Goal: Task Accomplishment & Management: Use online tool/utility

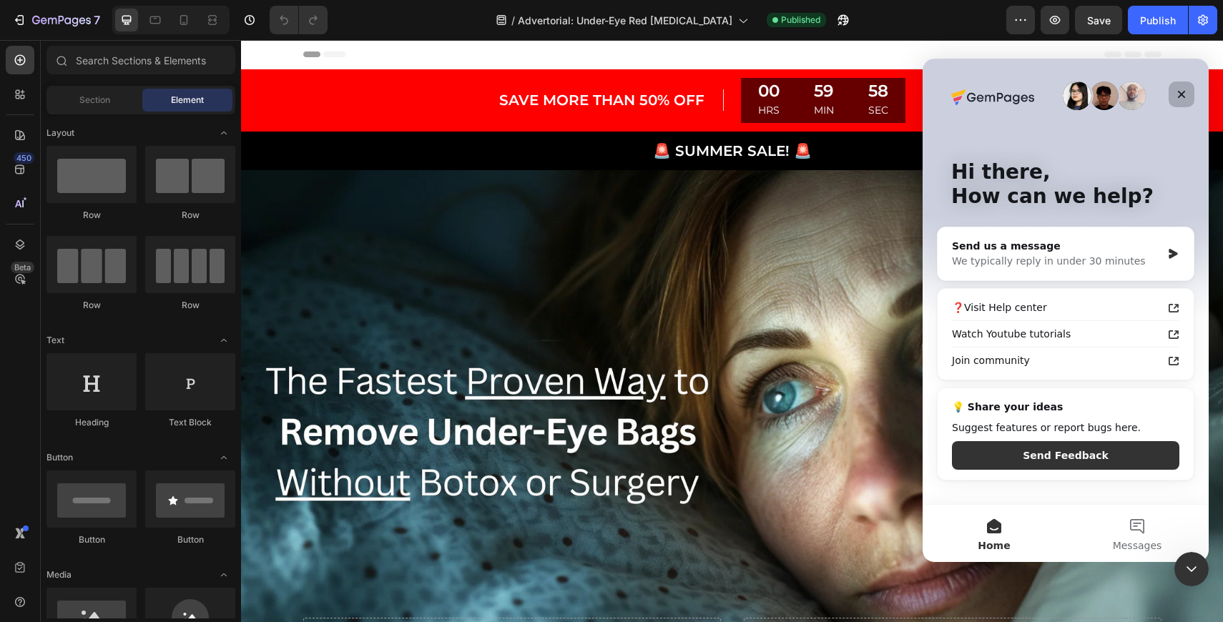
click at [1181, 90] on icon "Close" at bounding box center [1181, 94] width 11 height 11
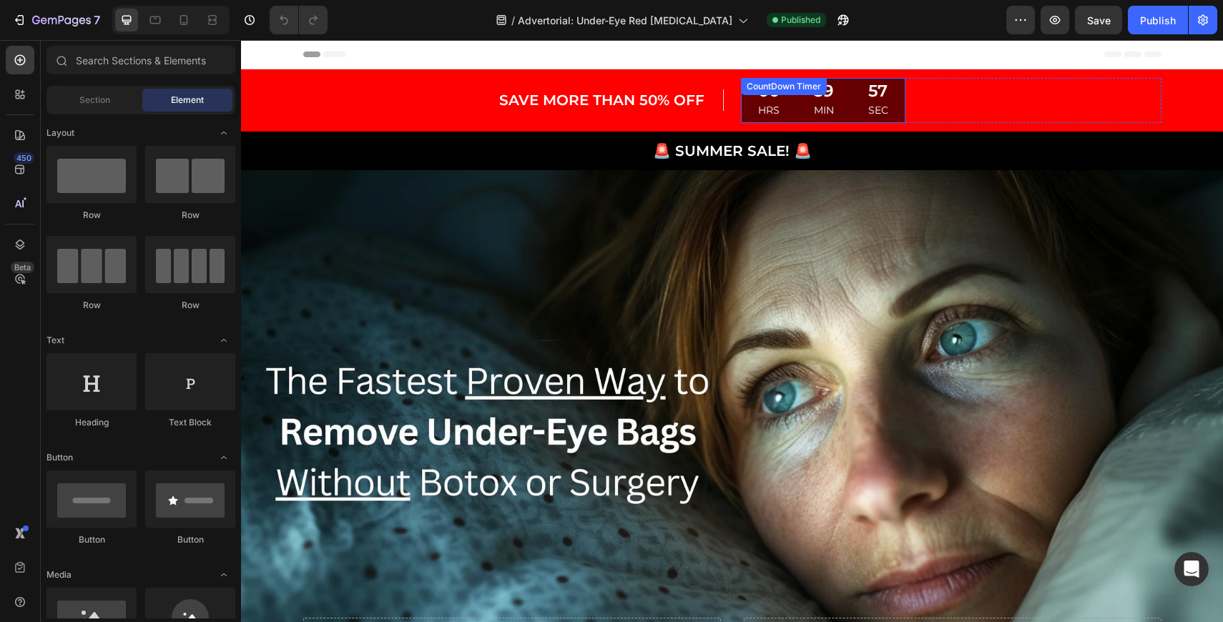
click at [844, 107] on div "59 MIN" at bounding box center [824, 100] width 54 height 45
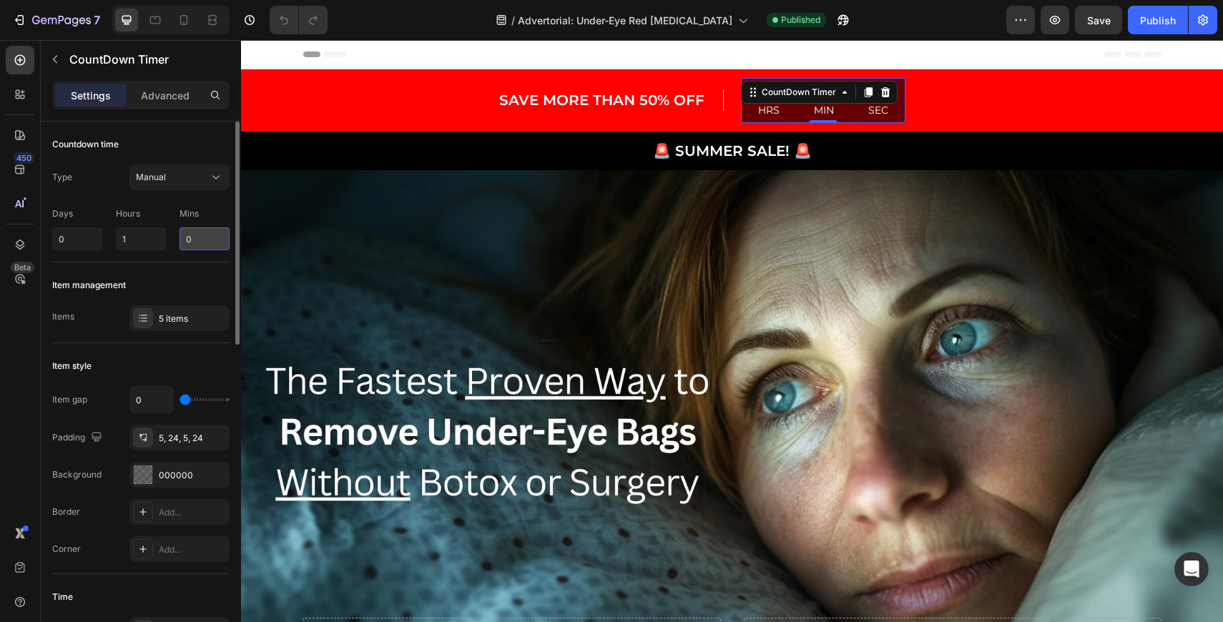
click at [201, 240] on input "0" at bounding box center [205, 238] width 50 height 23
type input "14"
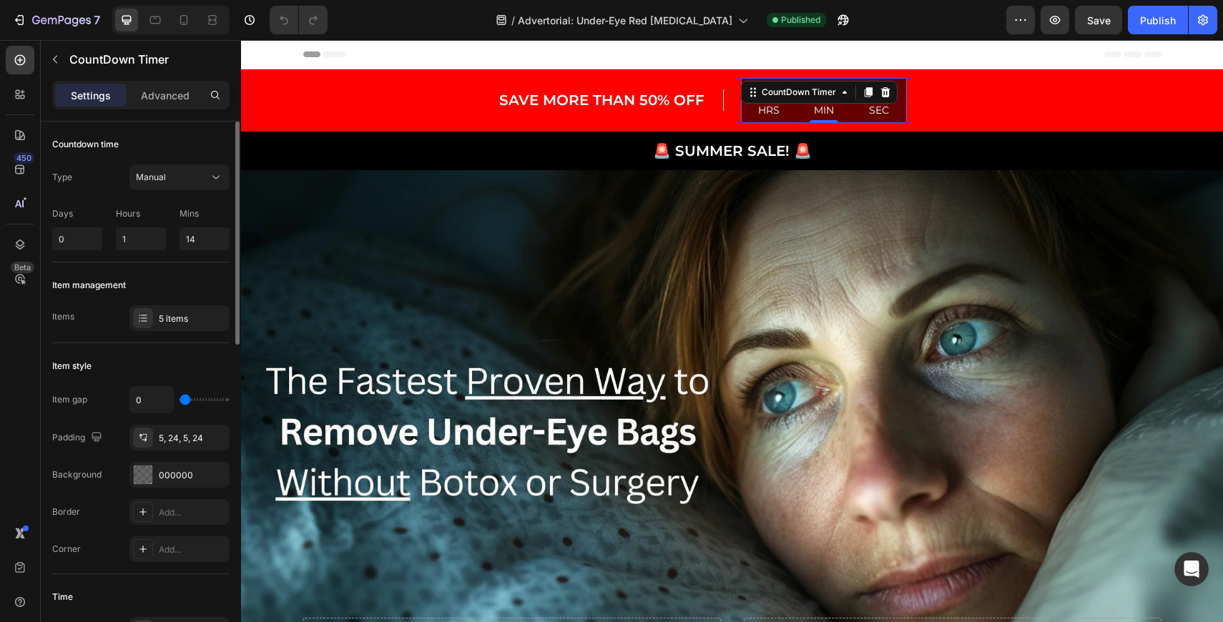
click at [99, 208] on p "Days" at bounding box center [77, 213] width 50 height 13
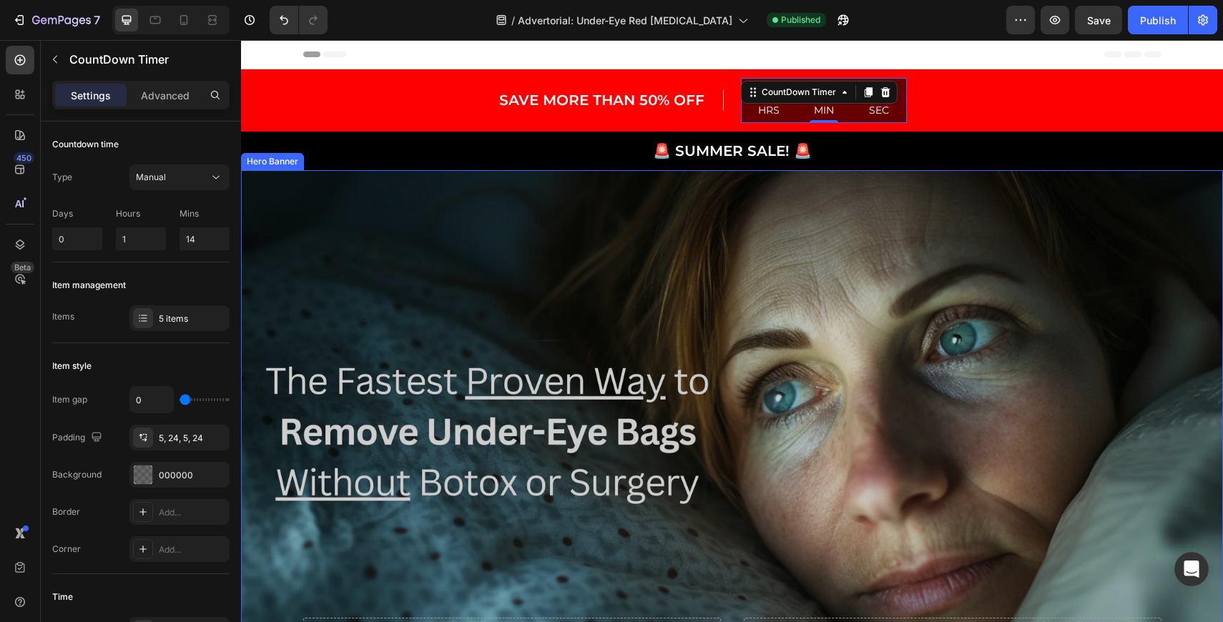
click at [658, 268] on div "Overlay" at bounding box center [732, 445] width 982 height 551
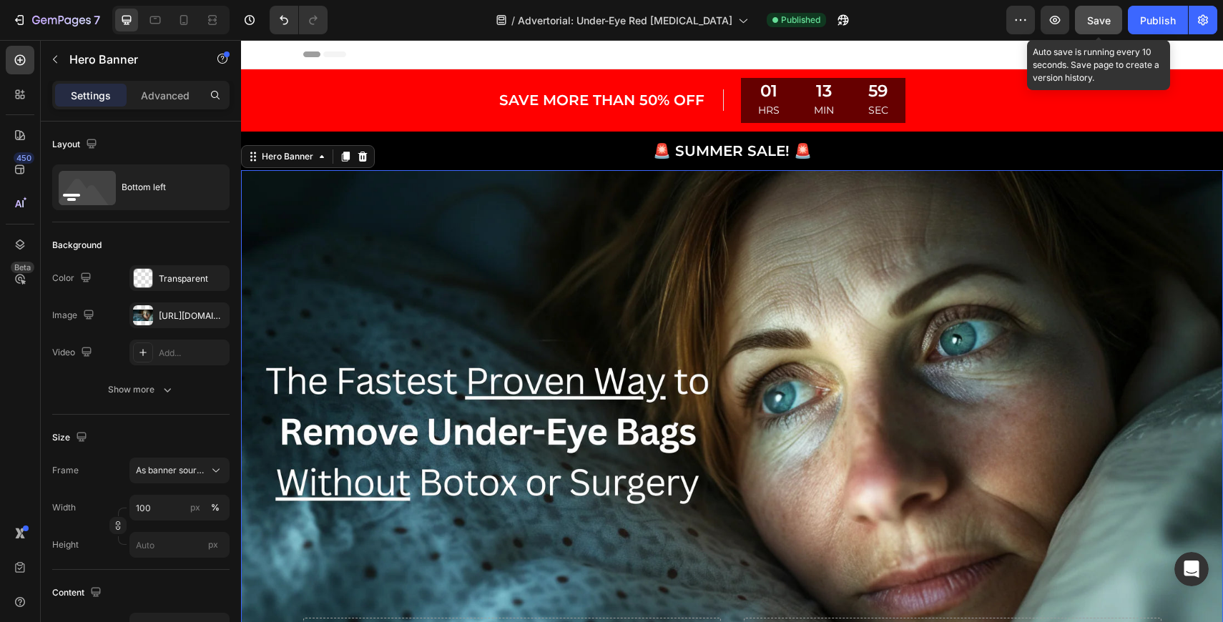
click at [1112, 16] on button "Save" at bounding box center [1098, 20] width 47 height 29
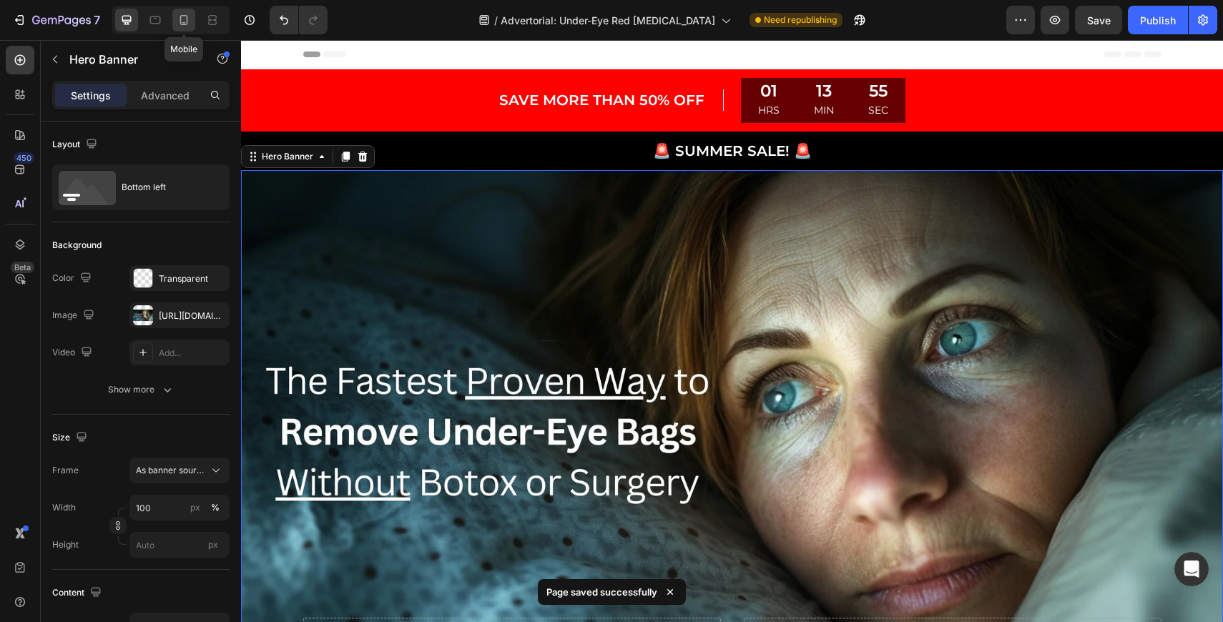
click at [183, 21] on icon at bounding box center [184, 20] width 14 height 14
type input "100%"
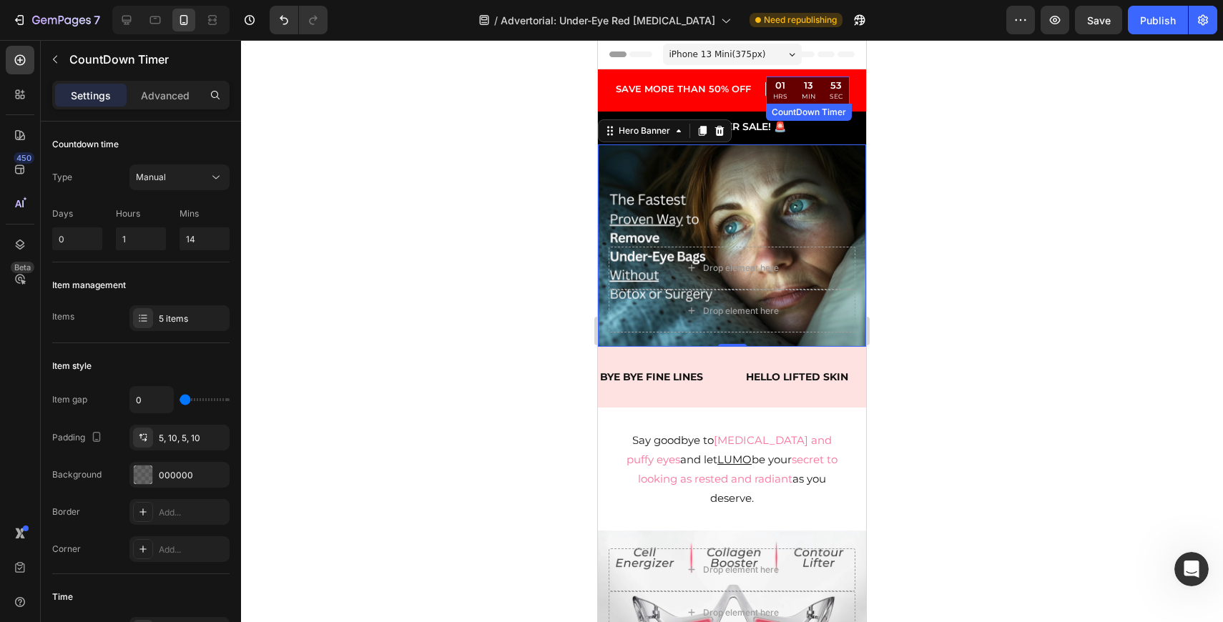
click at [798, 94] on div "13 MIN" at bounding box center [809, 91] width 28 height 28
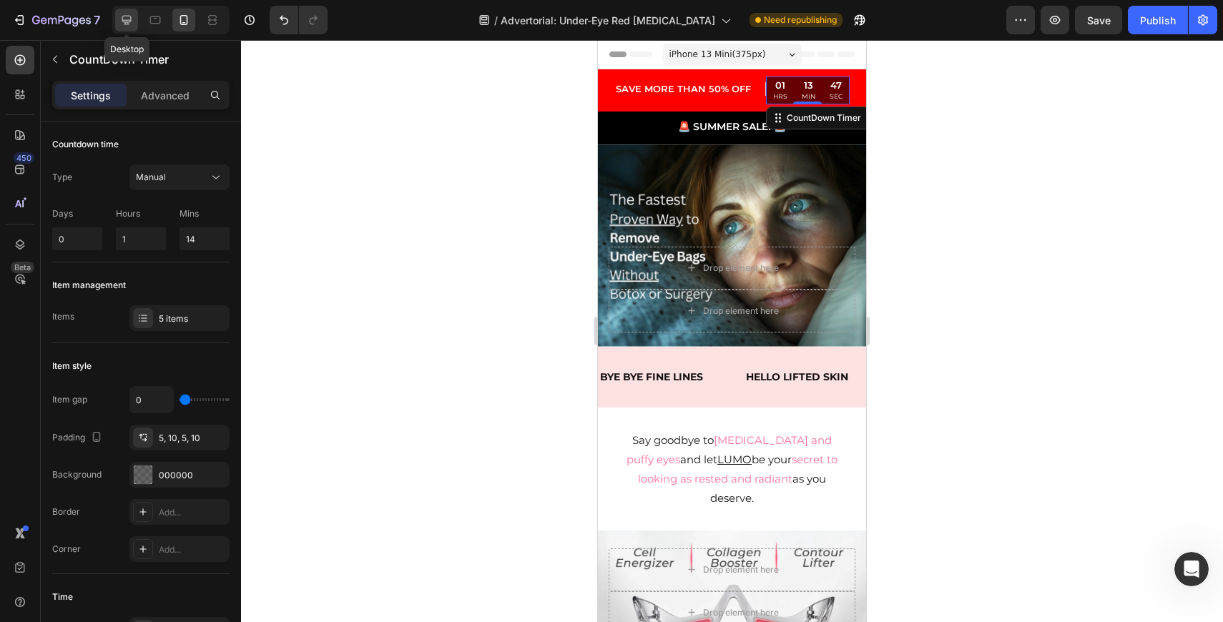
click at [129, 13] on div at bounding box center [126, 20] width 23 height 23
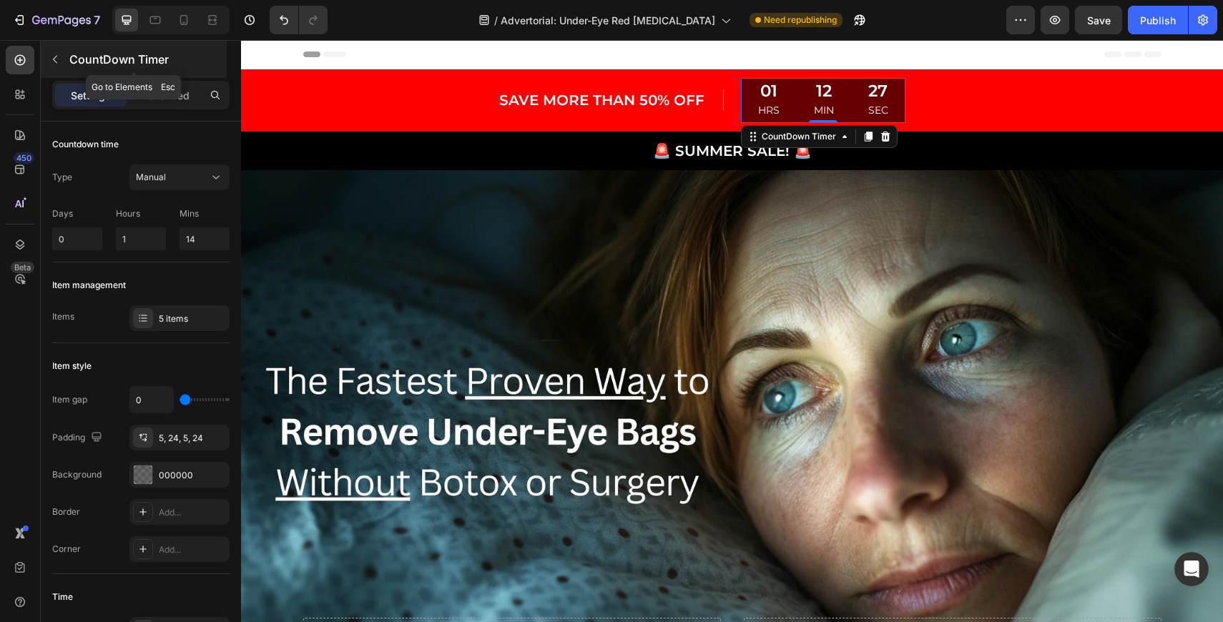
click at [56, 58] on icon "button" at bounding box center [54, 59] width 11 height 11
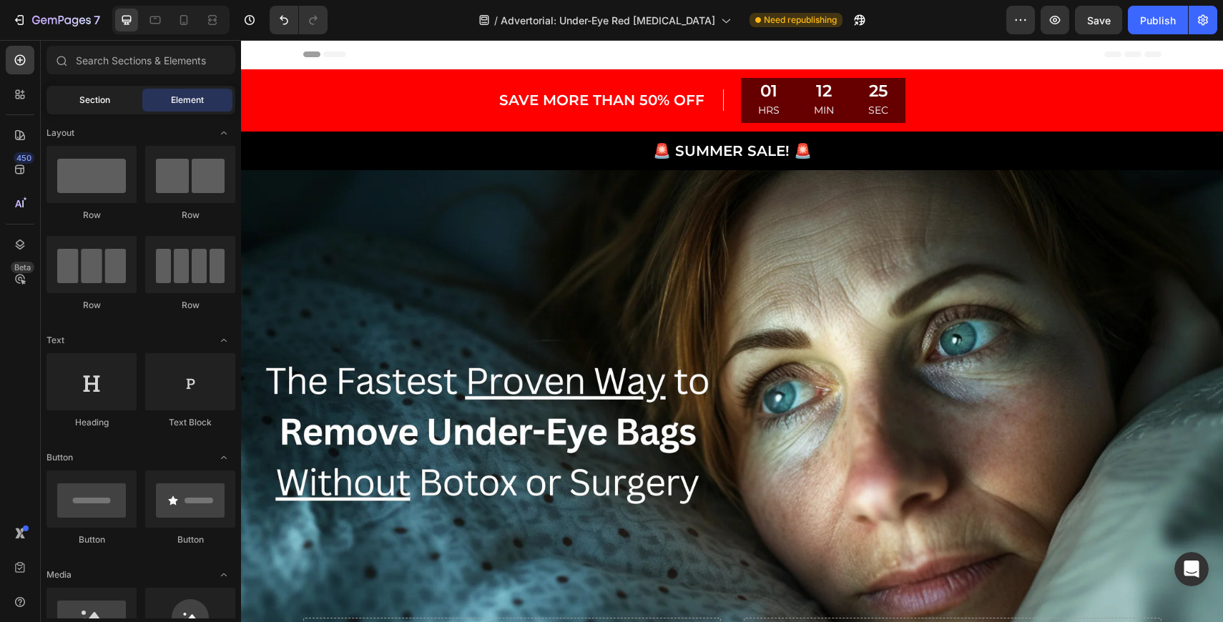
click at [100, 106] on span "Section" at bounding box center [94, 100] width 31 height 13
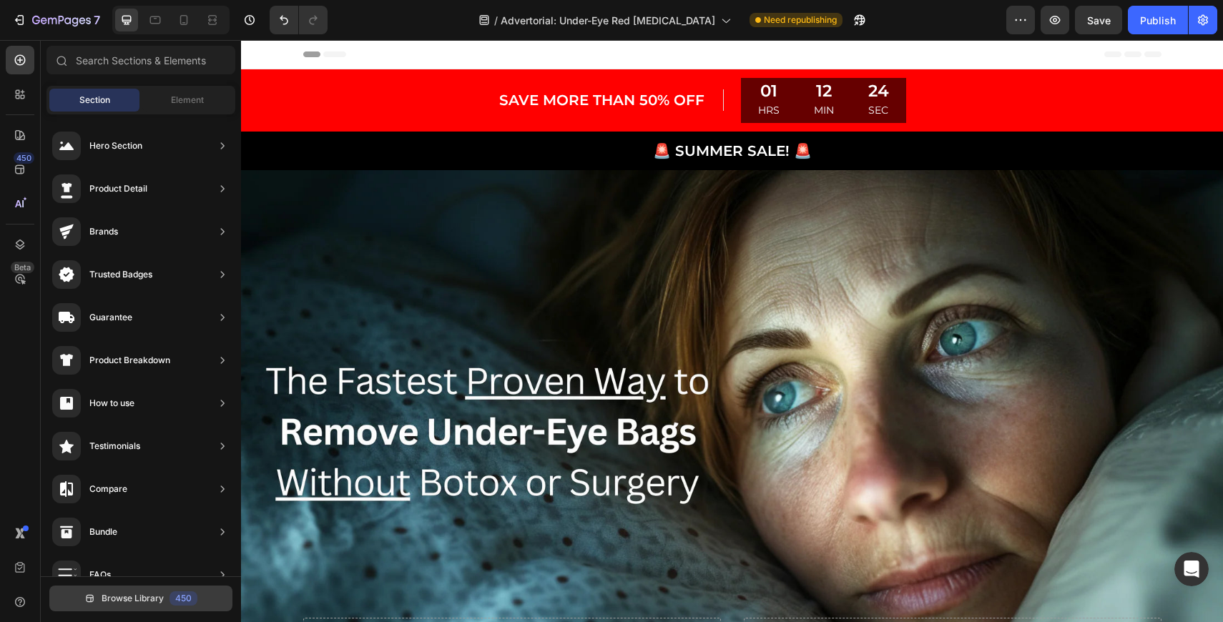
click at [149, 601] on span "Browse Library" at bounding box center [133, 598] width 62 height 13
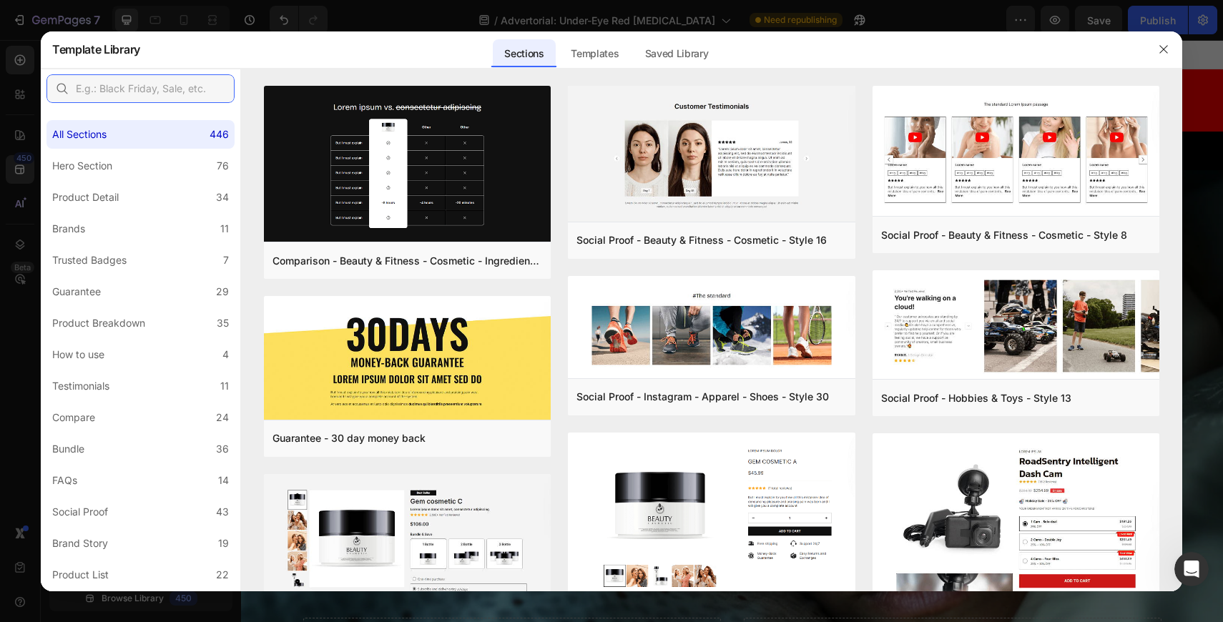
click at [177, 85] on input "text" at bounding box center [140, 88] width 188 height 29
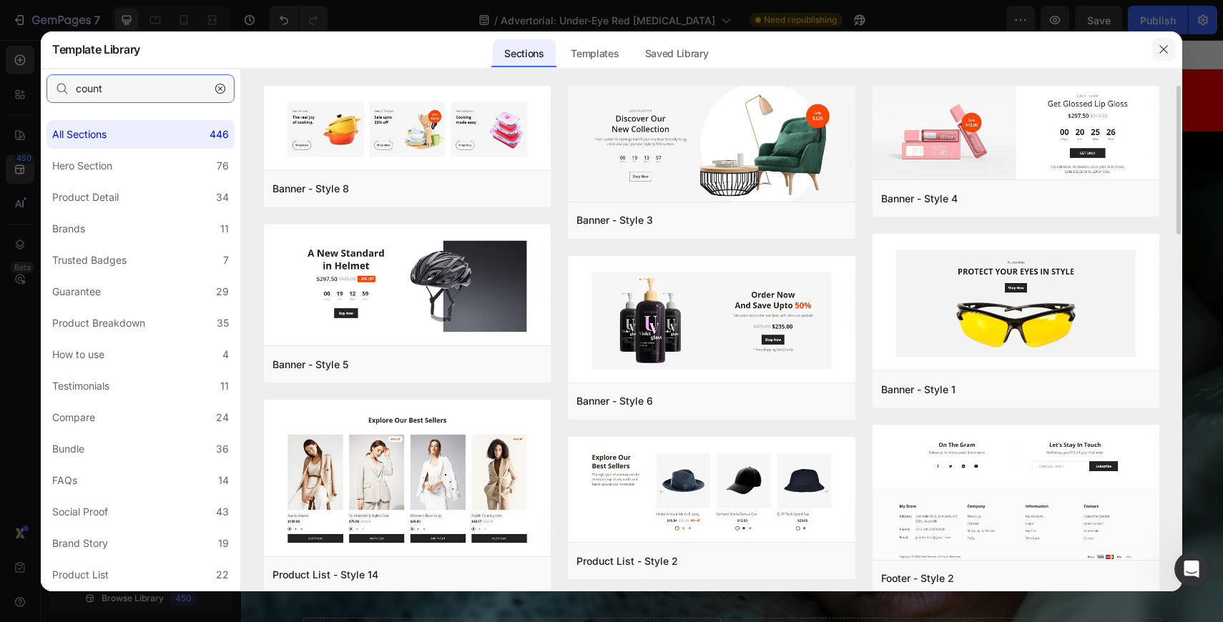
type input "count"
click at [1168, 38] on button "button" at bounding box center [1163, 49] width 23 height 23
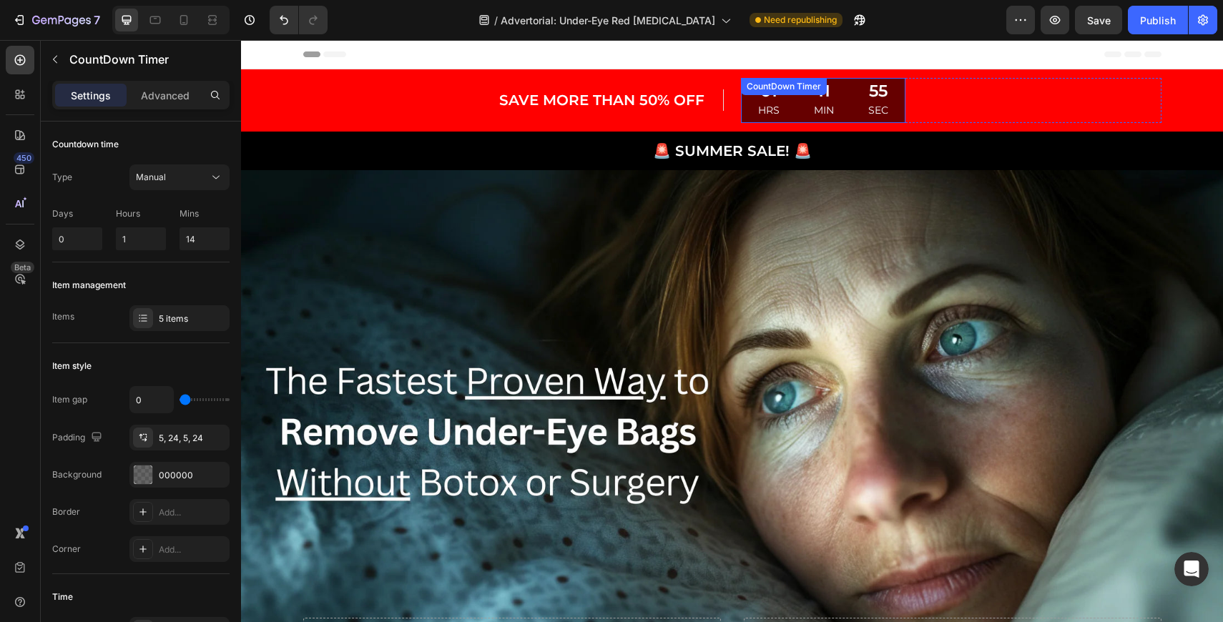
click at [845, 93] on div "01 HRS 11 MIN 55 SEC CountDown Timer" at bounding box center [823, 100] width 165 height 45
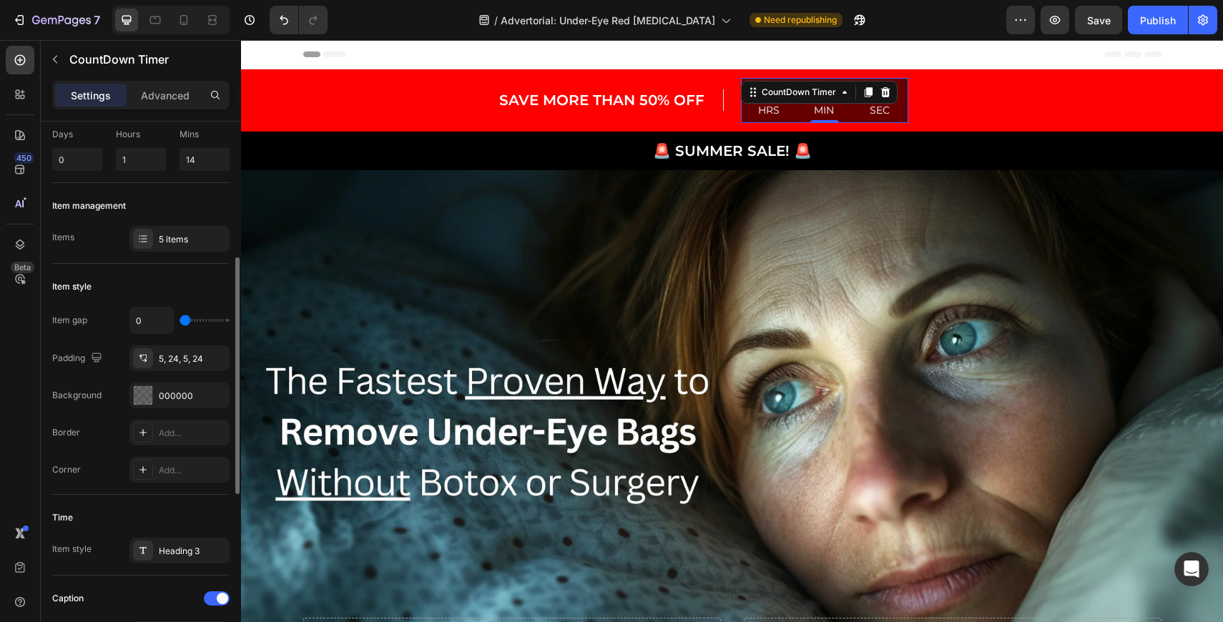
scroll to position [160, 0]
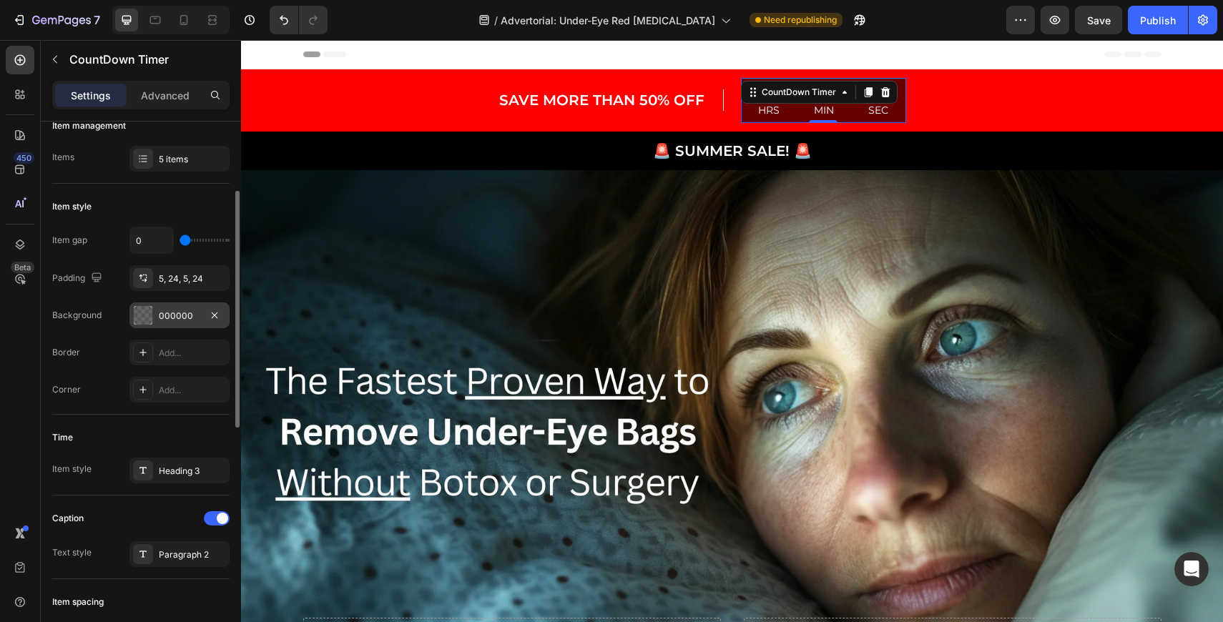
click at [175, 320] on div "000000" at bounding box center [179, 316] width 41 height 13
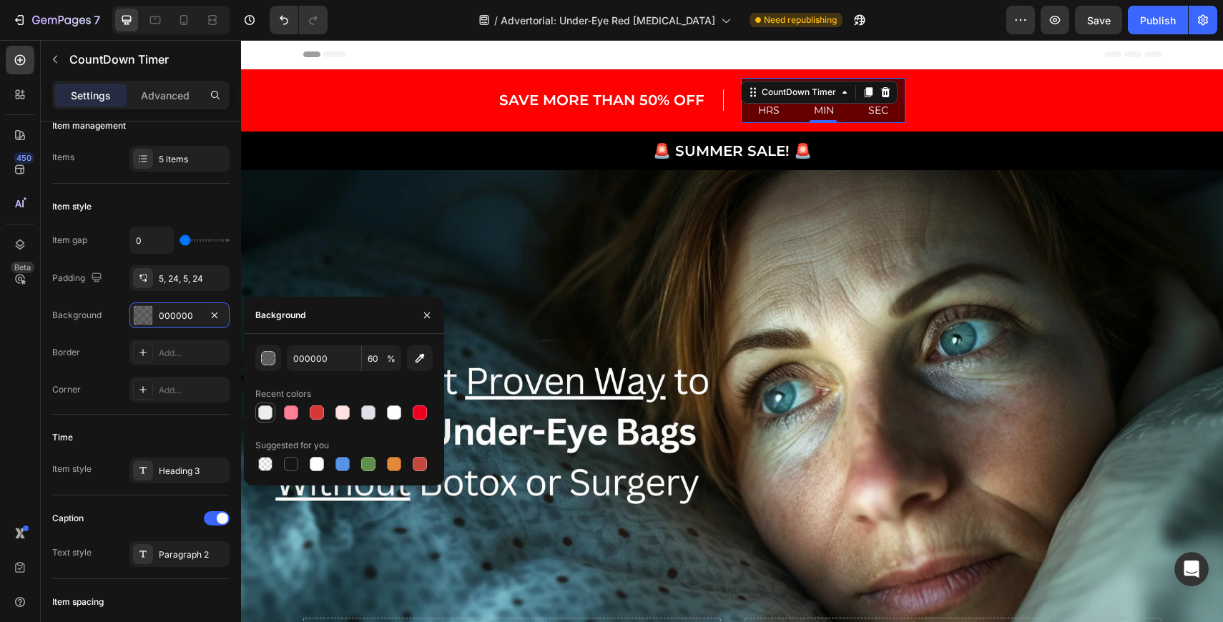
click at [265, 416] on div at bounding box center [265, 413] width 14 height 14
type input "EDEDED"
type input "100"
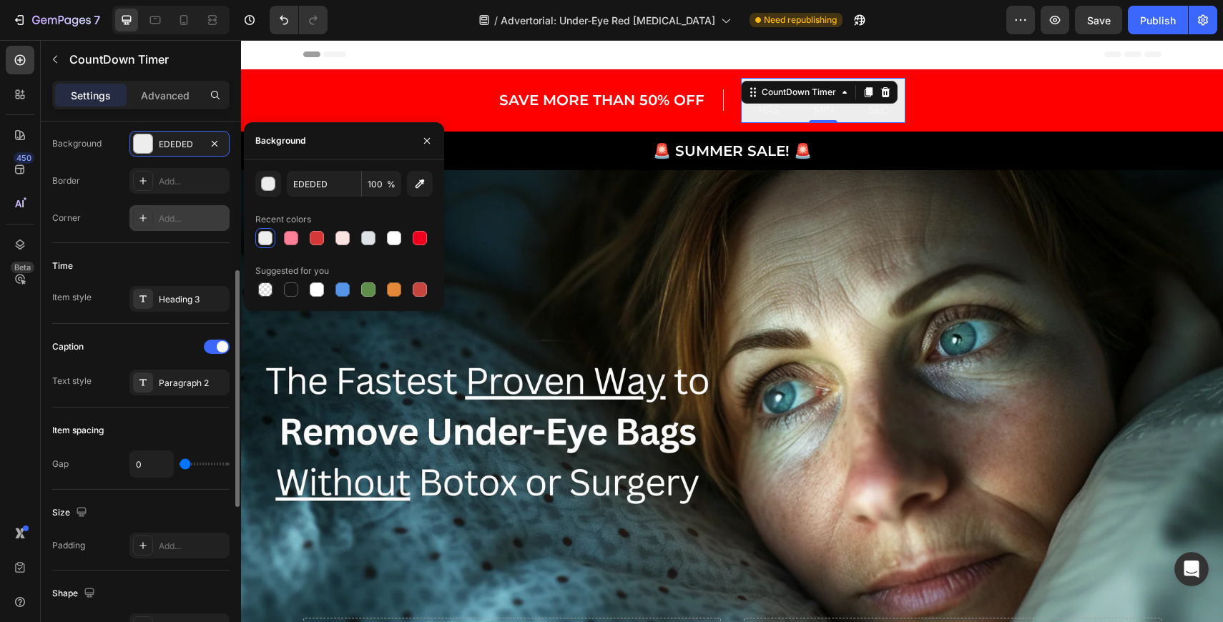
scroll to position [334, 0]
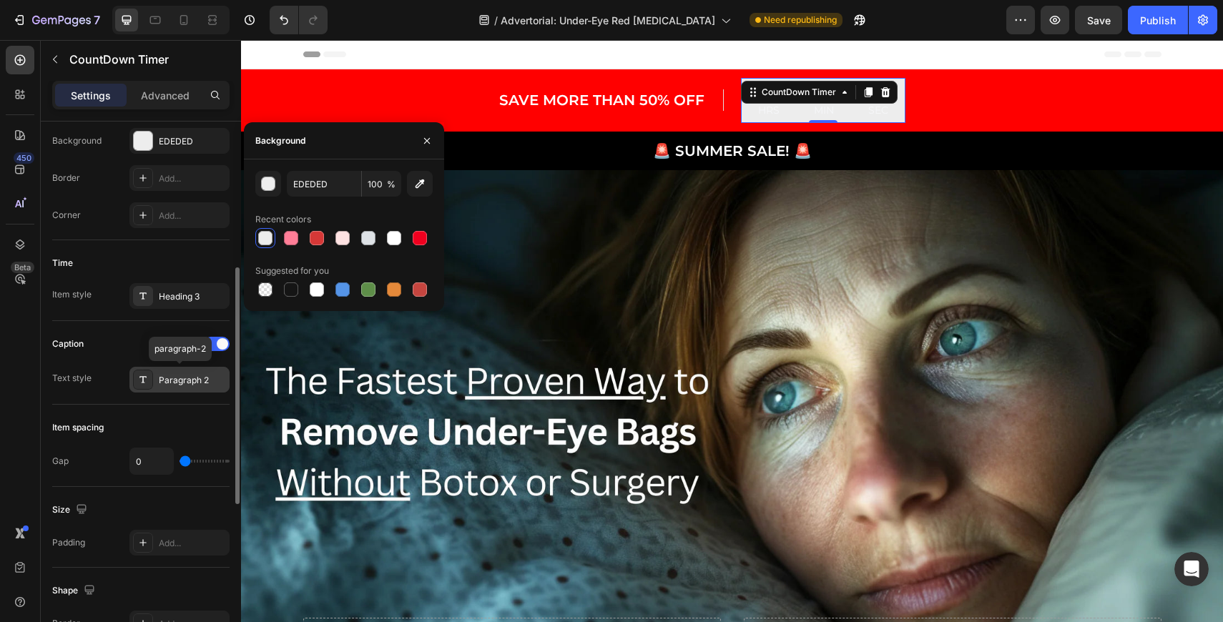
click at [152, 382] on div at bounding box center [143, 380] width 20 height 20
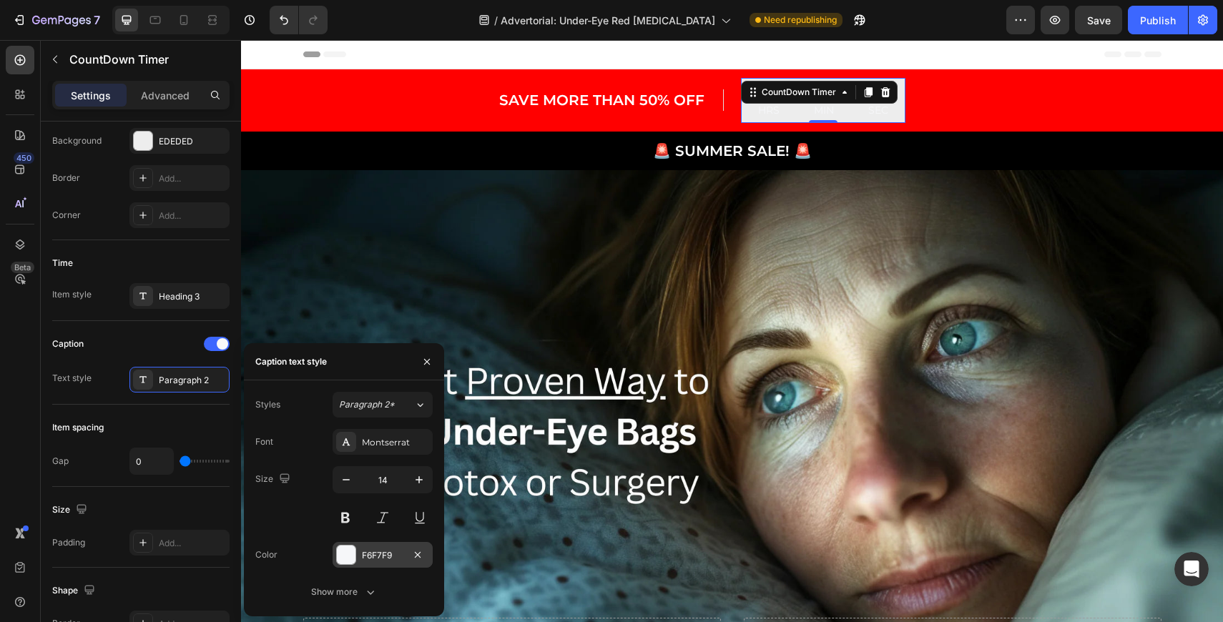
click at [349, 554] on div at bounding box center [346, 555] width 19 height 19
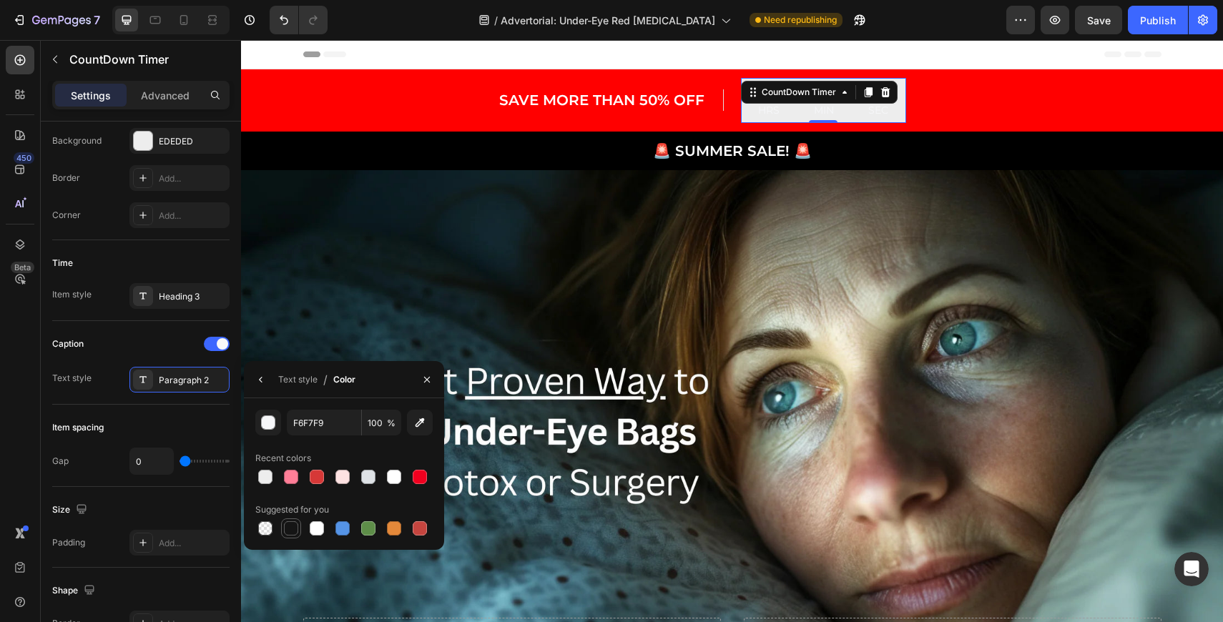
click at [292, 526] on div at bounding box center [291, 528] width 14 height 14
type input "151515"
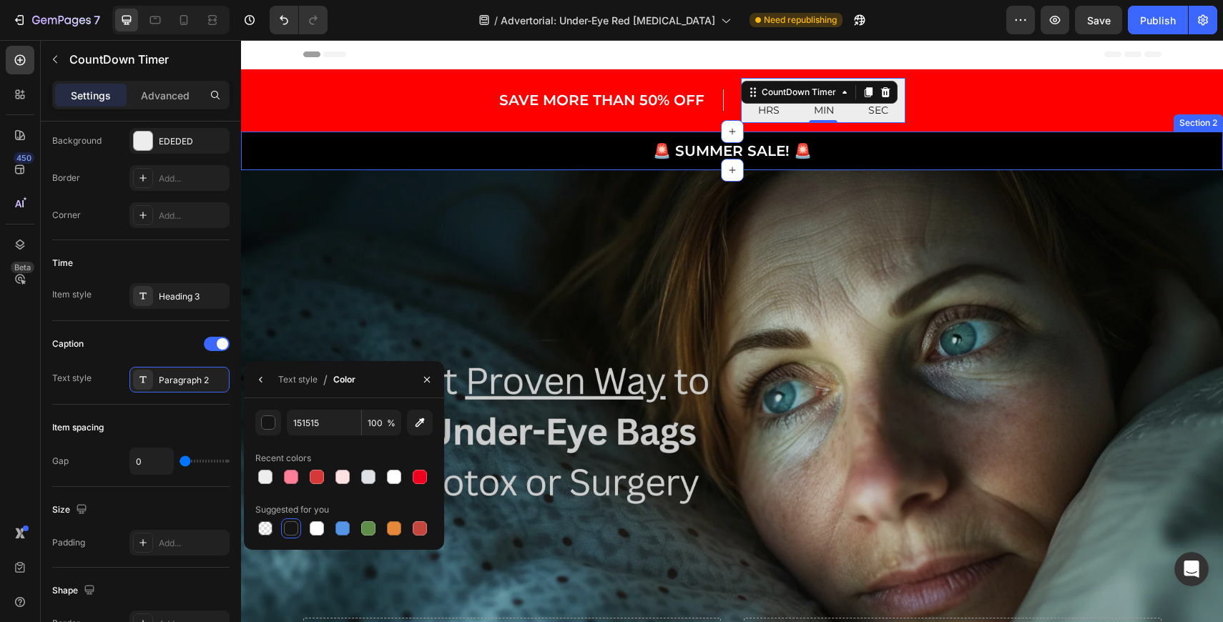
click at [567, 208] on div "Overlay" at bounding box center [732, 445] width 982 height 551
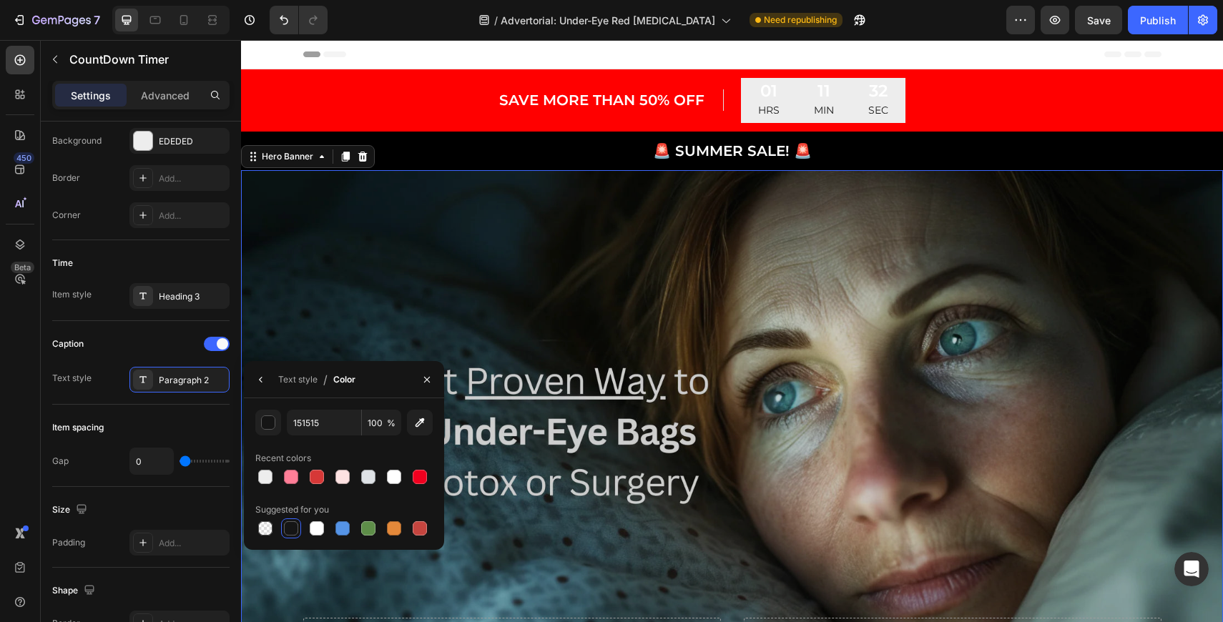
scroll to position [0, 0]
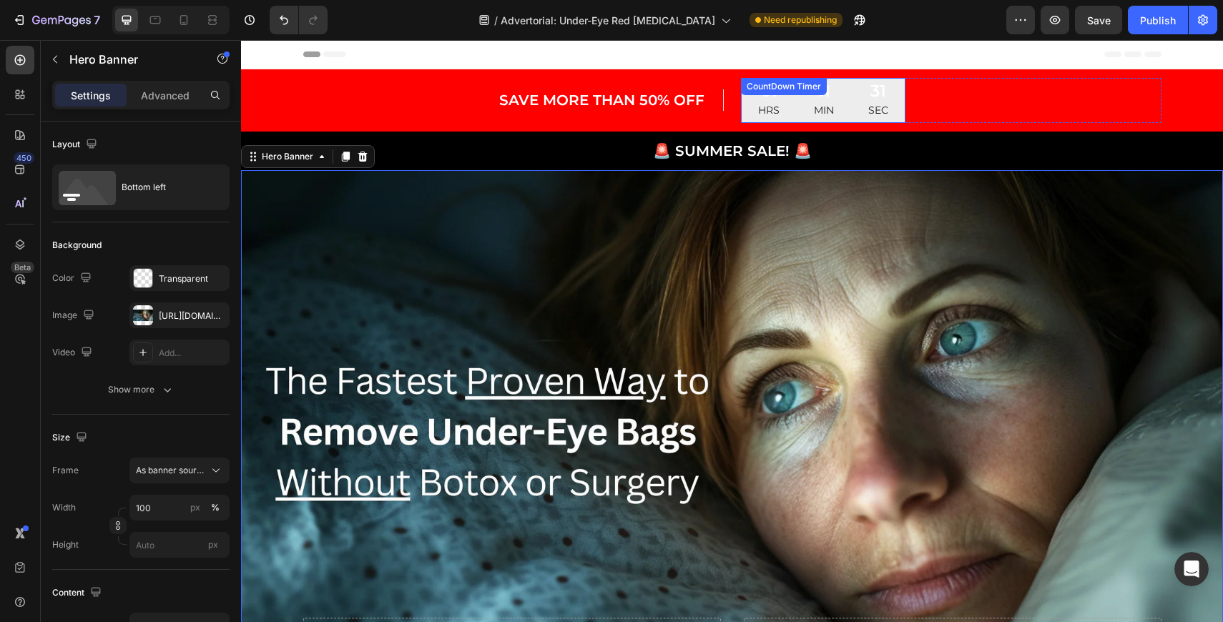
click at [805, 92] on div "CountDown Timer" at bounding box center [784, 86] width 80 height 13
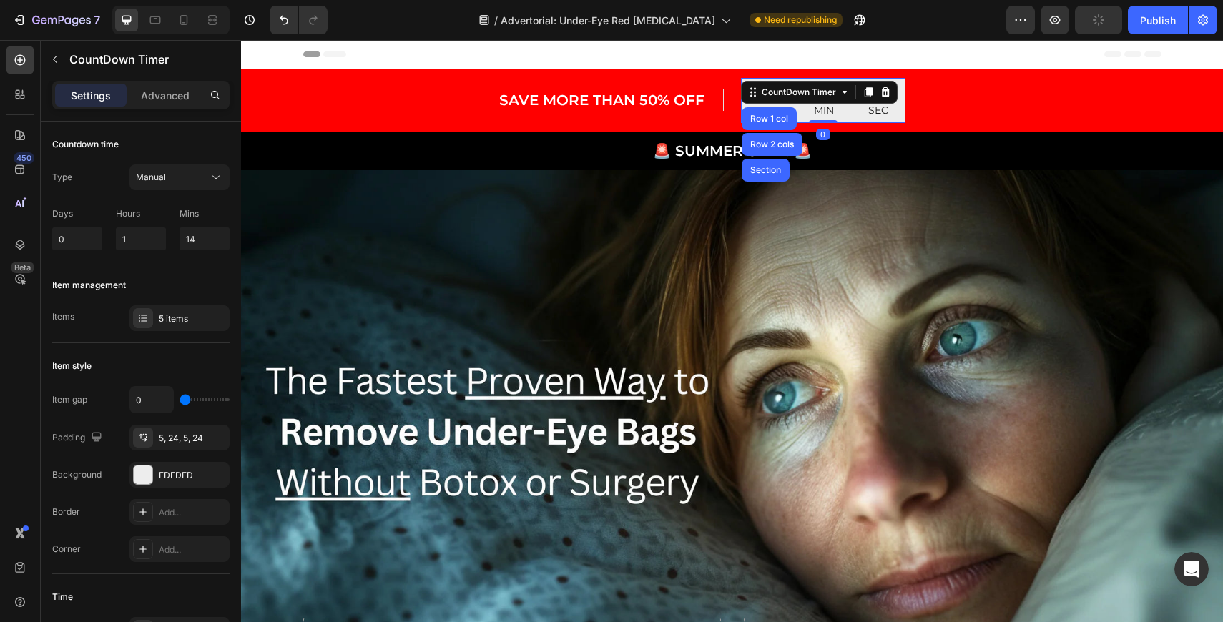
click at [858, 117] on div "30 SEC" at bounding box center [878, 100] width 54 height 45
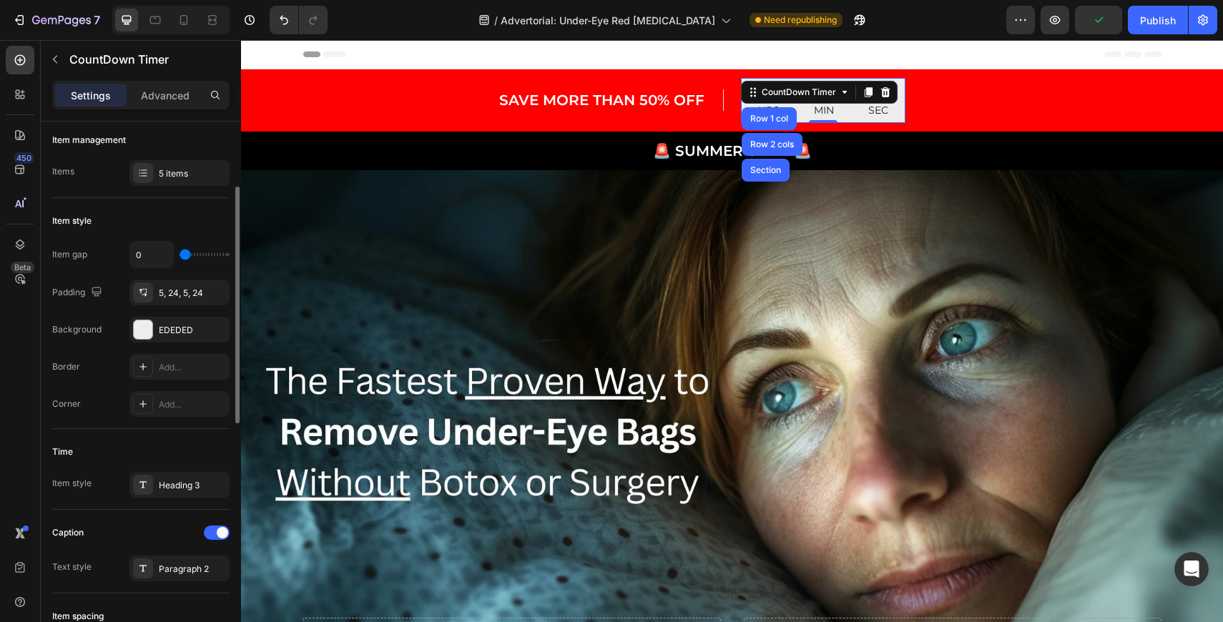
scroll to position [148, 0]
click at [182, 325] on div "EDEDED" at bounding box center [179, 327] width 41 height 13
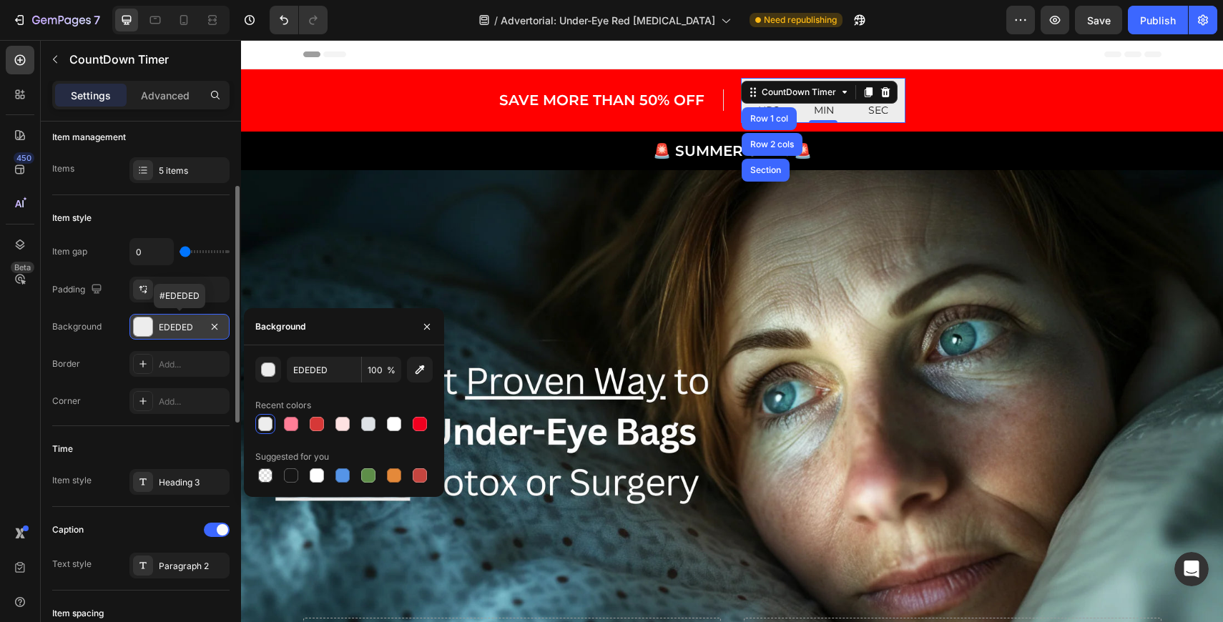
click at [182, 325] on div "EDEDED" at bounding box center [179, 327] width 41 height 13
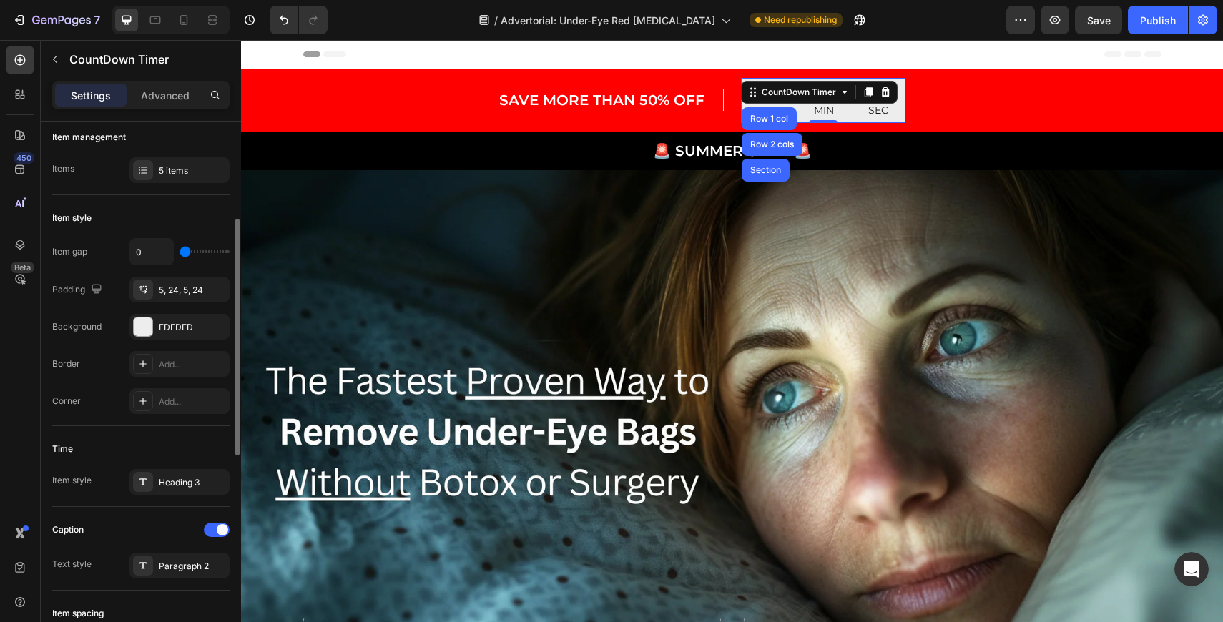
scroll to position [280, 0]
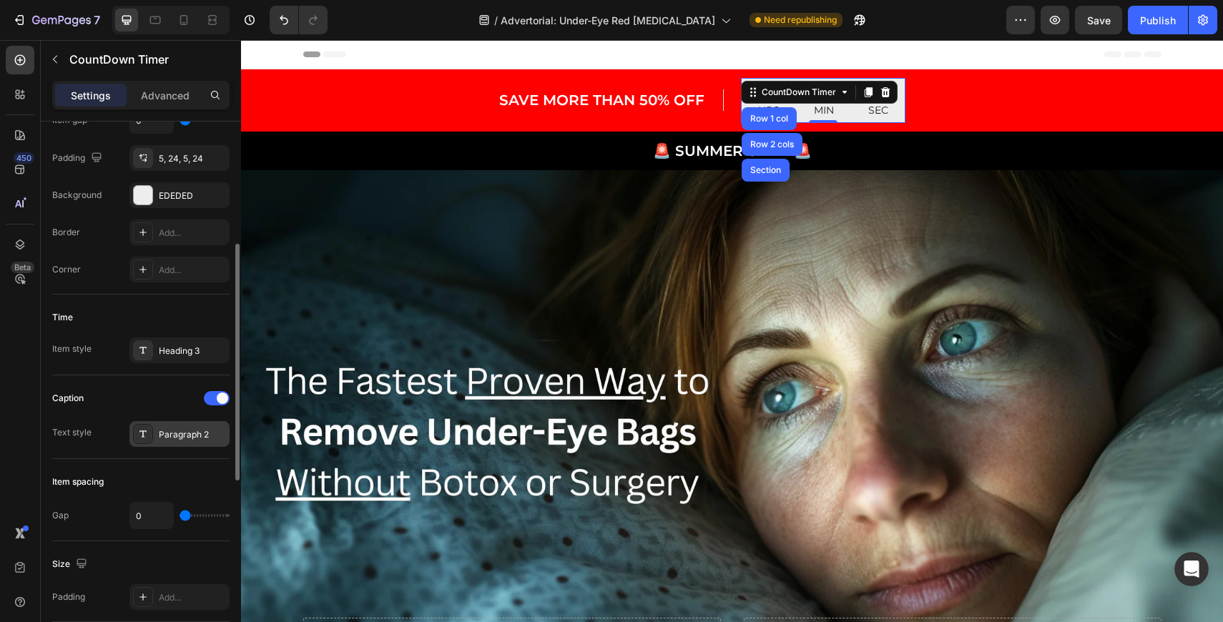
click at [185, 435] on div "Paragraph 2" at bounding box center [192, 434] width 67 height 13
click at [185, 350] on div "Heading 3" at bounding box center [192, 351] width 67 height 13
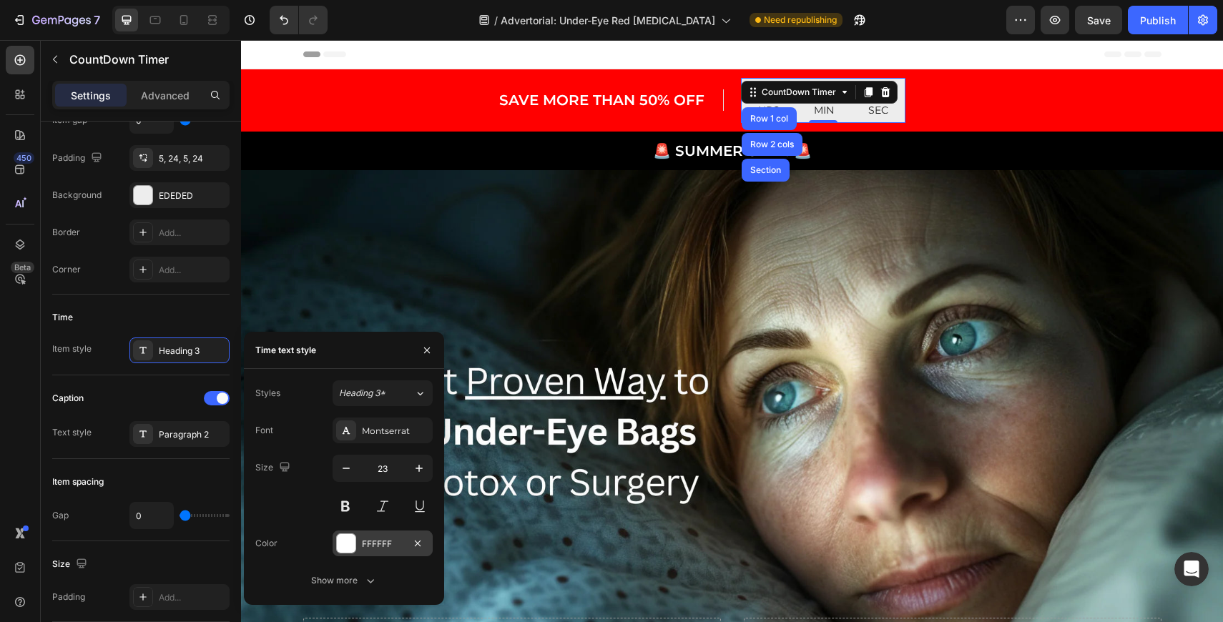
click at [348, 542] on div at bounding box center [346, 543] width 19 height 19
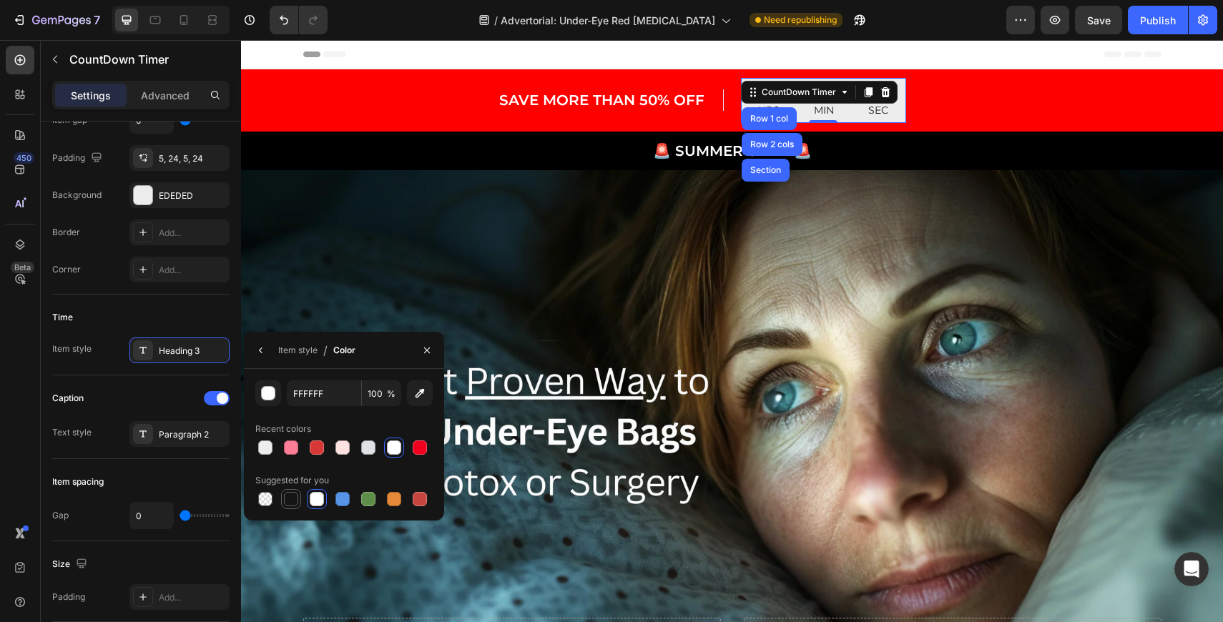
click at [293, 496] on div at bounding box center [291, 499] width 14 height 14
type input "151515"
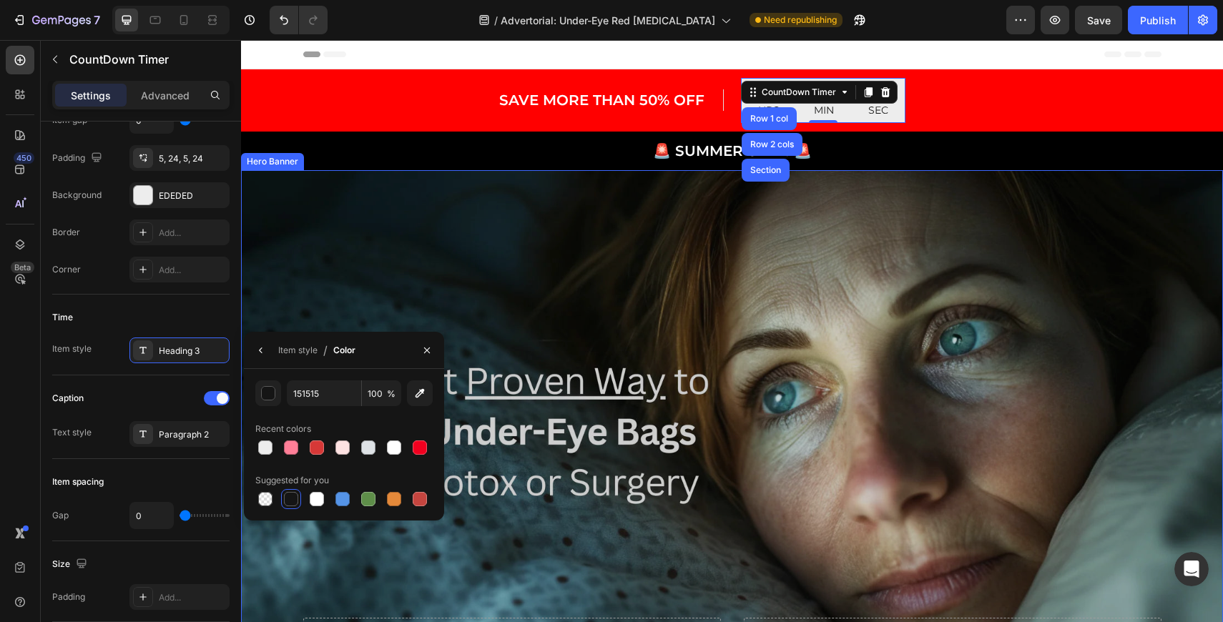
click at [896, 313] on div "Overlay" at bounding box center [732, 445] width 982 height 551
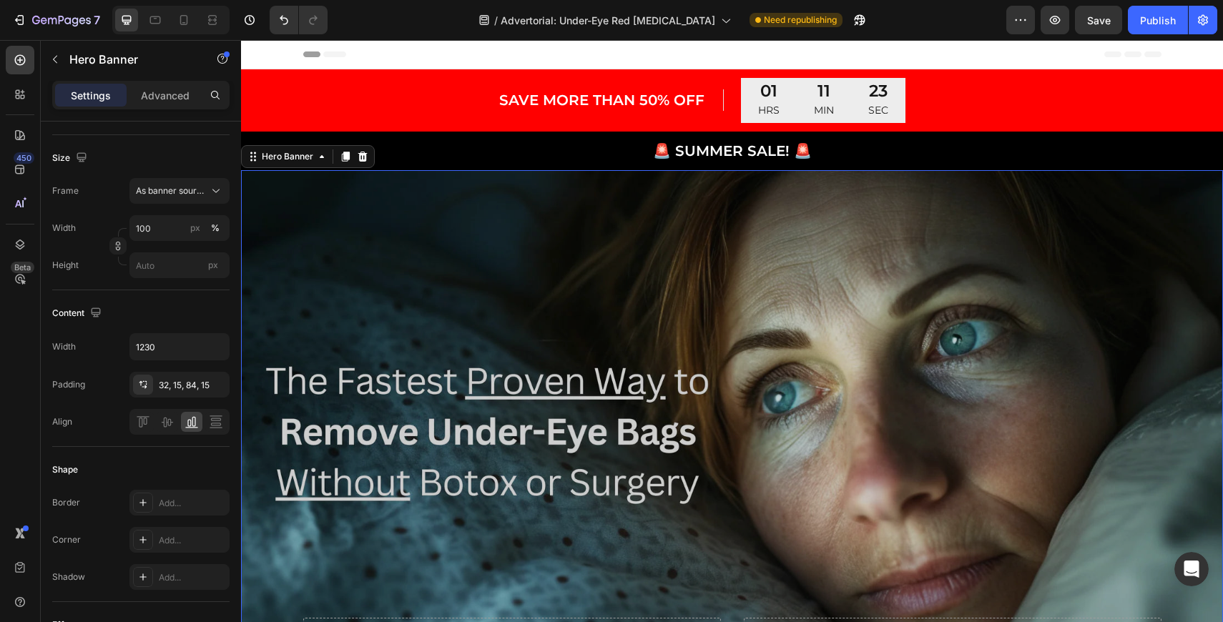
scroll to position [0, 0]
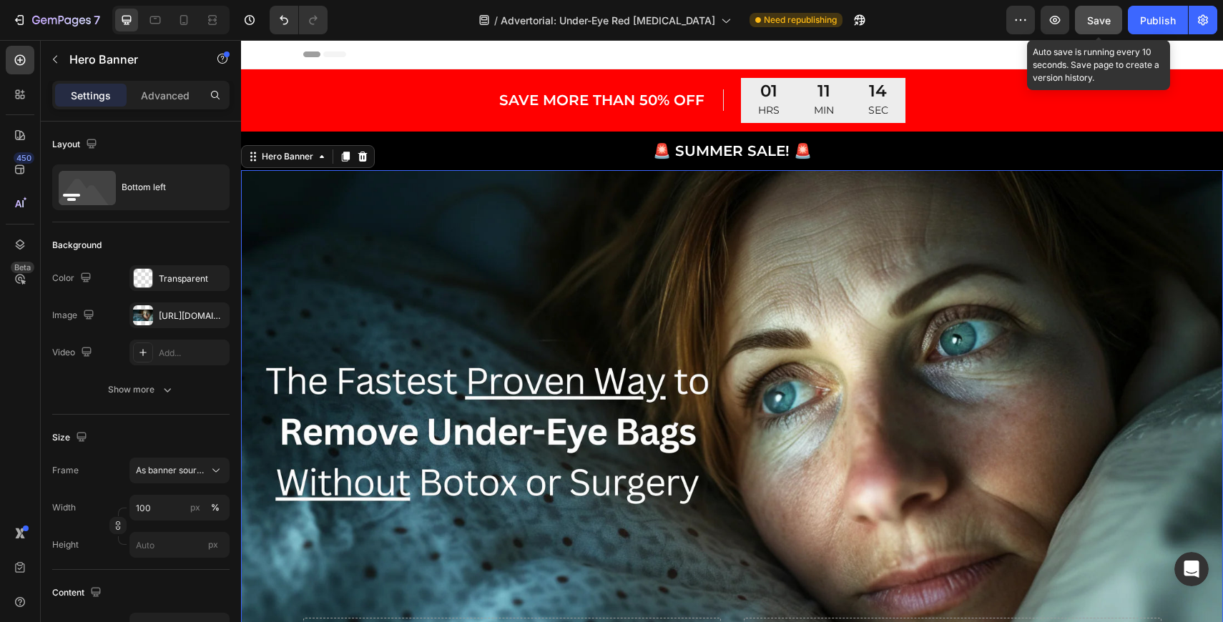
click at [1106, 20] on span "Save" at bounding box center [1099, 20] width 24 height 12
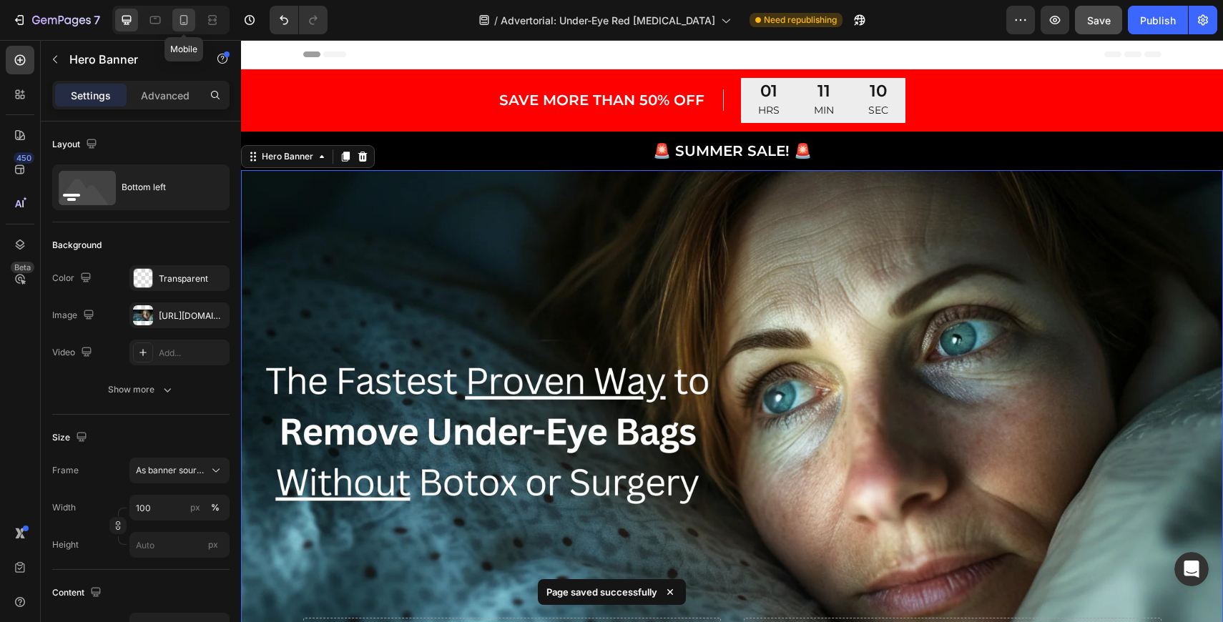
click at [189, 25] on icon at bounding box center [184, 20] width 14 height 14
type input "100%"
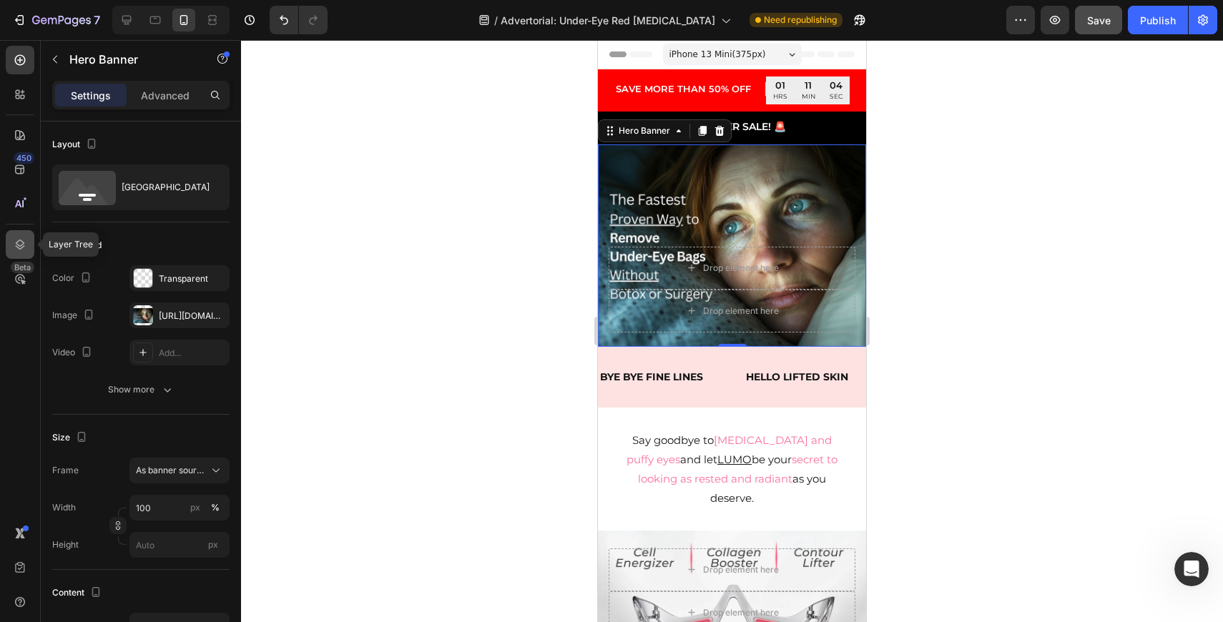
click at [26, 246] on icon at bounding box center [20, 244] width 14 height 14
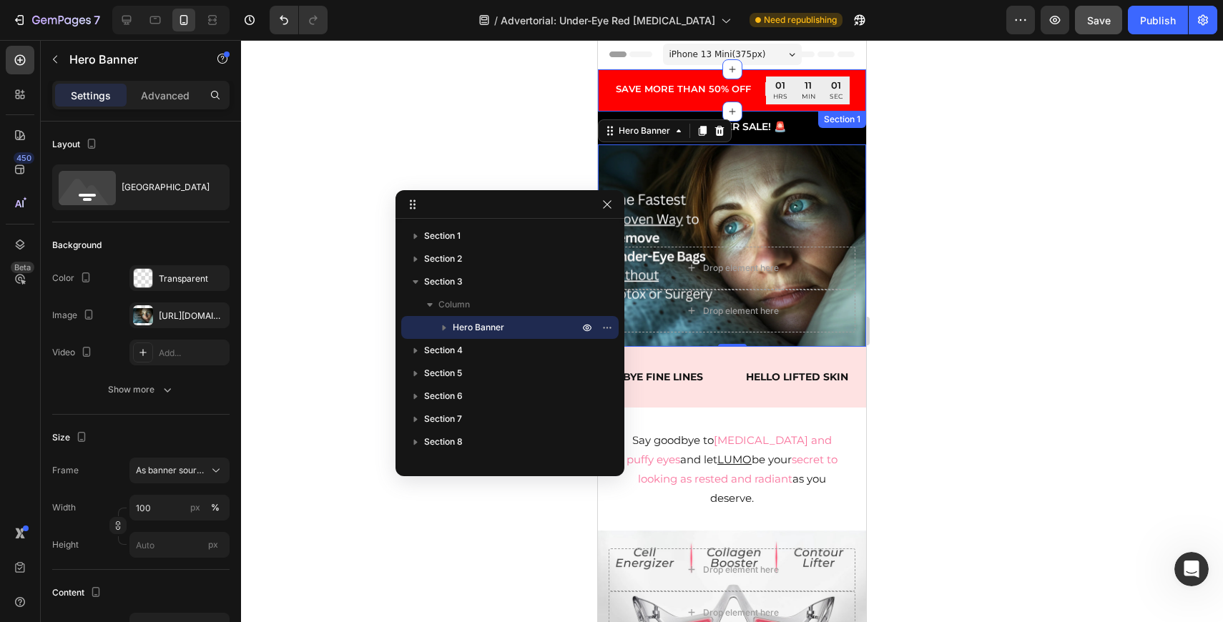
click at [615, 99] on div "Save MORE THAN 50% off Heading Row Row" at bounding box center [690, 91] width 152 height 28
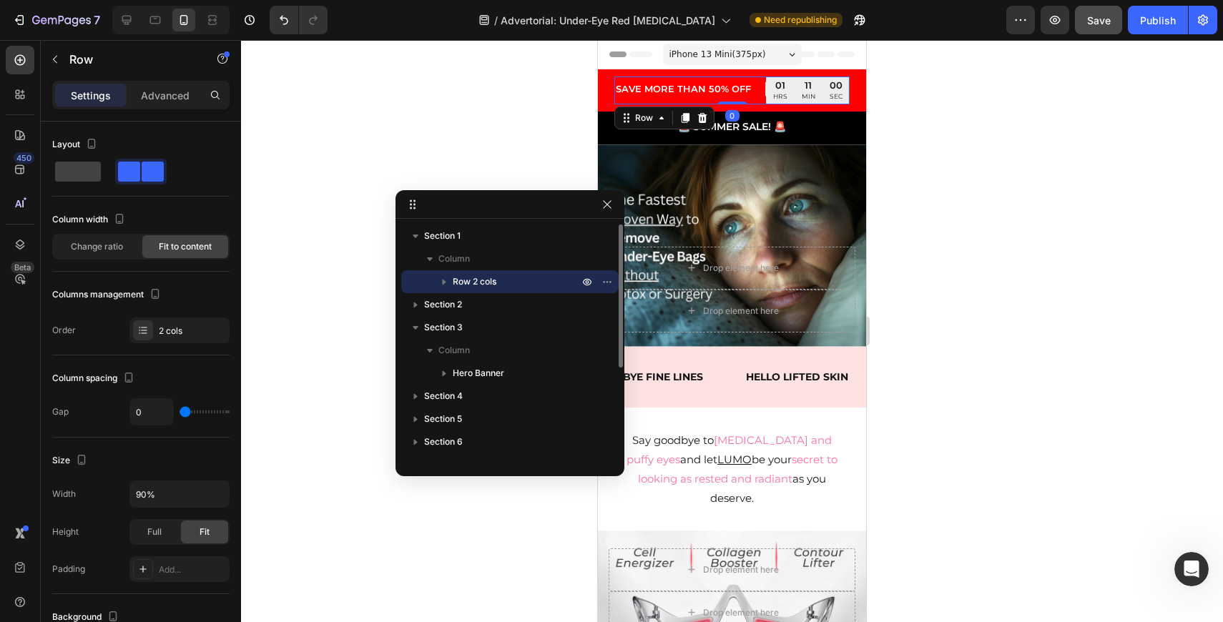
click at [447, 287] on icon "button" at bounding box center [444, 282] width 14 height 14
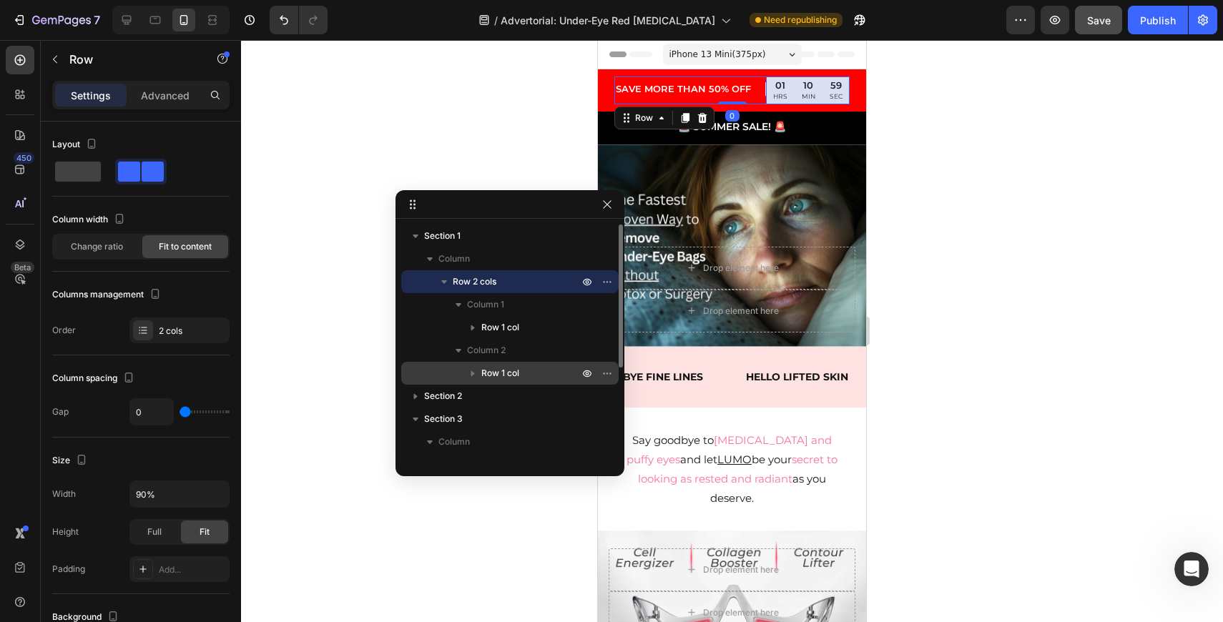
click at [475, 373] on icon "button" at bounding box center [473, 373] width 14 height 14
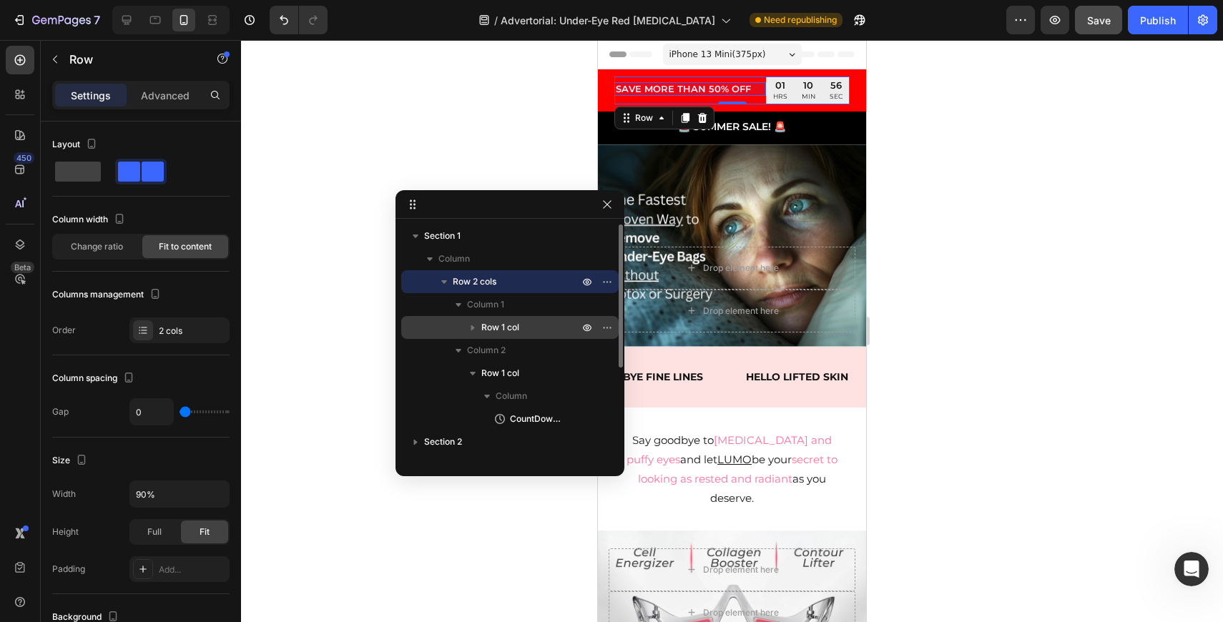
click at [471, 329] on icon "button" at bounding box center [473, 328] width 4 height 6
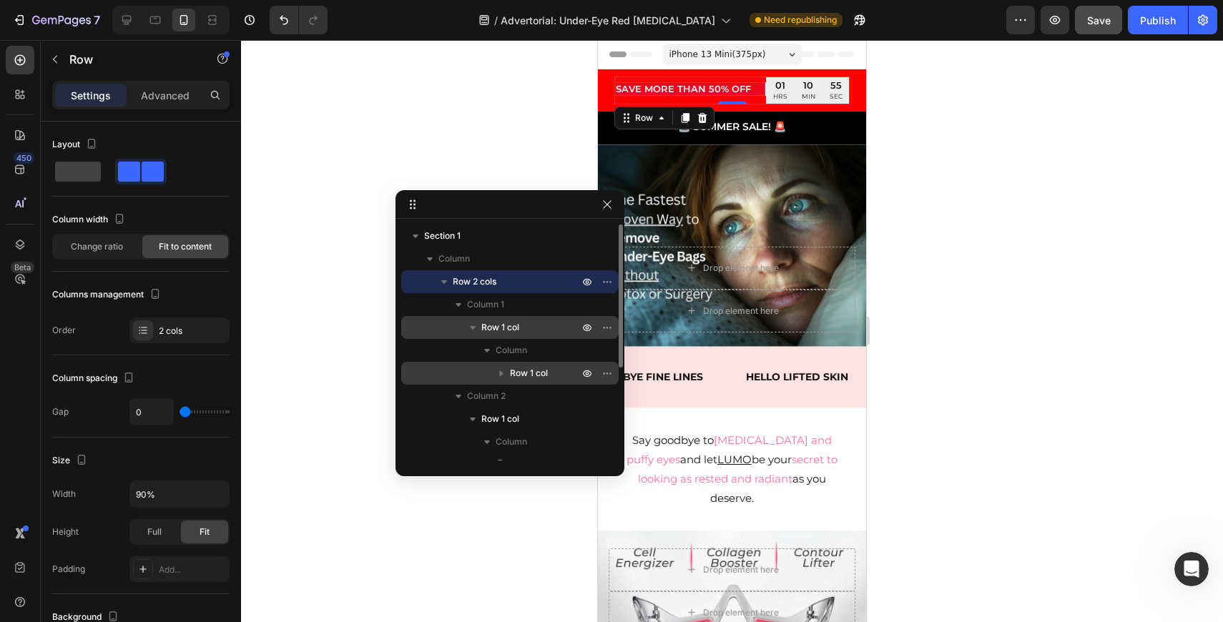
click at [504, 368] on icon "button" at bounding box center [501, 373] width 14 height 14
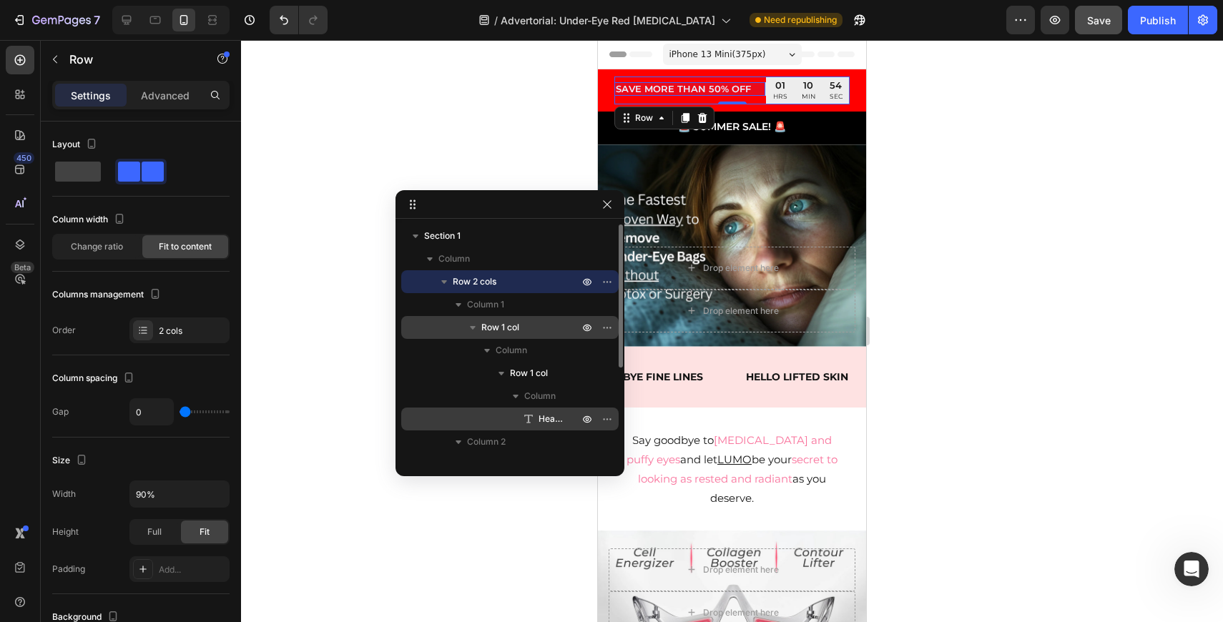
click at [551, 417] on span "Heading" at bounding box center [552, 419] width 26 height 14
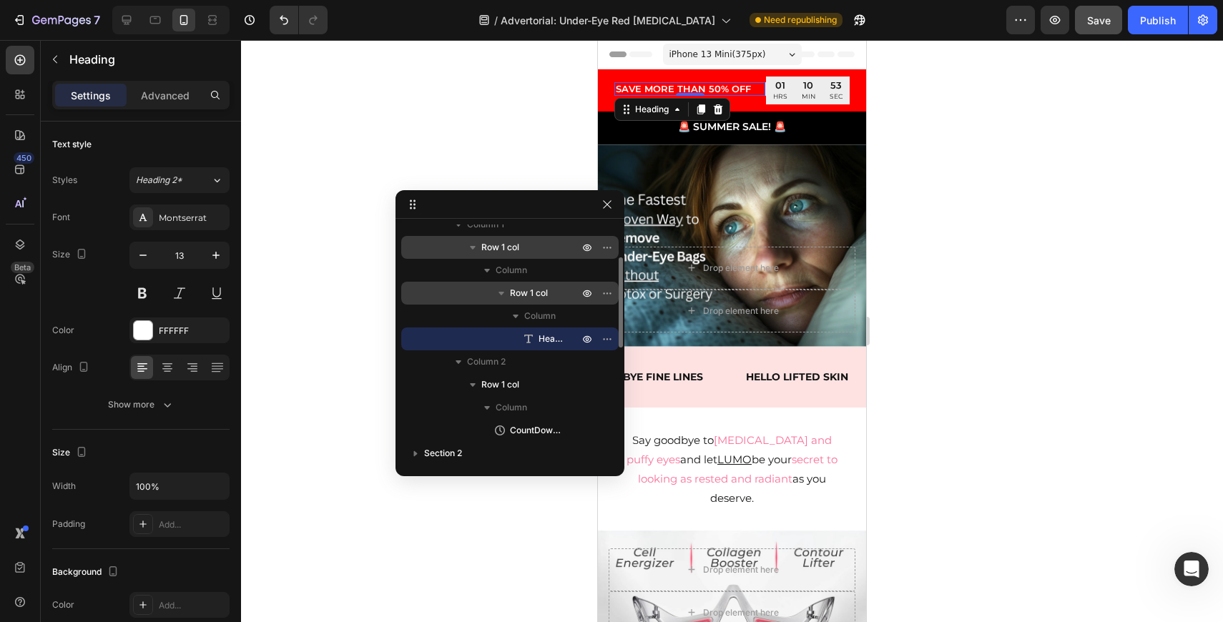
scroll to position [82, 0]
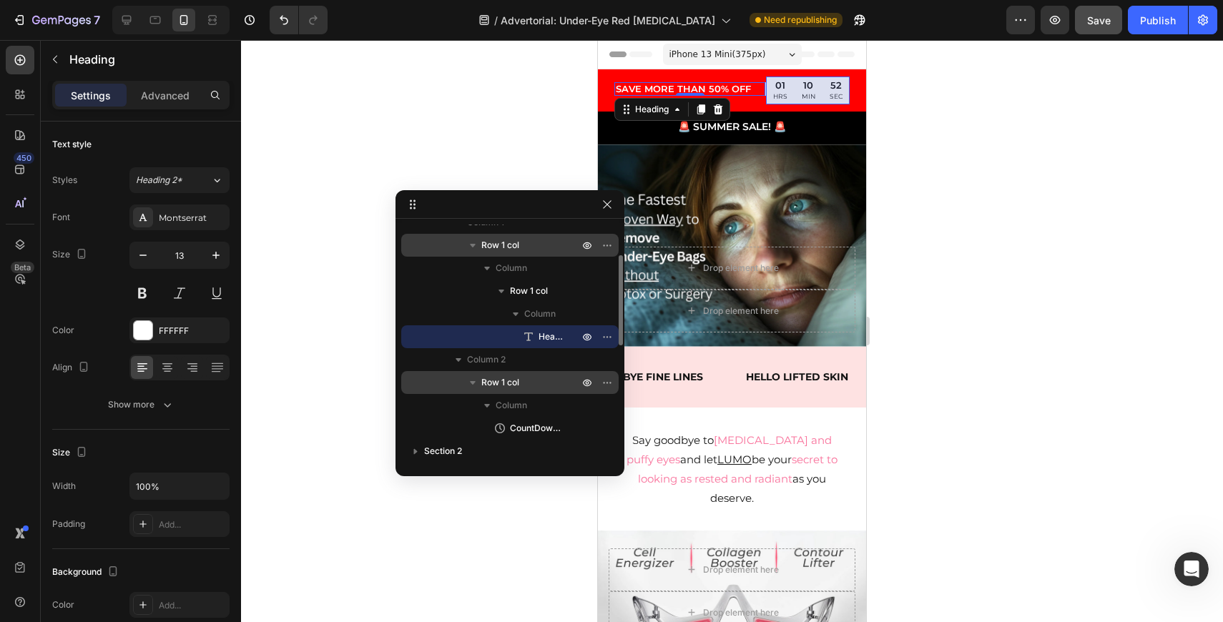
click at [532, 381] on p "Row 1 col" at bounding box center [531, 383] width 100 height 14
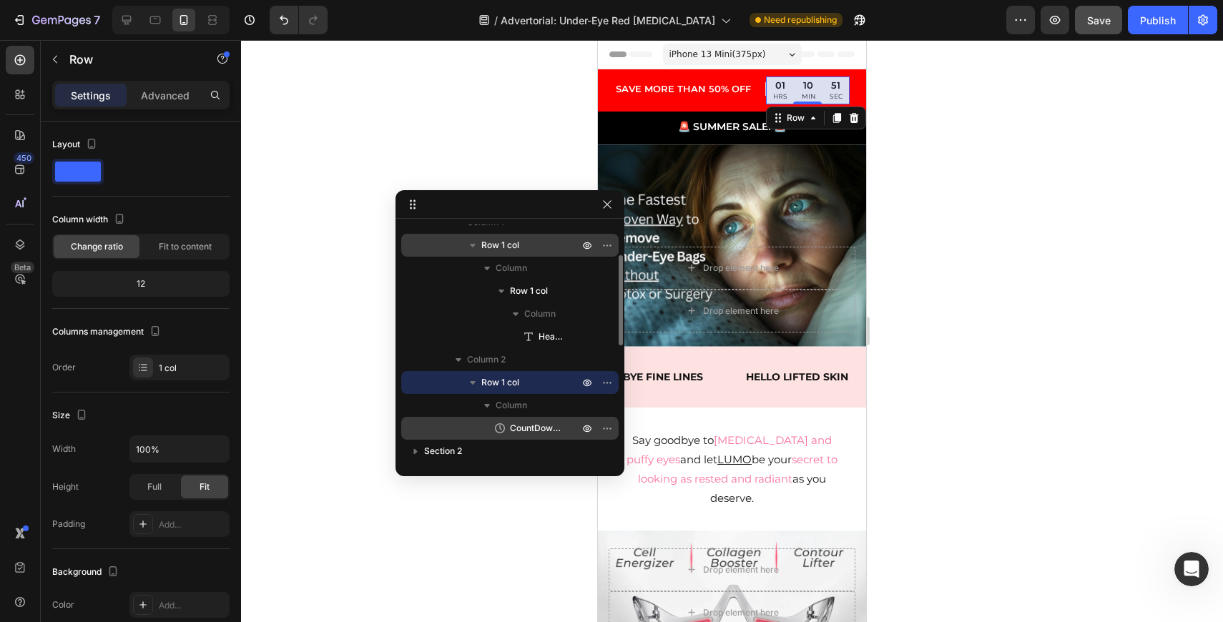
click at [540, 435] on span "CountDown Timer" at bounding box center [537, 428] width 54 height 14
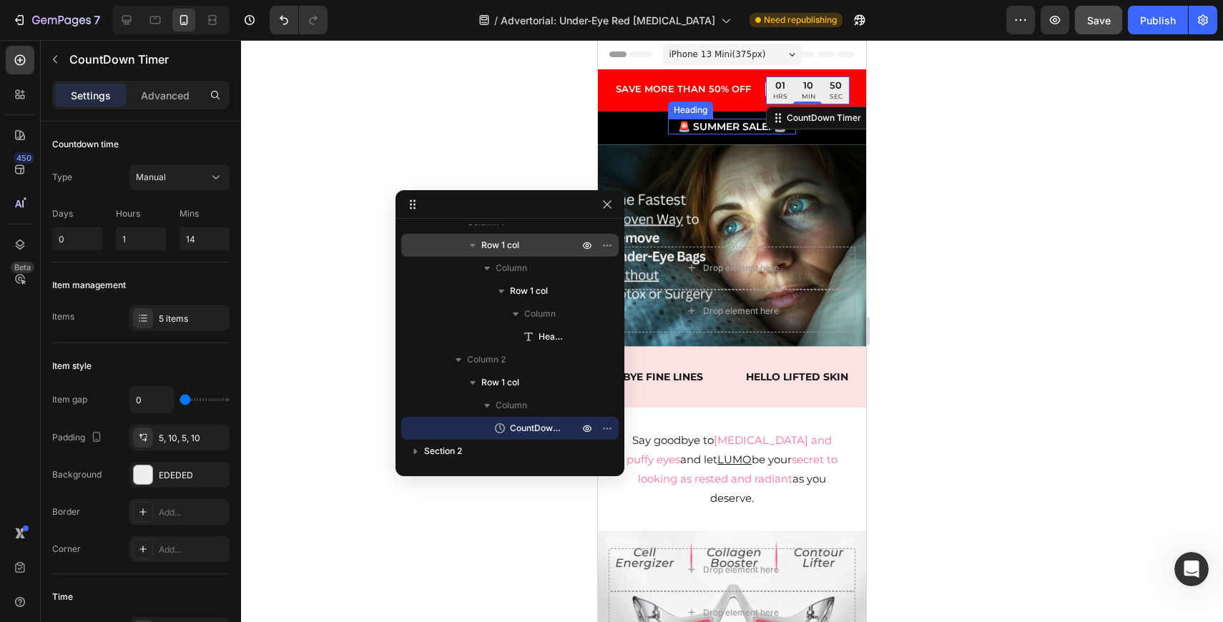
click at [714, 129] on h2 "🚨 SUMMER SALE! 🚨" at bounding box center [732, 127] width 128 height 16
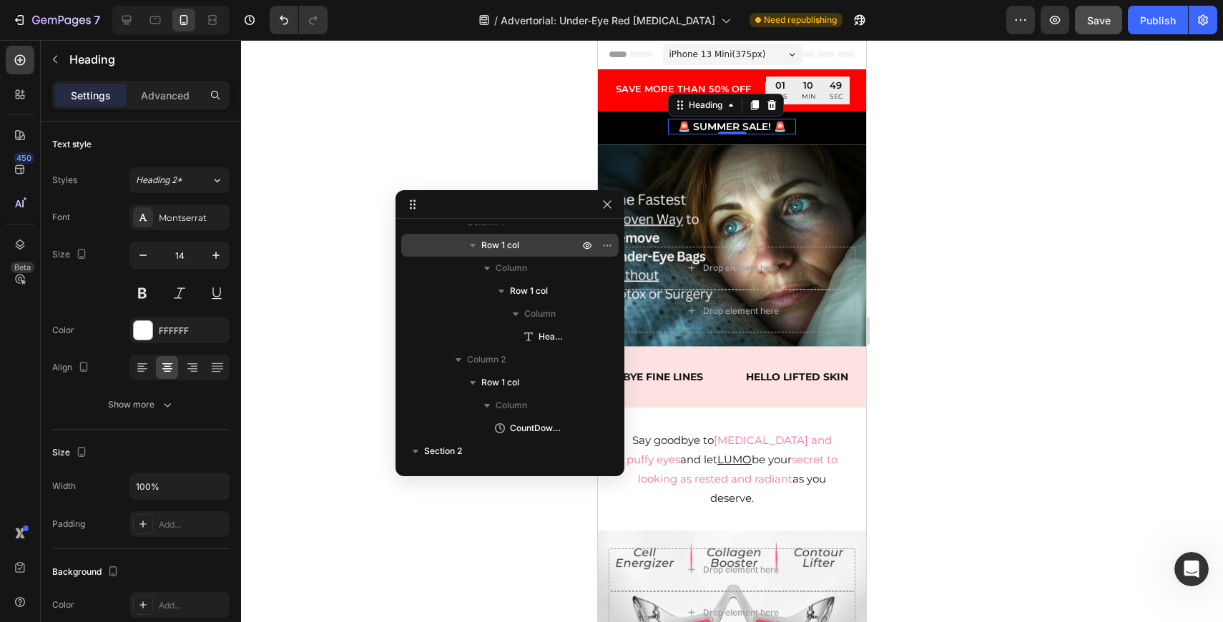
scroll to position [385, 0]
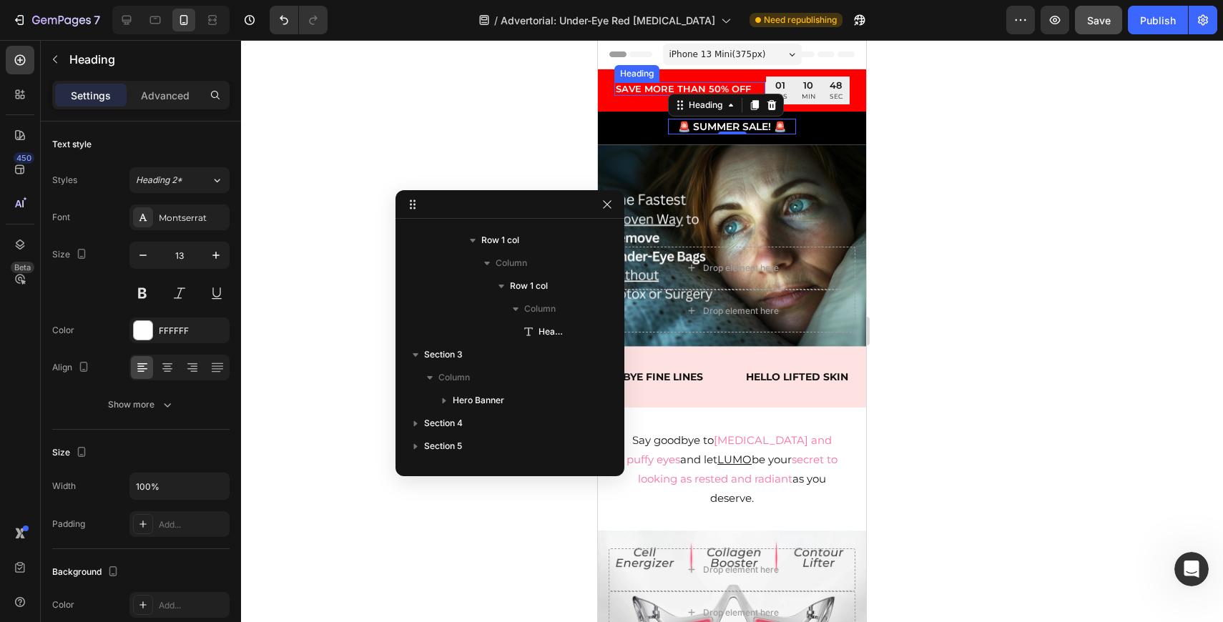
click at [765, 84] on h2 "Save MORE THAN 50% off" at bounding box center [689, 89] width 151 height 14
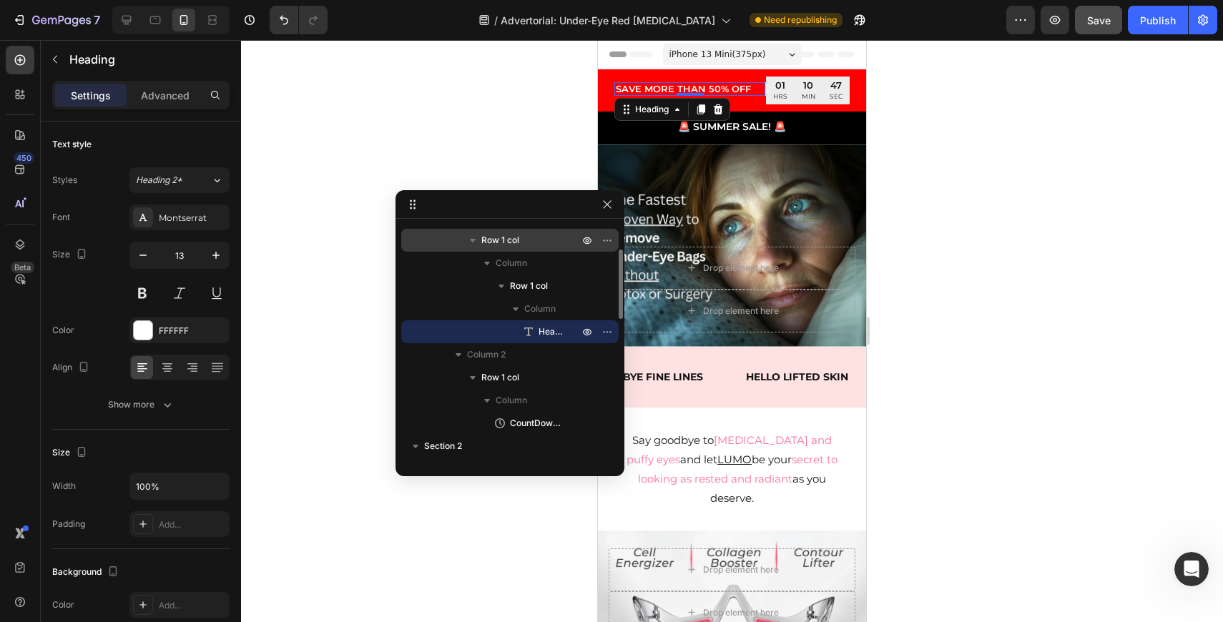
click at [755, 94] on h2 "Save MORE THAN 50% off" at bounding box center [689, 89] width 151 height 14
click at [755, 94] on p "Save MORE THAN 50% off" at bounding box center [690, 89] width 148 height 11
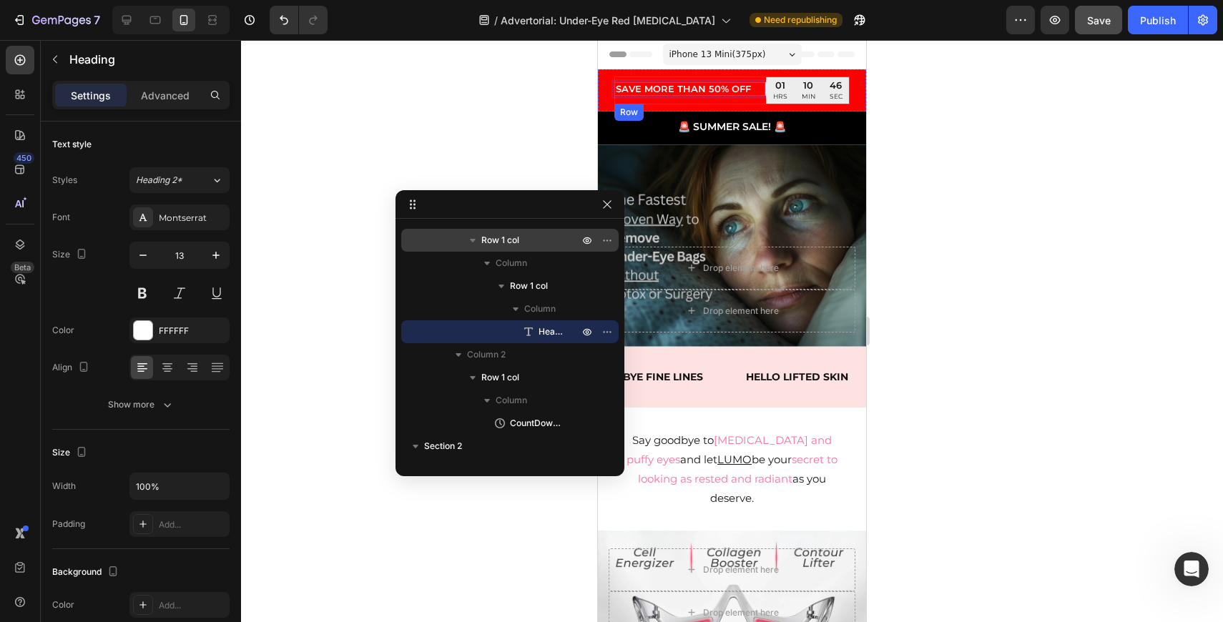
click at [799, 210] on div "Overlay" at bounding box center [732, 245] width 268 height 202
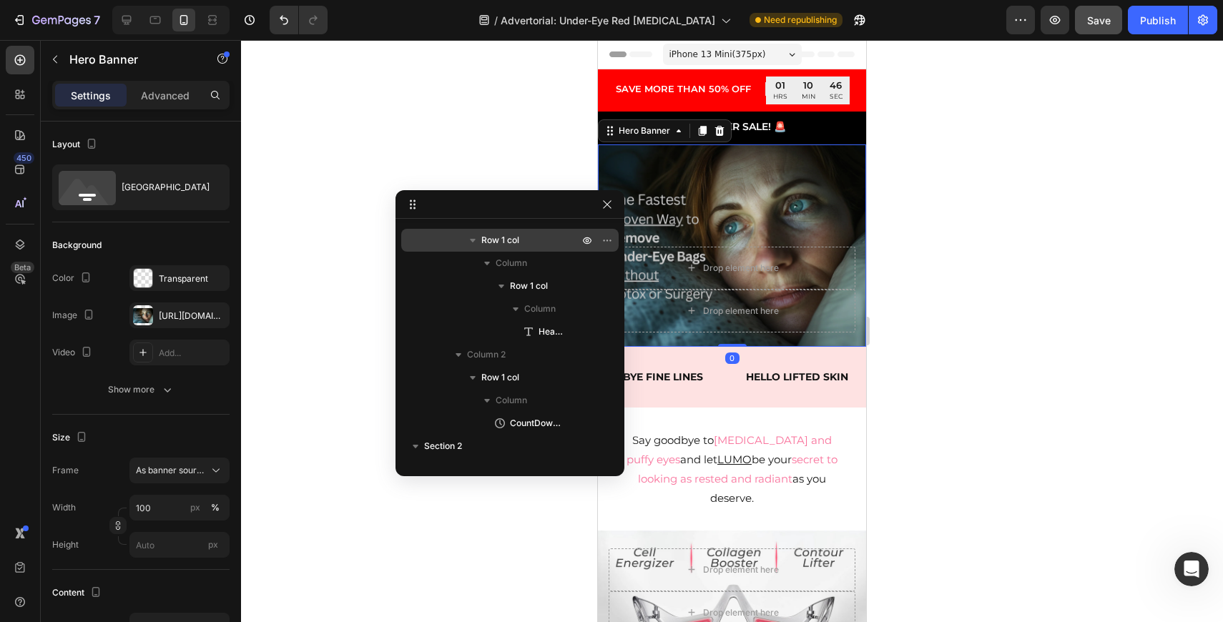
scroll to position [453, 0]
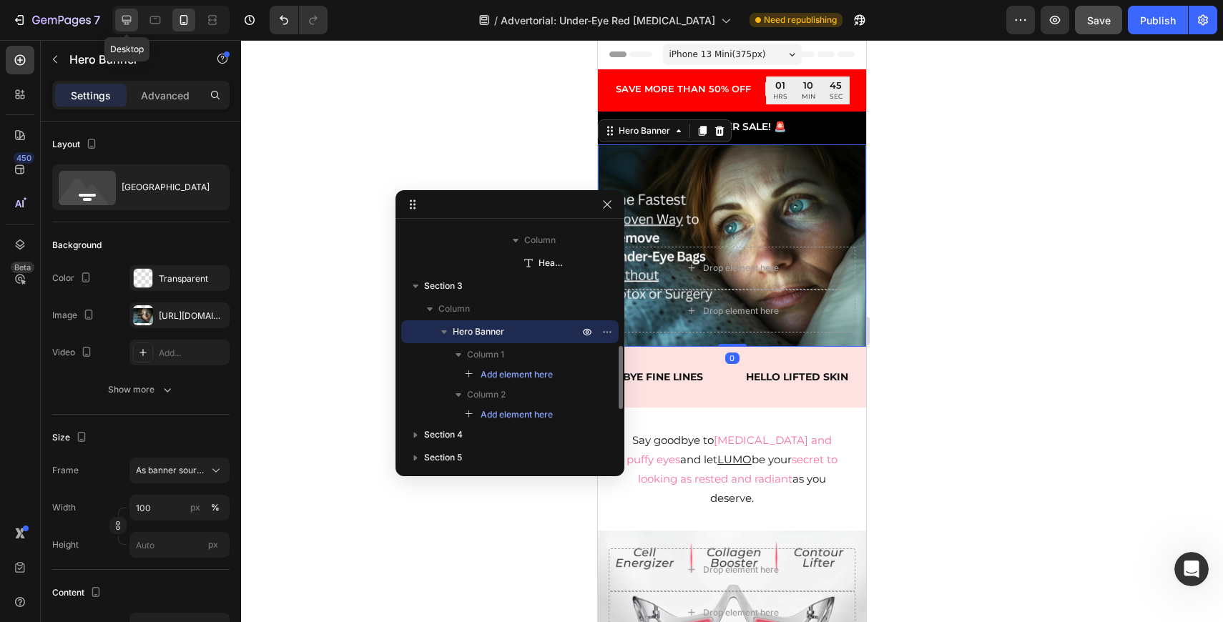
click at [129, 20] on icon at bounding box center [126, 20] width 9 height 9
type input "1230"
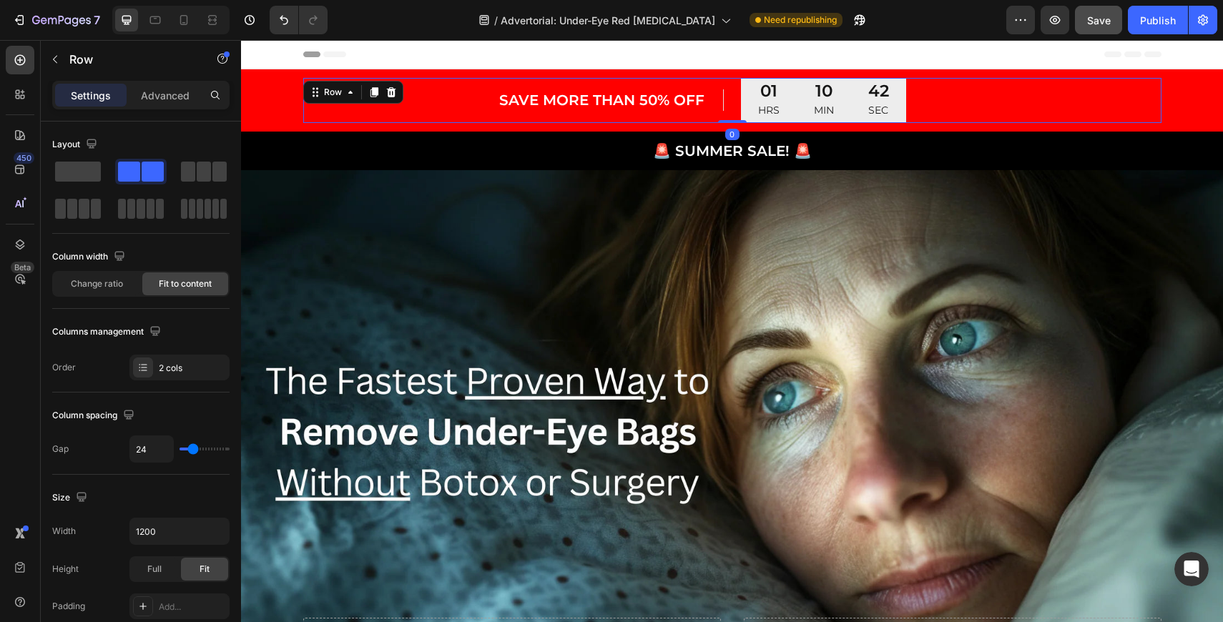
click at [724, 102] on div "Save MORE THAN 50% off Heading Row Row 01 HRS 10 MIN 42 SEC CountDown Timer Row…" at bounding box center [732, 100] width 858 height 45
click at [723, 99] on div "Save MORE THAN 50% off Heading Row Row 01 HRS 10 MIN 41 SEC CountDown Timer Row…" at bounding box center [732, 100] width 858 height 45
click at [719, 91] on p "Save MORE THAN 50% off" at bounding box center [610, 100] width 222 height 19
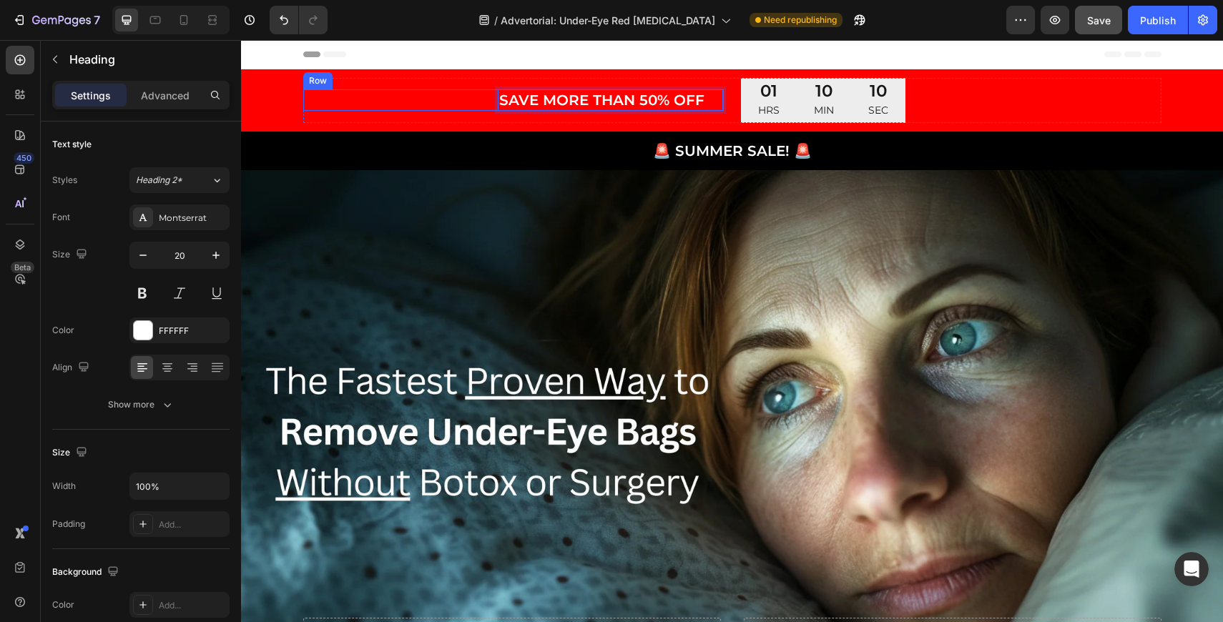
click at [474, 106] on div "Save MORE THAN 50% off Heading 0 Row Row" at bounding box center [513, 99] width 421 height 21
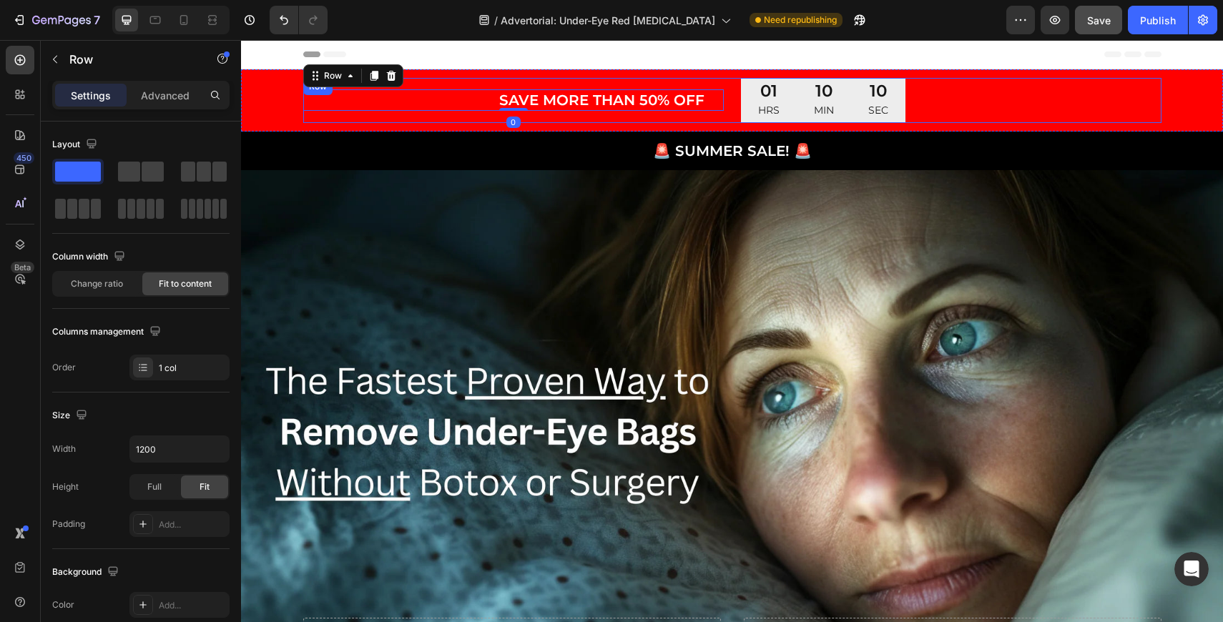
click at [736, 105] on div "Save MORE THAN 50% off Heading Row Row 0 01 HRS 10 MIN 10 SEC CountDown Timer R…" at bounding box center [732, 100] width 858 height 45
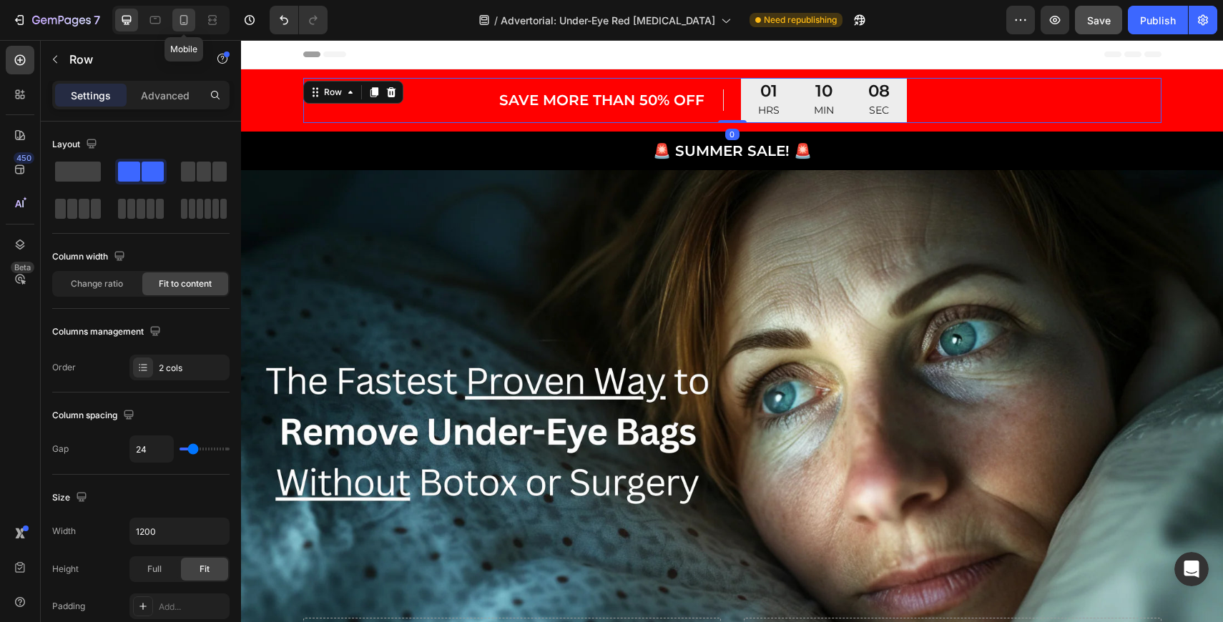
click at [187, 25] on icon at bounding box center [184, 20] width 14 height 14
type input "90%"
type input "0"
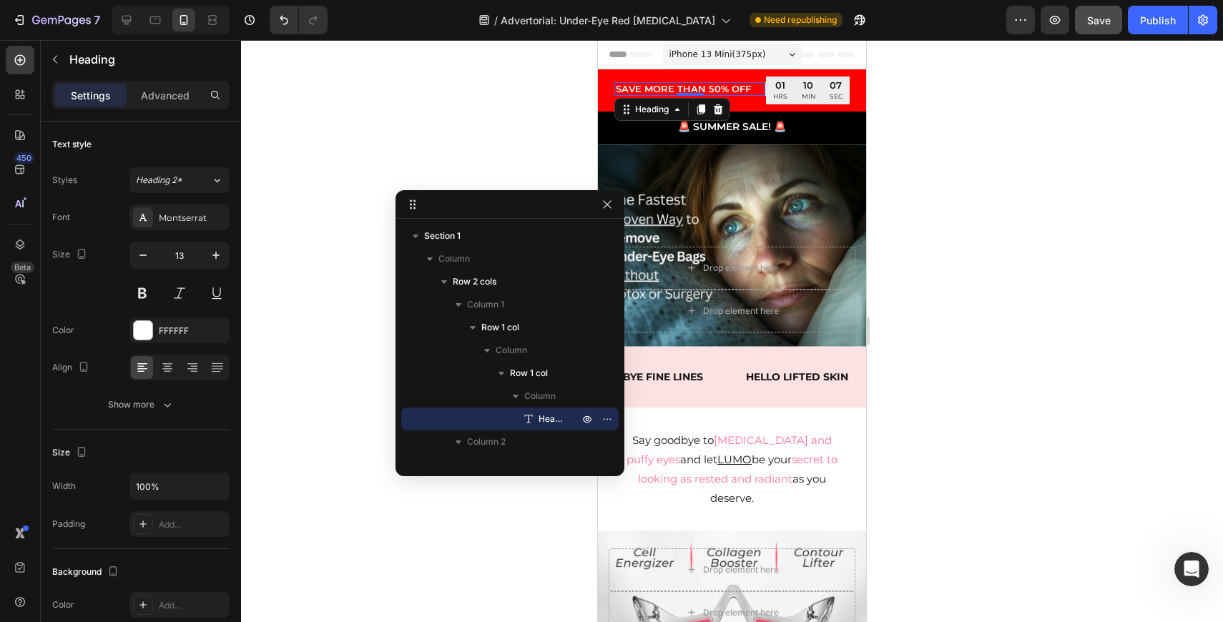
click at [738, 90] on p "Save MORE THAN 50% off" at bounding box center [690, 89] width 148 height 11
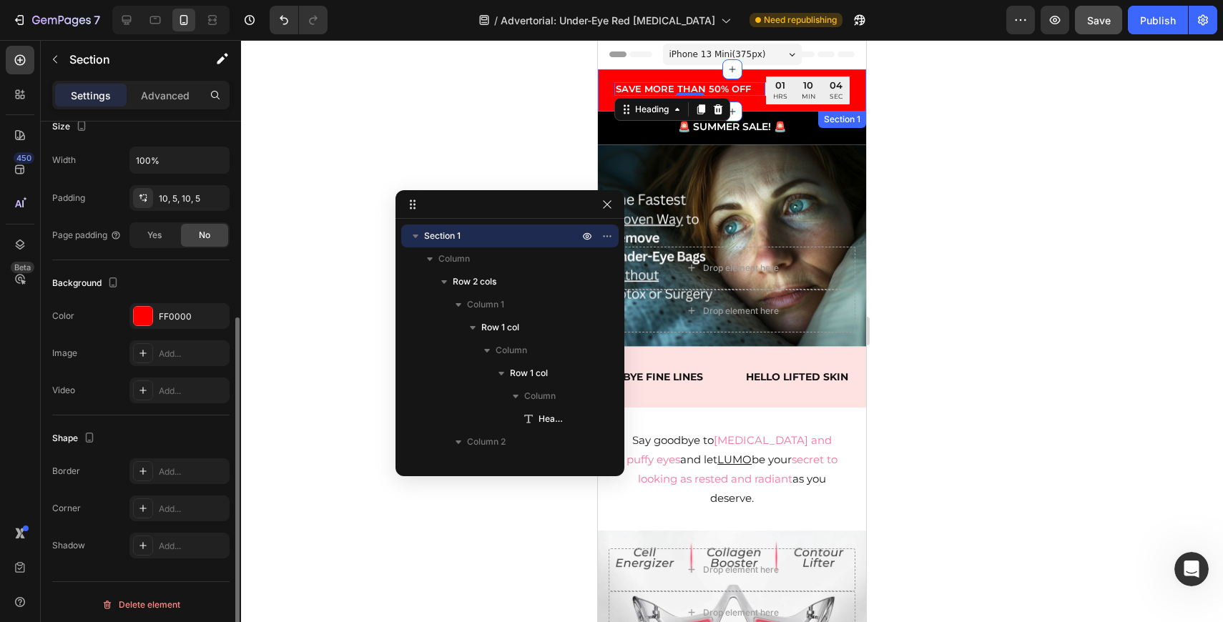
click at [810, 104] on div "Save MORE THAN 50% off Heading 0 Row Row 01 HRS 10 MIN 04 SEC CountDown Timer R…" at bounding box center [732, 90] width 268 height 42
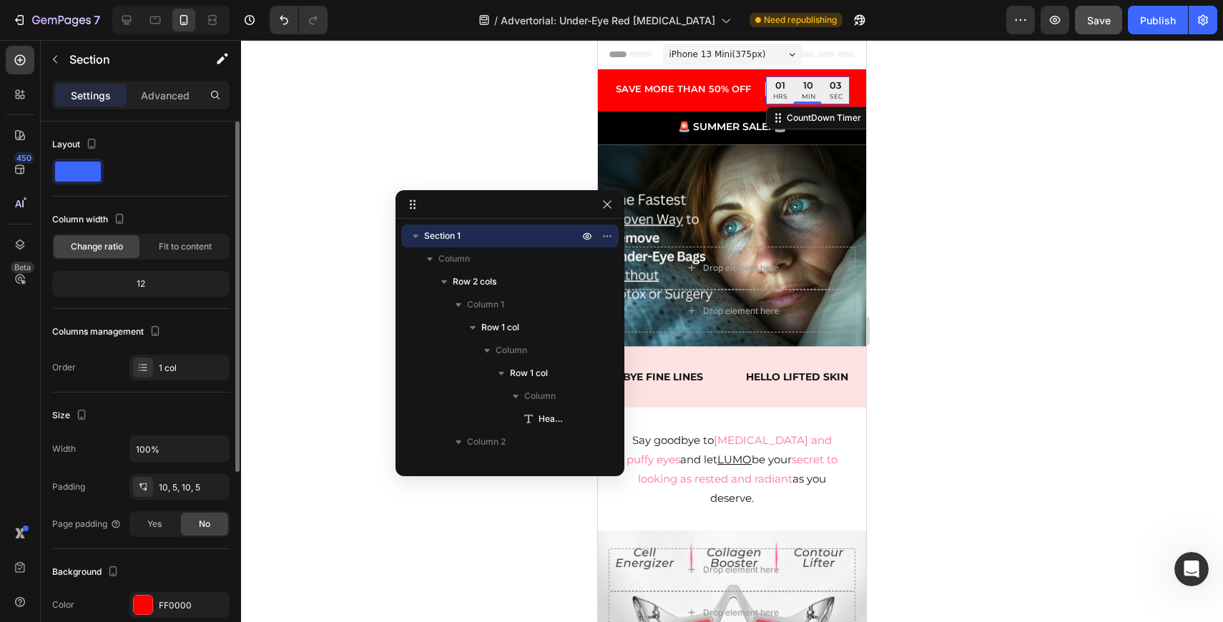
click at [783, 102] on div "01 HRS" at bounding box center [780, 91] width 29 height 28
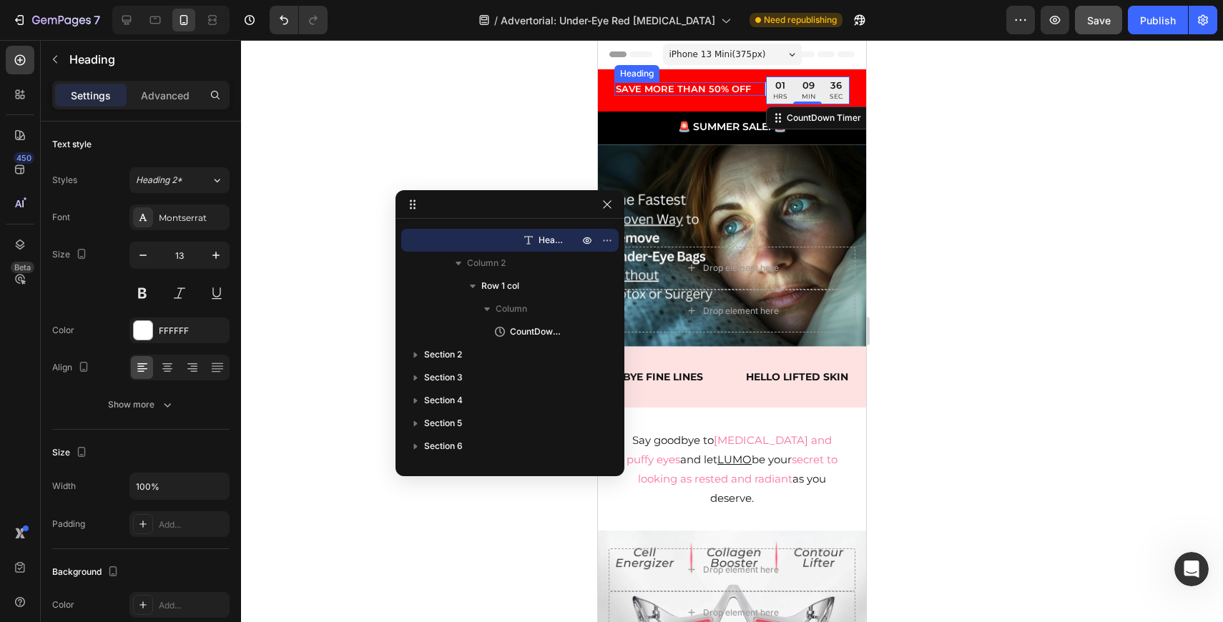
click at [747, 89] on p "Save MORE THAN 50% off" at bounding box center [690, 89] width 148 height 11
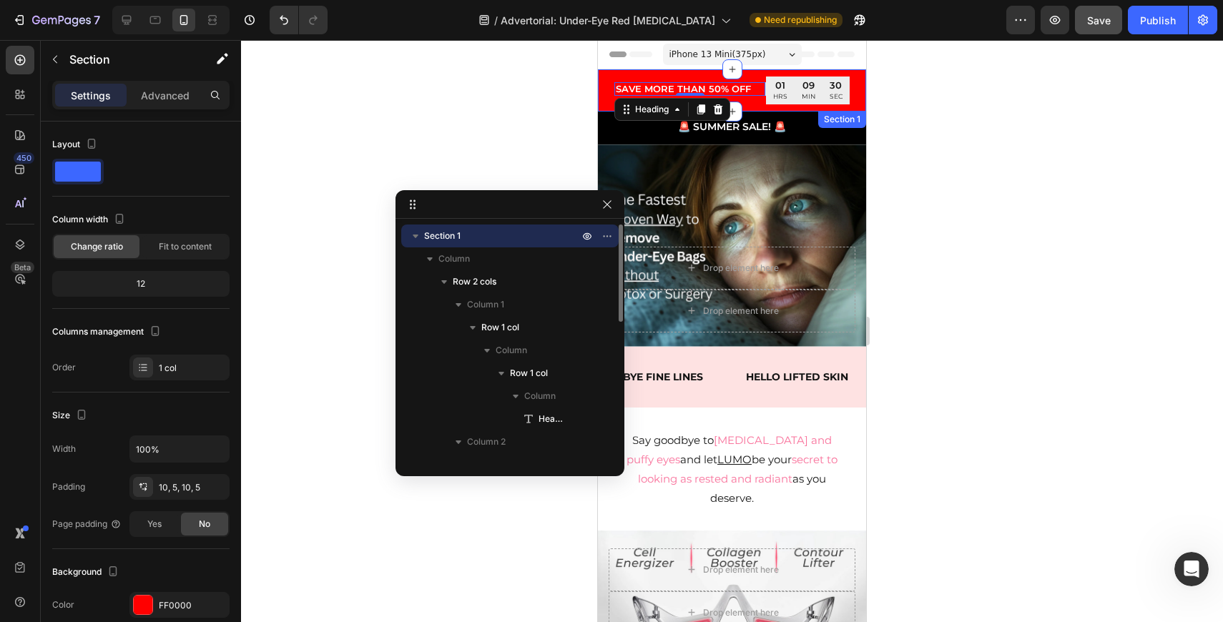
click at [707, 74] on div "Save MORE THAN 50% off Heading 0 Row Row 01 HRS 09 MIN 30 SEC CountDown Timer R…" at bounding box center [732, 90] width 268 height 42
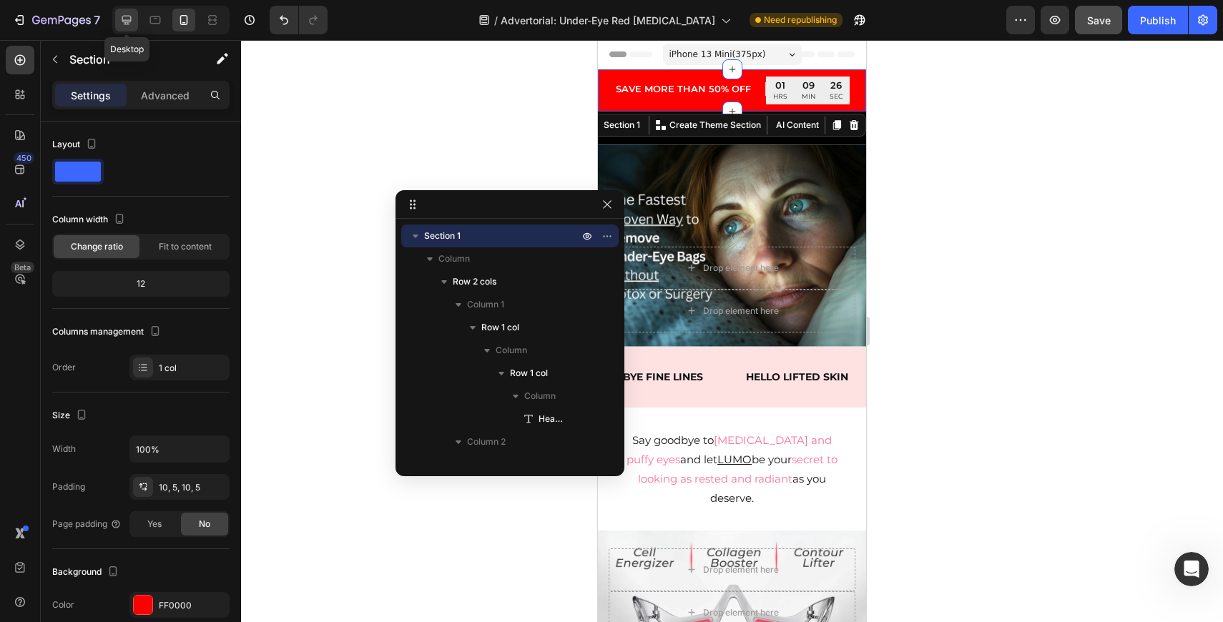
click at [119, 14] on div at bounding box center [126, 20] width 23 height 23
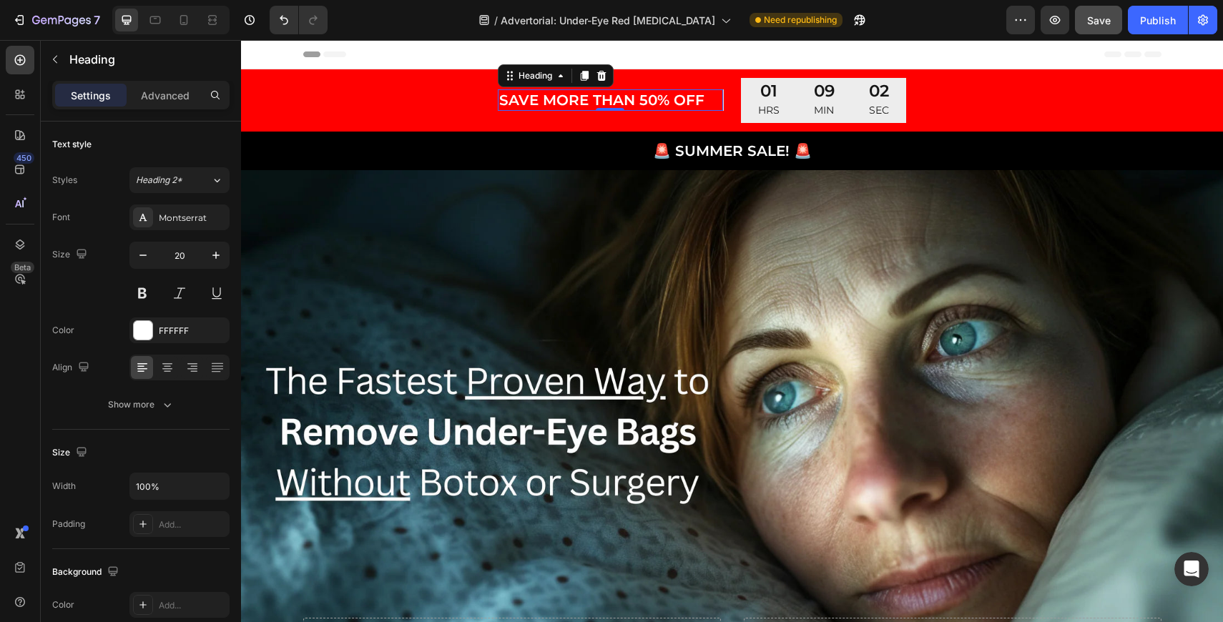
click at [721, 99] on h2 "Save MORE THAN 50% off" at bounding box center [610, 99] width 225 height 21
click at [148, 404] on div "Show more" at bounding box center [141, 405] width 67 height 14
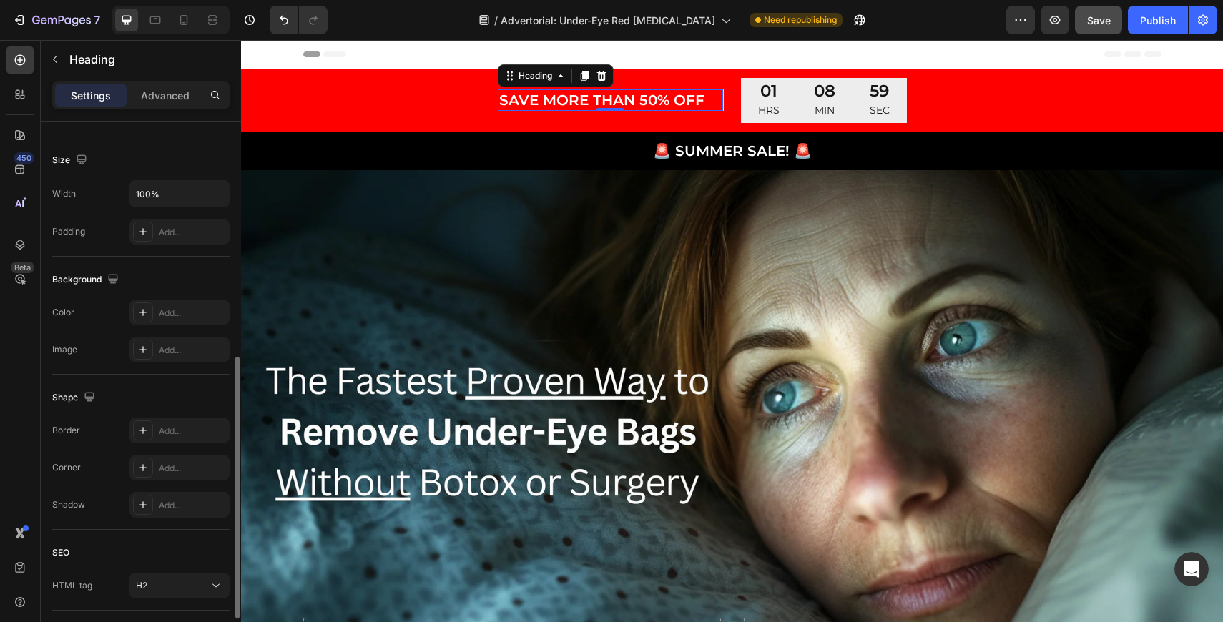
scroll to position [483, 0]
click at [179, 427] on div "Add..." at bounding box center [192, 429] width 67 height 13
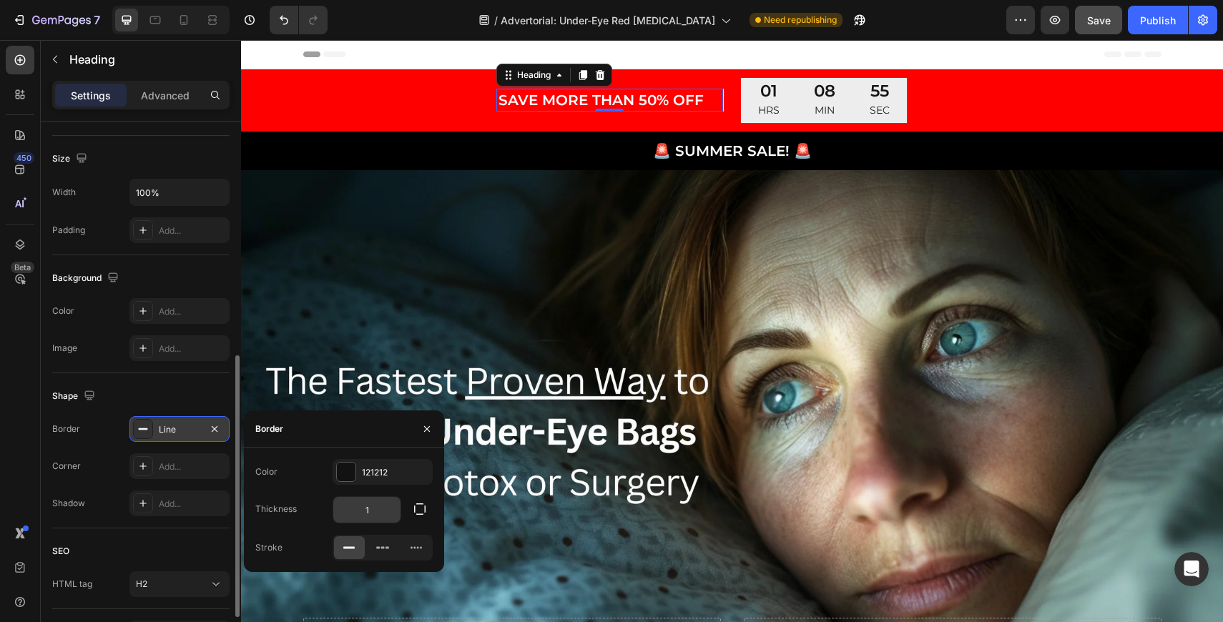
click at [367, 512] on input "1" at bounding box center [366, 510] width 67 height 26
type input "0"
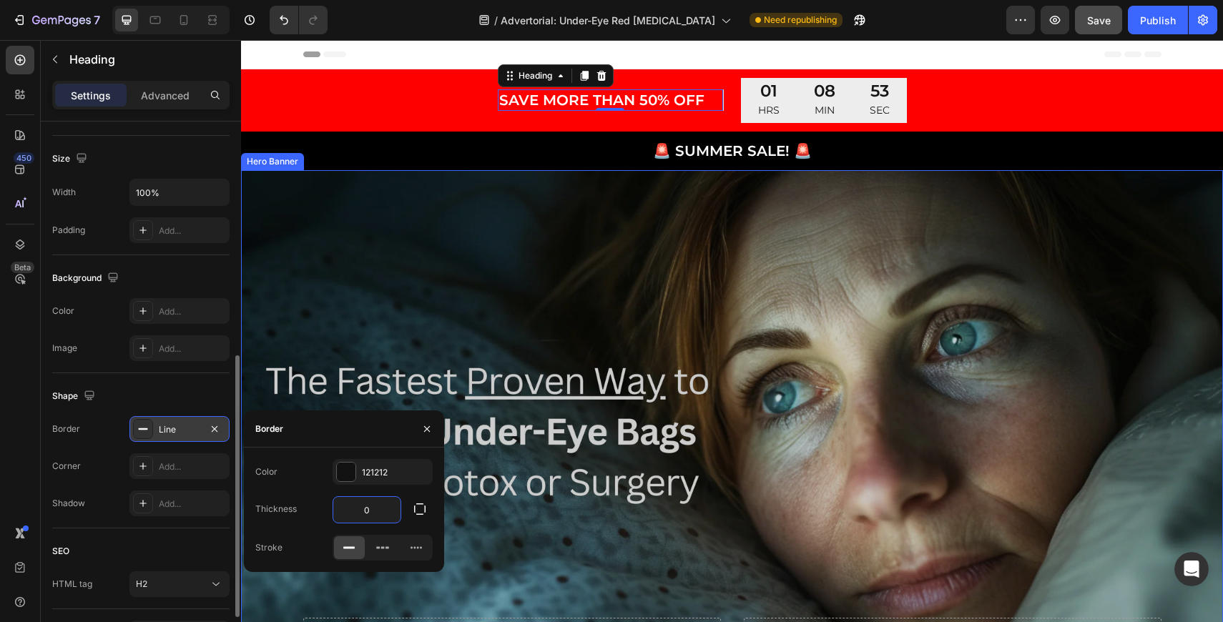
click at [423, 263] on div "Overlay" at bounding box center [732, 445] width 982 height 551
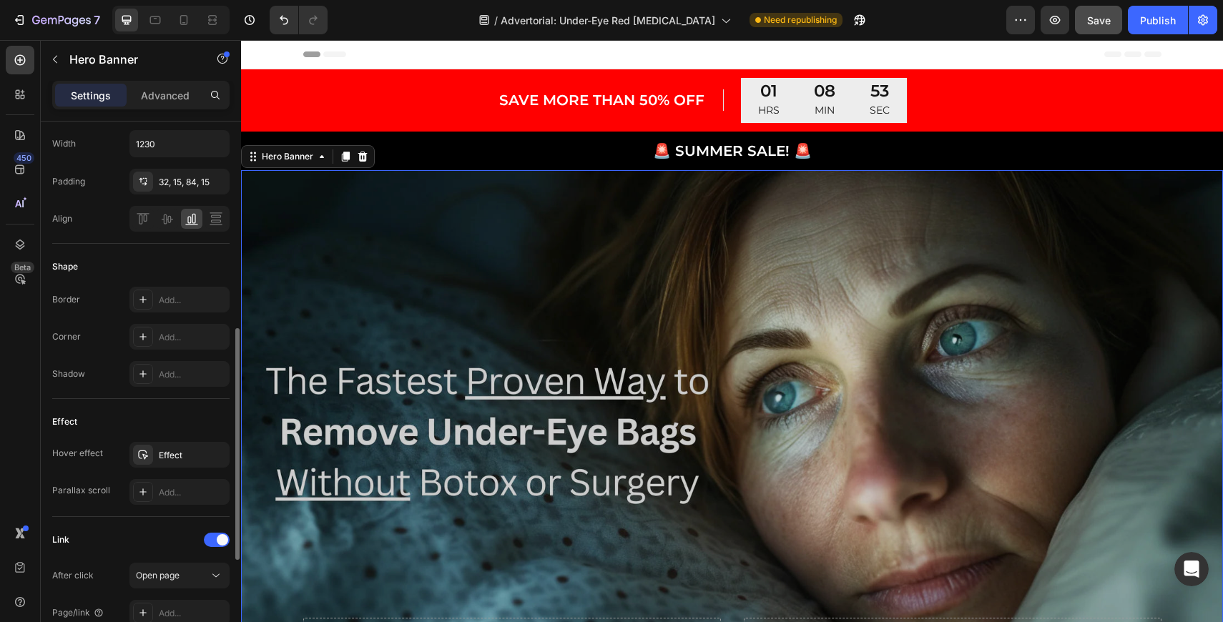
scroll to position [0, 0]
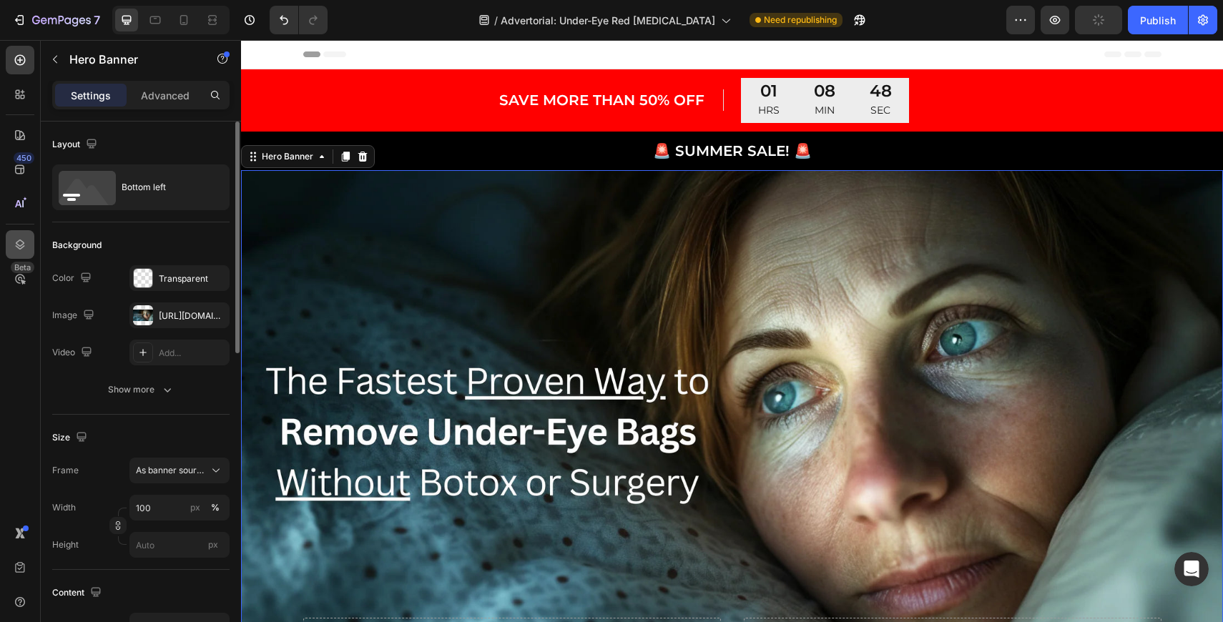
click at [13, 243] on icon at bounding box center [20, 244] width 14 height 14
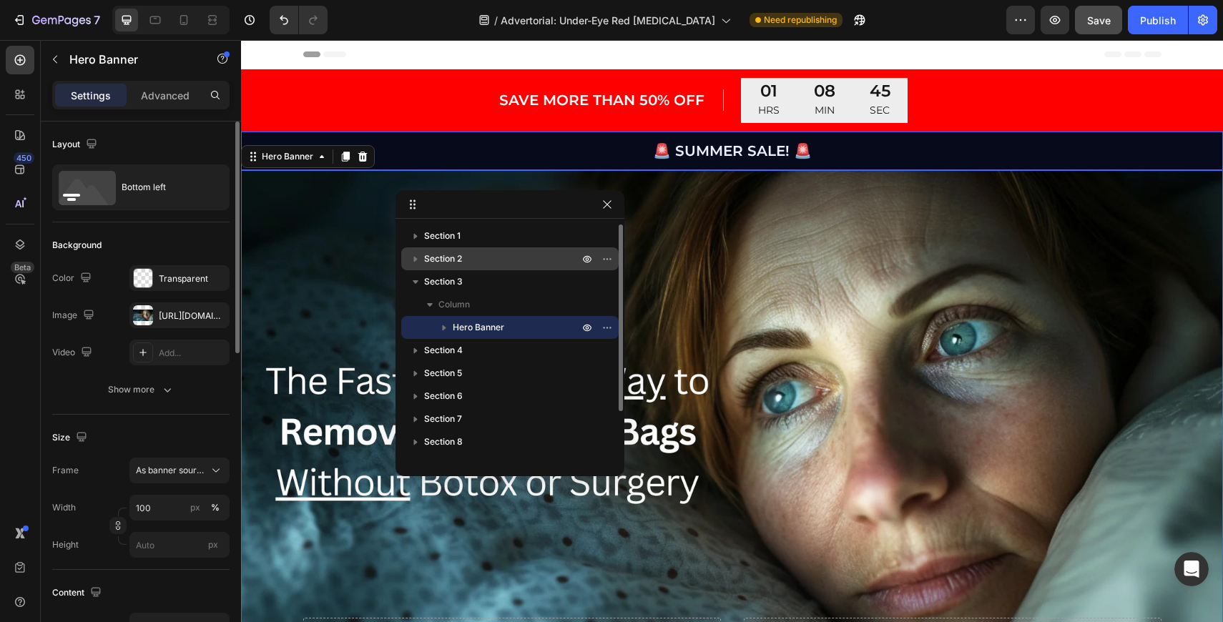
click at [419, 256] on icon "button" at bounding box center [415, 259] width 14 height 14
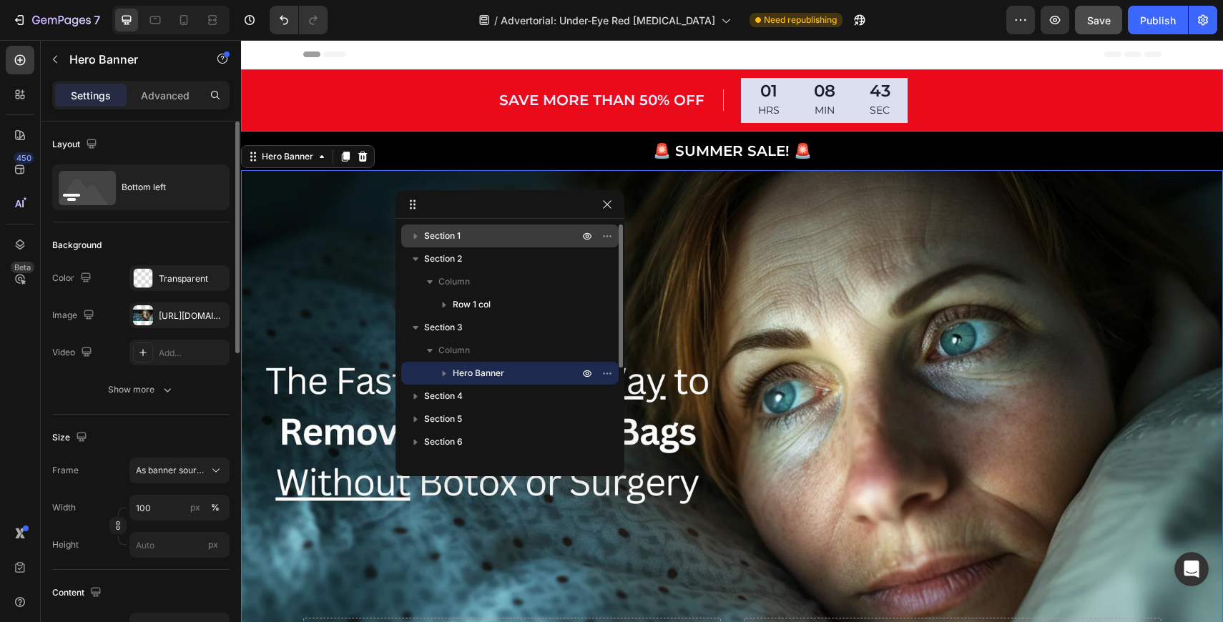
click at [418, 237] on icon "button" at bounding box center [415, 236] width 14 height 14
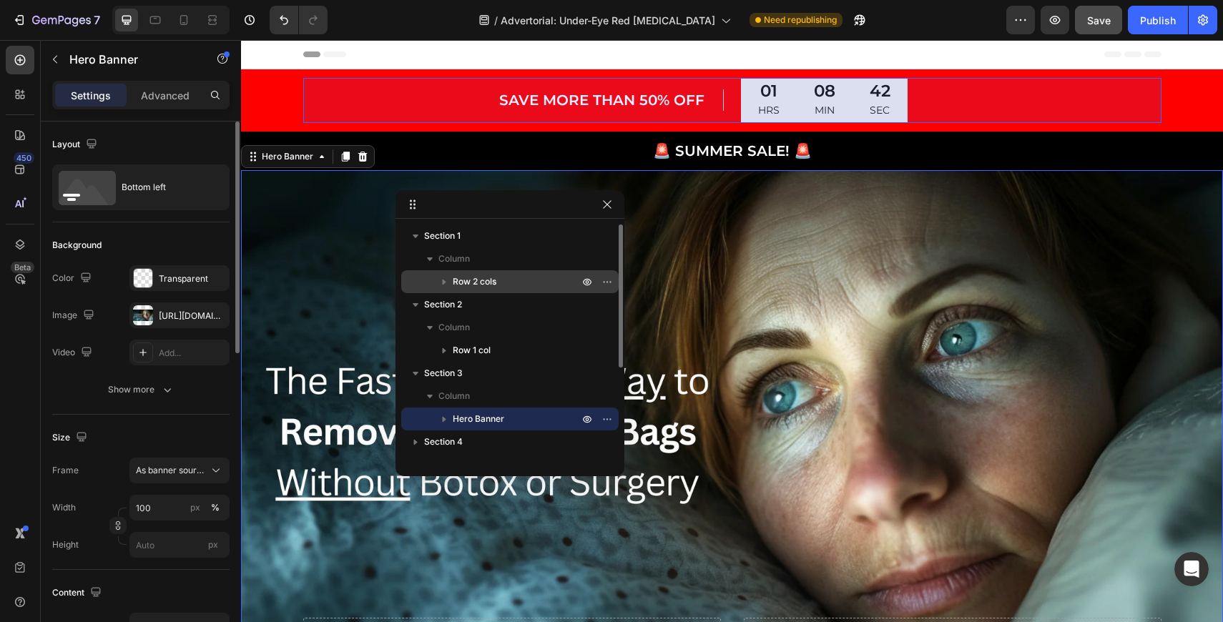
click at [443, 282] on icon "button" at bounding box center [445, 283] width 4 height 6
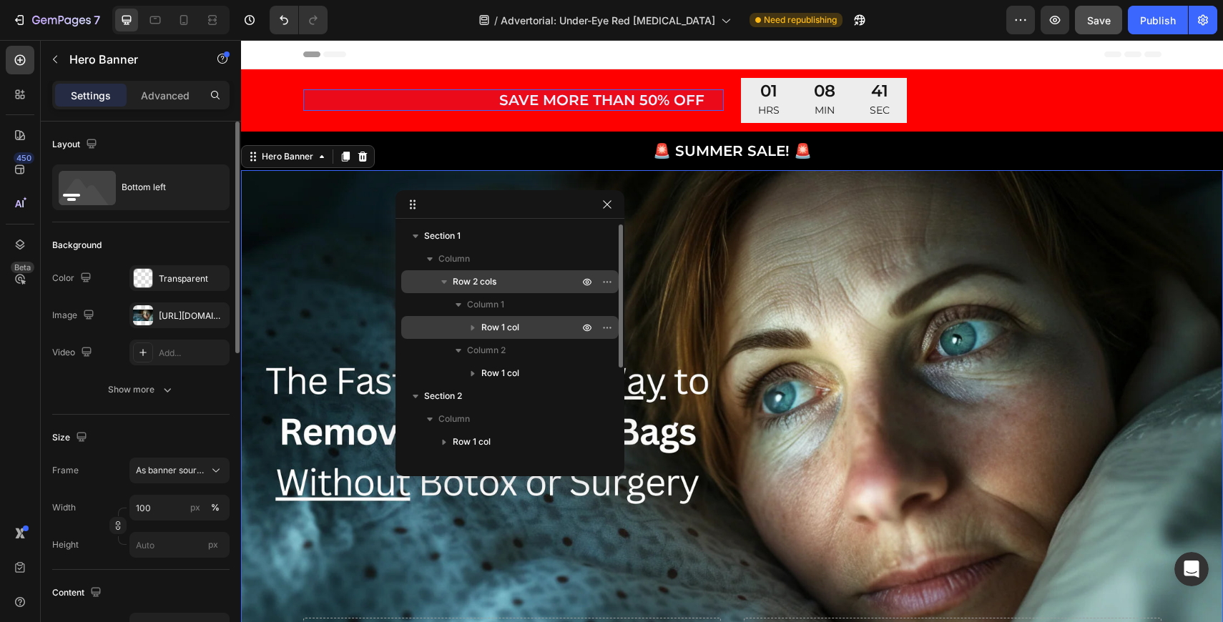
click at [502, 322] on span "Row 1 col" at bounding box center [500, 327] width 38 height 14
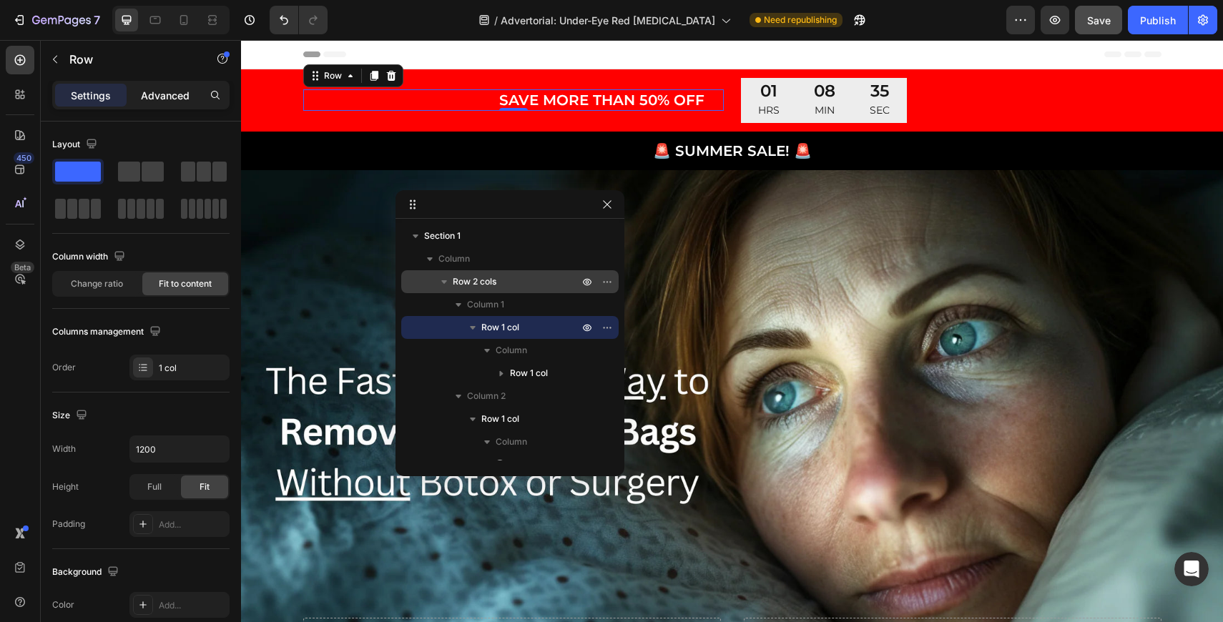
click at [166, 99] on p "Advanced" at bounding box center [165, 95] width 49 height 15
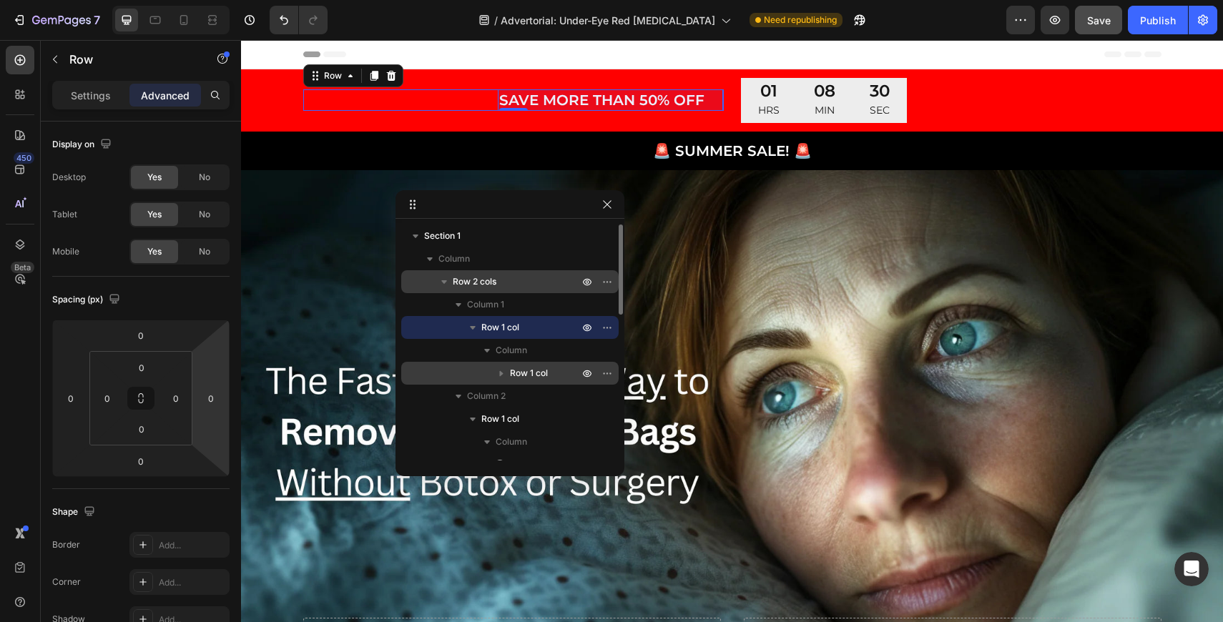
click at [541, 373] on span "Row 1 col" at bounding box center [529, 373] width 38 height 14
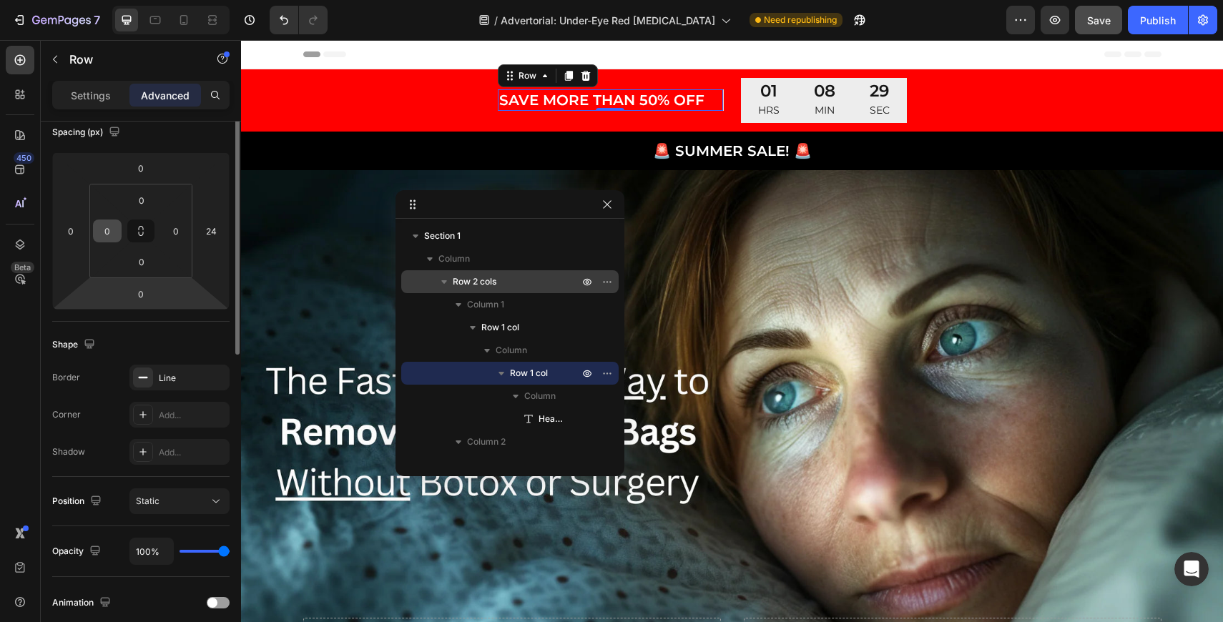
scroll to position [174, 0]
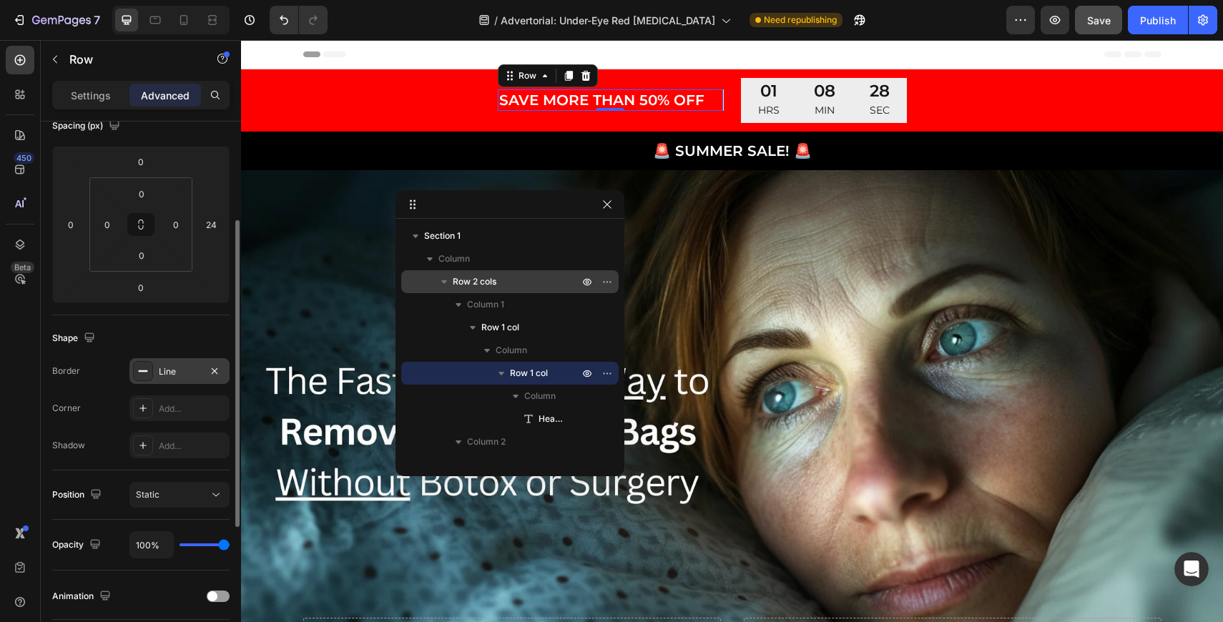
click at [182, 367] on div "Line" at bounding box center [179, 371] width 41 height 13
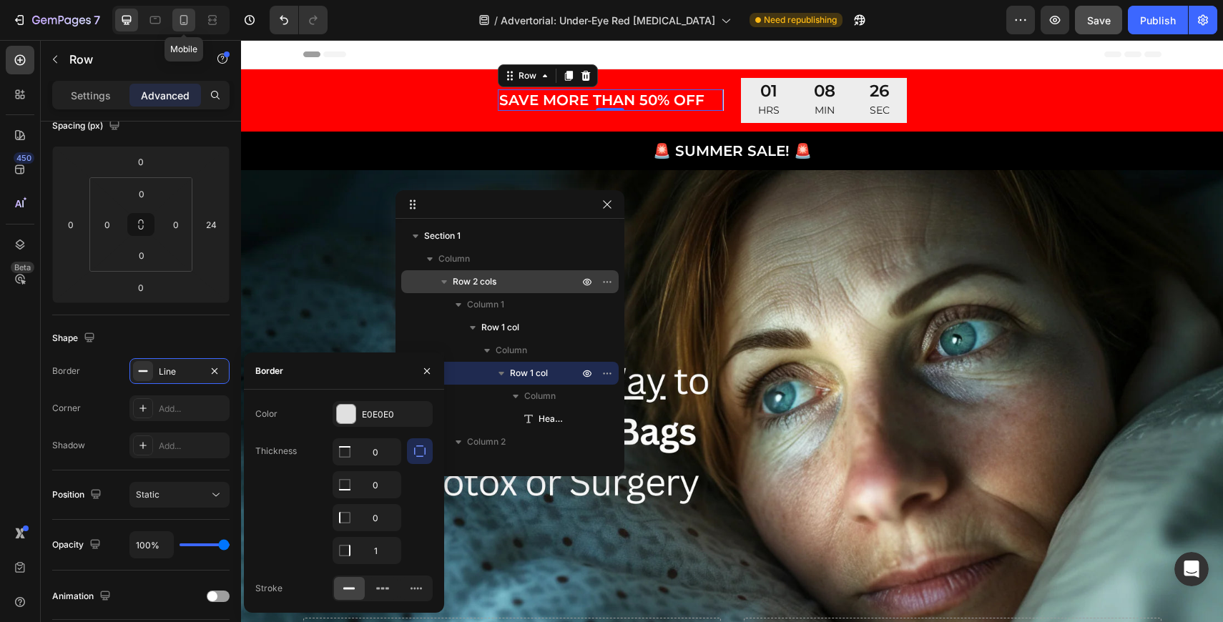
click at [186, 18] on icon at bounding box center [184, 20] width 14 height 14
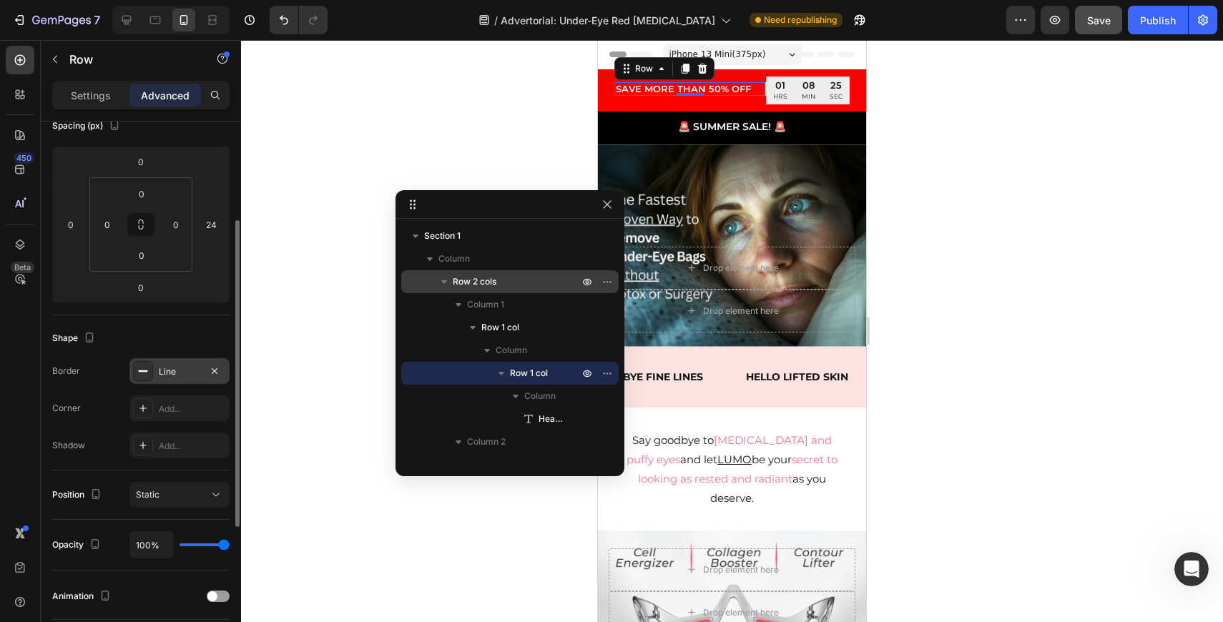
click at [190, 371] on div "Line" at bounding box center [179, 371] width 41 height 13
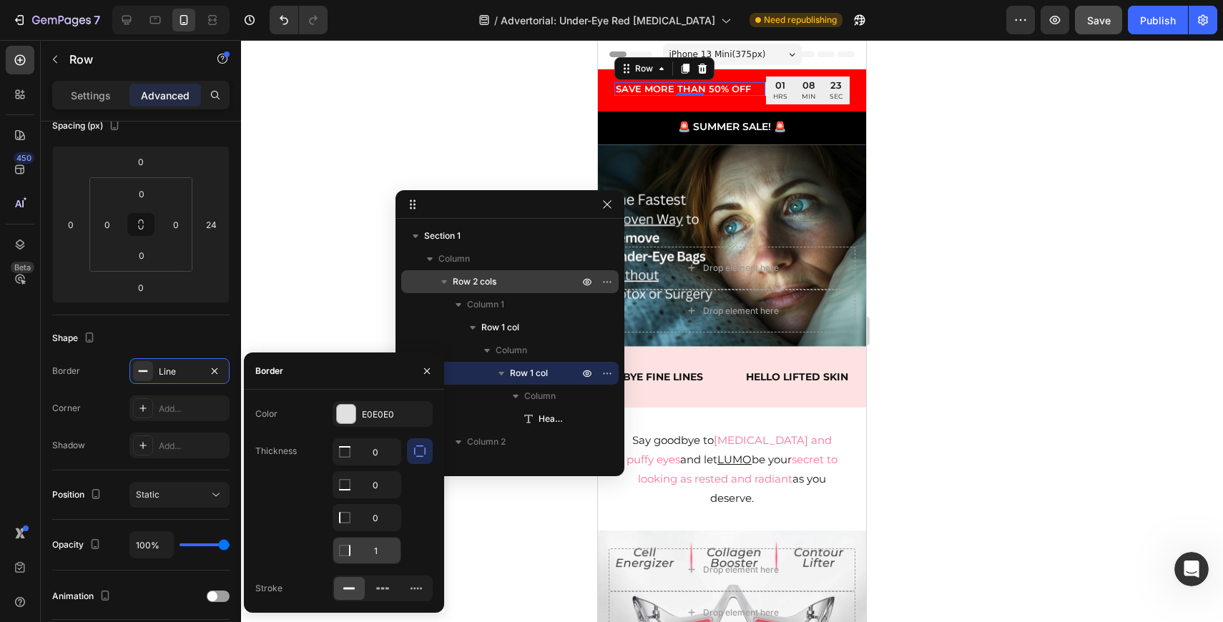
click at [381, 465] on input "1" at bounding box center [366, 452] width 67 height 26
type input "0"
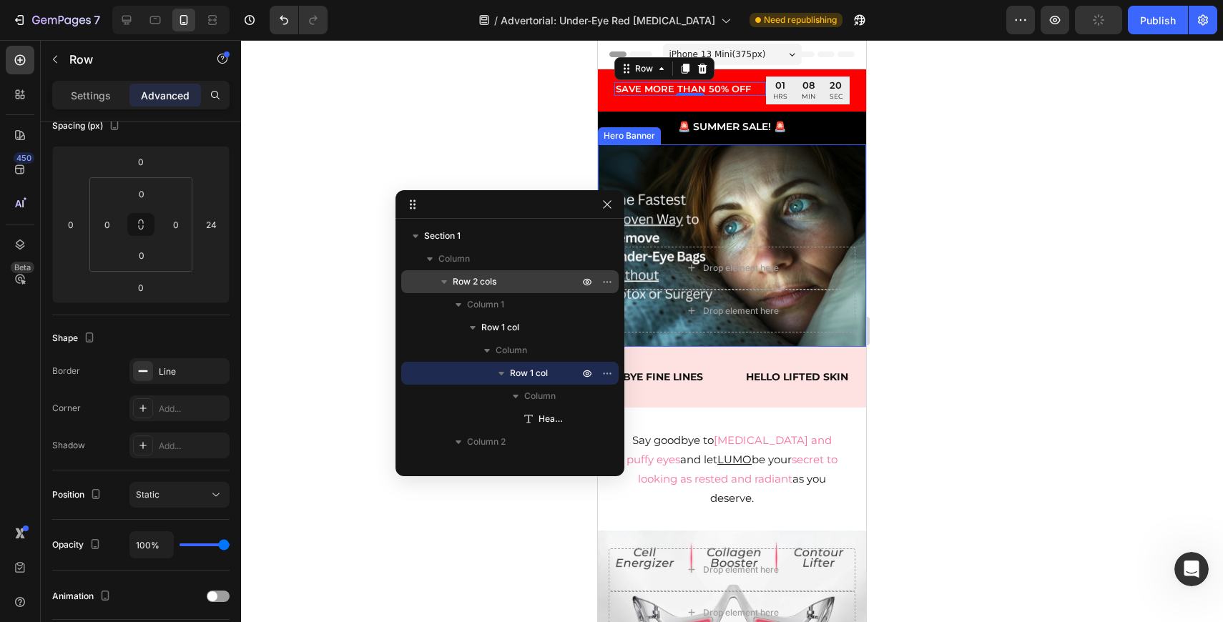
click at [923, 222] on div at bounding box center [732, 331] width 982 height 582
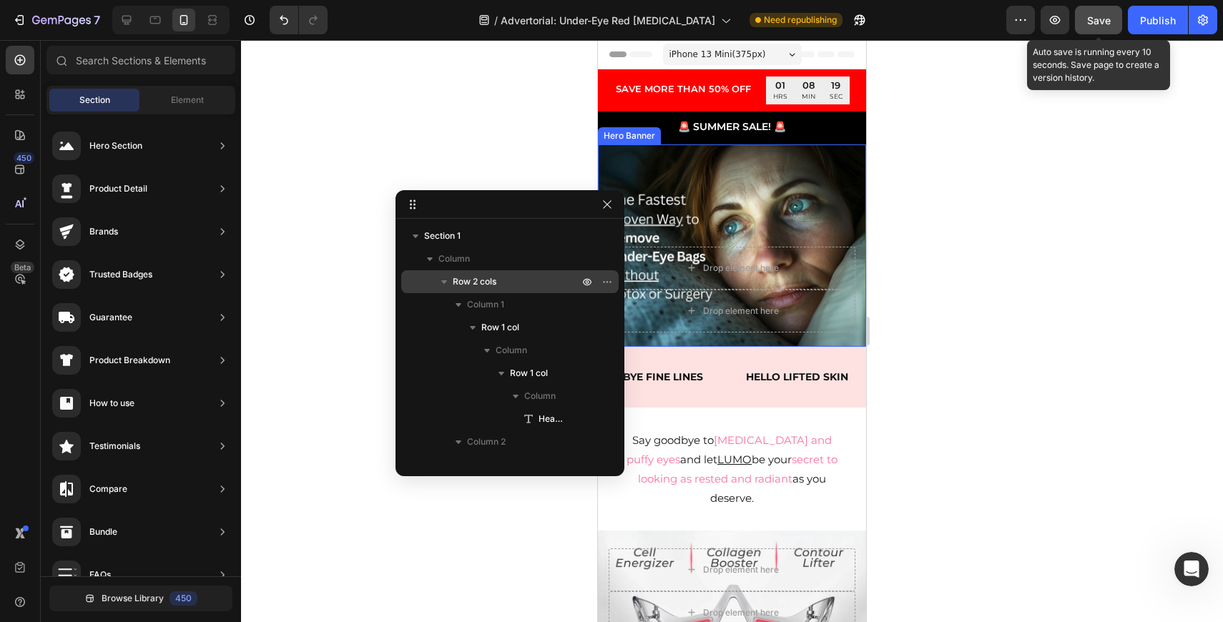
click at [1115, 24] on button "Save" at bounding box center [1098, 20] width 47 height 29
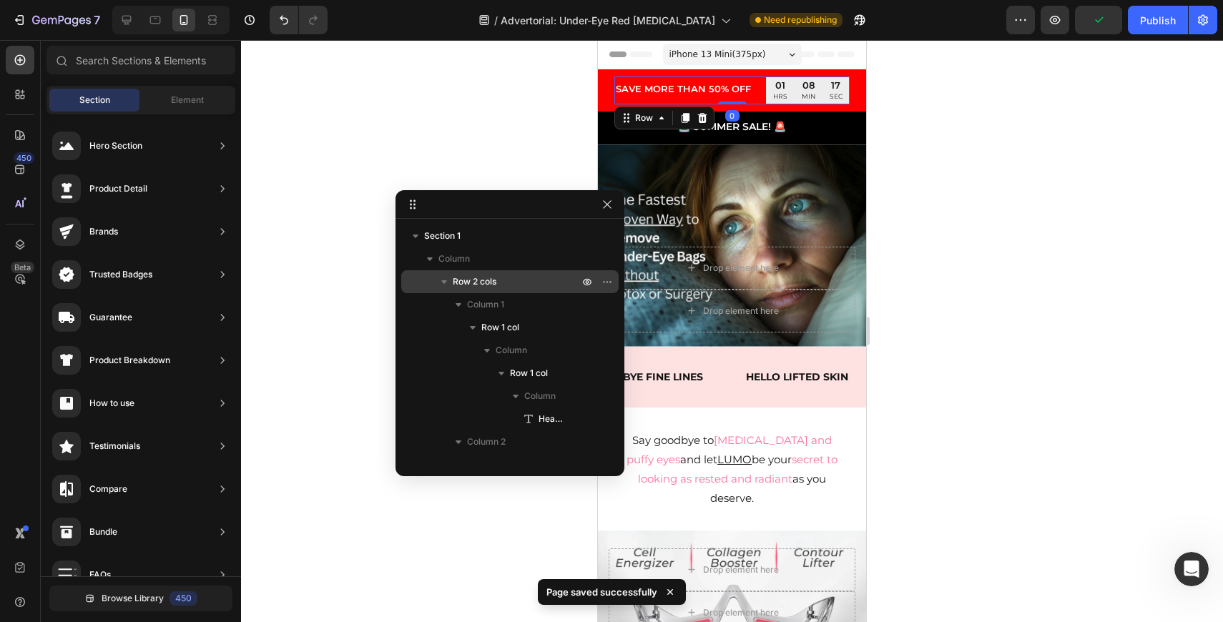
click at [733, 98] on div "Save MORE THAN 50% off Heading Row Row" at bounding box center [690, 91] width 152 height 28
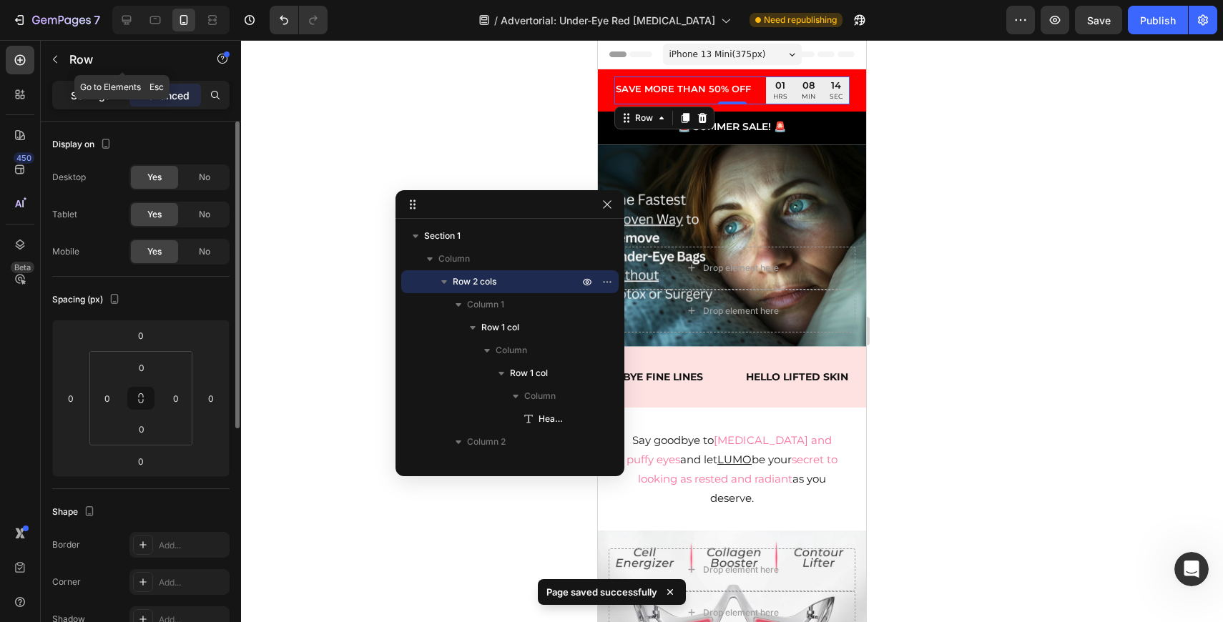
click at [104, 85] on div "Settings" at bounding box center [91, 95] width 72 height 23
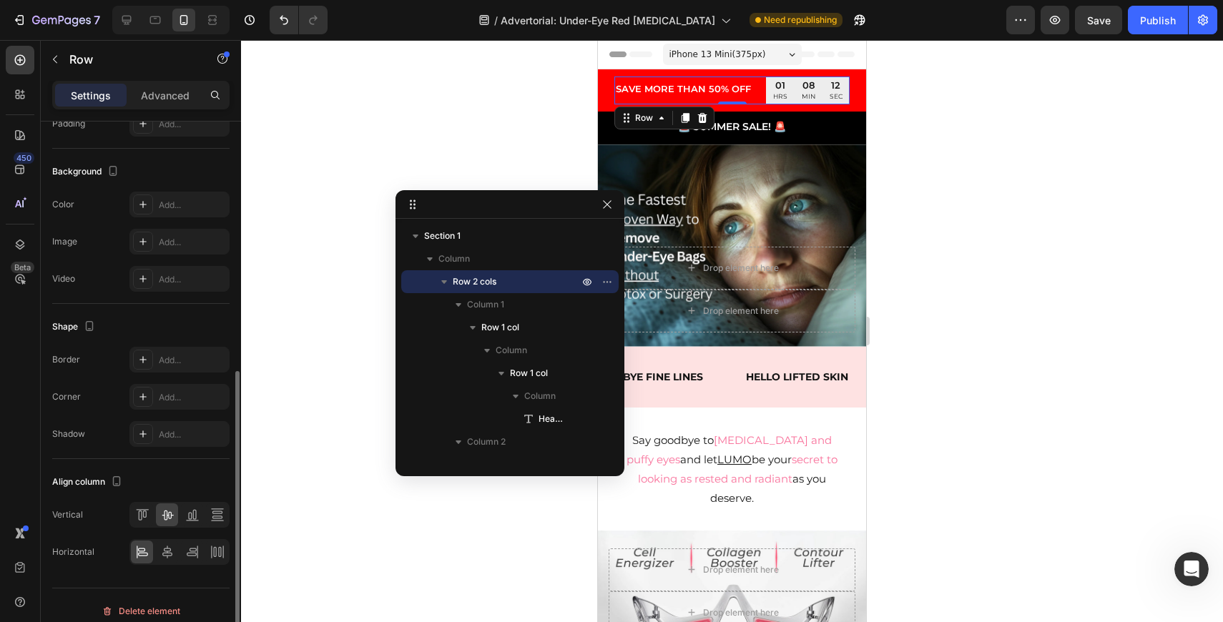
scroll to position [451, 0]
click at [170, 515] on icon at bounding box center [167, 510] width 14 height 14
click at [171, 516] on icon at bounding box center [167, 510] width 14 height 14
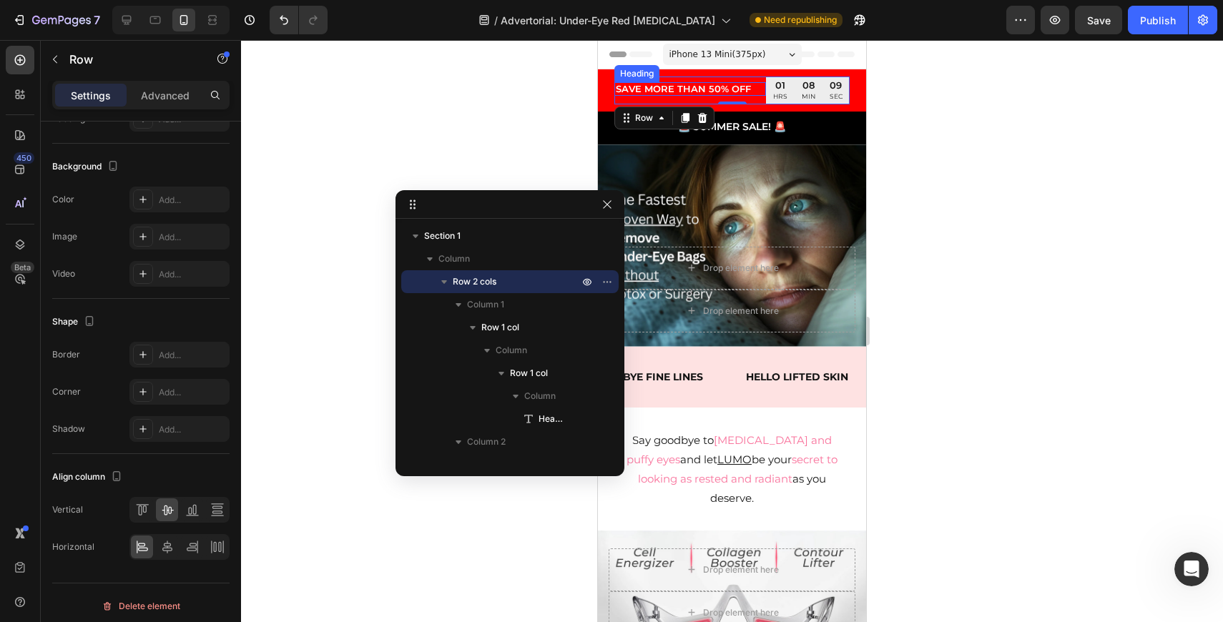
click at [719, 86] on p "Save MORE THAN 50% off" at bounding box center [690, 89] width 149 height 11
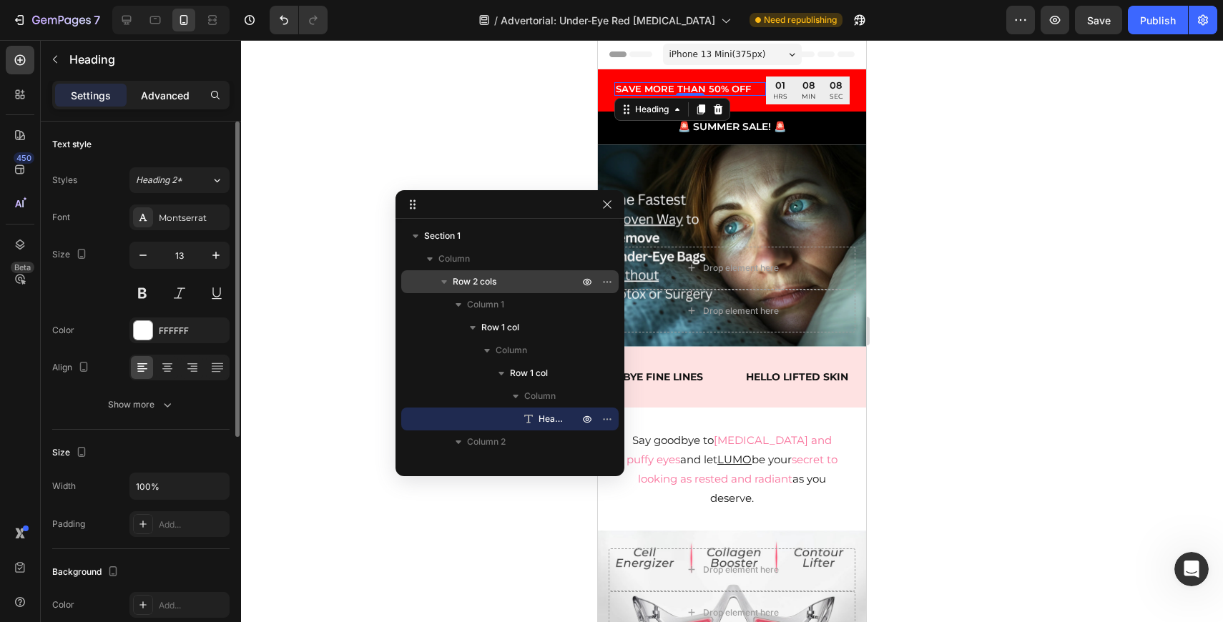
click at [162, 98] on p "Advanced" at bounding box center [165, 95] width 49 height 15
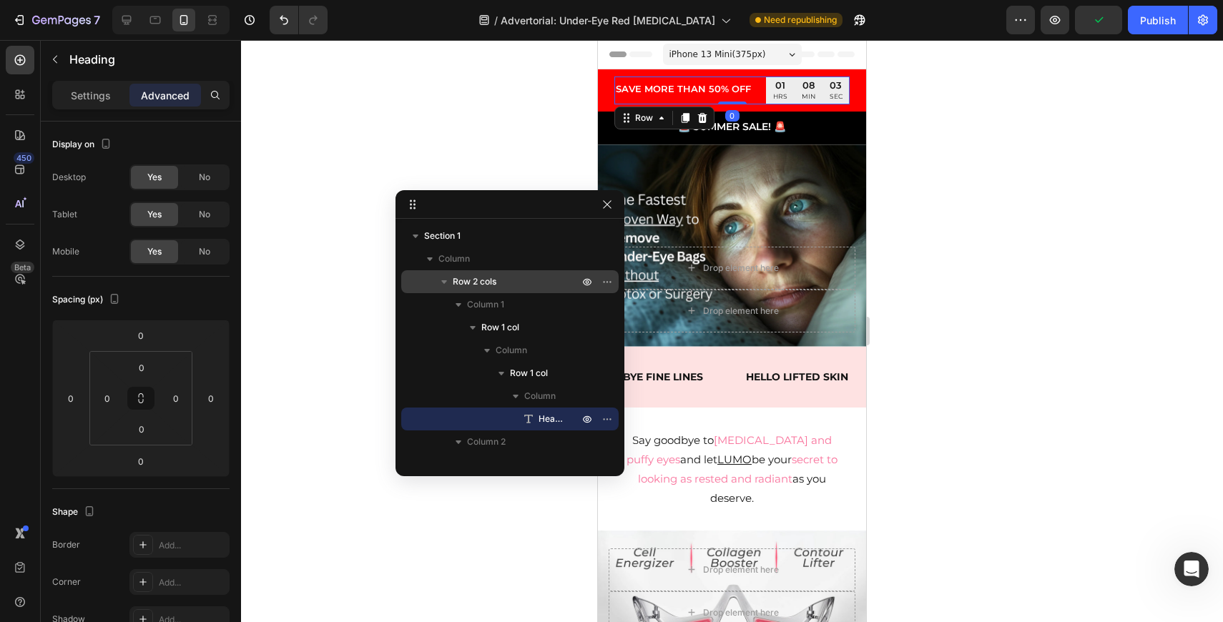
click at [757, 102] on div "Save MORE THAN 50% off Heading Row Row" at bounding box center [690, 91] width 152 height 28
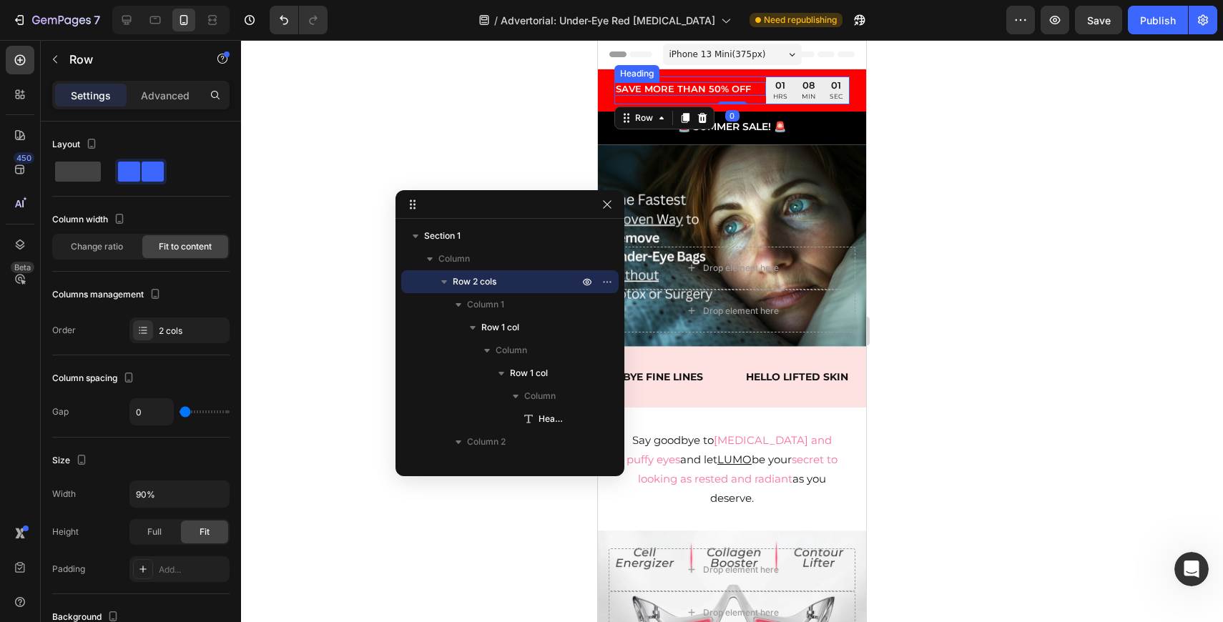
click at [760, 88] on p "Save MORE THAN 50% off" at bounding box center [690, 89] width 149 height 11
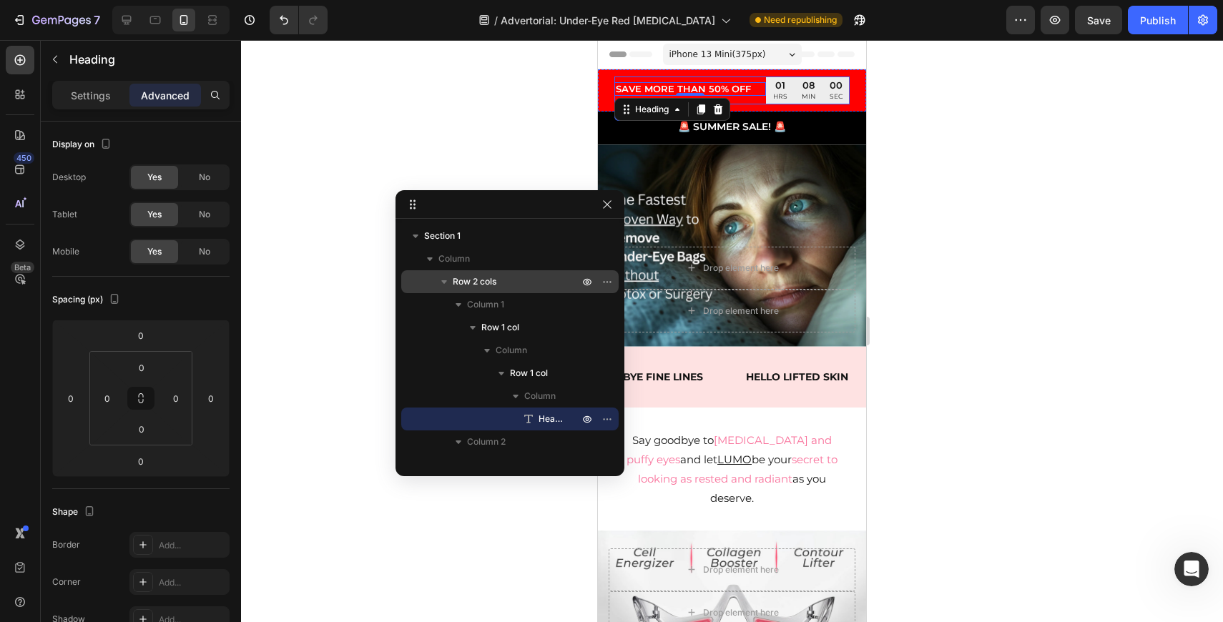
click at [757, 79] on div "Save MORE THAN 50% off Heading 0 Row Row" at bounding box center [690, 91] width 152 height 28
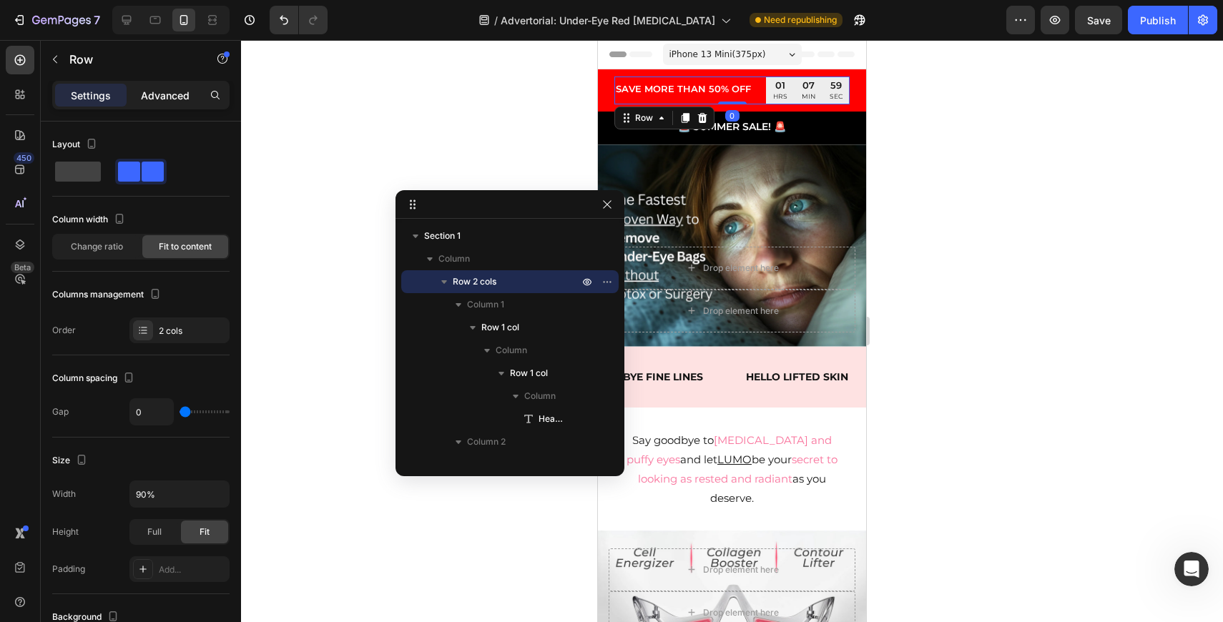
click at [181, 100] on p "Advanced" at bounding box center [165, 95] width 49 height 15
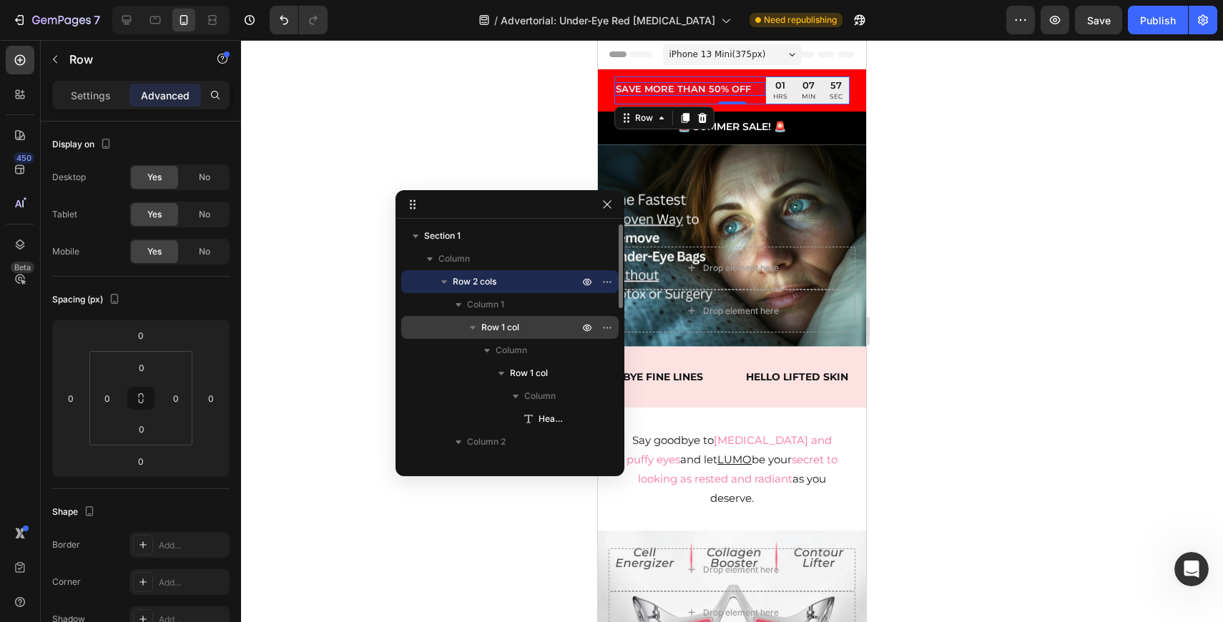
click at [518, 328] on span "Row 1 col" at bounding box center [500, 327] width 38 height 14
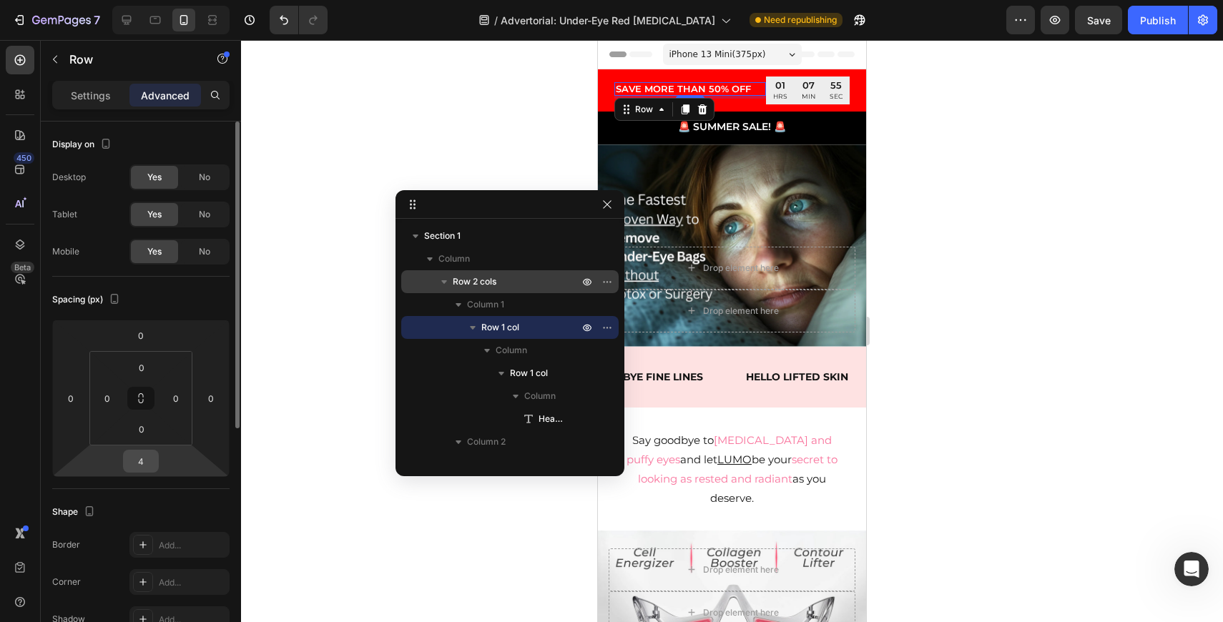
click at [146, 458] on input "4" at bounding box center [141, 461] width 29 height 21
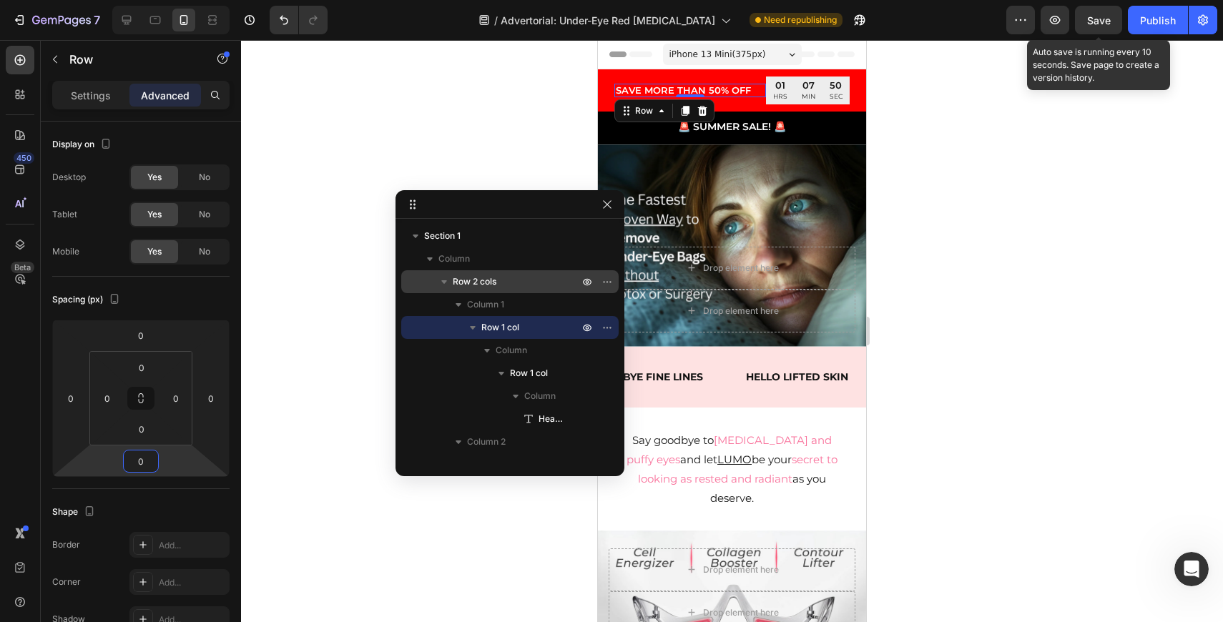
type input "0"
click at [1109, 19] on span "Save" at bounding box center [1099, 20] width 24 height 12
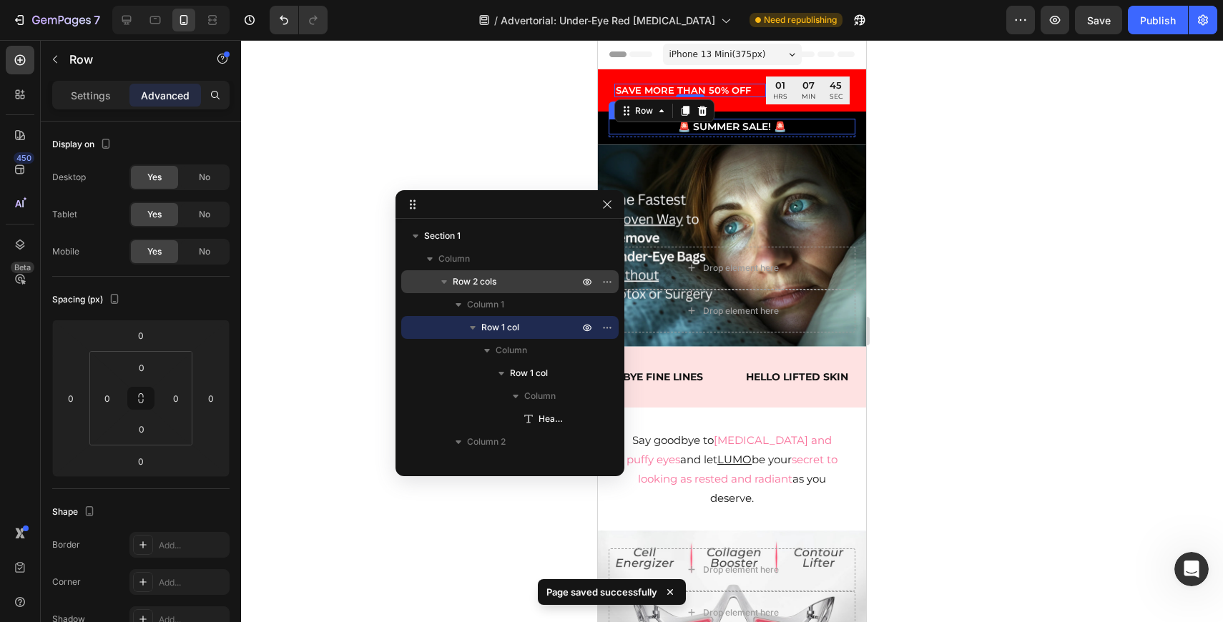
click at [796, 131] on div "🚨 SUMMER SALE! 🚨 Heading Row Row" at bounding box center [732, 127] width 247 height 16
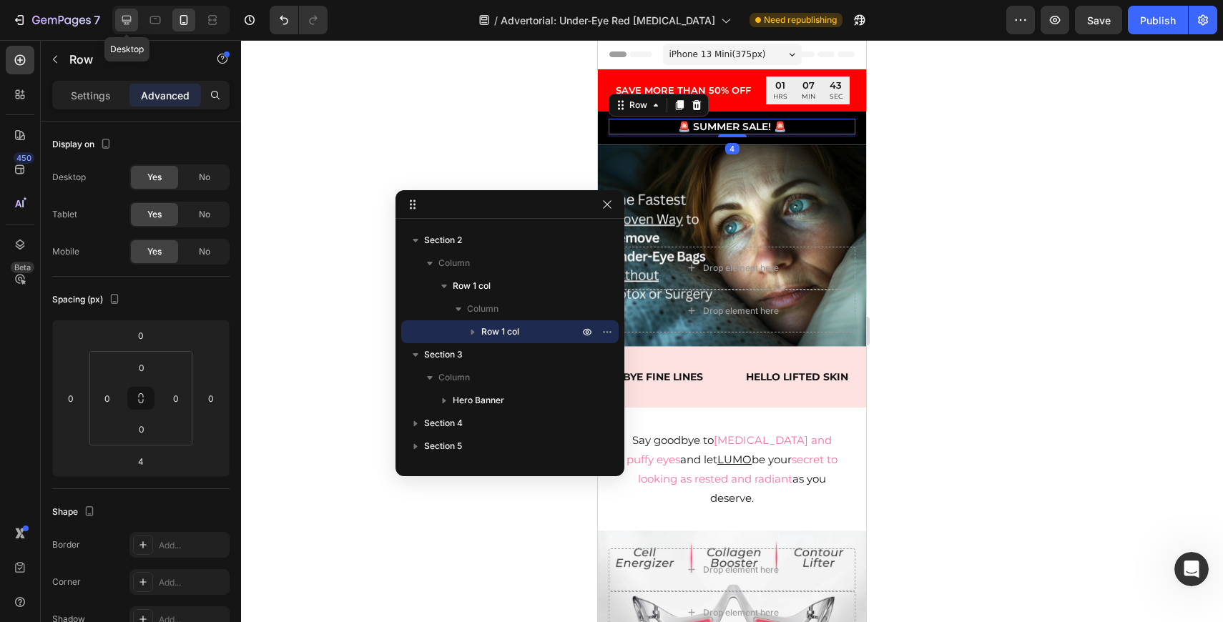
click at [130, 20] on icon at bounding box center [126, 20] width 9 height 9
type input "0"
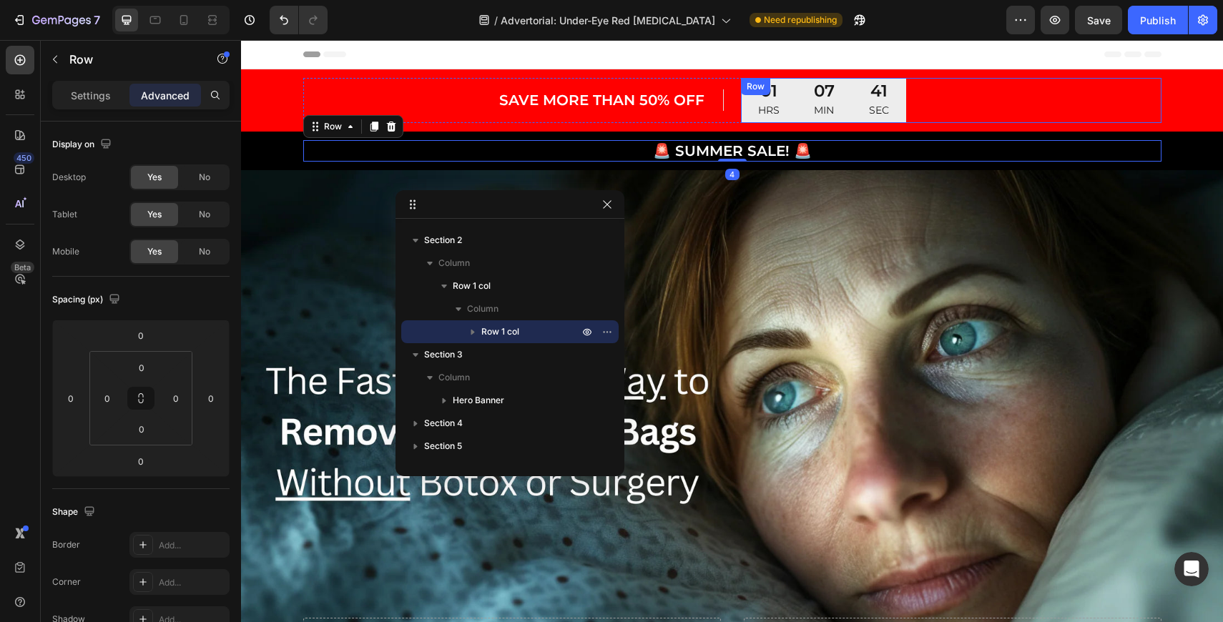
click at [963, 91] on div "01 HRS 07 MIN 41 SEC CountDown Timer Row" at bounding box center [951, 100] width 421 height 45
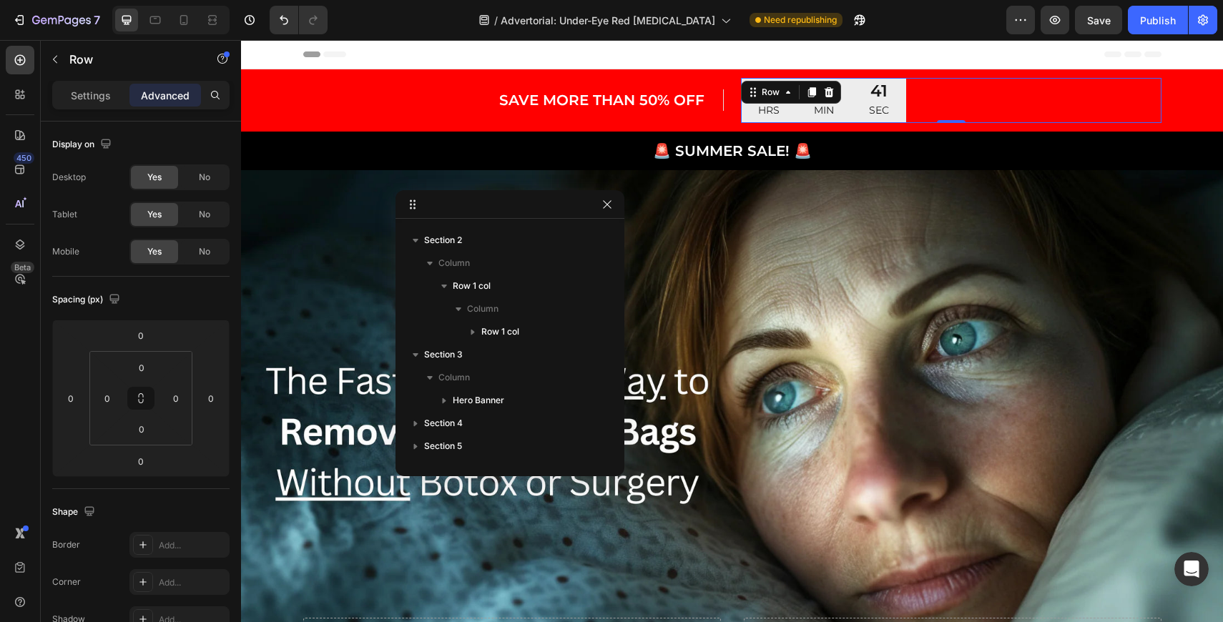
scroll to position [133, 0]
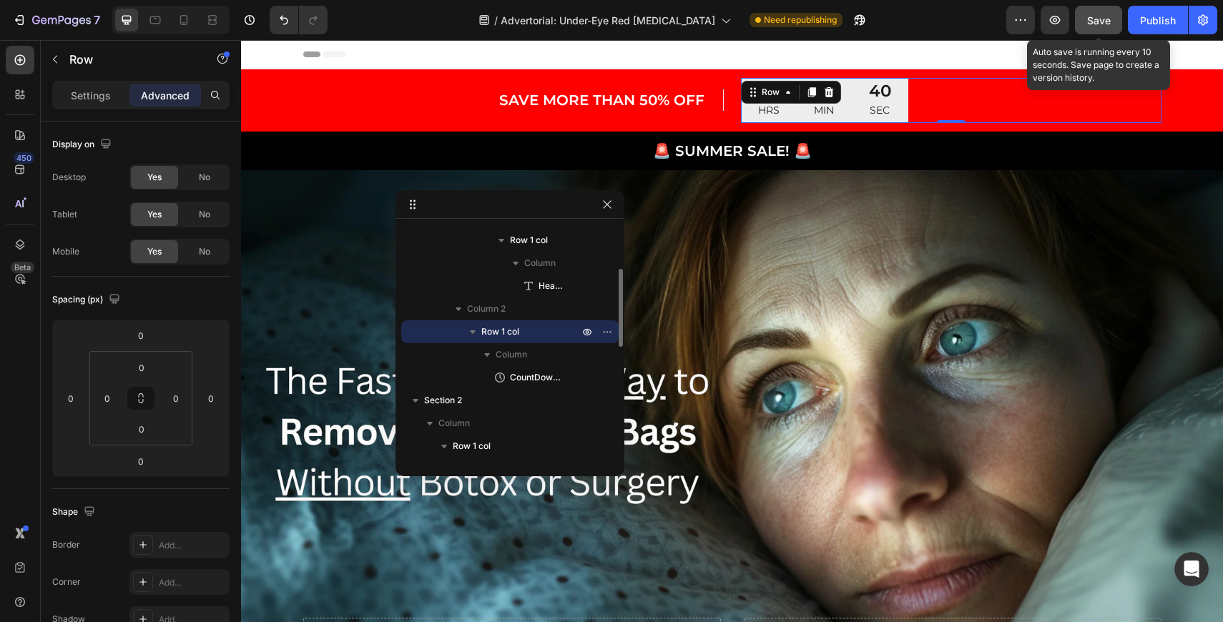
click at [1102, 30] on button "Save" at bounding box center [1098, 20] width 47 height 29
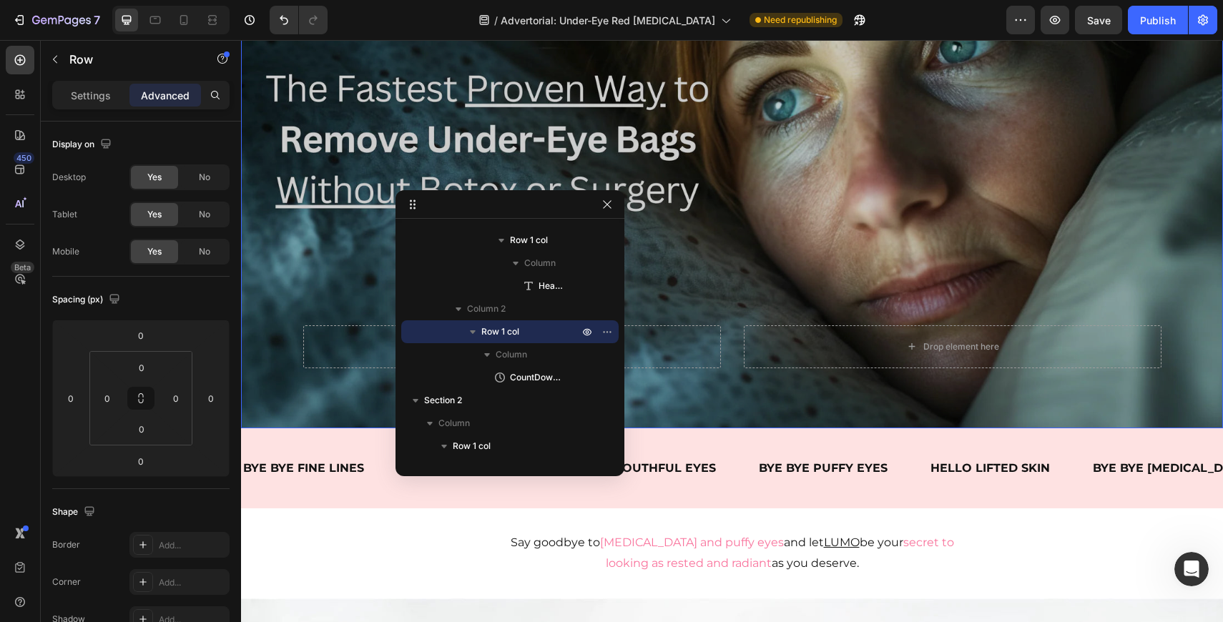
scroll to position [424, 0]
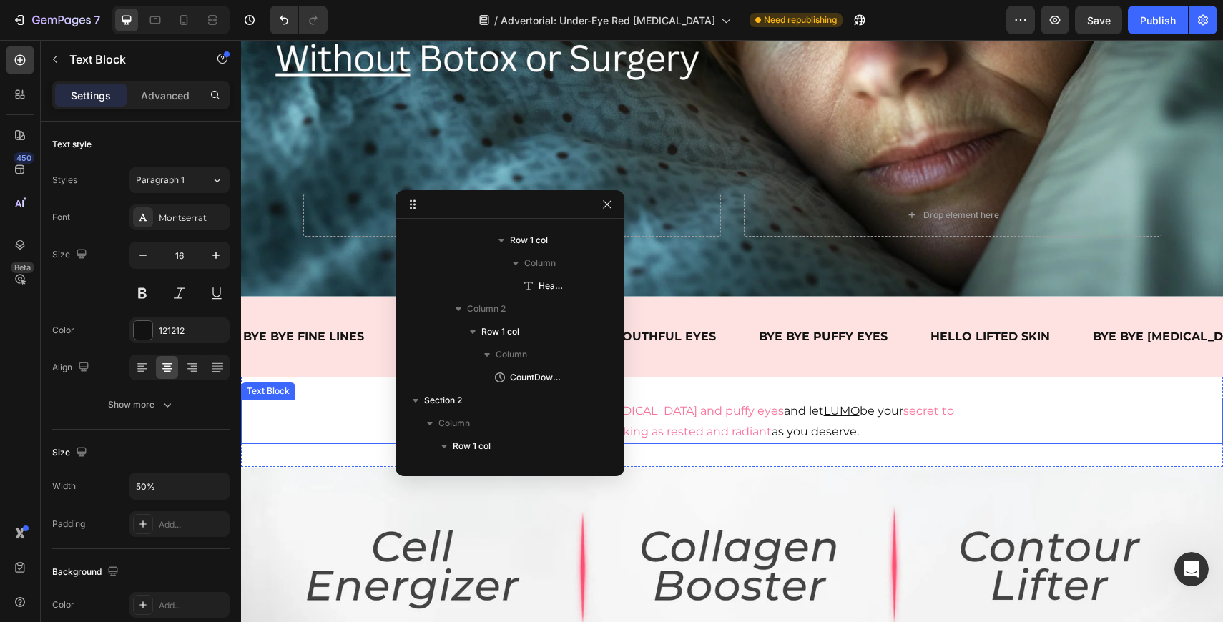
click at [724, 438] on span "secret to looking as rested and radiant" at bounding box center [780, 421] width 348 height 34
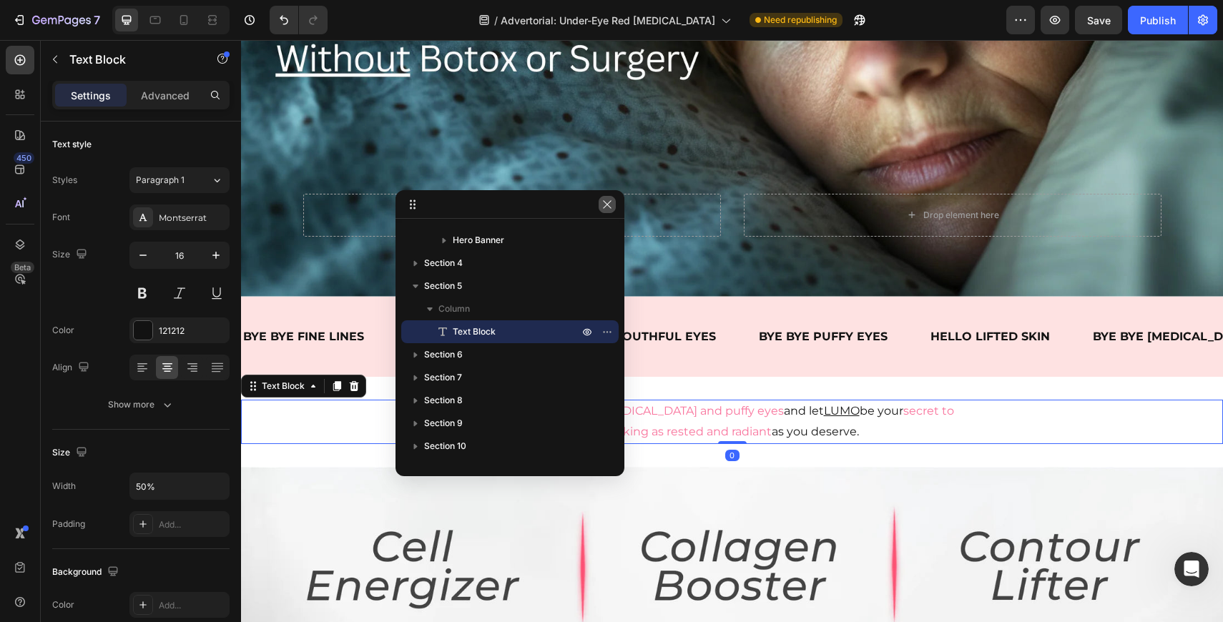
click at [609, 210] on button "button" at bounding box center [607, 204] width 17 height 17
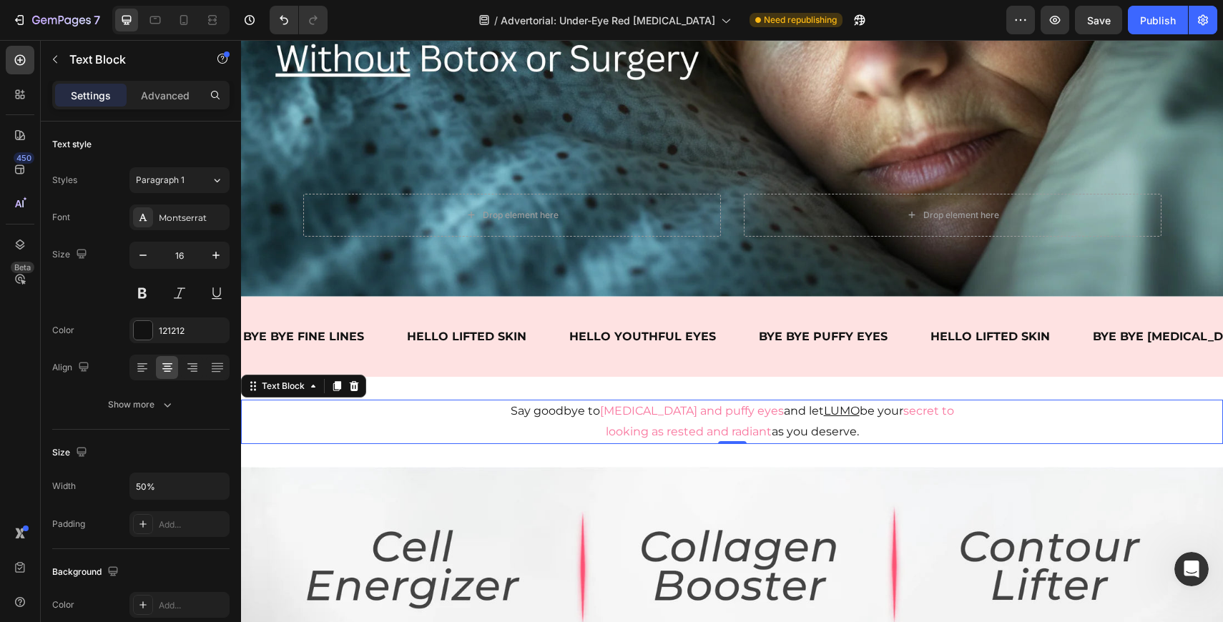
click at [693, 411] on span "dark circles and puffy eyes" at bounding box center [692, 411] width 184 height 14
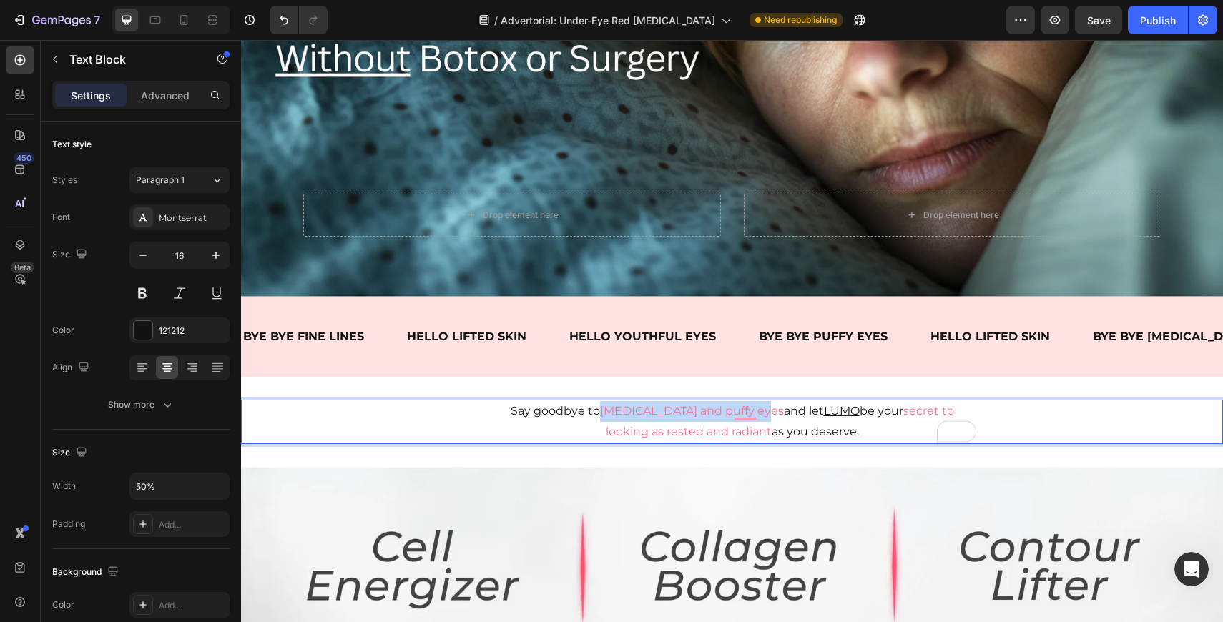
drag, startPoint x: 730, startPoint y: 413, endPoint x: 582, endPoint y: 418, distance: 148.2
click at [600, 418] on span "dark circles and puffy eyes" at bounding box center [692, 411] width 184 height 14
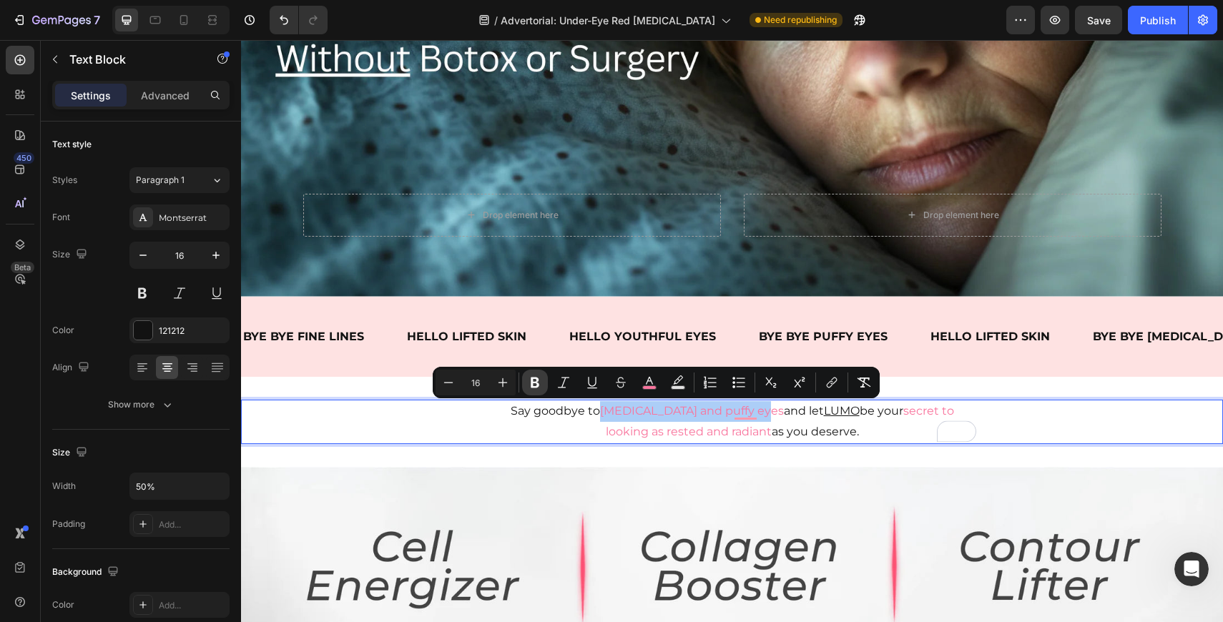
click at [529, 383] on icon "Editor contextual toolbar" at bounding box center [535, 383] width 14 height 14
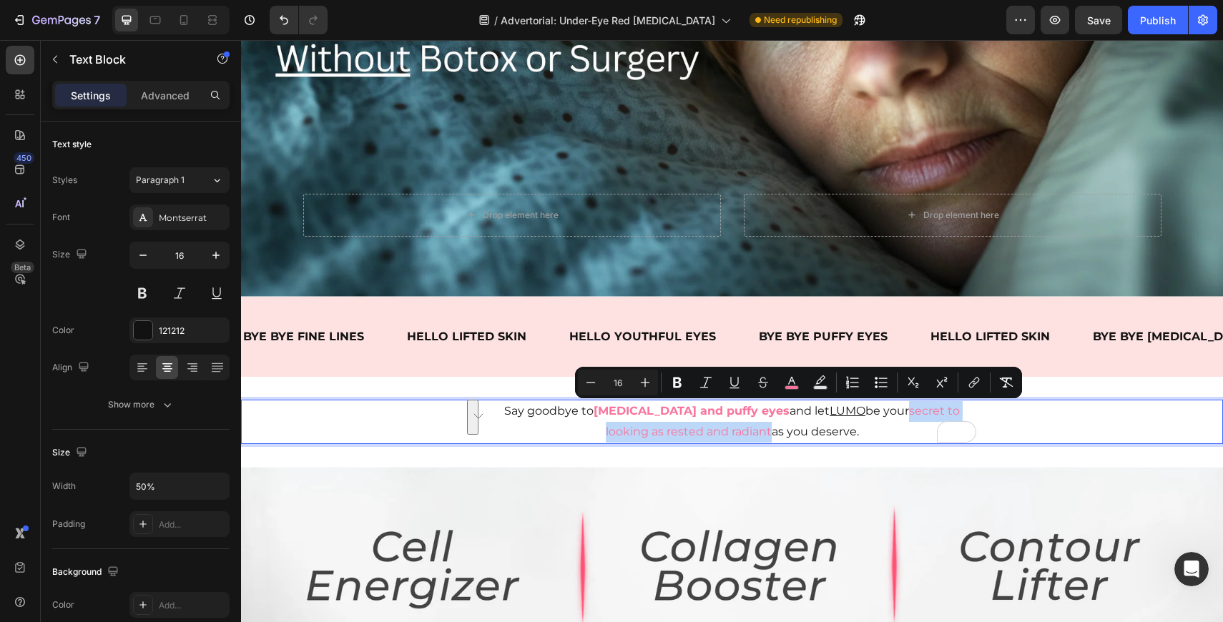
drag, startPoint x: 878, startPoint y: 412, endPoint x: 747, endPoint y: 435, distance: 132.2
click at [747, 435] on p "Say goodbye to dark circles and puffy eyes and let LUMO be your secret to looki…" at bounding box center [732, 421] width 489 height 41
click at [672, 380] on icon "Editor contextual toolbar" at bounding box center [677, 383] width 14 height 14
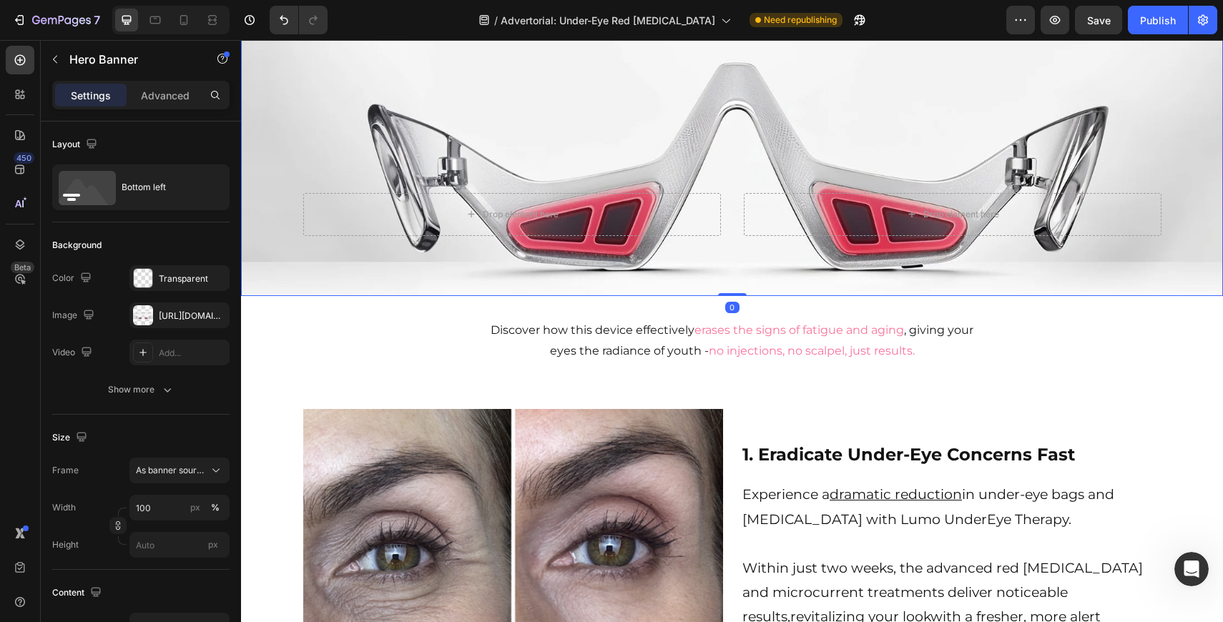
scroll to position [1029, 0]
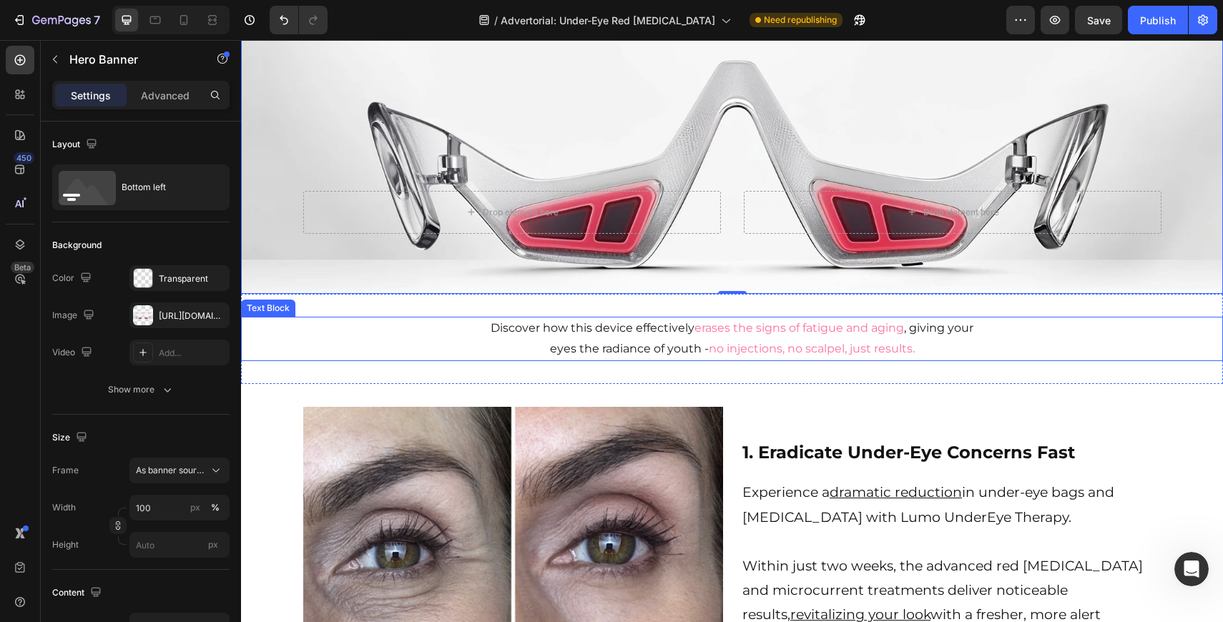
click at [717, 323] on span "erases the signs of fatigue and aging" at bounding box center [800, 328] width 210 height 14
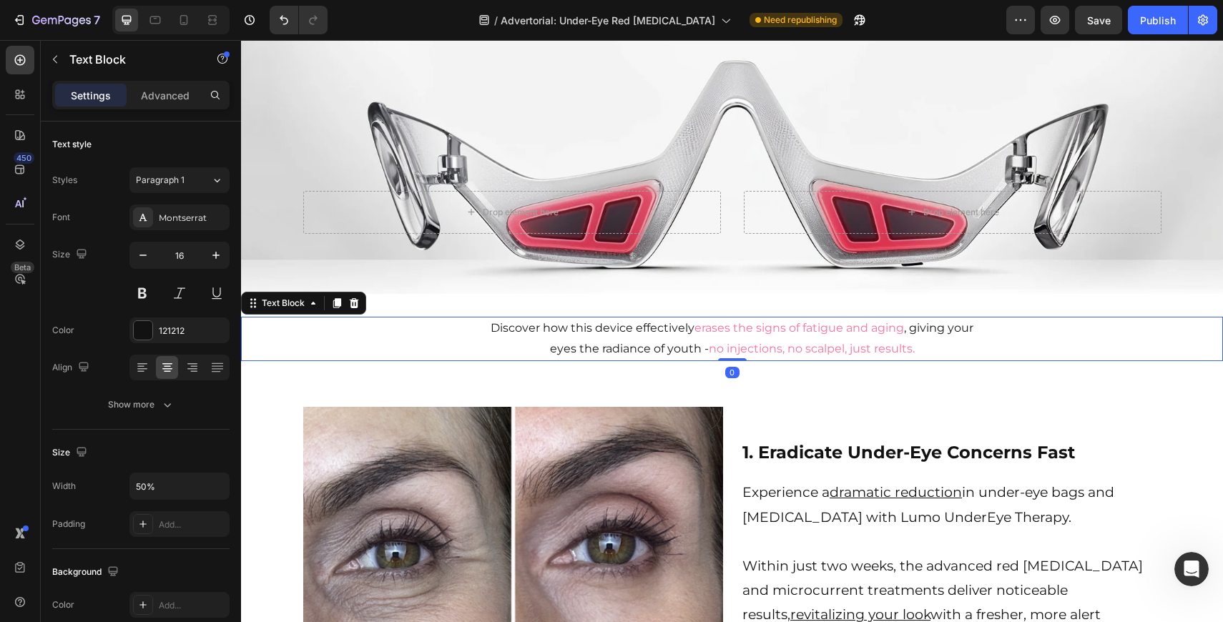
click at [717, 323] on span "erases the signs of fatigue and aging" at bounding box center [800, 328] width 210 height 14
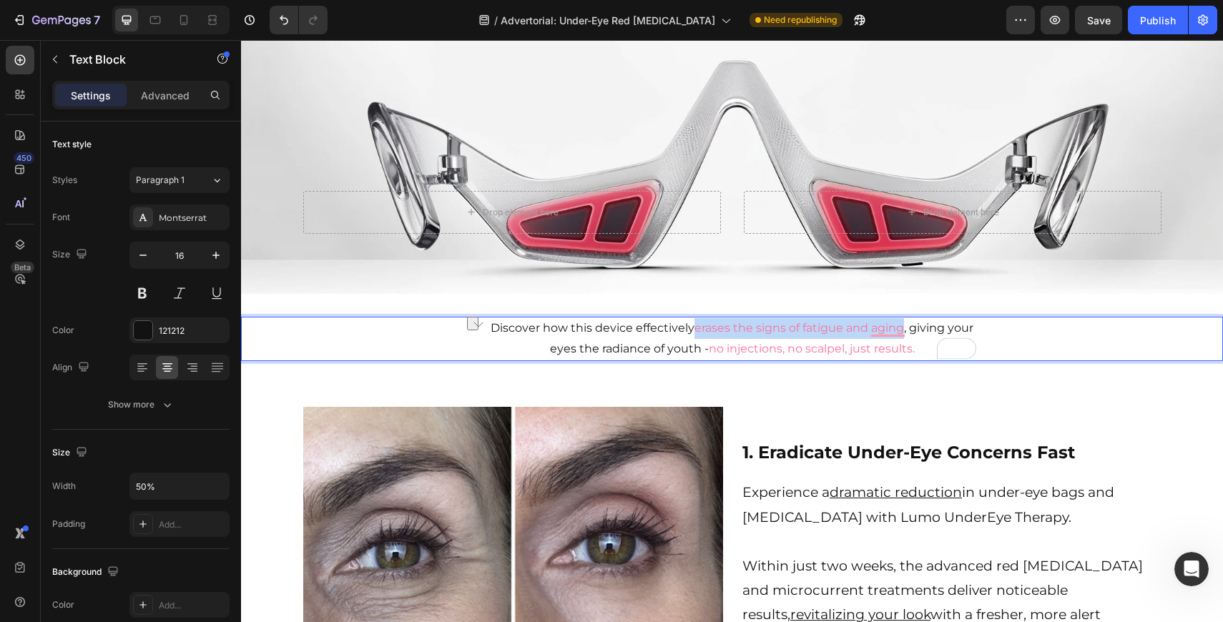
drag, startPoint x: 904, startPoint y: 333, endPoint x: 695, endPoint y: 328, distance: 209.6
click at [695, 328] on span "erases the signs of fatigue and aging" at bounding box center [800, 328] width 210 height 14
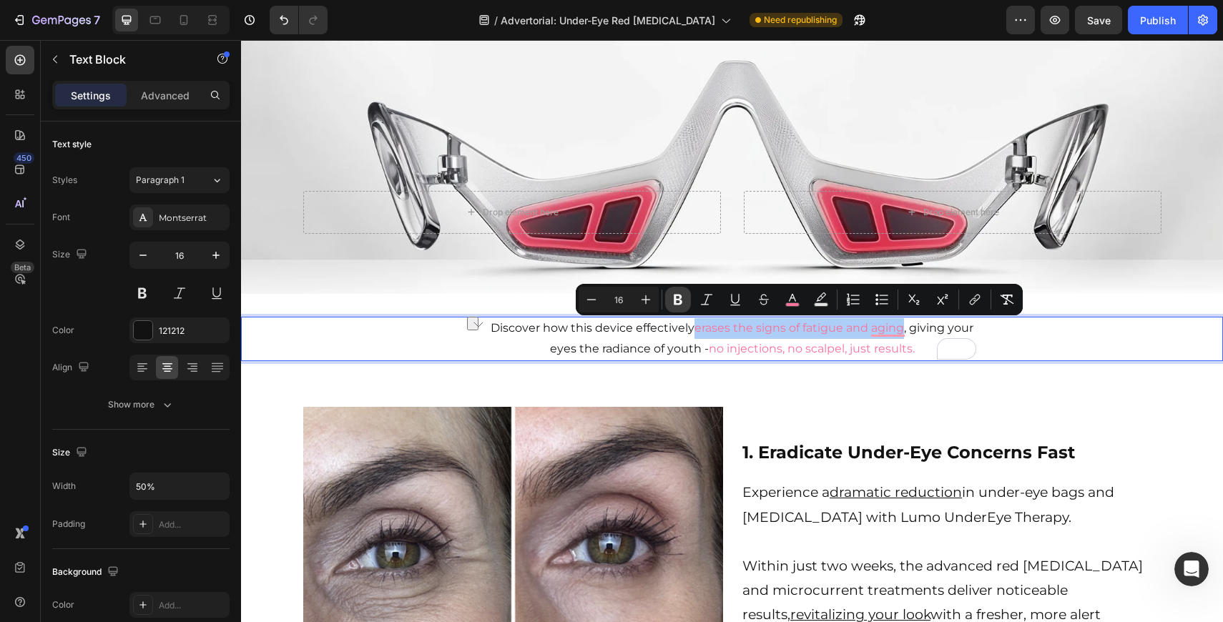
click at [674, 297] on icon "Editor contextual toolbar" at bounding box center [678, 300] width 9 height 11
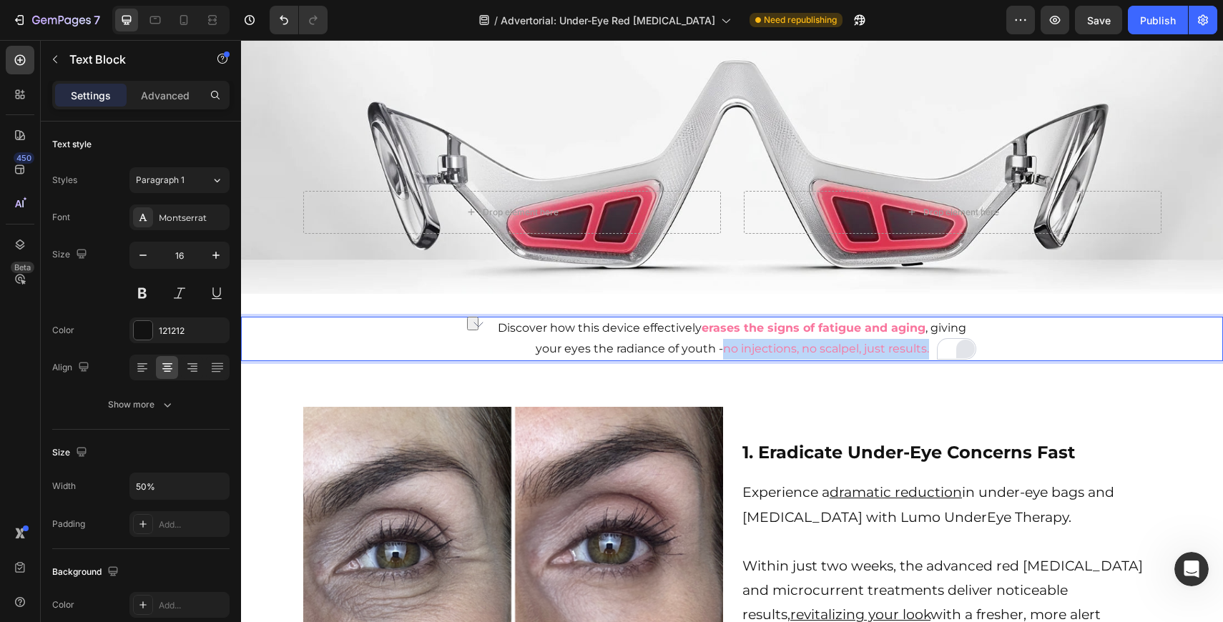
drag, startPoint x: 725, startPoint y: 353, endPoint x: 957, endPoint y: 353, distance: 232.5
click at [957, 353] on div "Discover how this device effectively erases the signs of fatigue and aging , gi…" at bounding box center [732, 339] width 982 height 44
click at [757, 348] on span "no injections, no scalpel, just results." at bounding box center [826, 349] width 206 height 14
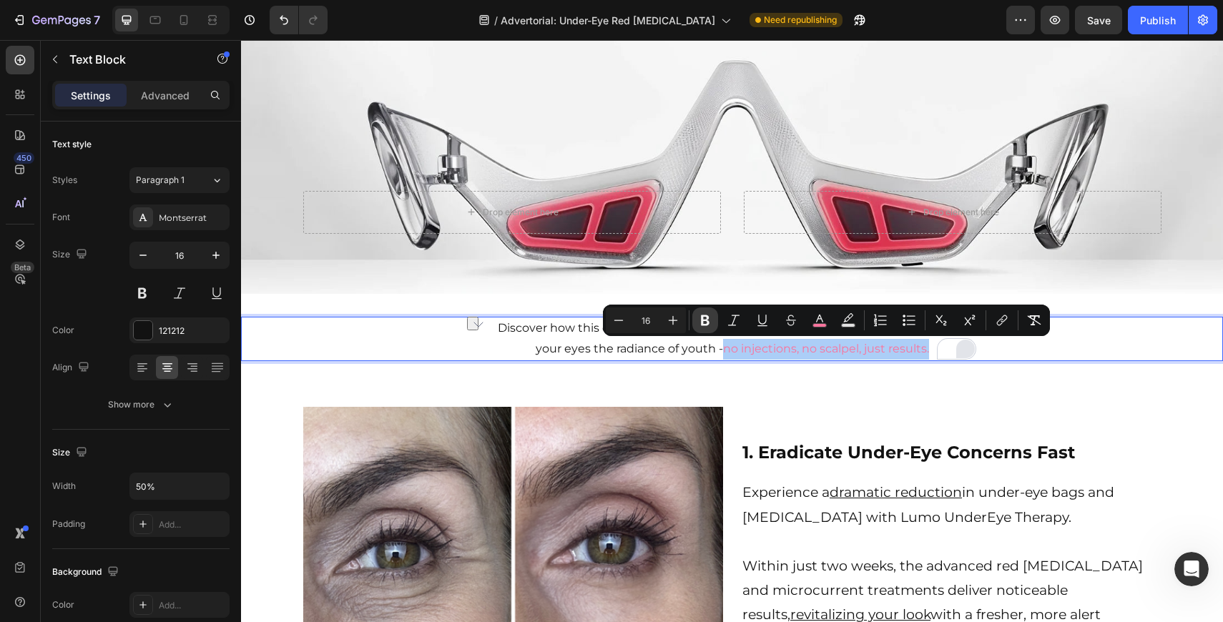
click at [707, 325] on icon "Editor contextual toolbar" at bounding box center [705, 320] width 14 height 14
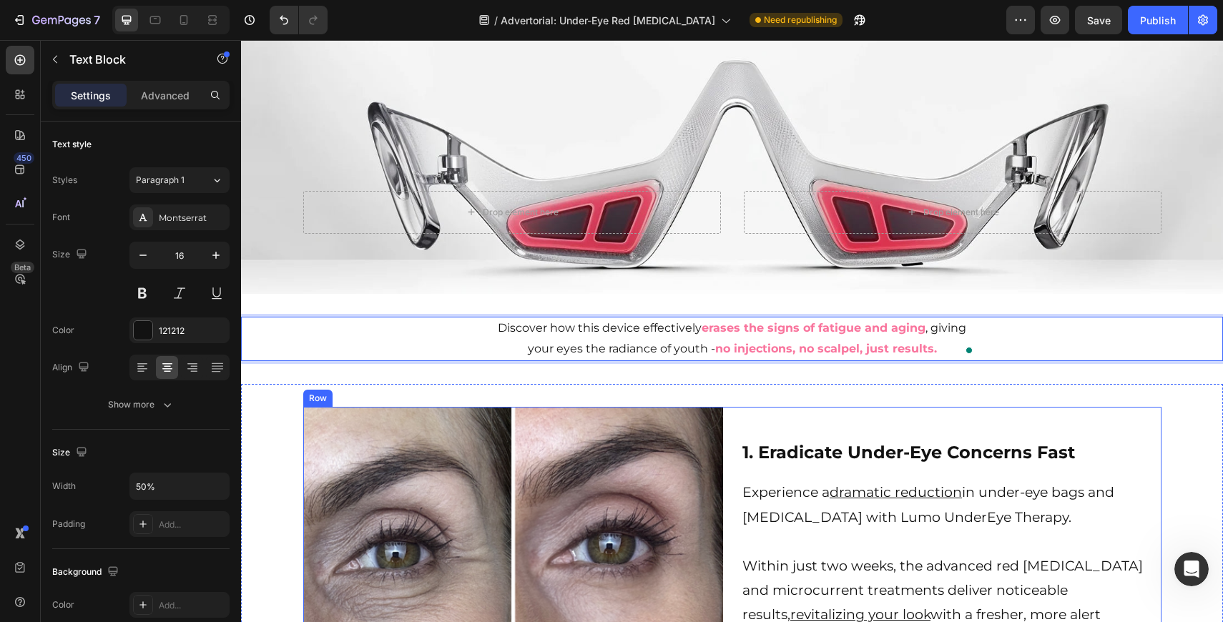
click at [848, 434] on div "1. Eradicate Under-Eye Concerns Fast Heading Experience a dramatic reduction in…" at bounding box center [951, 547] width 421 height 280
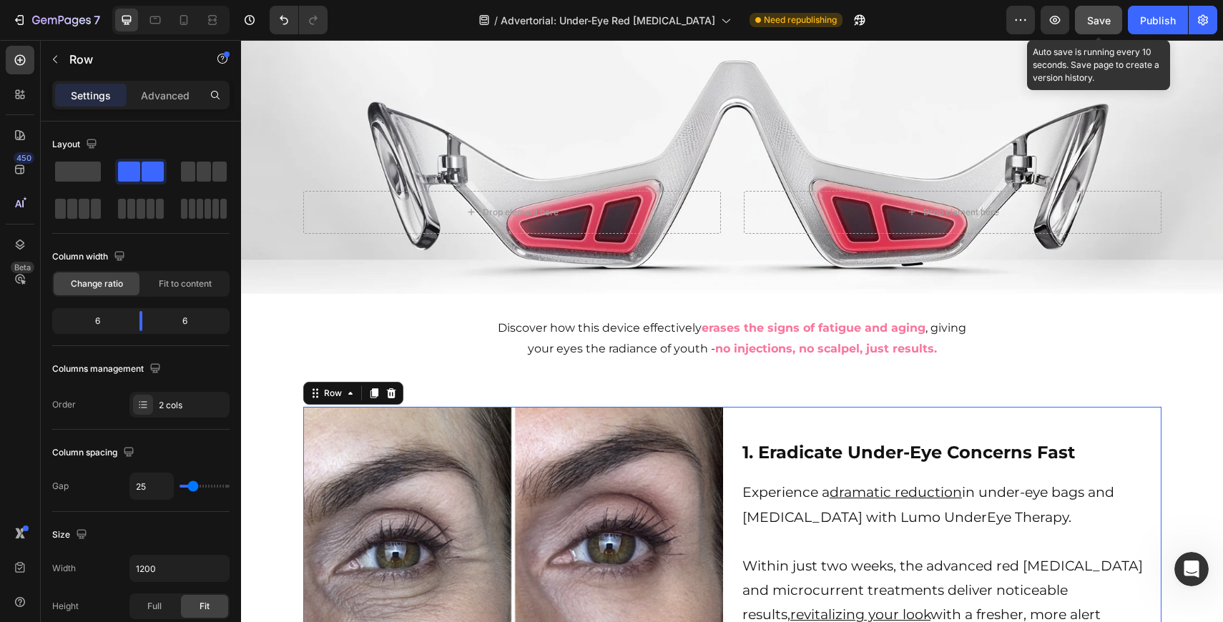
click at [1101, 9] on button "Save" at bounding box center [1098, 20] width 47 height 29
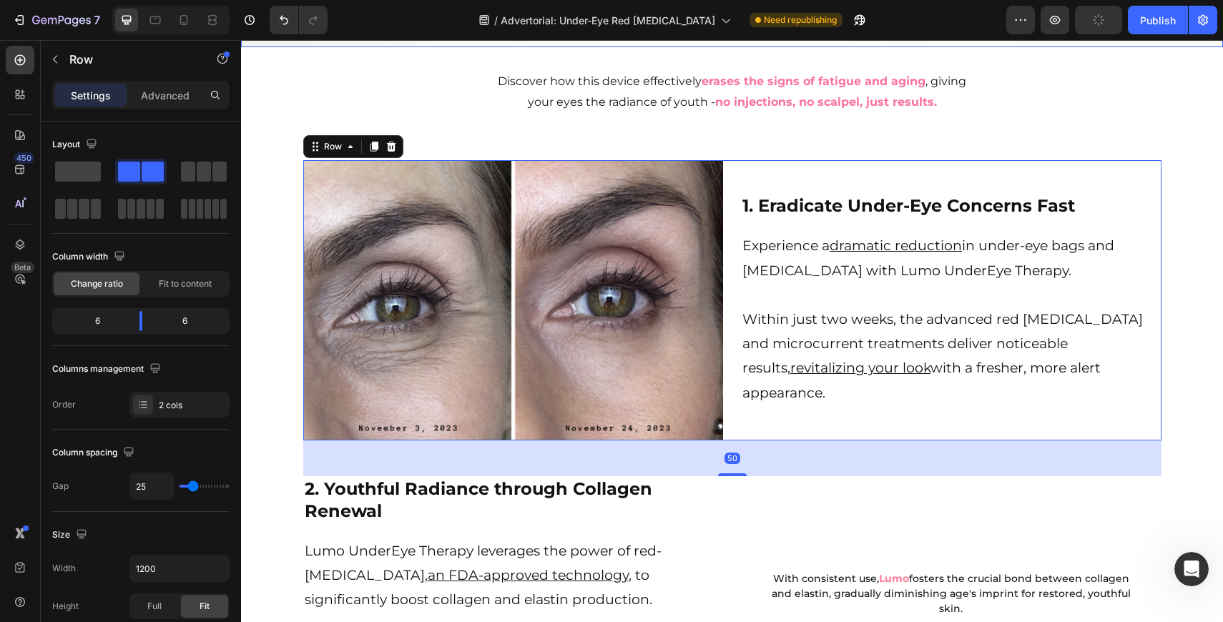
scroll to position [1277, 0]
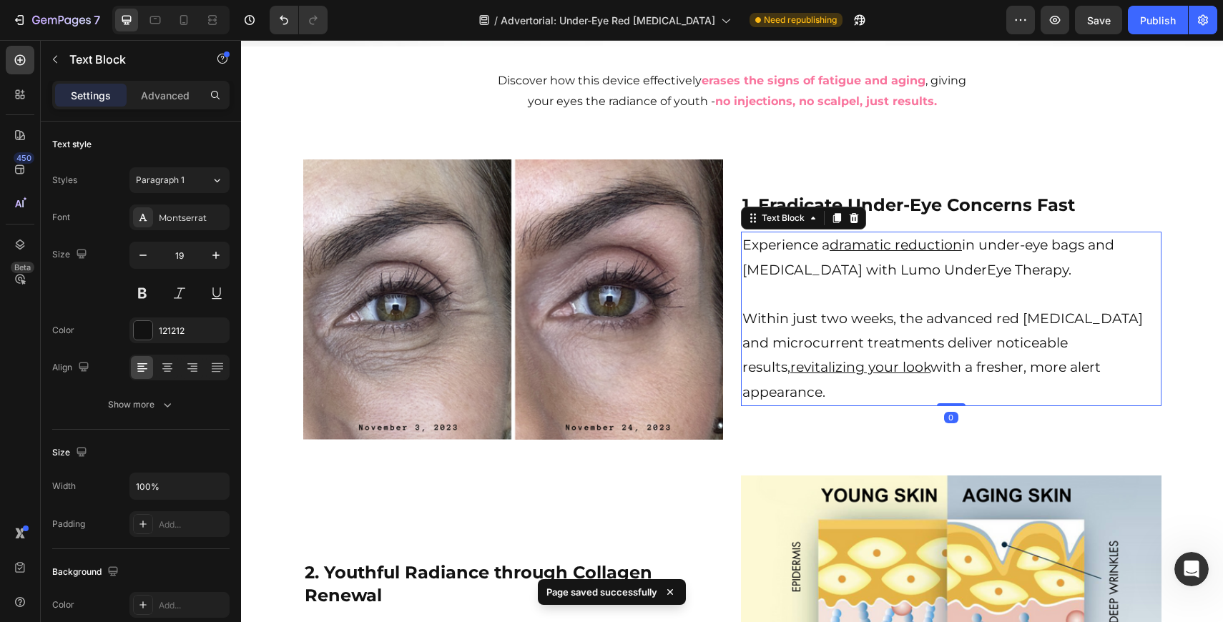
click at [1003, 261] on p "Experience a dramatic reduction in under-eye bags and dark circles with Lumo Un…" at bounding box center [951, 270] width 418 height 74
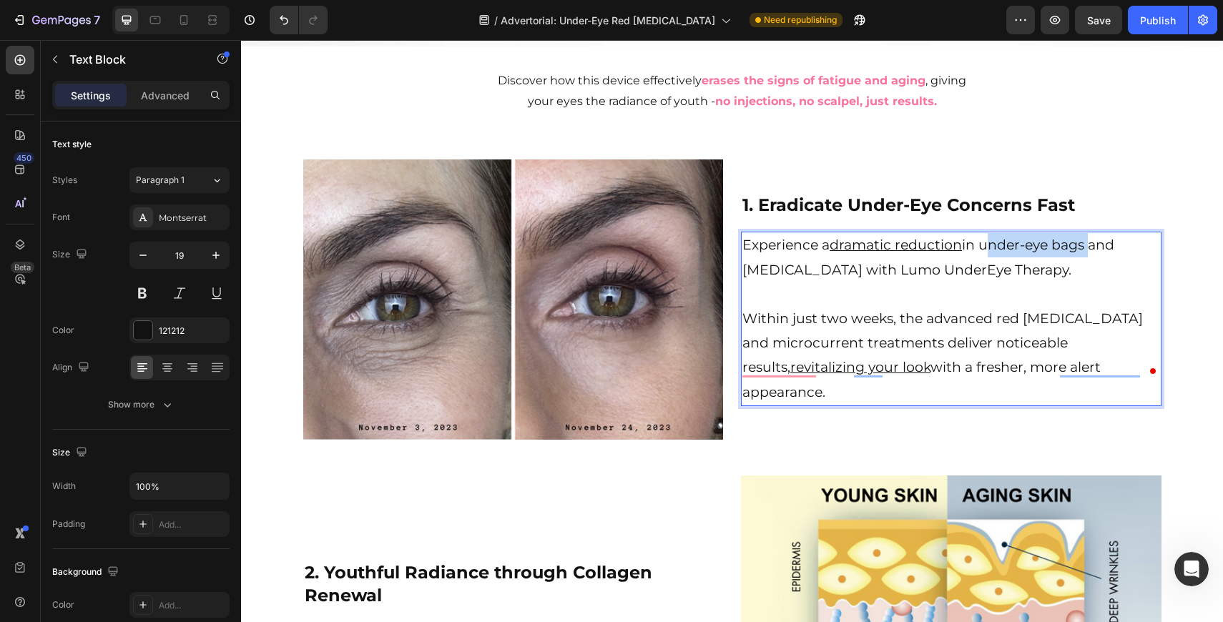
click at [986, 260] on p "Experience a dramatic reduction in under-eye bags and [MEDICAL_DATA] with Lumo …" at bounding box center [951, 270] width 418 height 74
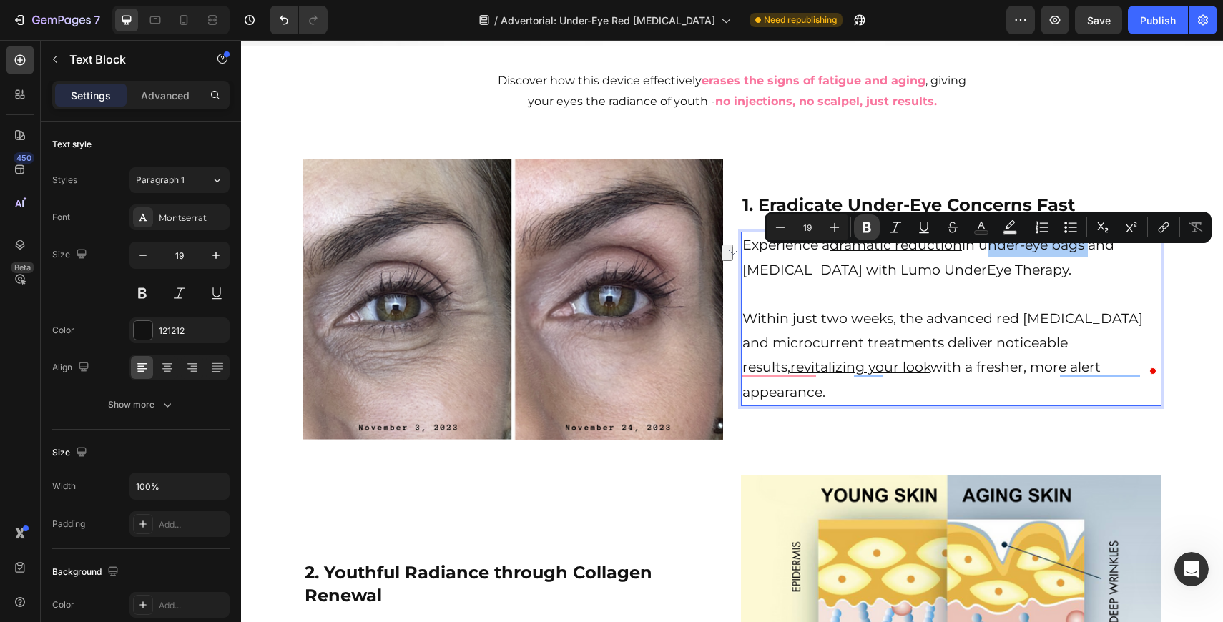
click at [863, 224] on icon "Editor contextual toolbar" at bounding box center [867, 227] width 9 height 11
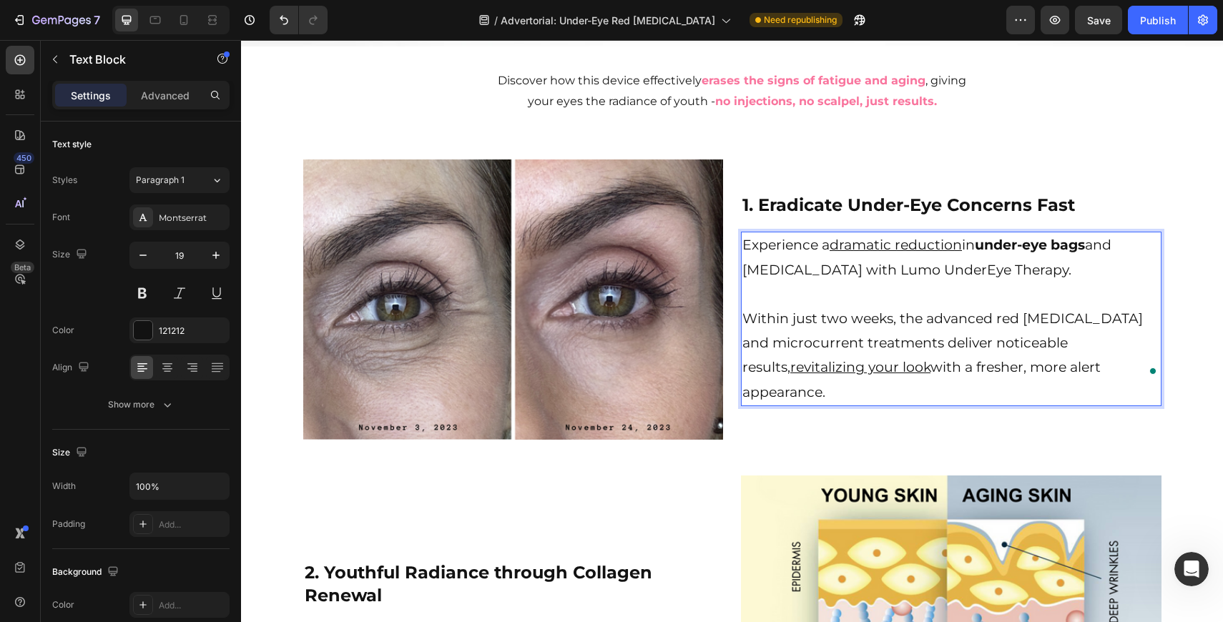
click at [814, 286] on p "Experience a dramatic reduction in under-eye bags and [MEDICAL_DATA] with Lumo …" at bounding box center [951, 270] width 418 height 74
drag, startPoint x: 818, startPoint y: 286, endPoint x: 745, endPoint y: 285, distance: 73.0
click at [745, 285] on p "Experience a dramatic reduction in under-eye bags and [MEDICAL_DATA] with Lumo …" at bounding box center [951, 270] width 418 height 74
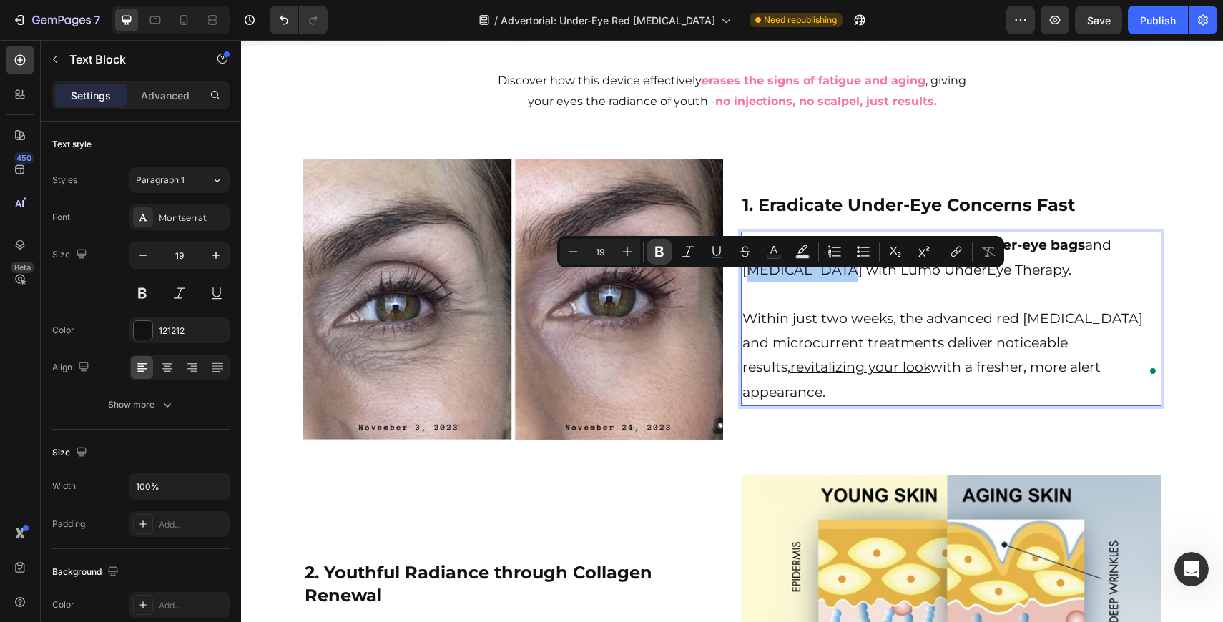
click at [658, 263] on button "Bold" at bounding box center [660, 252] width 26 height 26
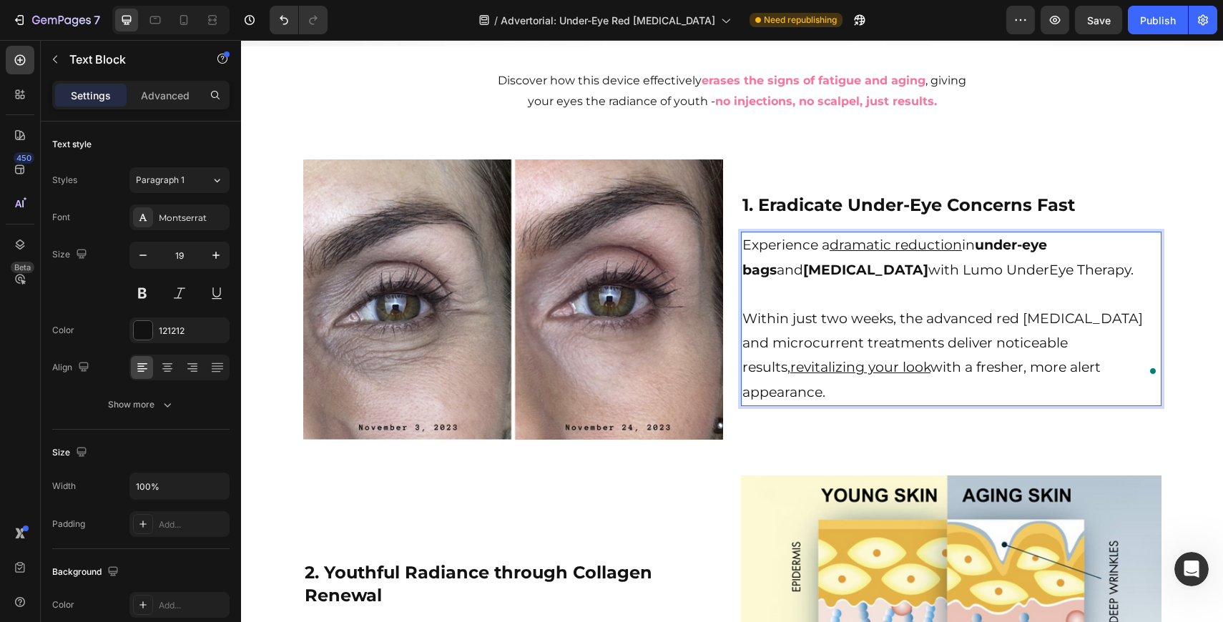
click at [928, 355] on p "Within just two weeks, the advanced red [MEDICAL_DATA] and microcurrent treatme…" at bounding box center [951, 356] width 418 height 98
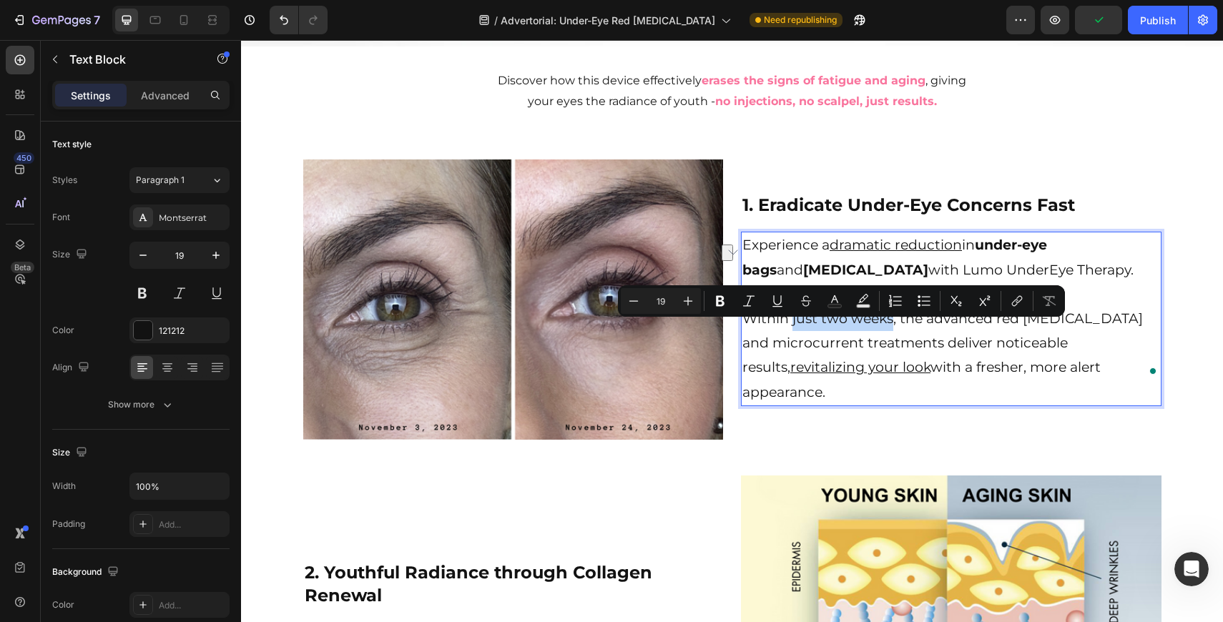
drag, startPoint x: 891, startPoint y: 331, endPoint x: 792, endPoint y: 330, distance: 99.4
click at [792, 330] on p "Within just two weeks, the advanced red [MEDICAL_DATA] and microcurrent treatme…" at bounding box center [951, 356] width 418 height 98
click at [715, 304] on icon "Editor contextual toolbar" at bounding box center [720, 301] width 14 height 14
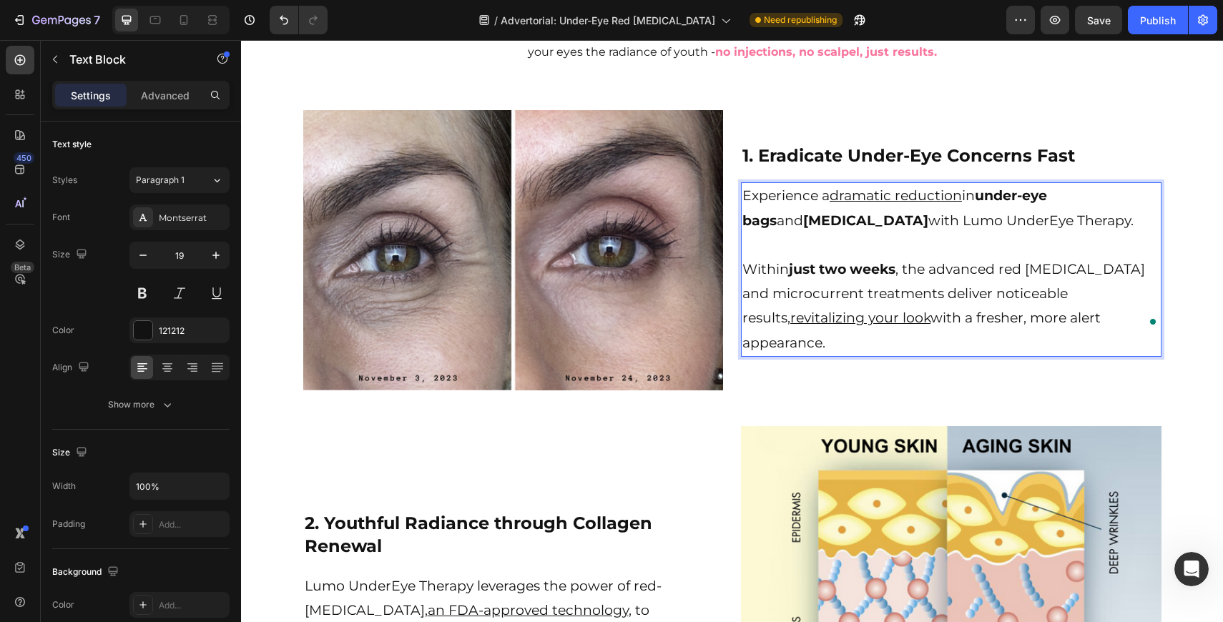
scroll to position [1328, 0]
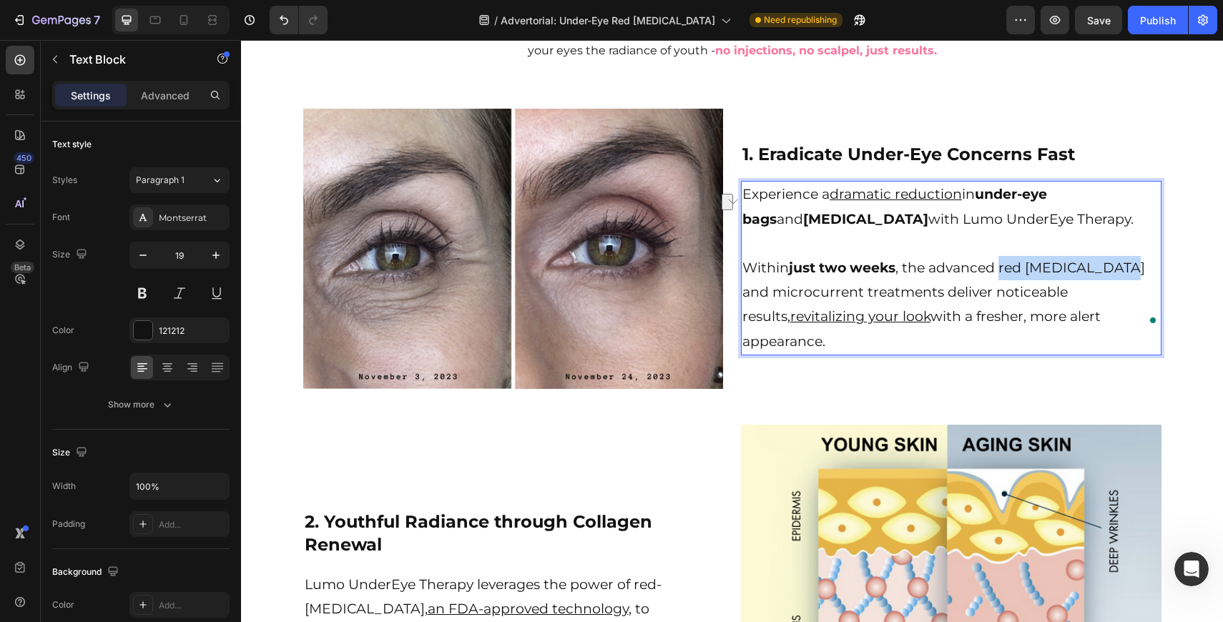
drag, startPoint x: 1003, startPoint y: 283, endPoint x: 1111, endPoint y: 283, distance: 108.0
click at [1112, 283] on p "Within just two weeks , the advanced red [MEDICAL_DATA] and microcurrent treatm…" at bounding box center [951, 305] width 418 height 98
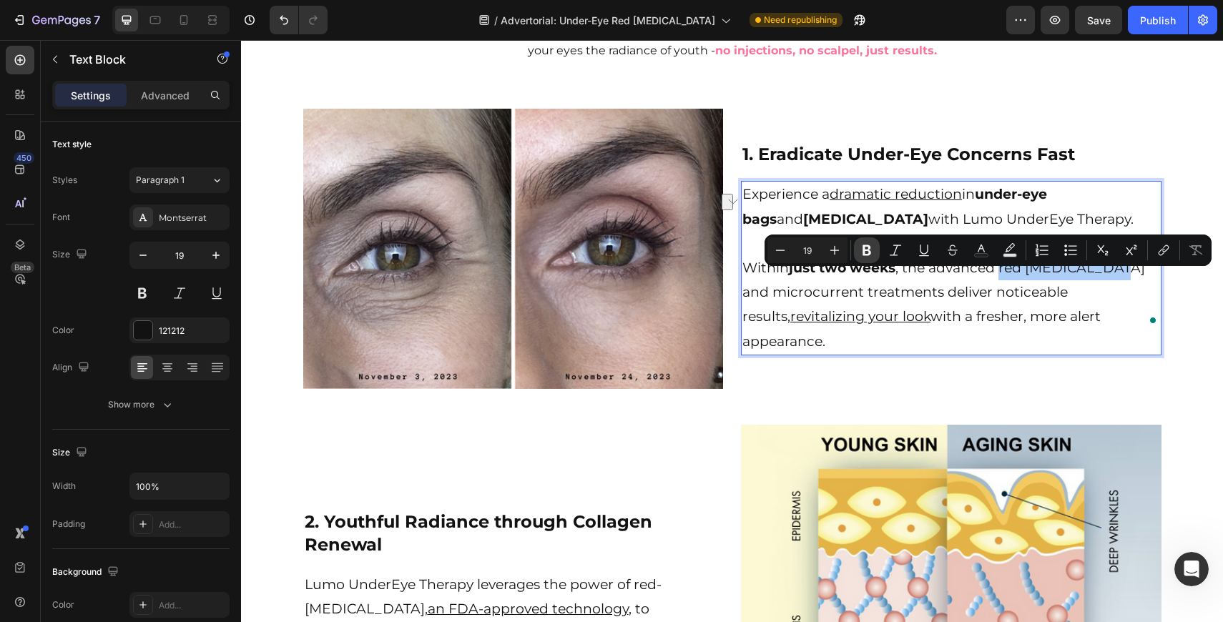
click at [872, 250] on icon "Editor contextual toolbar" at bounding box center [867, 250] width 14 height 14
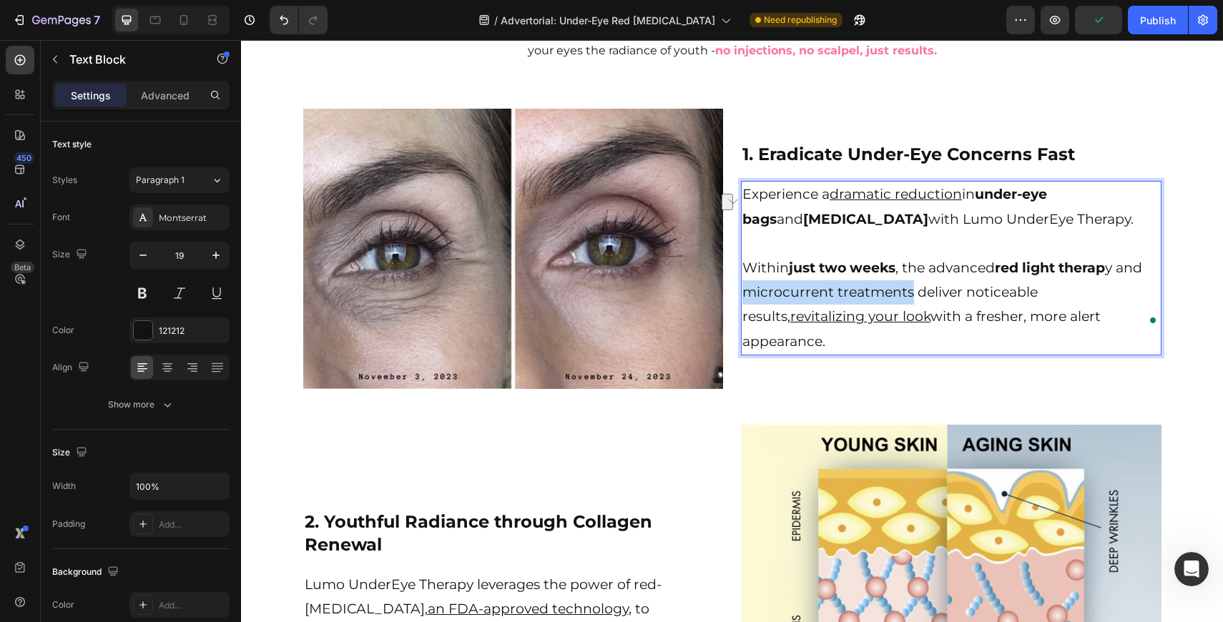
drag, startPoint x: 912, startPoint y: 306, endPoint x: 747, endPoint y: 306, distance: 165.2
click at [747, 306] on p "Within just two weeks , the advanced red light therap y and microcurrent treatm…" at bounding box center [951, 305] width 418 height 98
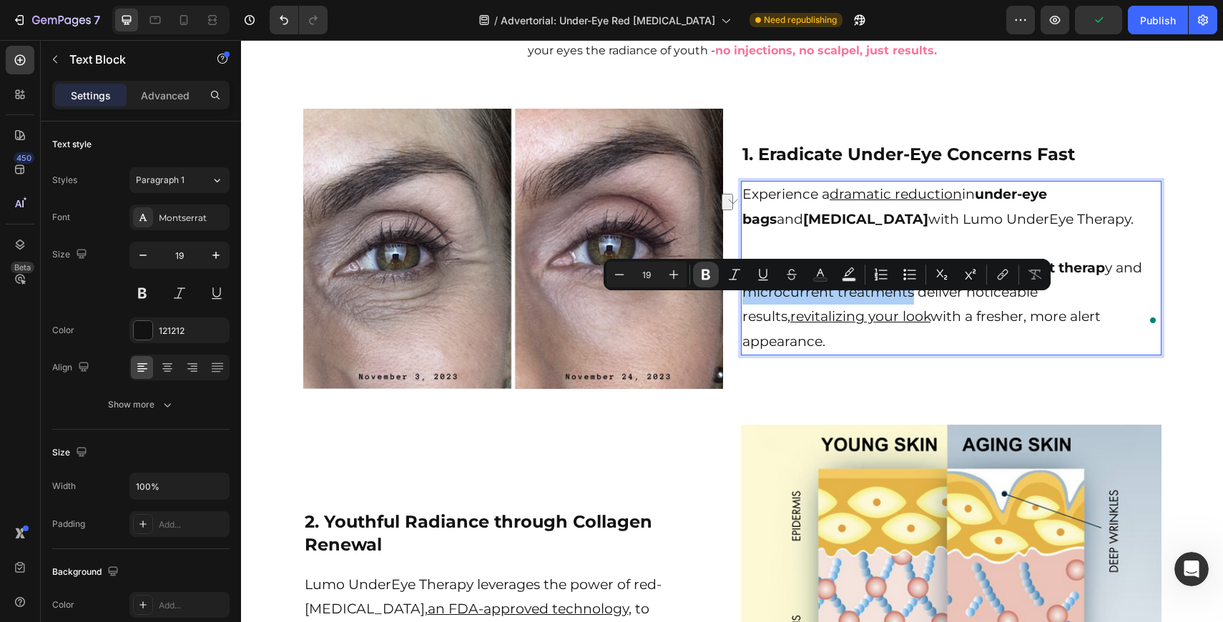
click at [711, 273] on icon "Editor contextual toolbar" at bounding box center [706, 275] width 14 height 14
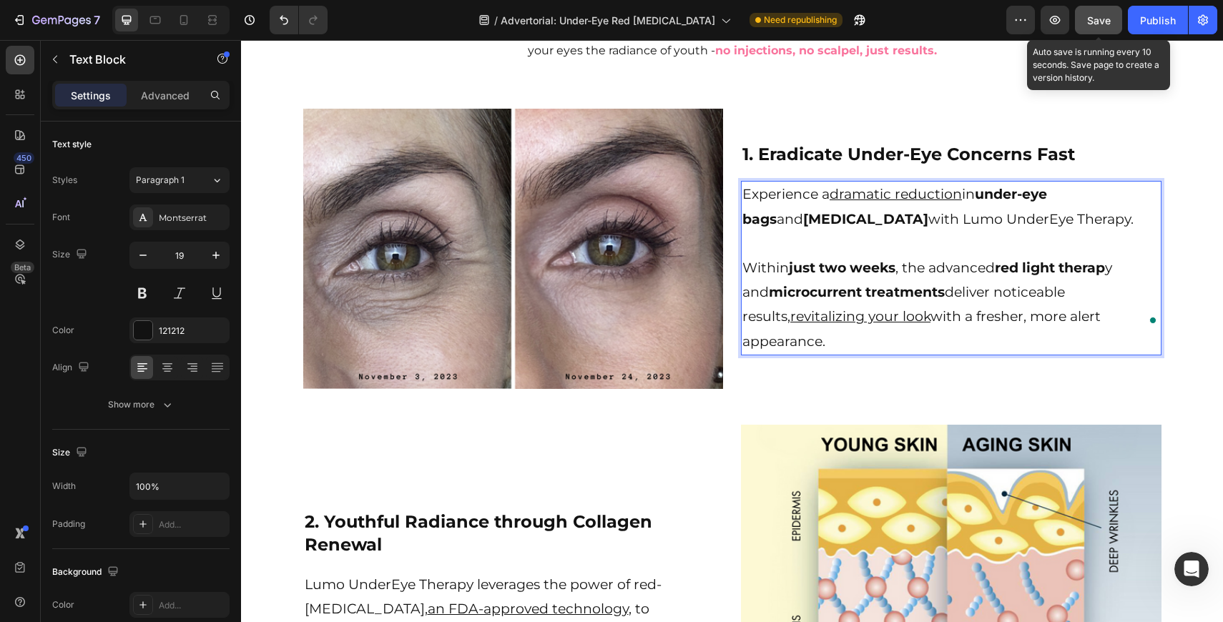
click at [1100, 14] on span "Save" at bounding box center [1099, 20] width 24 height 12
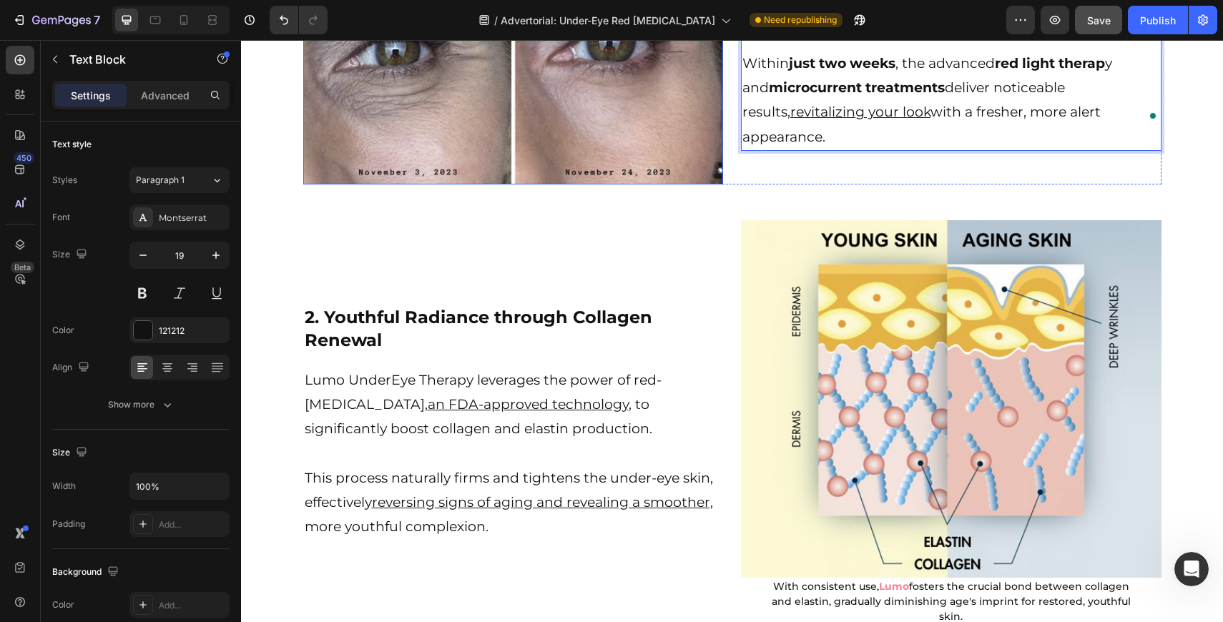
scroll to position [1546, 0]
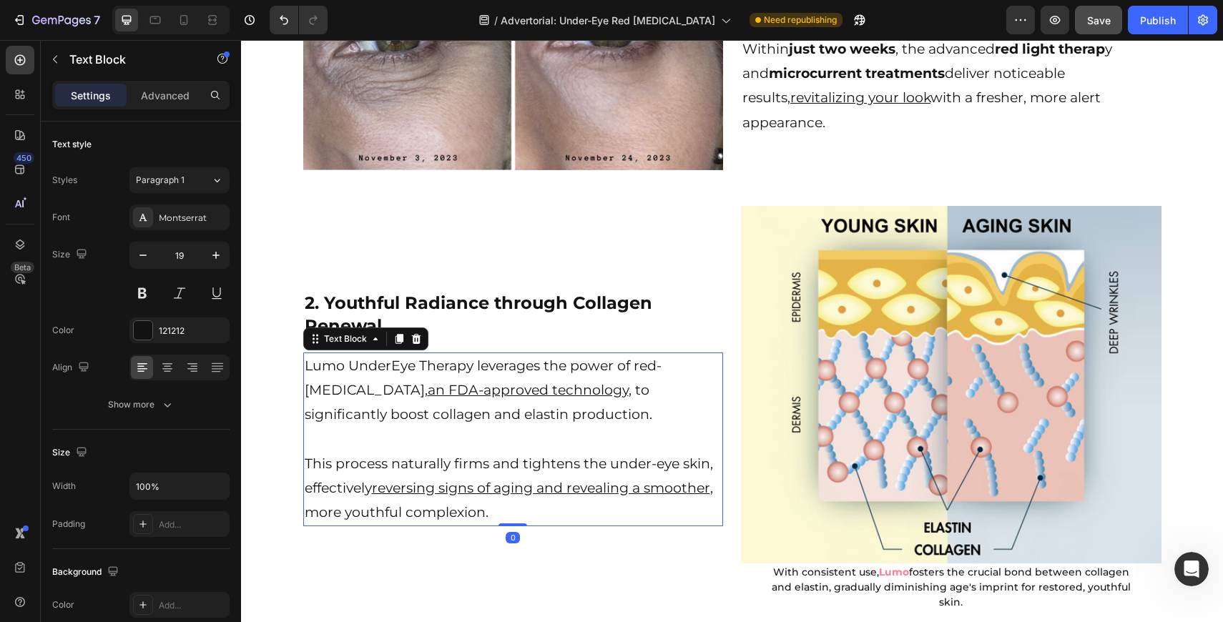
click at [530, 360] on p "Lumo UnderEye Therapy leverages the power of red-[MEDICAL_DATA], an FDA-approve…" at bounding box center [514, 403] width 418 height 98
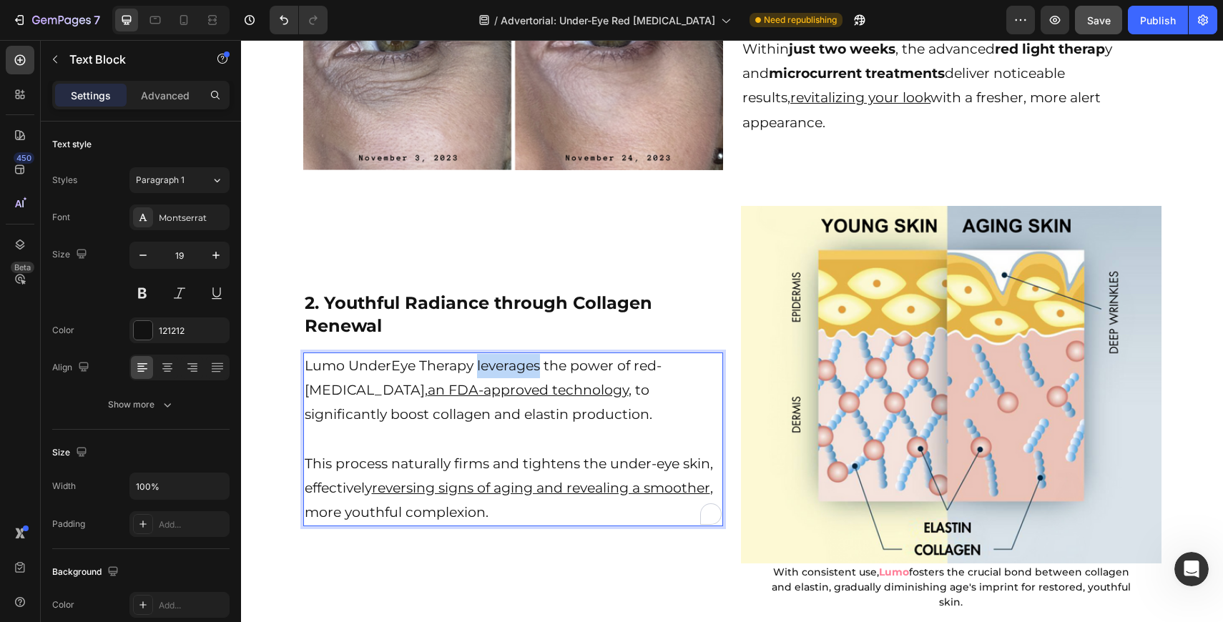
click at [530, 360] on p "Lumo UnderEye Therapy leverages the power of red-[MEDICAL_DATA], an FDA-approve…" at bounding box center [514, 403] width 418 height 98
click at [573, 358] on p "Lumo UnderEye Therapy leverages the power of red-[MEDICAL_DATA], an FDA-approve…" at bounding box center [514, 403] width 418 height 98
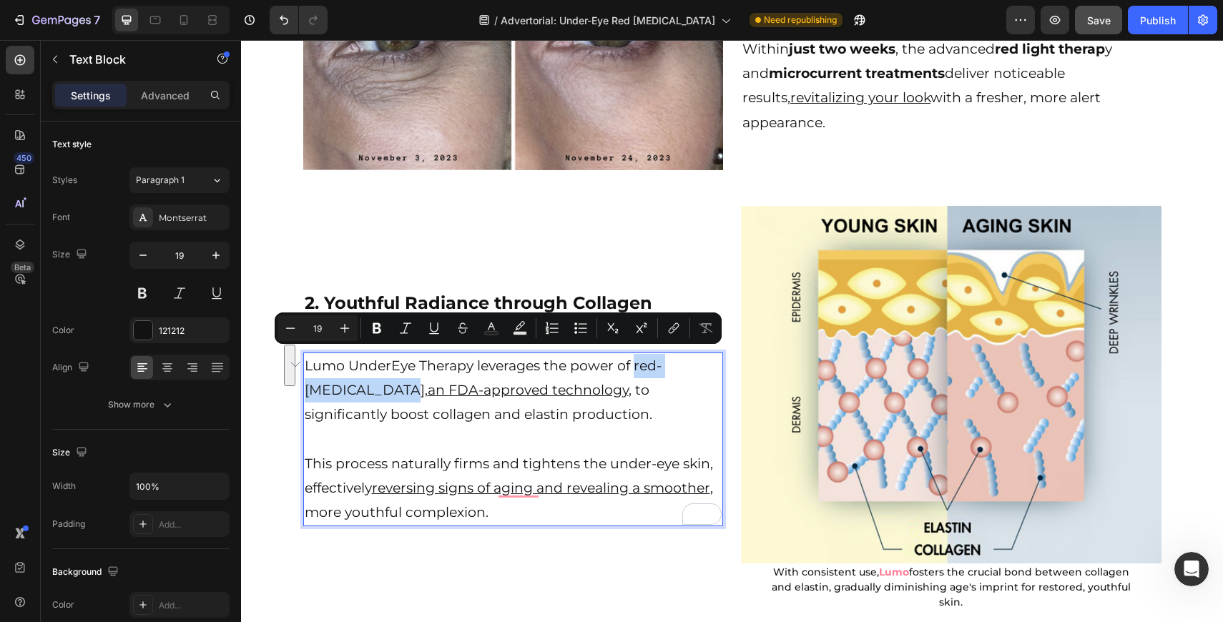
drag, startPoint x: 636, startPoint y: 360, endPoint x: 355, endPoint y: 379, distance: 281.7
click at [355, 378] on p "Lumo UnderEye Therapy leverages the power of red-[MEDICAL_DATA], an FDA-approve…" at bounding box center [514, 403] width 418 height 98
click at [378, 314] on div "Minus 19 Plus Bold Italic Underline Strikethrough Text Color Text Background Co…" at bounding box center [498, 328] width 447 height 31
click at [378, 324] on icon "Editor contextual toolbar" at bounding box center [377, 328] width 9 height 11
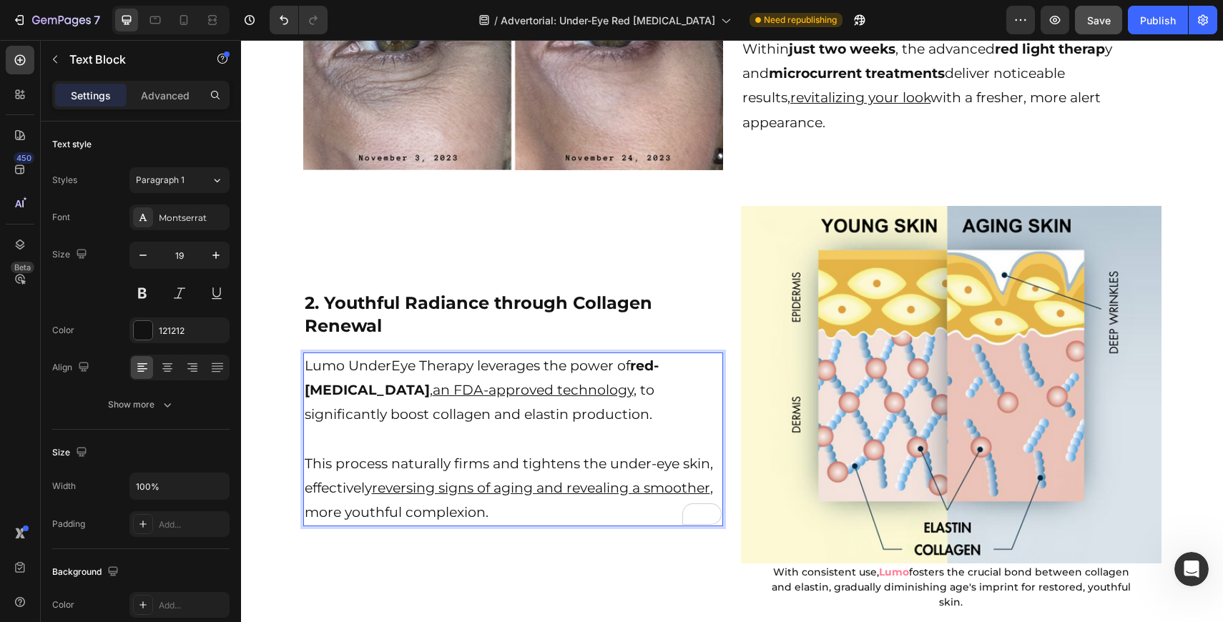
click at [678, 384] on p "Lumo UnderEye Therapy leverages the power of red-light therapy , an FDA-approve…" at bounding box center [514, 403] width 418 height 98
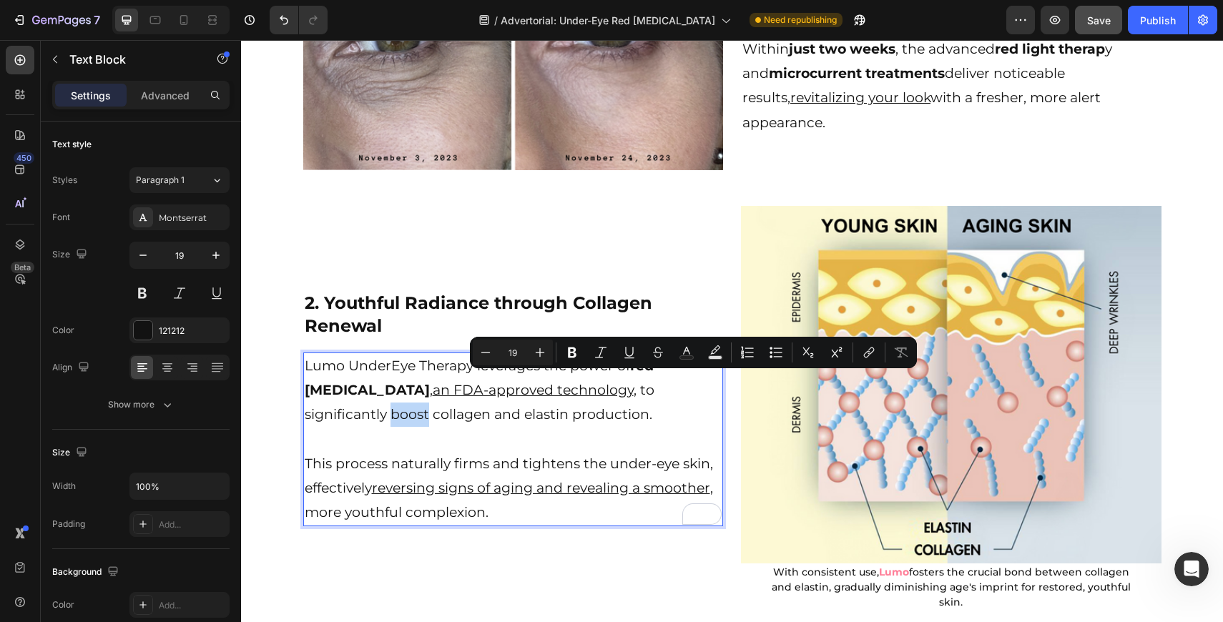
click at [686, 386] on p "Lumo UnderEye Therapy leverages the power of red-light therapy , an FDA-approve…" at bounding box center [514, 403] width 418 height 98
click at [681, 403] on p "Lumo UnderEye Therapy leverages the power of red-light therapy , an FDA-approve…" at bounding box center [514, 403] width 418 height 98
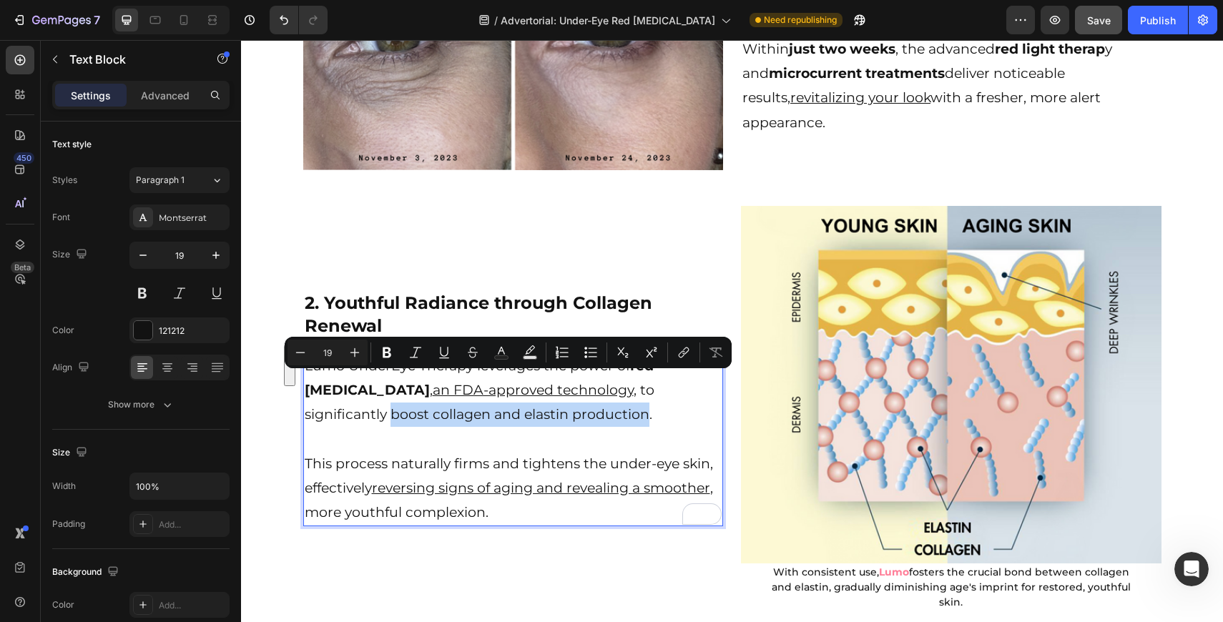
drag, startPoint x: 677, startPoint y: 382, endPoint x: 519, endPoint y: 413, distance: 161.0
click at [519, 413] on p "Lumo UnderEye Therapy leverages the power of red-light therapy , an FDA-approve…" at bounding box center [514, 403] width 418 height 98
click at [388, 350] on icon "Editor contextual toolbar" at bounding box center [387, 352] width 14 height 14
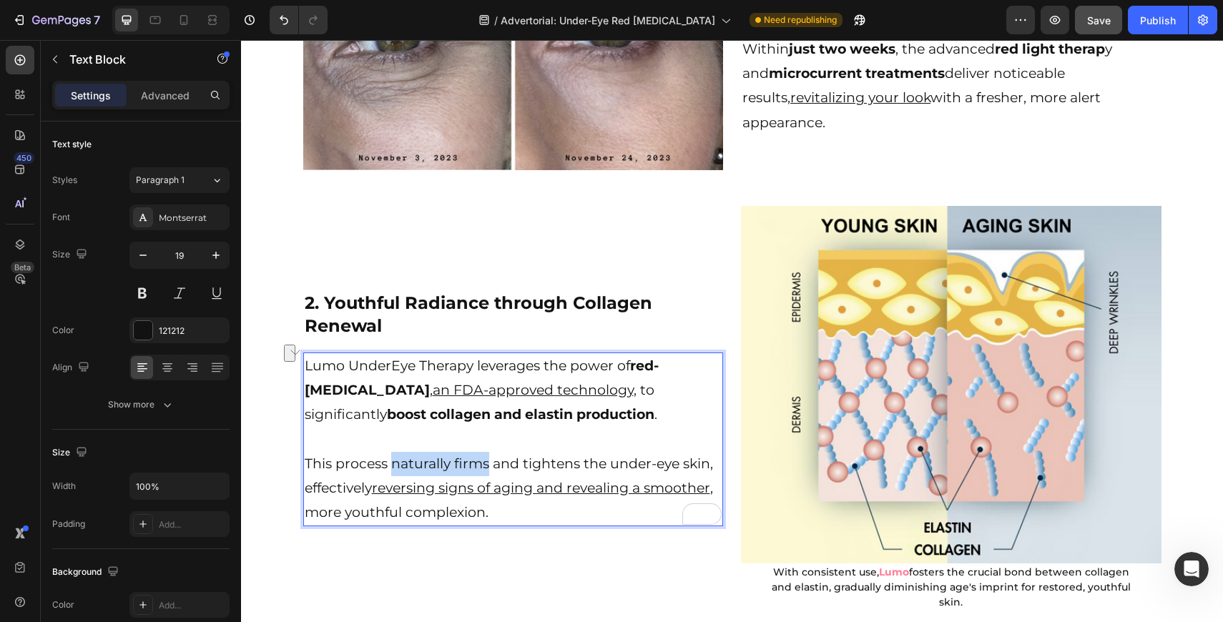
drag, startPoint x: 486, startPoint y: 458, endPoint x: 394, endPoint y: 456, distance: 91.6
click at [394, 456] on p "This process naturally firms and tightens the under-eye skin, effectively rever…" at bounding box center [514, 489] width 418 height 74
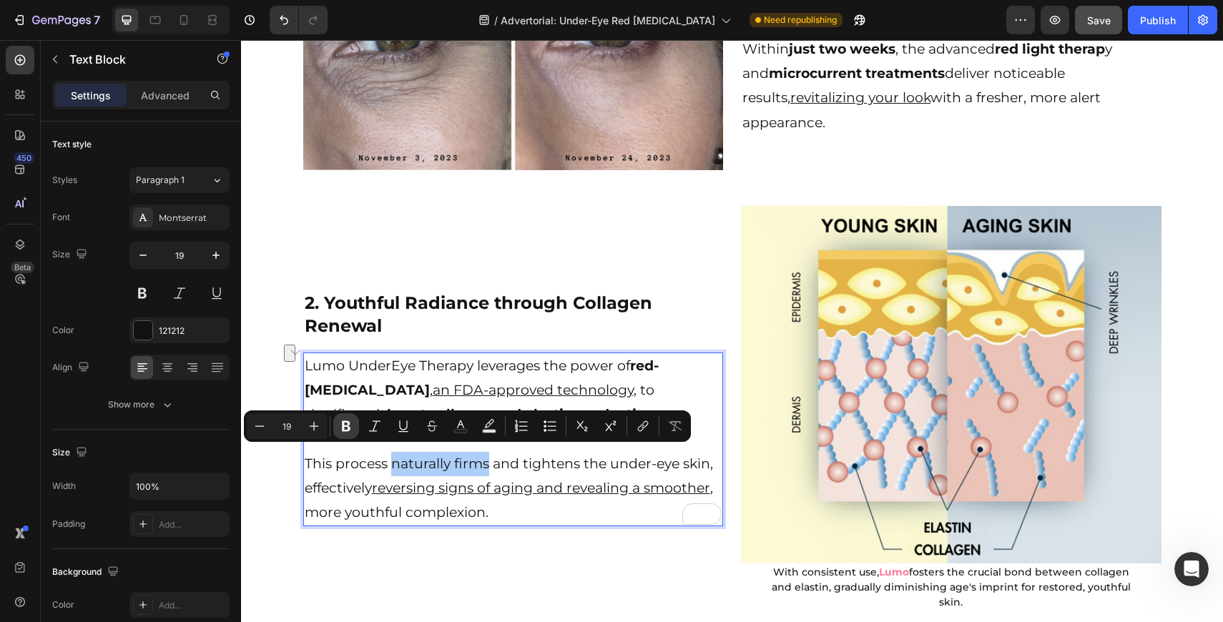
click at [345, 433] on icon "Editor contextual toolbar" at bounding box center [346, 426] width 14 height 14
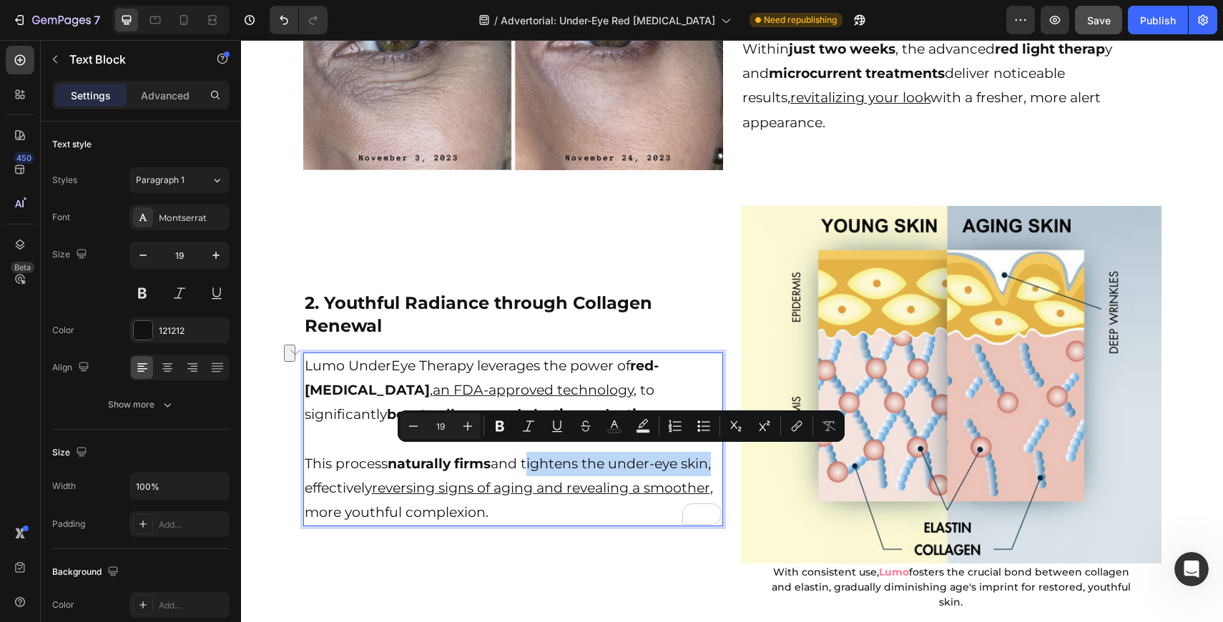
drag, startPoint x: 529, startPoint y: 457, endPoint x: 712, endPoint y: 461, distance: 182.4
click at [712, 461] on p "This process naturally firms and tightens the under-eye skin, effectively rever…" at bounding box center [514, 489] width 418 height 74
click at [499, 432] on icon "Editor contextual toolbar" at bounding box center [500, 426] width 14 height 14
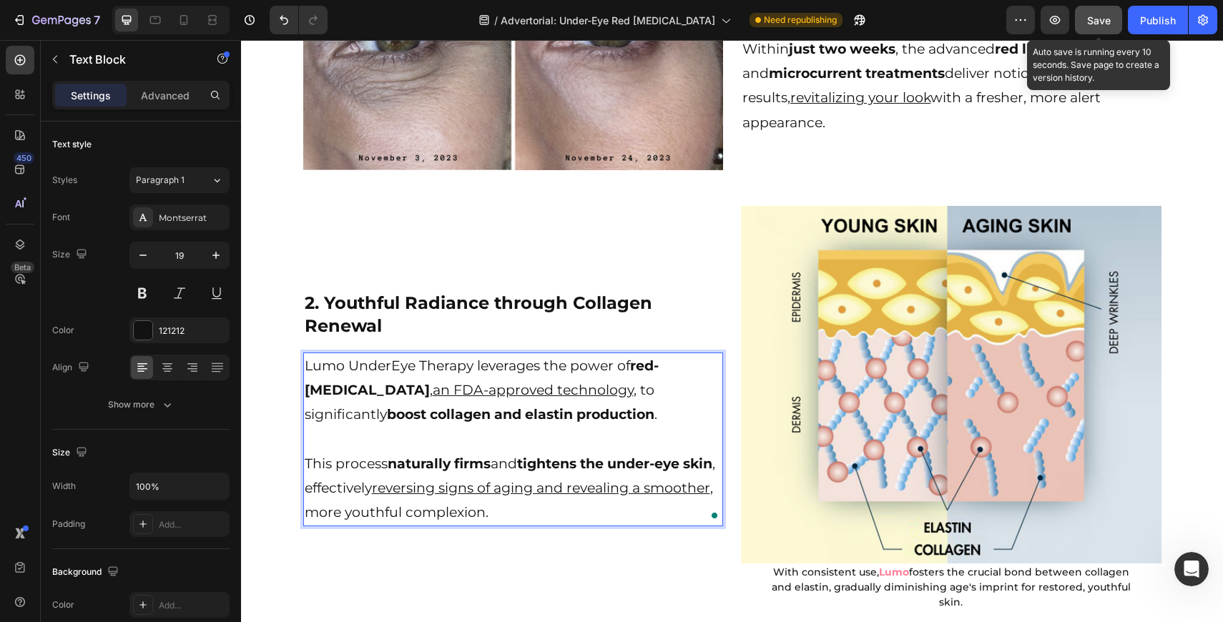
click at [1102, 20] on span "Save" at bounding box center [1099, 20] width 24 height 12
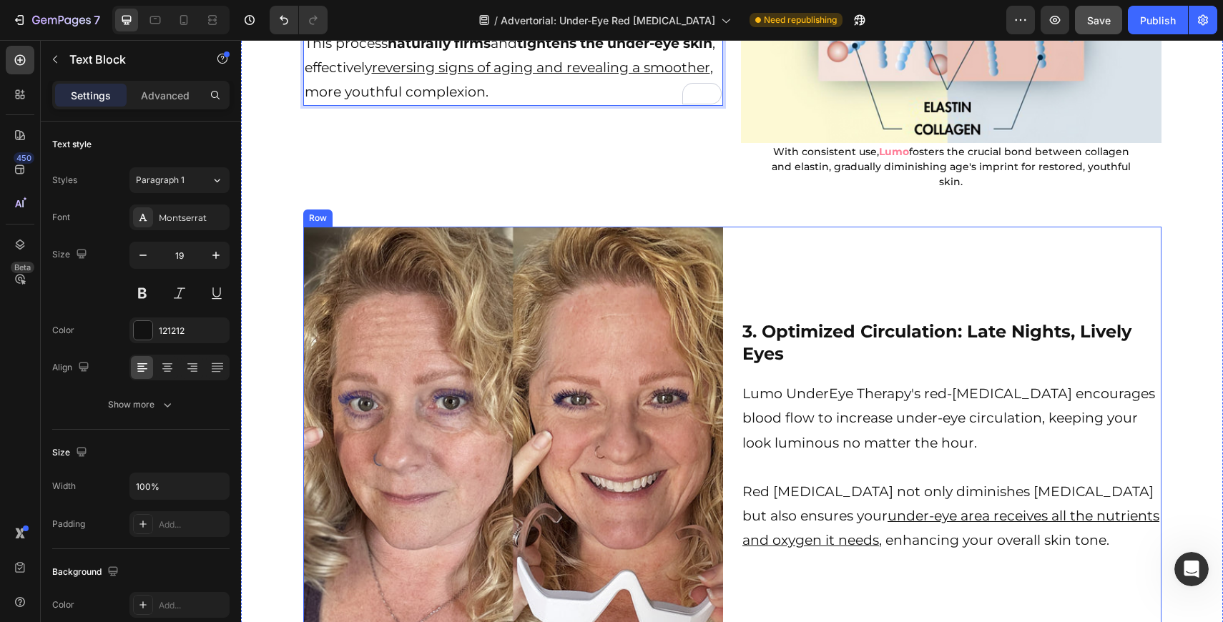
scroll to position [2019, 0]
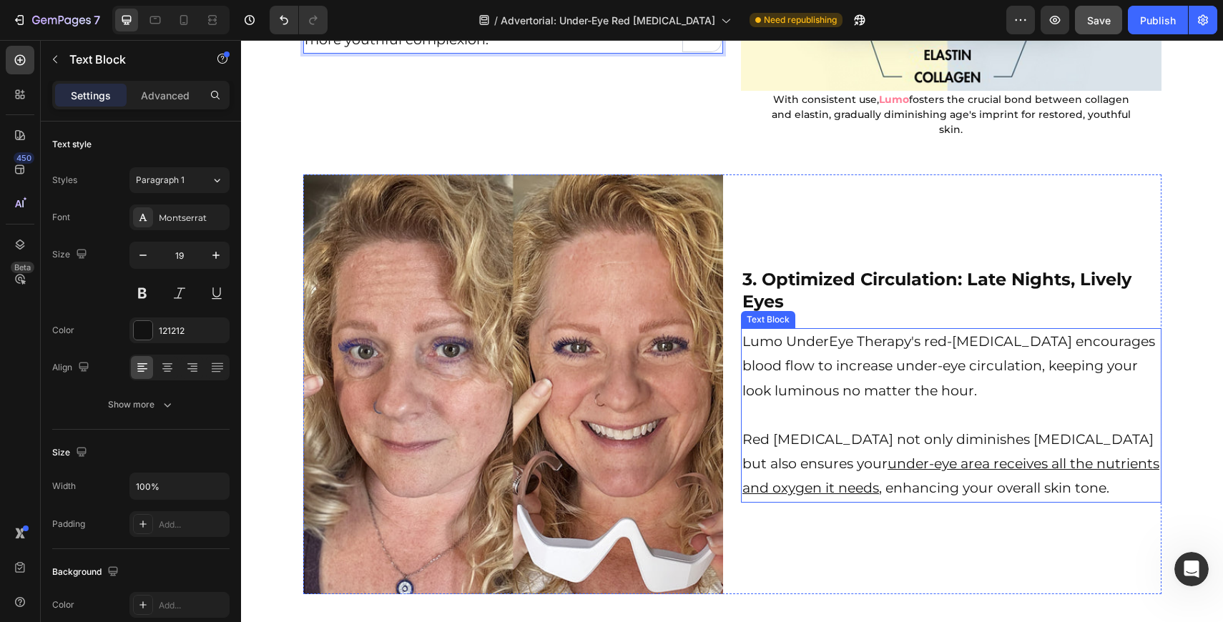
click at [973, 340] on p "Lumo UnderEye Therapy's red-light therapy encourages blood flow to increase und…" at bounding box center [951, 379] width 418 height 98
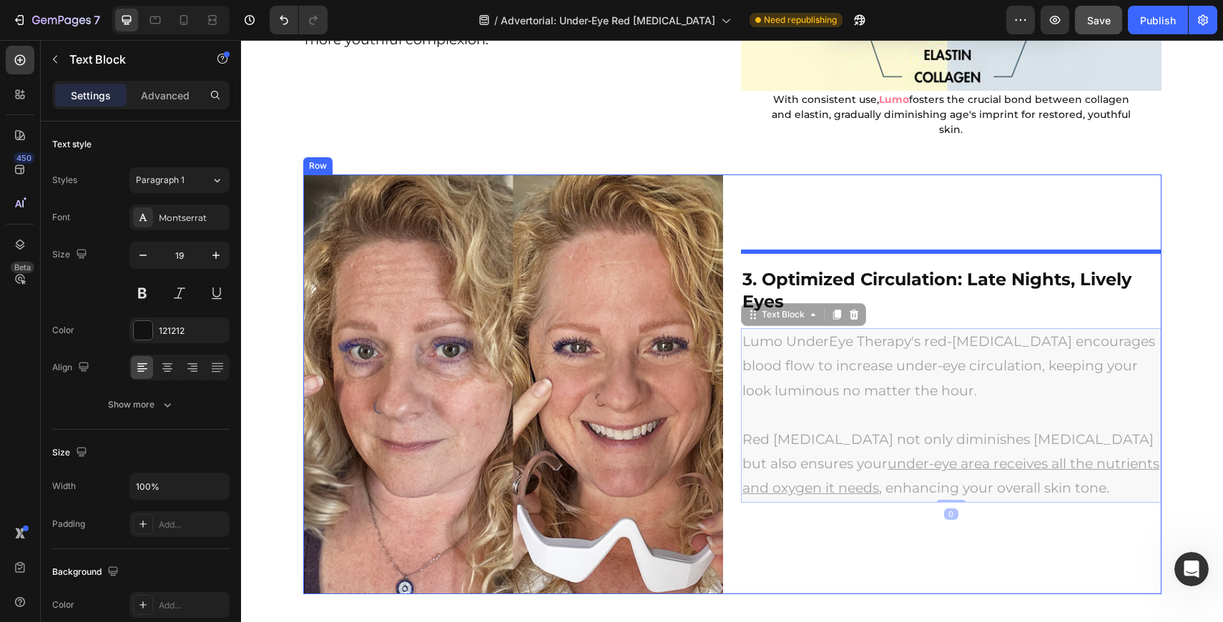
scroll to position [1932, 0]
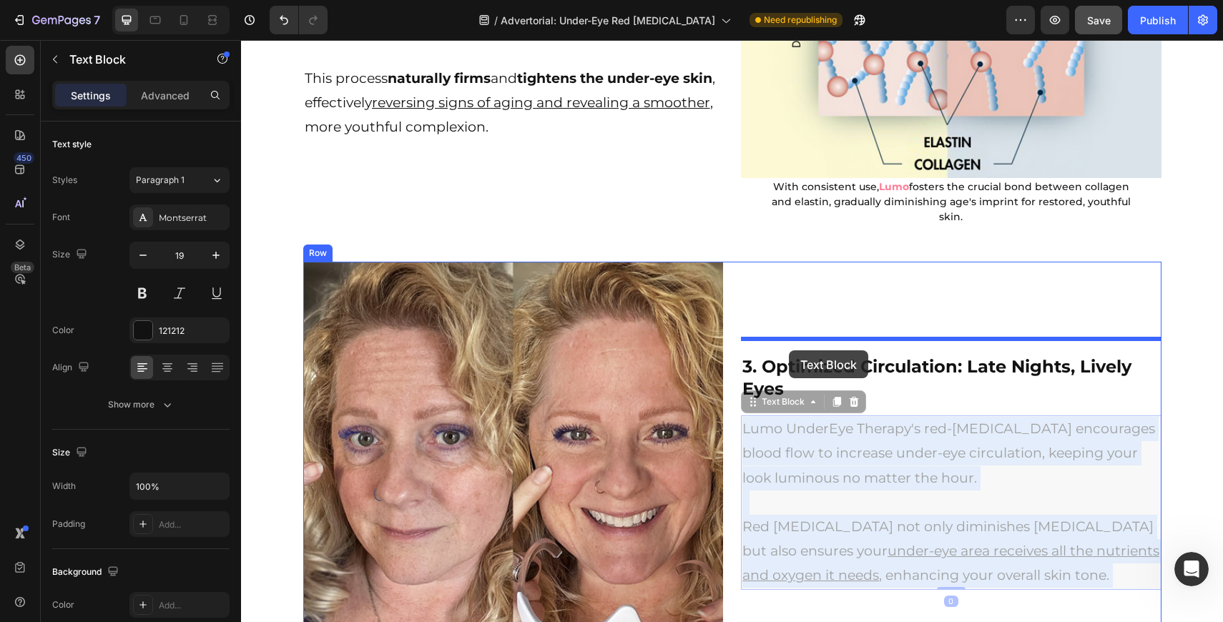
drag, startPoint x: 1044, startPoint y: 328, endPoint x: 789, endPoint y: 350, distance: 256.3
click at [789, 350] on div "Header Image 1. Eradicate Under-Eye Concerns Fast Heading Experience a dramatic…" at bounding box center [732, 415] width 982 height 4615
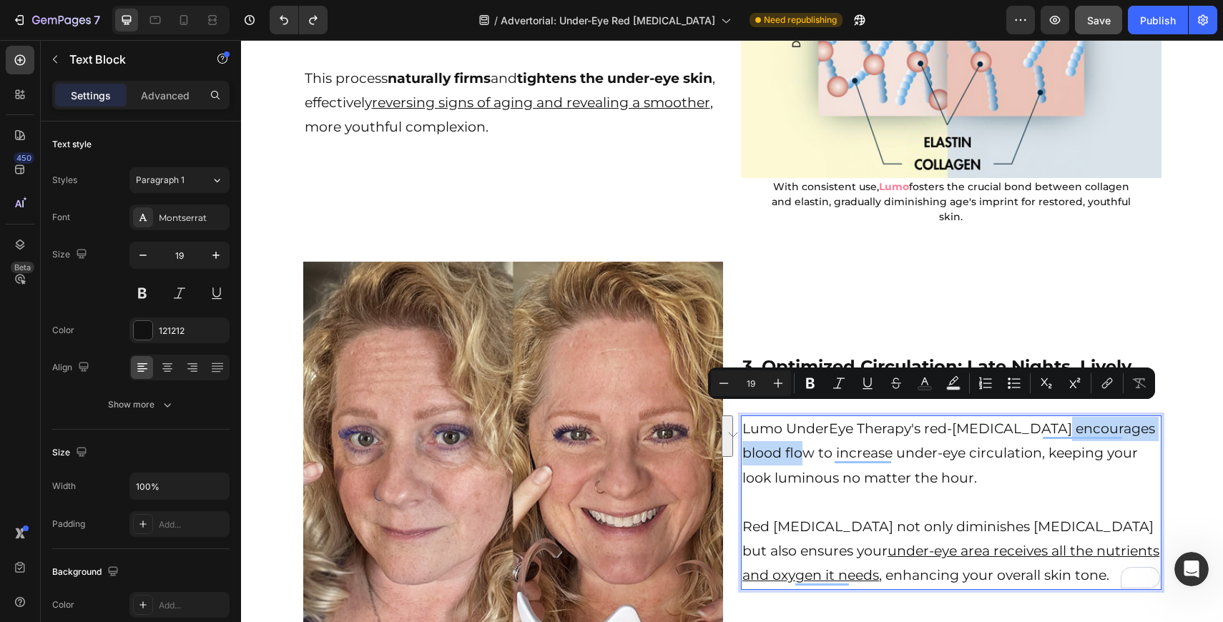
drag, startPoint x: 1044, startPoint y: 416, endPoint x: 810, endPoint y: 443, distance: 235.5
click at [810, 443] on p "Lumo UnderEye Therapy's red-light therapy encourages blood flow to increase und…" at bounding box center [951, 466] width 418 height 98
click at [806, 387] on icon "Editor contextual toolbar" at bounding box center [810, 383] width 9 height 11
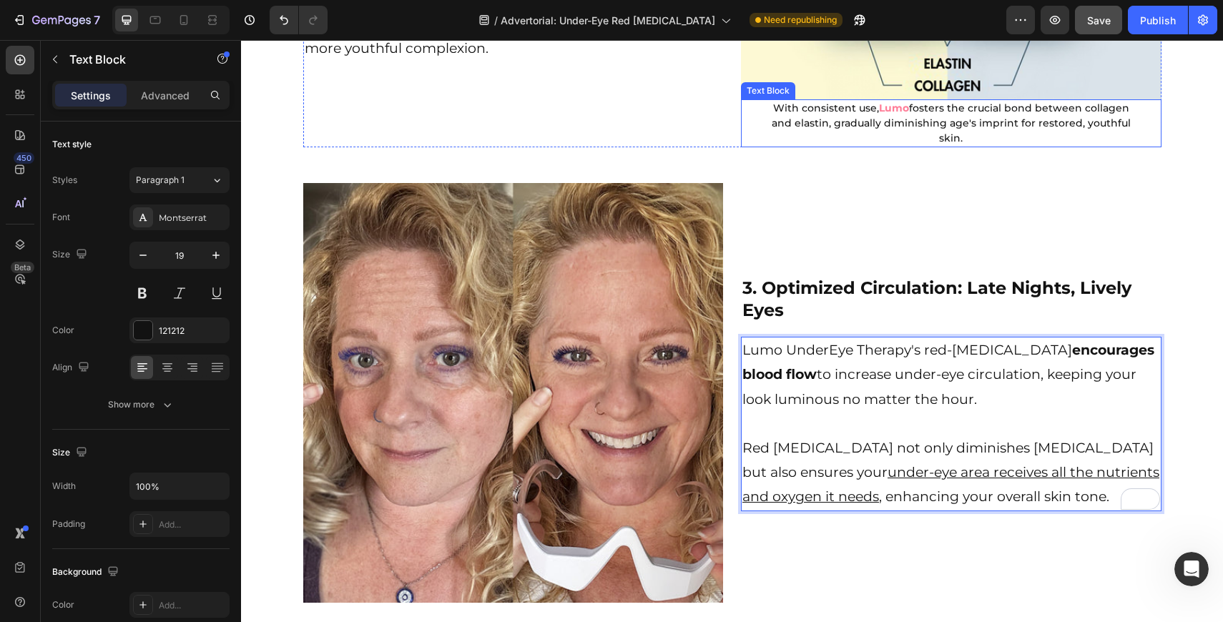
scroll to position [2085, 0]
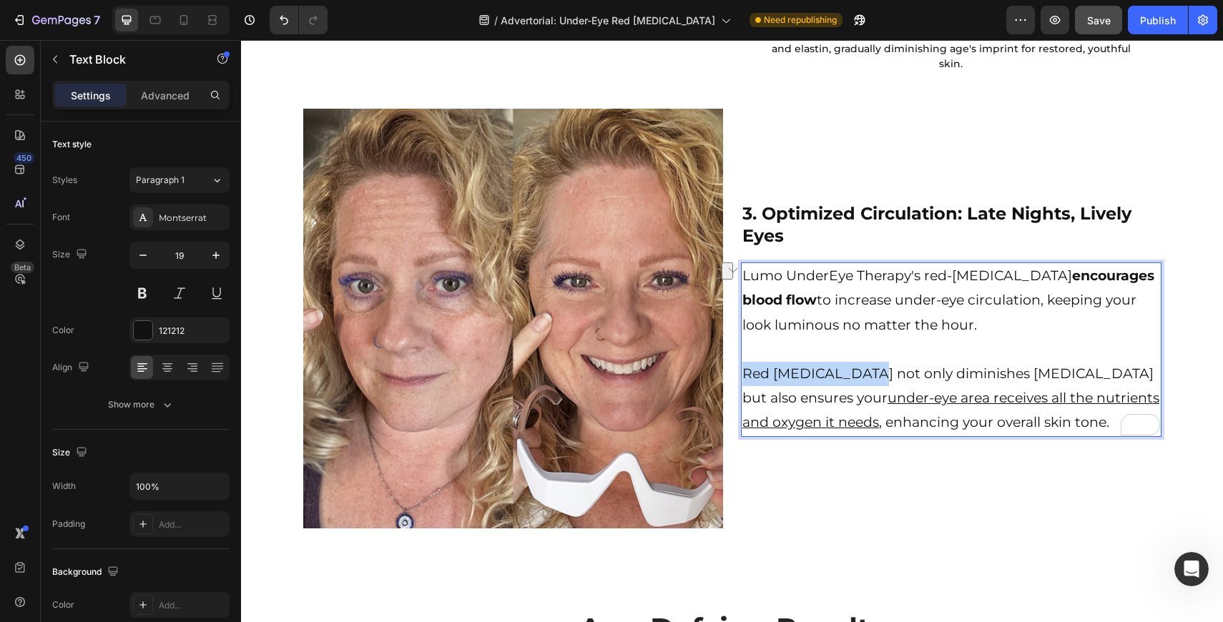
drag, startPoint x: 859, startPoint y: 362, endPoint x: 742, endPoint y: 359, distance: 116.6
click at [742, 362] on p "Red light therapy not only diminishes dark circles but also ensures your under-…" at bounding box center [951, 399] width 418 height 74
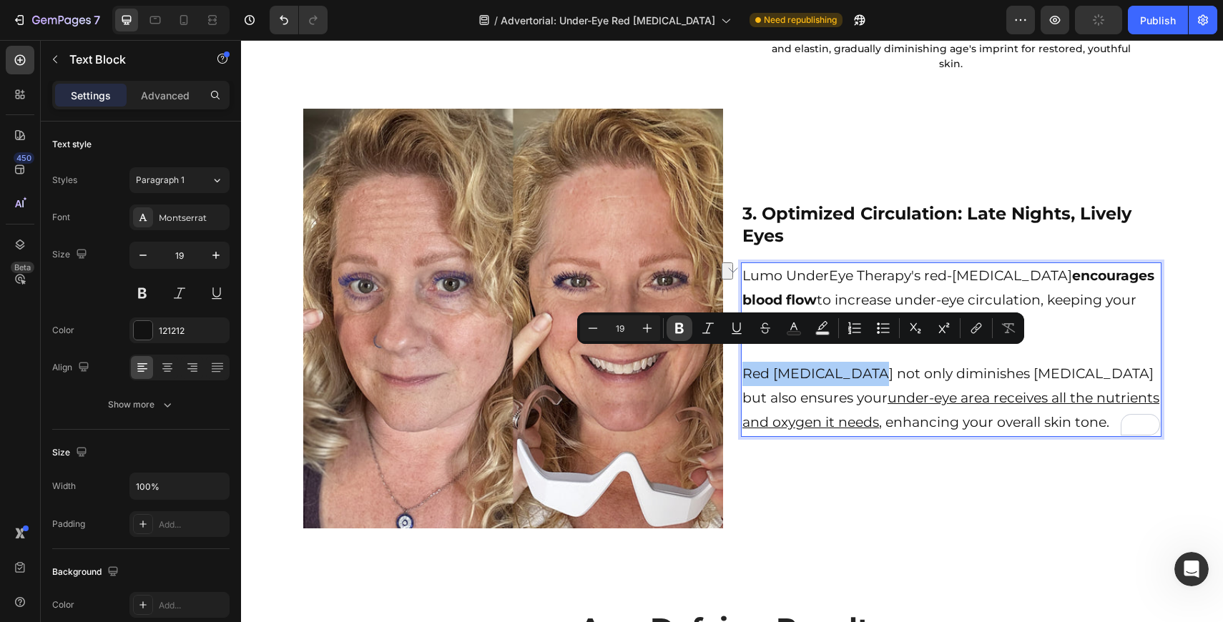
click at [679, 335] on button "Bold" at bounding box center [680, 328] width 26 height 26
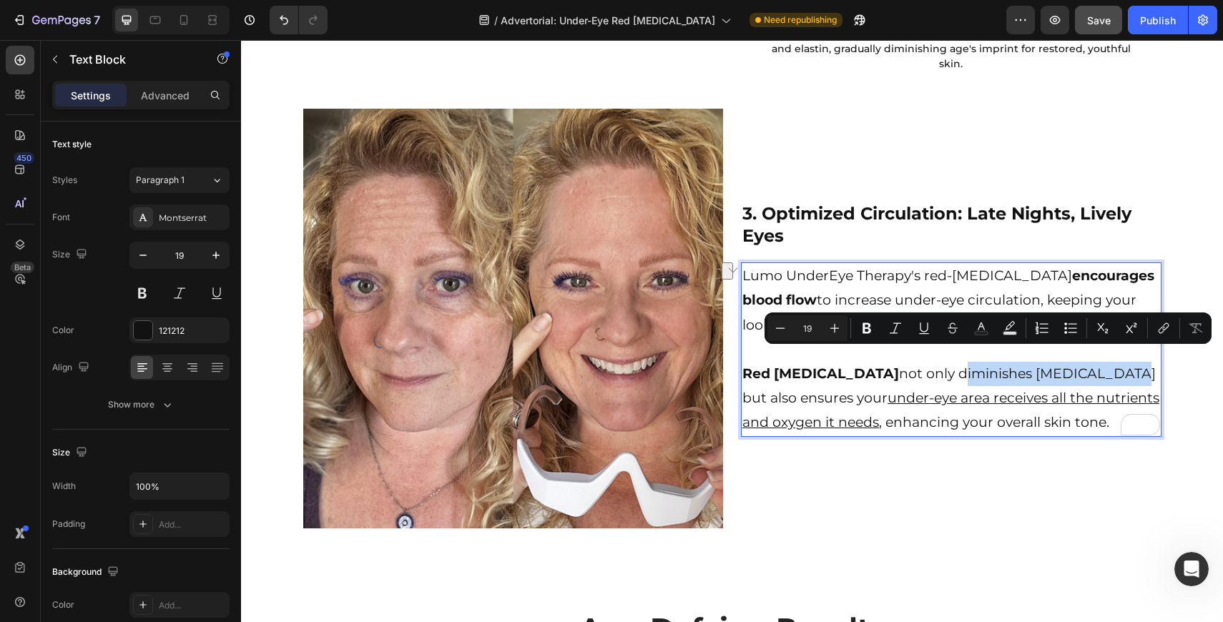
drag, startPoint x: 930, startPoint y: 360, endPoint x: 1082, endPoint y: 360, distance: 152.4
click at [1082, 362] on p "Red light therapy not only diminishes dark circles but also ensures your under-…" at bounding box center [951, 399] width 418 height 74
click at [865, 325] on icon "Editor contextual toolbar" at bounding box center [867, 328] width 14 height 14
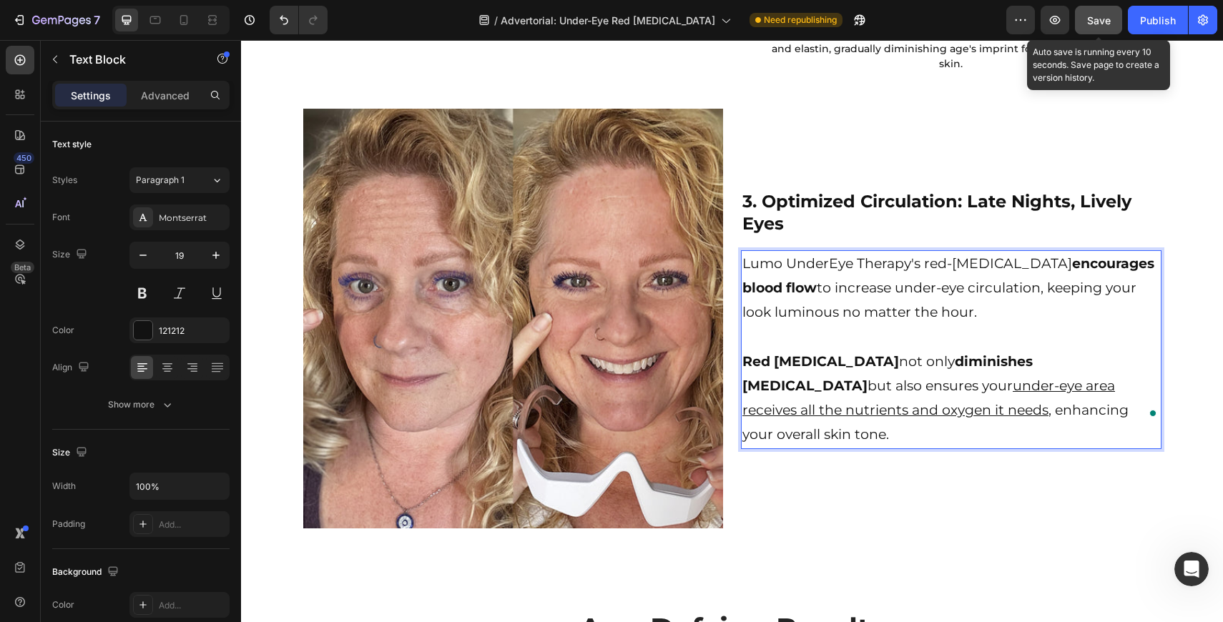
click at [1091, 16] on span "Save" at bounding box center [1099, 20] width 24 height 12
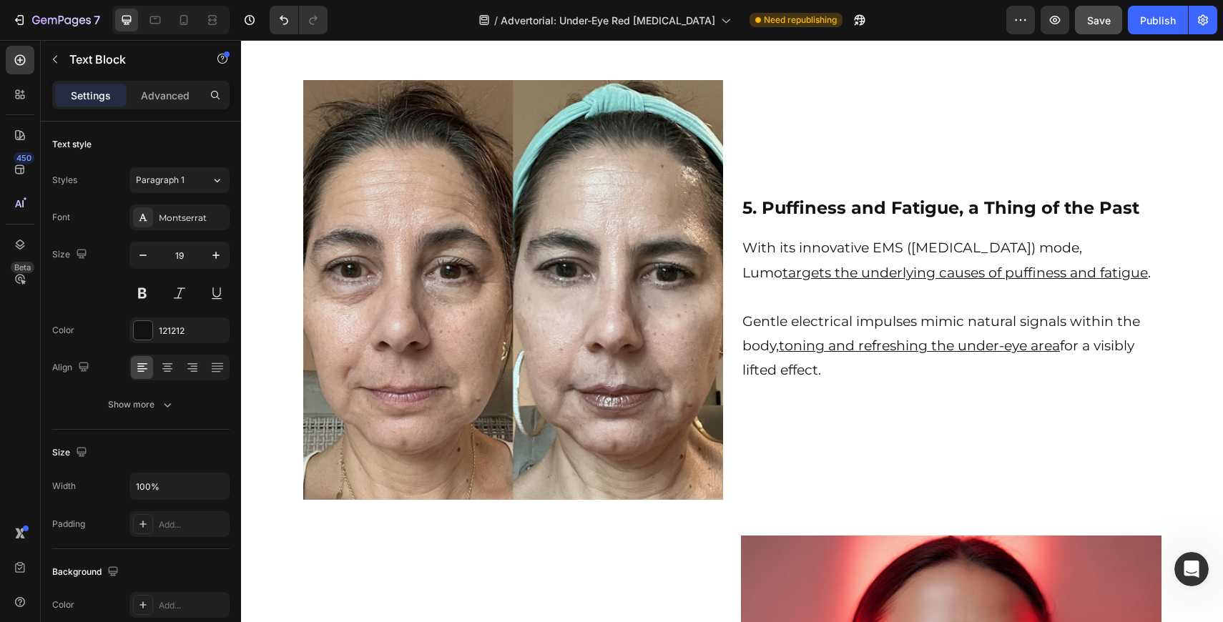
scroll to position [3256, 0]
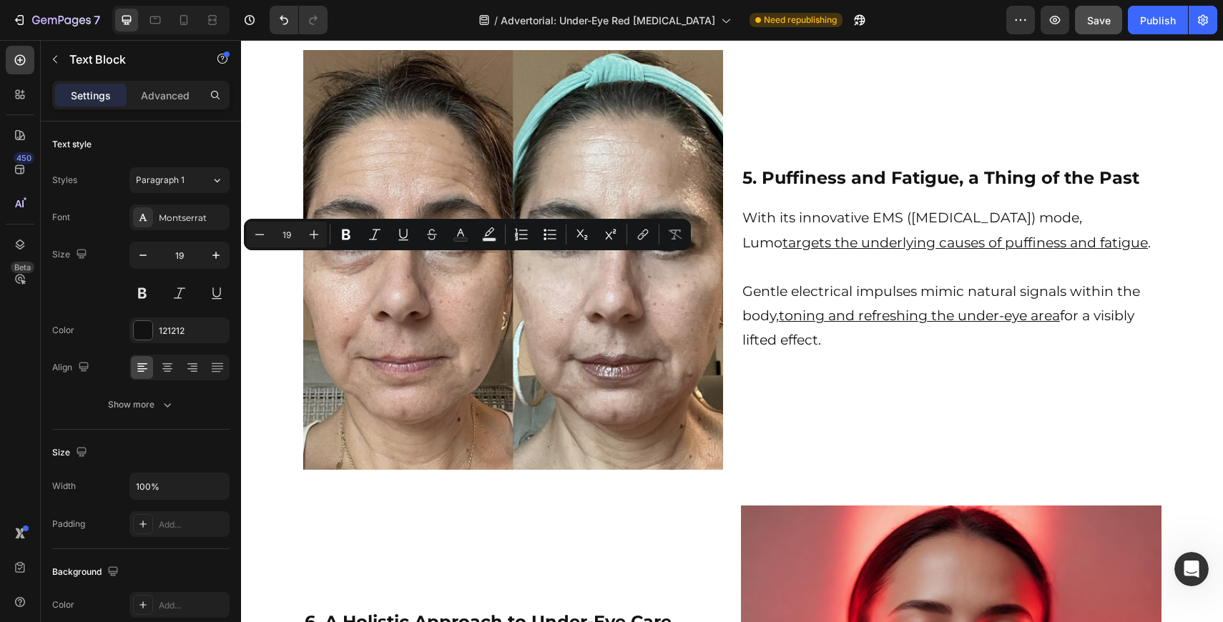
drag, startPoint x: 473, startPoint y: 267, endPoint x: 312, endPoint y: 267, distance: 160.9
drag, startPoint x: 309, startPoint y: 266, endPoint x: 472, endPoint y: 270, distance: 163.1
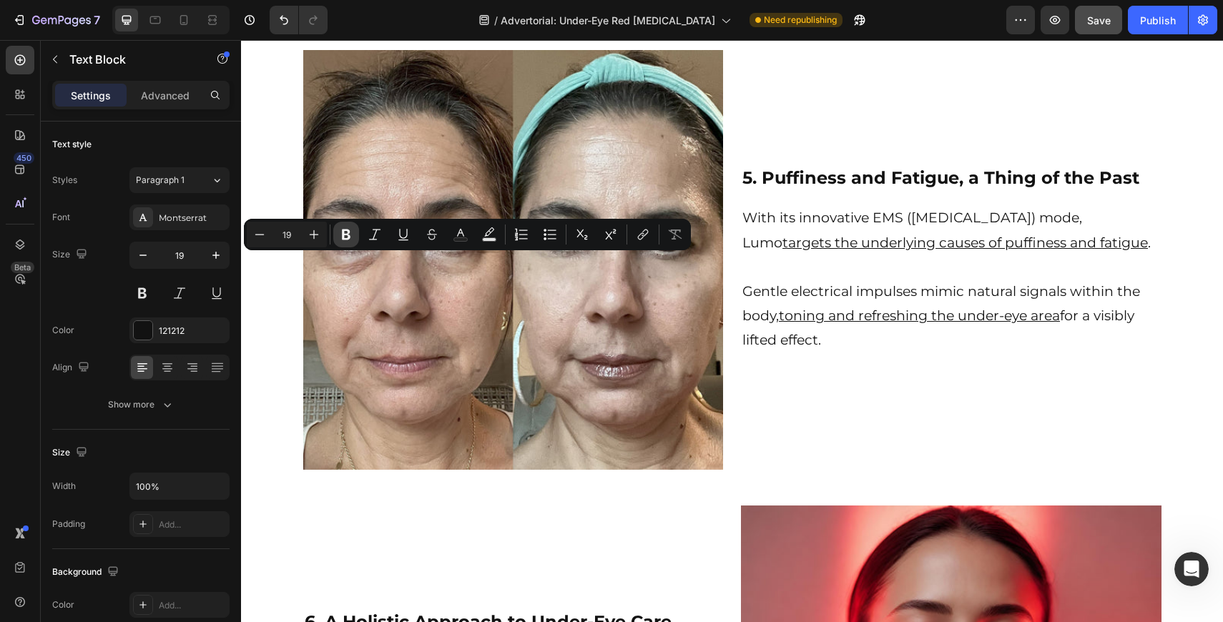
click at [352, 227] on button "Bold" at bounding box center [346, 235] width 26 height 26
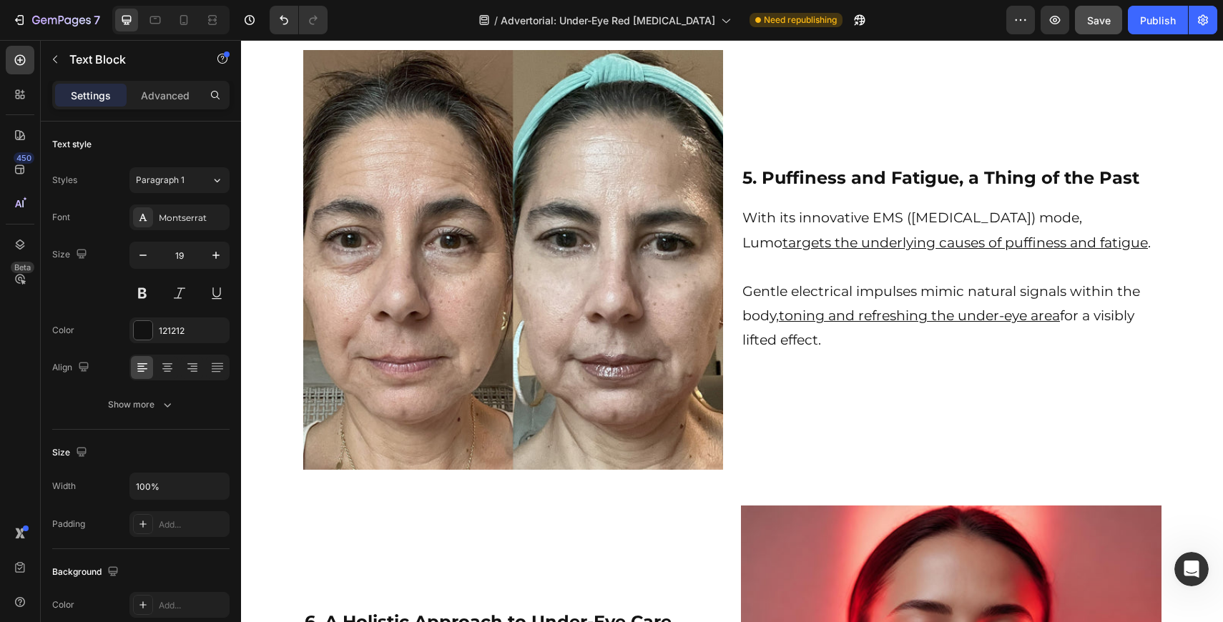
drag, startPoint x: 617, startPoint y: 293, endPoint x: 653, endPoint y: 305, distance: 37.8
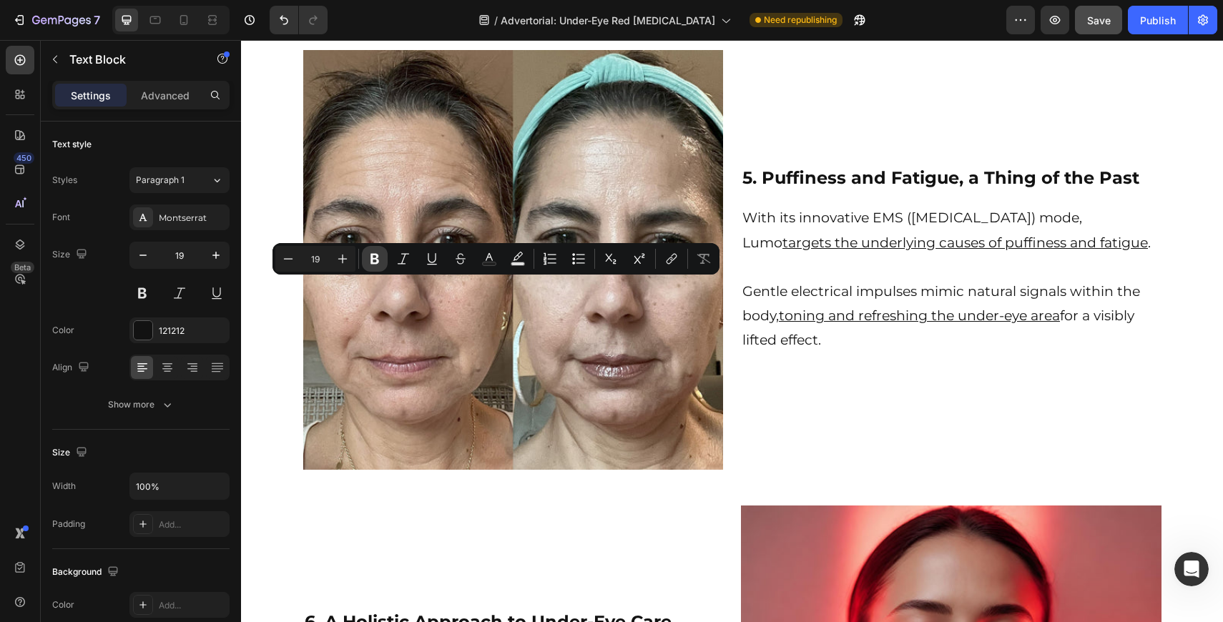
click at [368, 257] on icon "Editor contextual toolbar" at bounding box center [375, 259] width 14 height 14
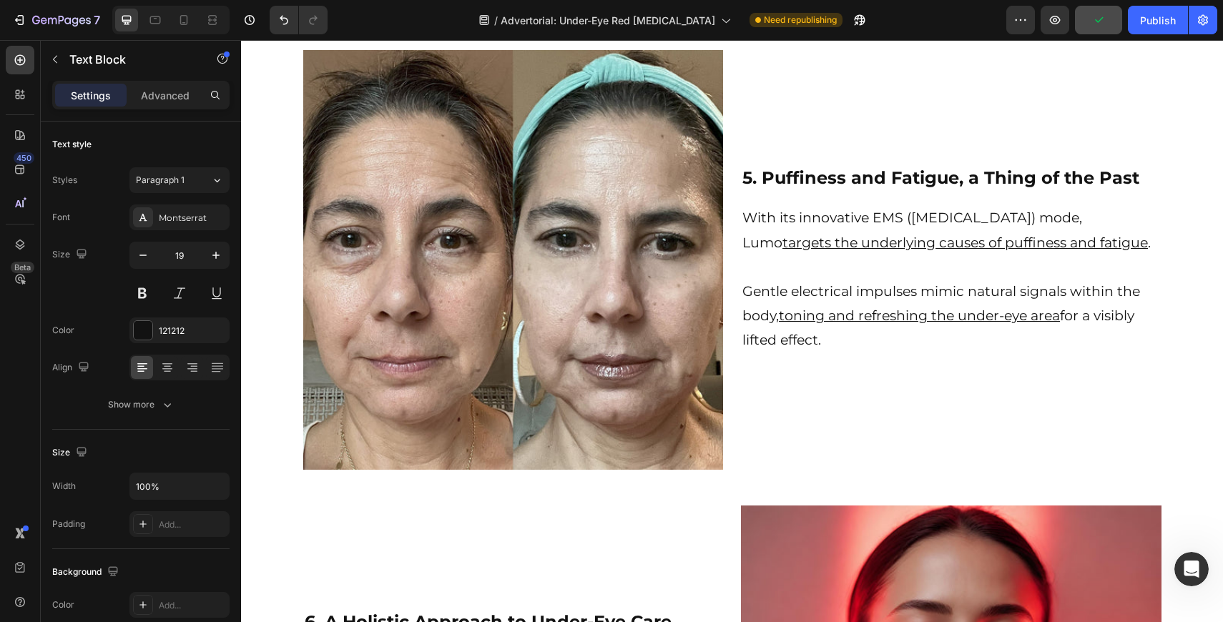
drag, startPoint x: 516, startPoint y: 386, endPoint x: 470, endPoint y: 386, distance: 45.8
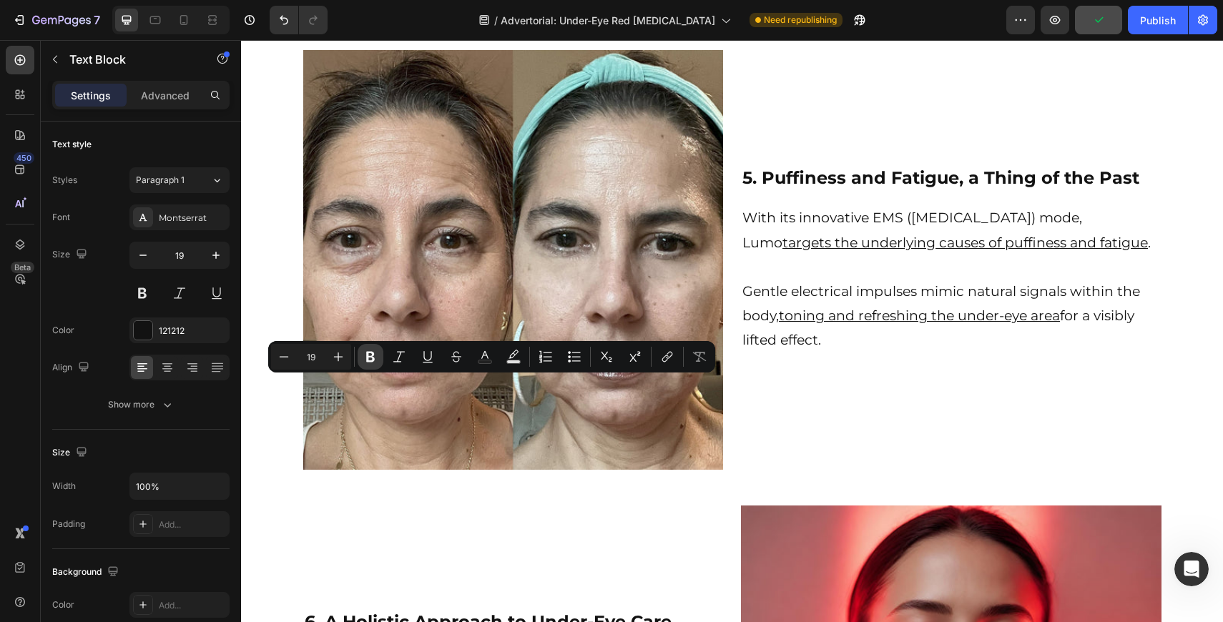
click at [367, 358] on icon "Editor contextual toolbar" at bounding box center [370, 357] width 9 height 11
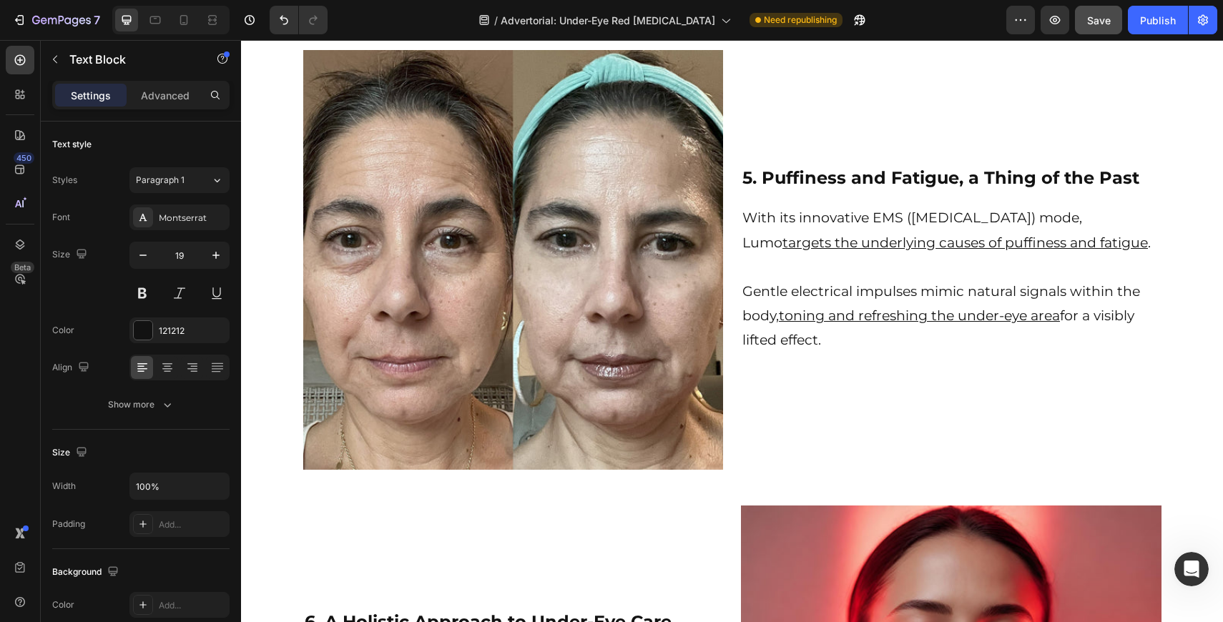
drag, startPoint x: 632, startPoint y: 388, endPoint x: 556, endPoint y: 386, distance: 76.5
drag, startPoint x: 554, startPoint y: 387, endPoint x: 632, endPoint y: 388, distance: 77.3
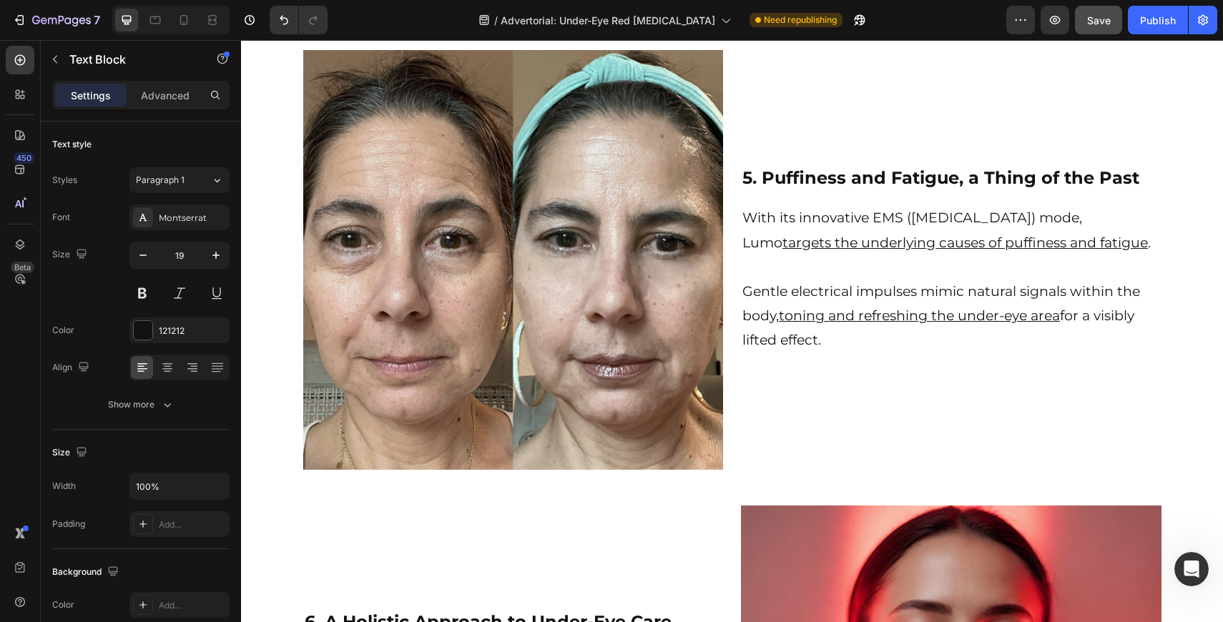
drag, startPoint x: 633, startPoint y: 390, endPoint x: 554, endPoint y: 389, distance: 79.4
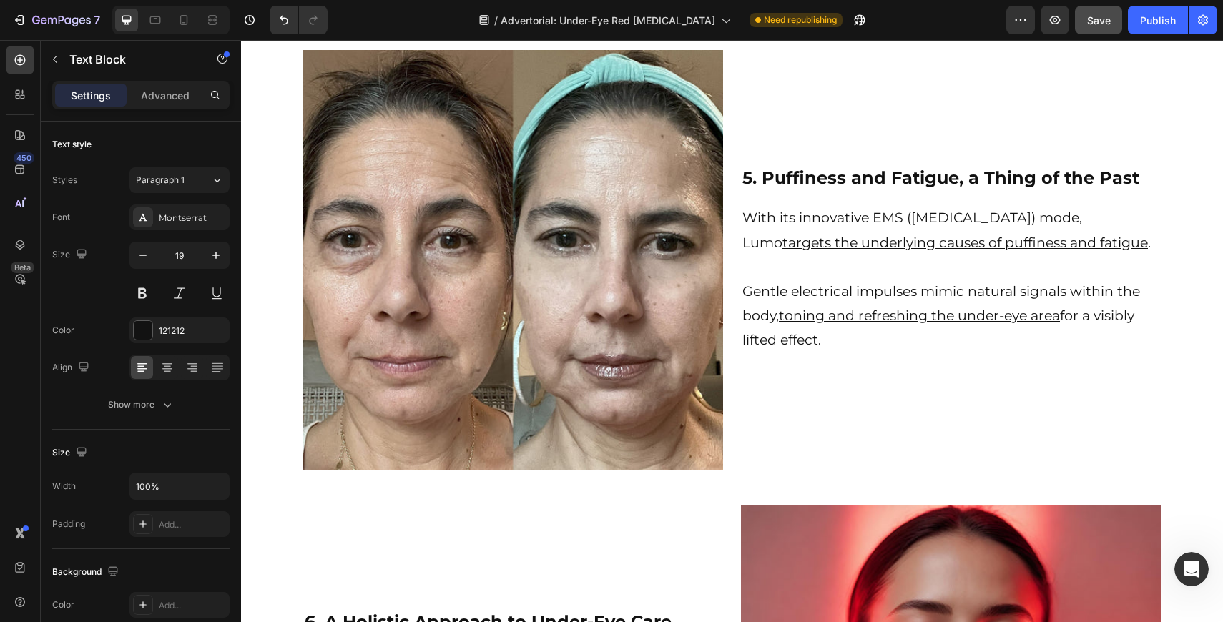
drag, startPoint x: 553, startPoint y: 387, endPoint x: 632, endPoint y: 391, distance: 79.5
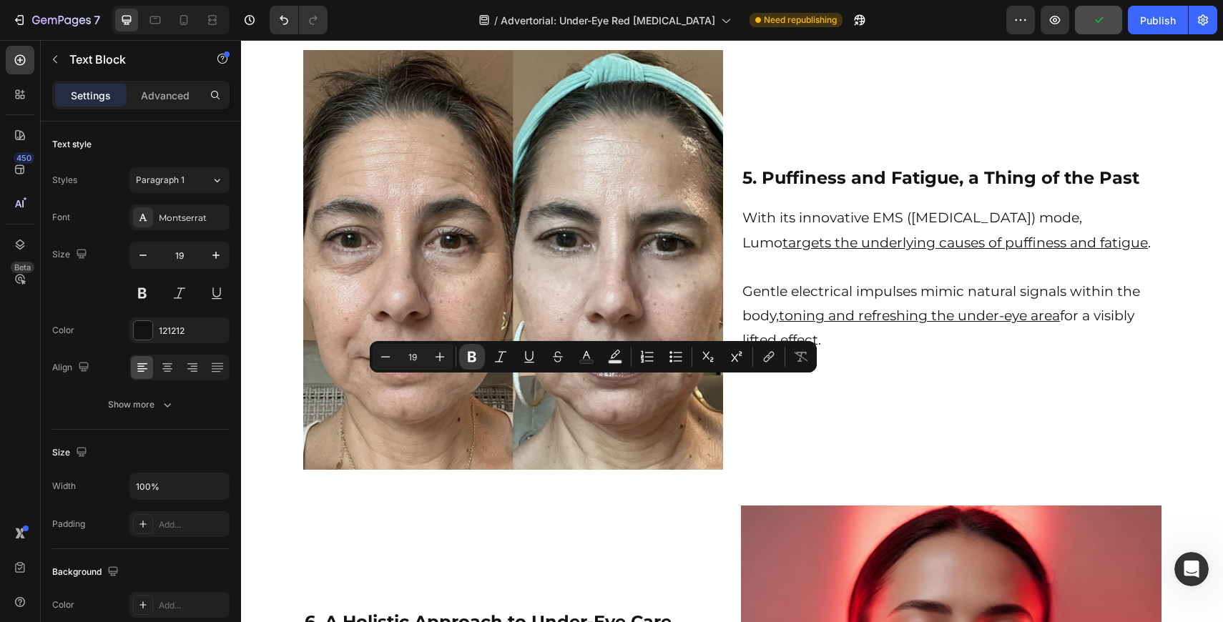
click at [468, 355] on icon "Editor contextual toolbar" at bounding box center [472, 357] width 9 height 11
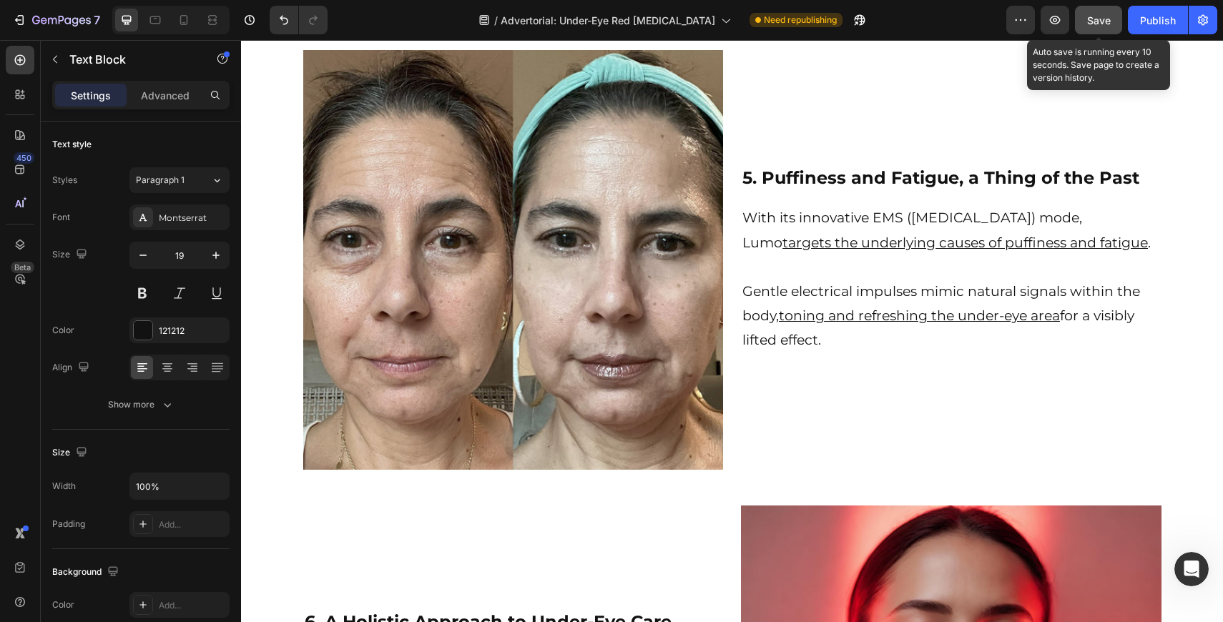
click at [1091, 14] on div "Save" at bounding box center [1099, 20] width 24 height 15
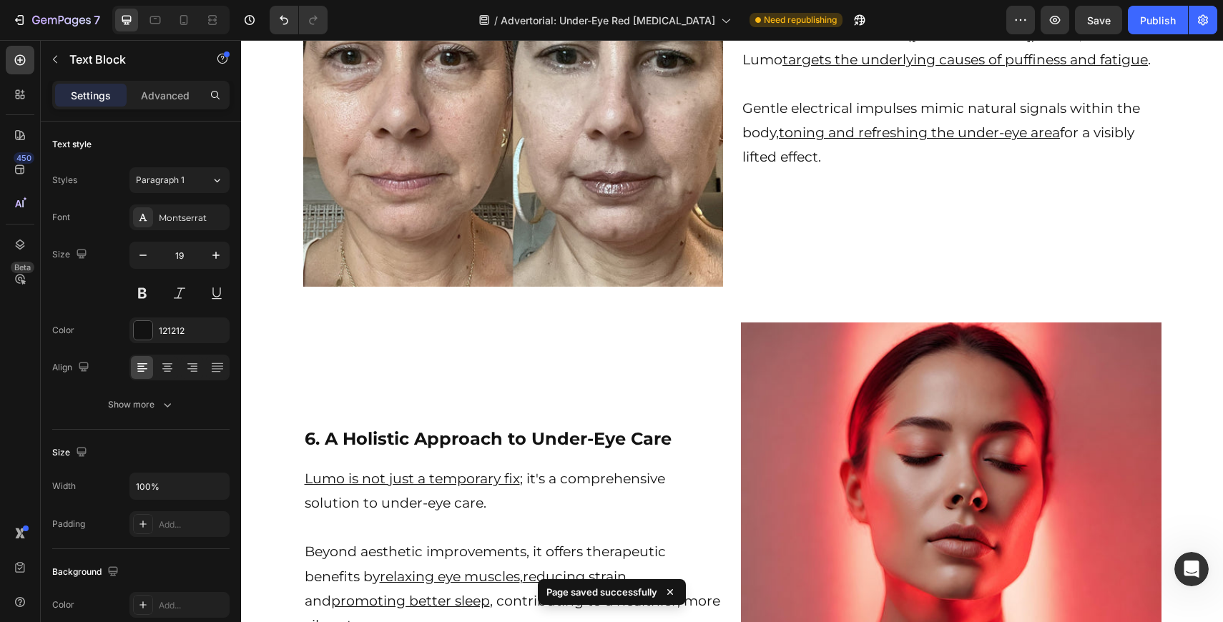
scroll to position [3757, 0]
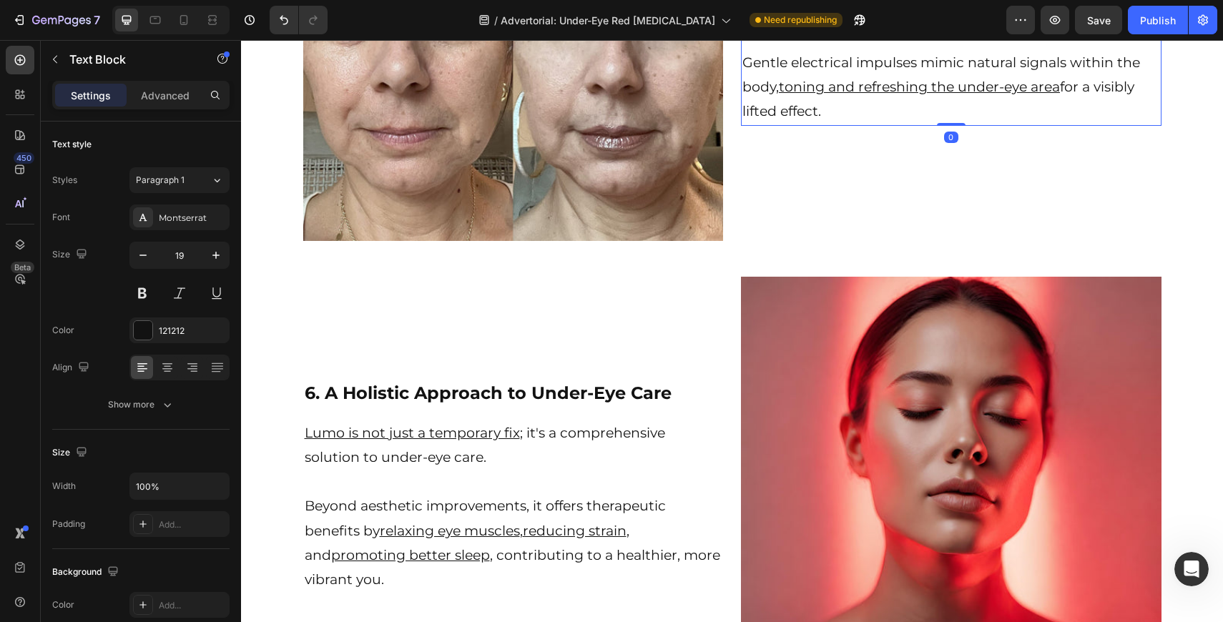
click at [882, 51] on p "With its innovative EMS (Electrical Muscle Stimulation) mode, Lumo targets the …" at bounding box center [951, 14] width 418 height 74
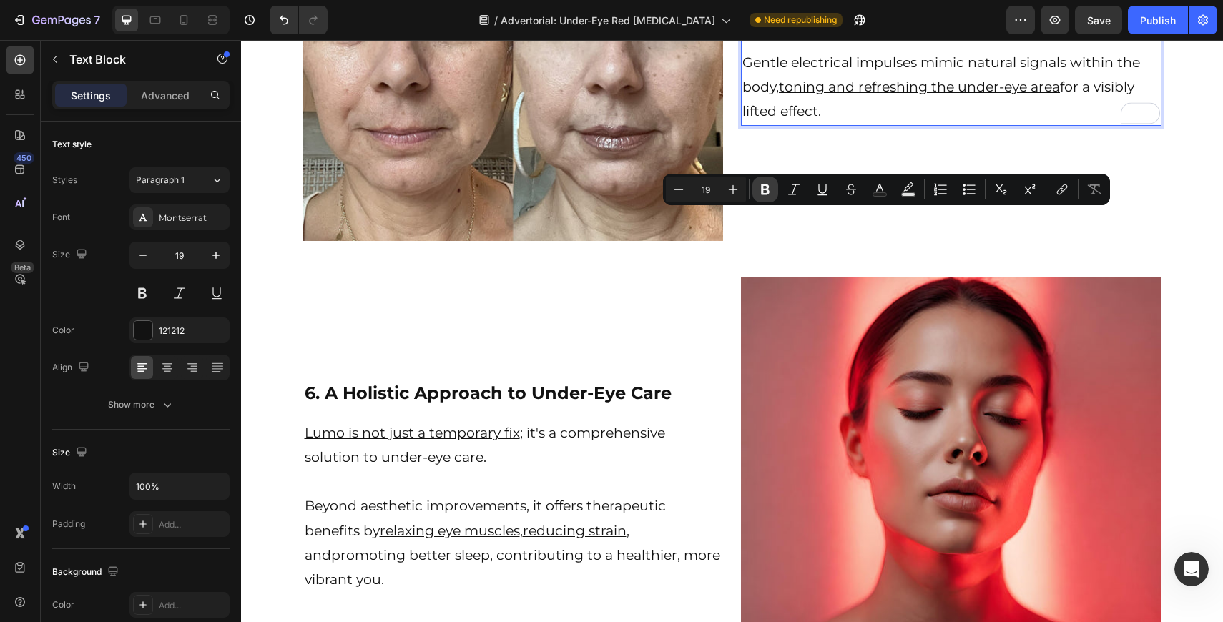
click at [765, 190] on icon "Editor contextual toolbar" at bounding box center [765, 190] width 9 height 11
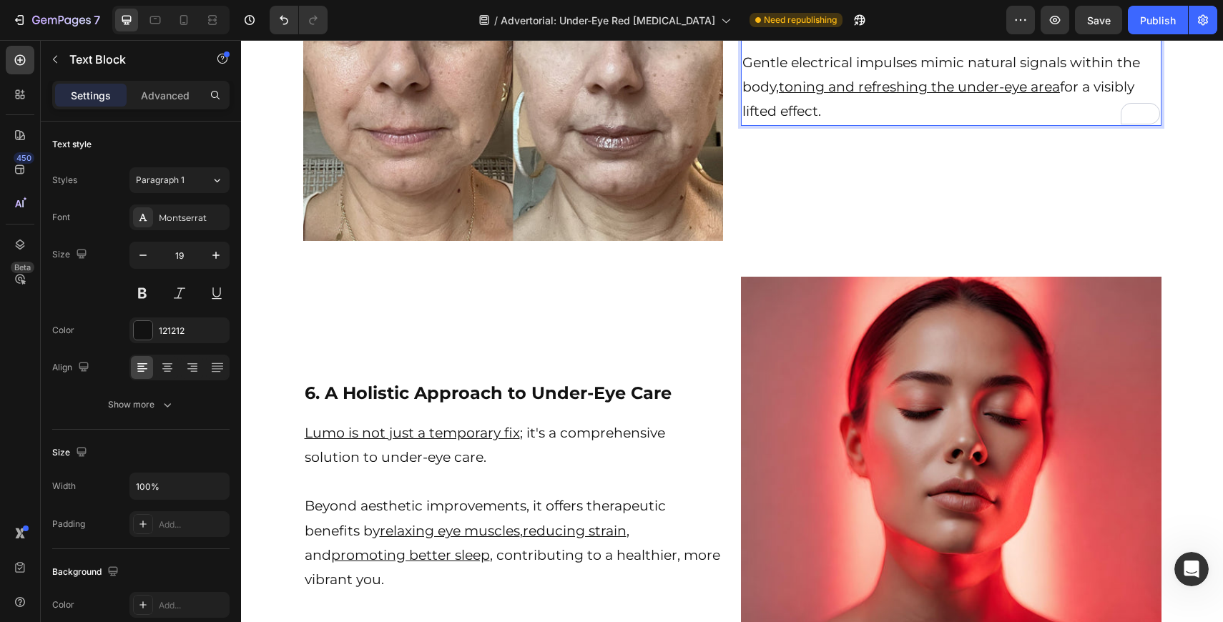
drag, startPoint x: 1117, startPoint y: 222, endPoint x: 1153, endPoint y: 222, distance: 36.5
click at [1153, 51] on p "With its innovative EMS (Electrical Muscle Stimulation) mode, Lumo targets the …" at bounding box center [951, 14] width 418 height 74
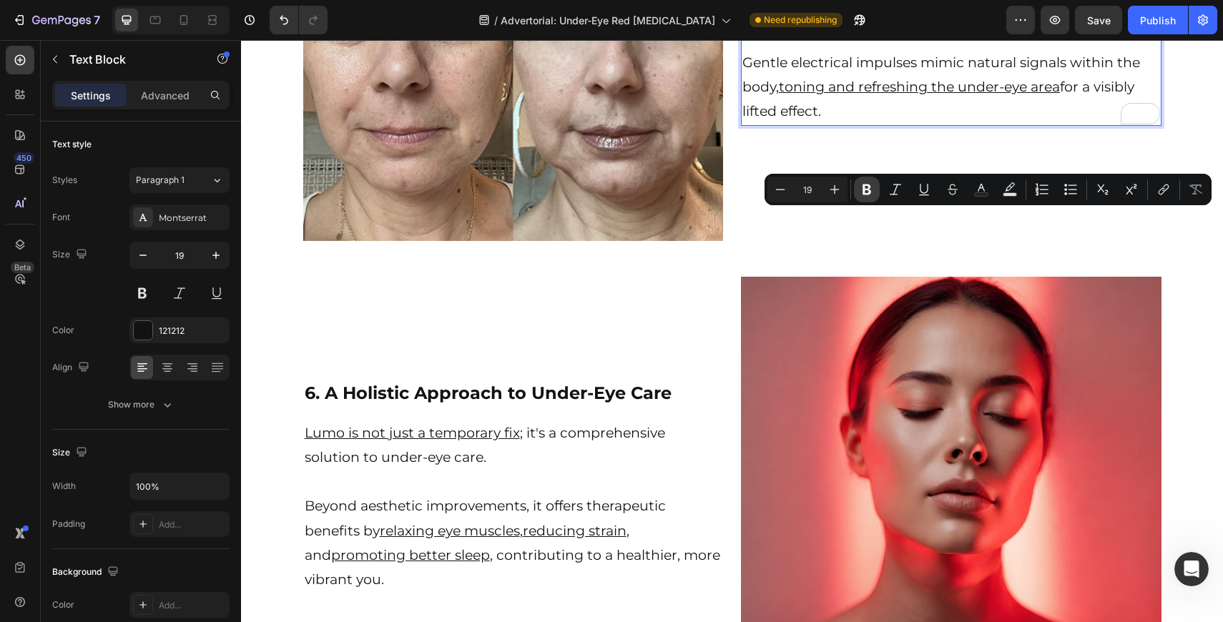
click at [870, 192] on icon "Editor contextual toolbar" at bounding box center [867, 190] width 9 height 11
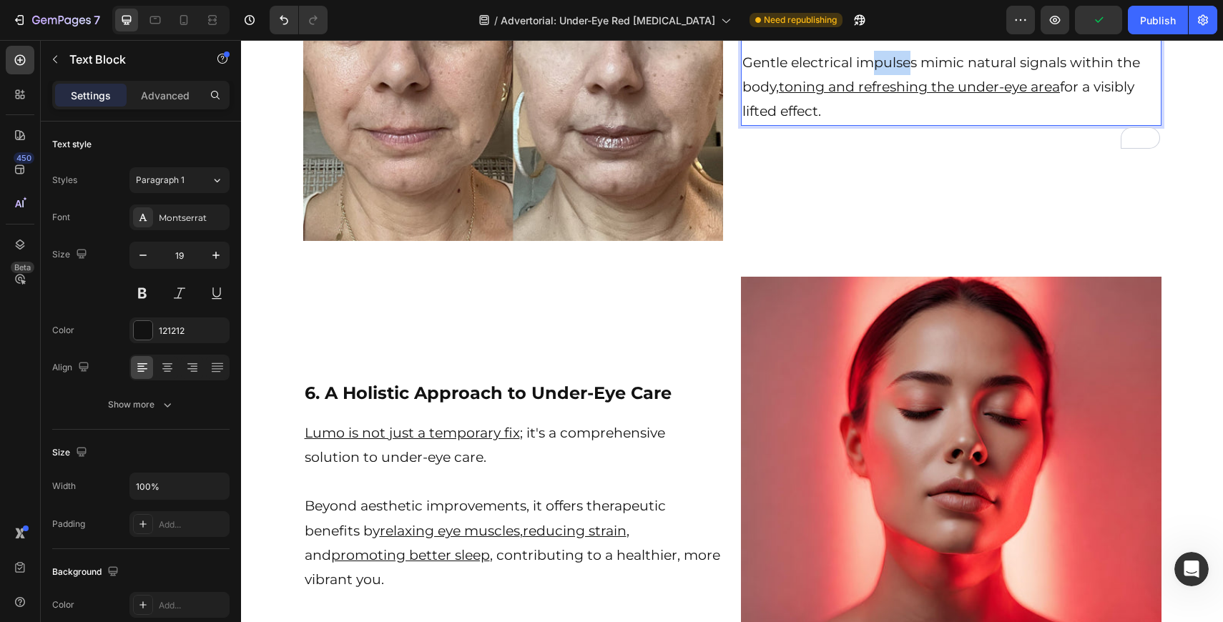
drag, startPoint x: 913, startPoint y: 305, endPoint x: 875, endPoint y: 305, distance: 37.9
click at [875, 124] on p "Gentle electrical impulses mimic natural signals within the body, toning and re…" at bounding box center [951, 88] width 418 height 74
drag, startPoint x: 916, startPoint y: 306, endPoint x: 746, endPoint y: 311, distance: 169.6
click at [746, 124] on p "Gentle electrical impulses mimic natural signals within the body, toning and re…" at bounding box center [951, 88] width 418 height 74
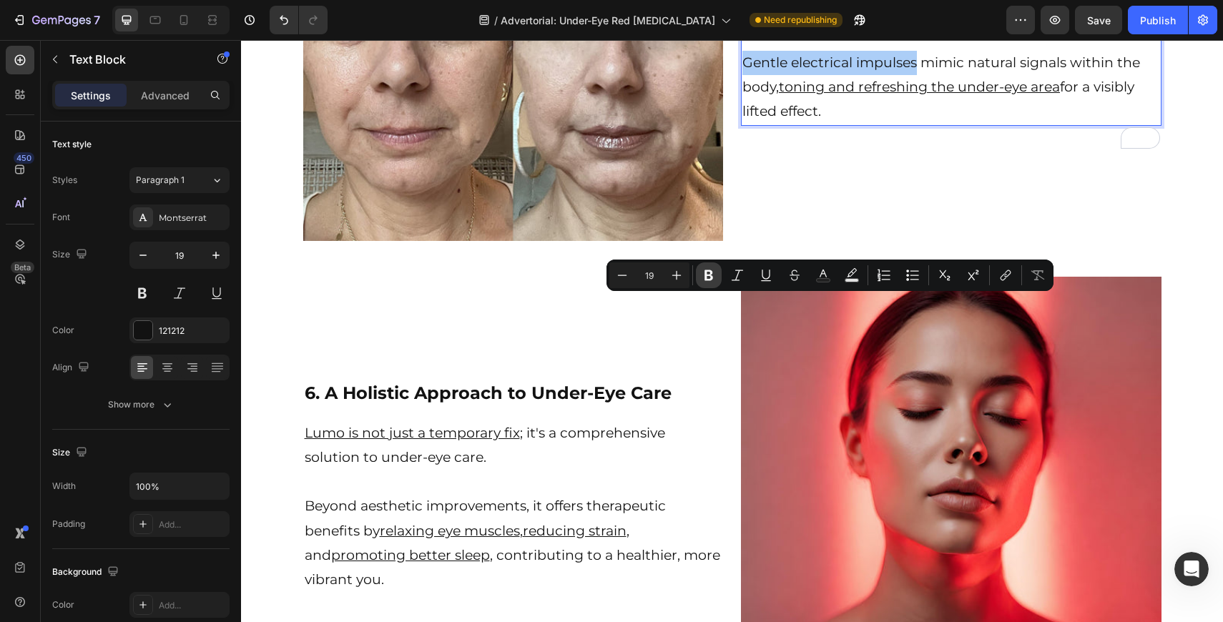
click at [715, 281] on icon "Editor contextual toolbar" at bounding box center [709, 275] width 14 height 14
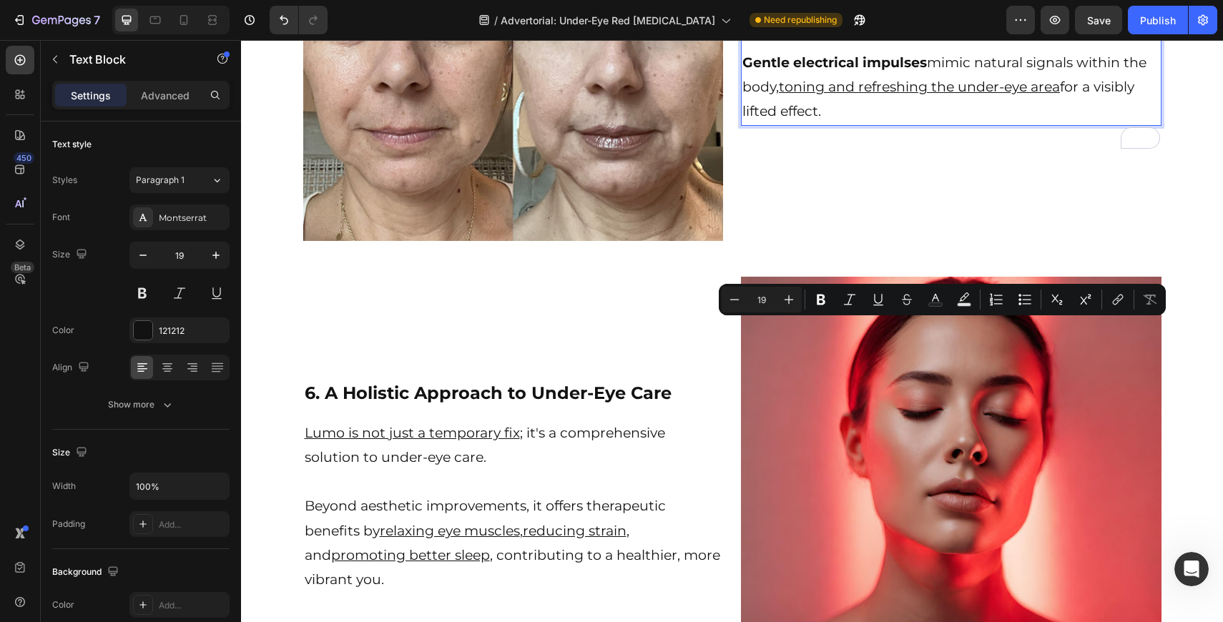
drag, startPoint x: 1104, startPoint y: 334, endPoint x: 1107, endPoint y: 345, distance: 12.0
click at [1107, 124] on p "Gentle electrical impulses mimic natural signals within the body, toning and re…" at bounding box center [951, 88] width 418 height 74
click at [821, 305] on icon "Editor contextual toolbar" at bounding box center [821, 300] width 9 height 11
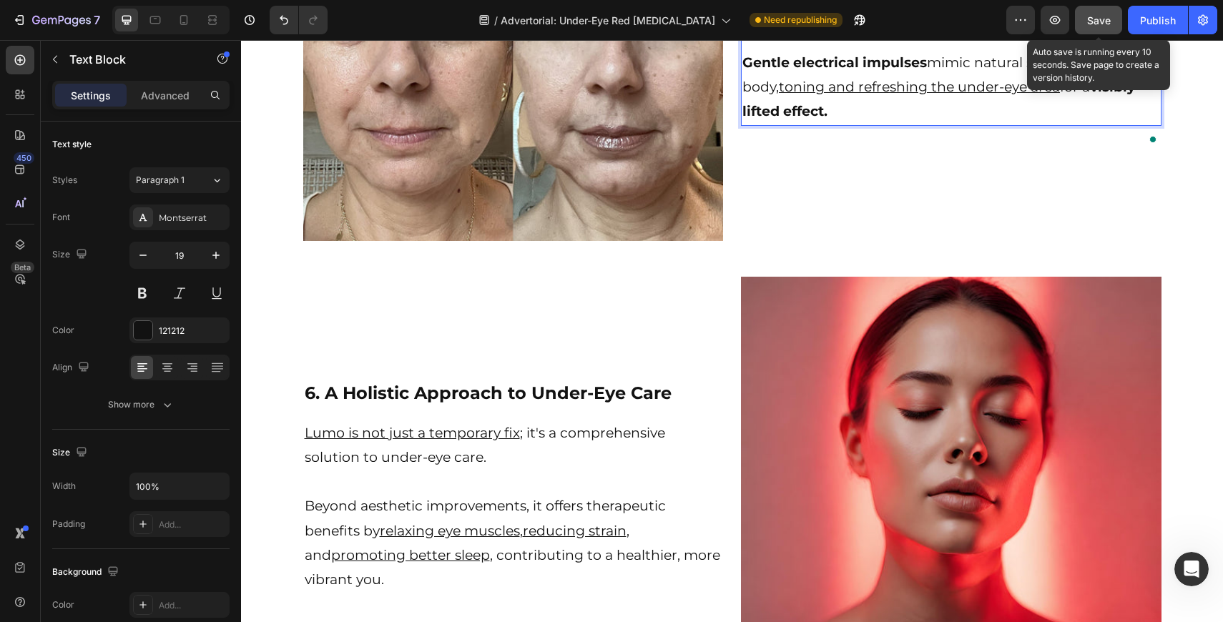
click at [1107, 22] on span "Save" at bounding box center [1099, 20] width 24 height 12
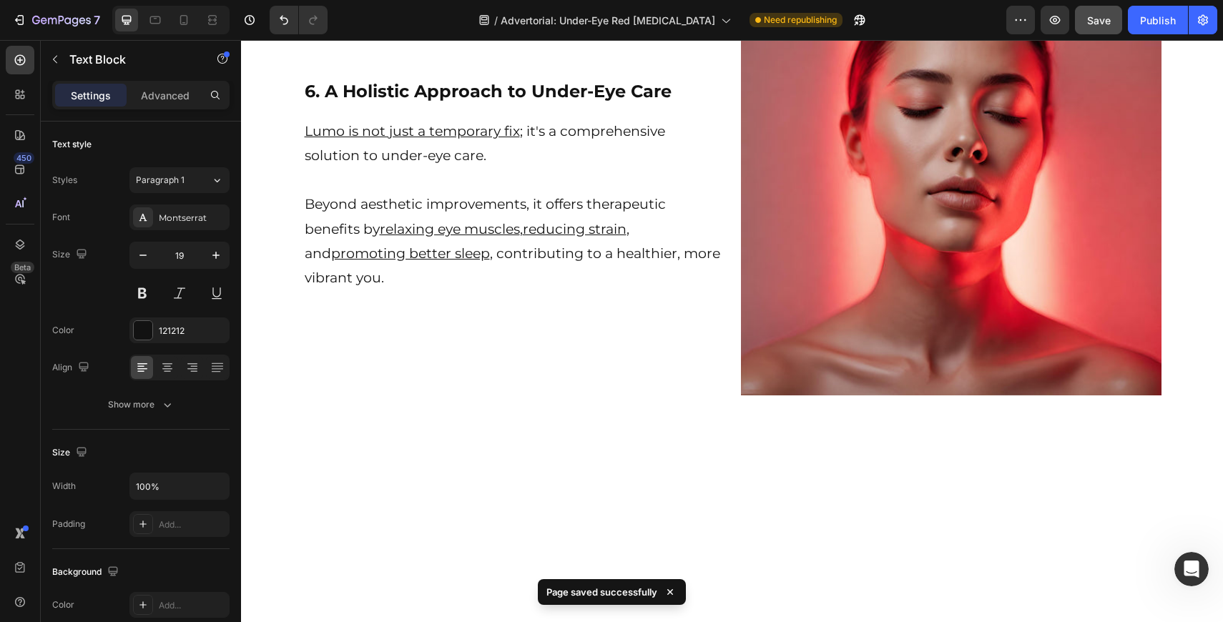
scroll to position [4059, 0]
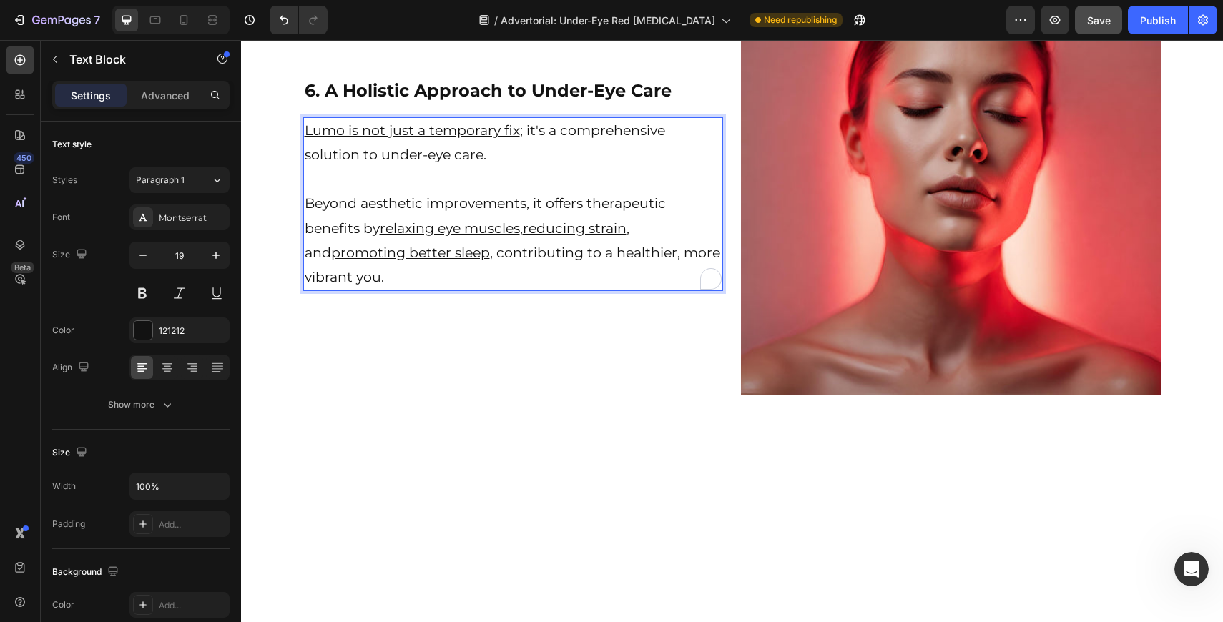
click at [566, 192] on p "Lumo is not just a temporary fix ; it's a comprehensive solution to under-eye c…" at bounding box center [514, 156] width 418 height 74
click at [573, 192] on p "Lumo is not just a temporary fix ; it's a comprehensive solution to under-eye c…" at bounding box center [514, 156] width 418 height 74
click at [560, 192] on p "Lumo is not just a temporary fix ; it's a comprehensive solution to under-eye c…" at bounding box center [514, 156] width 418 height 74
drag, startPoint x: 560, startPoint y: 362, endPoint x: 357, endPoint y: 386, distance: 204.5
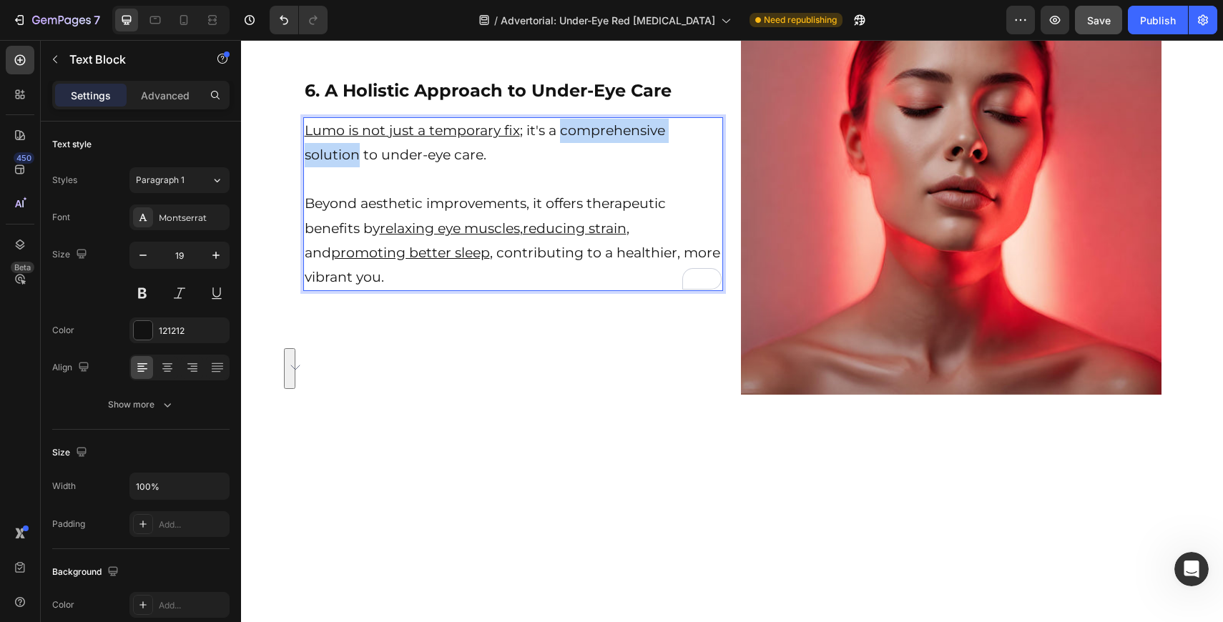
click at [357, 192] on p "Lumo is not just a temporary fix ; it's a comprehensive solution to under-eye c…" at bounding box center [514, 156] width 418 height 74
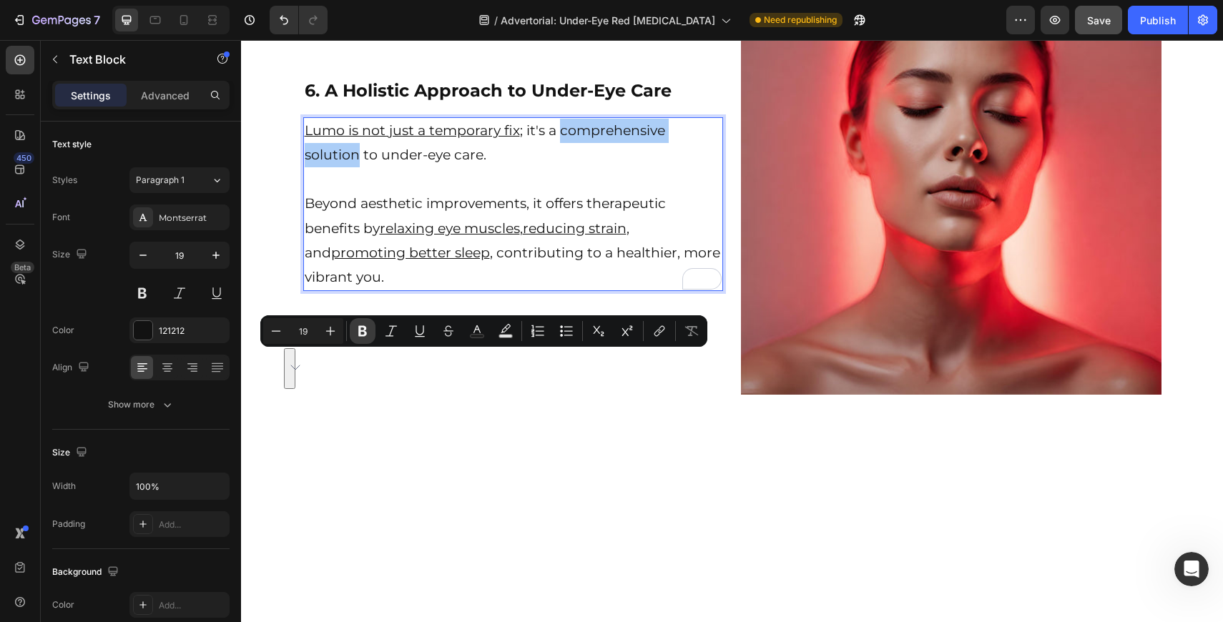
click at [364, 334] on icon "Editor contextual toolbar" at bounding box center [362, 331] width 9 height 11
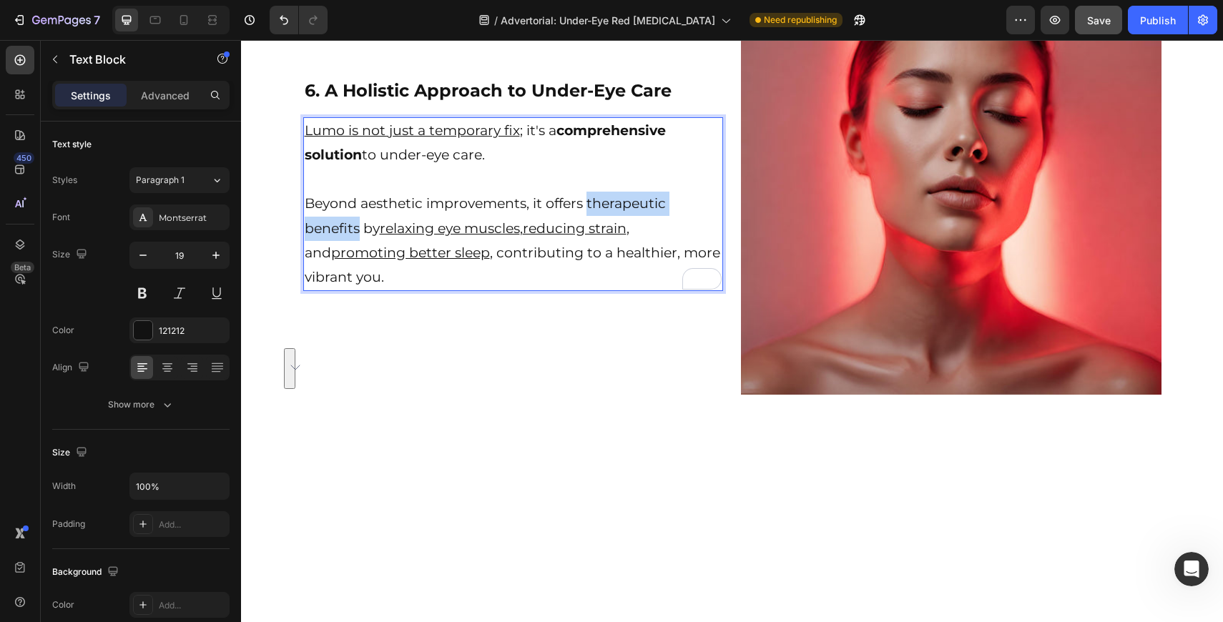
drag, startPoint x: 588, startPoint y: 430, endPoint x: 360, endPoint y: 467, distance: 231.2
click at [360, 290] on p "Beyond aesthetic improvements, it offers therapeutic benefits by relaxing eye m…" at bounding box center [514, 241] width 418 height 98
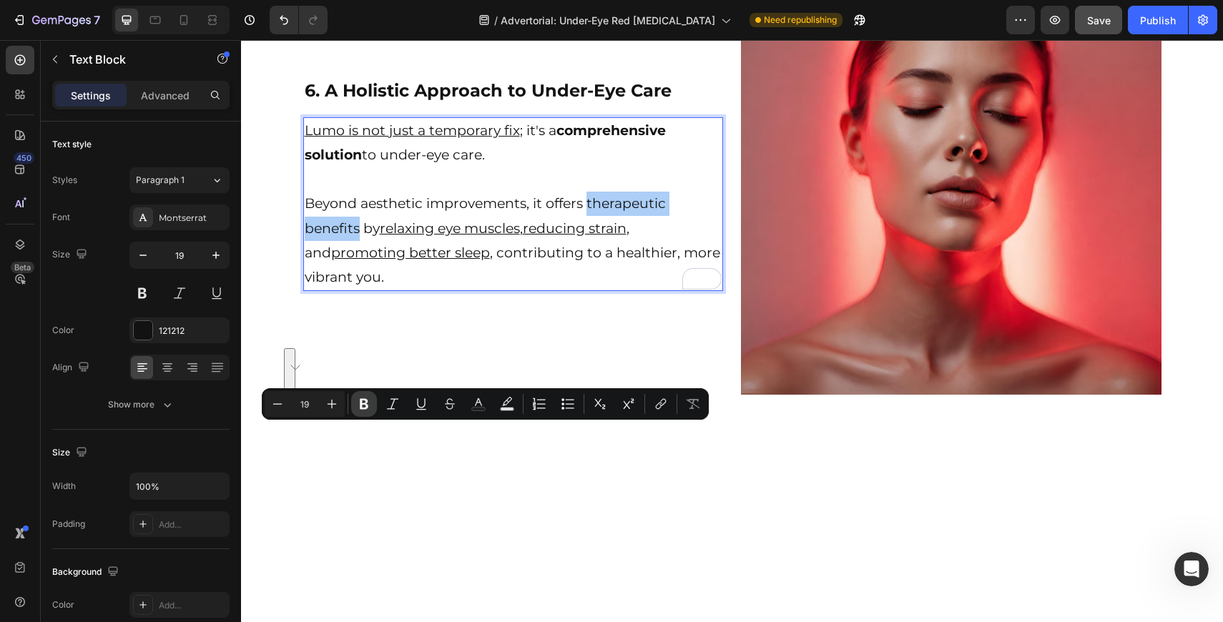
click at [363, 412] on button "Bold" at bounding box center [364, 404] width 26 height 26
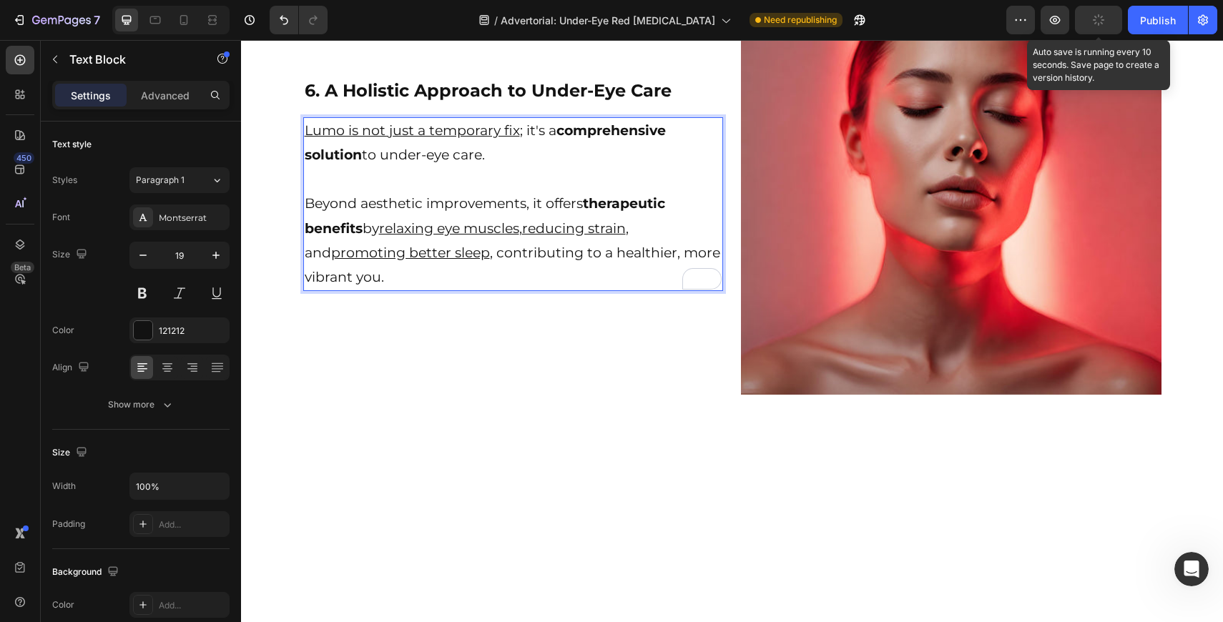
click at [1105, 18] on button "button" at bounding box center [1098, 20] width 47 height 29
click at [1102, 27] on button "button" at bounding box center [1098, 20] width 47 height 29
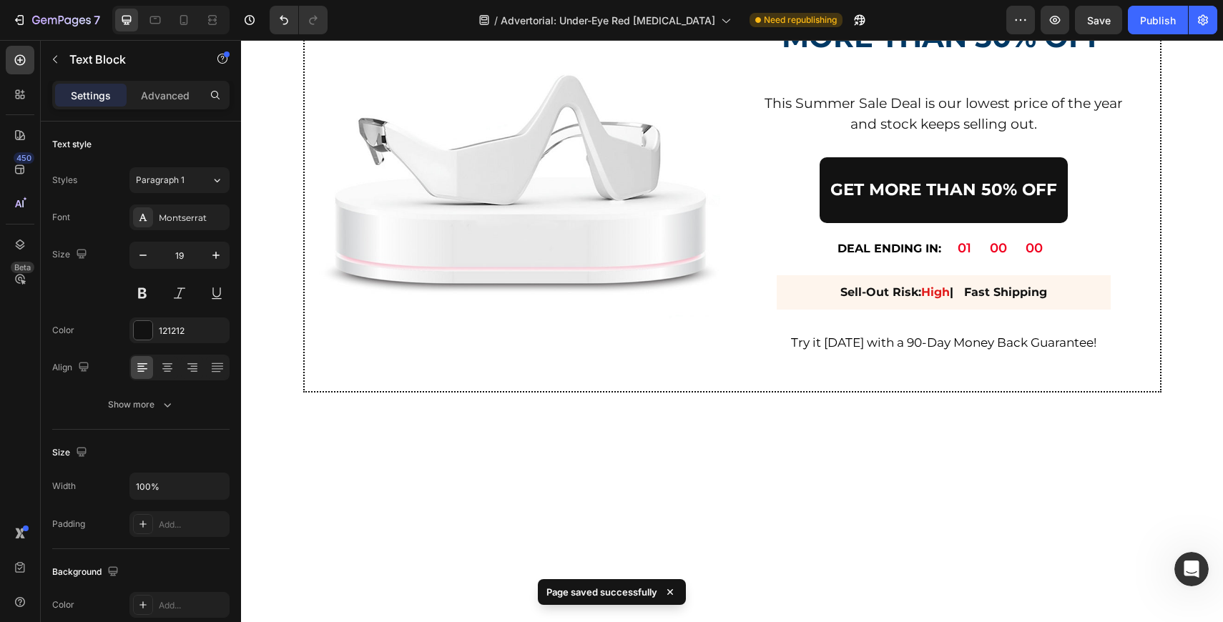
scroll to position [4656, 0]
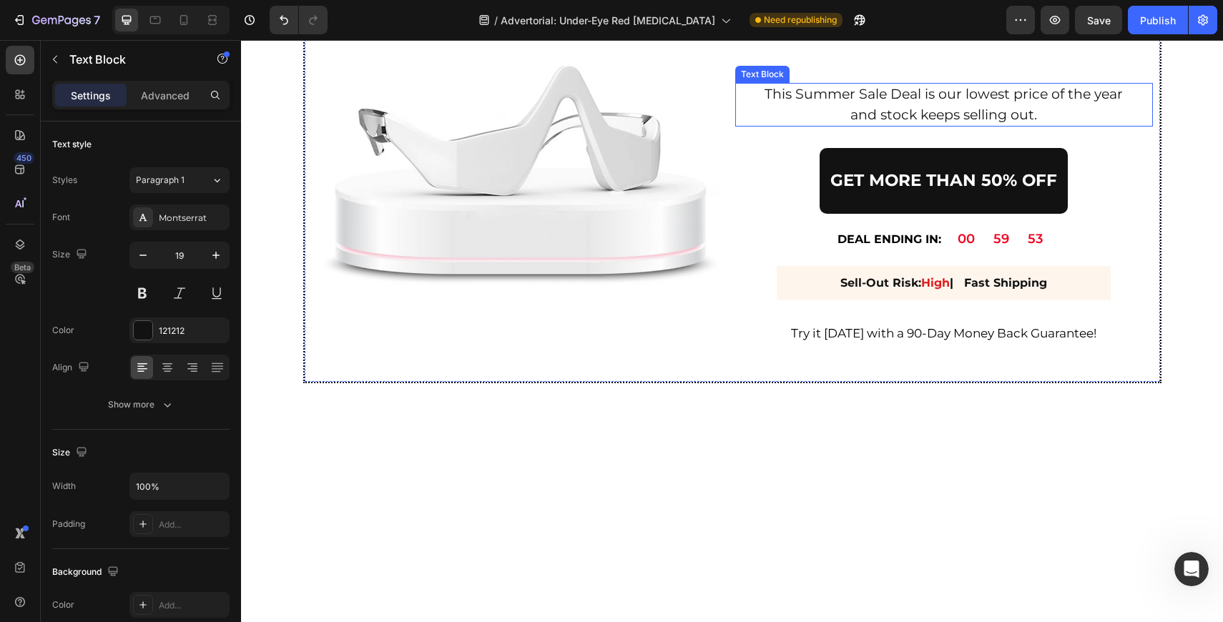
click at [991, 125] on p "This Summer Sale Deal is our lowest price of the year and stock keeps selling o…" at bounding box center [943, 104] width 373 height 41
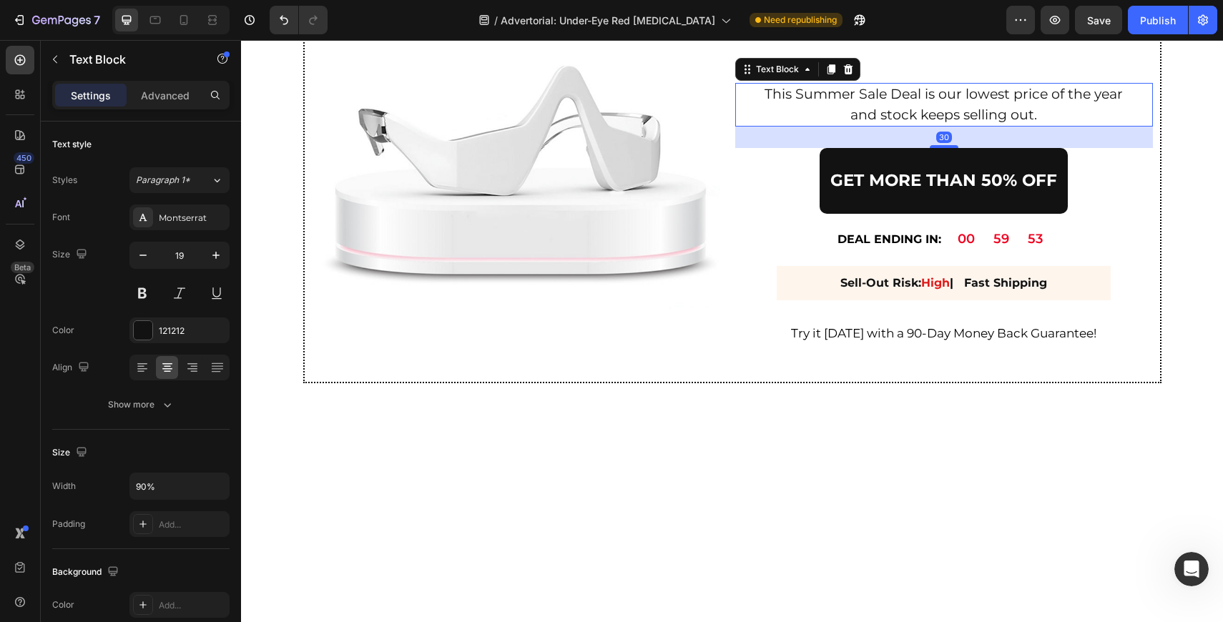
click at [991, 125] on p "This Summer Sale Deal is our lowest price of the year and stock keeps selling o…" at bounding box center [943, 104] width 373 height 41
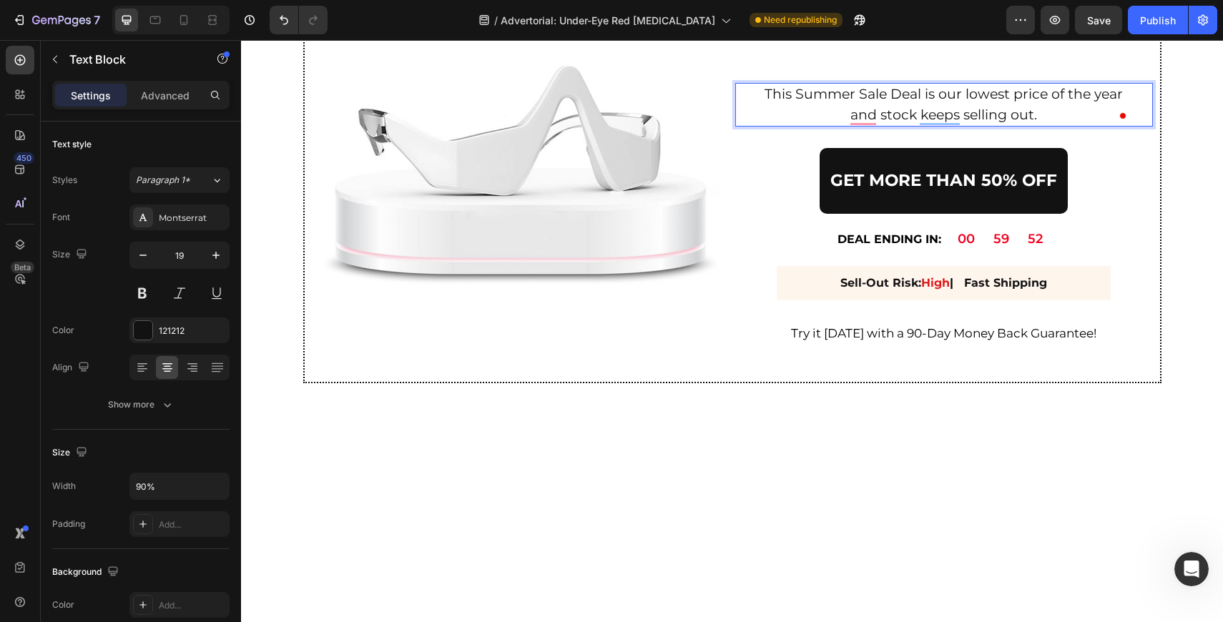
drag, startPoint x: 943, startPoint y: 330, endPoint x: 1051, endPoint y: 331, distance: 108.0
click at [1052, 125] on p "This Summer Sale Deal is our lowest price of the year and stock keeps selling o…" at bounding box center [943, 104] width 373 height 41
drag, startPoint x: 940, startPoint y: 329, endPoint x: 1044, endPoint y: 329, distance: 103.7
click at [1044, 125] on p "This Summer Sale Deal is our lowest price of the year and stock keeps selling o…" at bounding box center [943, 104] width 373 height 41
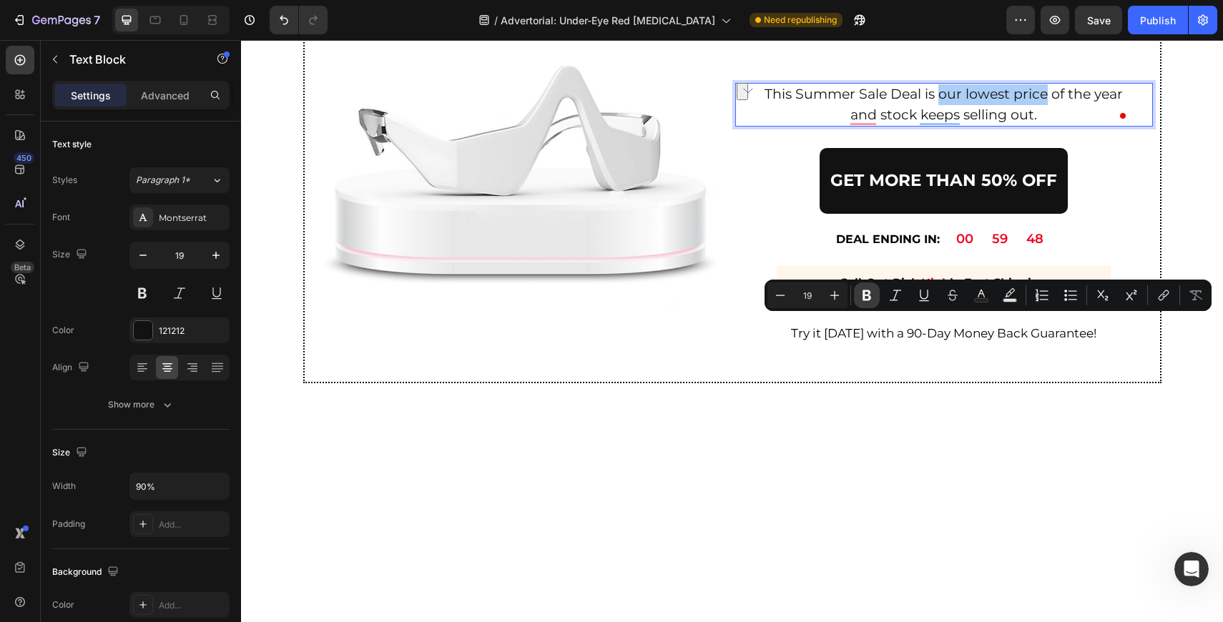
click at [868, 299] on icon "Editor contextual toolbar" at bounding box center [867, 295] width 9 height 11
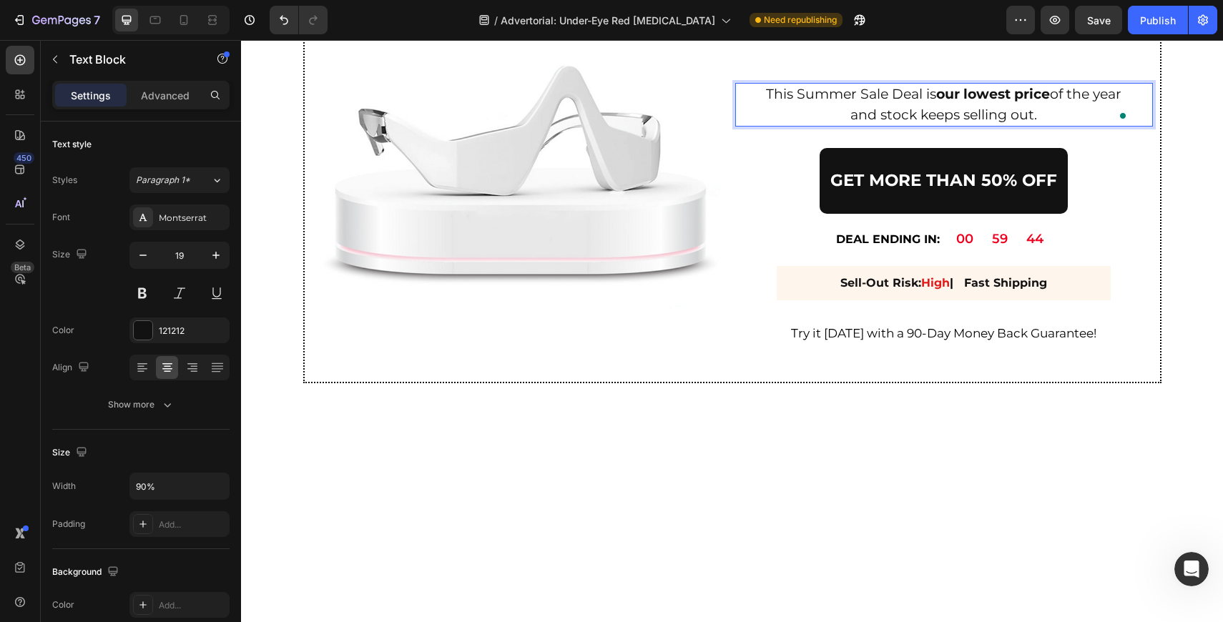
click at [1078, 125] on p "This Summer Sale Deal is our lowest price of the year and stock keeps selling o…" at bounding box center [943, 104] width 373 height 41
drag, startPoint x: 1056, startPoint y: 328, endPoint x: 1123, endPoint y: 329, distance: 66.5
click at [1124, 125] on p "This Summer Sale Deal is our lowest price of the year and stock keeps selling o…" at bounding box center [943, 104] width 373 height 41
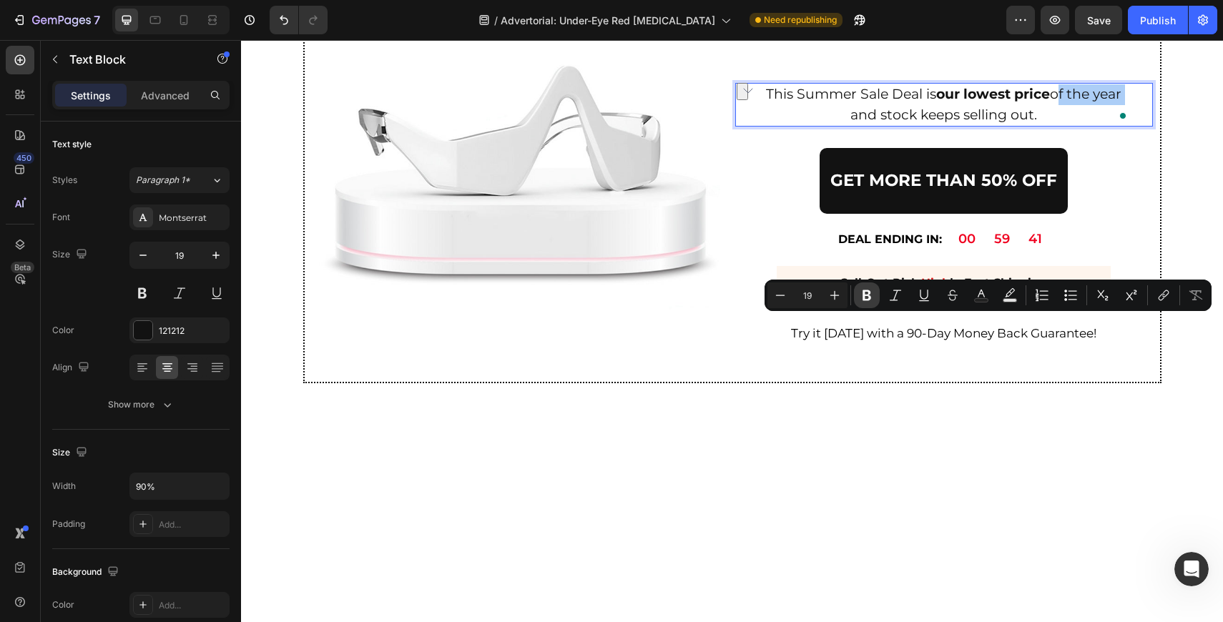
click at [870, 293] on icon "Editor contextual toolbar" at bounding box center [867, 295] width 9 height 11
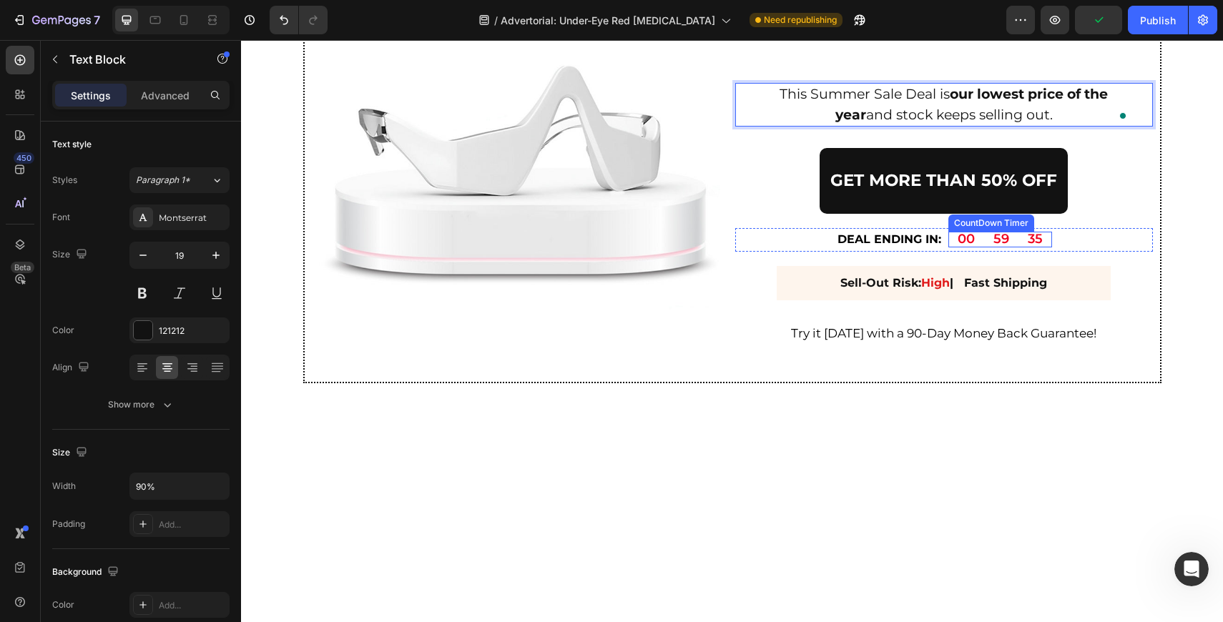
click at [1011, 247] on div "00 59 35 CountDown Timer" at bounding box center [1000, 240] width 104 height 16
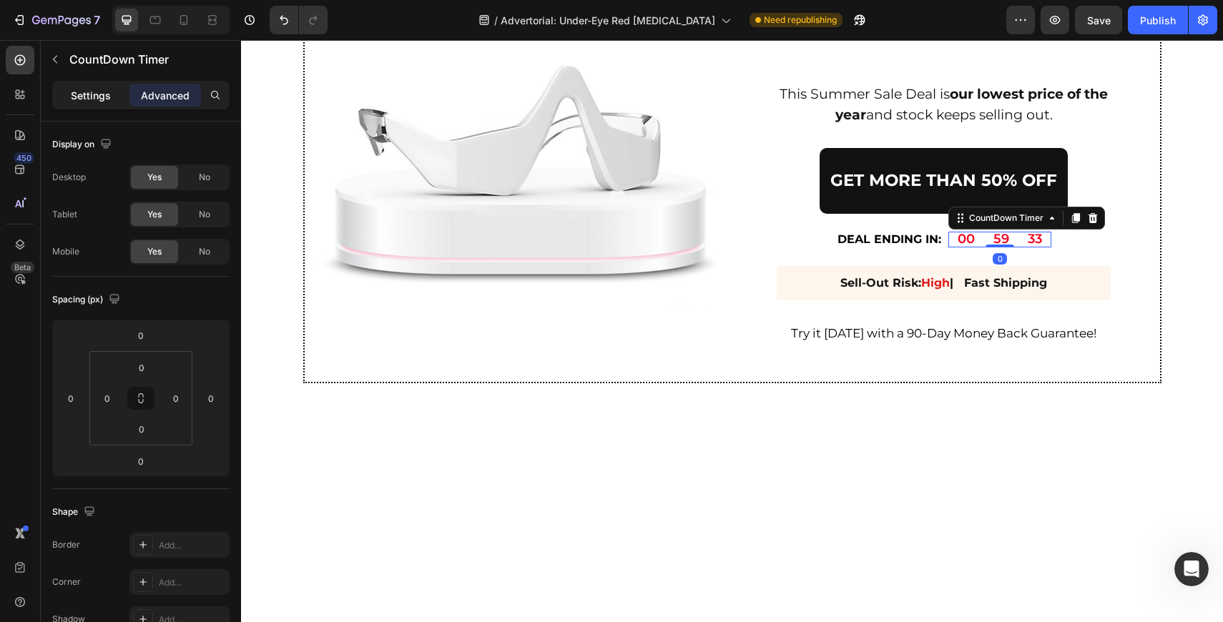
click at [97, 95] on p "Settings" at bounding box center [91, 95] width 40 height 15
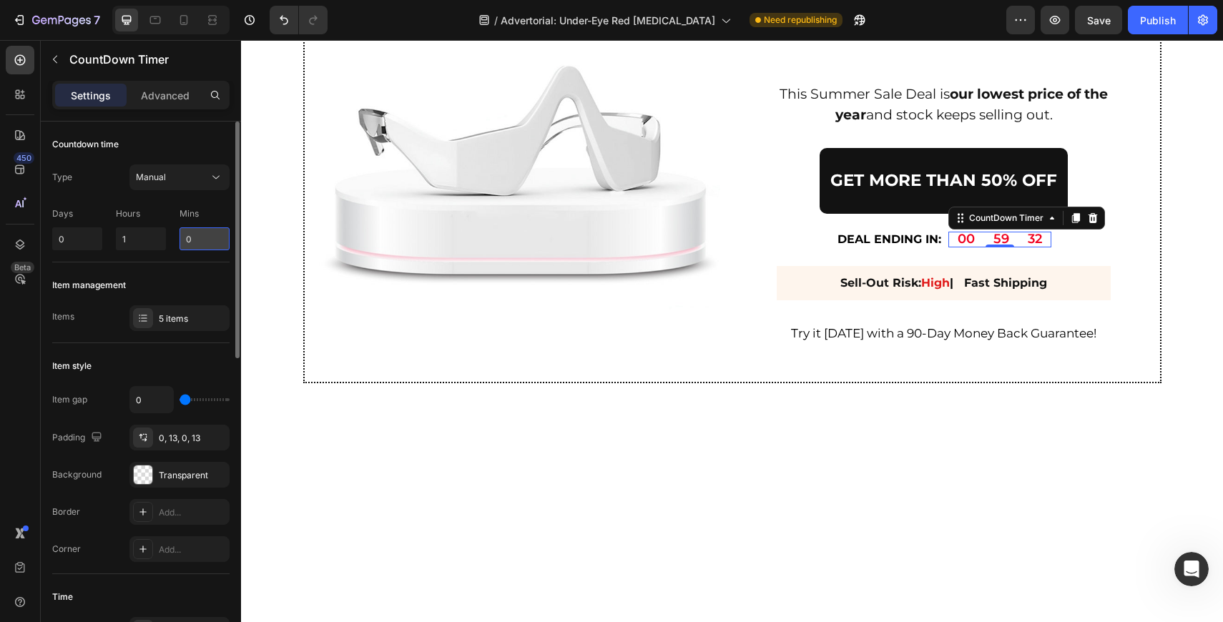
click at [200, 238] on input "0" at bounding box center [205, 238] width 50 height 23
click at [200, 238] on input "015" at bounding box center [205, 238] width 50 height 23
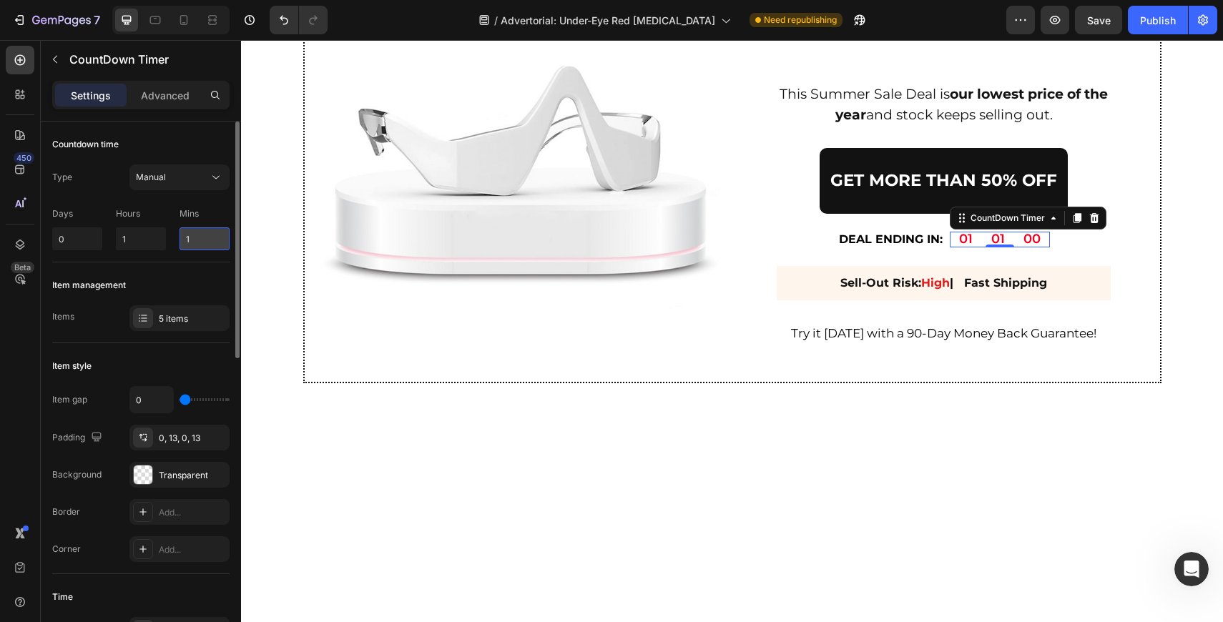
type input "14"
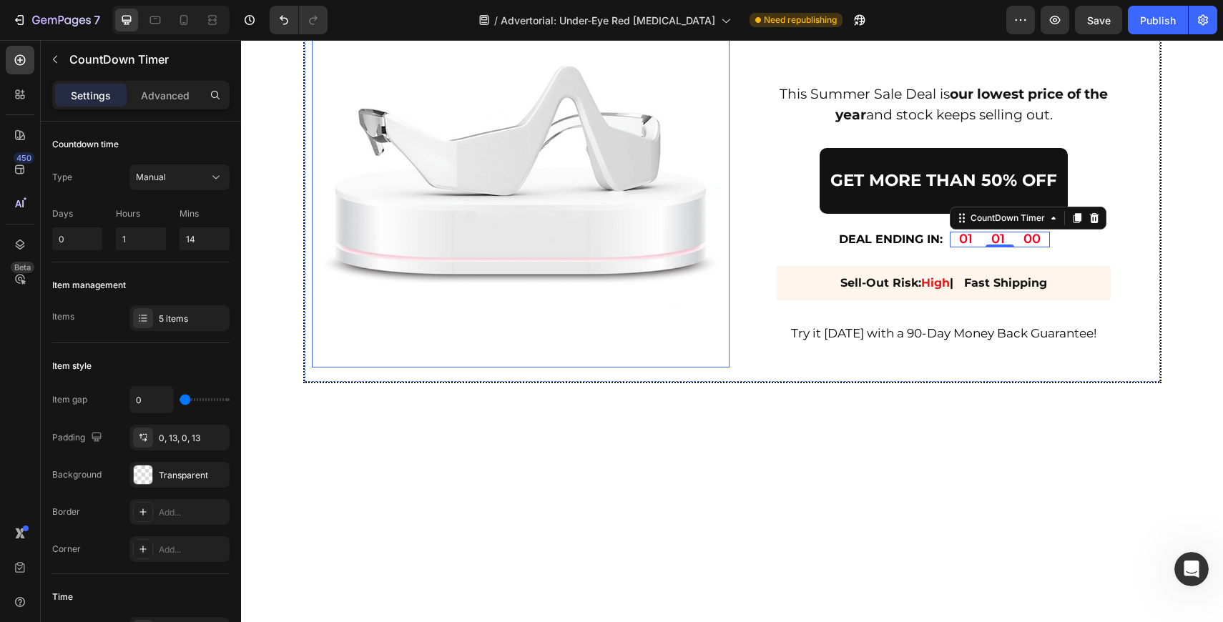
click at [560, 207] on img at bounding box center [521, 159] width 418 height 418
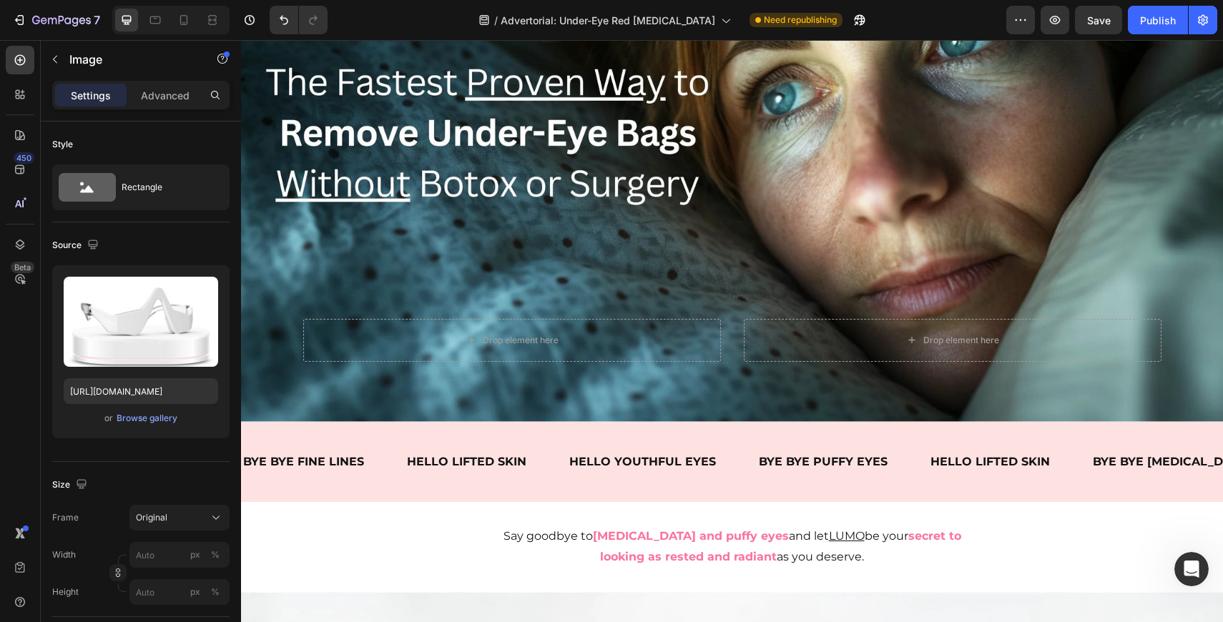
scroll to position [0, 0]
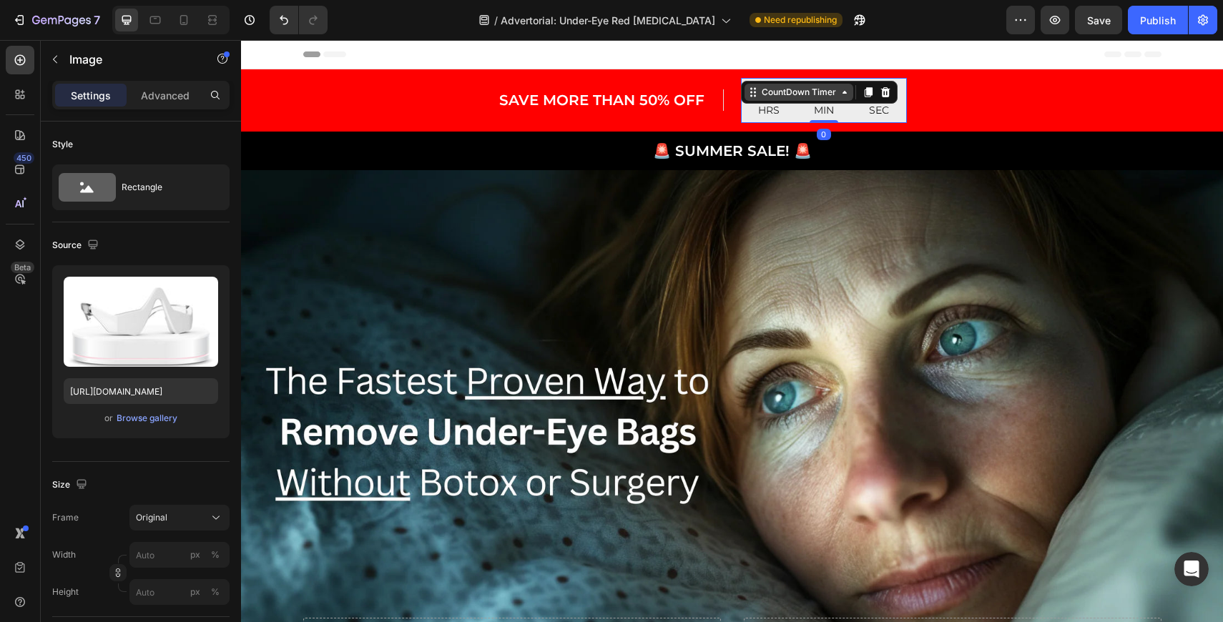
click at [798, 99] on div "01 HRS 14 MIN 00 SEC CountDown Timer 0" at bounding box center [824, 100] width 166 height 45
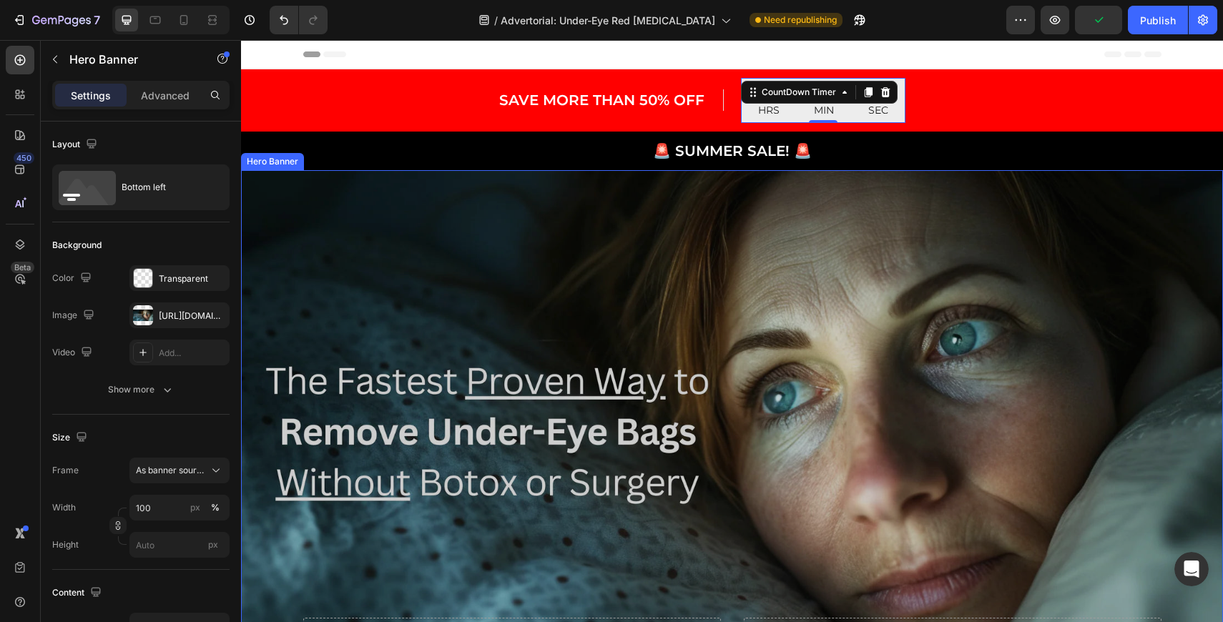
click at [335, 255] on div "Overlay" at bounding box center [732, 445] width 982 height 551
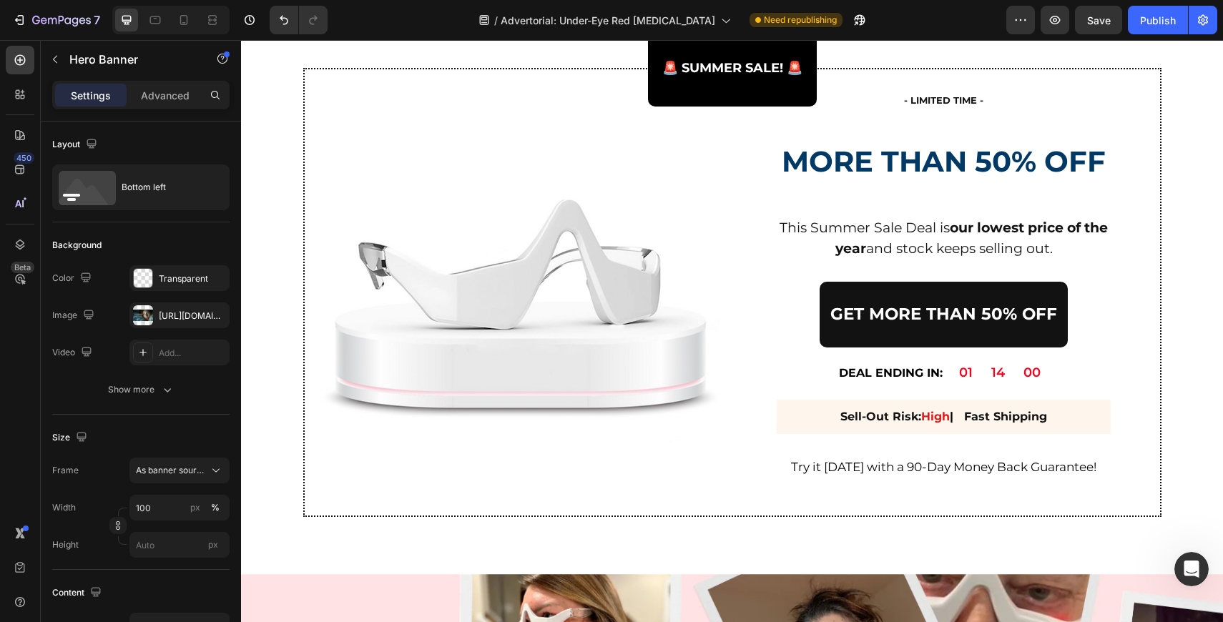
scroll to position [4754, 0]
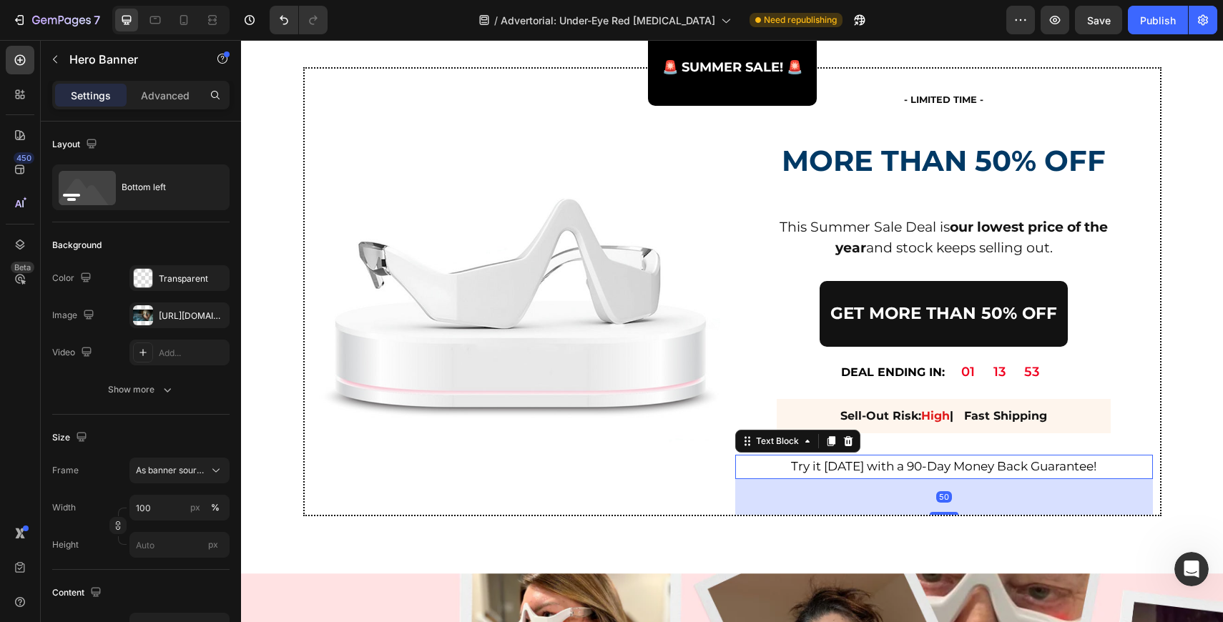
click at [917, 471] on span "Try it today with a 90-Day Money Back Guarantee!" at bounding box center [943, 466] width 305 height 14
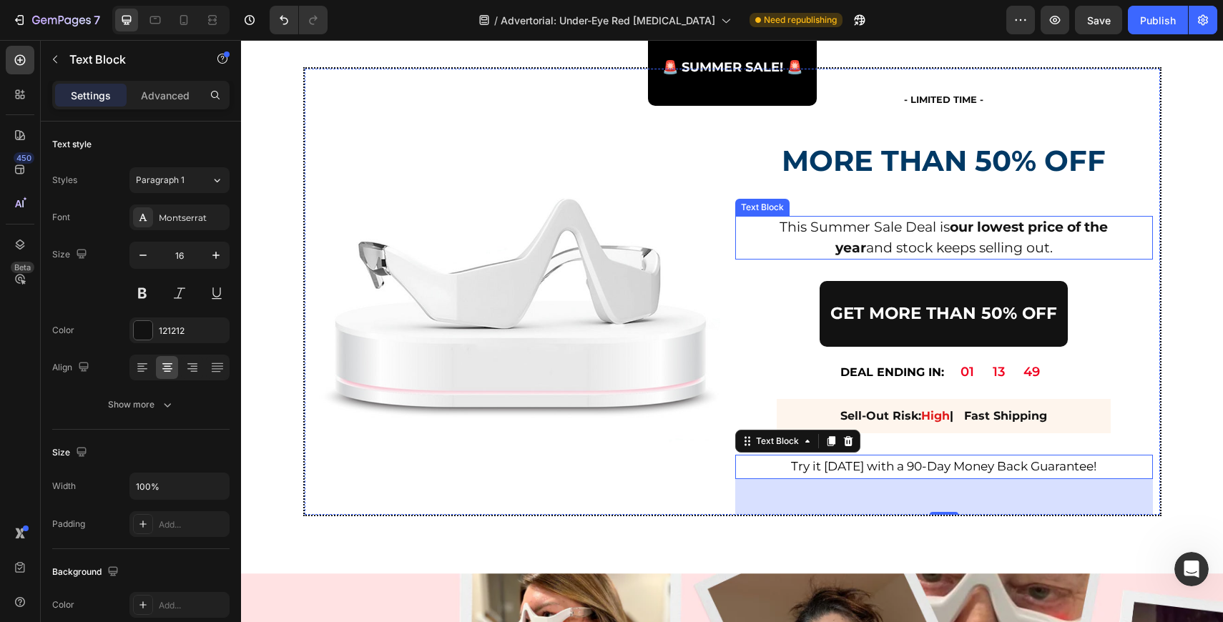
click at [919, 234] on p "This Summer Sale Deal is our lowest price of the year and stock keeps selling o…" at bounding box center [943, 237] width 373 height 41
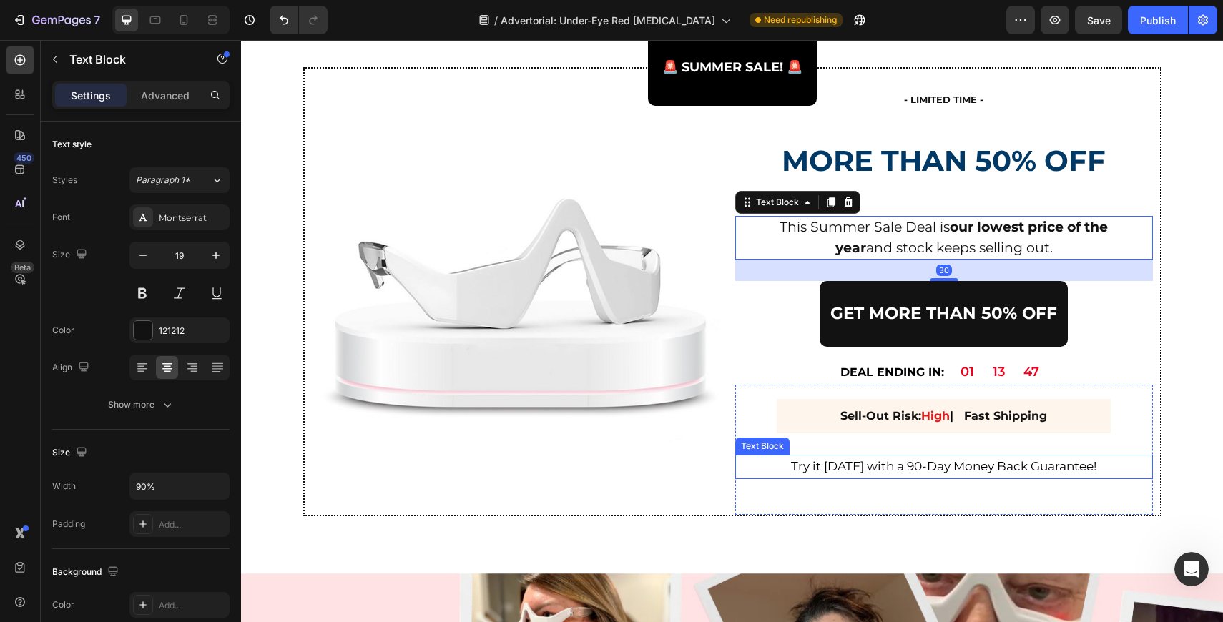
click at [879, 474] on span "Try it today with a 90-Day Money Back Guarantee!" at bounding box center [943, 466] width 305 height 14
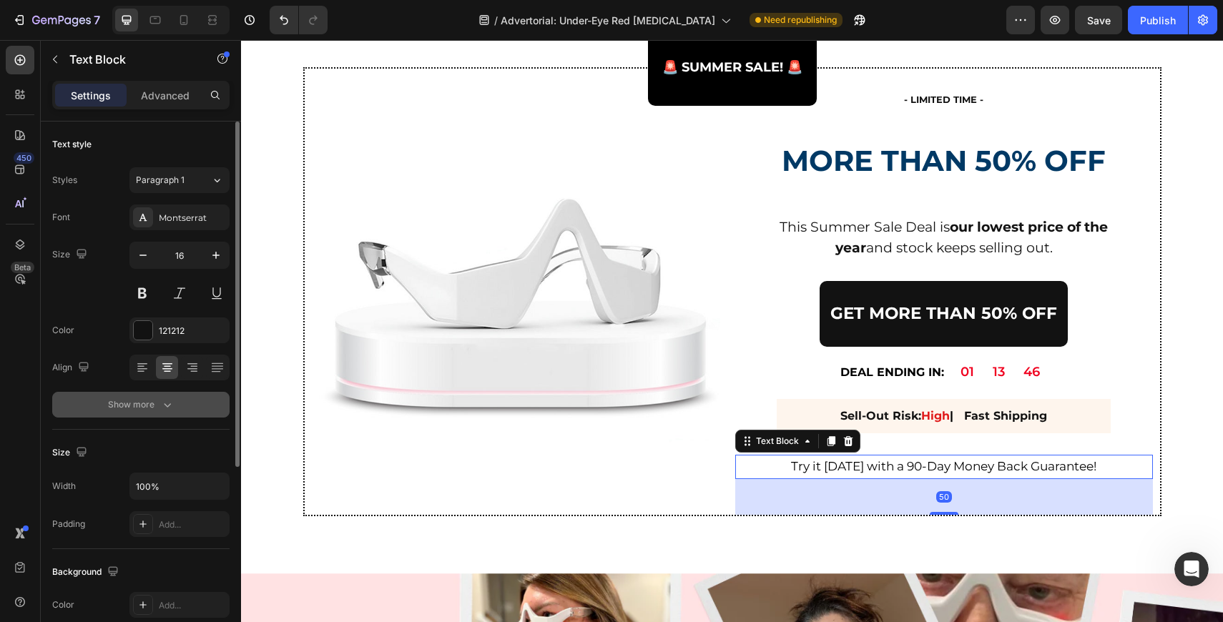
click at [165, 398] on icon "button" at bounding box center [167, 405] width 14 height 14
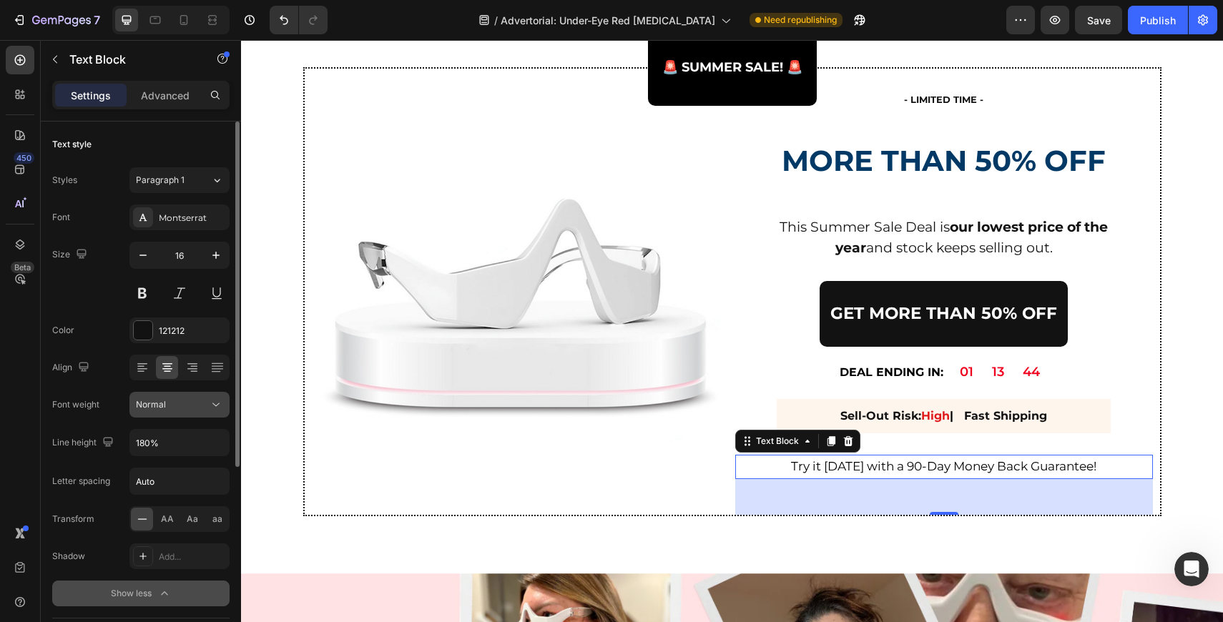
click at [175, 407] on div "Normal" at bounding box center [172, 404] width 73 height 13
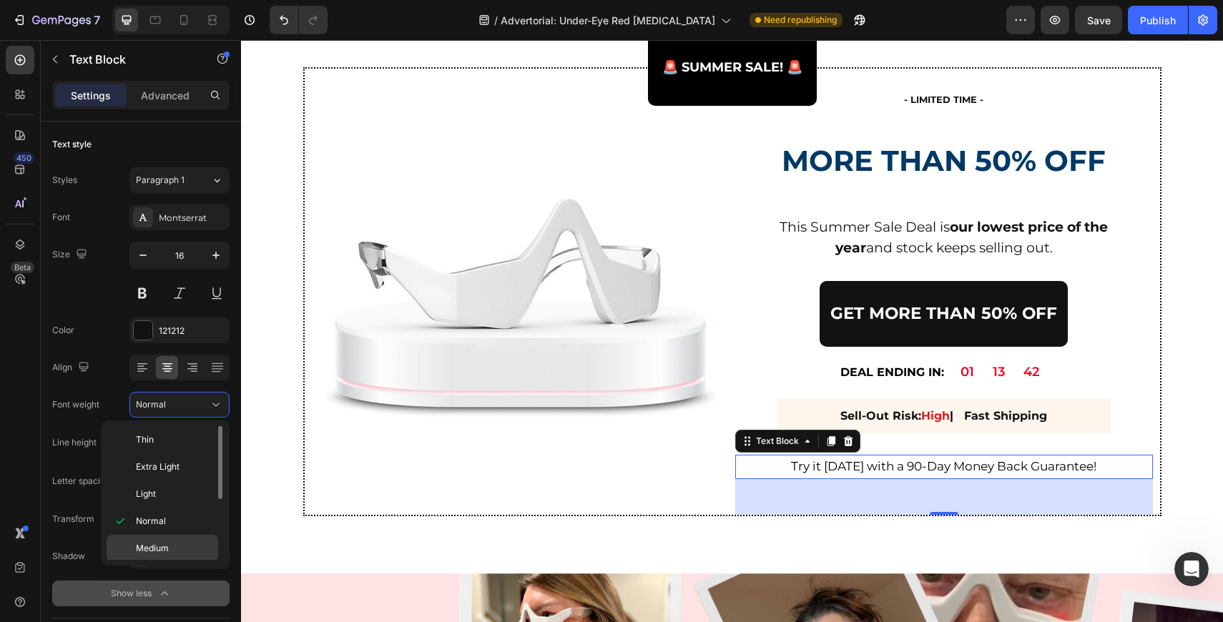
click at [180, 545] on p "Medium" at bounding box center [174, 548] width 76 height 13
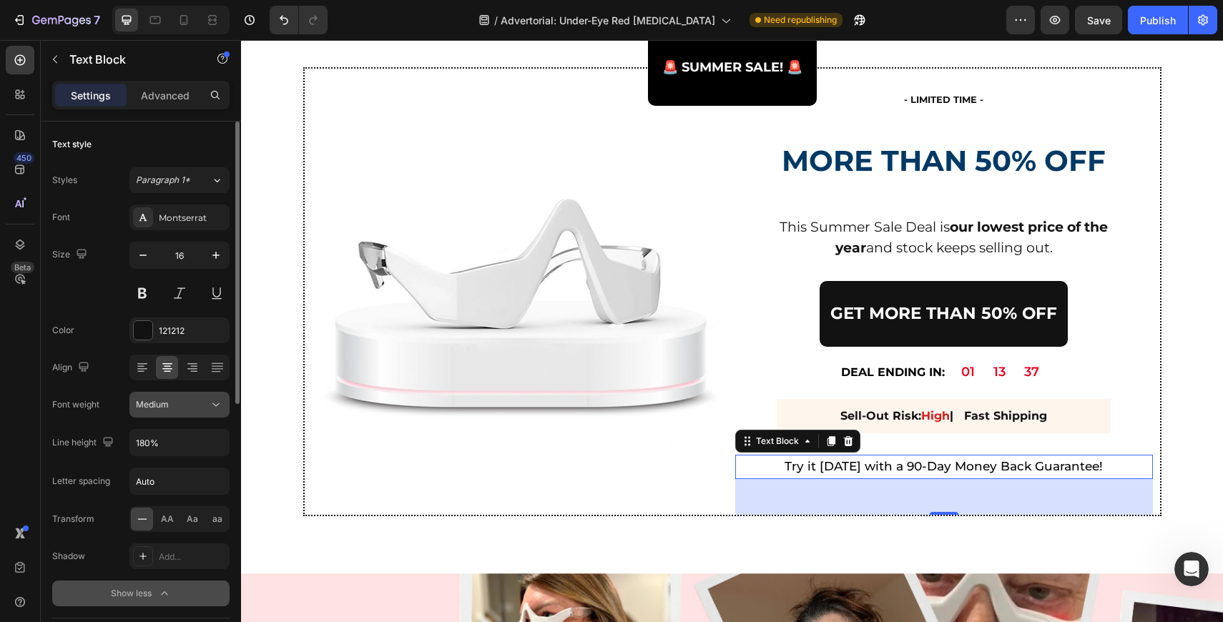
click at [187, 413] on button "Medium" at bounding box center [179, 405] width 100 height 26
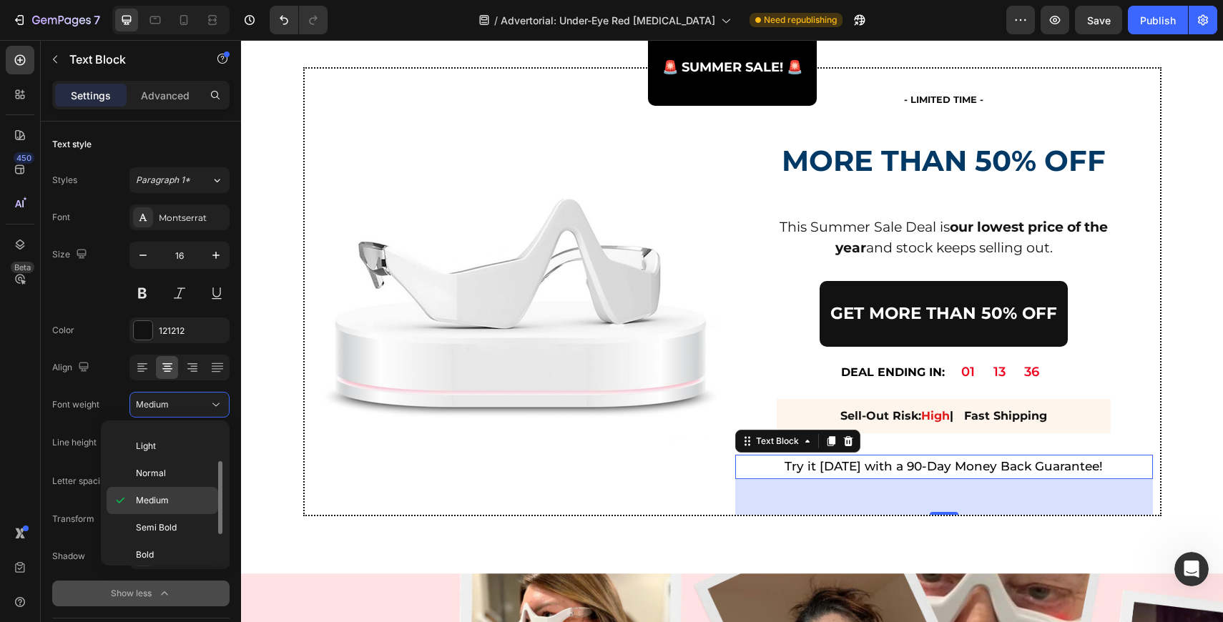
scroll to position [55, 0]
click at [183, 524] on p "Semi Bold" at bounding box center [174, 520] width 76 height 13
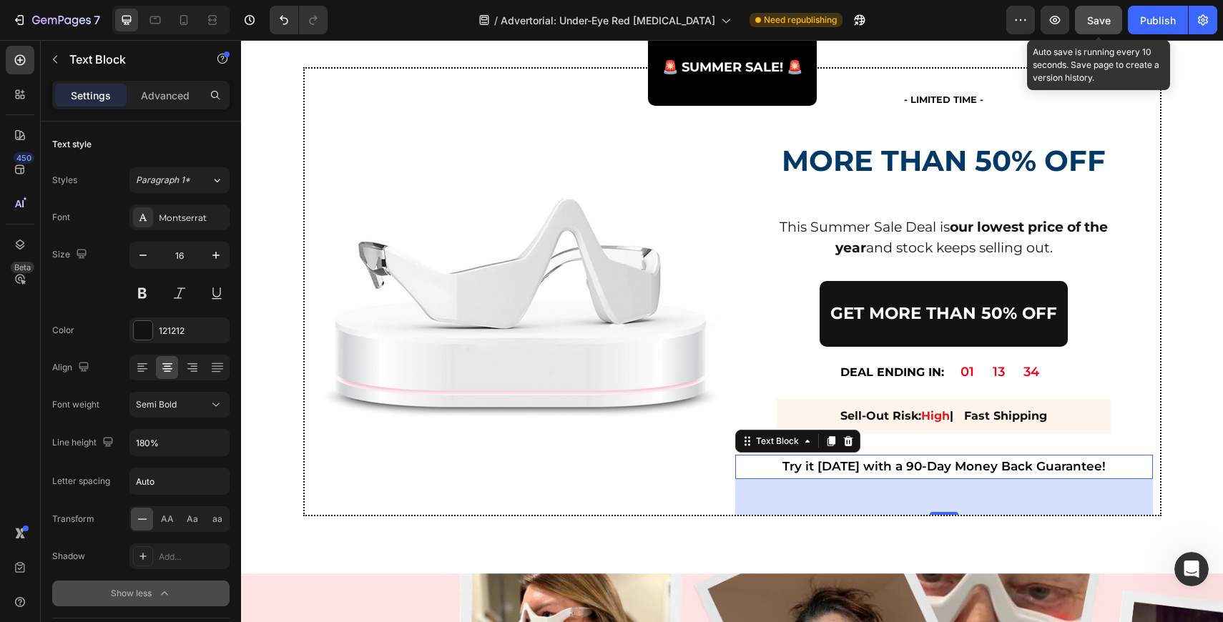
click at [1102, 9] on button "Save" at bounding box center [1098, 20] width 47 height 29
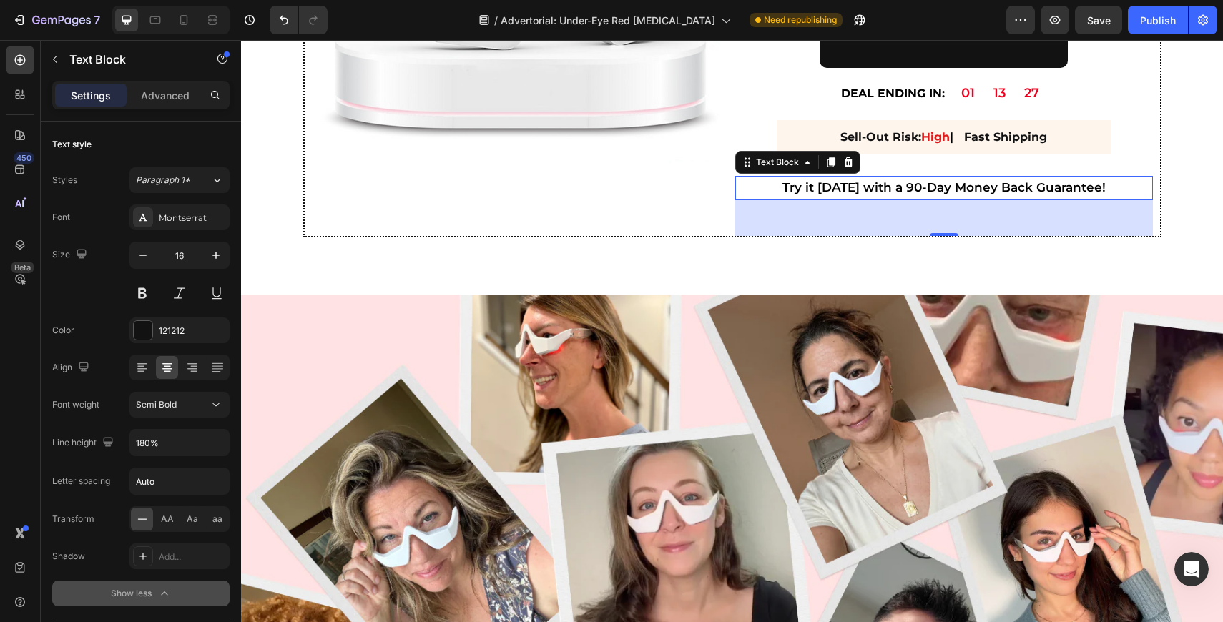
scroll to position [5643, 0]
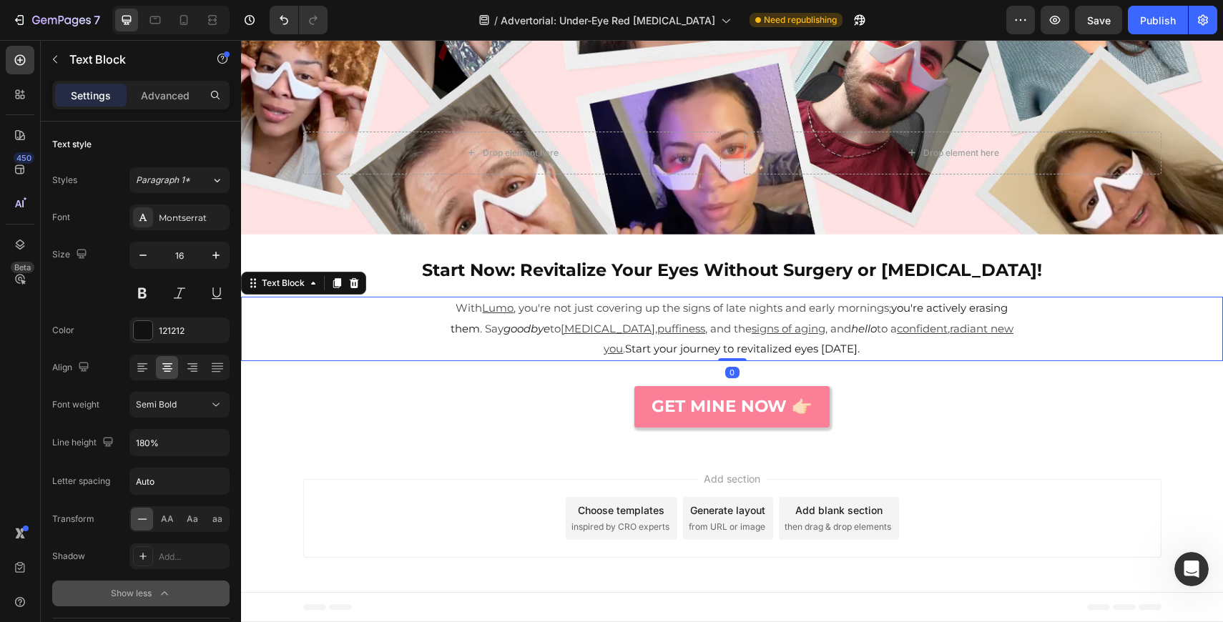
click at [752, 325] on u "signs of aging" at bounding box center [789, 329] width 74 height 14
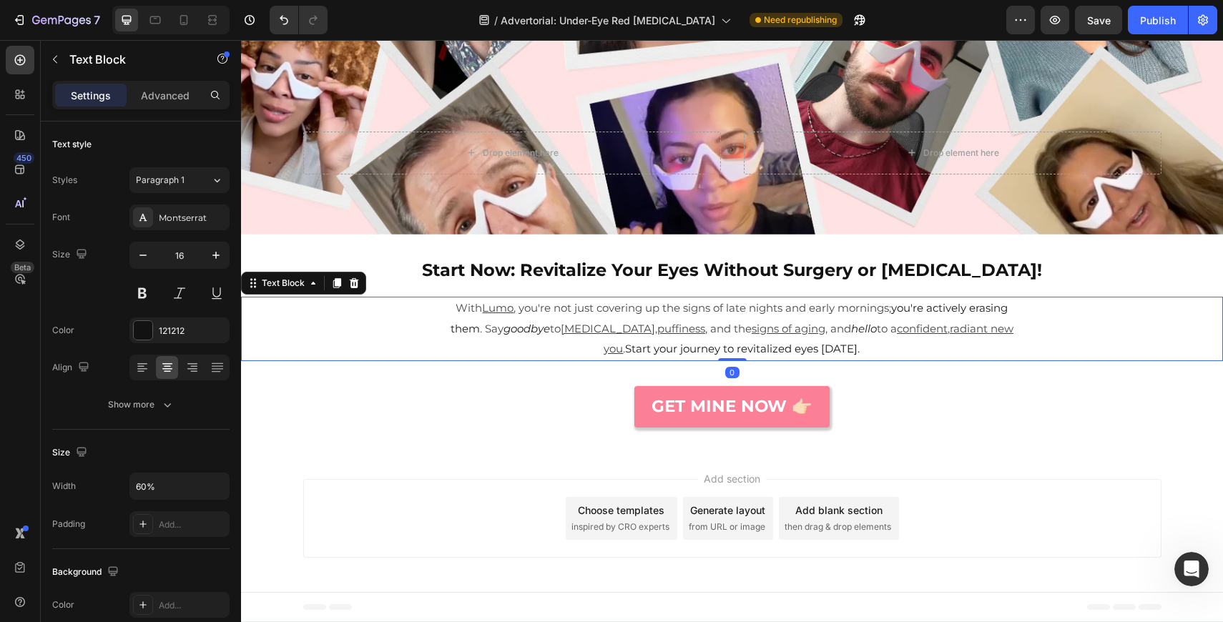
click at [752, 325] on u "signs of aging" at bounding box center [789, 329] width 74 height 14
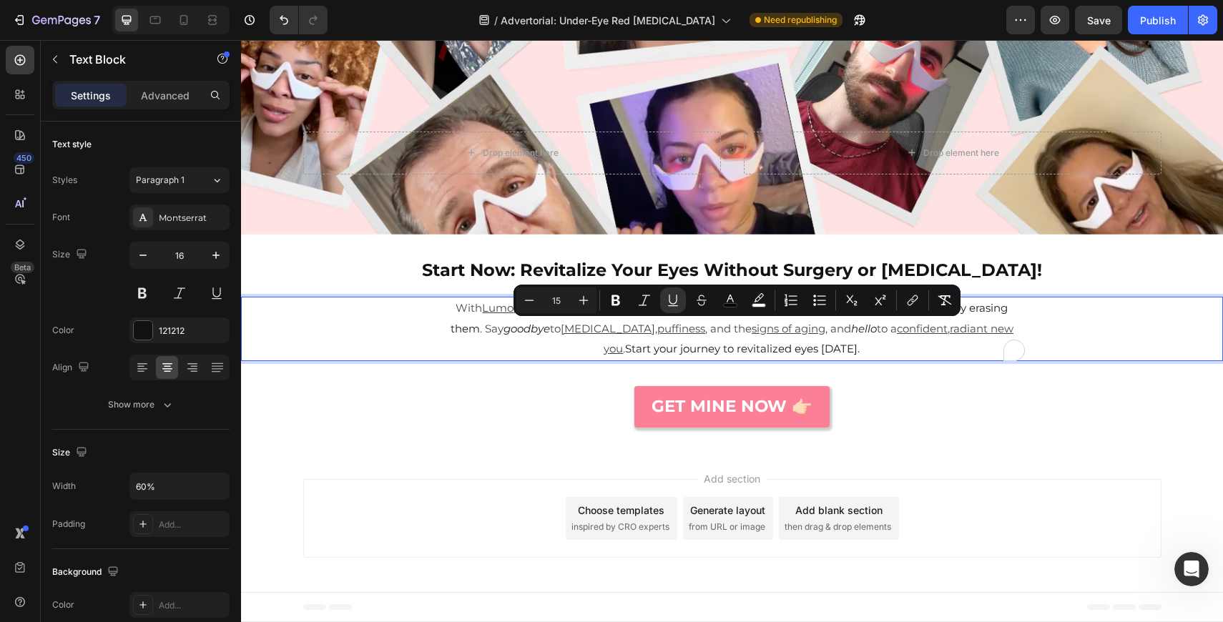
click at [934, 324] on span "to a confident , radiant new you ." at bounding box center [809, 339] width 410 height 34
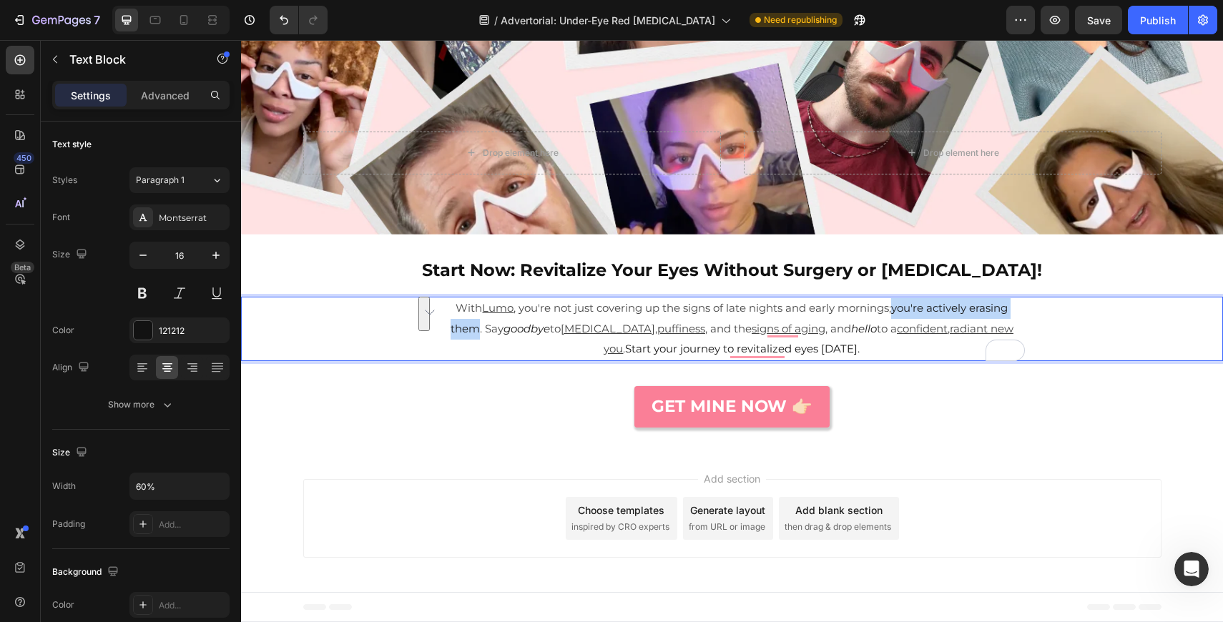
drag, startPoint x: 896, startPoint y: 313, endPoint x: 465, endPoint y: 332, distance: 431.7
click at [465, 332] on span "you're actively erasing them" at bounding box center [730, 318] width 558 height 34
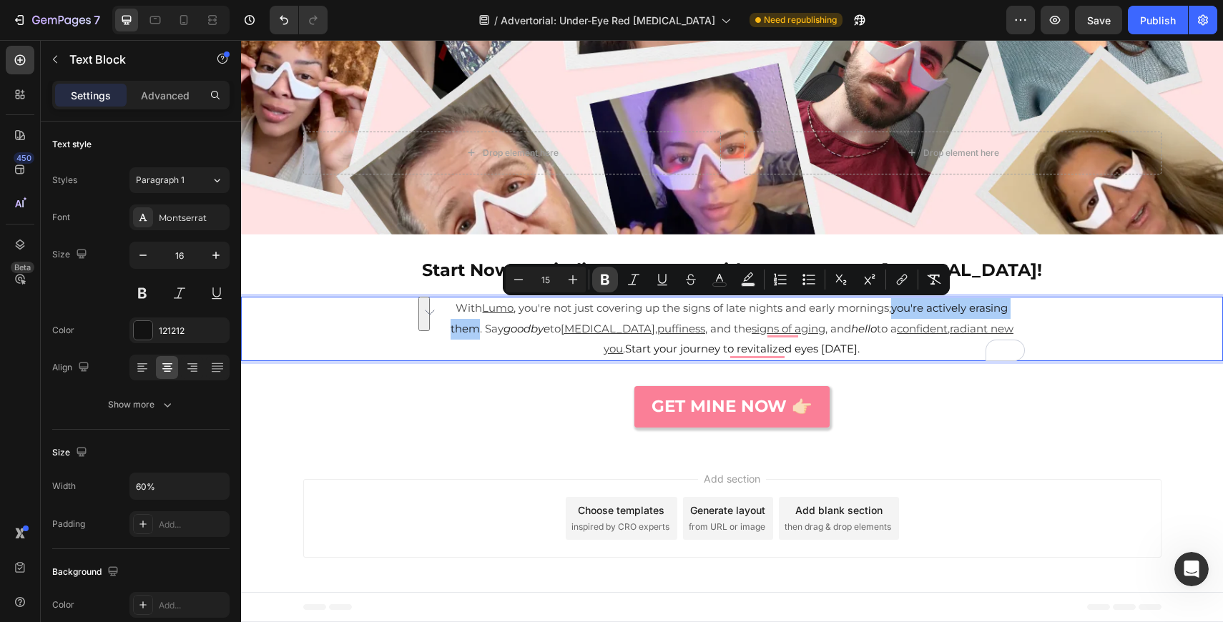
click at [607, 284] on icon "Editor contextual toolbar" at bounding box center [605, 280] width 9 height 11
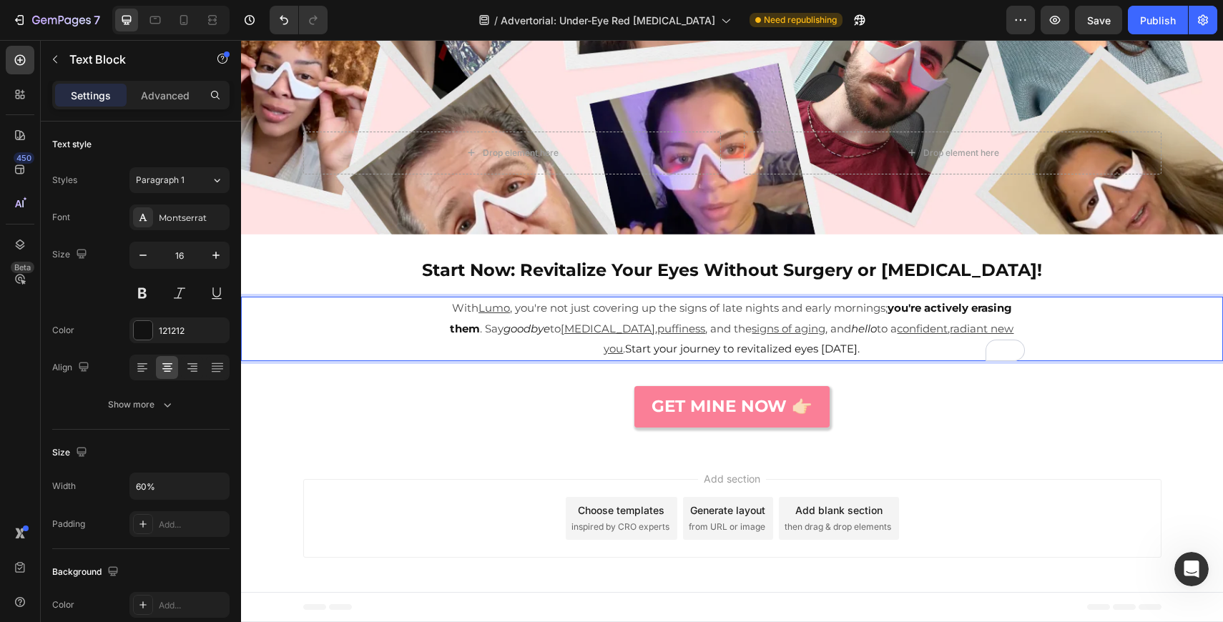
click at [655, 351] on span "Start your journey to revitalized eyes today." at bounding box center [742, 349] width 235 height 14
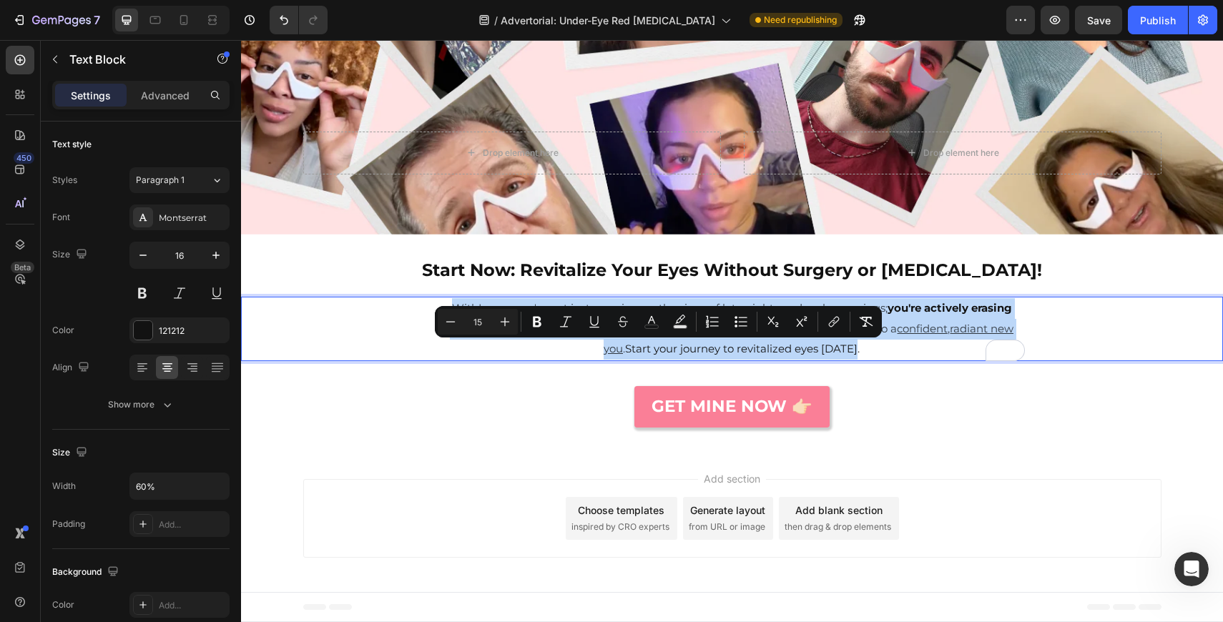
click at [655, 351] on span "Start your journey to revitalized eyes today." at bounding box center [742, 349] width 235 height 14
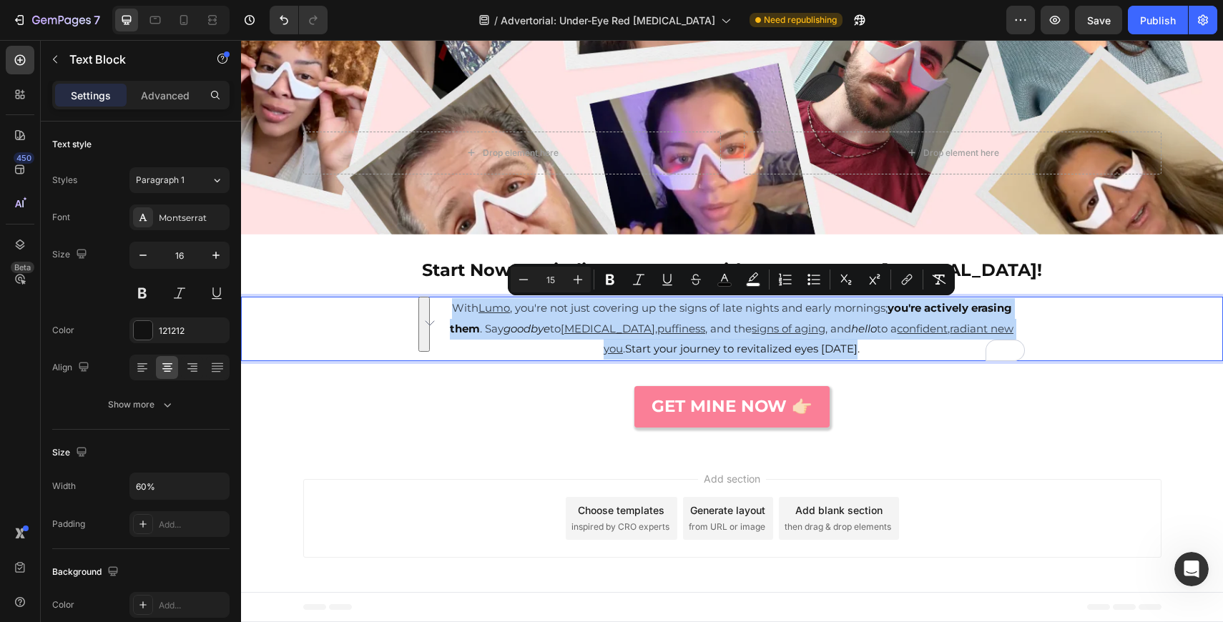
click at [607, 350] on p "With Lumo , you're not just covering up the signs of late nights and early morn…" at bounding box center [732, 329] width 587 height 62
click at [918, 345] on p "With Lumo , you're not just covering up the signs of late nights and early morn…" at bounding box center [732, 329] width 587 height 62
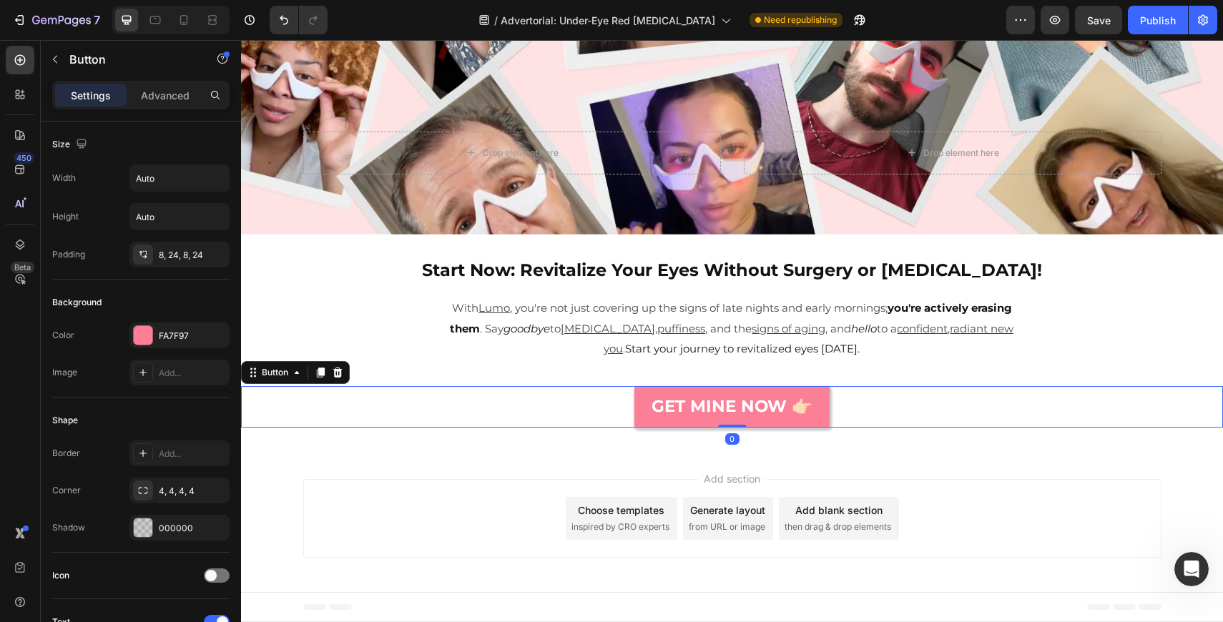
click at [880, 427] on div "GET MINE NOW 👉🏻 Button 0" at bounding box center [732, 406] width 982 height 41
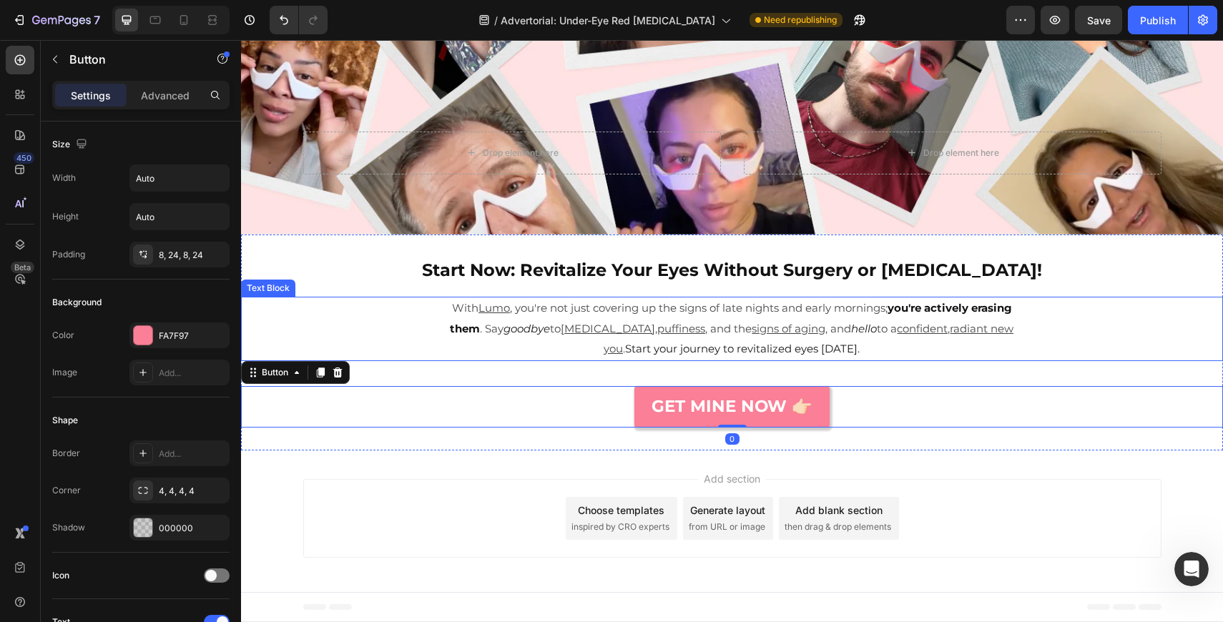
click at [634, 352] on span "Start your journey to revitalized eyes today." at bounding box center [742, 349] width 235 height 14
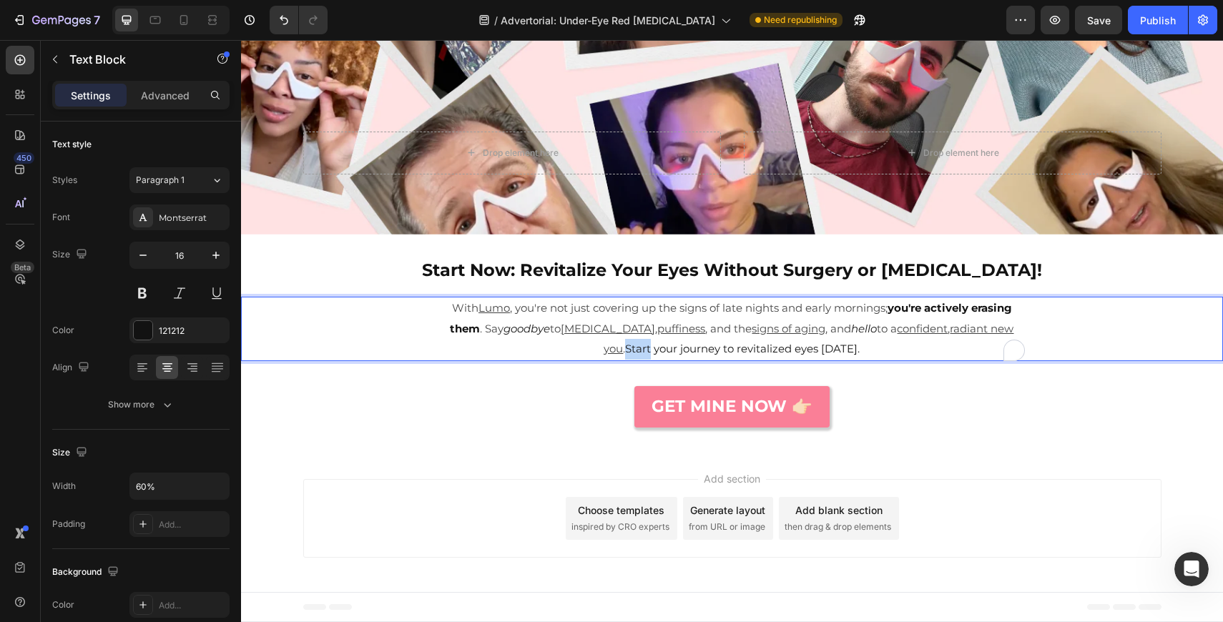
click at [625, 350] on span "Start your journey to revitalized eyes today." at bounding box center [742, 349] width 235 height 14
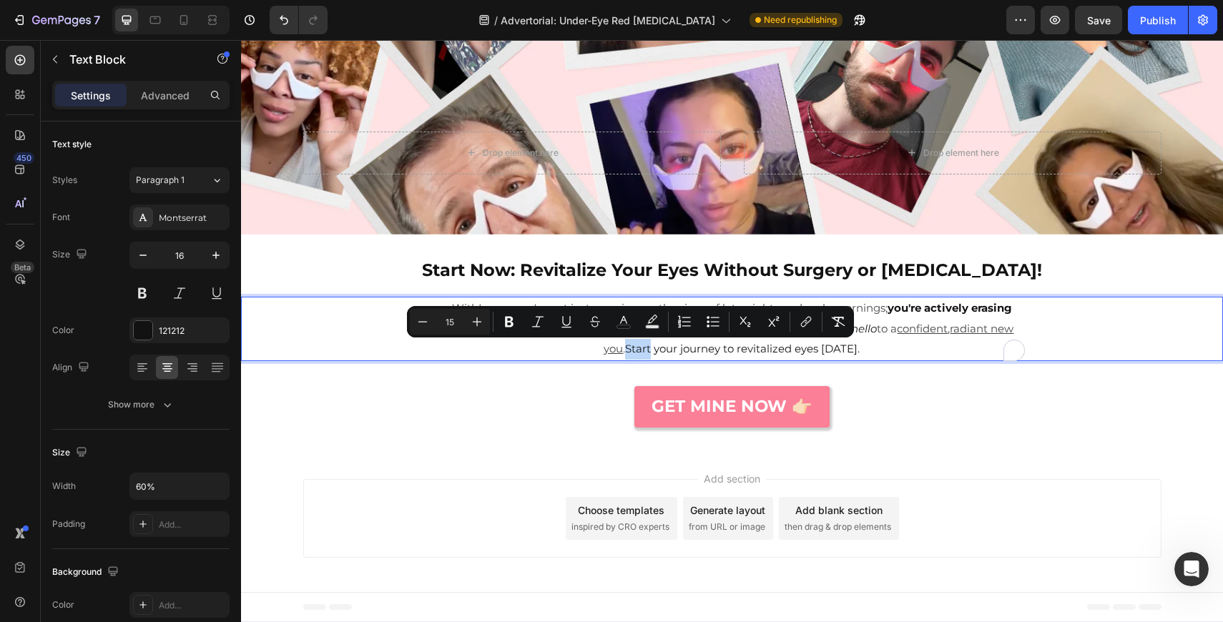
click at [639, 352] on span "Start your journey to revitalized eyes today." at bounding box center [742, 349] width 235 height 14
click at [655, 355] on span "Start your journey to revitalized eyes today." at bounding box center [742, 349] width 235 height 14
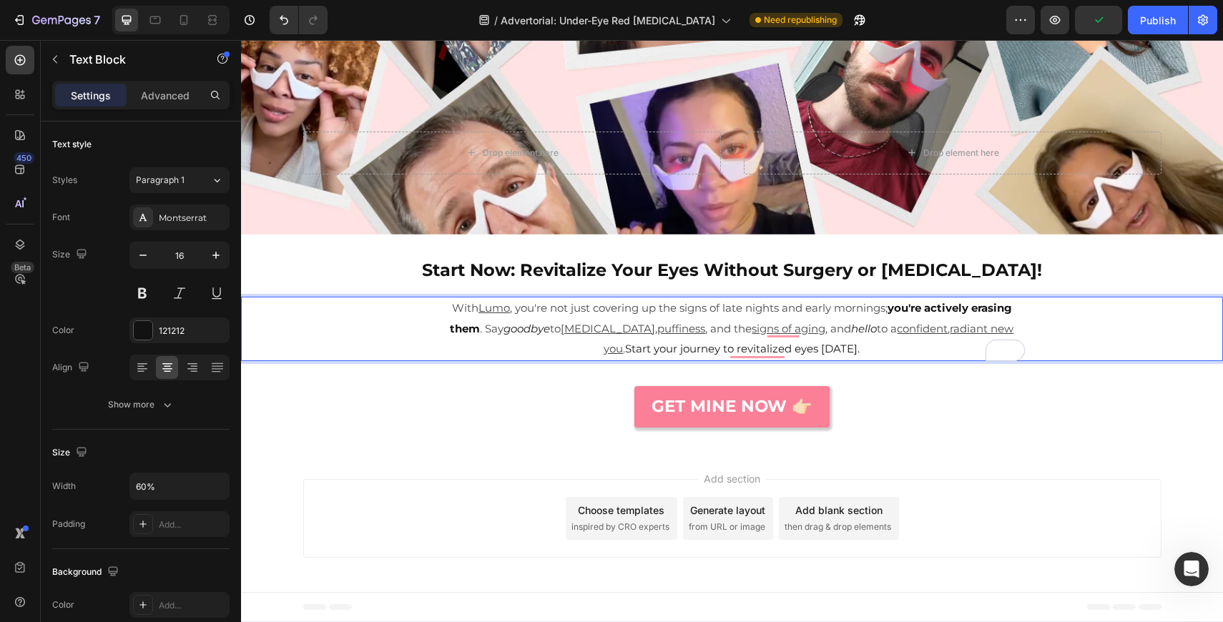
click at [625, 350] on span "Start your journey to revitalized eyes today." at bounding box center [742, 349] width 235 height 14
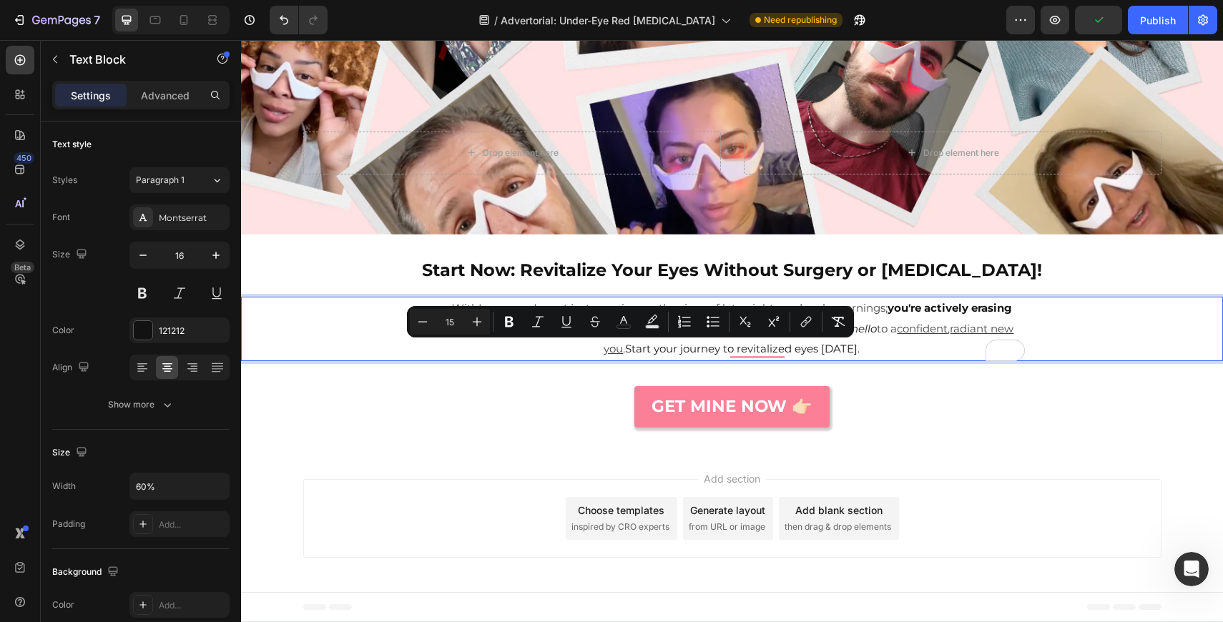
click at [880, 339] on p "With Lumo , you're not just covering up the signs of late nights and early morn…" at bounding box center [732, 329] width 587 height 62
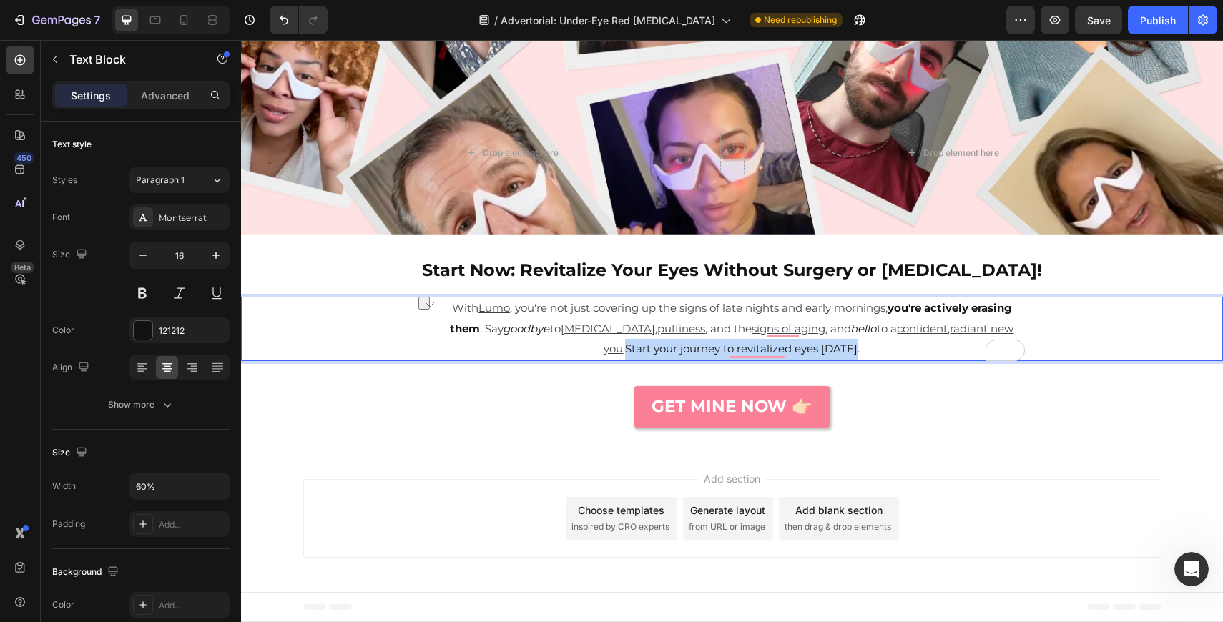
drag, startPoint x: 866, startPoint y: 348, endPoint x: 617, endPoint y: 343, distance: 249.7
click at [617, 343] on p "With Lumo , you're not just covering up the signs of late nights and early morn…" at bounding box center [732, 329] width 587 height 62
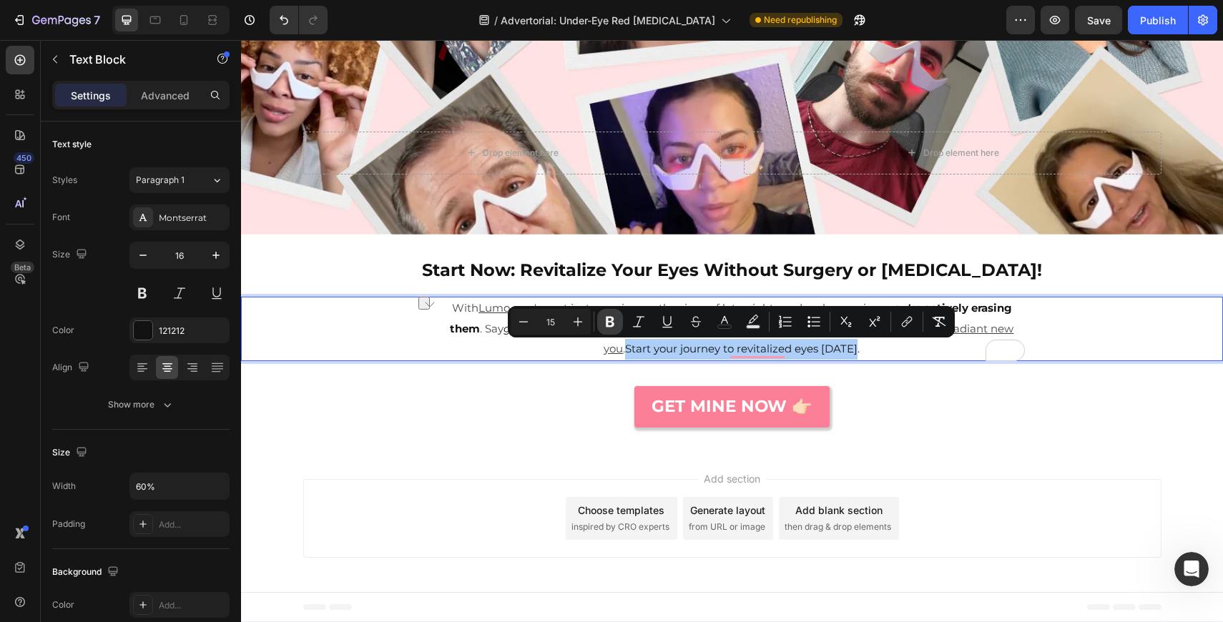
click at [608, 318] on icon "Editor contextual toolbar" at bounding box center [610, 322] width 9 height 11
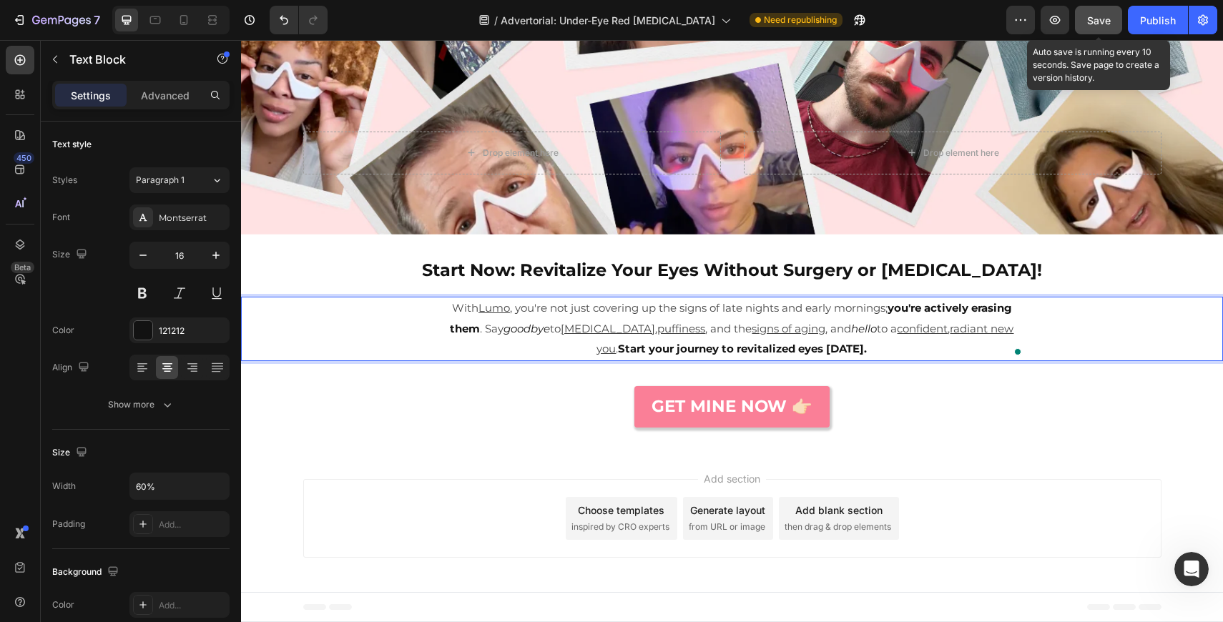
click at [1102, 16] on span "Save" at bounding box center [1099, 20] width 24 height 12
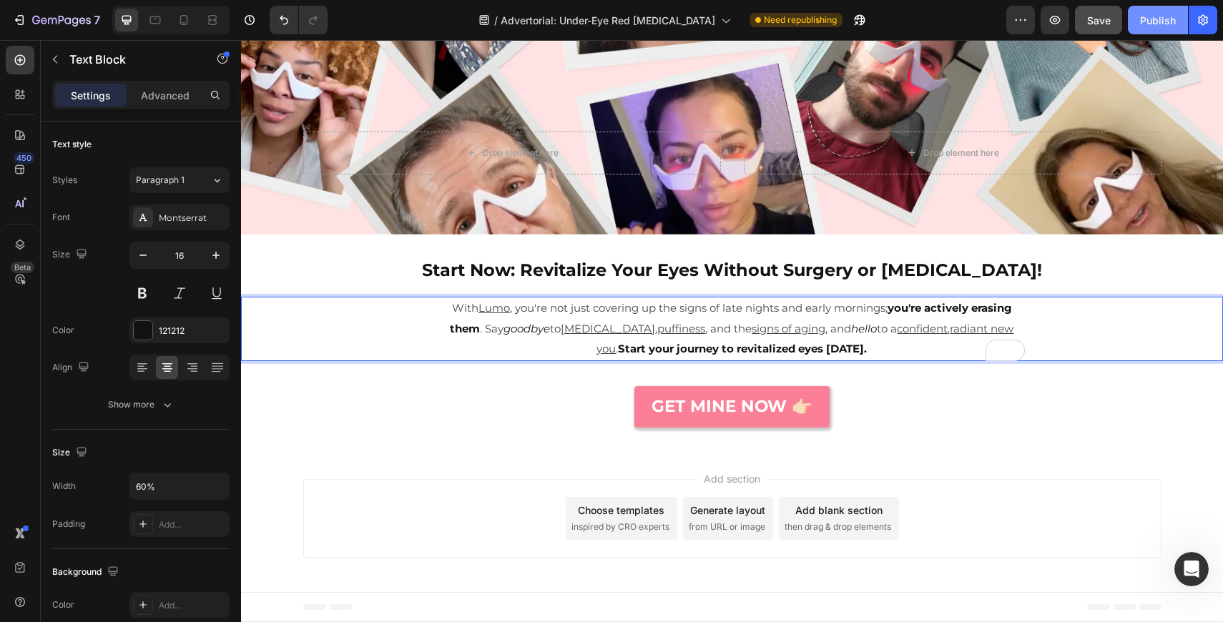
click at [1179, 22] on button "Publish" at bounding box center [1158, 20] width 60 height 29
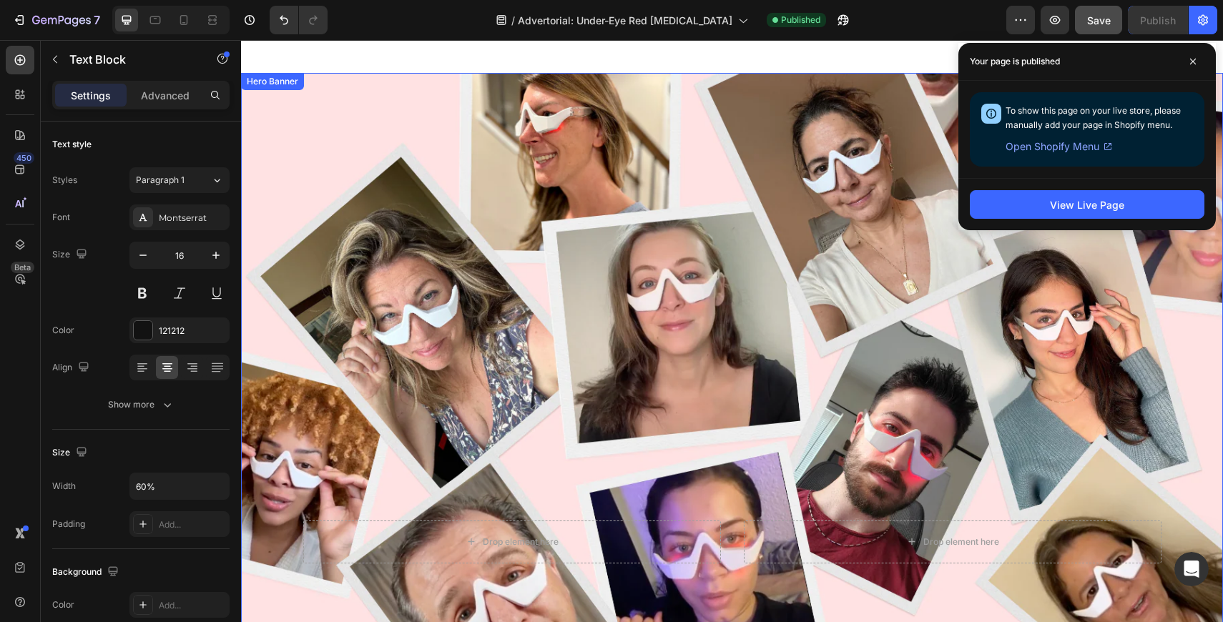
scroll to position [4285, 0]
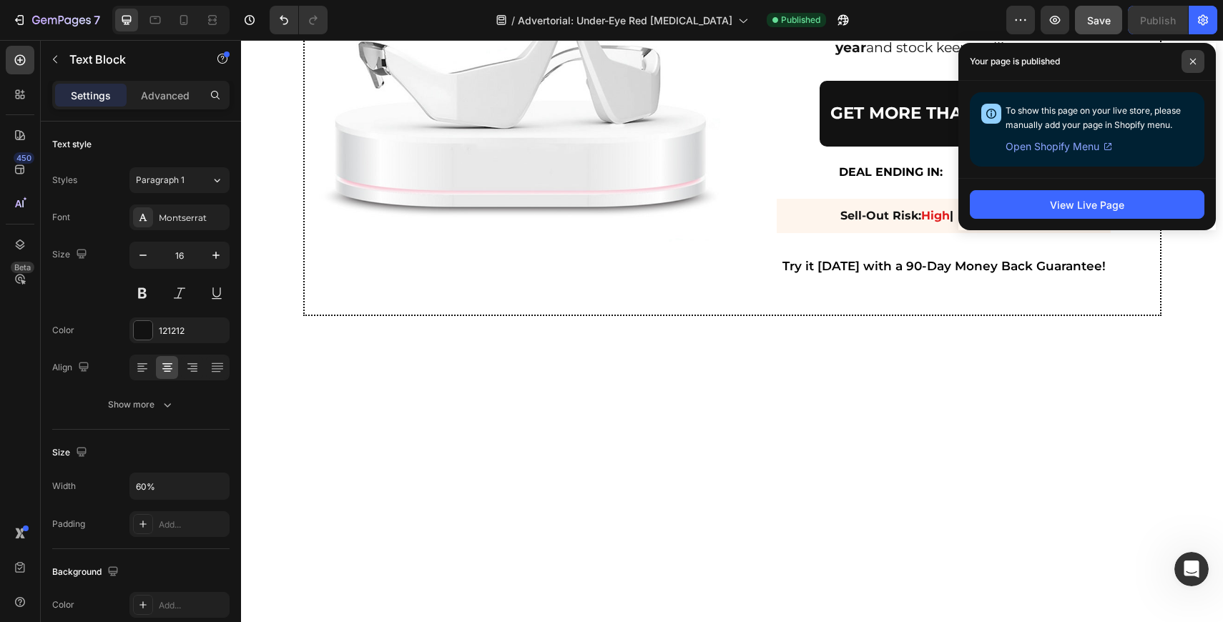
click at [1194, 60] on icon at bounding box center [1193, 62] width 6 height 6
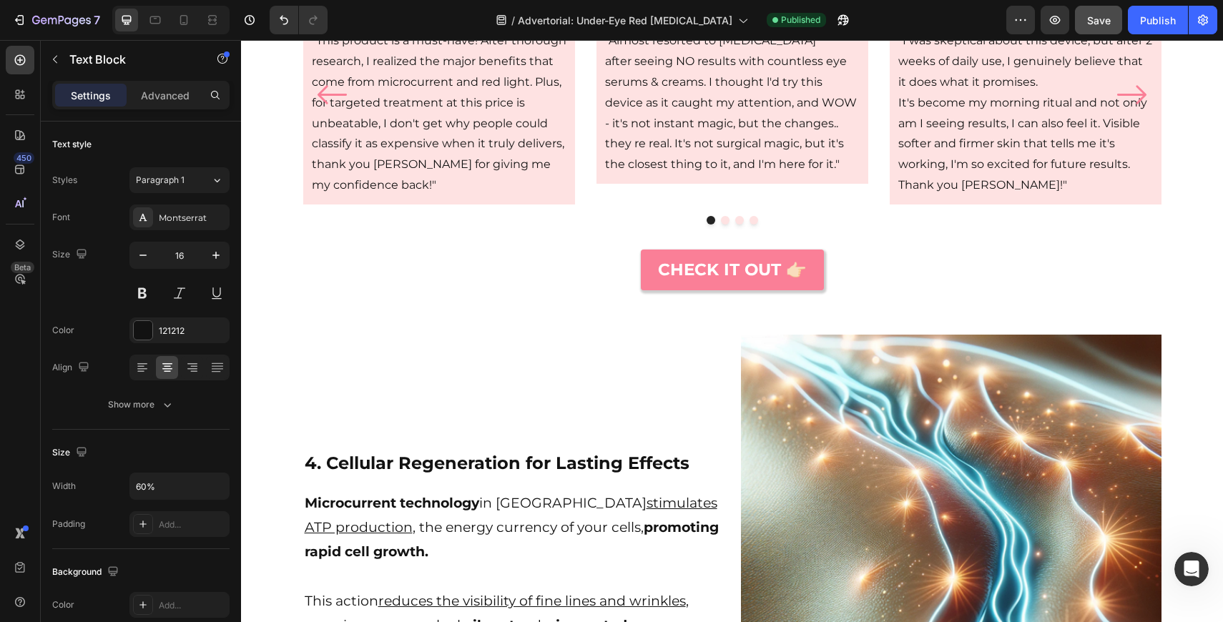
scroll to position [2720, 0]
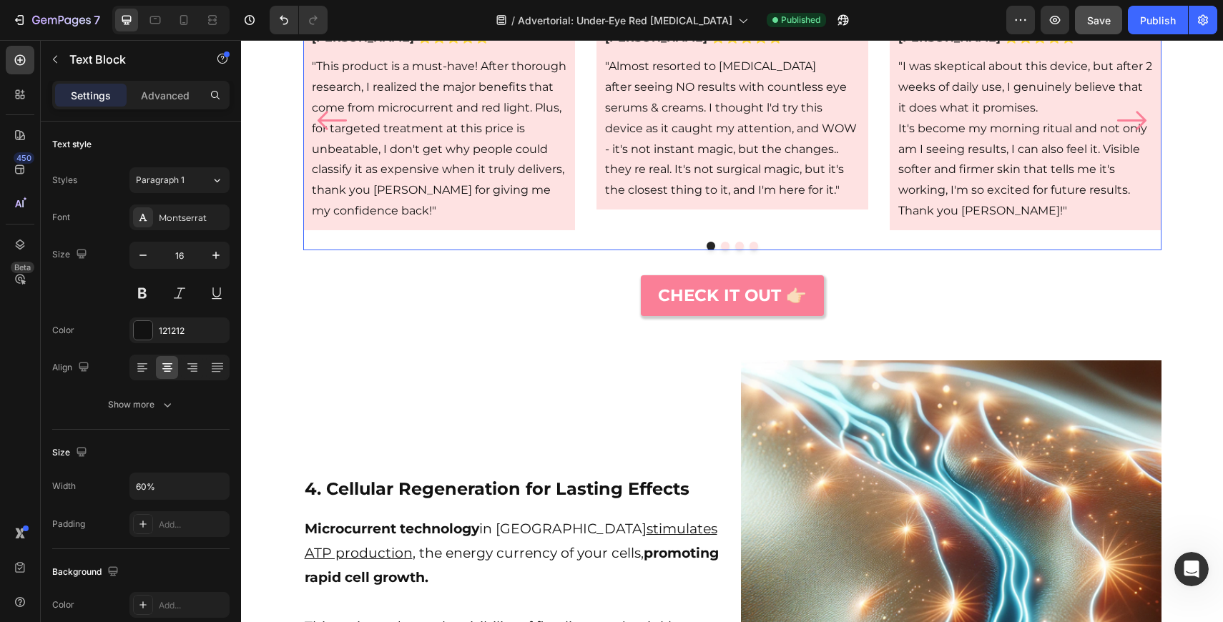
click at [631, 250] on div "Image Anita B. ⭐⭐⭐⭐⭐ Text block Row "This product is a must-have! After thoroug…" at bounding box center [732, 130] width 858 height 240
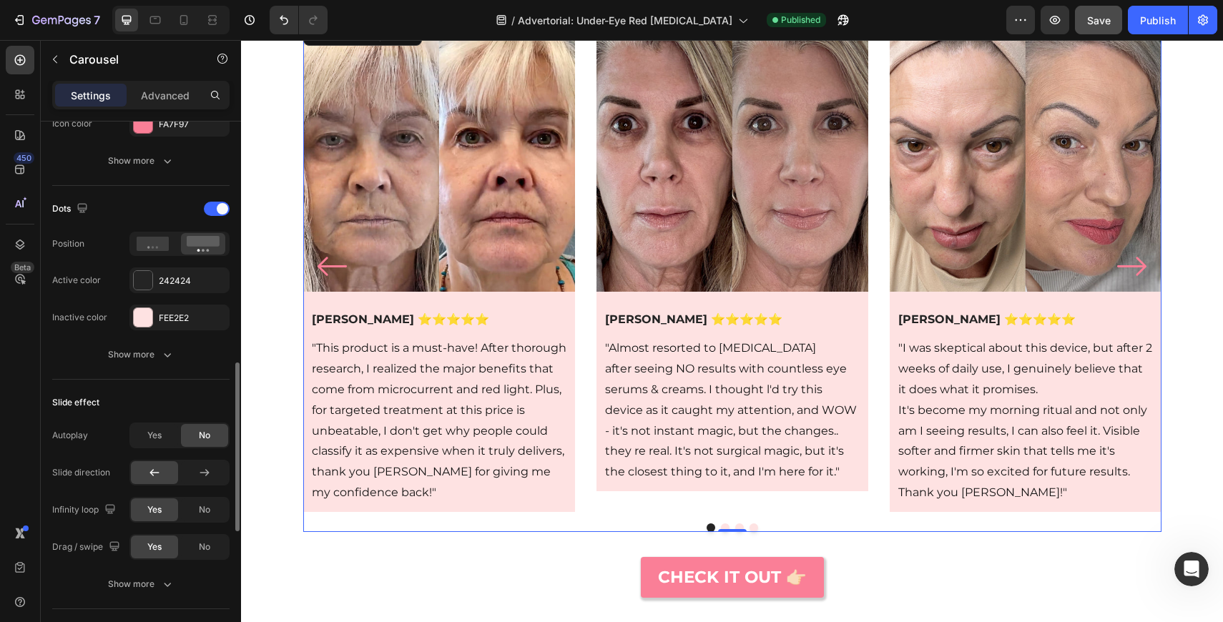
scroll to position [694, 0]
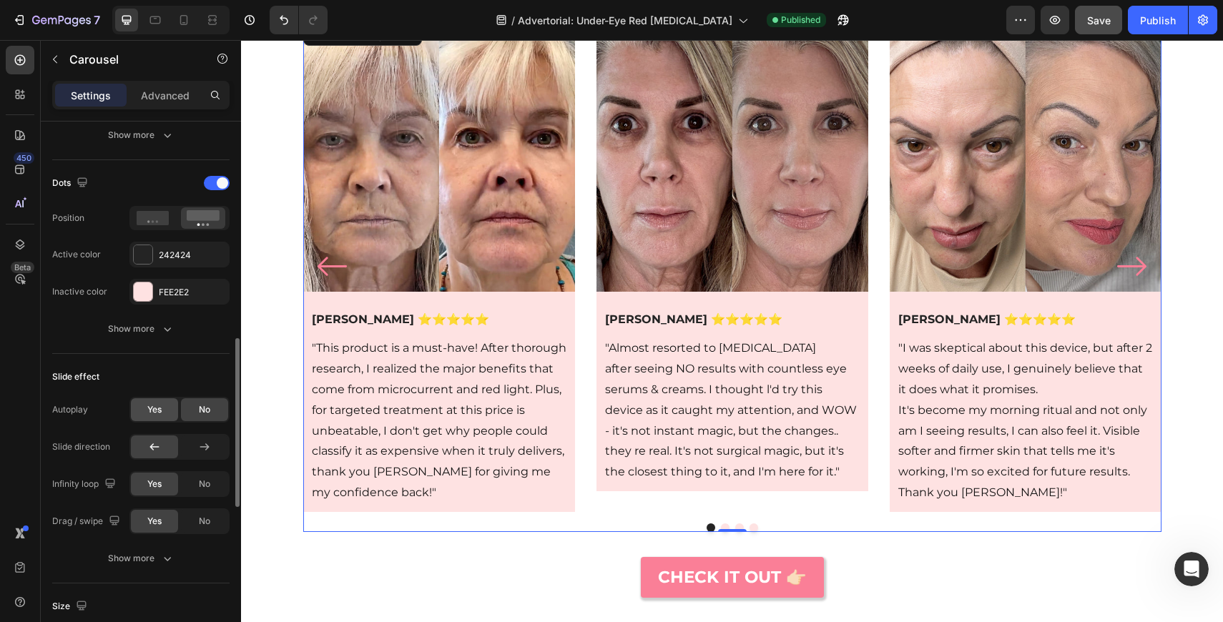
click at [154, 415] on span "Yes" at bounding box center [154, 409] width 14 height 13
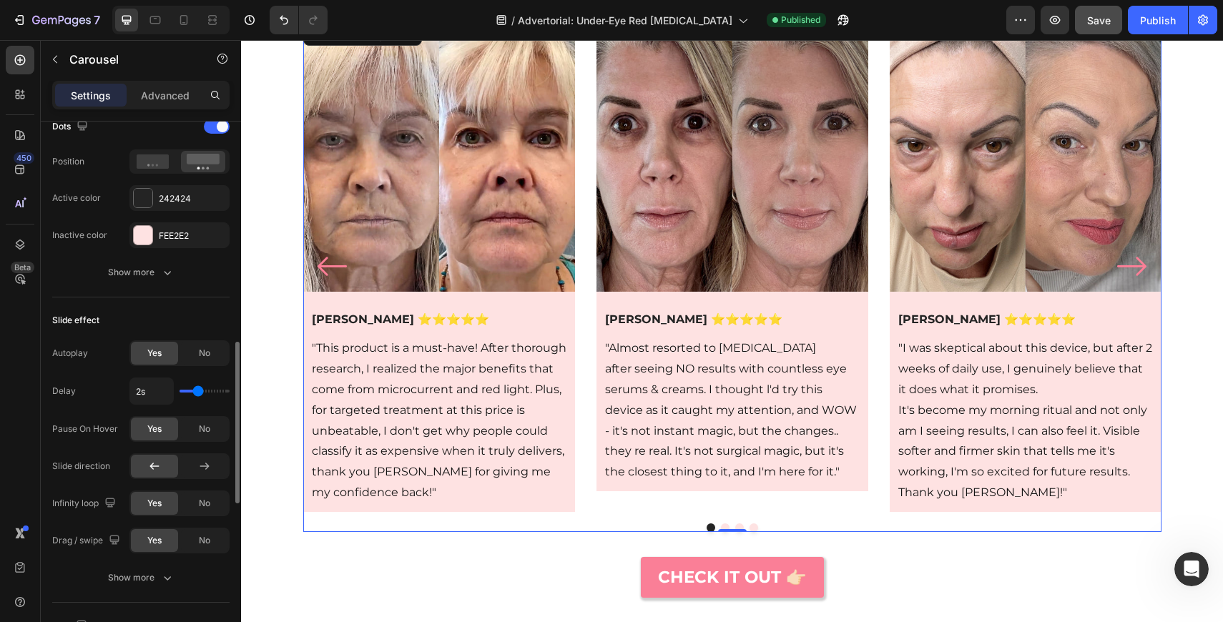
scroll to position [755, 0]
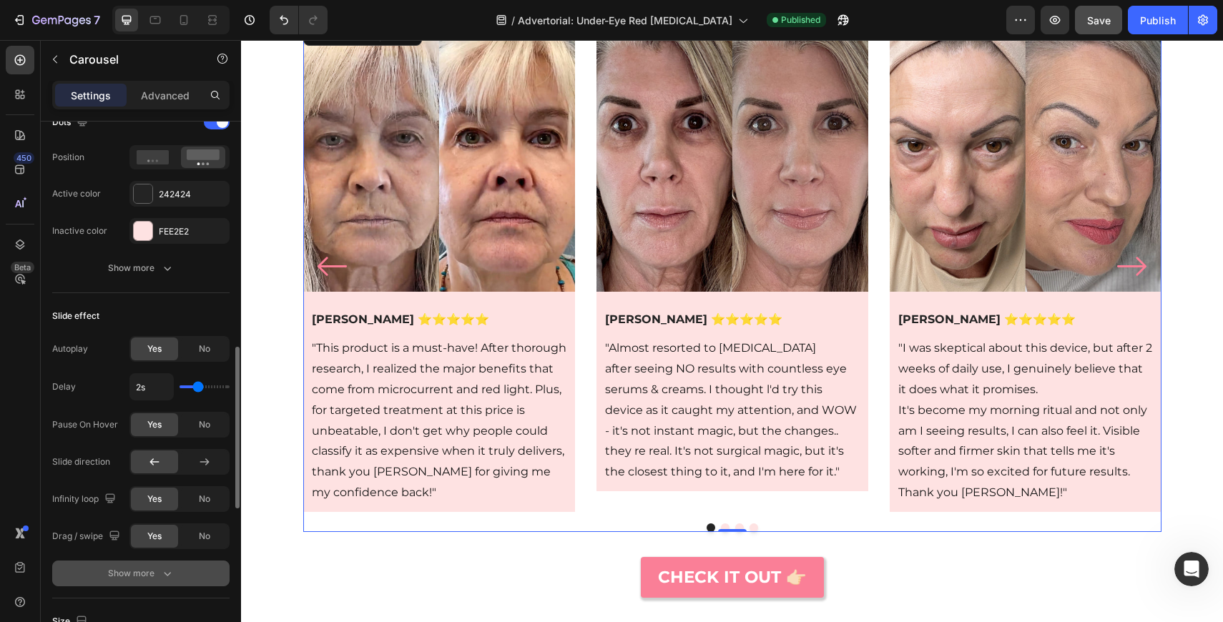
click at [149, 574] on div "Show more" at bounding box center [141, 573] width 67 height 14
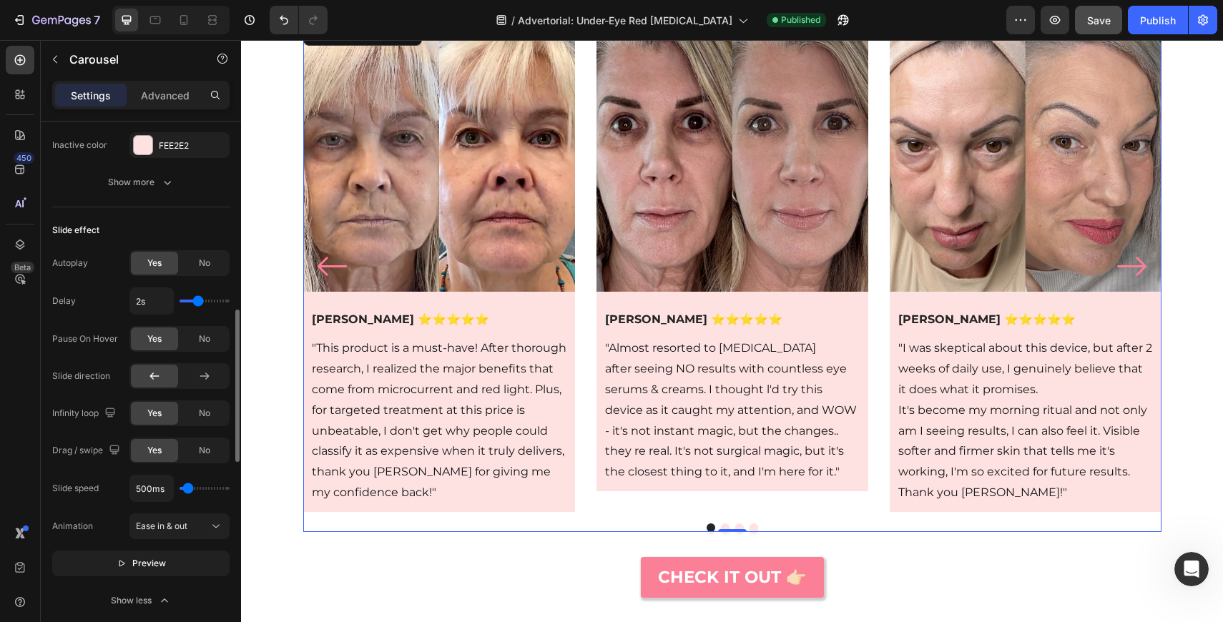
scroll to position [849, 0]
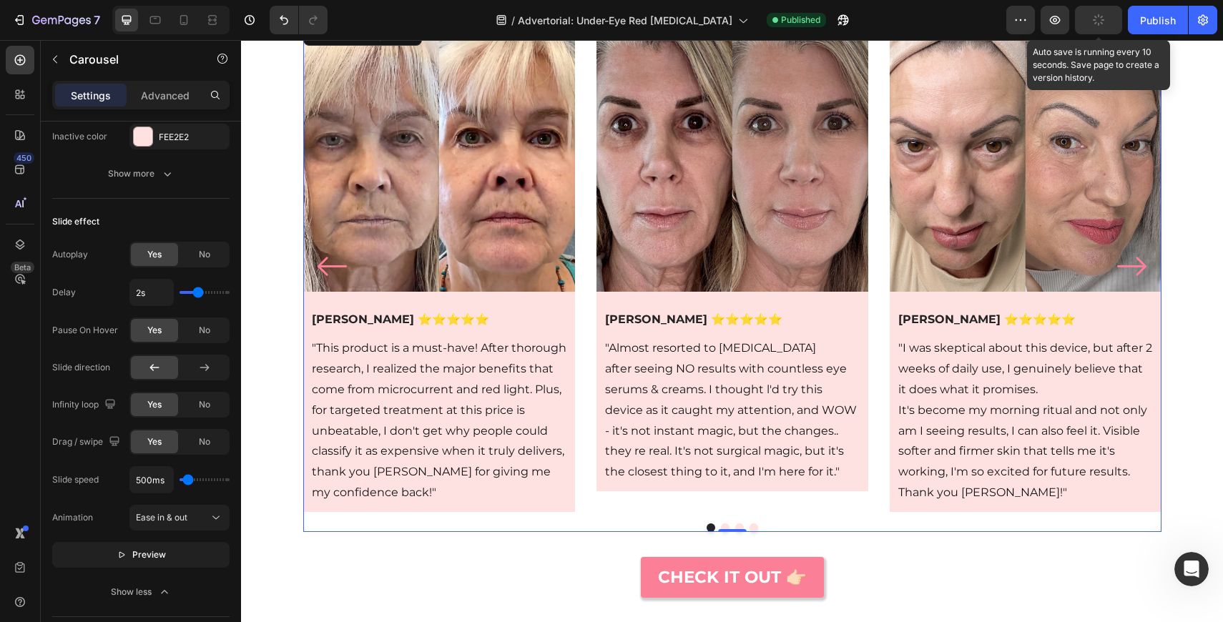
click at [1091, 26] on button "button" at bounding box center [1098, 20] width 47 height 29
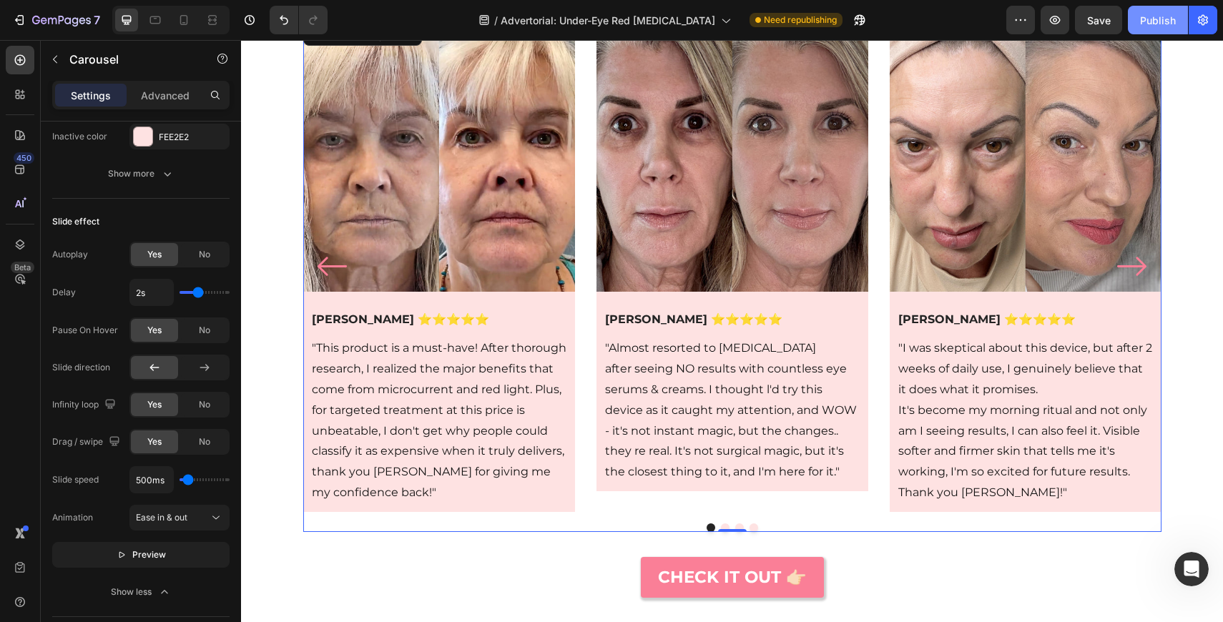
click at [1167, 16] on div "Publish" at bounding box center [1158, 20] width 36 height 15
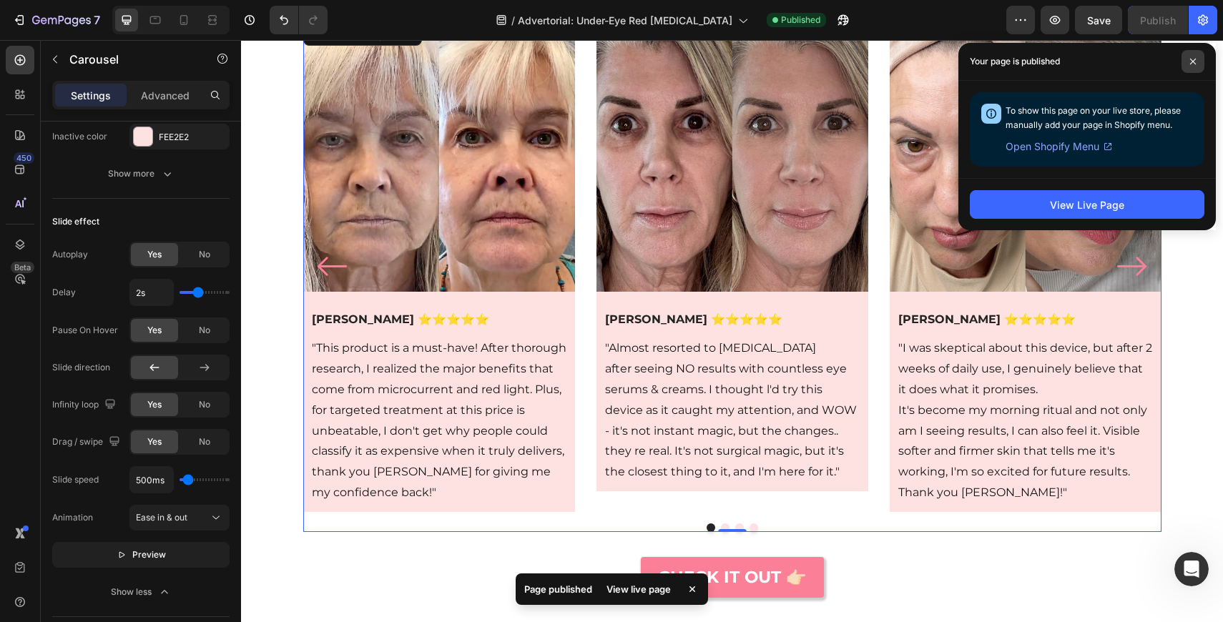
click at [1196, 66] on span at bounding box center [1193, 61] width 23 height 23
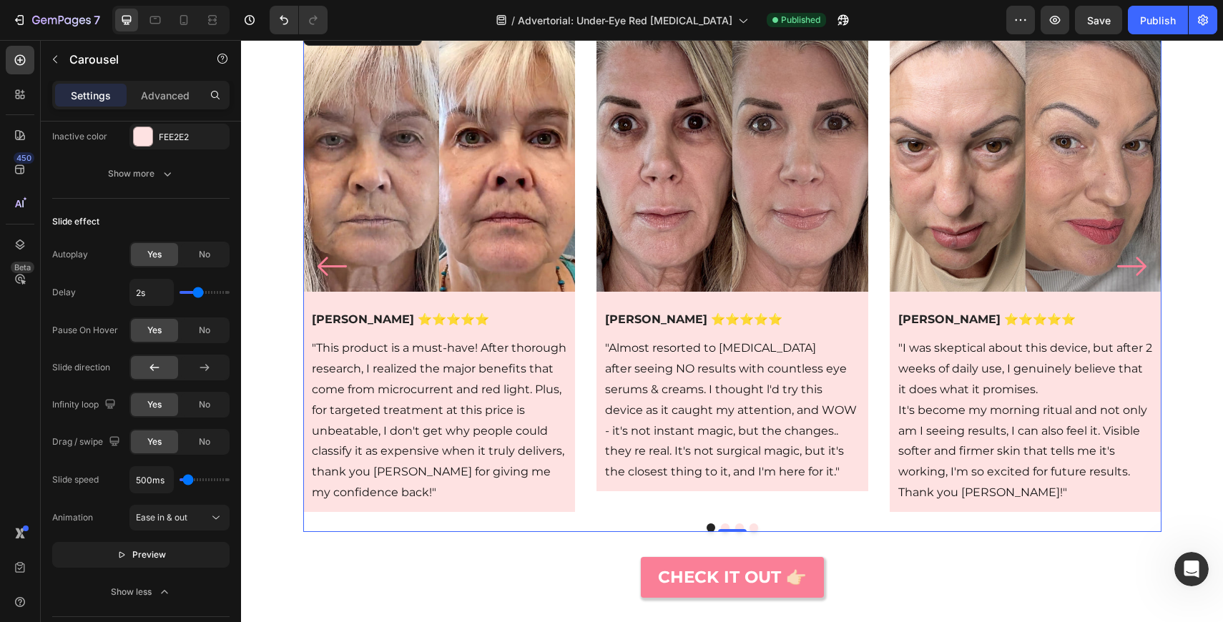
click at [315, 265] on button "Carousel Back Arrow" at bounding box center [333, 266] width 36 height 36
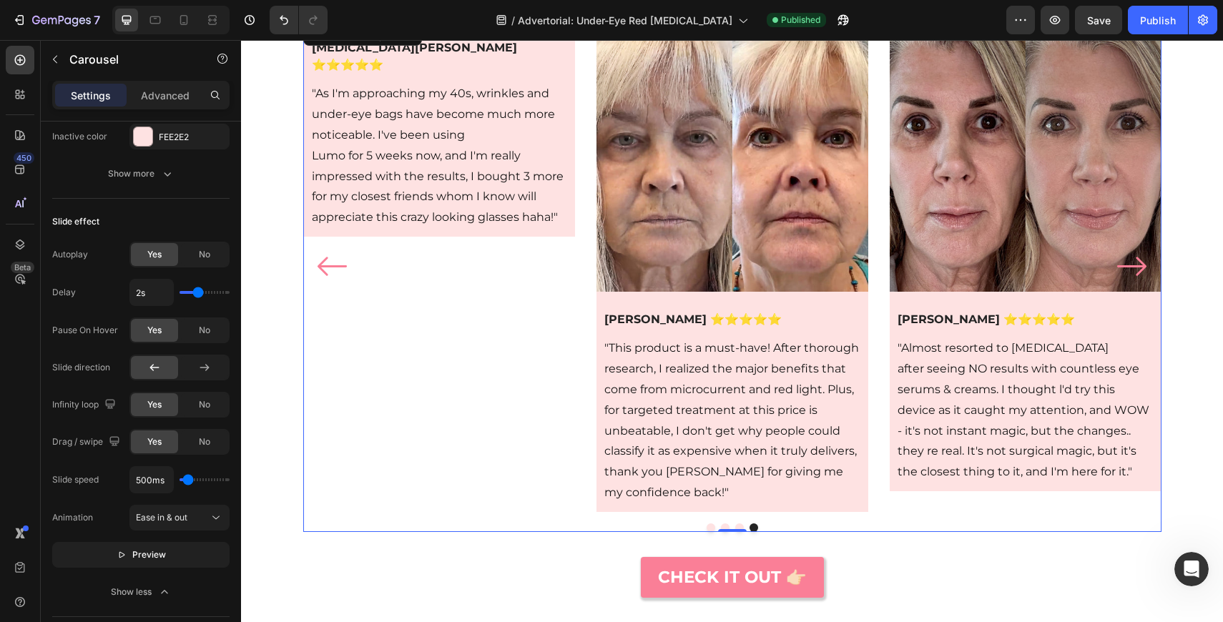
click at [326, 265] on icon "Carousel Back Arrow" at bounding box center [332, 266] width 29 height 19
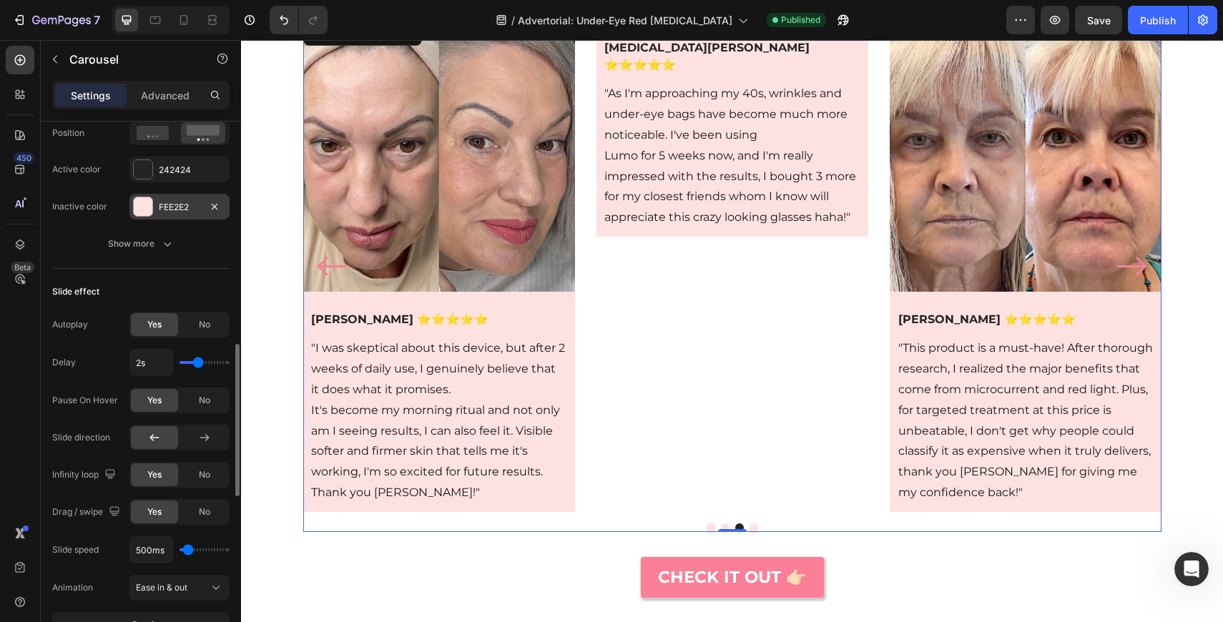
scroll to position [768, 0]
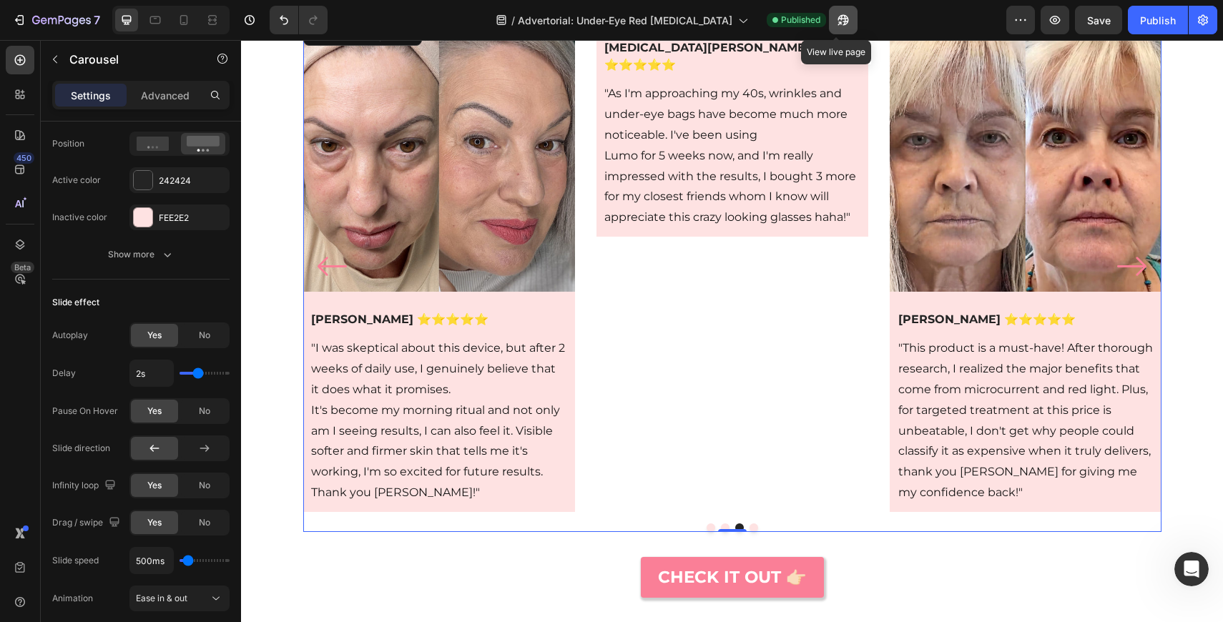
click at [840, 22] on icon "button" at bounding box center [840, 23] width 4 height 4
click at [157, 379] on input "2s" at bounding box center [151, 373] width 43 height 26
type input "5s"
type input "4"
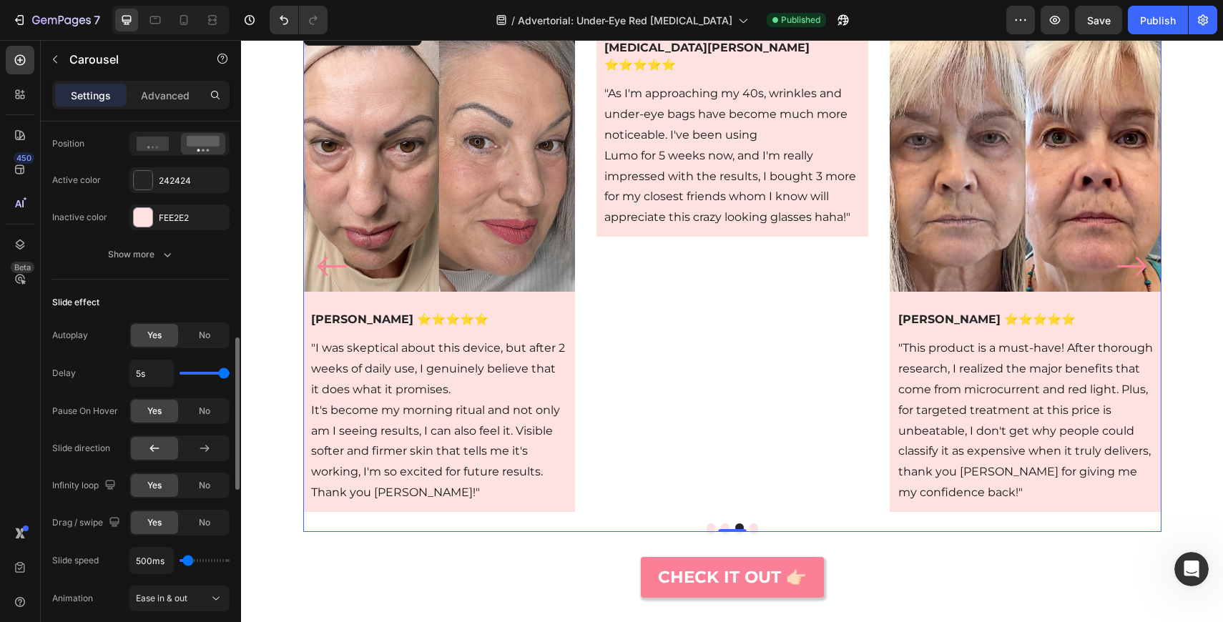
click at [53, 403] on div "Pause On Hover" at bounding box center [85, 411] width 66 height 23
click at [1135, 20] on button "Publish" at bounding box center [1158, 20] width 60 height 29
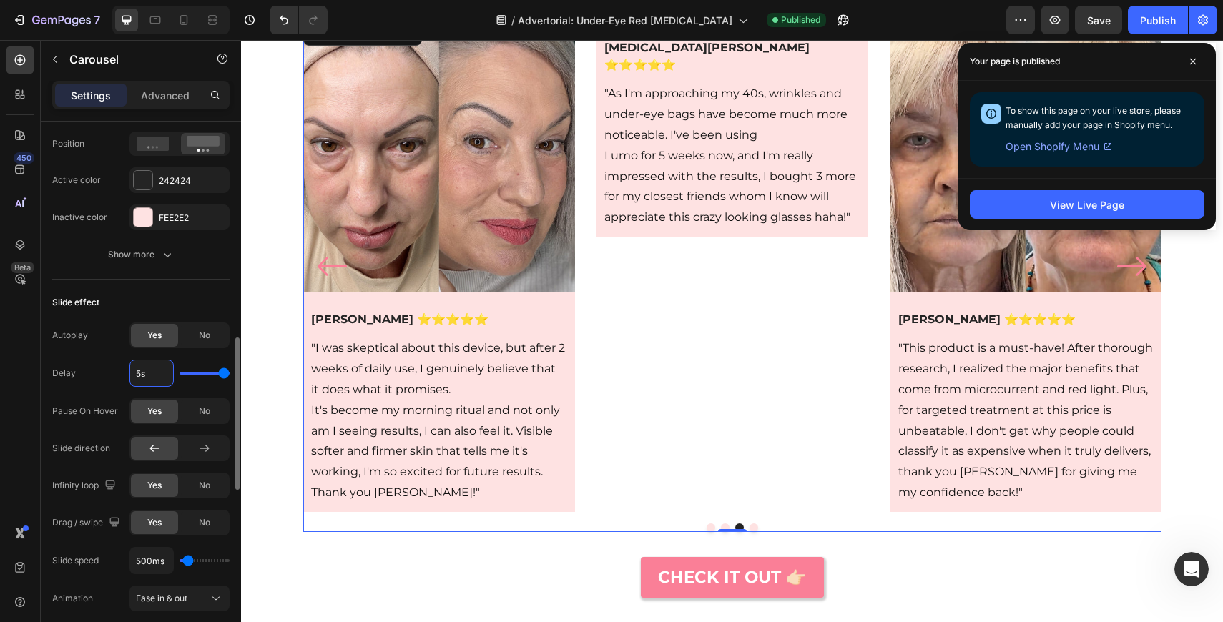
click at [148, 368] on input "5s" at bounding box center [151, 373] width 43 height 26
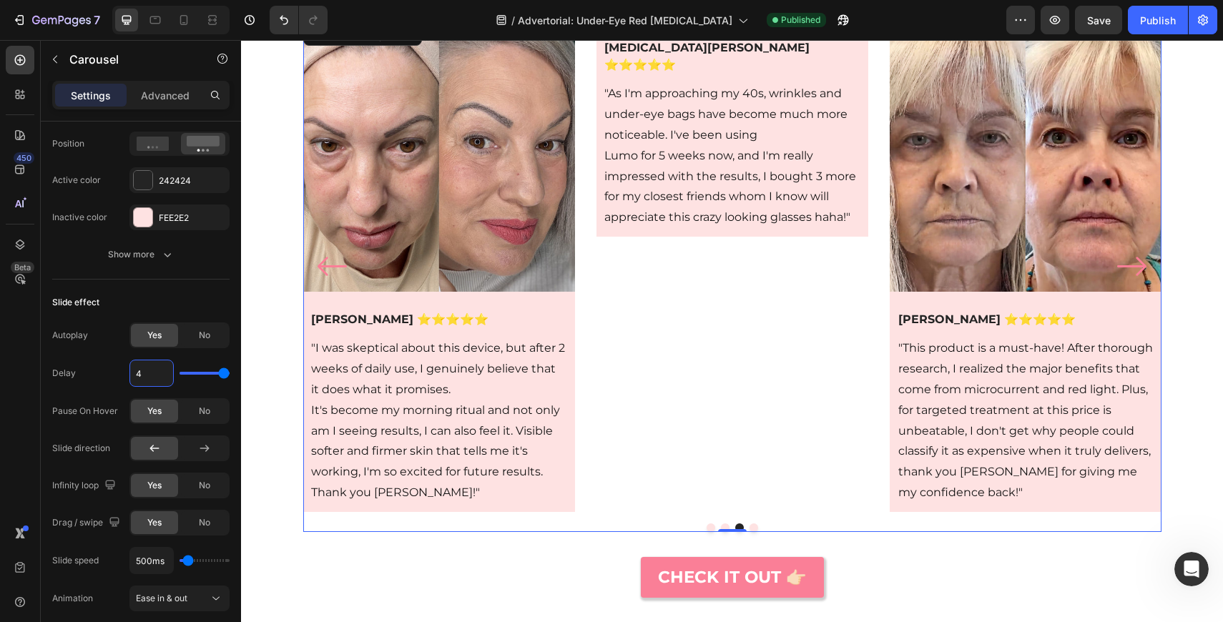
click at [28, 384] on div "450 Beta" at bounding box center [20, 283] width 29 height 474
click at [1157, 26] on div "Publish" at bounding box center [1158, 20] width 36 height 15
click at [152, 367] on input "4s" at bounding box center [151, 373] width 43 height 26
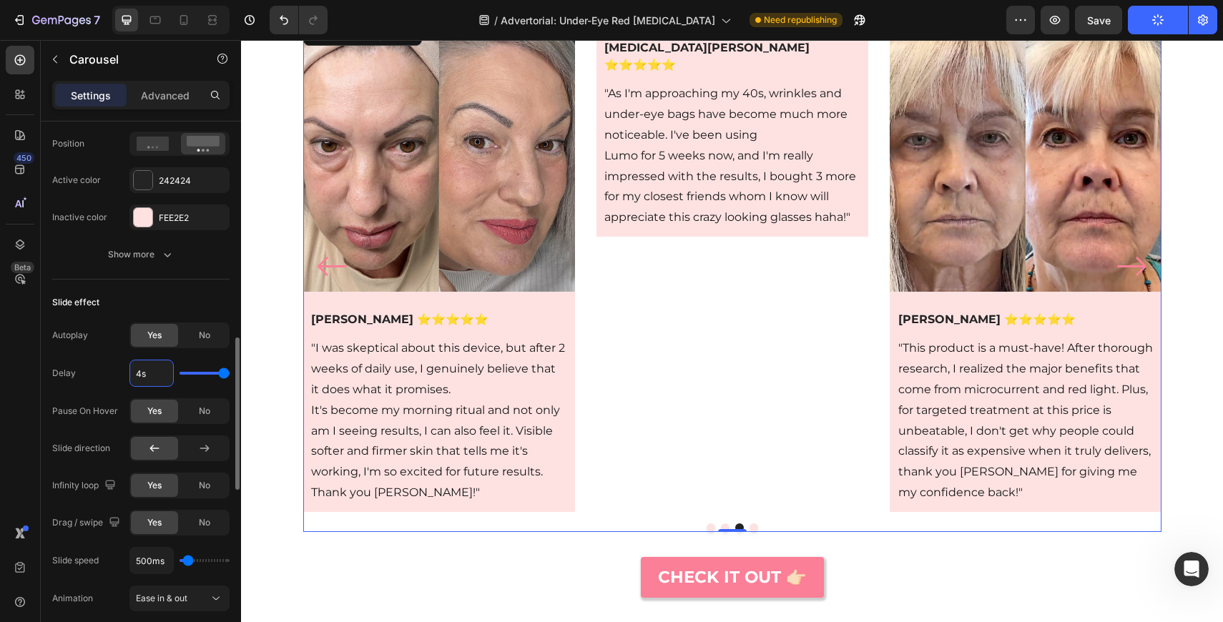
type input "3"
click at [14, 396] on div "450 Beta" at bounding box center [20, 283] width 29 height 474
type input "3s"
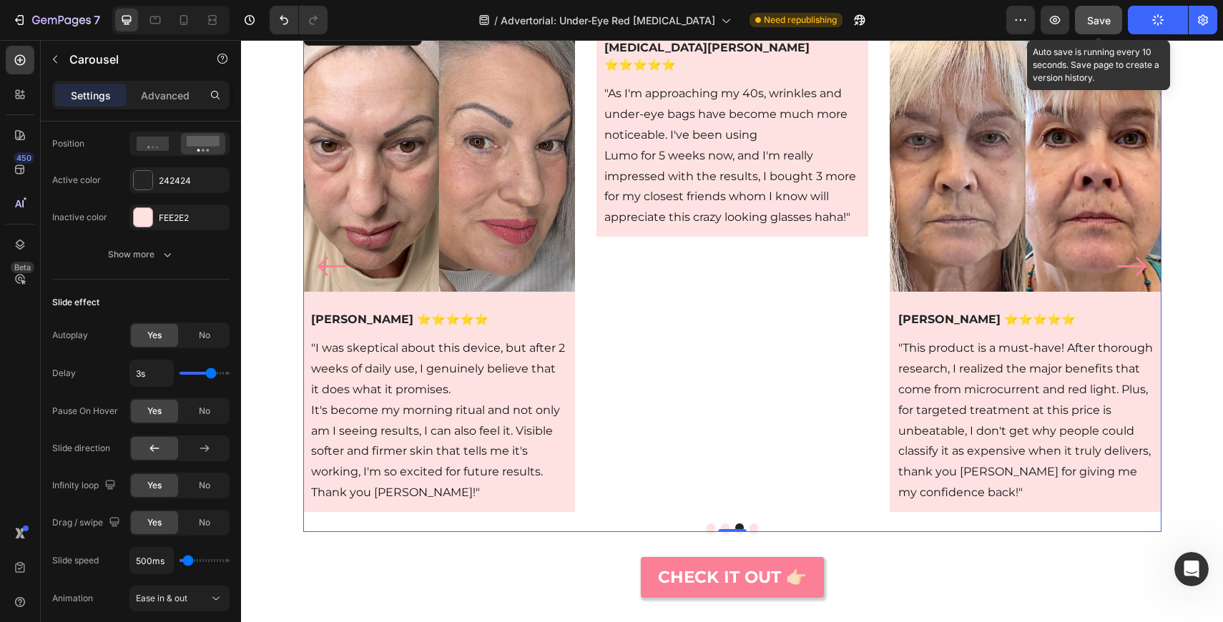
click at [1108, 28] on button "Save" at bounding box center [1098, 20] width 47 height 29
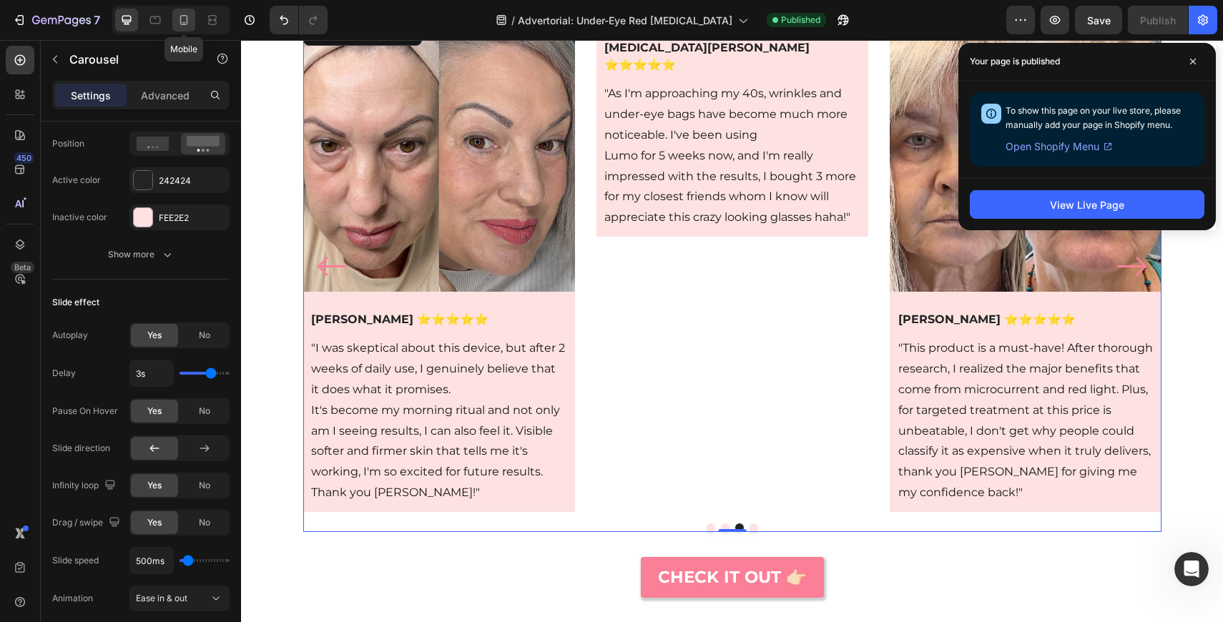
click at [180, 21] on icon at bounding box center [184, 20] width 14 height 14
type input "38"
type input "15"
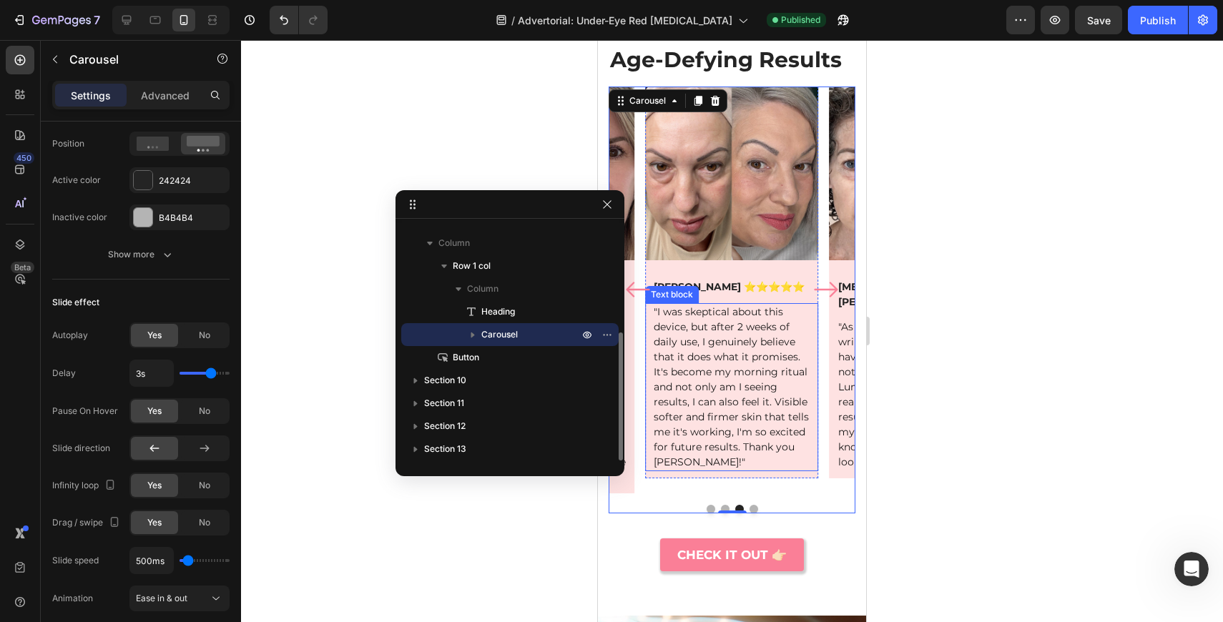
scroll to position [2556, 0]
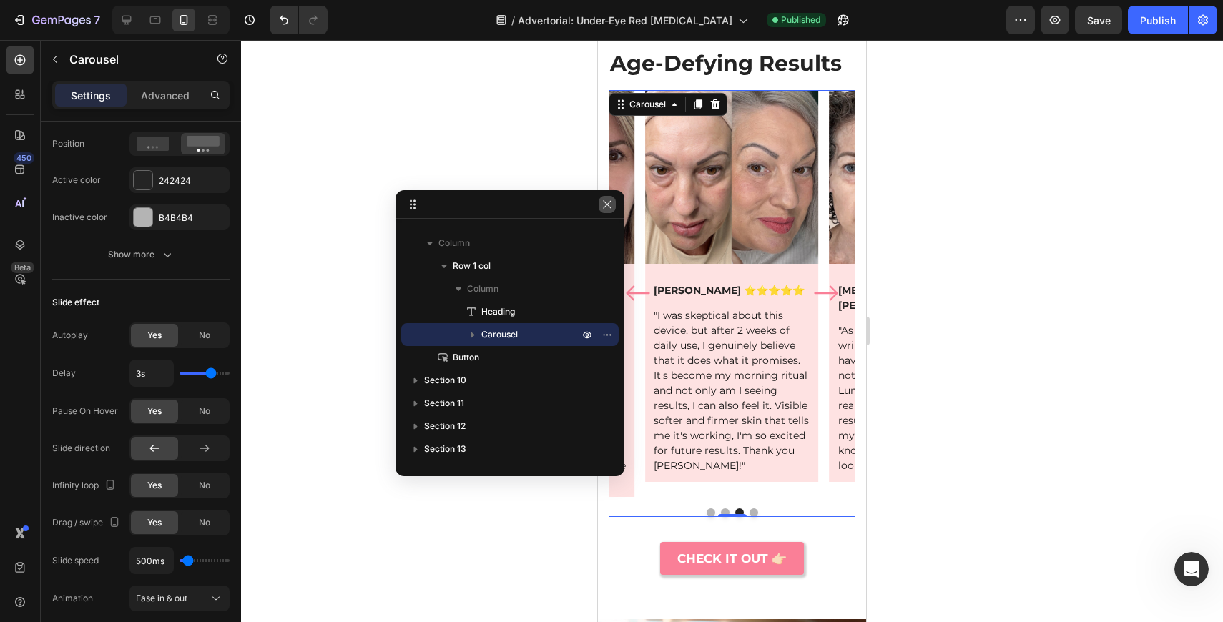
click at [604, 212] on button "button" at bounding box center [607, 204] width 17 height 17
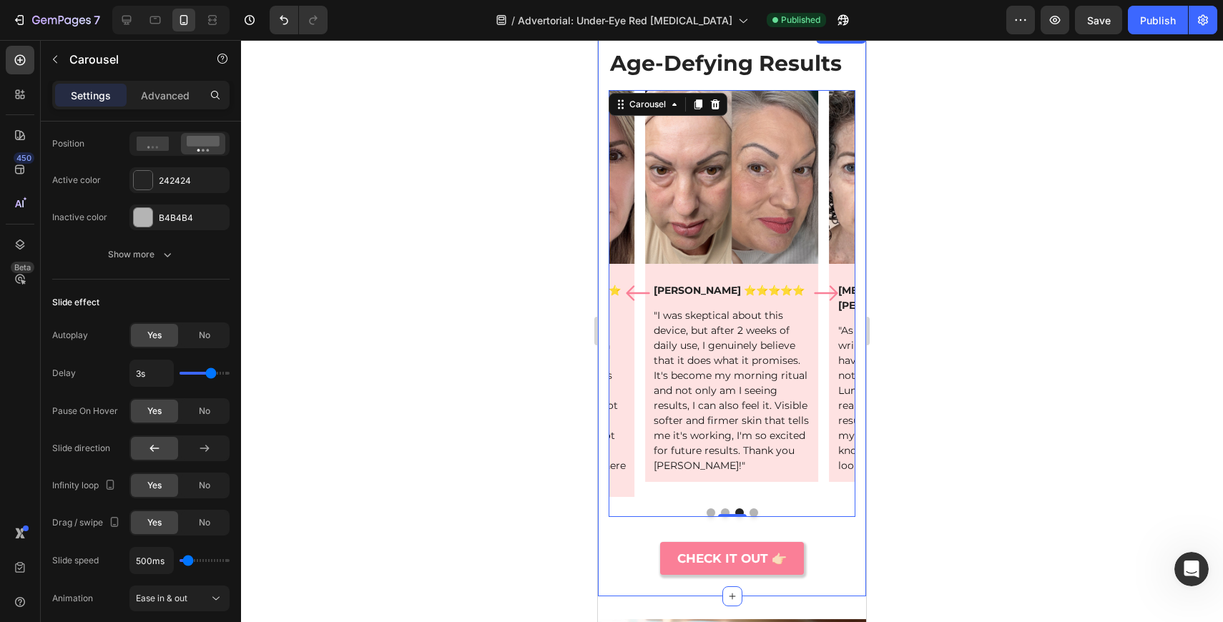
click at [833, 592] on div "Age-Defying Results Heading Image Anita B. ⭐⭐⭐⭐⭐ Text block Row "This product i…" at bounding box center [732, 311] width 268 height 570
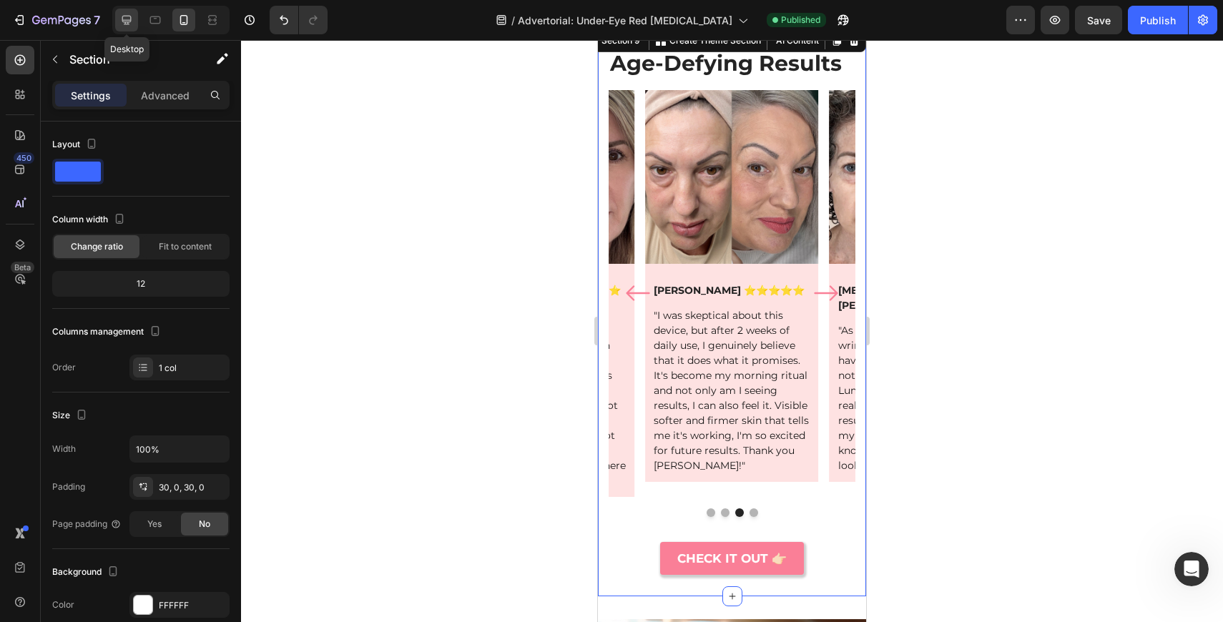
click at [126, 17] on icon at bounding box center [126, 20] width 14 height 14
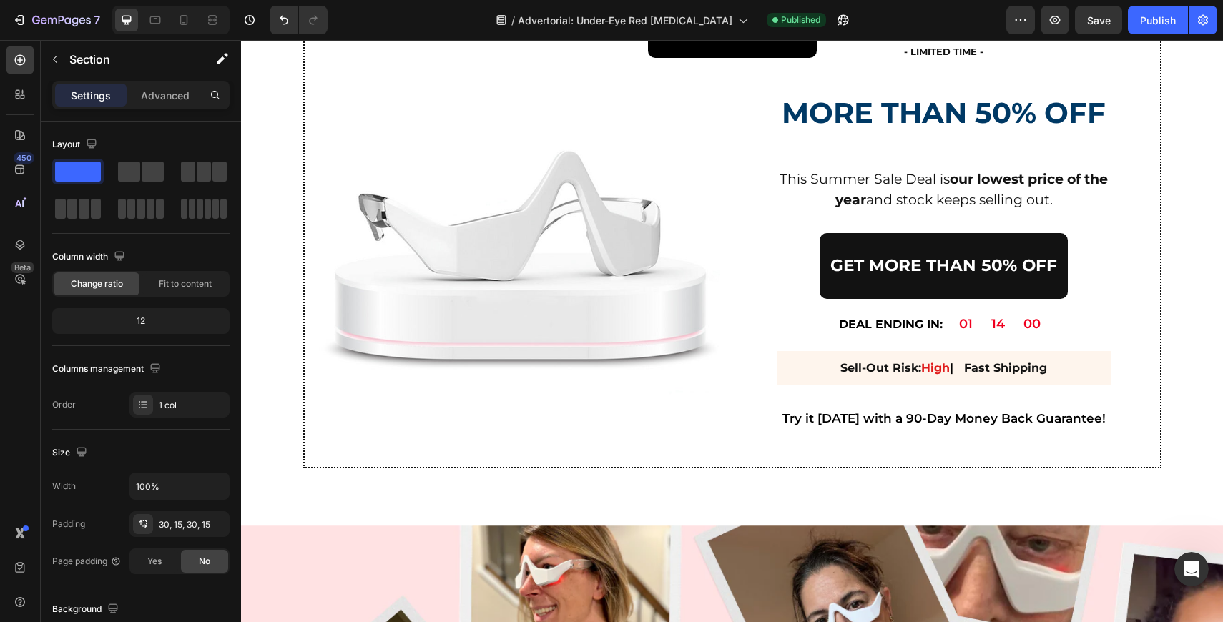
scroll to position [4741, 0]
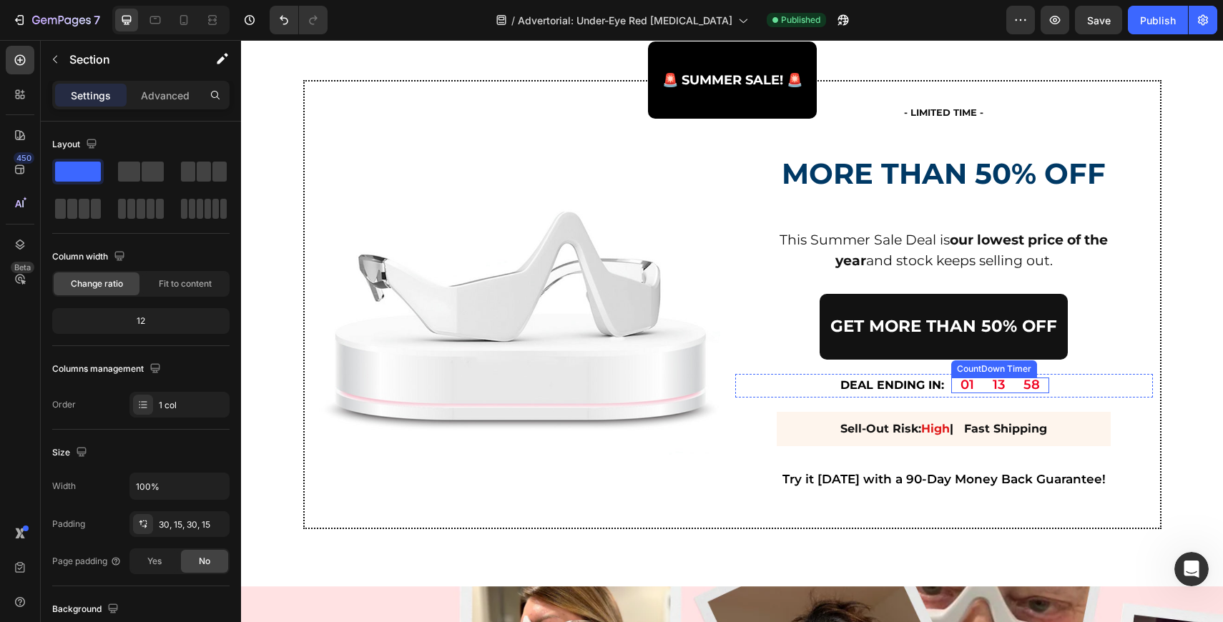
click at [1036, 384] on div "58" at bounding box center [1032, 386] width 16 height 16
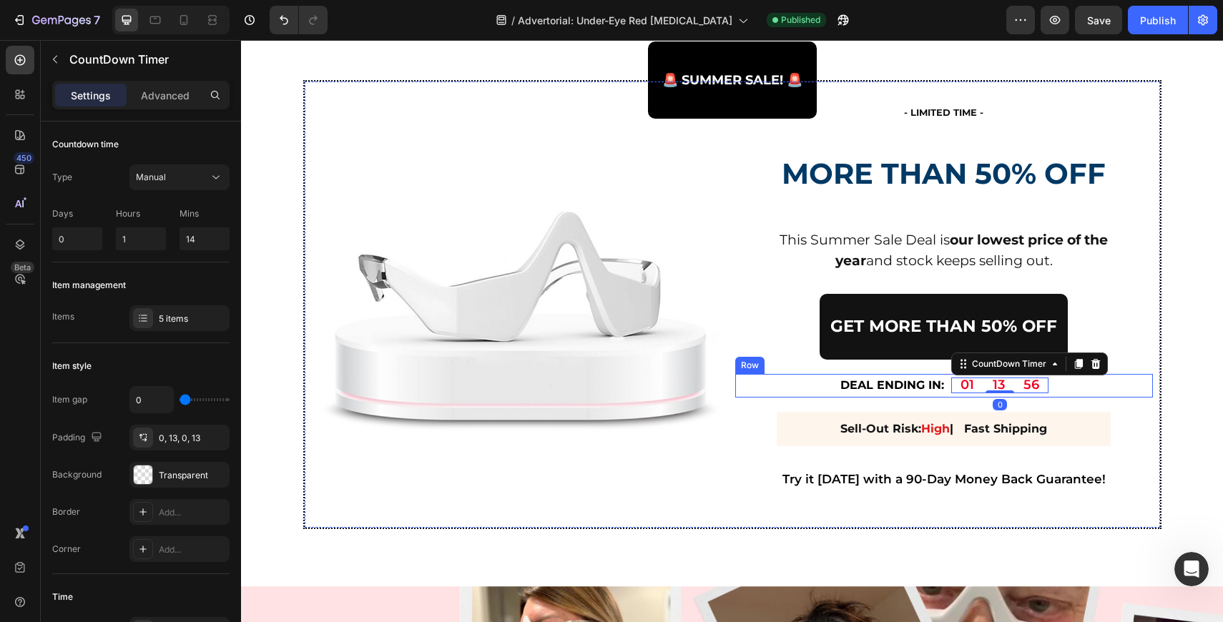
click at [1065, 387] on div "DEAL ENDING IN: Text Block 01 13 56 CountDown Timer 0 Row" at bounding box center [944, 386] width 418 height 24
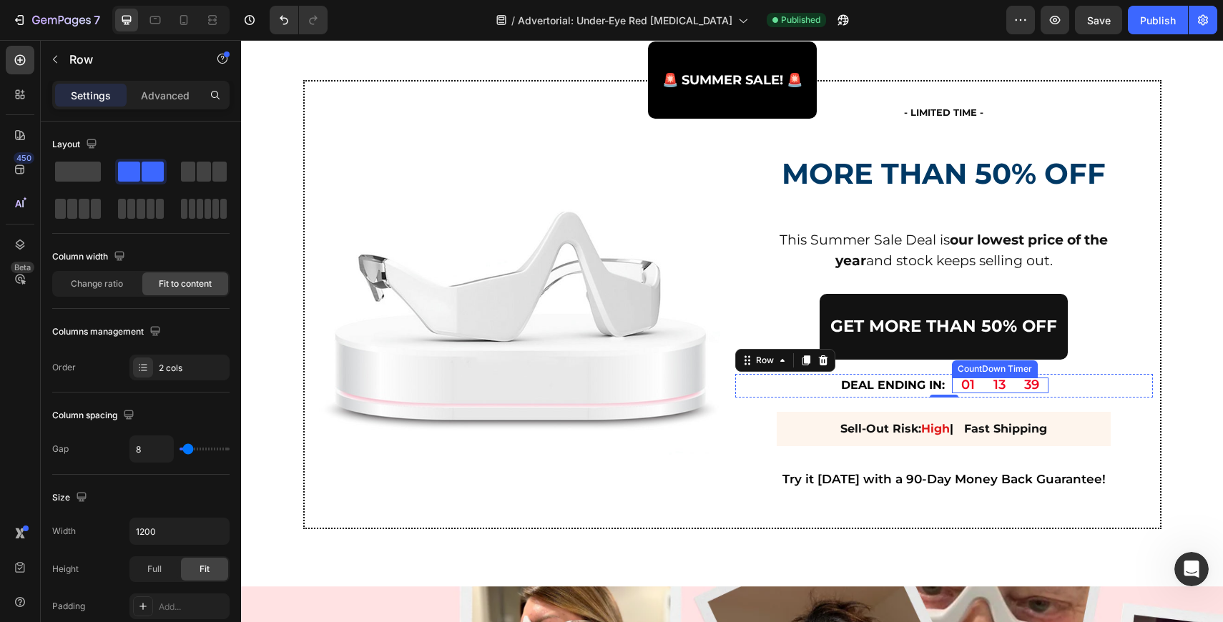
click at [978, 379] on div "01" at bounding box center [968, 386] width 32 height 16
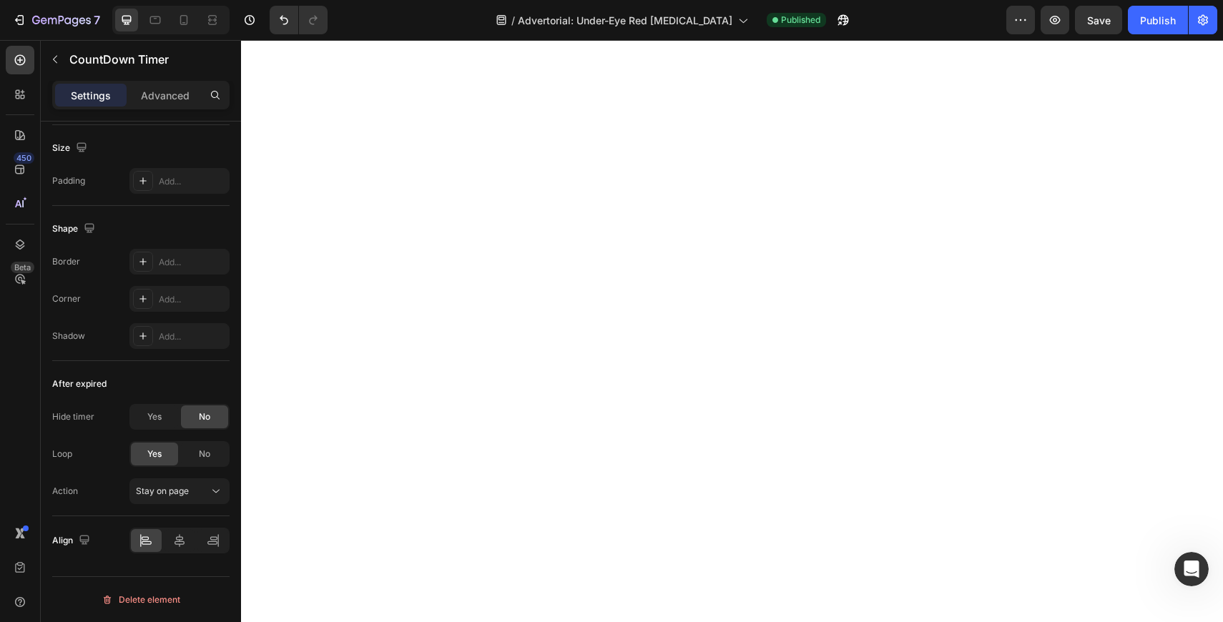
scroll to position [0, 0]
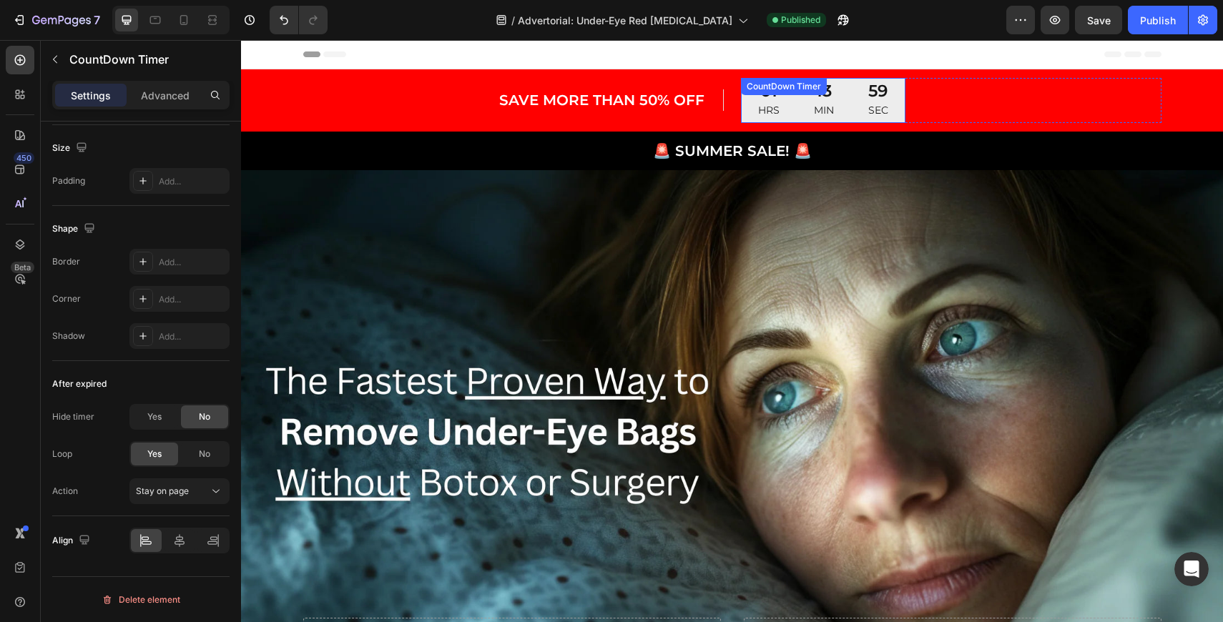
click at [846, 90] on div "01 HRS 13 MIN 59 SEC CountDown Timer" at bounding box center [823, 100] width 165 height 45
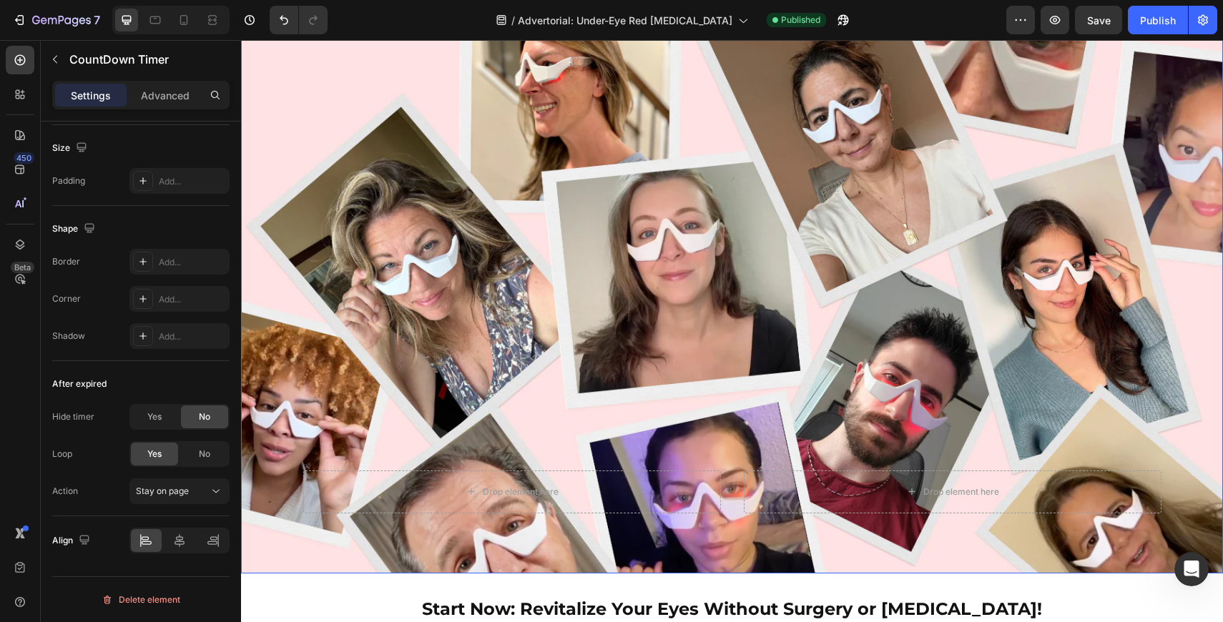
scroll to position [5643, 0]
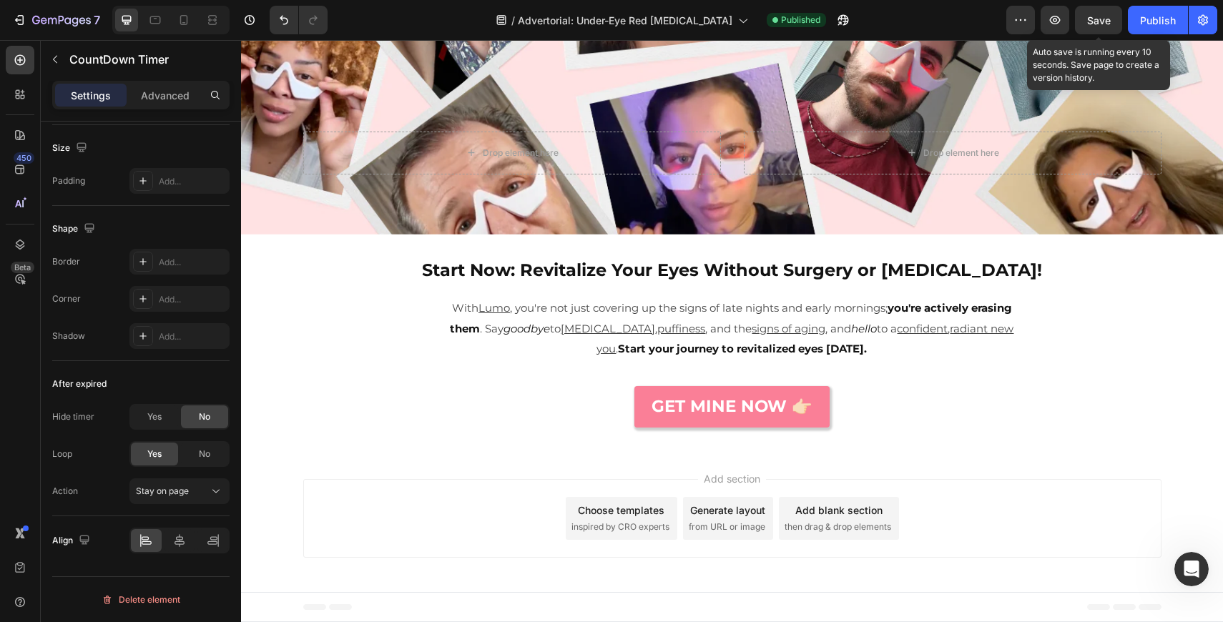
click at [1104, 24] on span "Save" at bounding box center [1099, 20] width 24 height 12
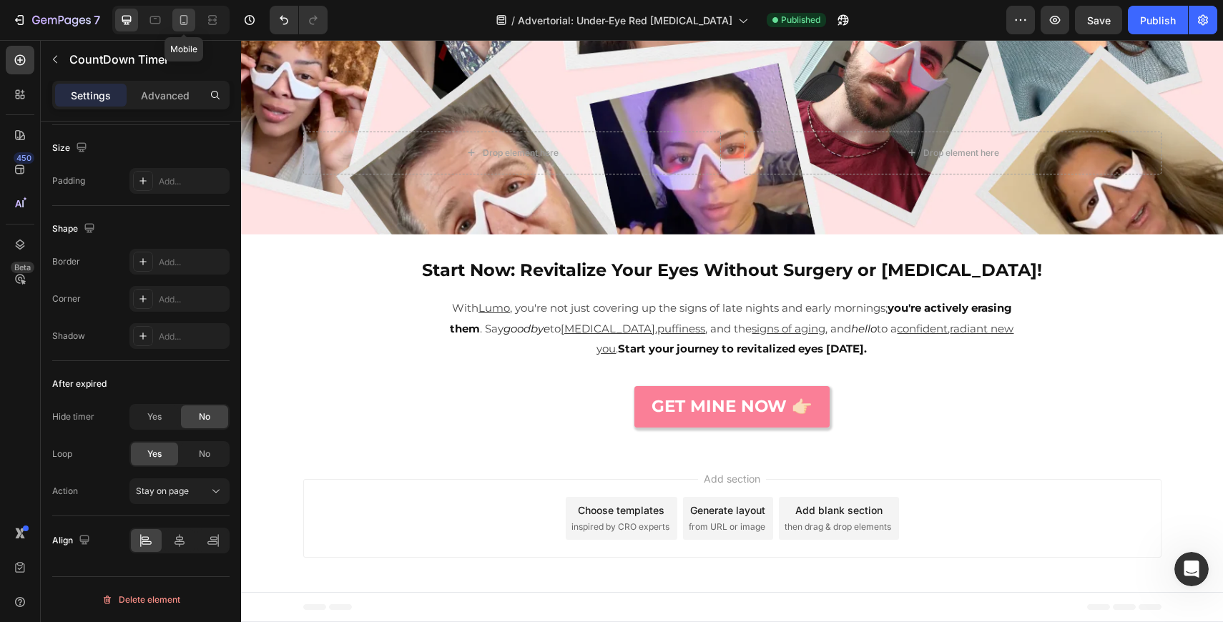
click at [184, 25] on icon at bounding box center [184, 20] width 14 height 14
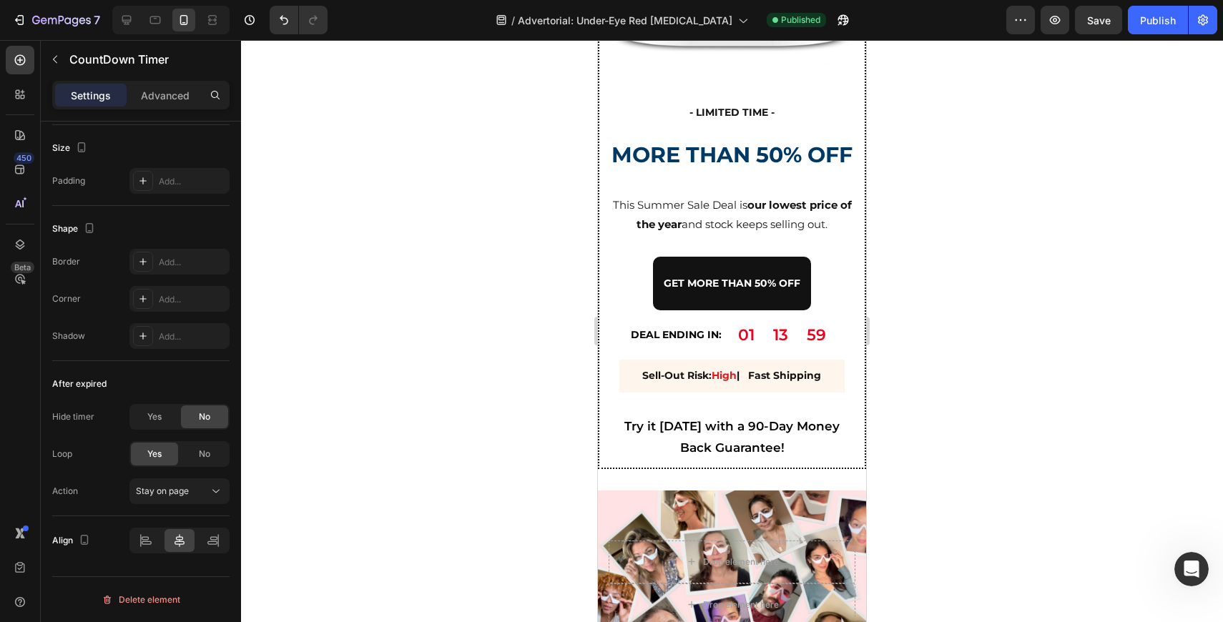
scroll to position [4875, 0]
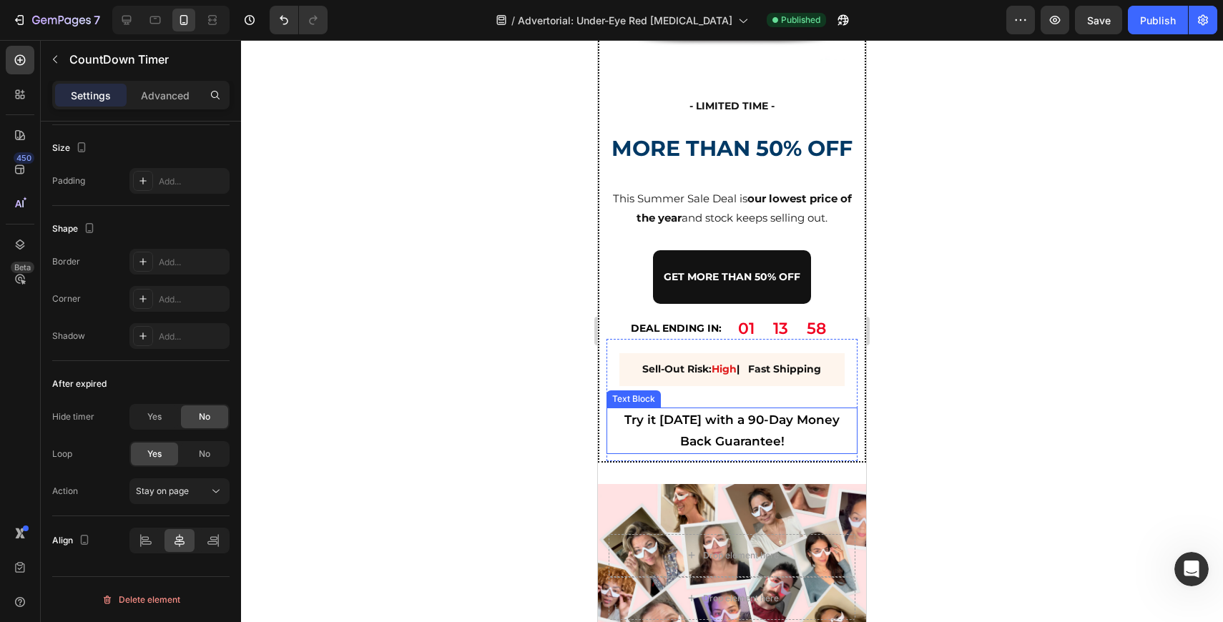
click at [720, 433] on p "Try it today with a 90-Day Money Back Guarantee!" at bounding box center [732, 431] width 248 height 44
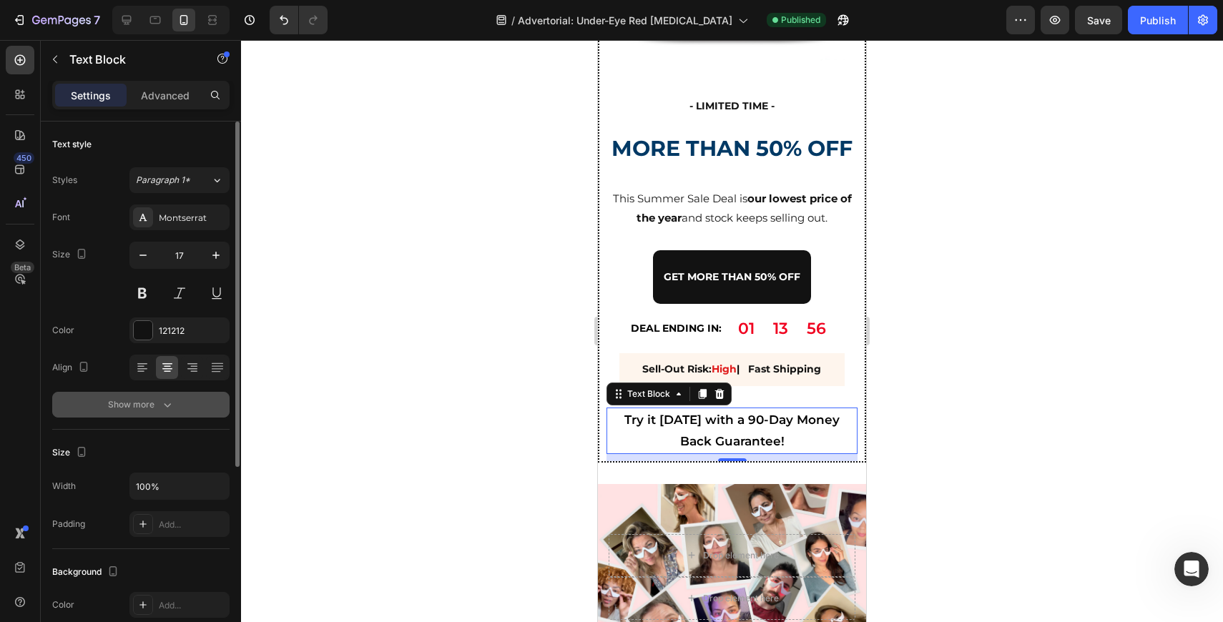
click at [158, 394] on button "Show more" at bounding box center [140, 405] width 177 height 26
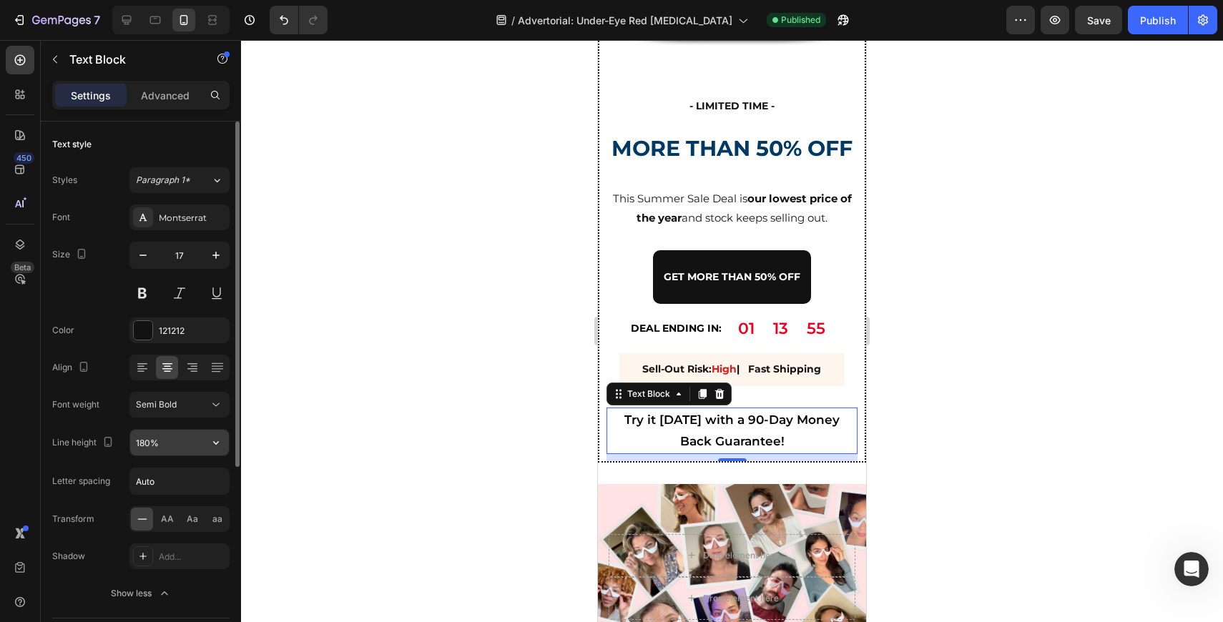
click at [152, 443] on input "180%" at bounding box center [179, 443] width 99 height 26
click at [190, 444] on input "180%" at bounding box center [179, 443] width 99 height 26
click at [215, 444] on icon "button" at bounding box center [216, 443] width 14 height 14
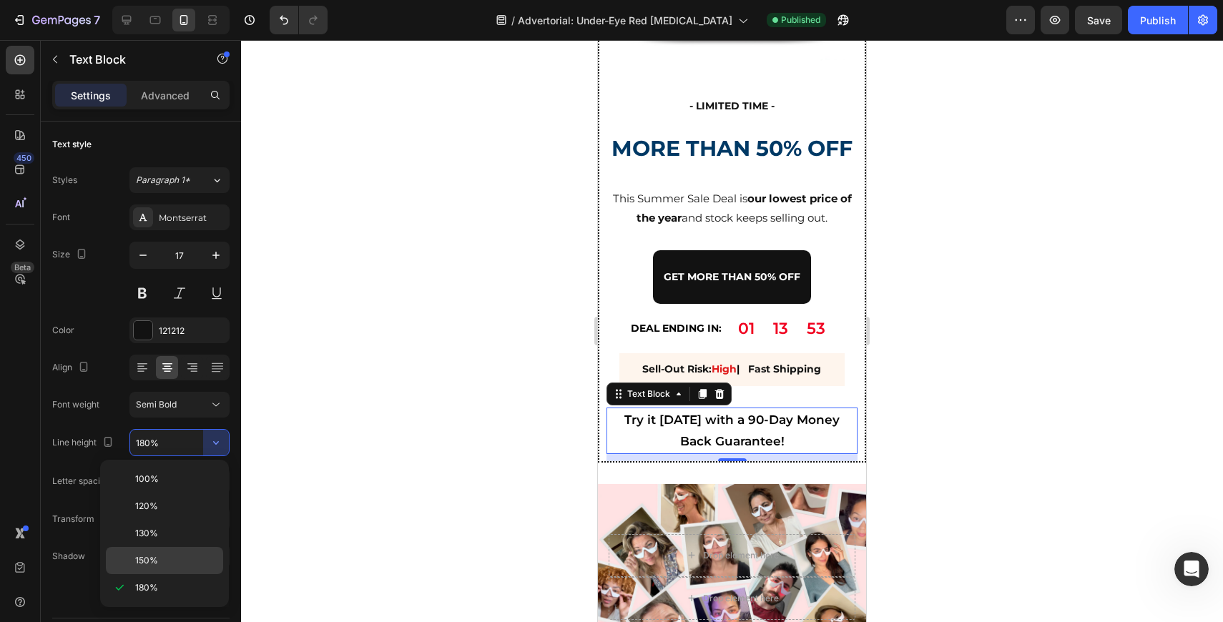
click at [181, 552] on div "150%" at bounding box center [164, 560] width 117 height 27
type input "150%"
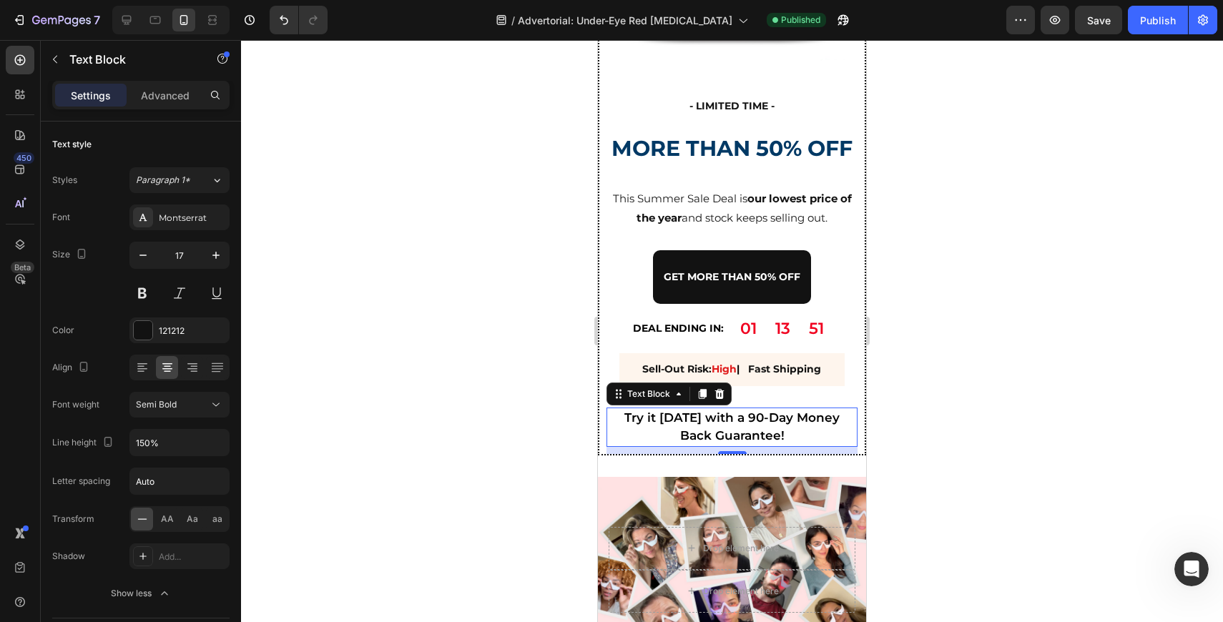
click at [1107, 18] on span "Save" at bounding box center [1099, 20] width 24 height 12
click at [1152, 24] on div "Publish" at bounding box center [1158, 20] width 36 height 15
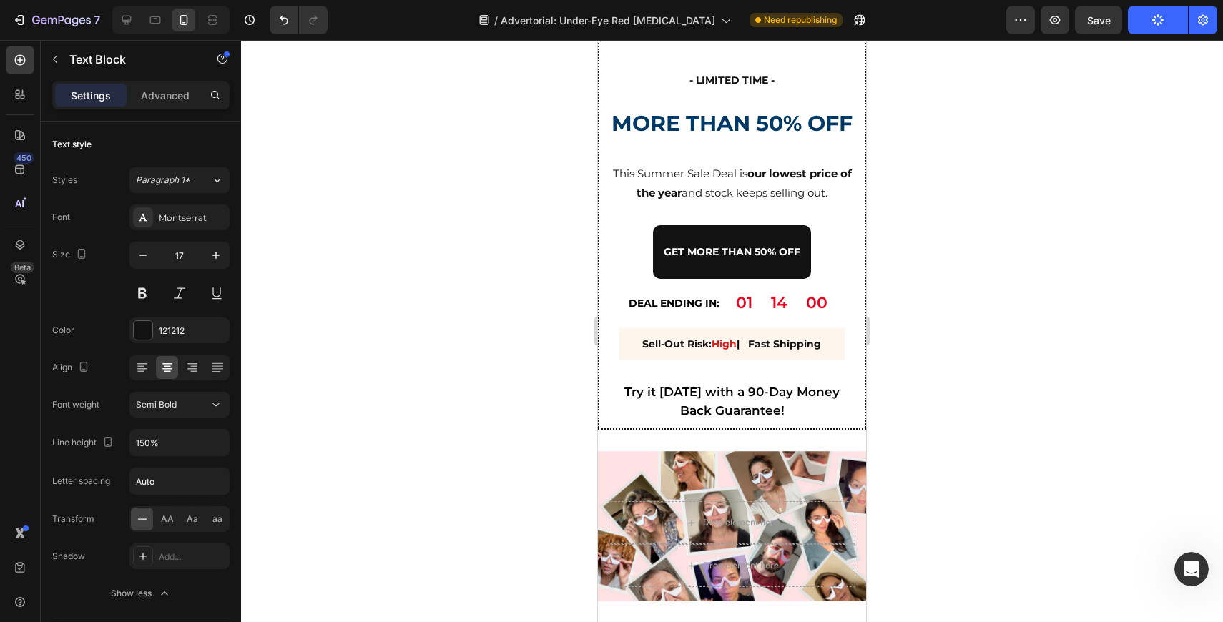
scroll to position [5313, 0]
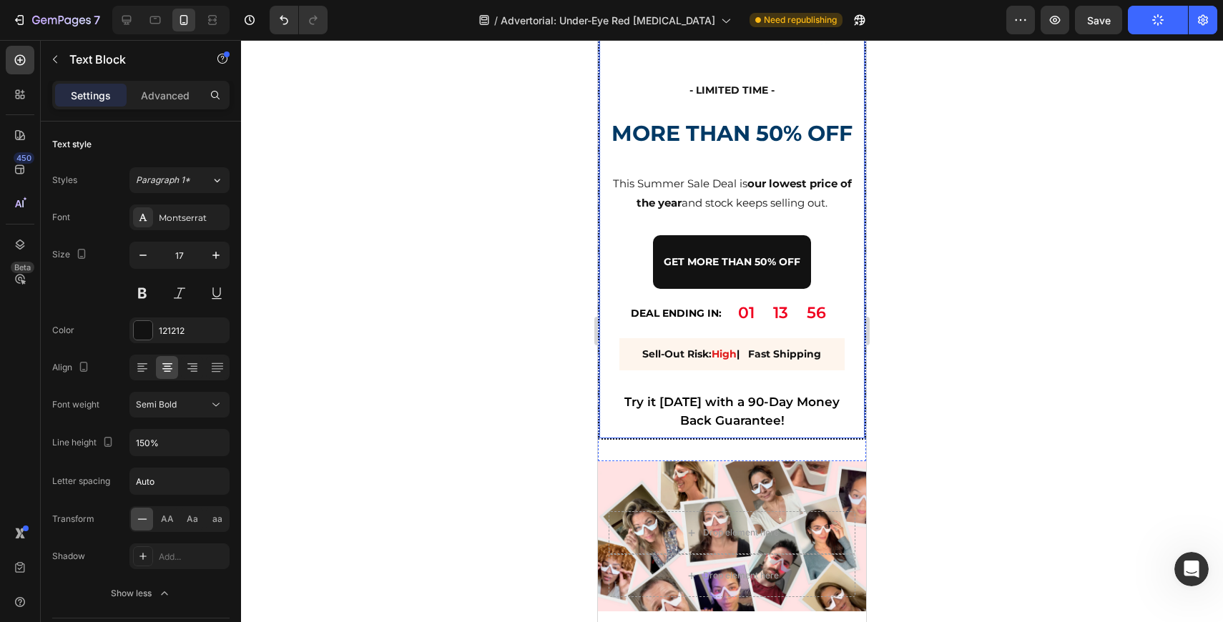
click at [602, 436] on div "Image - LIMITED TIME - Text Block MORE THAN 50% OFF Text Block This Summer Sale…" at bounding box center [732, 134] width 268 height 612
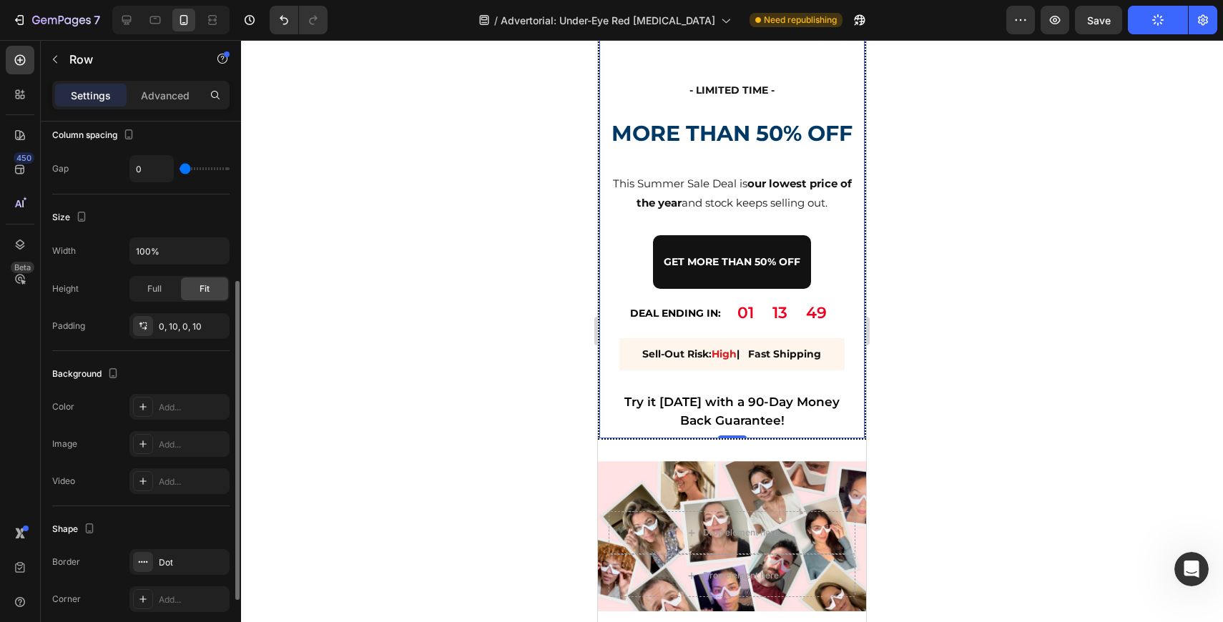
scroll to position [277, 0]
click at [167, 104] on div "Advanced" at bounding box center [165, 95] width 72 height 23
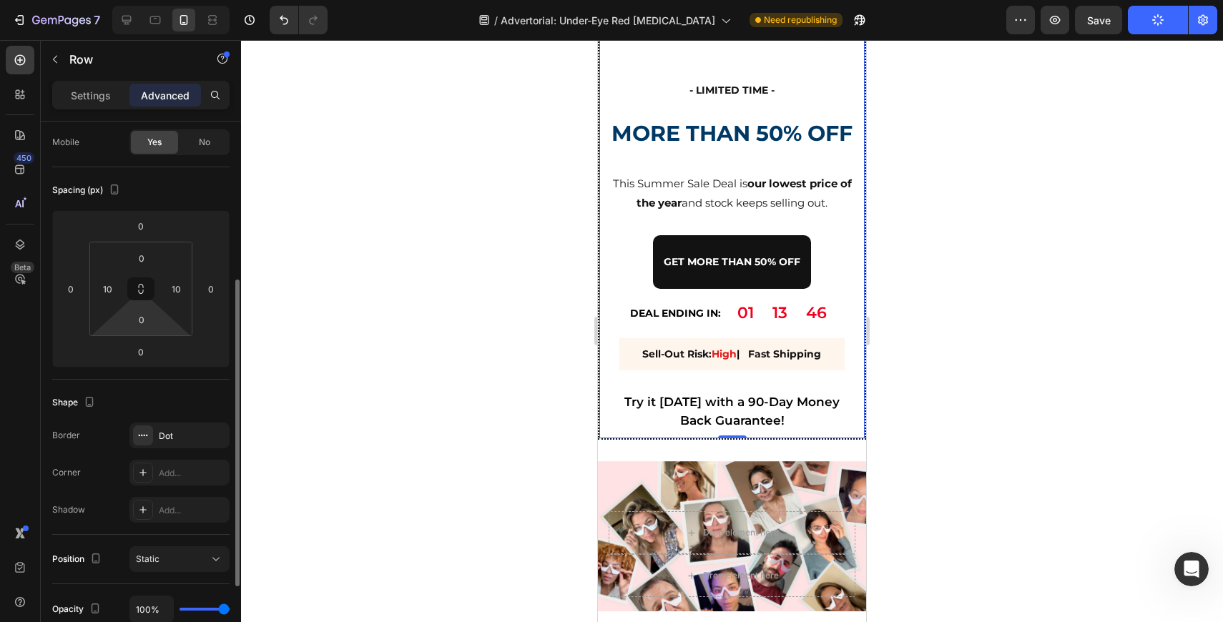
scroll to position [68, 0]
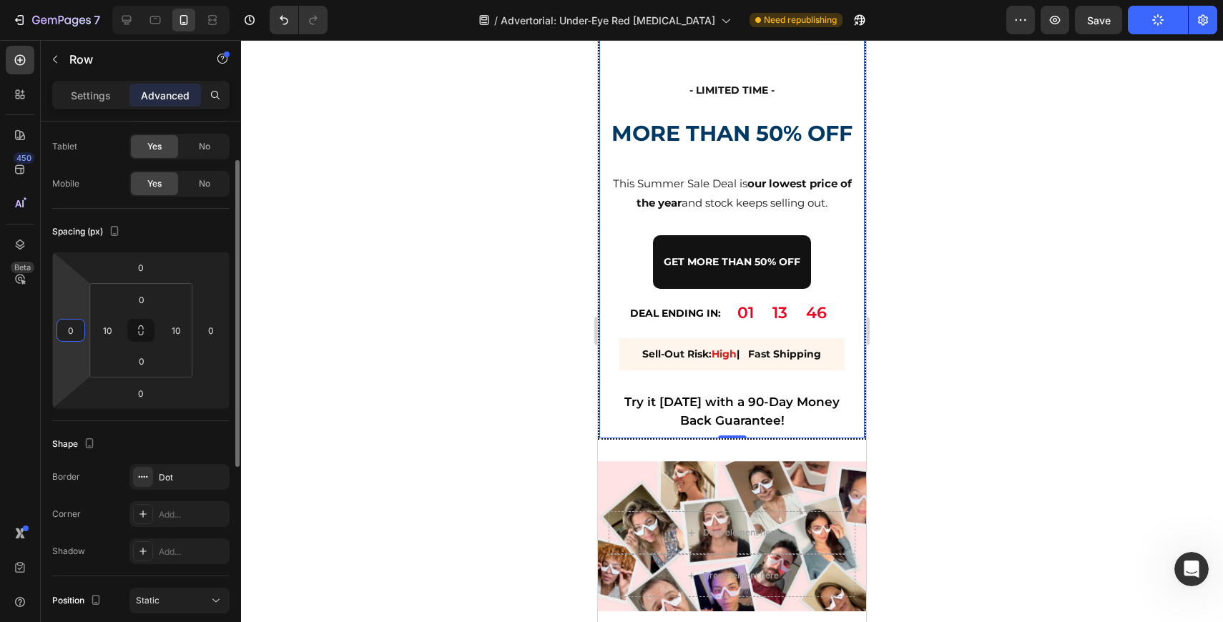
click at [77, 320] on input "0" at bounding box center [70, 330] width 21 height 21
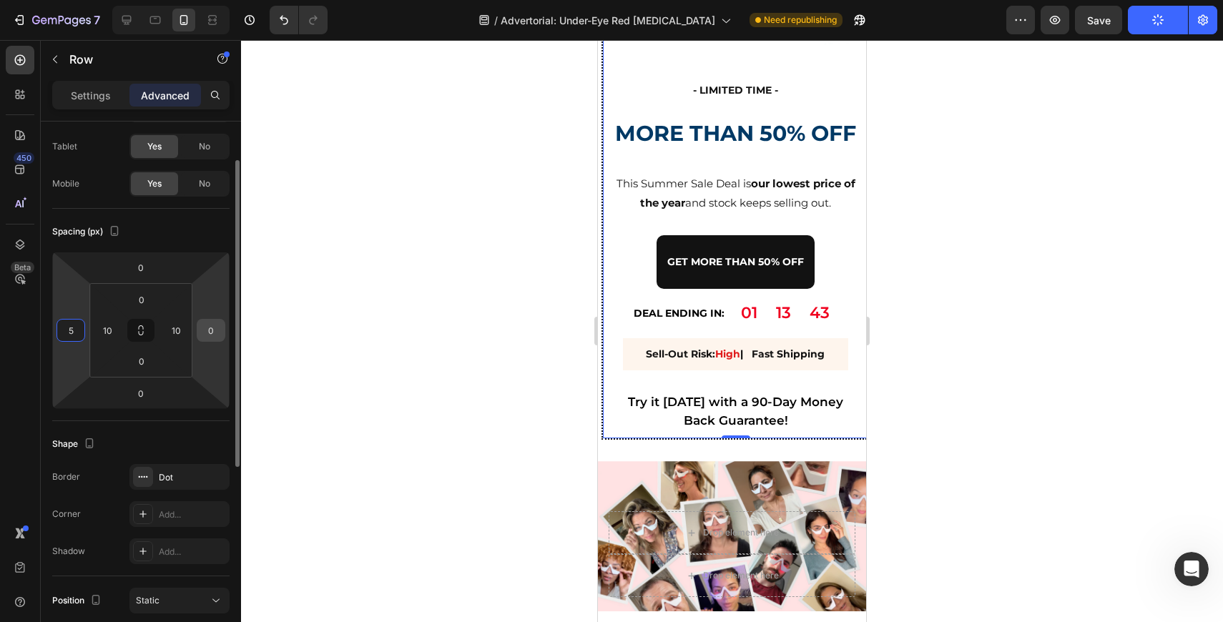
type input "5"
click at [217, 332] on input "0" at bounding box center [210, 330] width 21 height 21
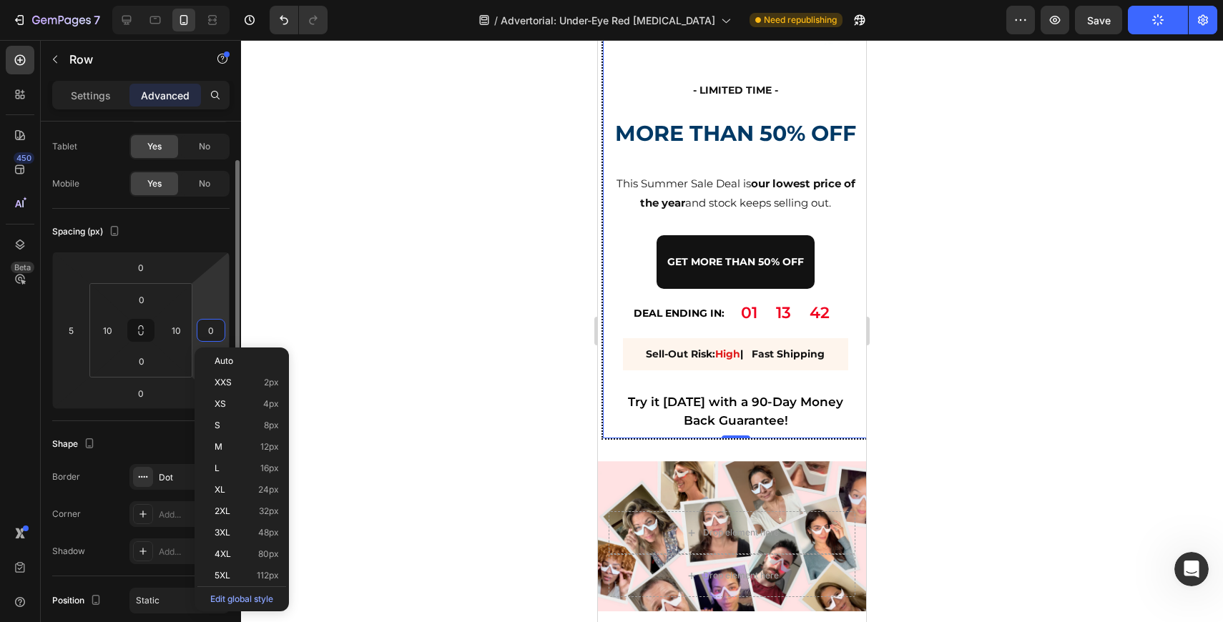
type input "5"
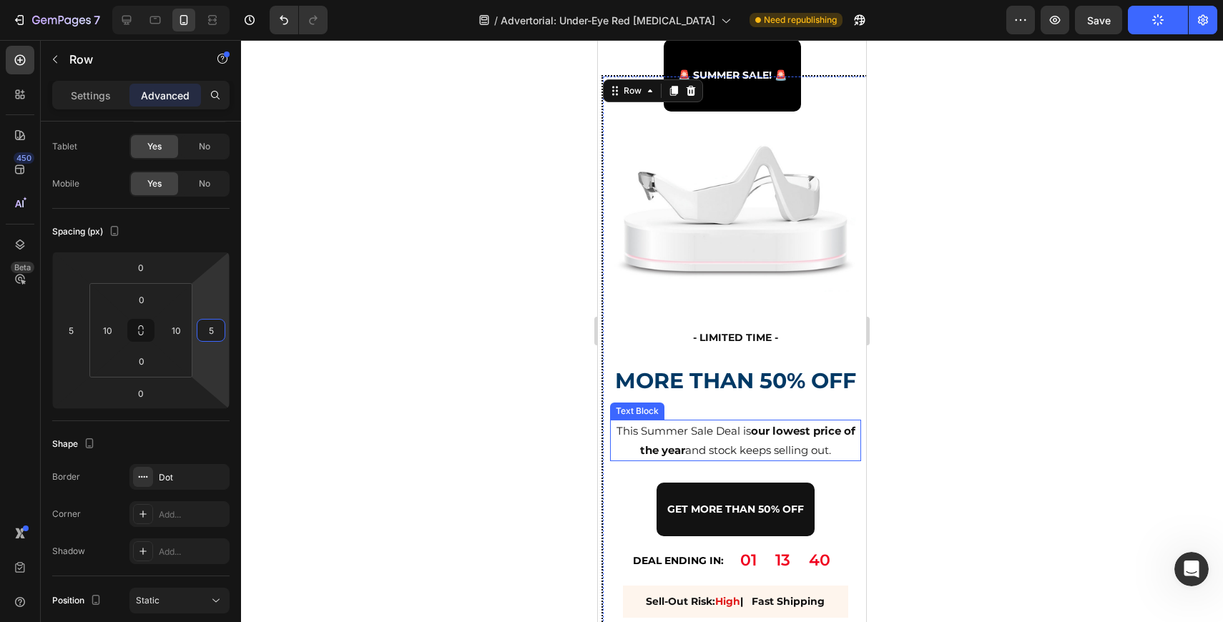
scroll to position [4894, 0]
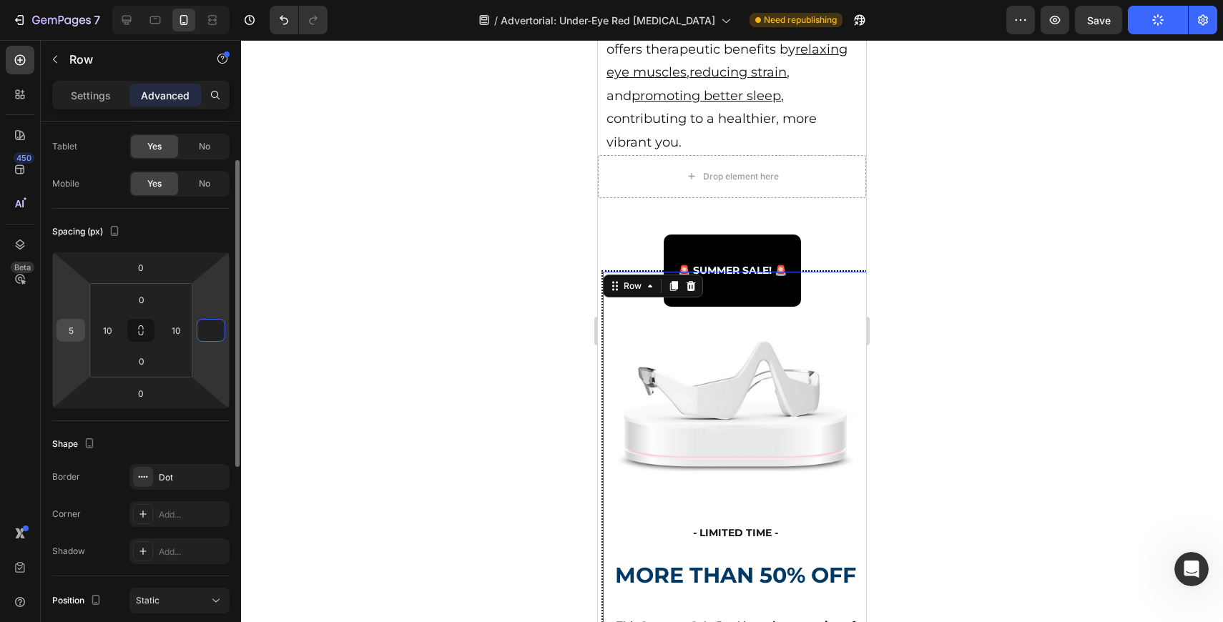
type input "0"
click at [79, 325] on input "5" at bounding box center [70, 330] width 21 height 21
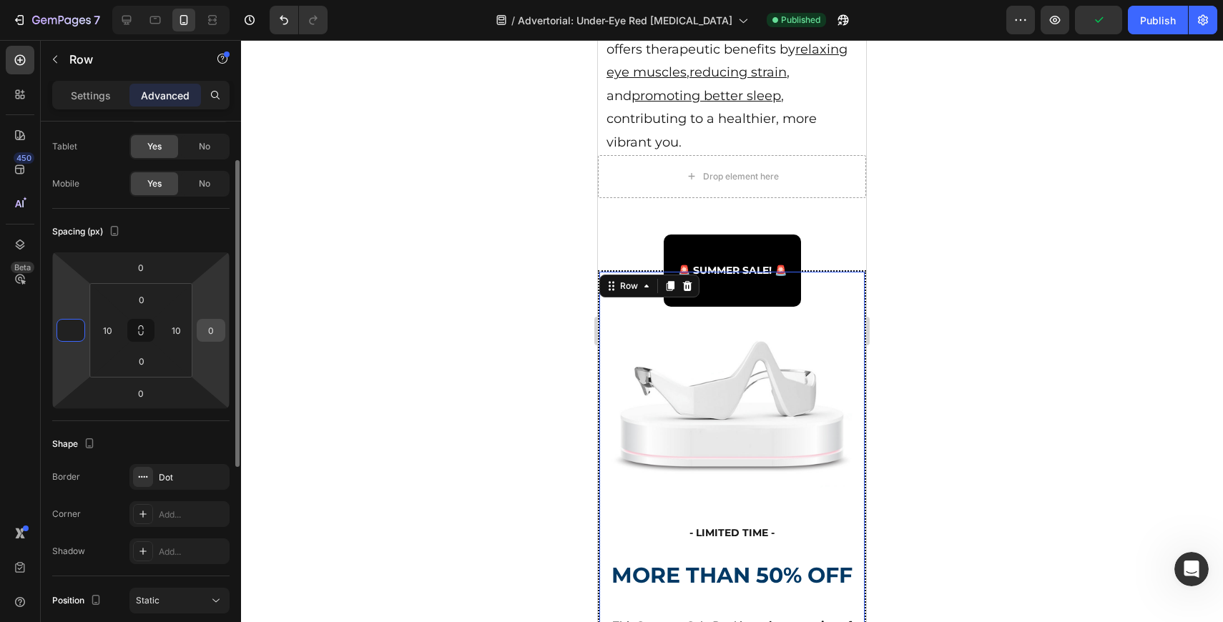
type input "0"
click at [218, 325] on input "0" at bounding box center [210, 330] width 21 height 21
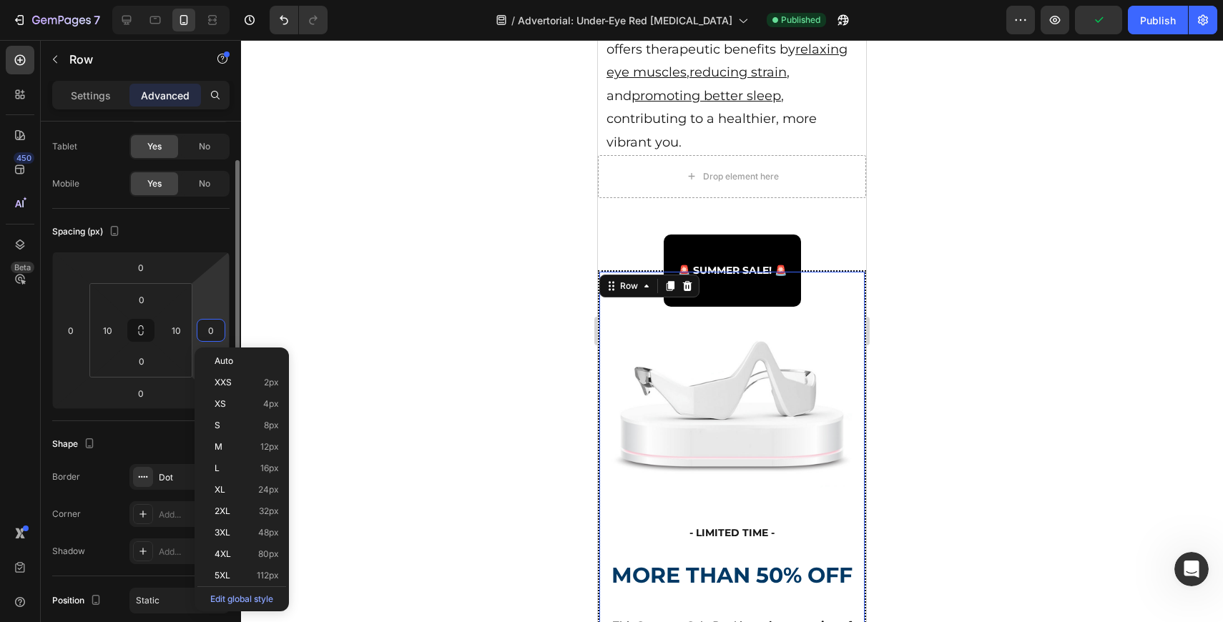
type input "5"
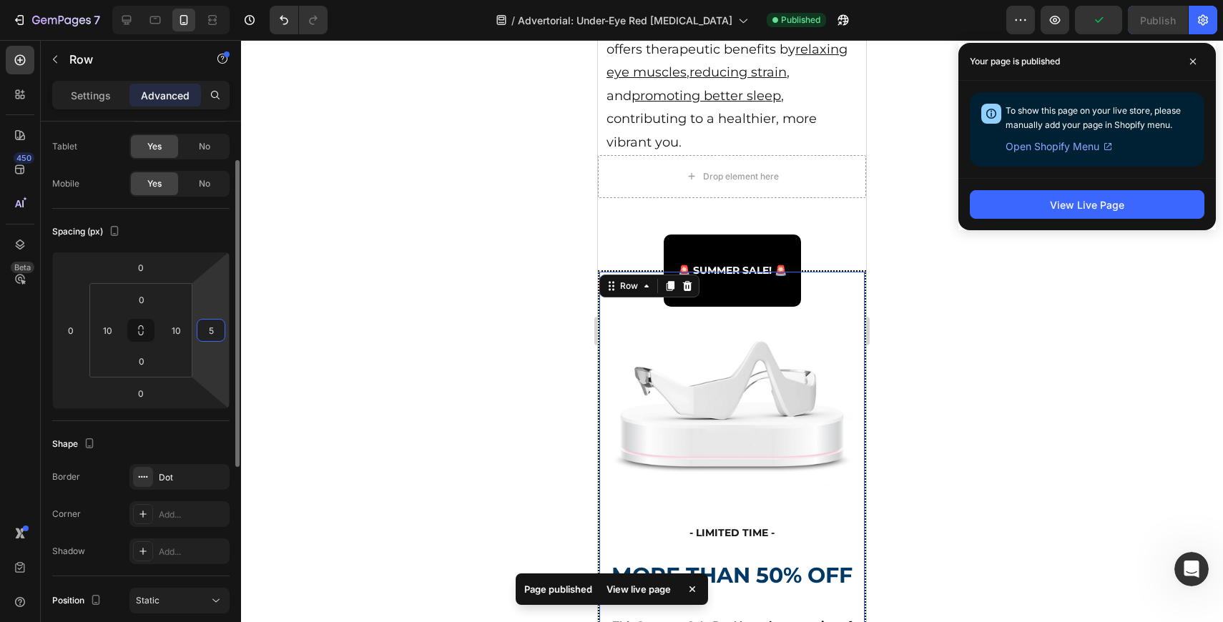
click at [218, 325] on input "5" at bounding box center [210, 330] width 21 height 21
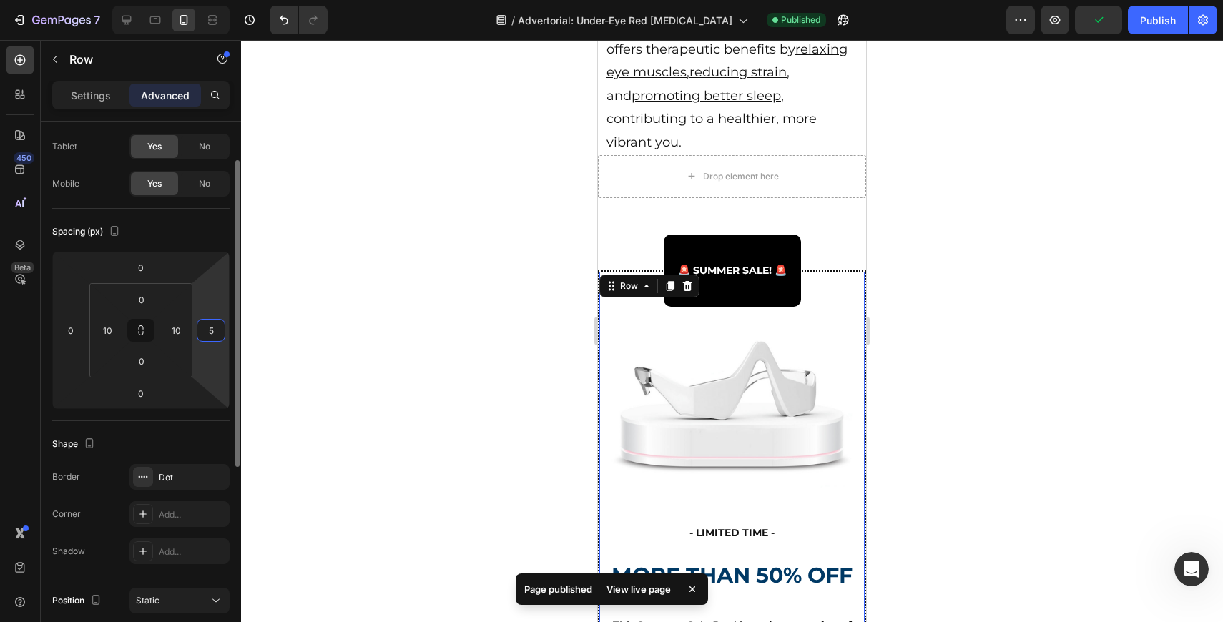
click at [218, 325] on input "5" at bounding box center [210, 330] width 21 height 21
click at [850, 198] on div "🚨 SUMMER SALE! 🚨 Text Block Row" at bounding box center [732, 234] width 268 height 72
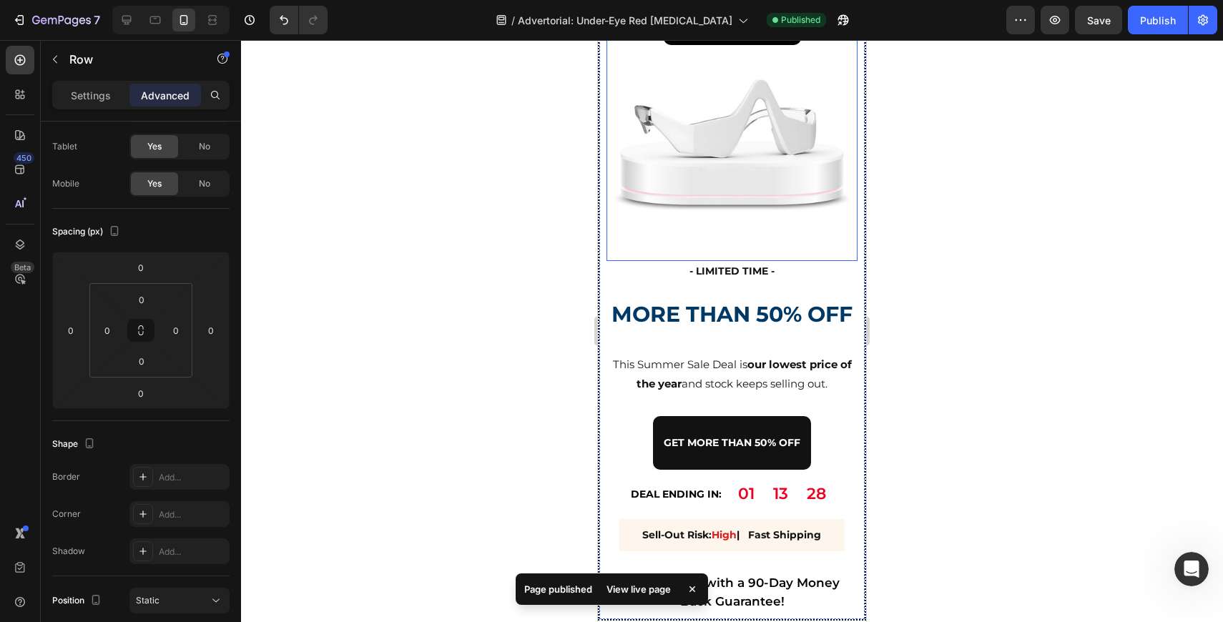
scroll to position [5201, 0]
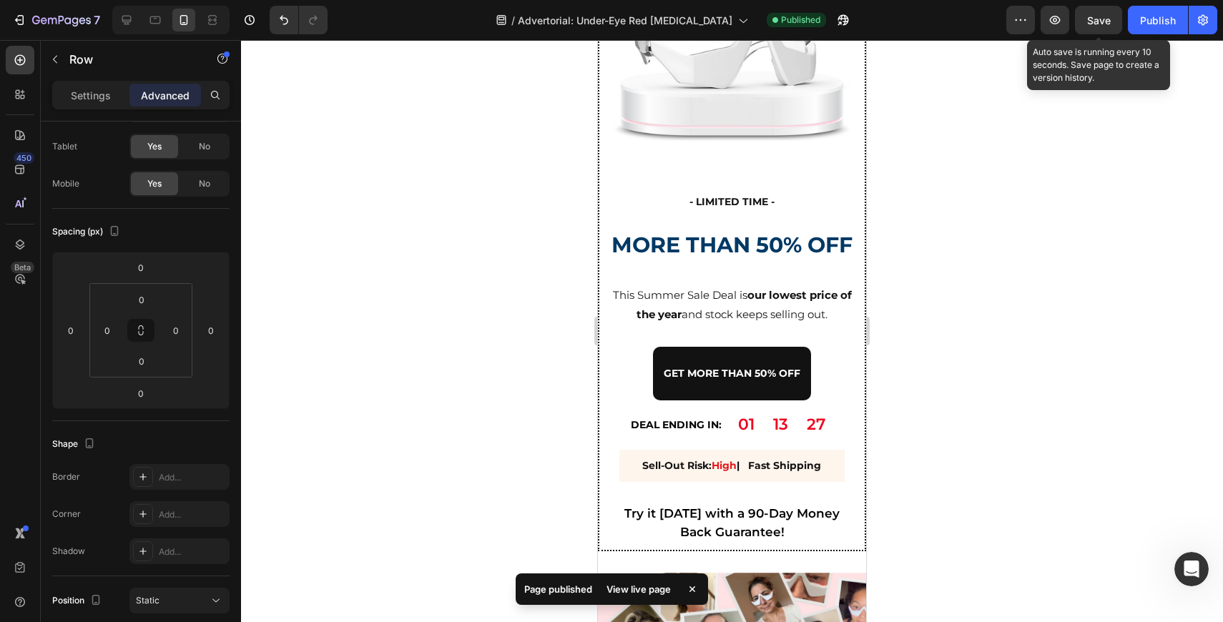
click at [1106, 26] on div "Save" at bounding box center [1099, 20] width 24 height 15
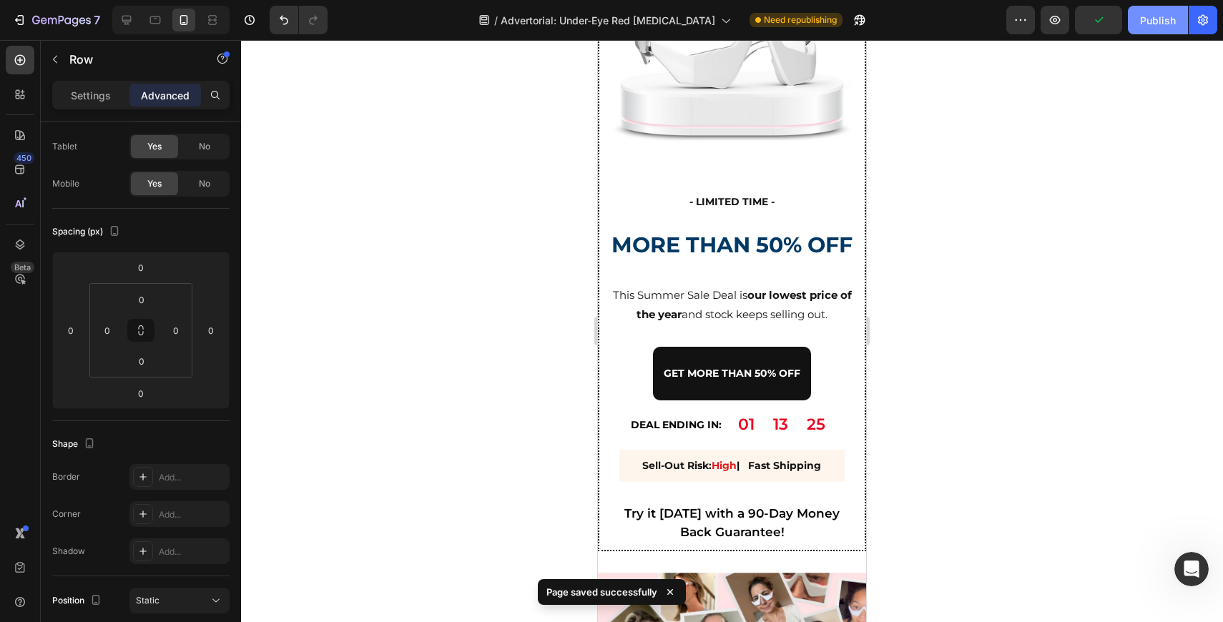
click at [1163, 25] on div "Publish" at bounding box center [1158, 20] width 36 height 15
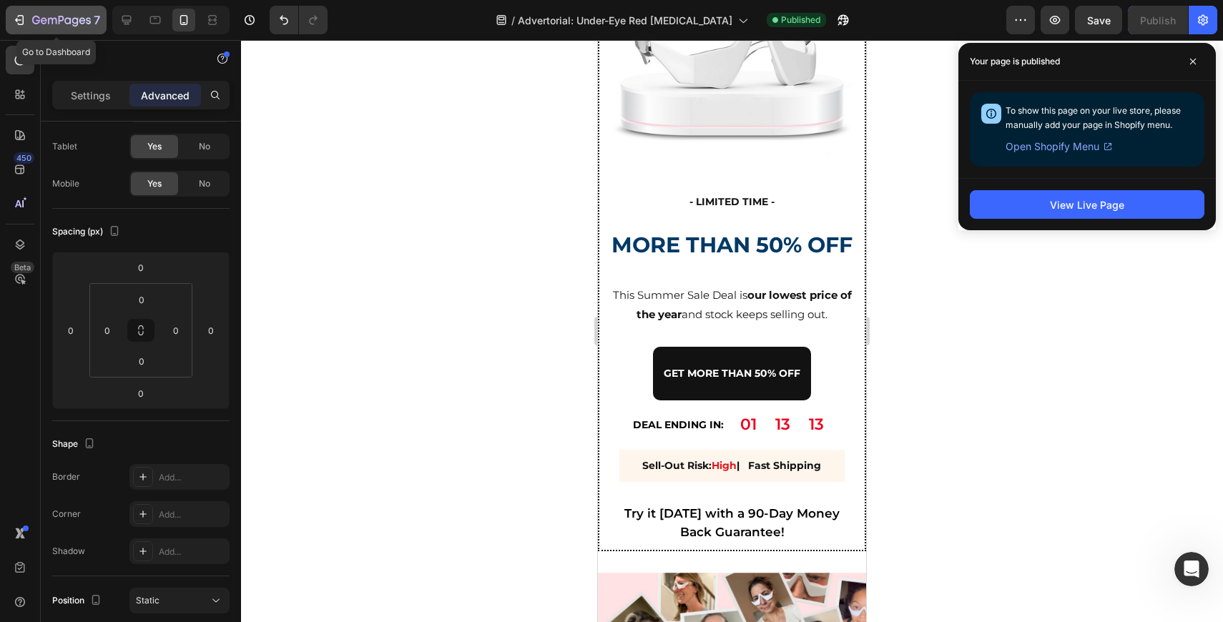
click at [22, 26] on icon "button" at bounding box center [19, 20] width 14 height 14
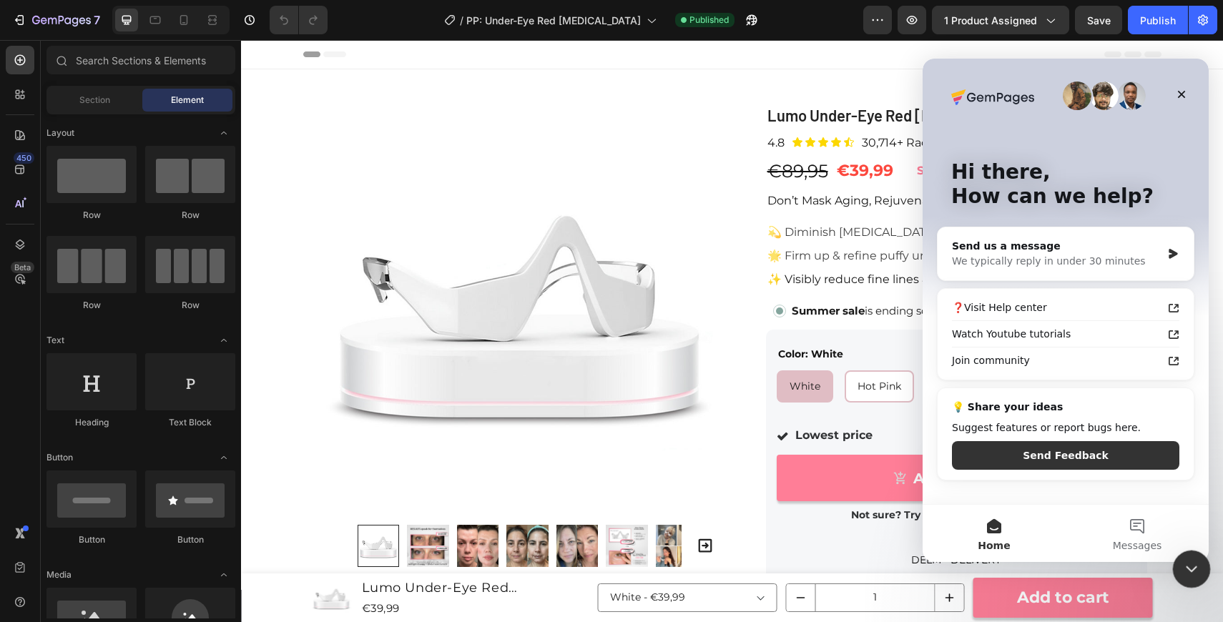
click at [1194, 561] on icon "Close Intercom Messenger" at bounding box center [1189, 567] width 17 height 17
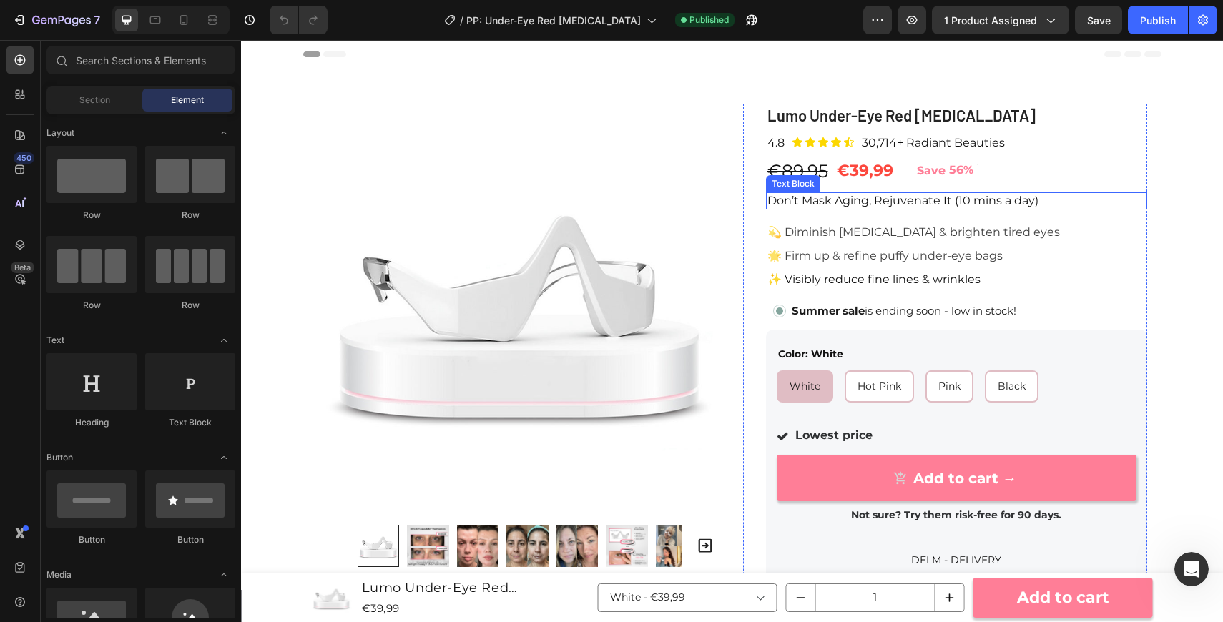
click at [862, 204] on p "Don’t Mask Aging, Rejuvenate It (10 mins a day)" at bounding box center [956, 201] width 378 height 14
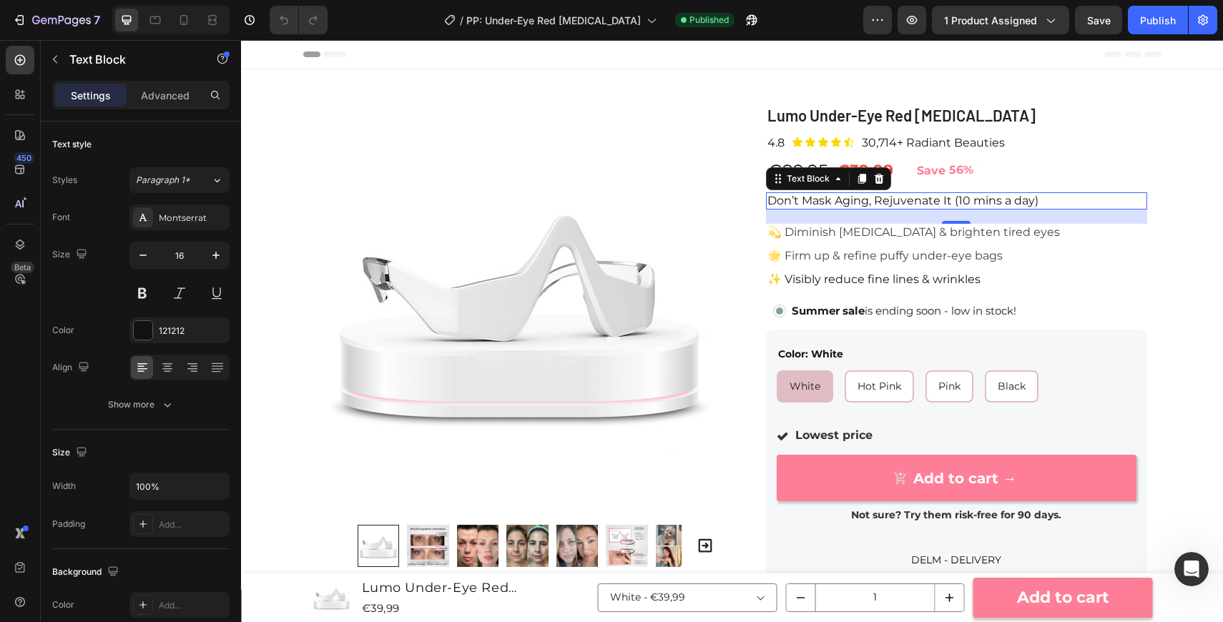
click at [923, 197] on p "Don’t Mask Aging, Rejuvenate It (10 mins a day)" at bounding box center [956, 201] width 378 height 14
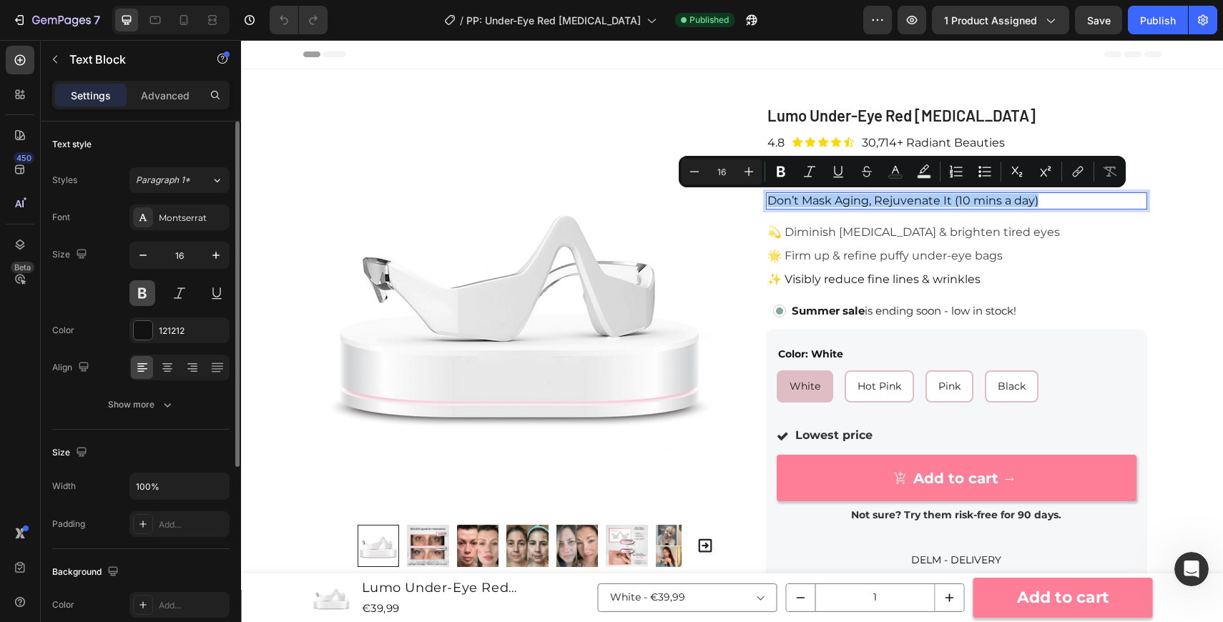
click at [140, 295] on button at bounding box center [142, 293] width 26 height 26
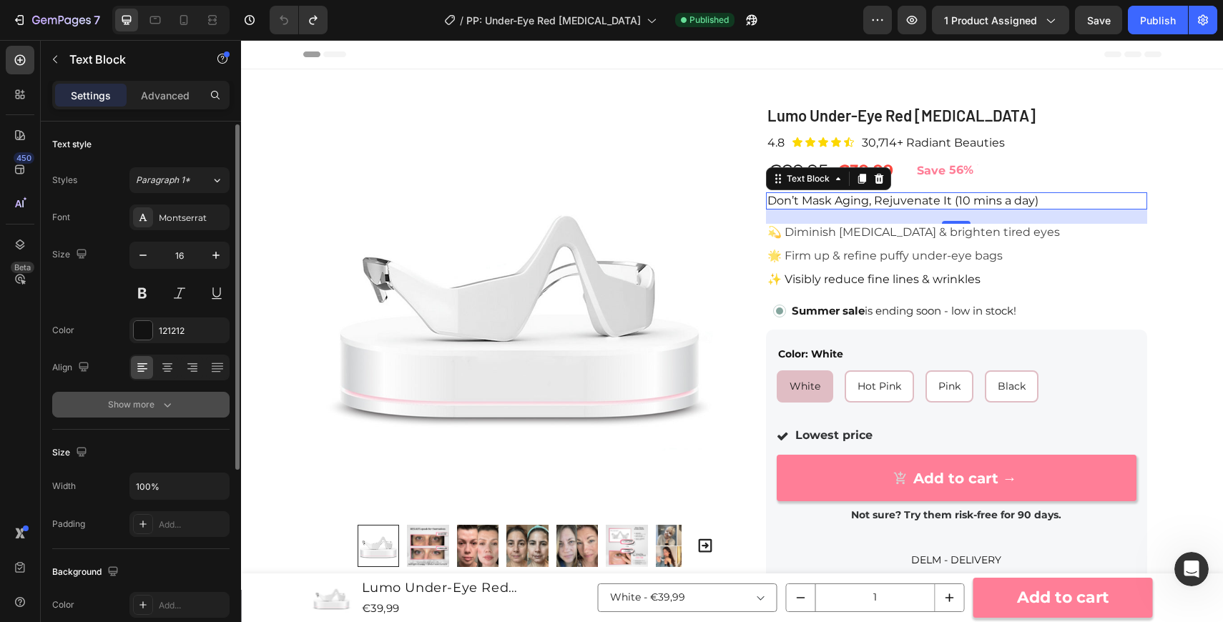
scroll to position [57, 0]
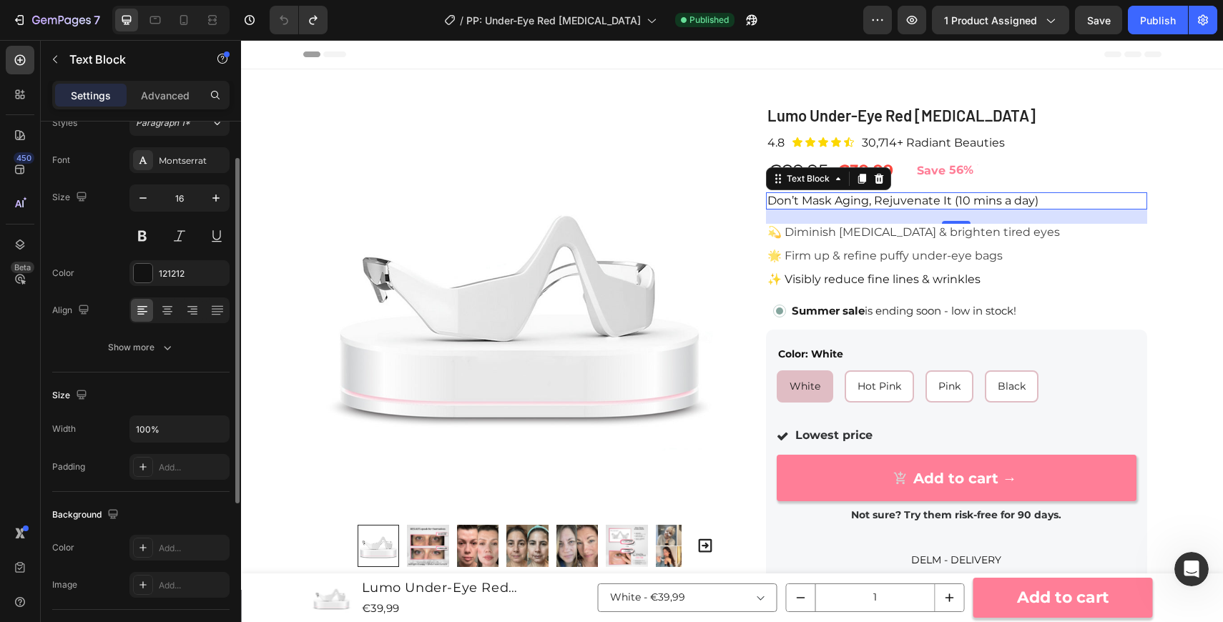
click at [166, 492] on div "Text style Styles Paragraph 1* Font Montserrat Size 16 Color 121212 Align Show …" at bounding box center [140, 551] width 177 height 118
click at [185, 345] on button "Show more" at bounding box center [140, 348] width 177 height 26
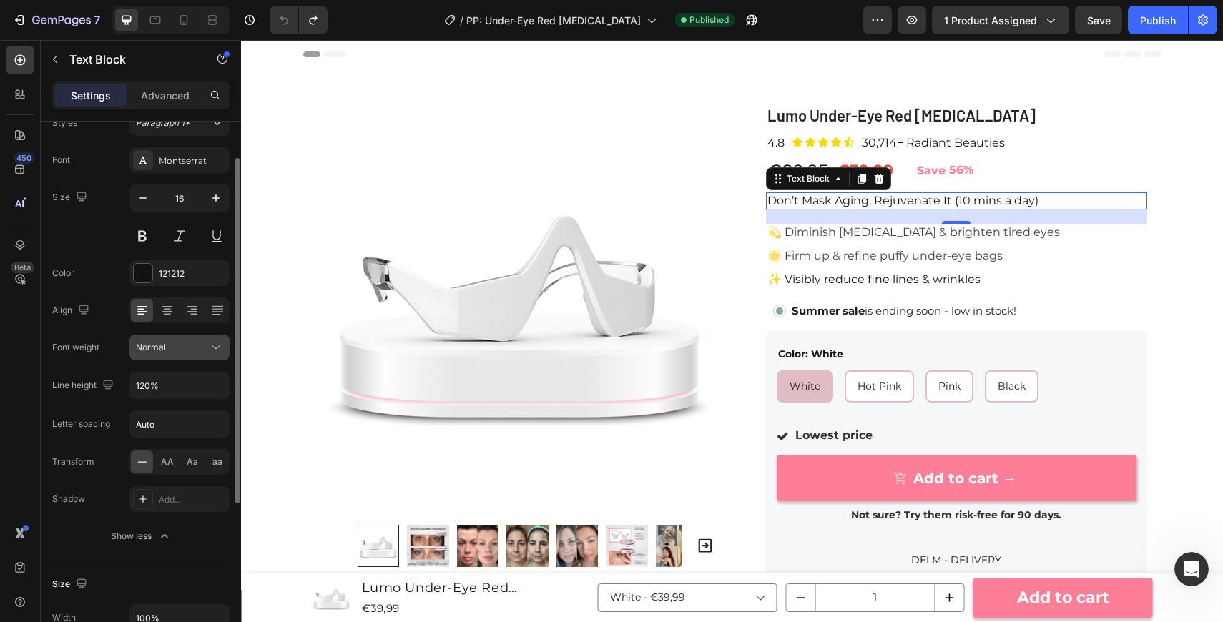
click at [194, 348] on div "Normal" at bounding box center [172, 347] width 73 height 13
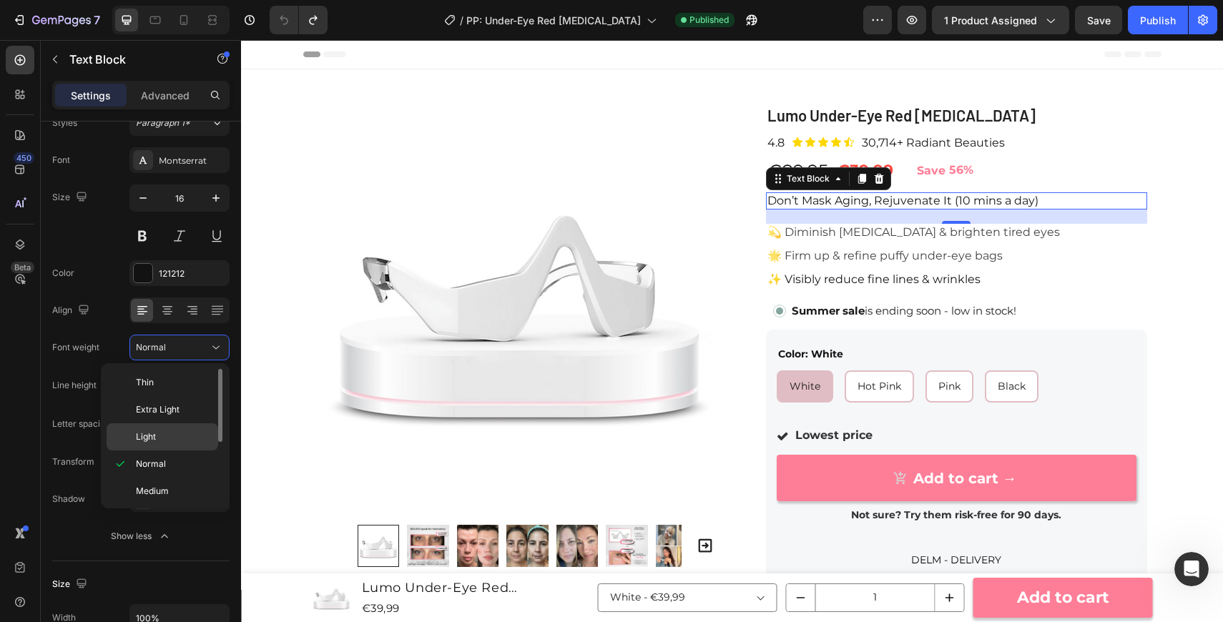
scroll to position [43, 0]
click at [186, 472] on p "Semi Bold" at bounding box center [174, 475] width 76 height 13
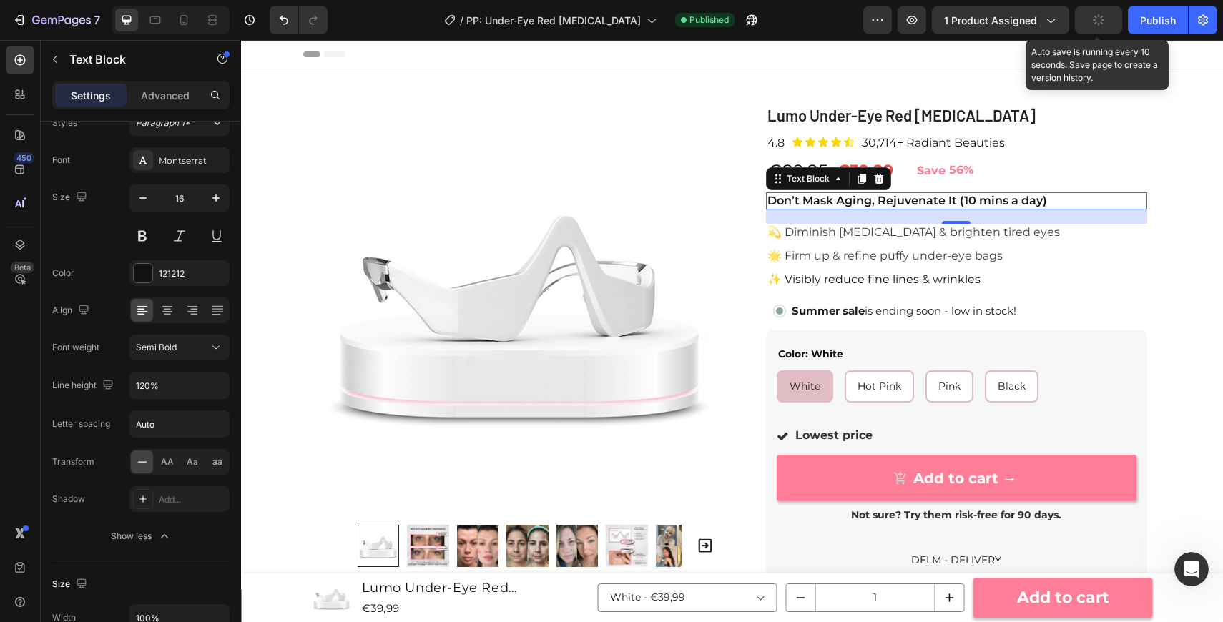
click at [1099, 23] on icon "button" at bounding box center [1098, 20] width 13 height 13
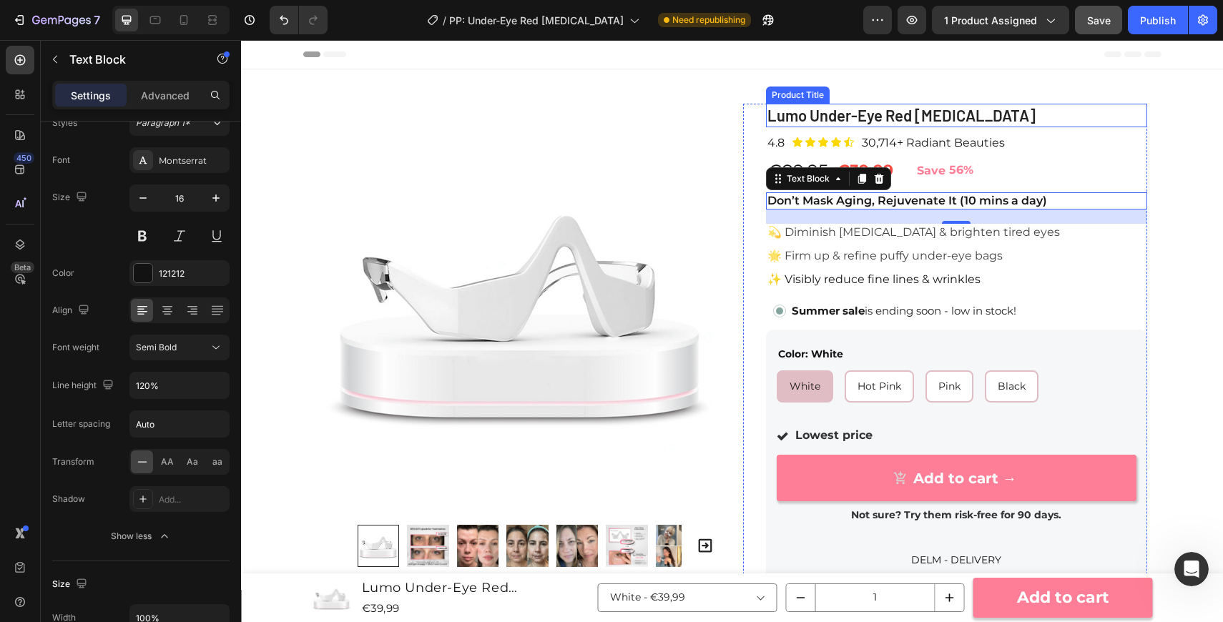
click at [991, 115] on h1 "Lumo Under-Eye Red [MEDICAL_DATA]" at bounding box center [956, 116] width 381 height 24
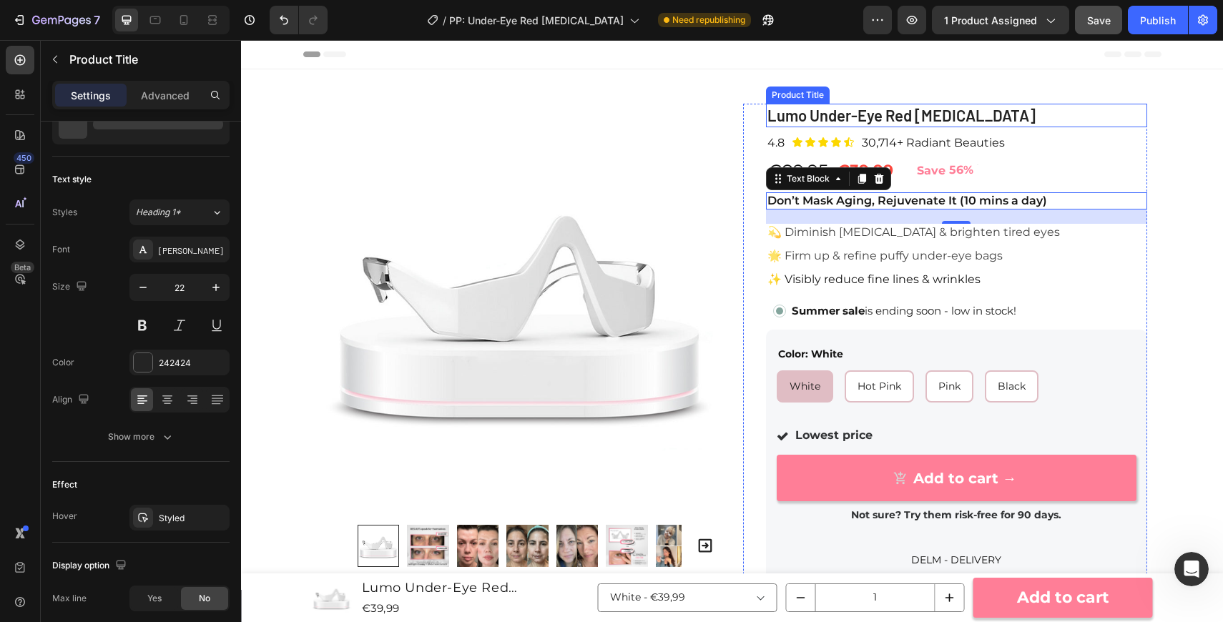
scroll to position [0, 0]
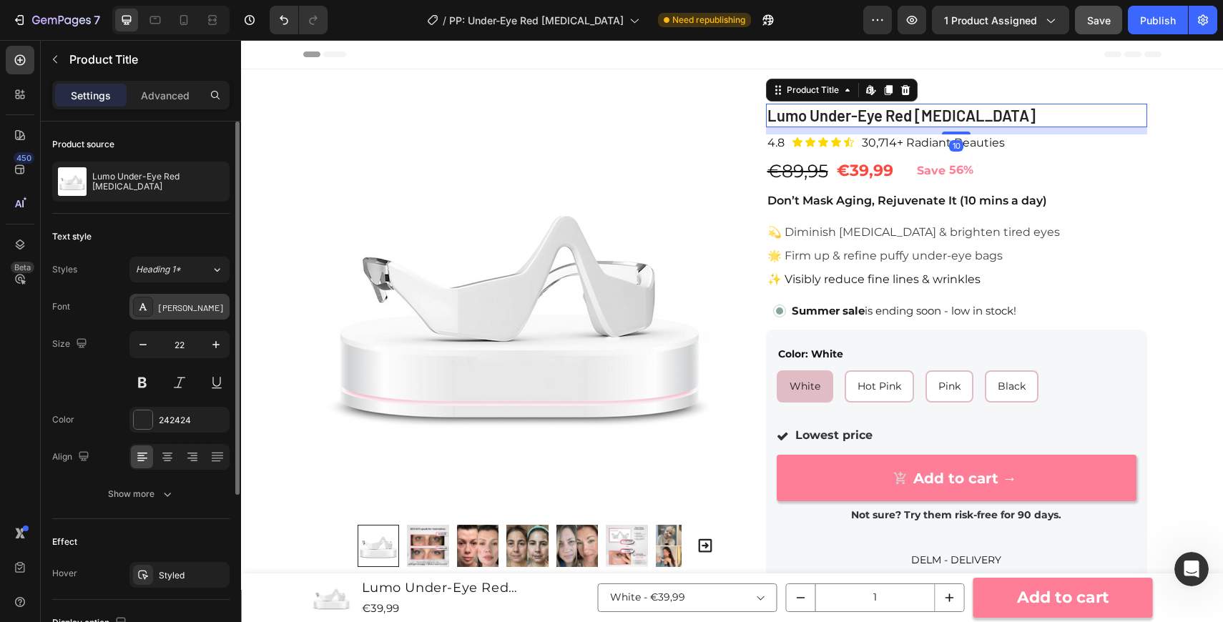
click at [197, 305] on div "[PERSON_NAME]" at bounding box center [192, 307] width 67 height 13
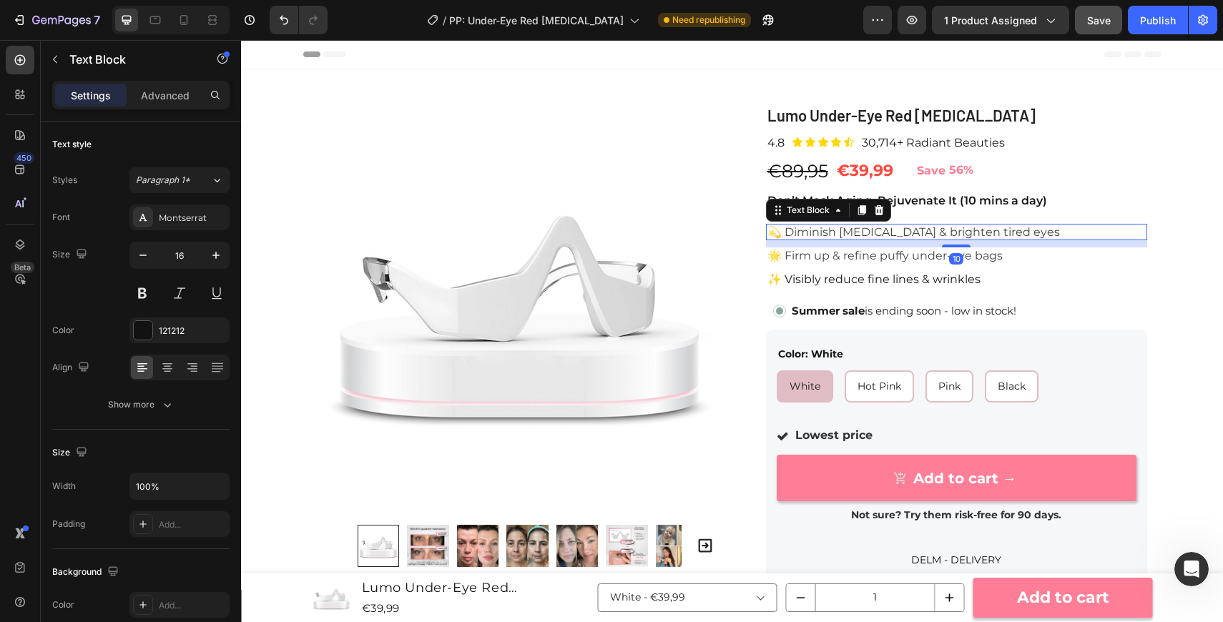
click at [845, 228] on span "💫 Diminish [MEDICAL_DATA] & brighten tired eyes" at bounding box center [913, 232] width 293 height 14
click at [856, 255] on span "🌟 Firm up & refine puffy under-eye bags" at bounding box center [884, 256] width 235 height 14
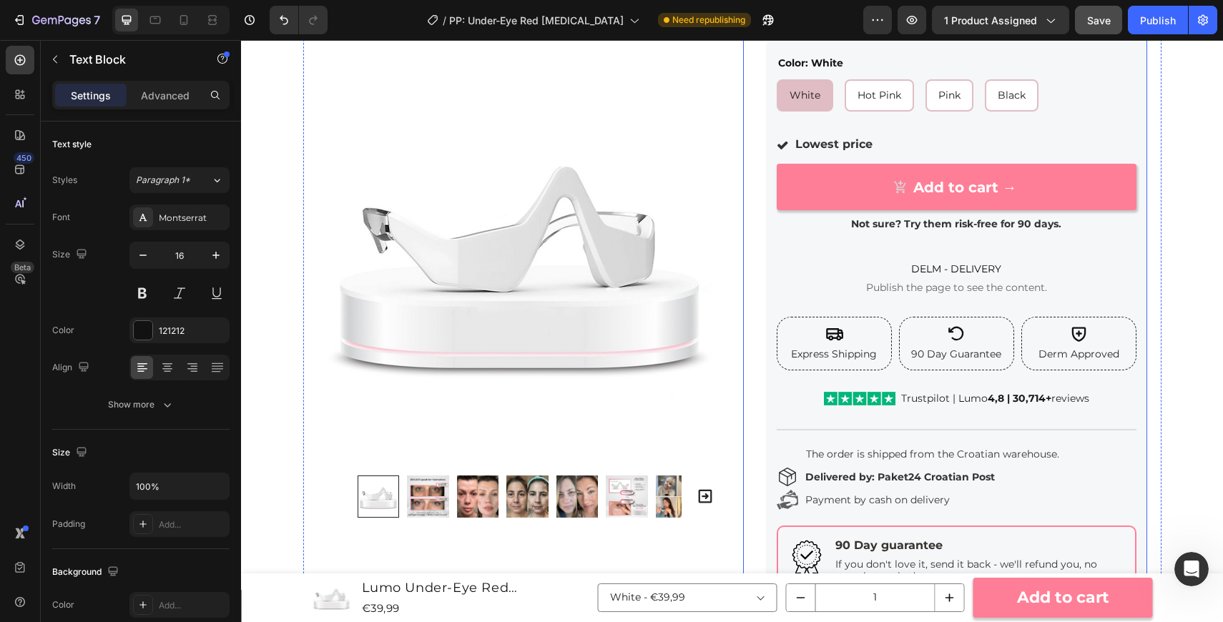
scroll to position [519, 0]
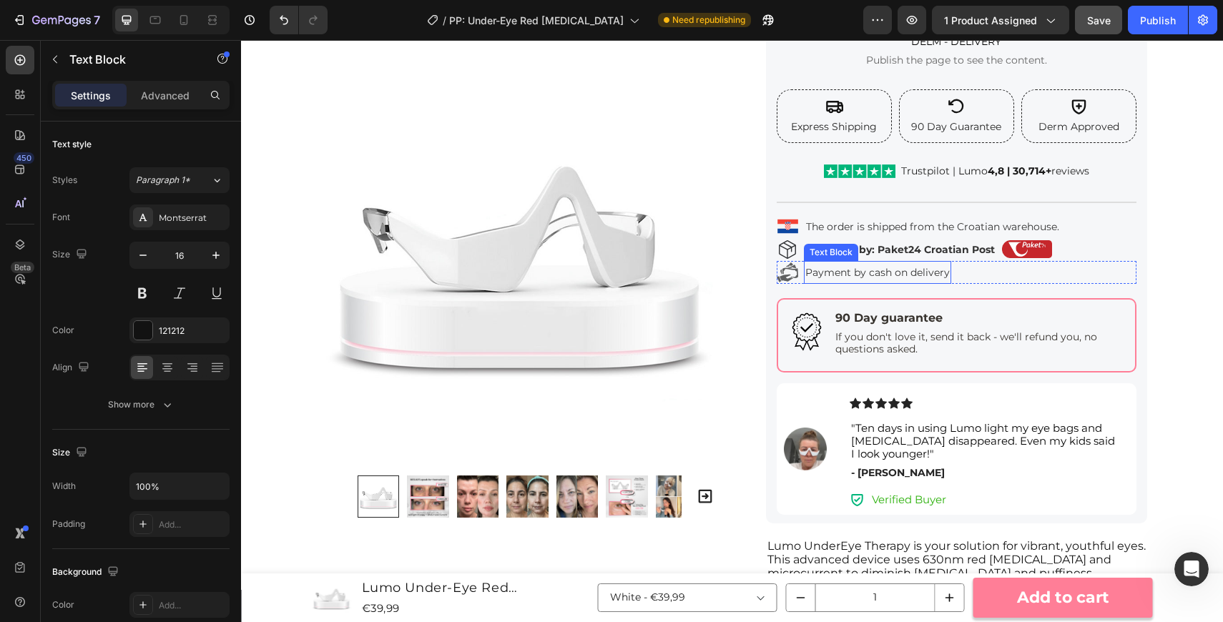
click at [889, 274] on span "Payment by cash on delivery" at bounding box center [877, 272] width 144 height 13
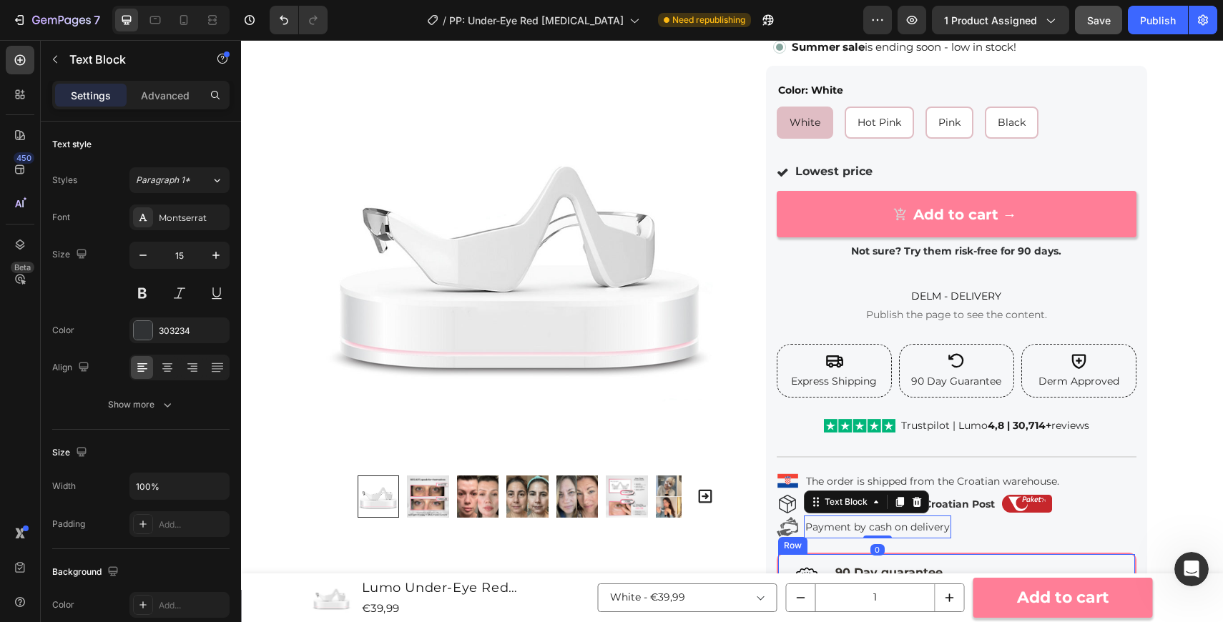
scroll to position [0, 0]
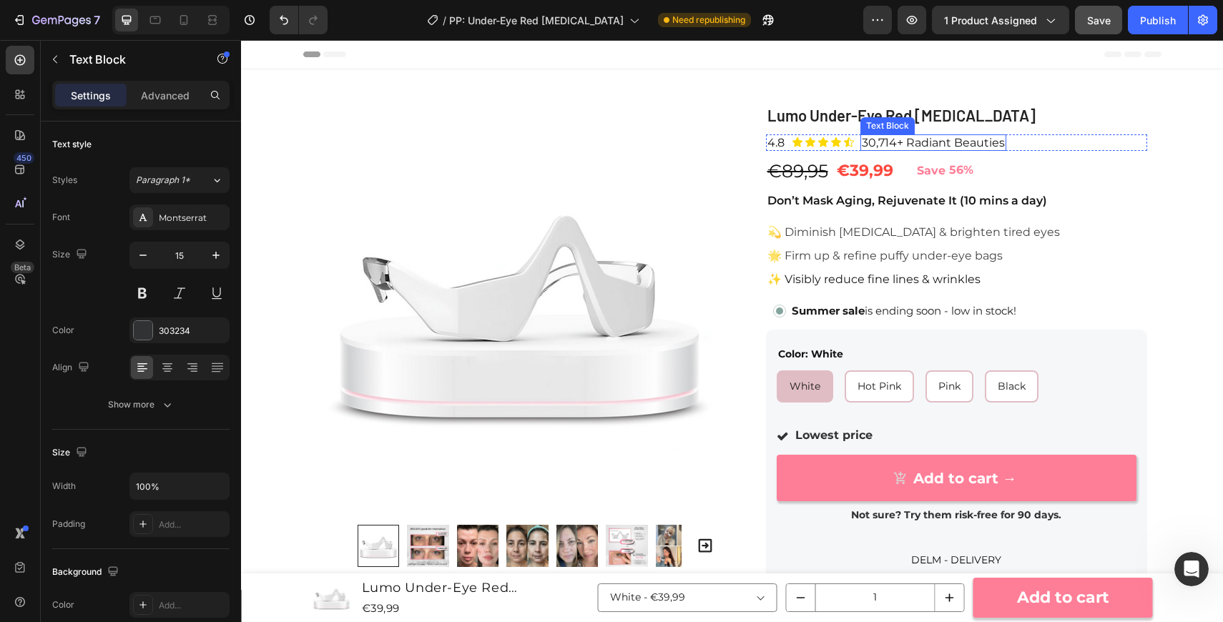
click at [910, 121] on div "Text Block" at bounding box center [887, 125] width 49 height 13
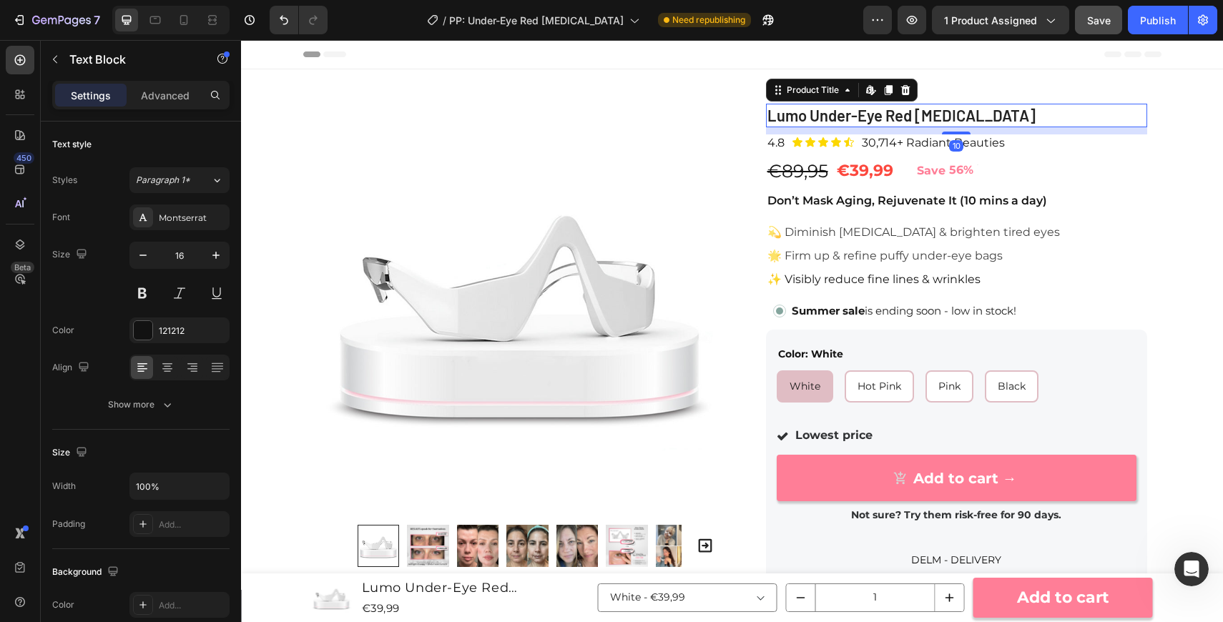
click at [793, 117] on h1 "Lumo Under-Eye Red [MEDICAL_DATA]" at bounding box center [956, 116] width 381 height 24
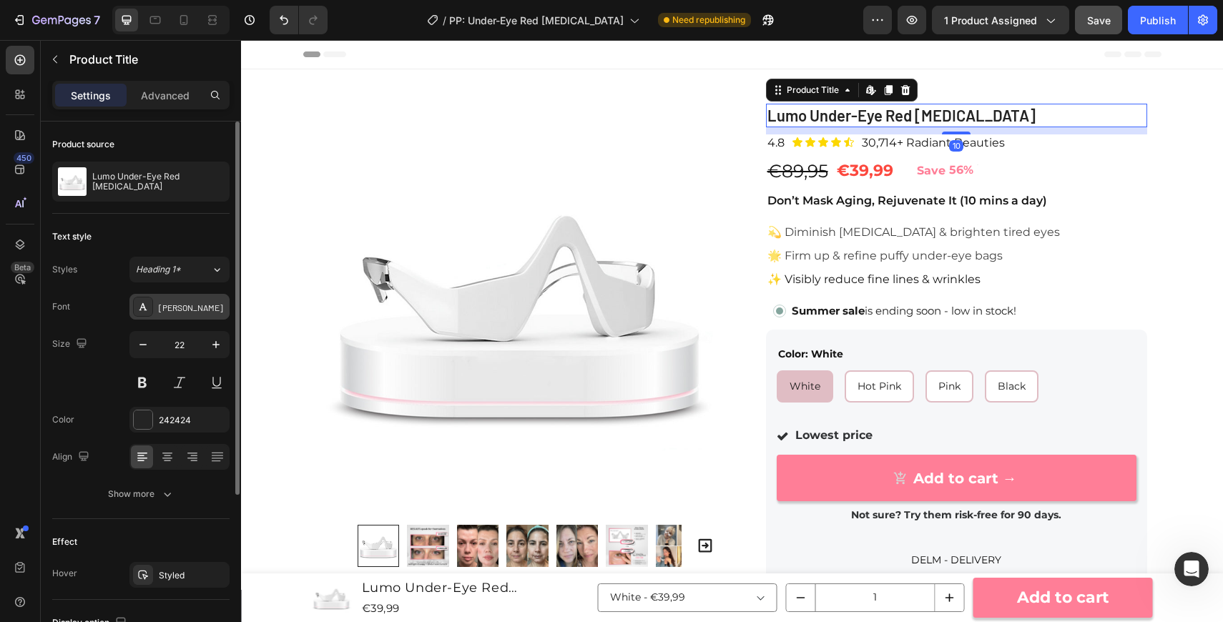
click at [175, 298] on div "[PERSON_NAME]" at bounding box center [179, 307] width 100 height 26
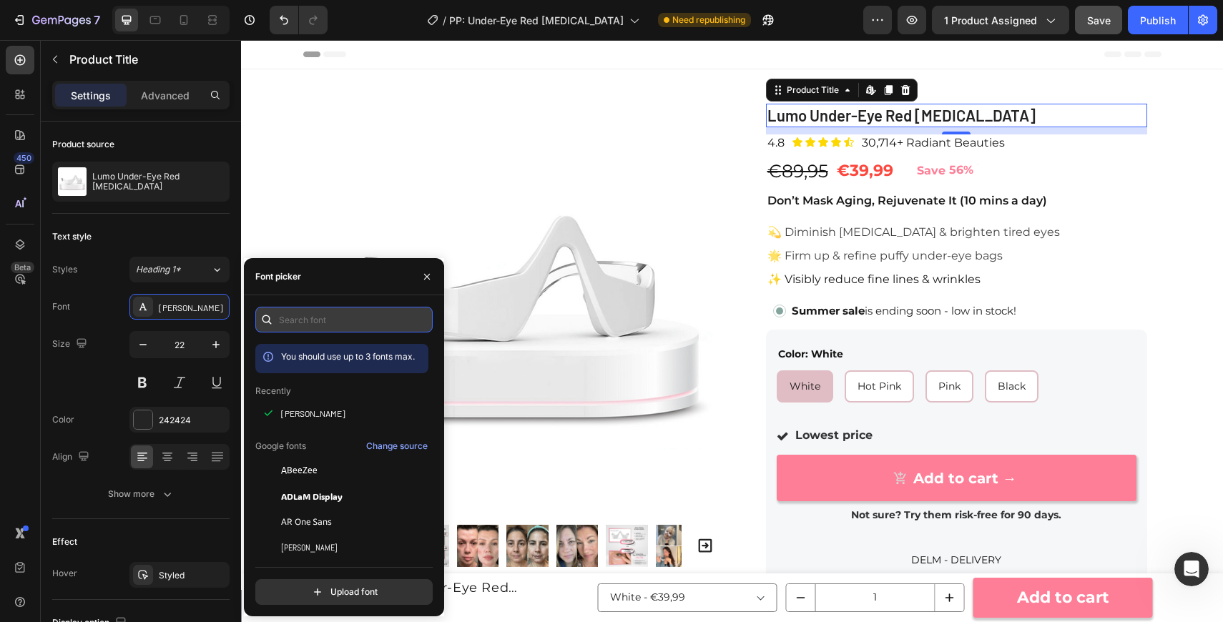
click at [343, 330] on input "text" at bounding box center [343, 320] width 177 height 26
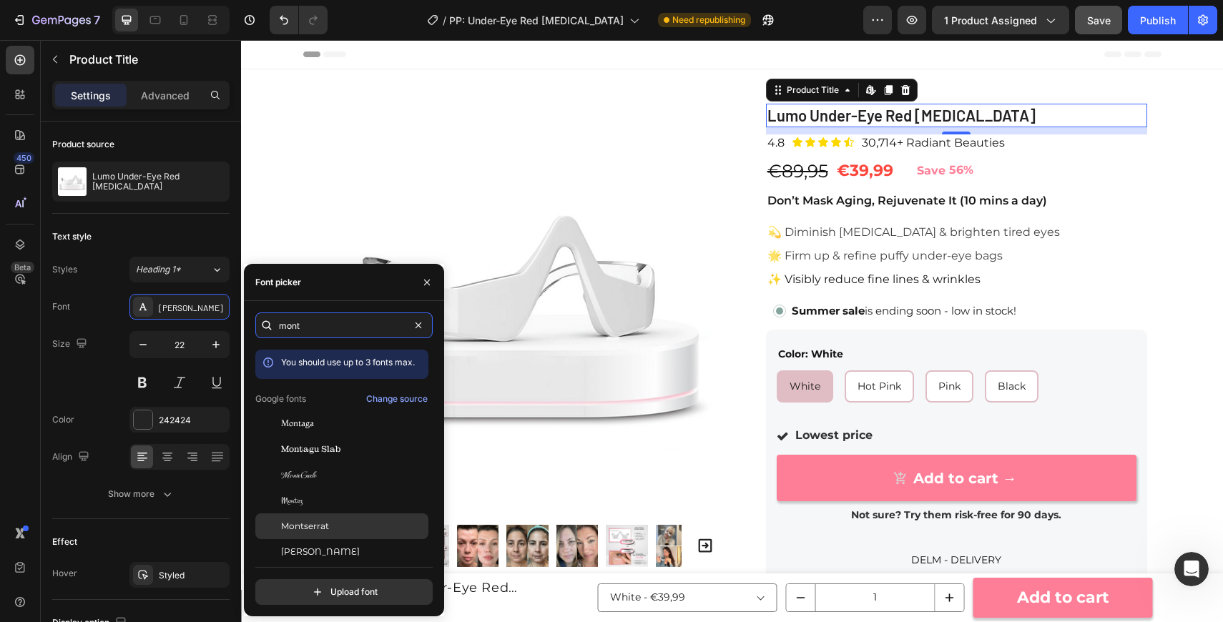
scroll to position [35, 0]
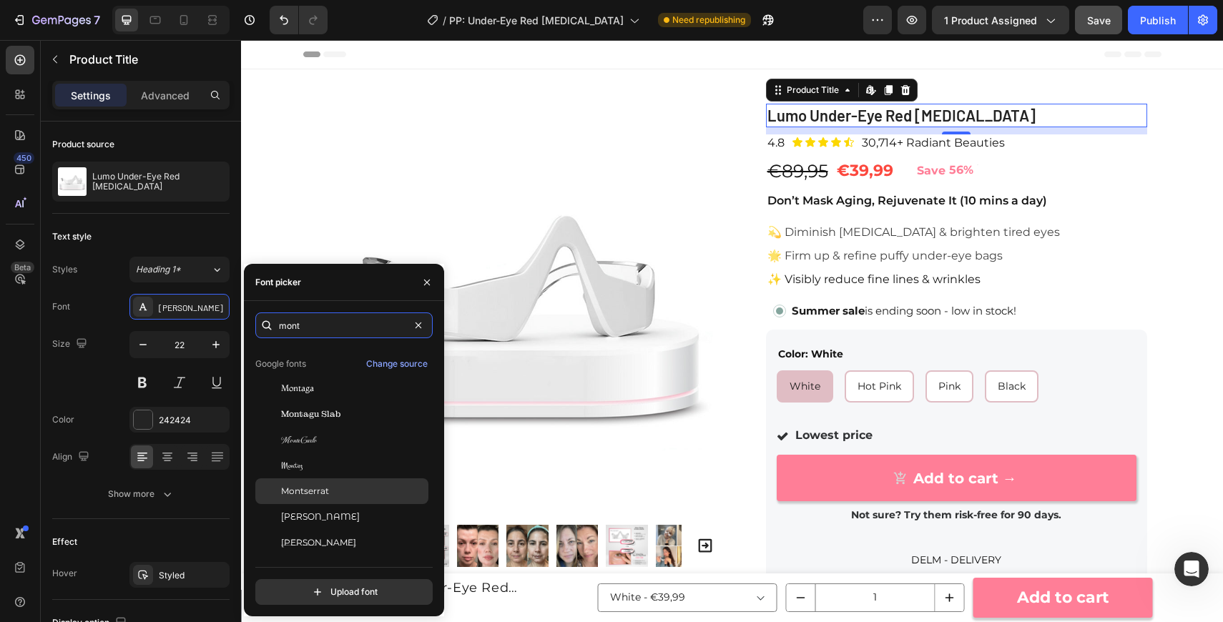
type input "mont"
click at [358, 481] on div "Montserrat" at bounding box center [341, 492] width 173 height 26
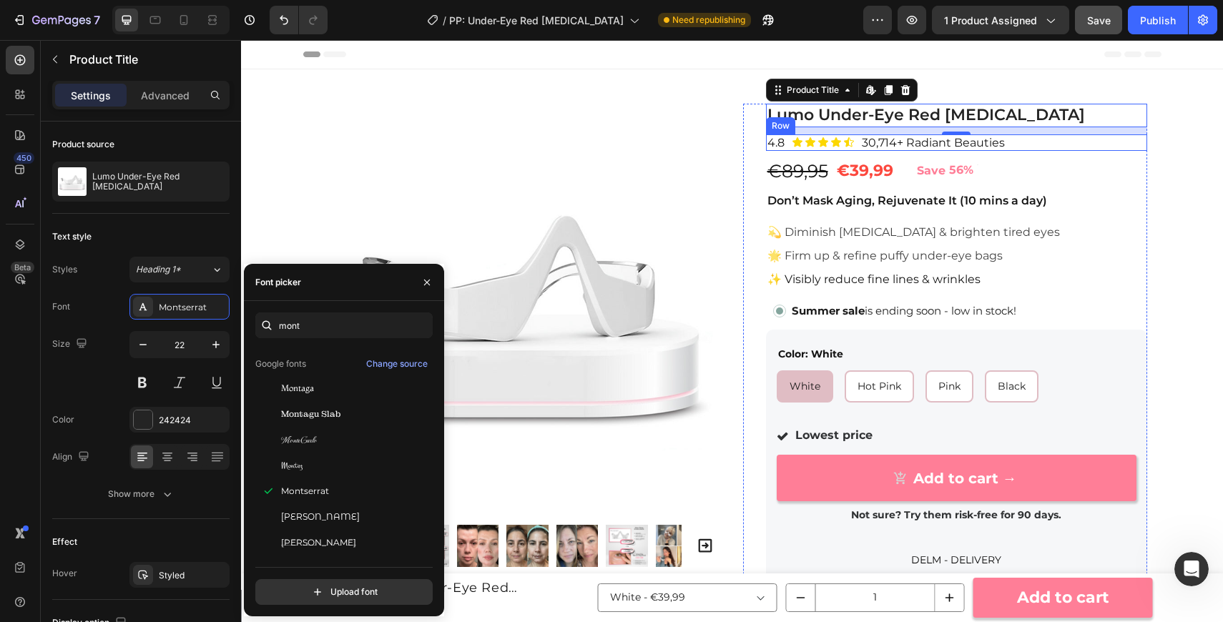
click at [1040, 148] on div "4.8 Text Block Icon Icon Icon Icon Icon Icon List 30,714+ Radiant Beauties Text…" at bounding box center [956, 142] width 381 height 16
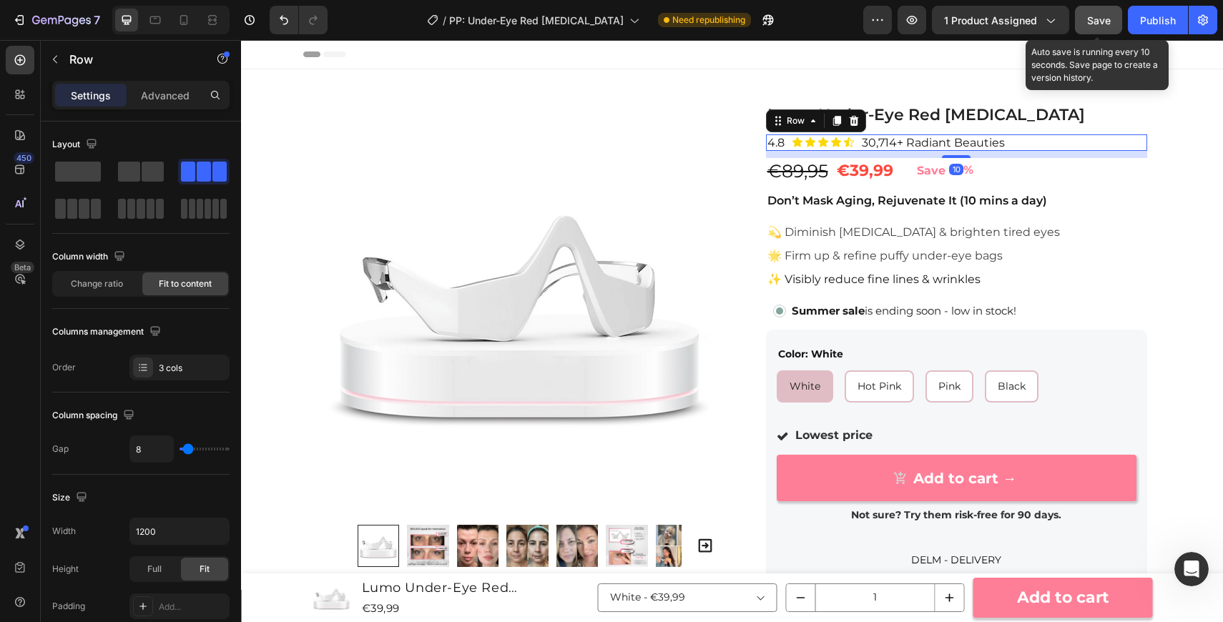
click at [1097, 26] on div "Save" at bounding box center [1099, 20] width 24 height 15
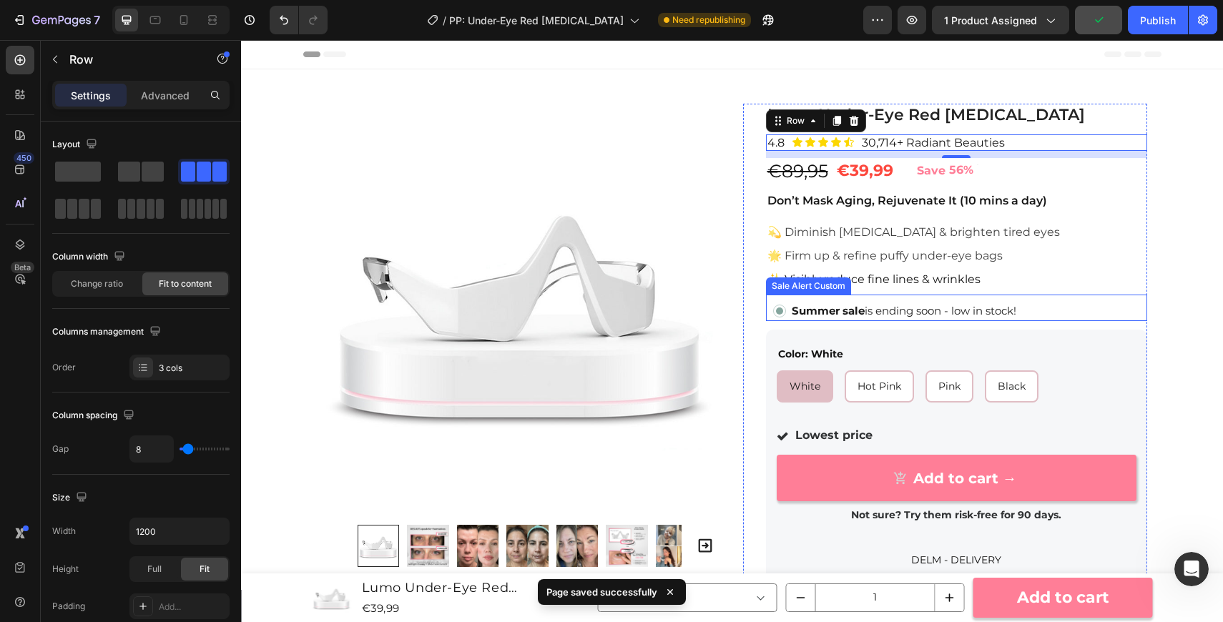
click at [976, 315] on p "Summer sale is ending soon - low in stock!" at bounding box center [904, 310] width 225 height 15
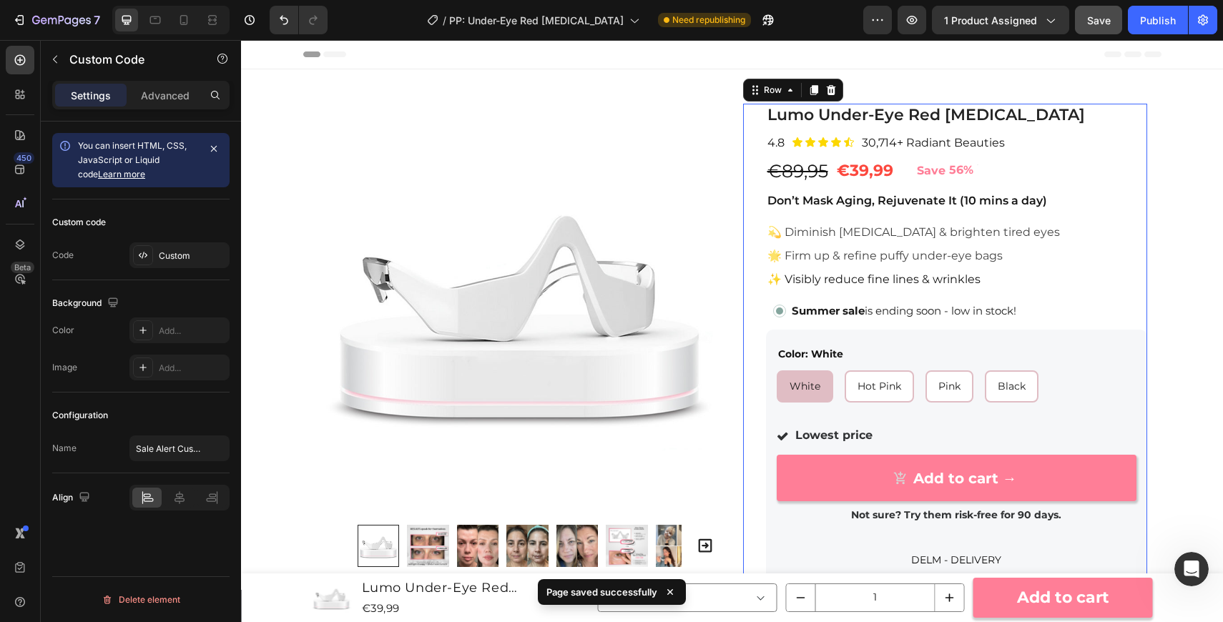
click at [1024, 217] on div "Lumo Under-Eye Red [MEDICAL_DATA] Product Title 4.8 Text Block Icon Icon Icon I…" at bounding box center [956, 634] width 381 height 1061
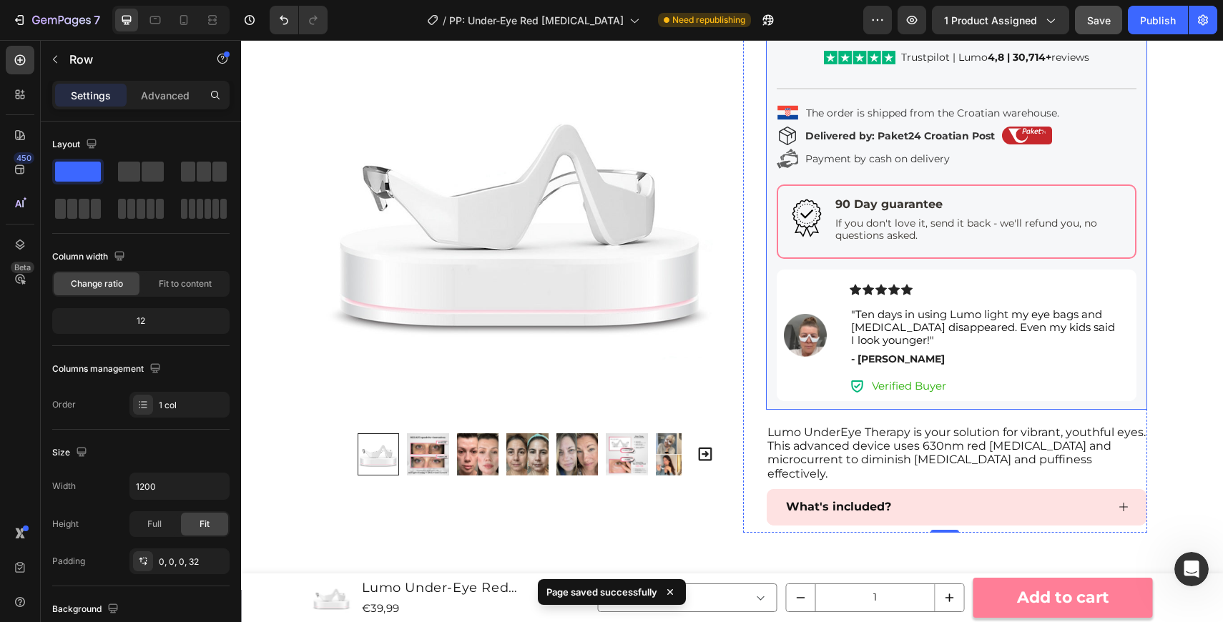
scroll to position [777, 0]
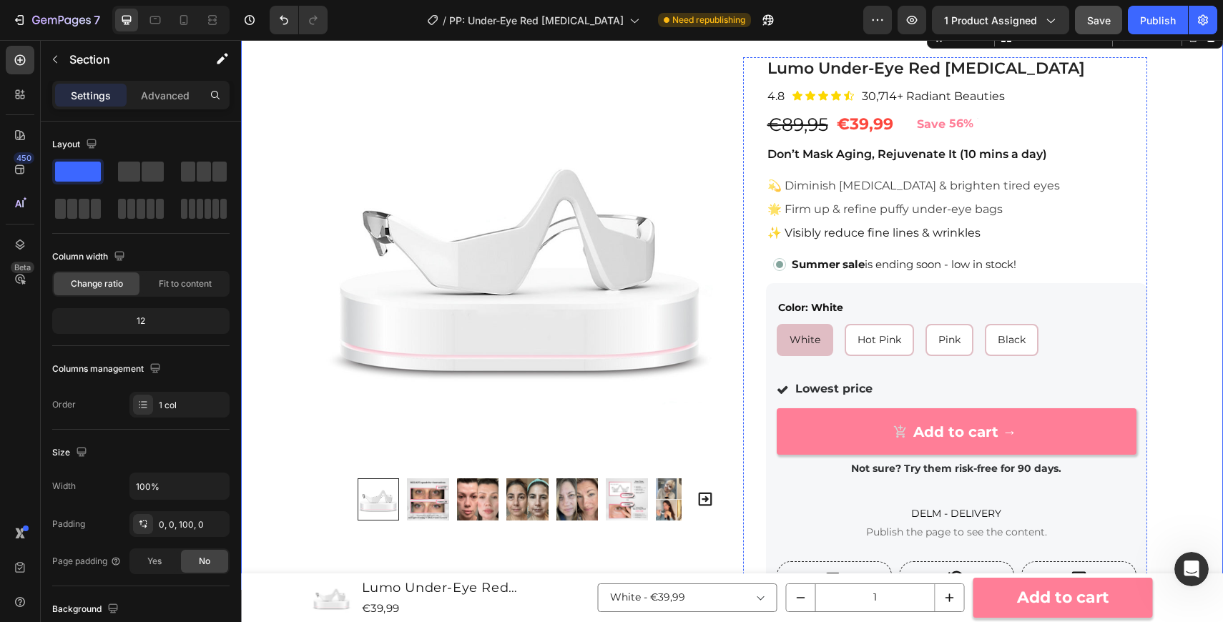
scroll to position [0, 0]
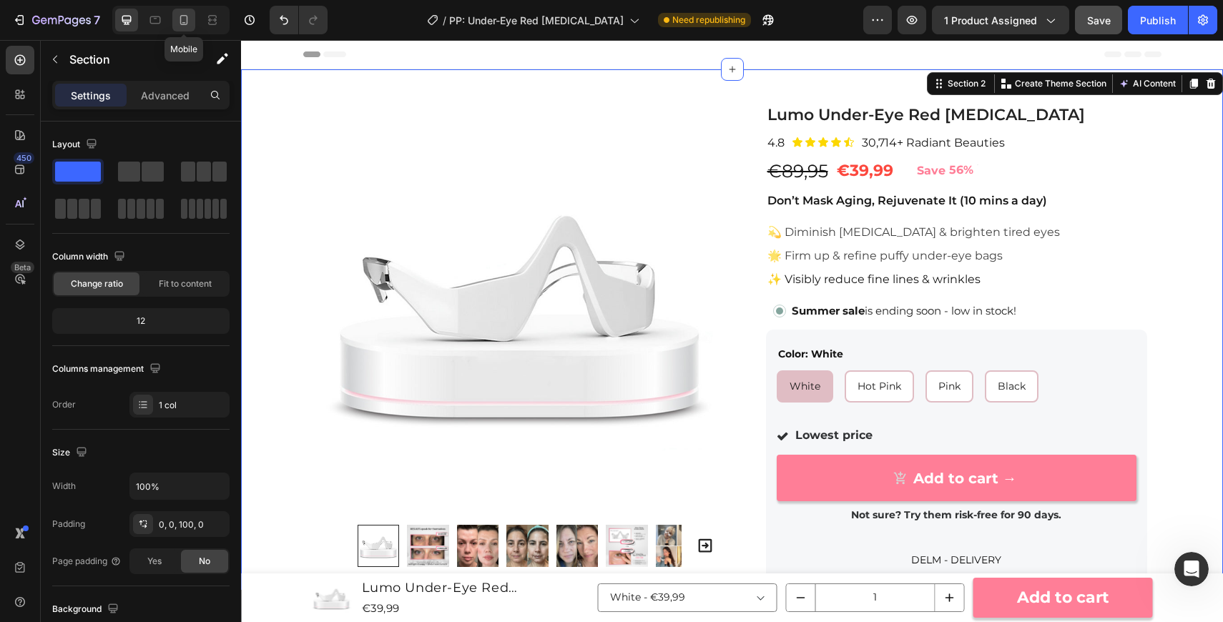
click at [187, 22] on icon at bounding box center [184, 20] width 8 height 10
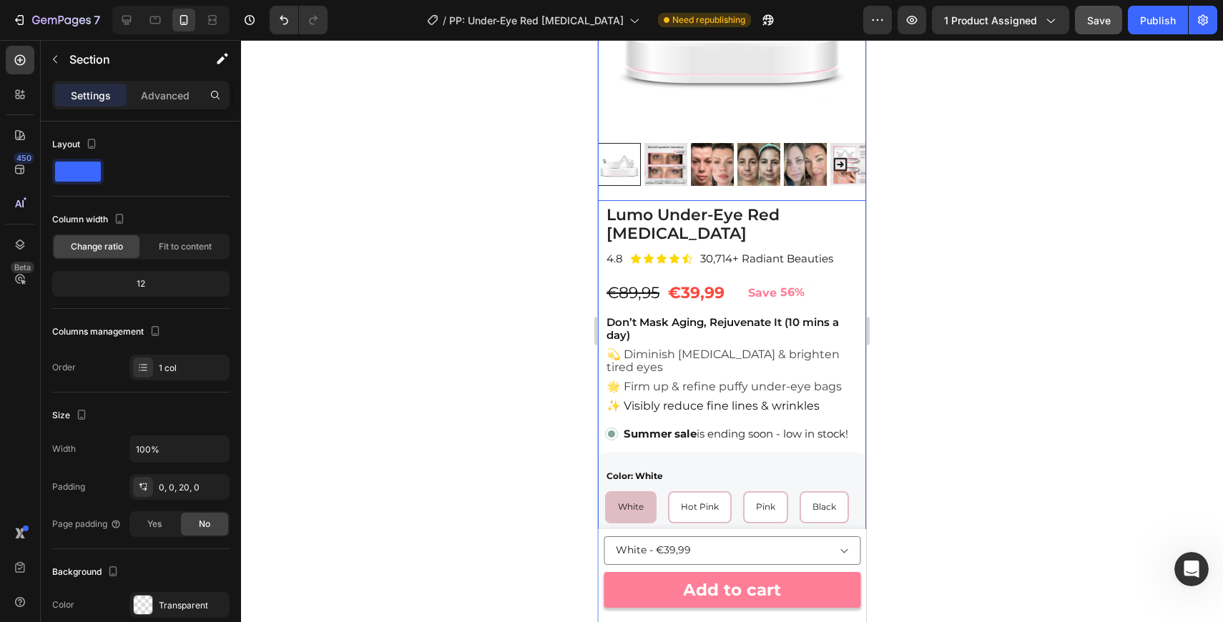
scroll to position [207, 0]
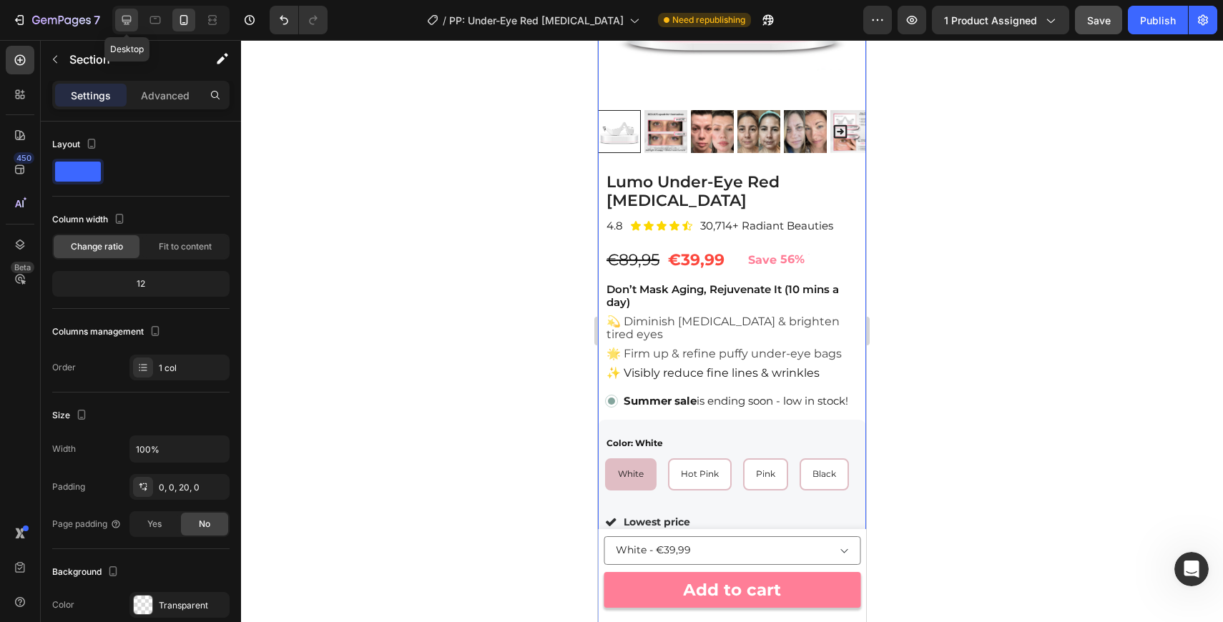
click at [134, 27] on div at bounding box center [126, 20] width 23 height 23
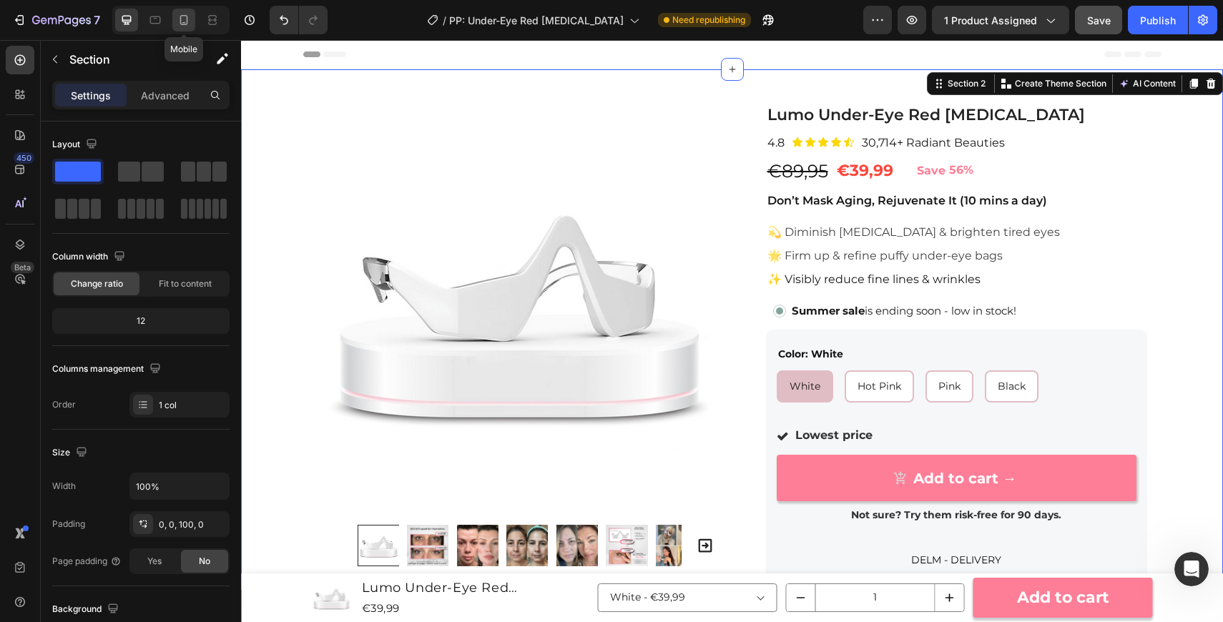
click at [185, 19] on icon at bounding box center [184, 20] width 14 height 14
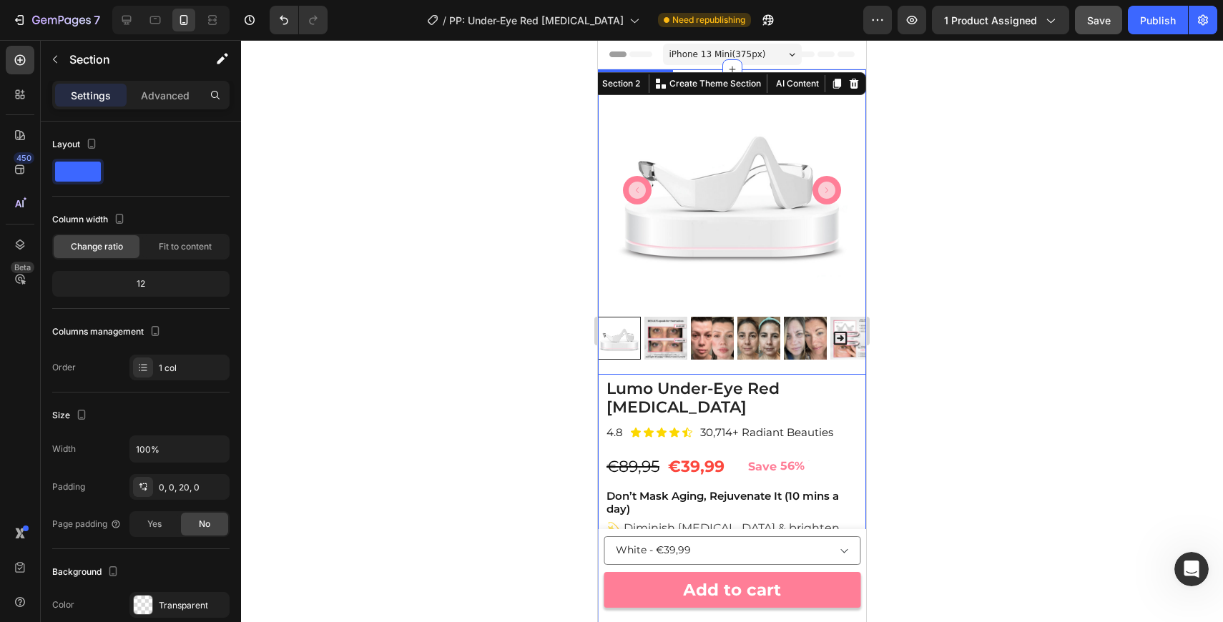
click at [773, 275] on img at bounding box center [733, 190] width 242 height 242
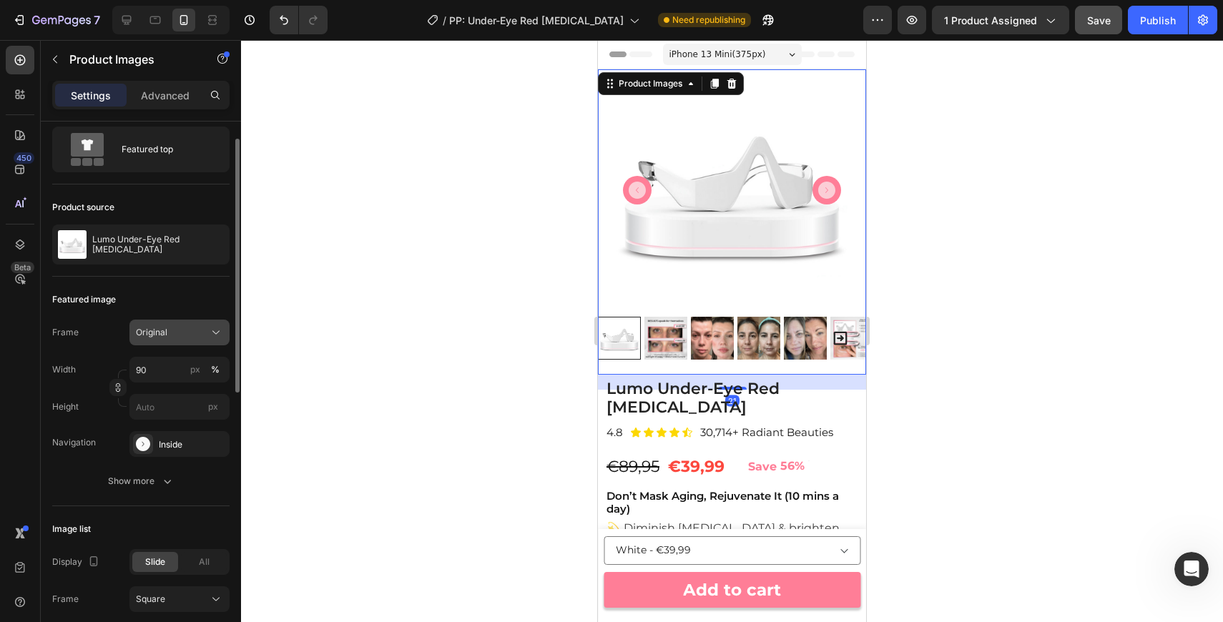
scroll to position [62, 0]
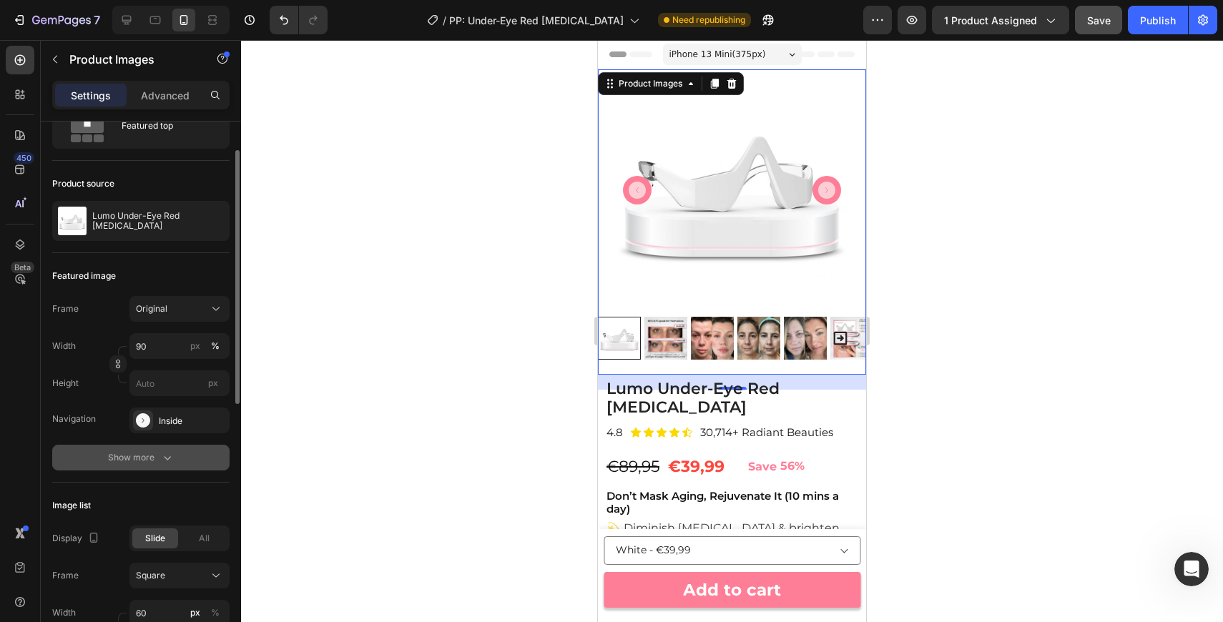
click at [153, 458] on div "Show more" at bounding box center [141, 458] width 67 height 14
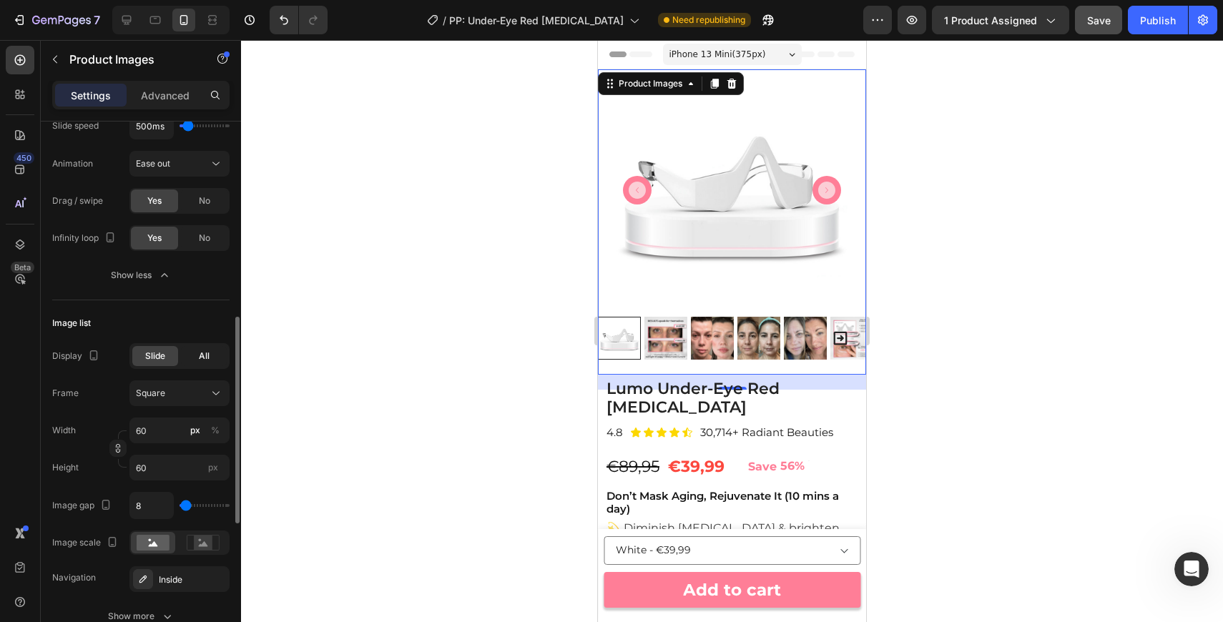
scroll to position [507, 0]
click at [208, 354] on span "All" at bounding box center [204, 354] width 11 height 13
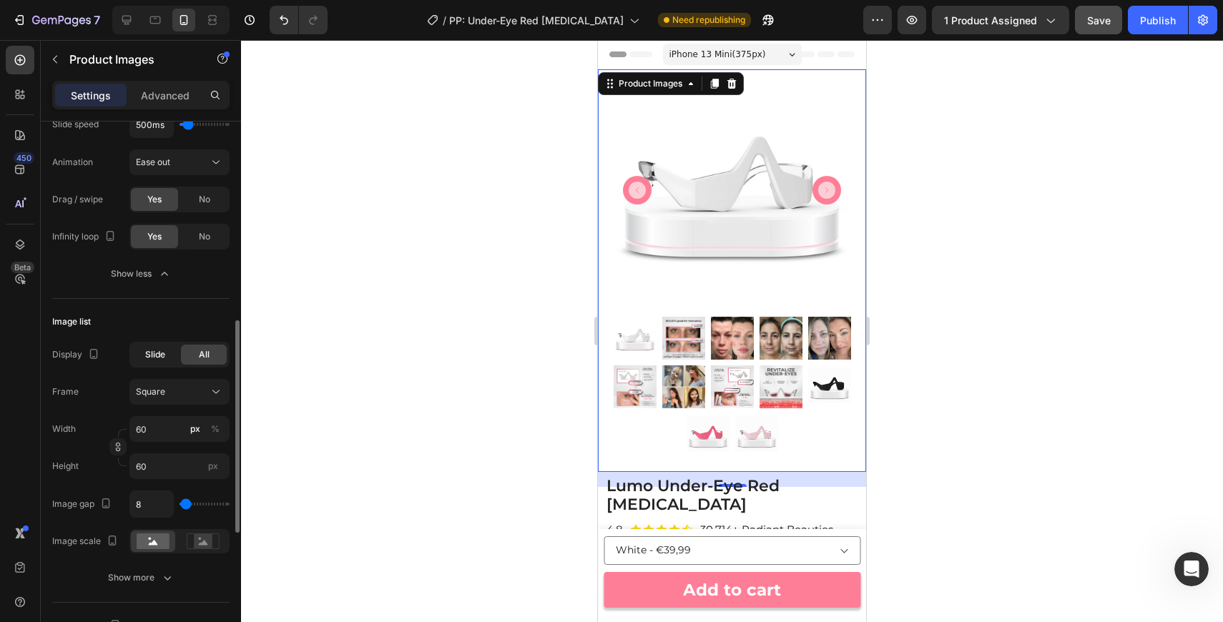
click at [157, 358] on span "Slide" at bounding box center [155, 354] width 20 height 13
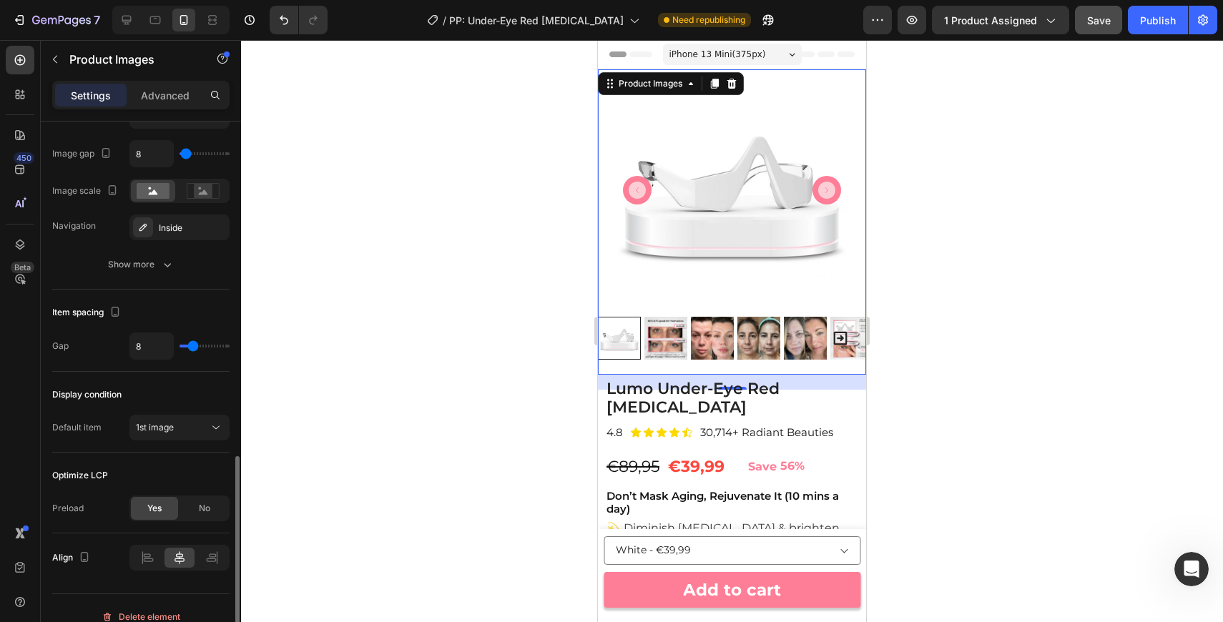
scroll to position [875, 0]
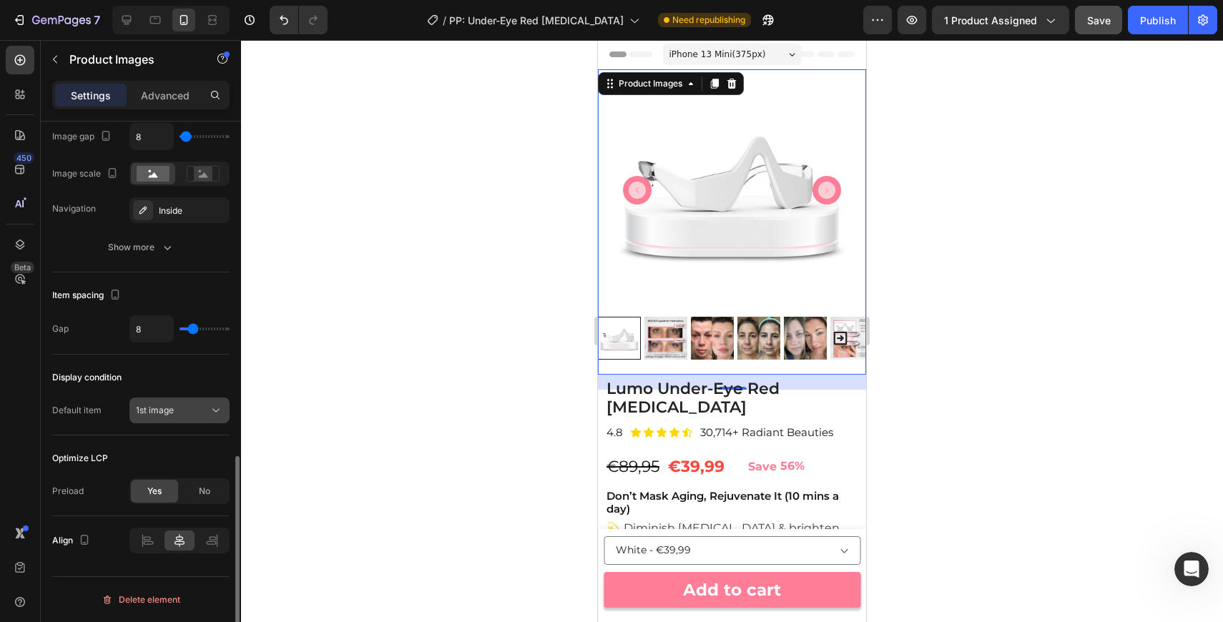
click at [209, 401] on button "1st image" at bounding box center [179, 411] width 100 height 26
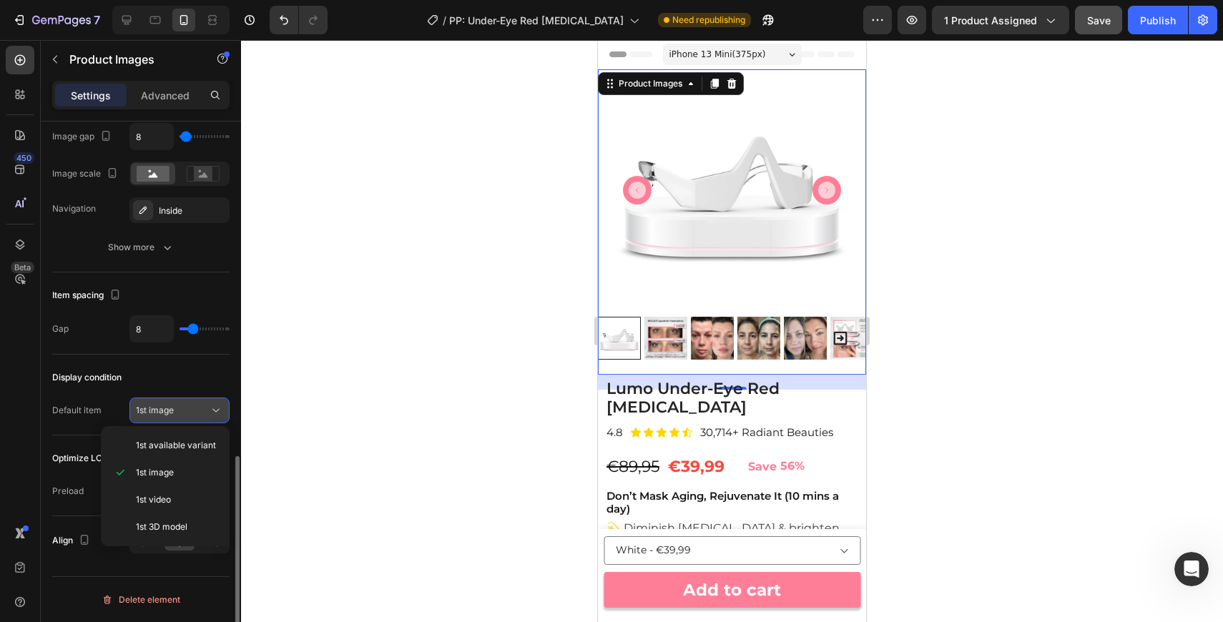
click at [209, 401] on button "1st image" at bounding box center [179, 411] width 100 height 26
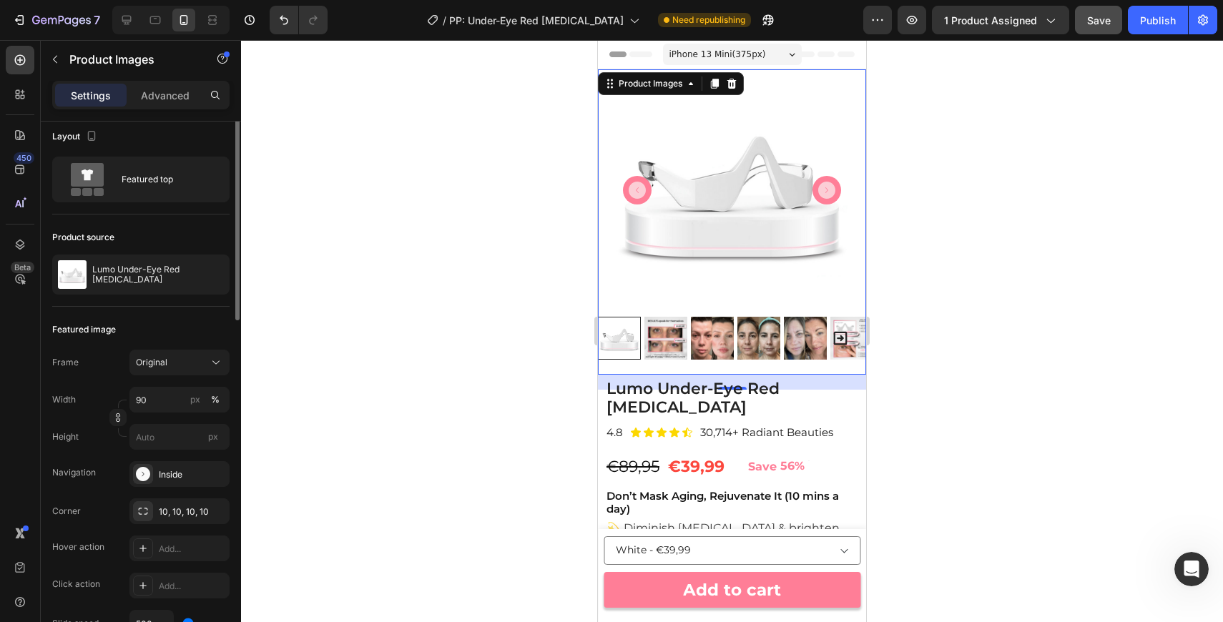
scroll to position [0, 0]
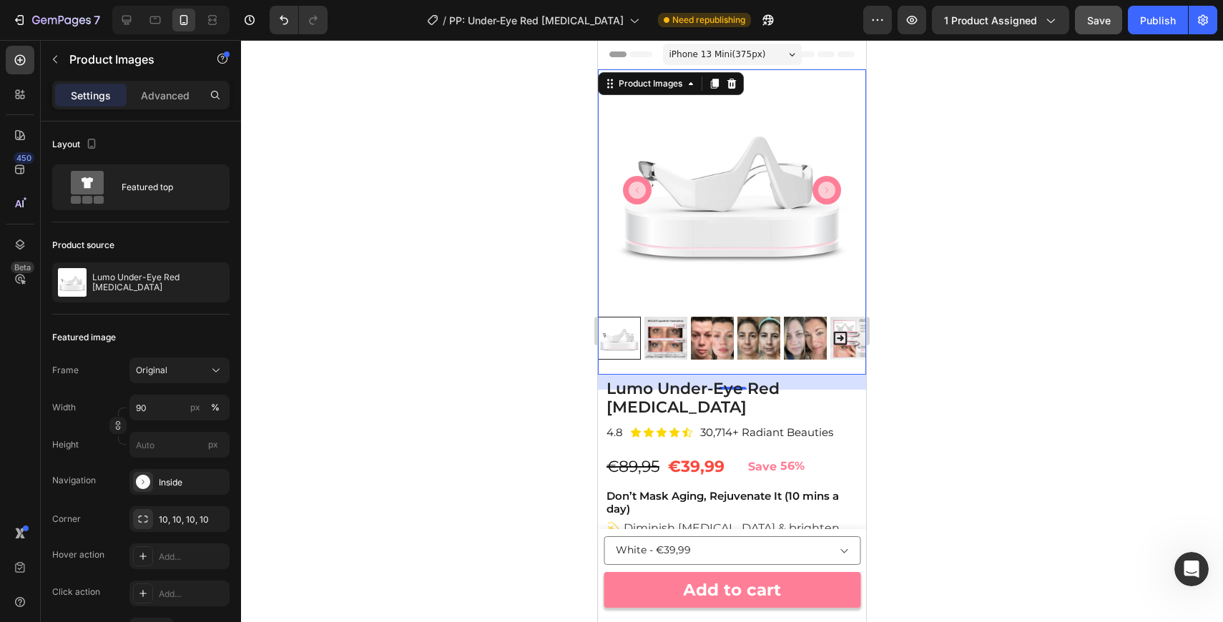
click at [741, 273] on img at bounding box center [733, 190] width 242 height 242
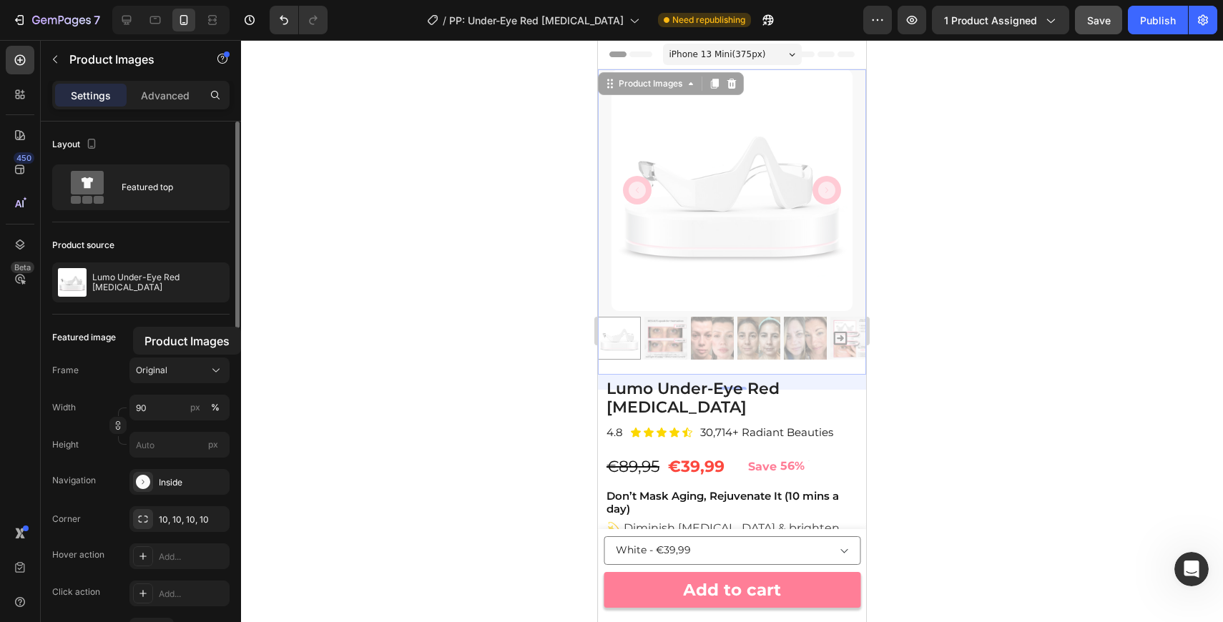
click at [133, 327] on div "Featured image" at bounding box center [140, 337] width 177 height 23
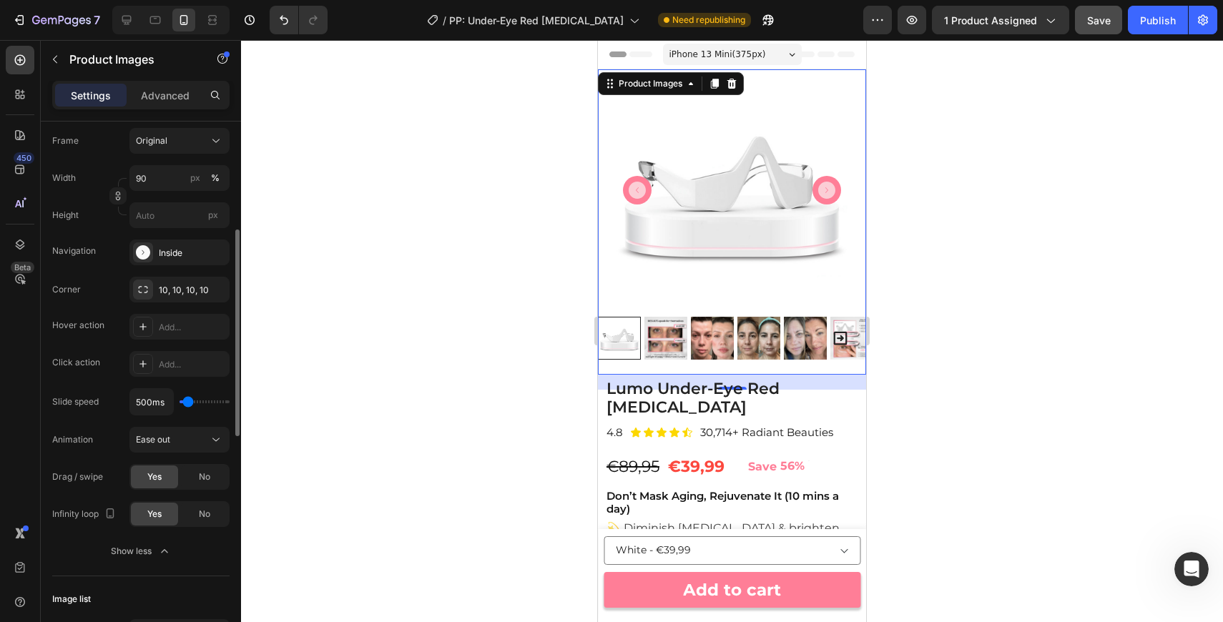
scroll to position [245, 0]
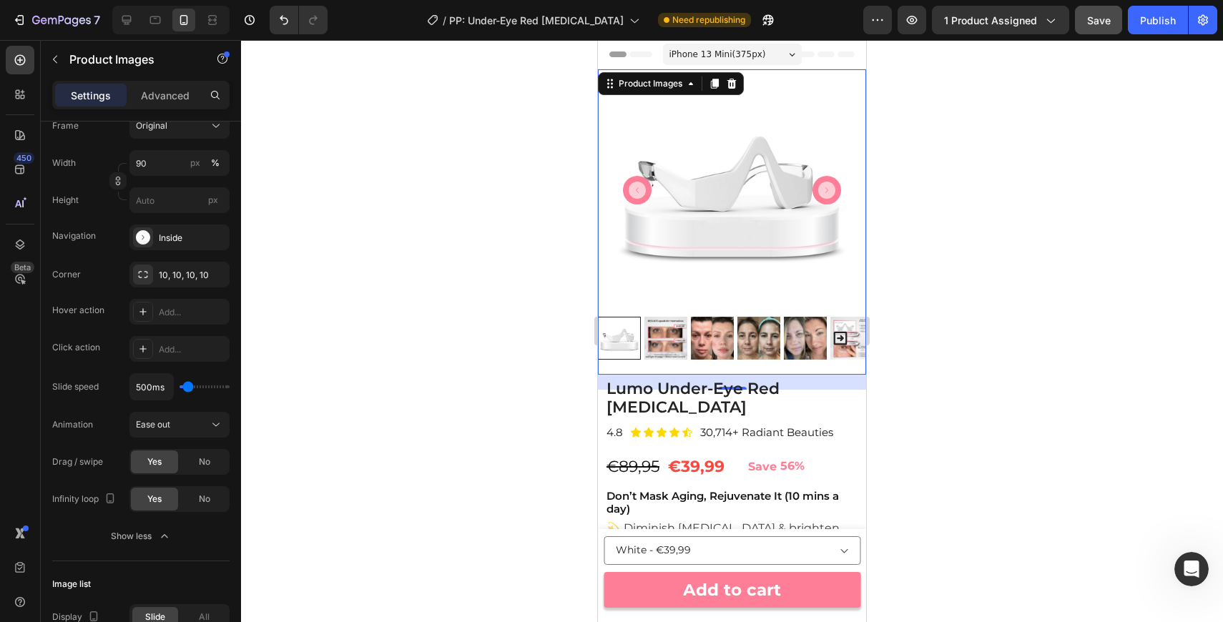
click at [663, 345] on img at bounding box center [665, 338] width 43 height 43
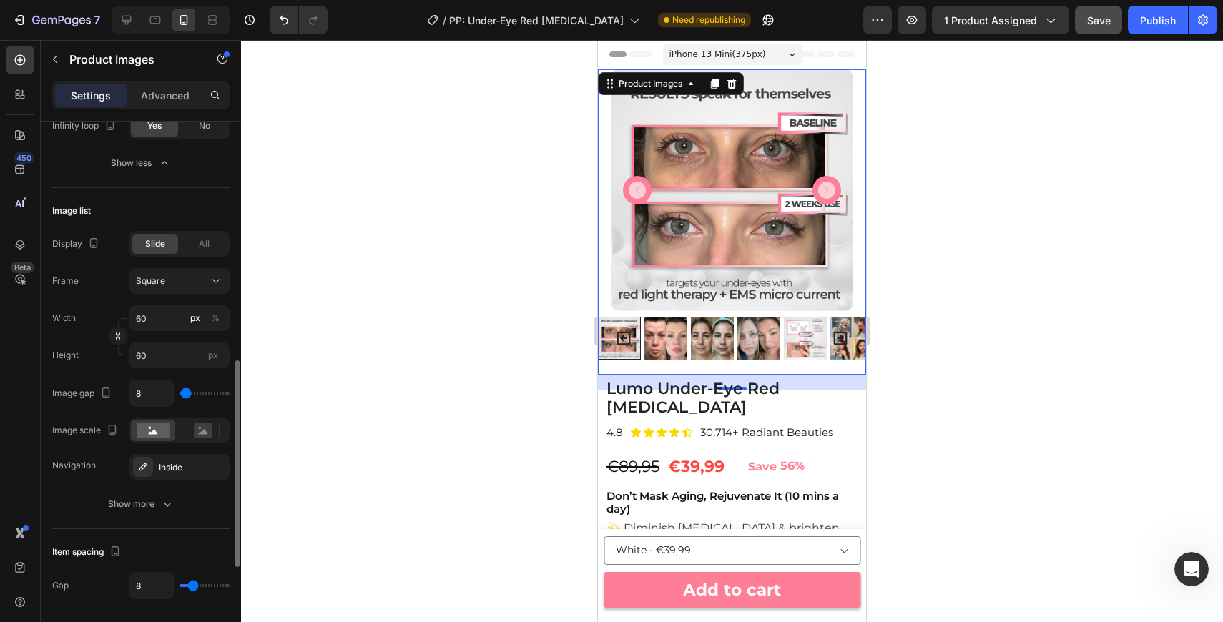
scroll to position [620, 0]
click at [149, 509] on div "Show more" at bounding box center [141, 502] width 67 height 14
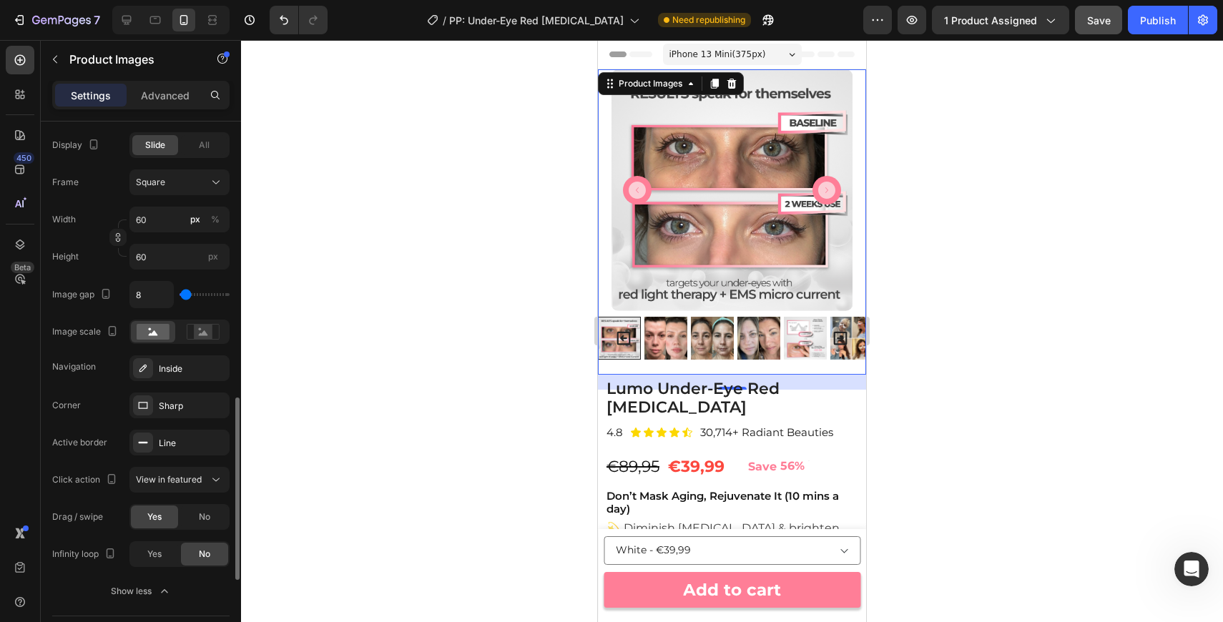
scroll to position [742, 0]
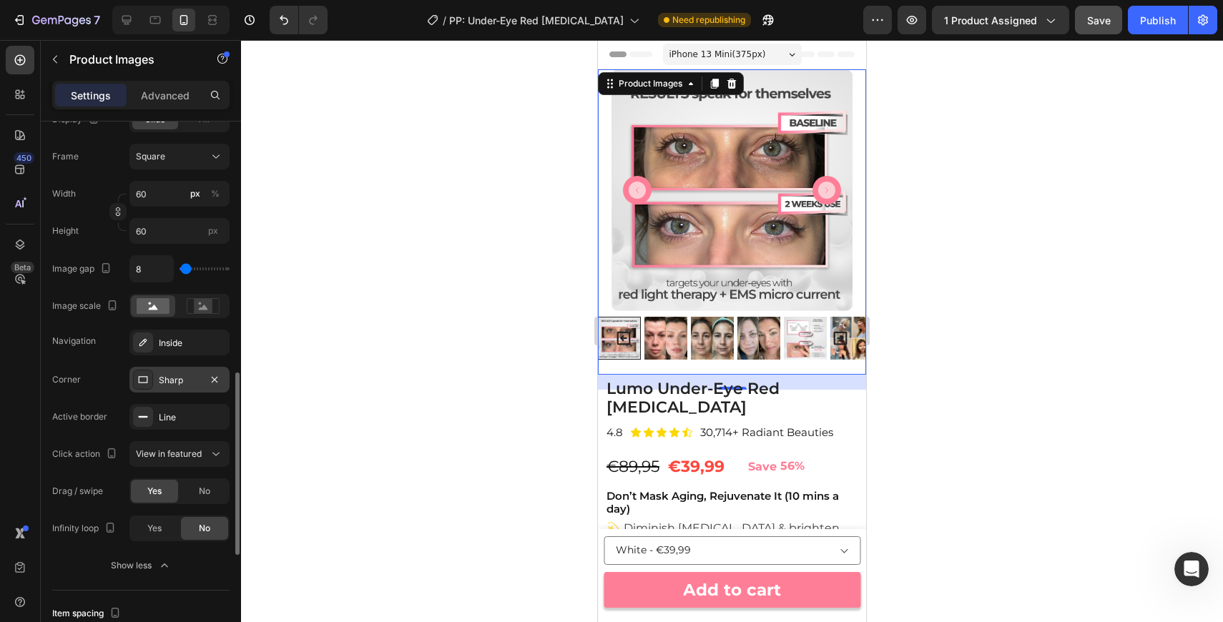
click at [190, 368] on div "Sharp" at bounding box center [179, 380] width 100 height 26
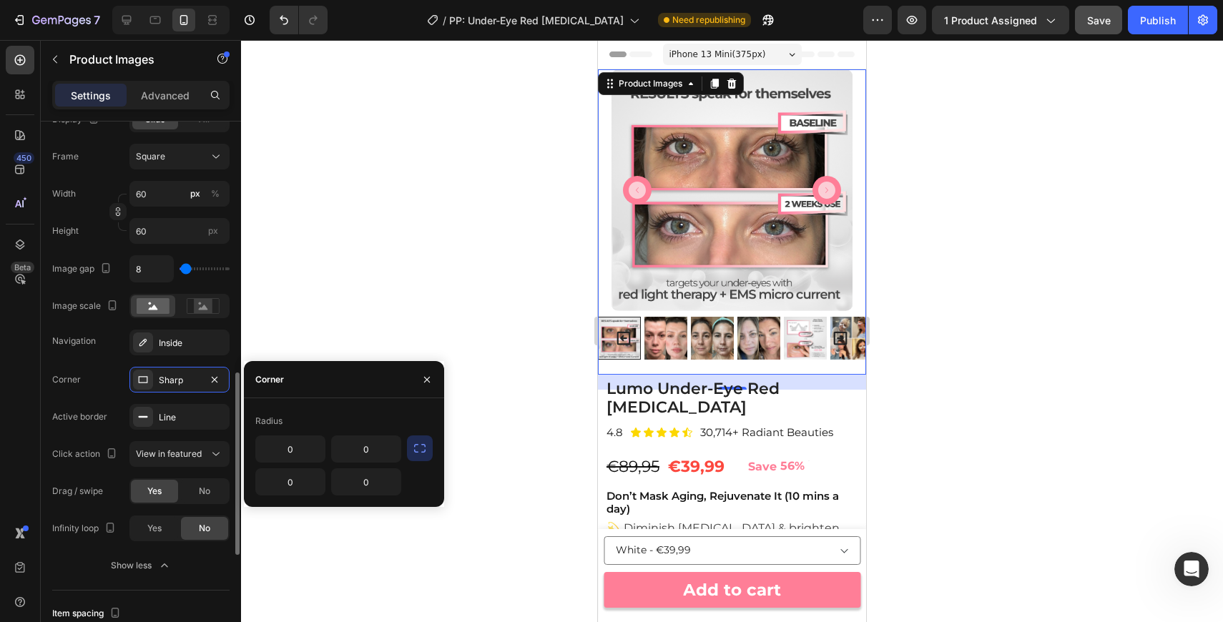
click at [89, 379] on div "Corner Sharp" at bounding box center [140, 380] width 177 height 26
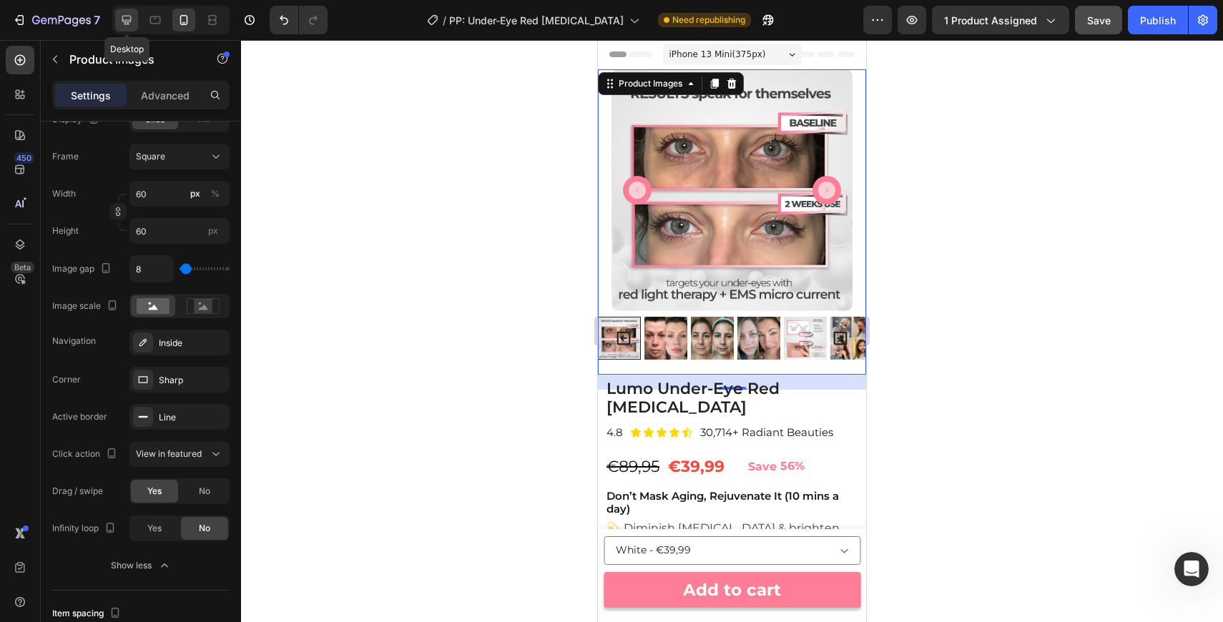
click at [129, 21] on icon at bounding box center [126, 20] width 9 height 9
type input "15"
type input "11"
type input "24"
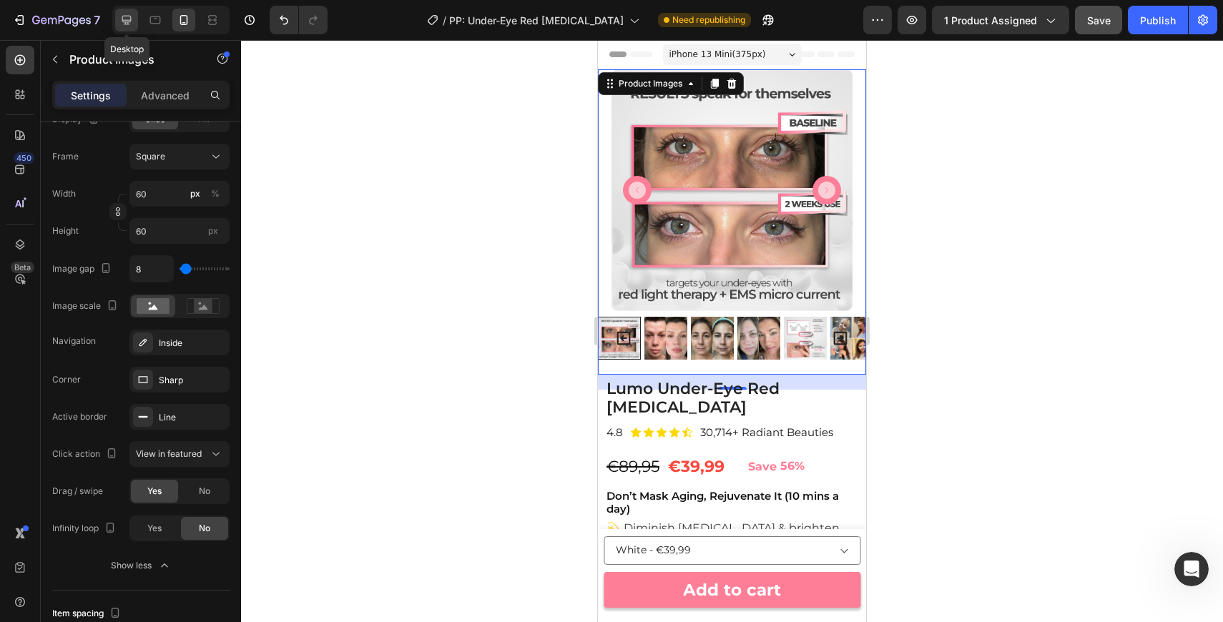
type input "24"
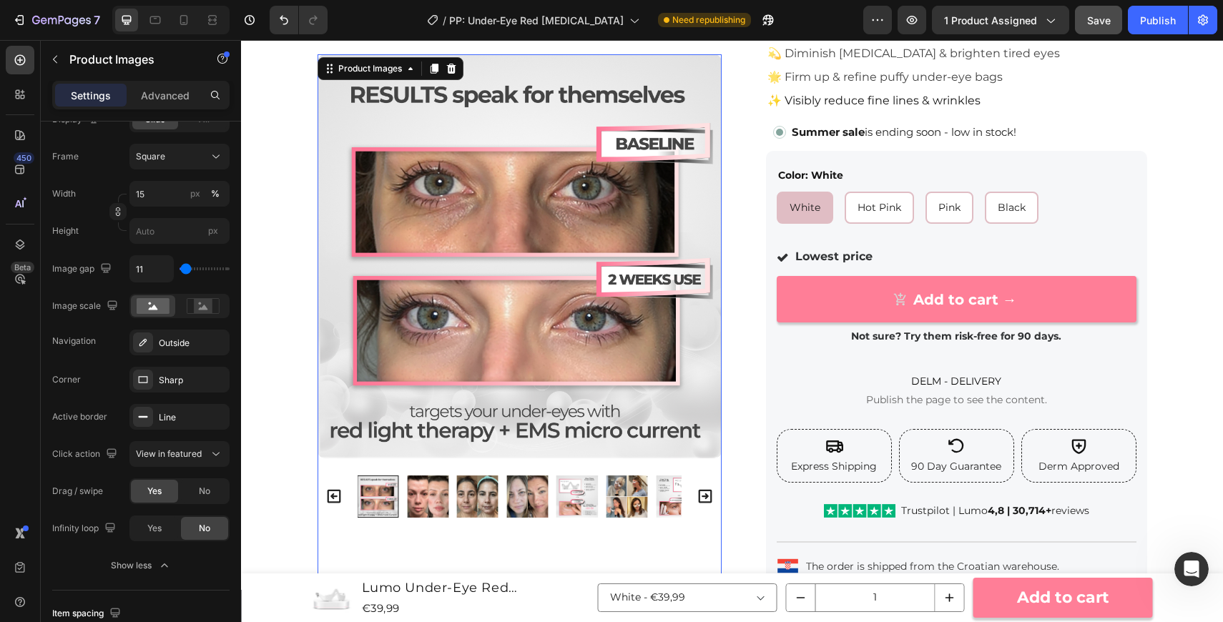
scroll to position [180, 0]
click at [381, 489] on div at bounding box center [378, 497] width 42 height 42
click at [202, 373] on div "Sharp" at bounding box center [179, 380] width 100 height 26
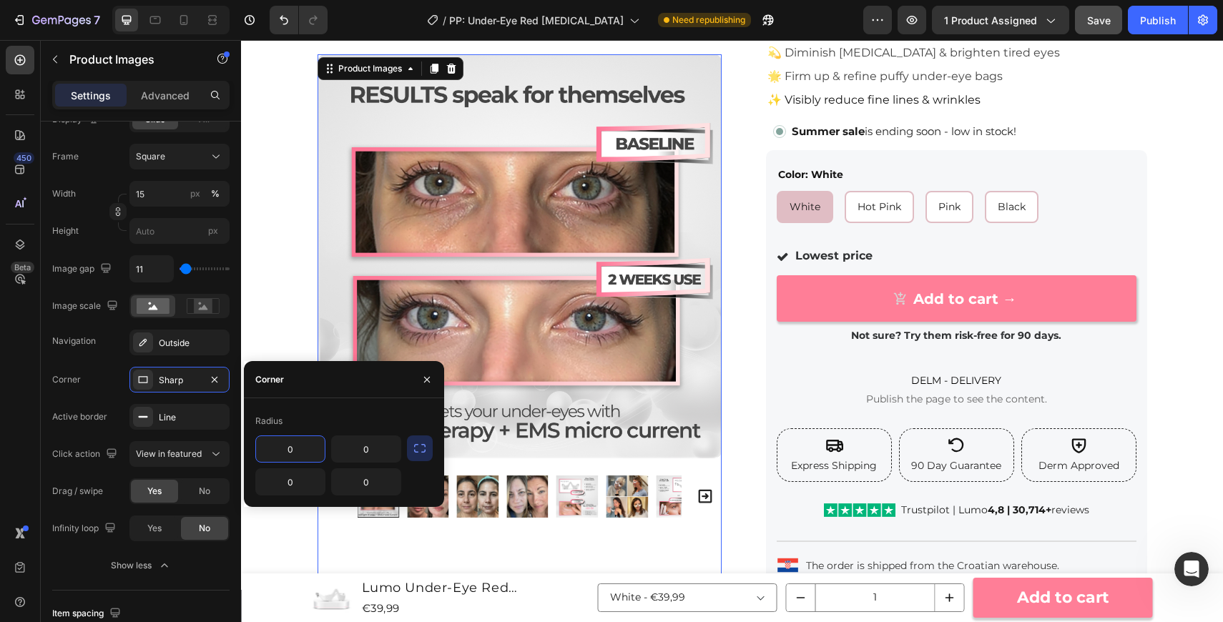
click at [308, 449] on input "0" at bounding box center [290, 449] width 69 height 26
click at [360, 450] on input "0" at bounding box center [366, 449] width 69 height 26
click at [423, 448] on icon "button" at bounding box center [420, 448] width 14 height 14
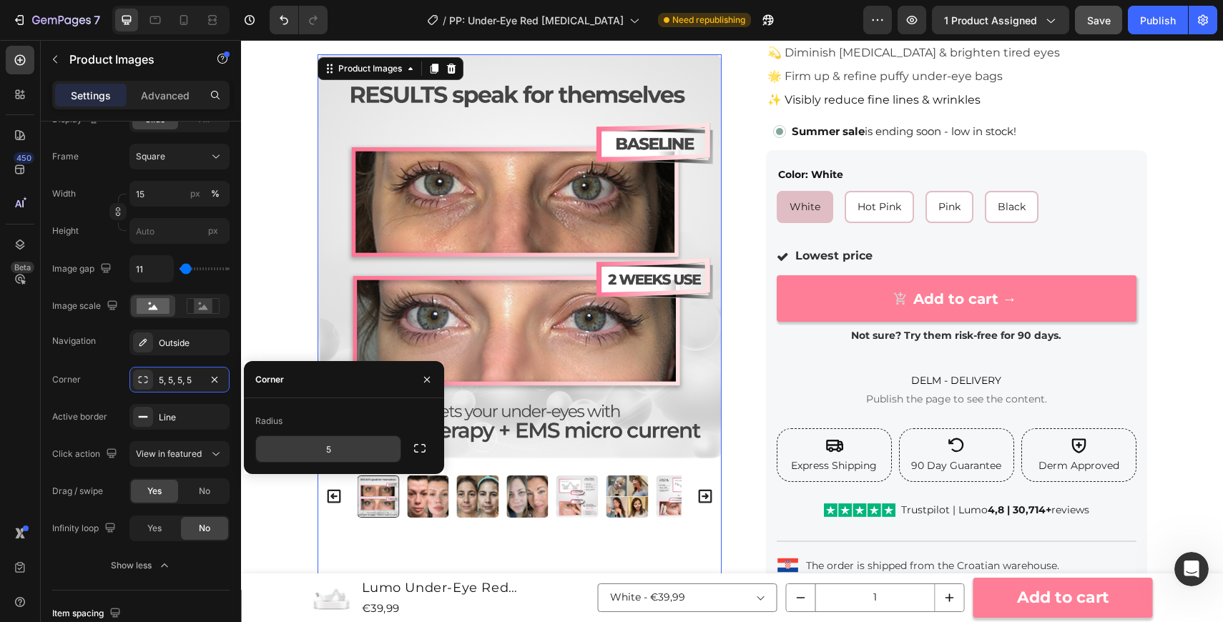
click at [361, 448] on input "5" at bounding box center [328, 449] width 144 height 26
click at [361, 448] on input "6" at bounding box center [328, 449] width 144 height 26
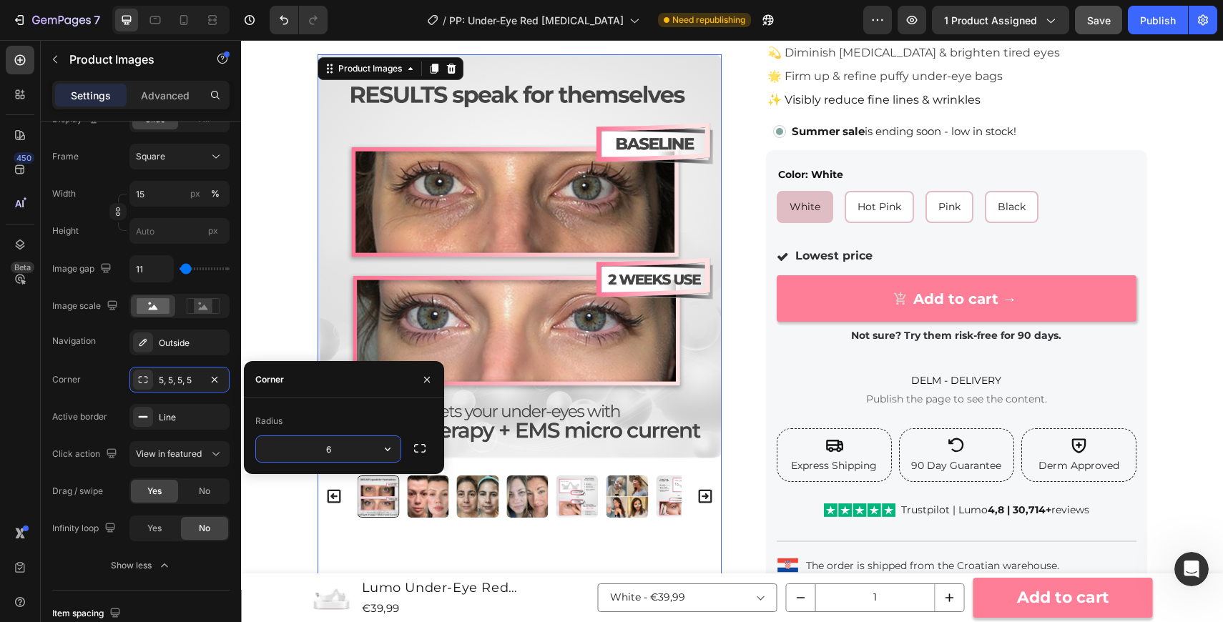
click at [361, 448] on input "6" at bounding box center [328, 449] width 144 height 26
type input "5"
click at [431, 383] on icon "button" at bounding box center [426, 379] width 11 height 11
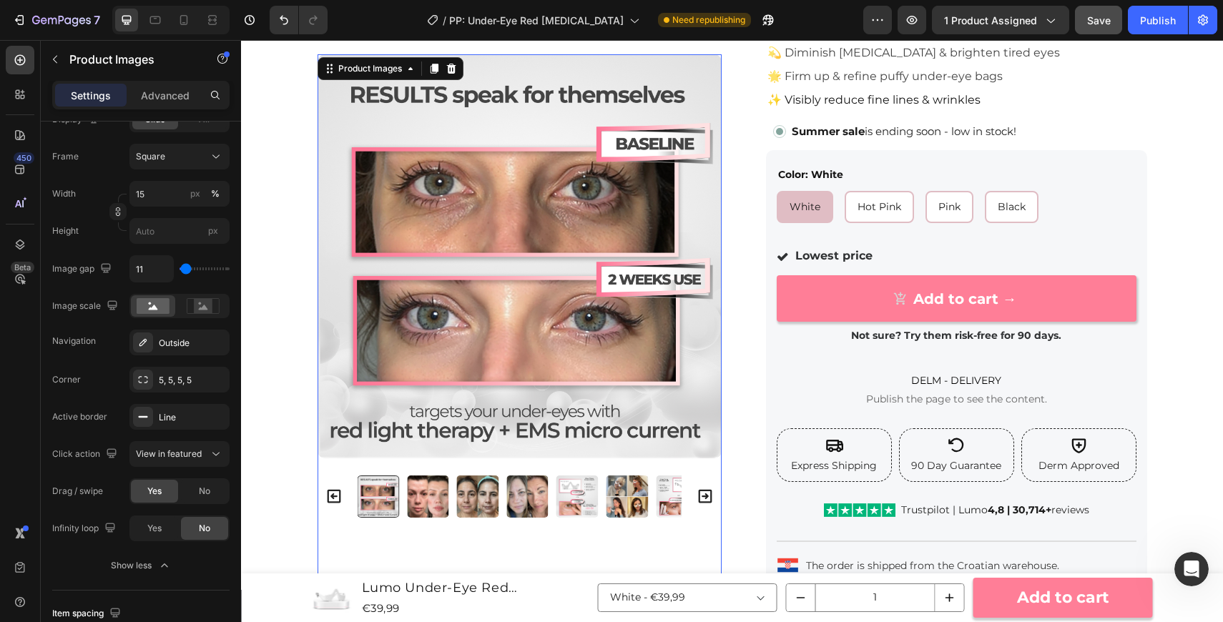
click at [1102, 29] on button "Save" at bounding box center [1098, 20] width 47 height 29
click at [190, 20] on icon at bounding box center [184, 20] width 14 height 14
type input "60"
type input "8"
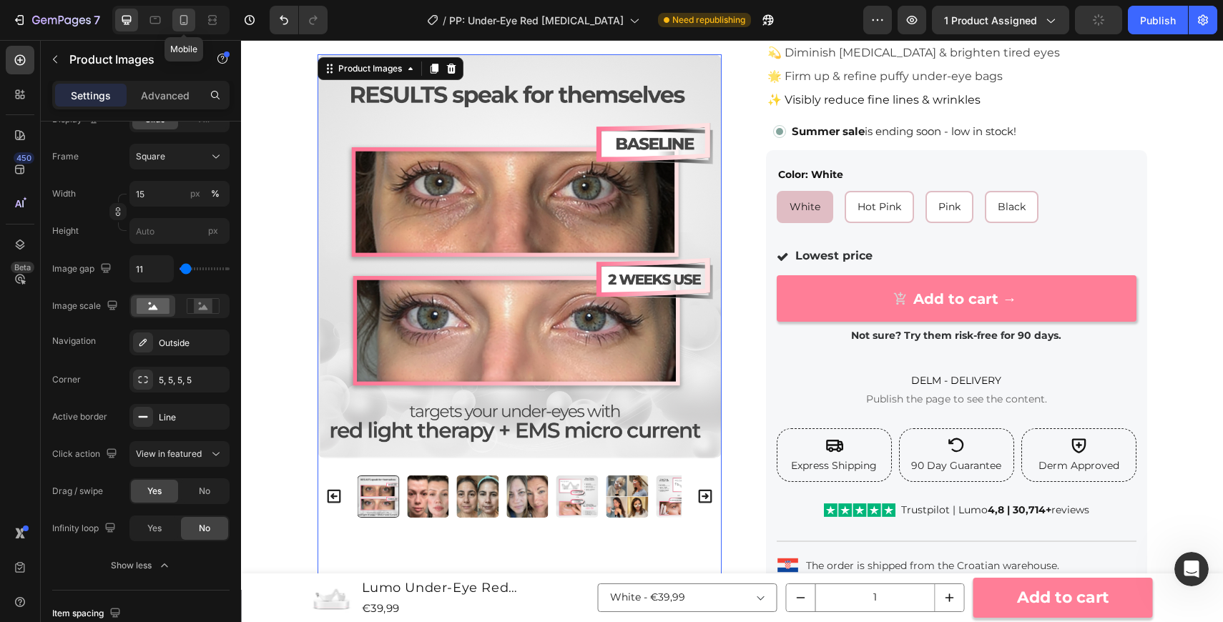
type input "8"
type input "90"
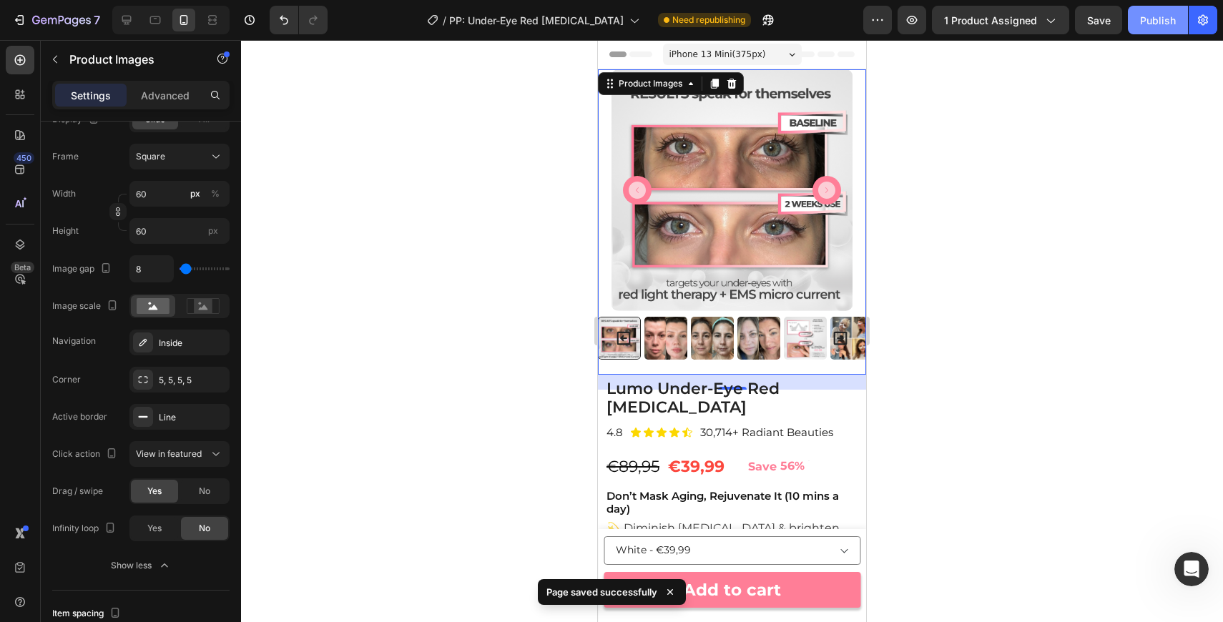
click at [1149, 22] on div "Publish" at bounding box center [1158, 20] width 36 height 15
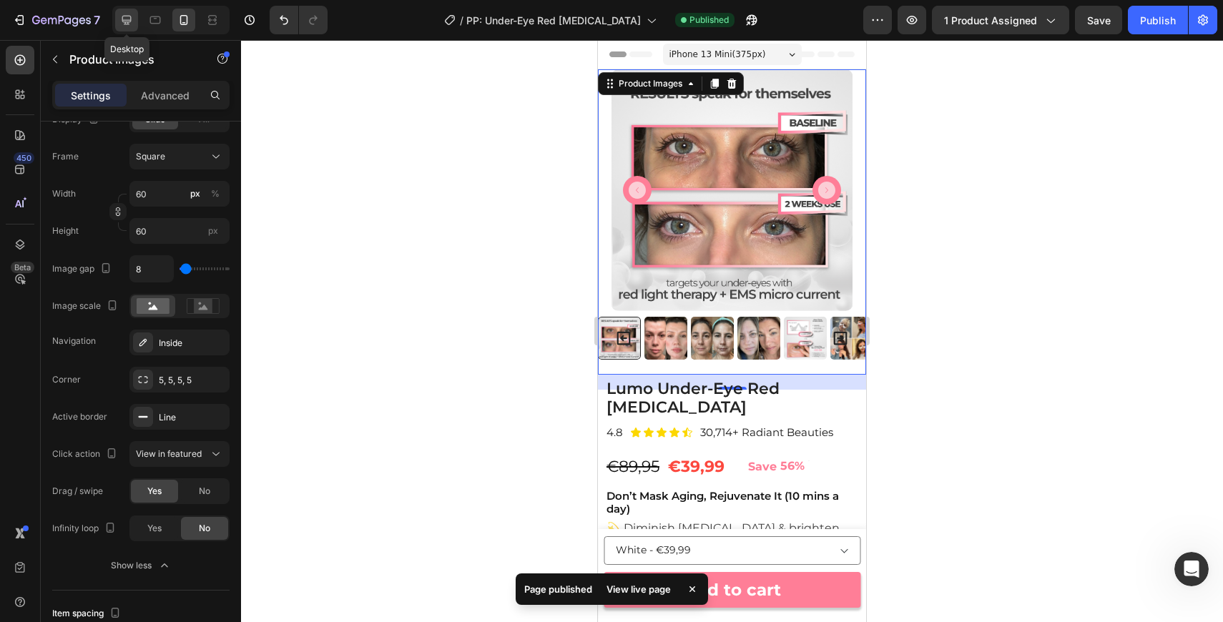
click at [132, 19] on icon at bounding box center [126, 20] width 14 height 14
type input "15"
type input "11"
type input "24"
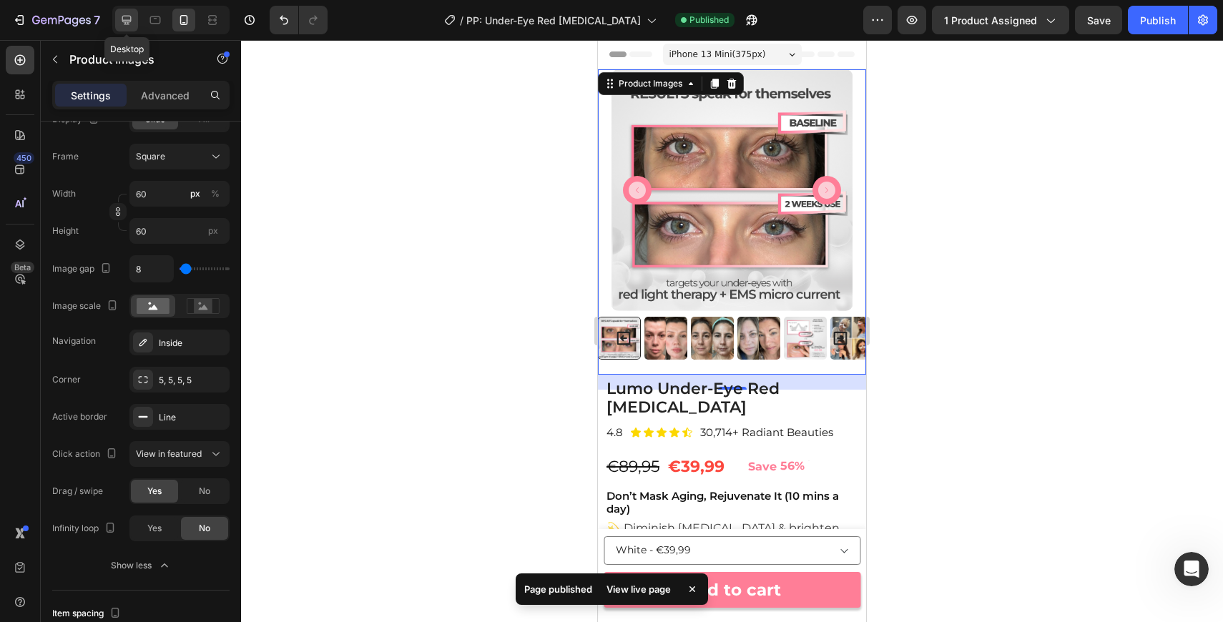
type input "24"
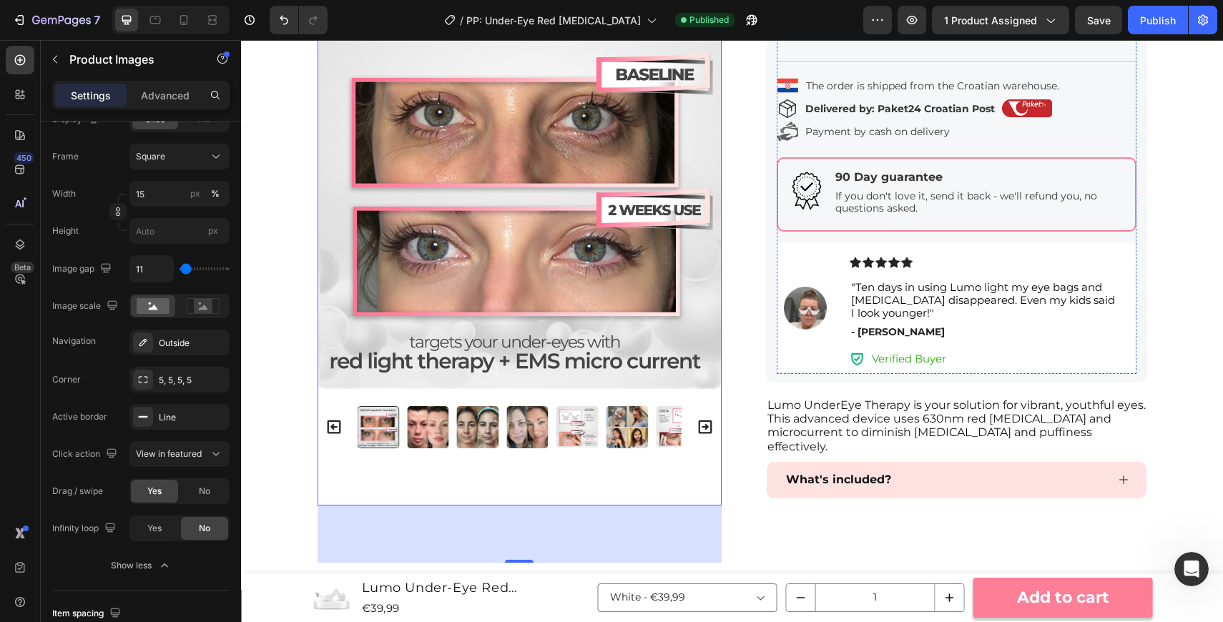
scroll to position [663, 0]
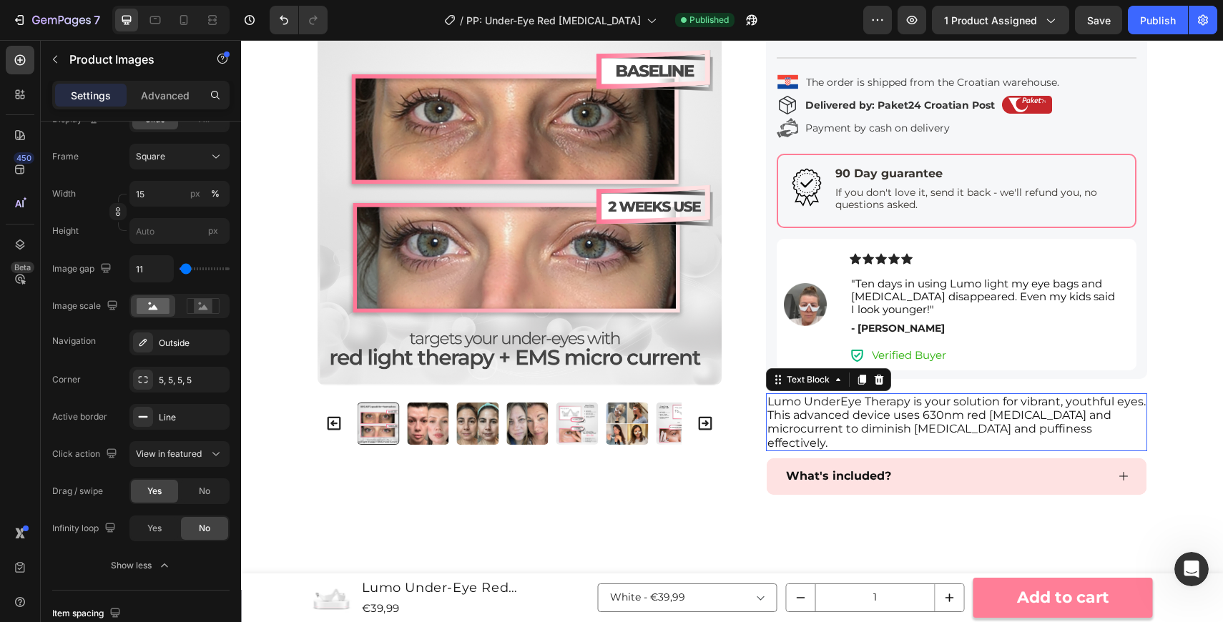
click at [928, 395] on p "Lumo UnderEye Therapy is your solution for vibrant, youthful eyes. This advance…" at bounding box center [956, 422] width 378 height 55
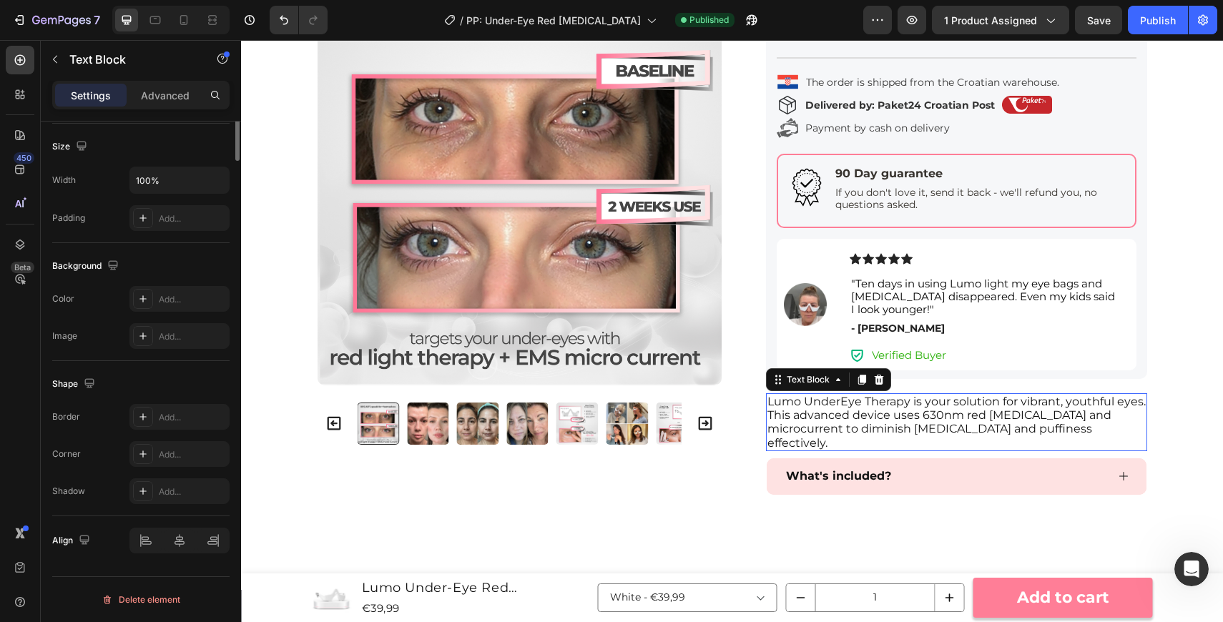
scroll to position [0, 0]
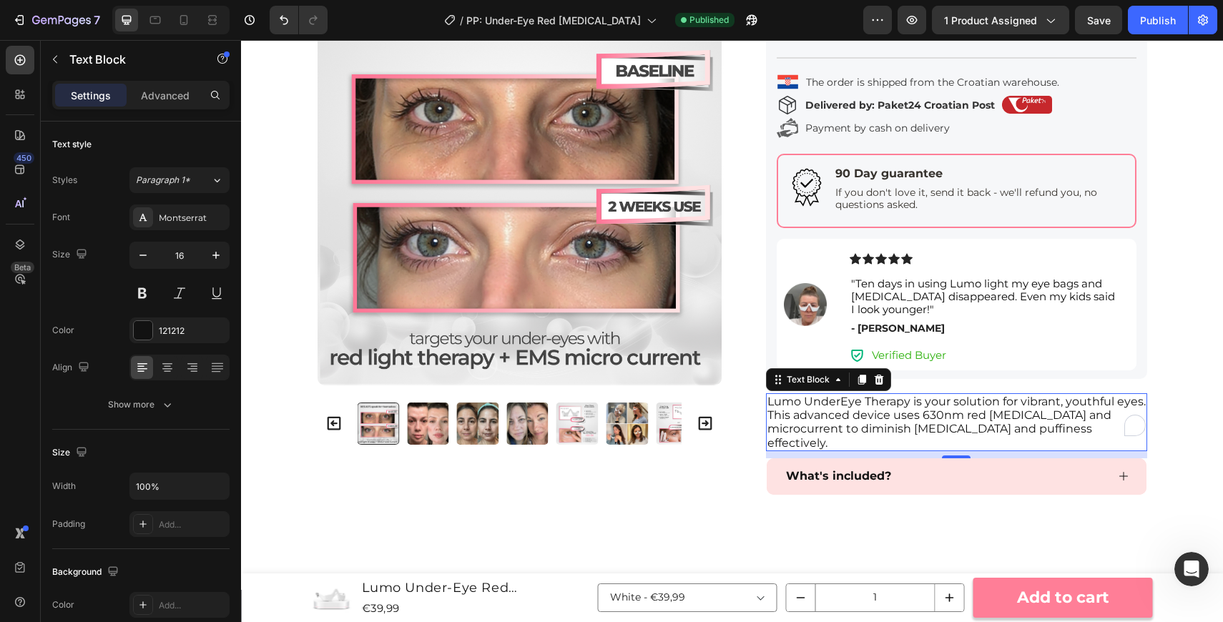
click at [892, 397] on p "Lumo UnderEye Therapy is your solution for vibrant, youthful eyes. This advance…" at bounding box center [956, 422] width 378 height 55
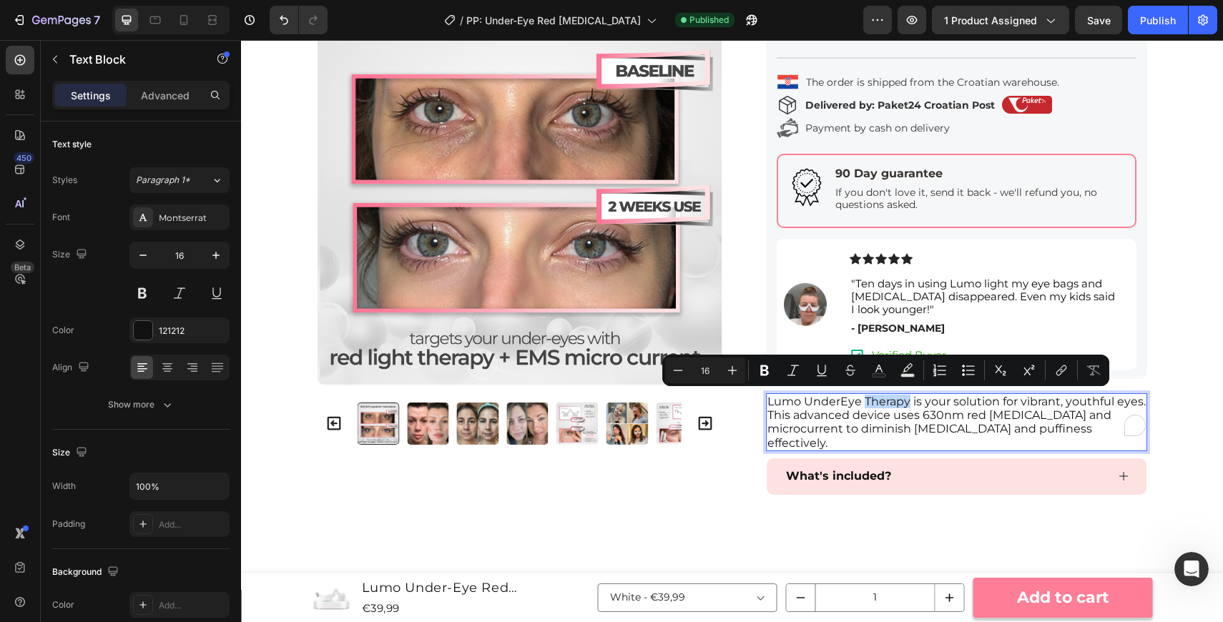
click at [908, 401] on p "Lumo UnderEye Therapy is your solution for vibrant, youthful eyes. This advance…" at bounding box center [956, 422] width 378 height 55
click at [914, 404] on p "Lumo UnderEye Therapy is your solution for vibrant, youthful eyes. This advance…" at bounding box center [956, 422] width 378 height 55
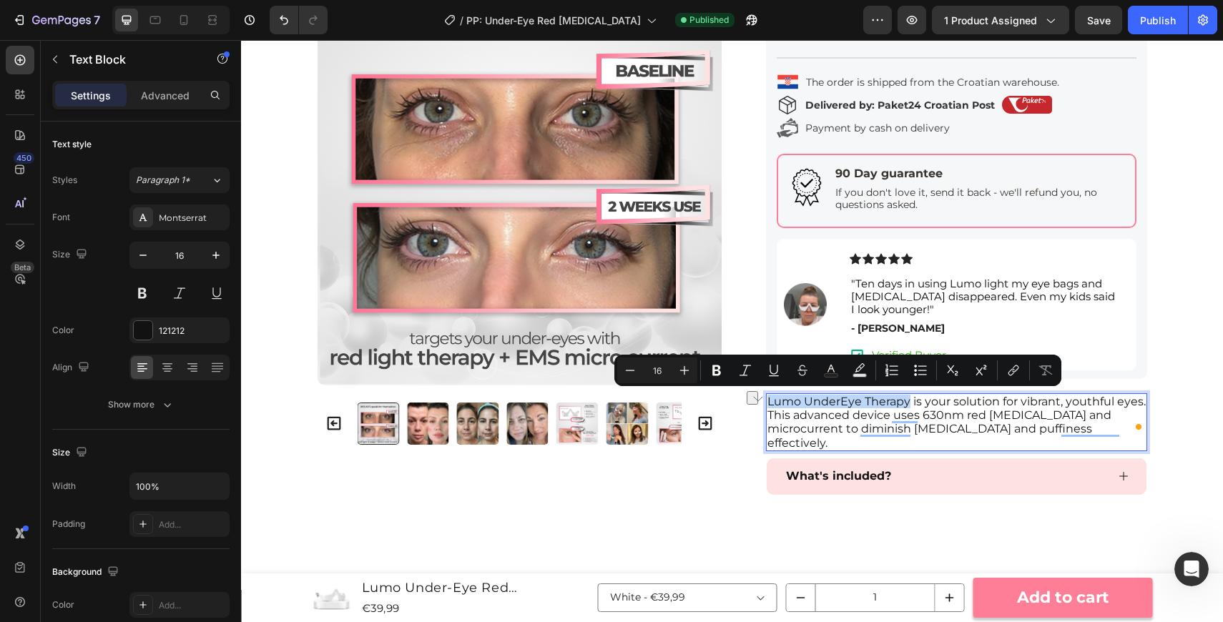
drag, startPoint x: 908, startPoint y: 400, endPoint x: 770, endPoint y: 396, distance: 137.4
click at [770, 396] on p "Lumo UnderEye Therapy is your solution for vibrant, youthful eyes. This advance…" at bounding box center [956, 422] width 378 height 55
click at [767, 401] on p "Lumo UnderEye Therapy is your solution for vibrant, youthful eyes. This advance…" at bounding box center [956, 422] width 378 height 55
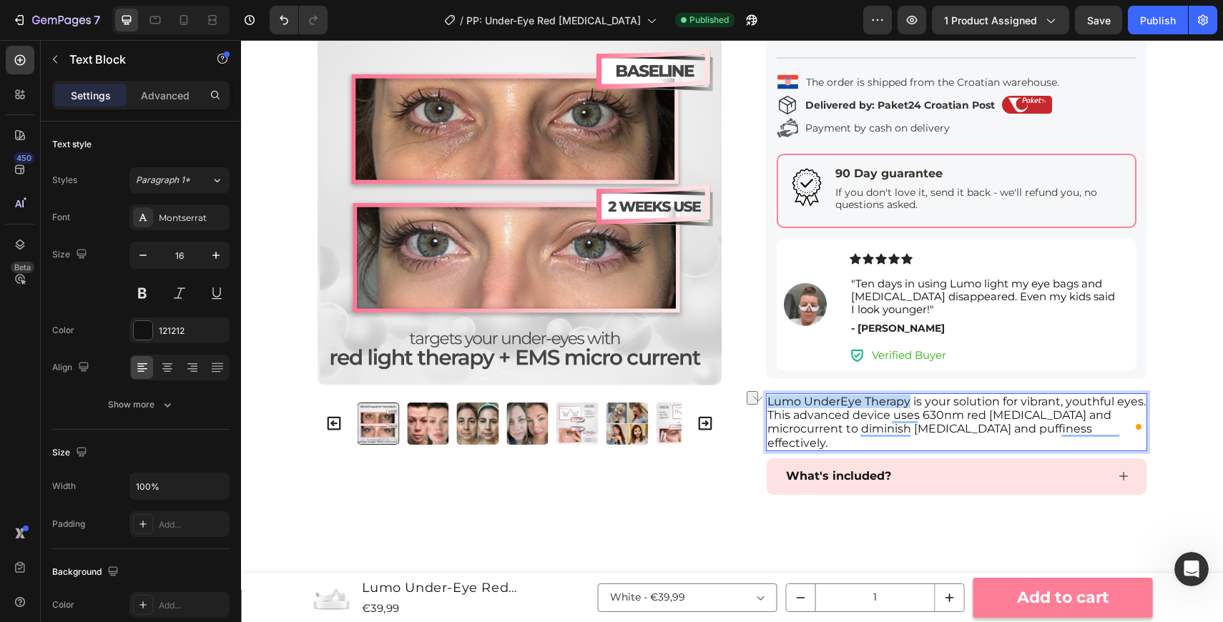
drag, startPoint x: 908, startPoint y: 401, endPoint x: 767, endPoint y: 401, distance: 140.2
click at [767, 401] on p "Lumo UnderEye Therapy is your solution for vibrant, youthful eyes. This advance…" at bounding box center [956, 422] width 378 height 55
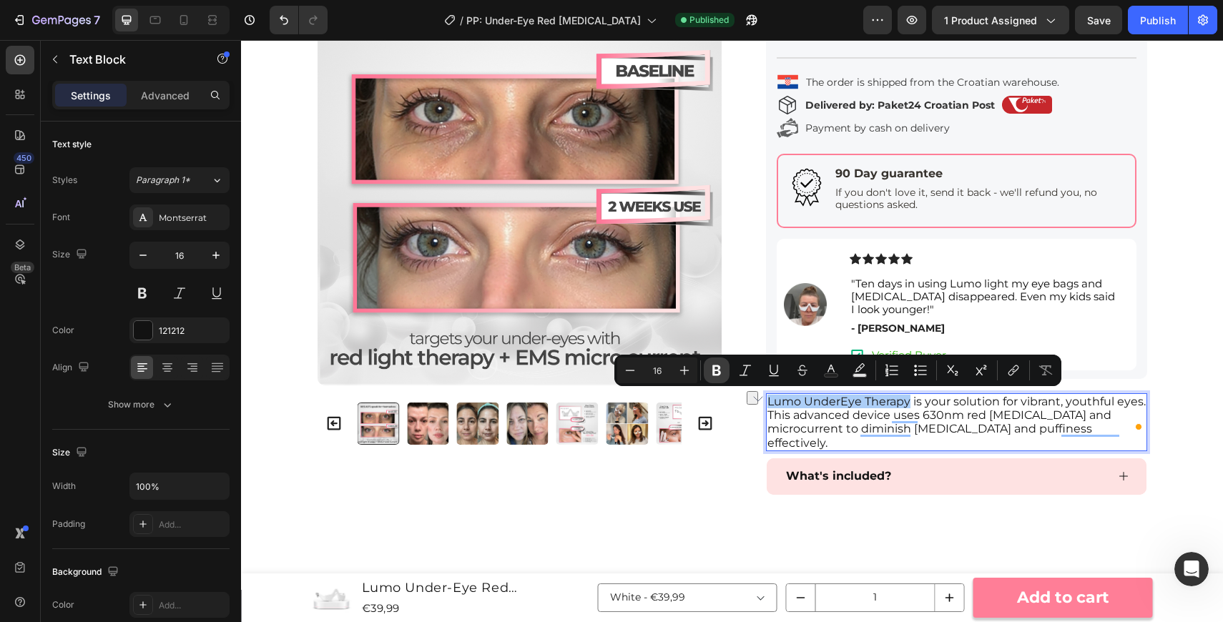
click at [717, 381] on button "Bold" at bounding box center [717, 371] width 26 height 26
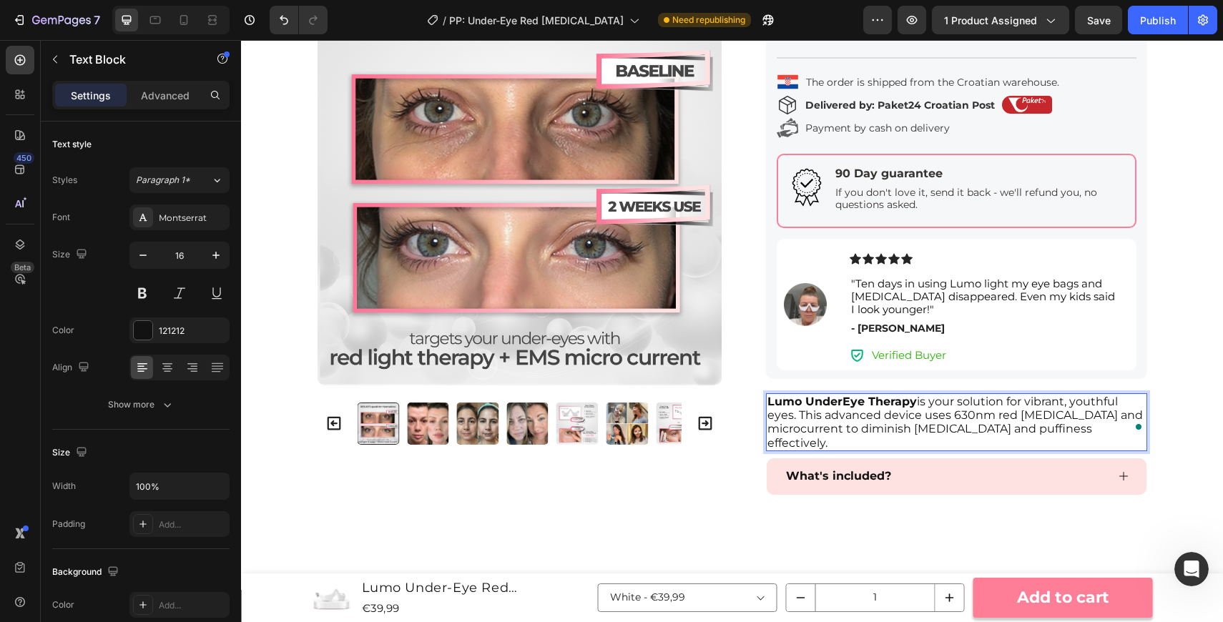
click at [999, 411] on p "Lumo UnderEye Therapy is your solution for vibrant, youthful eyes. This advance…" at bounding box center [956, 422] width 378 height 55
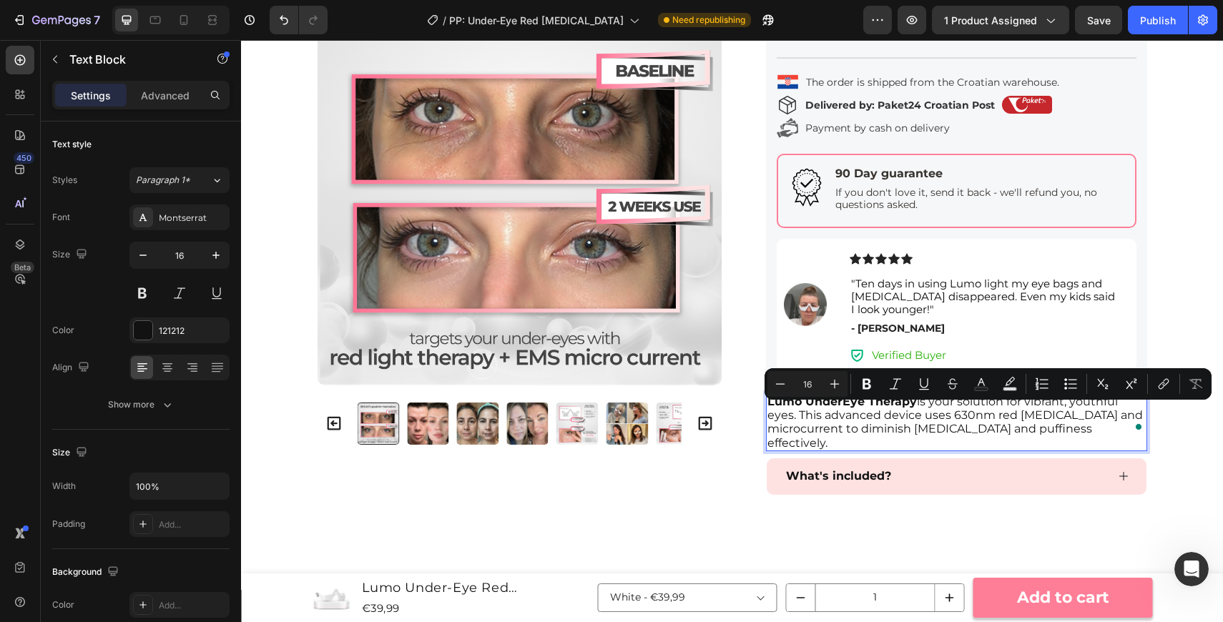
click at [966, 400] on p "Lumo UnderEye Therapy is your solution for vibrant, youthful eyes. This advance…" at bounding box center [956, 422] width 378 height 55
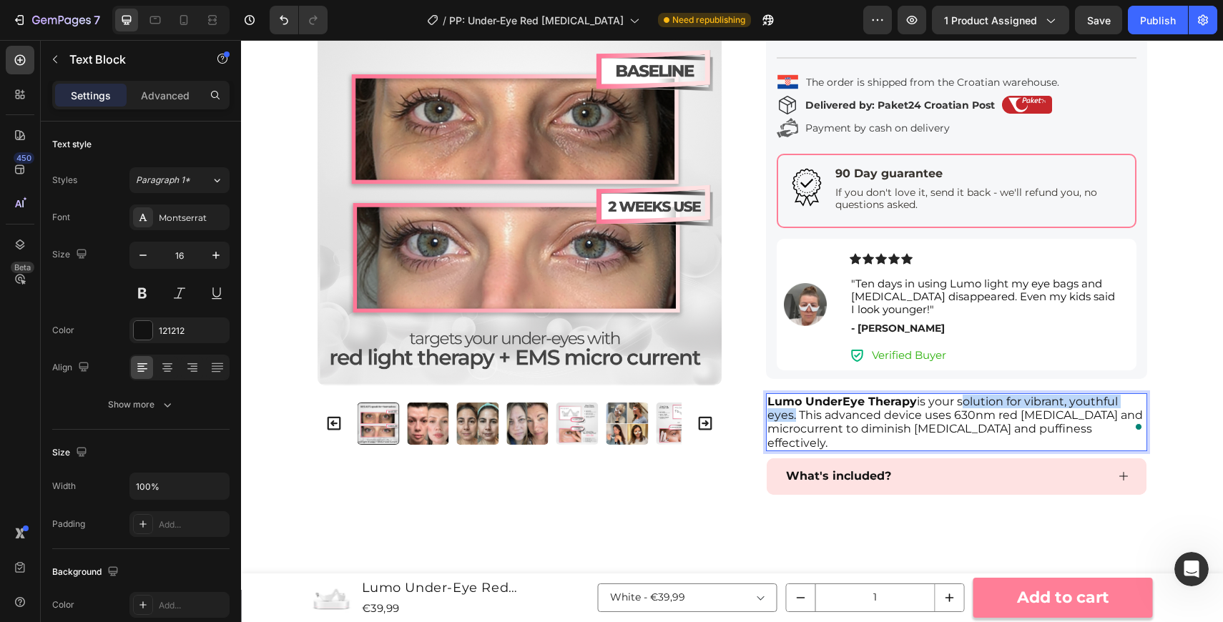
drag, startPoint x: 958, startPoint y: 402, endPoint x: 792, endPoint y: 415, distance: 167.2
click at [792, 415] on p "Lumo UnderEye Therapy is your solution for vibrant, youthful eyes. This advance…" at bounding box center [956, 422] width 378 height 55
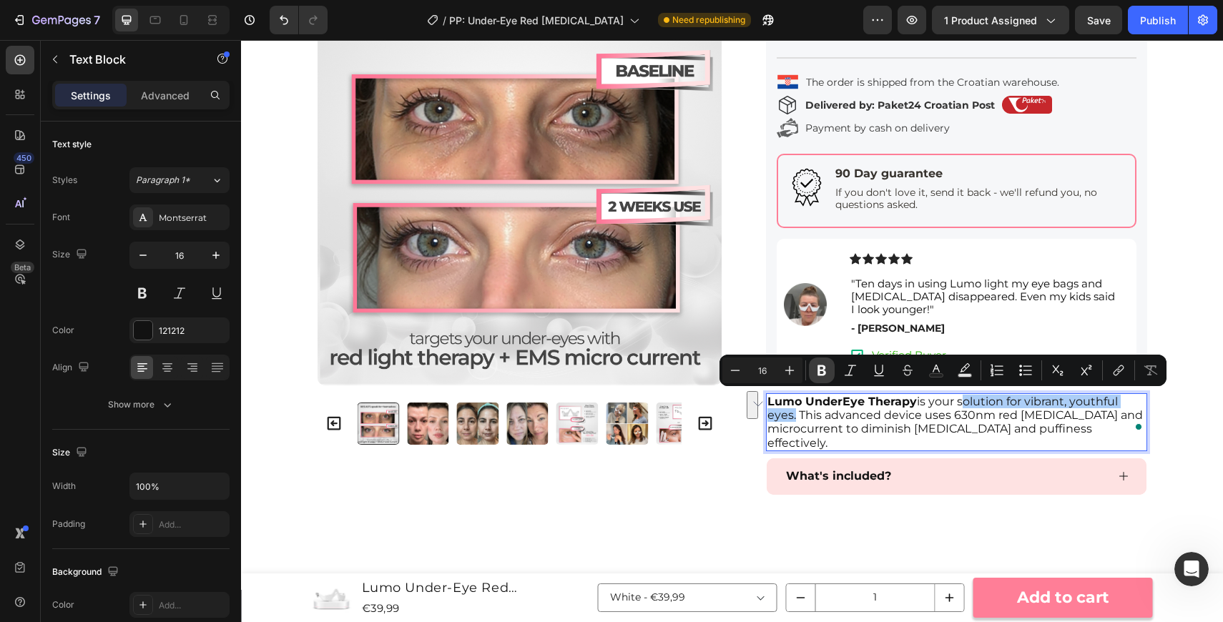
click at [818, 368] on icon "Editor contextual toolbar" at bounding box center [822, 370] width 9 height 11
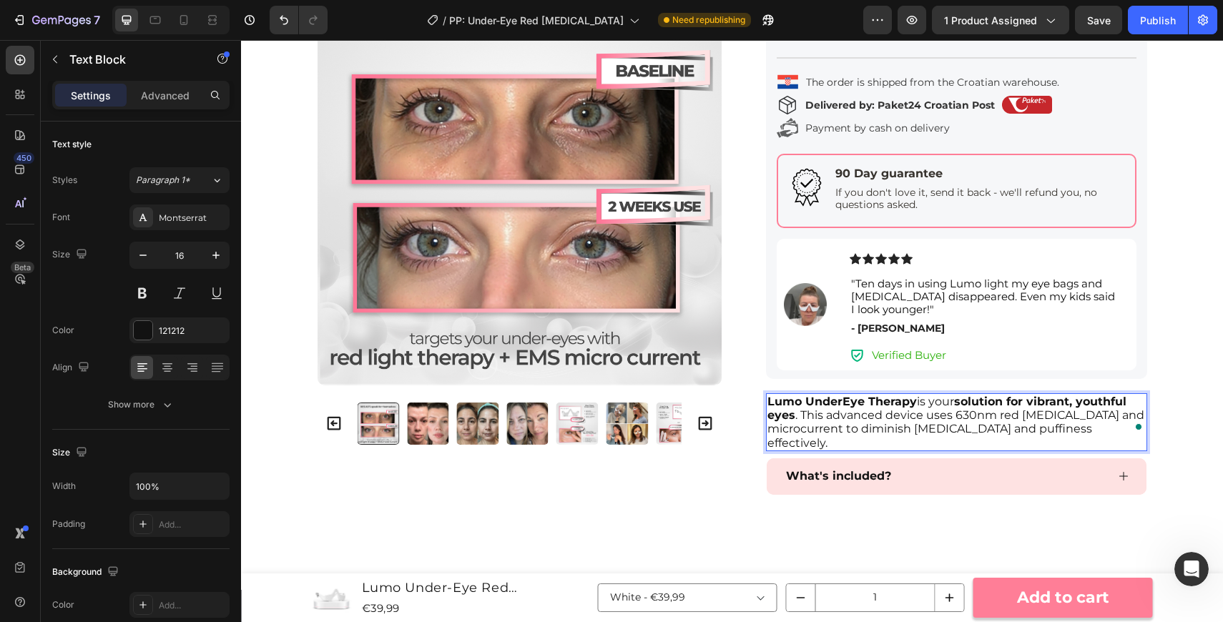
click at [955, 412] on p "Lumo UnderEye Therapy is your solution for vibrant, youthful eyes . This advanc…" at bounding box center [956, 422] width 378 height 55
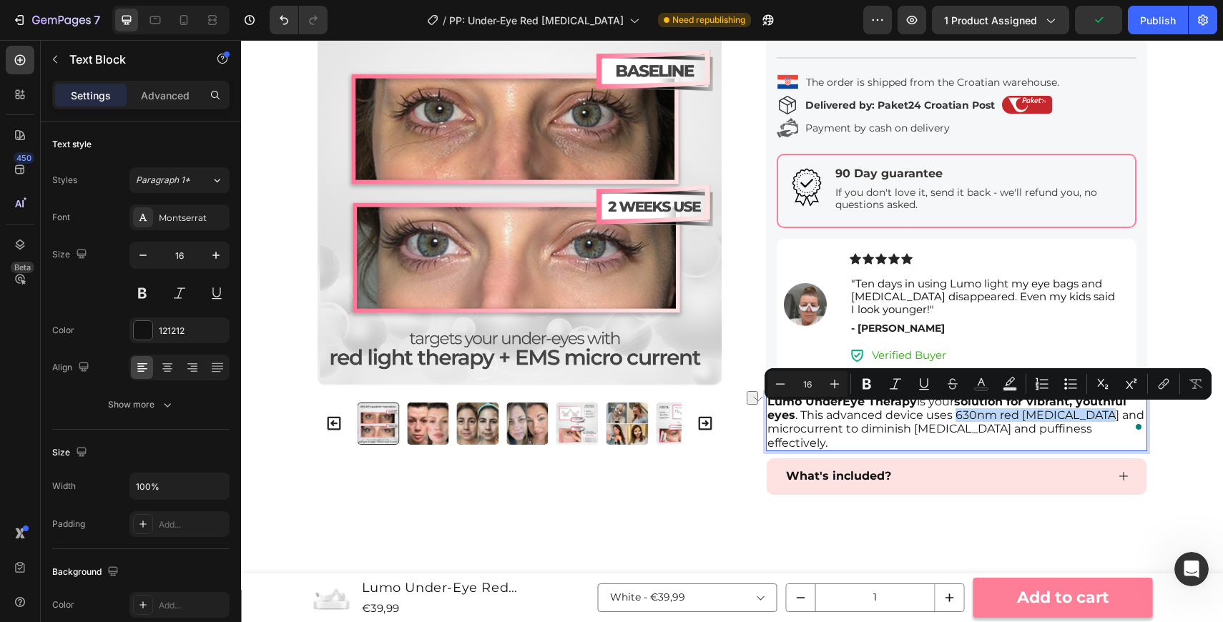
drag, startPoint x: 1091, startPoint y: 415, endPoint x: 954, endPoint y: 418, distance: 136.6
click at [954, 418] on p "Lumo UnderEye Therapy is your solution for vibrant, youthful eyes . This advanc…" at bounding box center [956, 422] width 378 height 55
click at [861, 373] on button "Bold" at bounding box center [867, 384] width 26 height 26
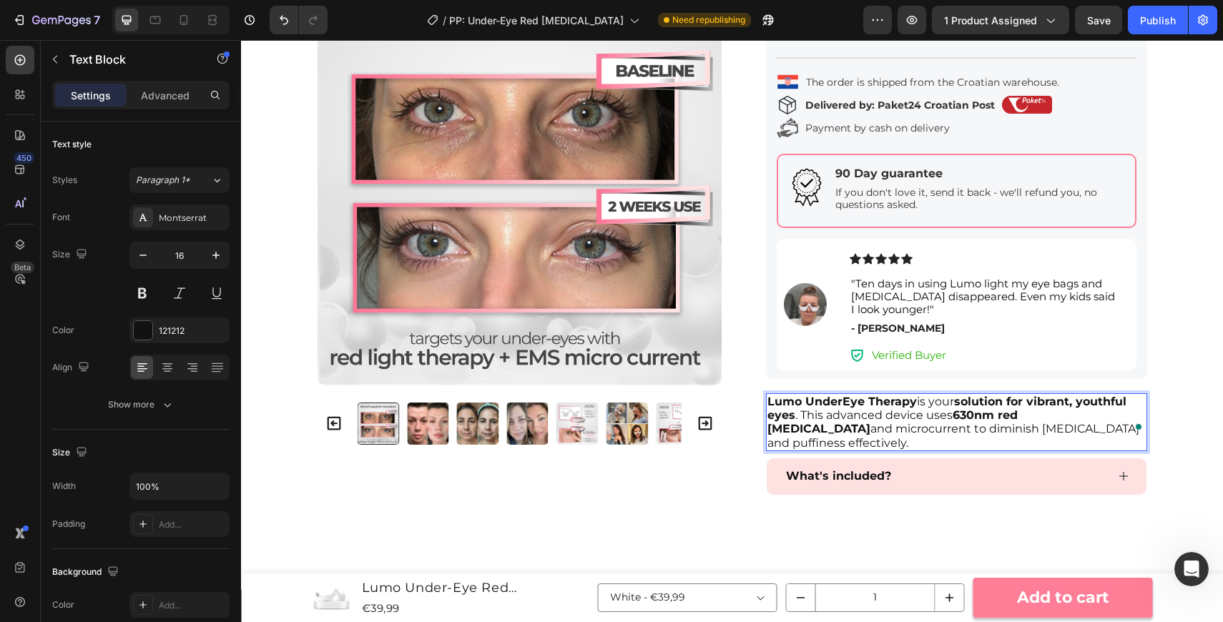
click at [840, 428] on p "Lumo UnderEye Therapy is your solution for vibrant, youthful eyes . This advanc…" at bounding box center [956, 422] width 378 height 55
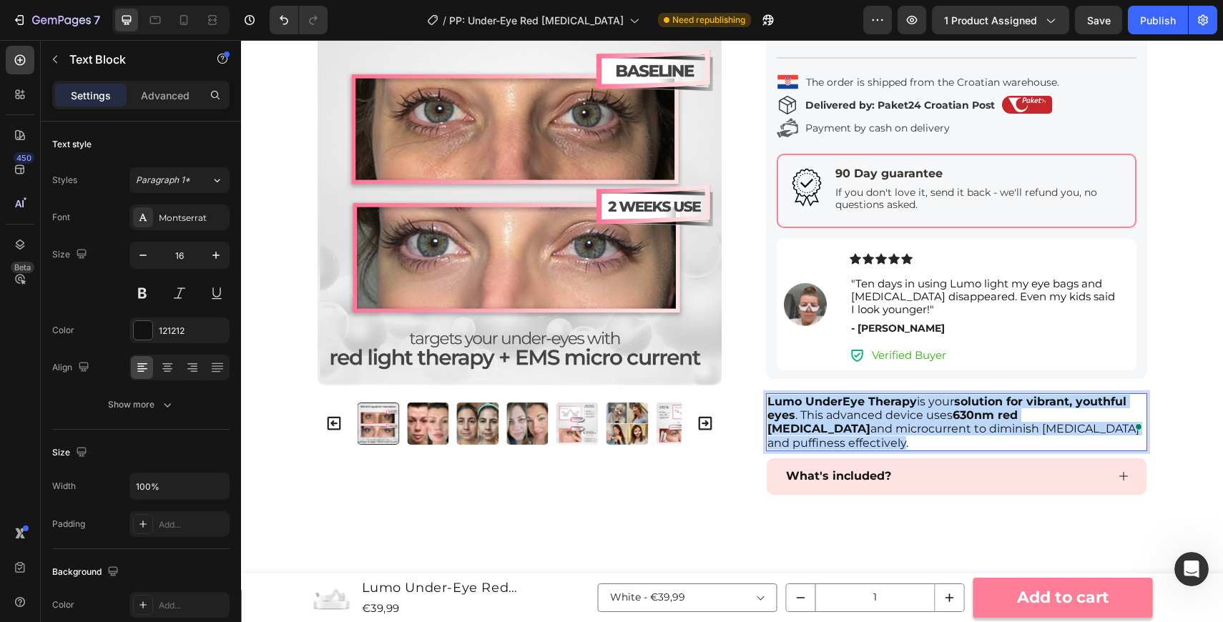
click at [840, 428] on p "Lumo UnderEye Therapy is your solution for vibrant, youthful eyes . This advanc…" at bounding box center [956, 422] width 378 height 55
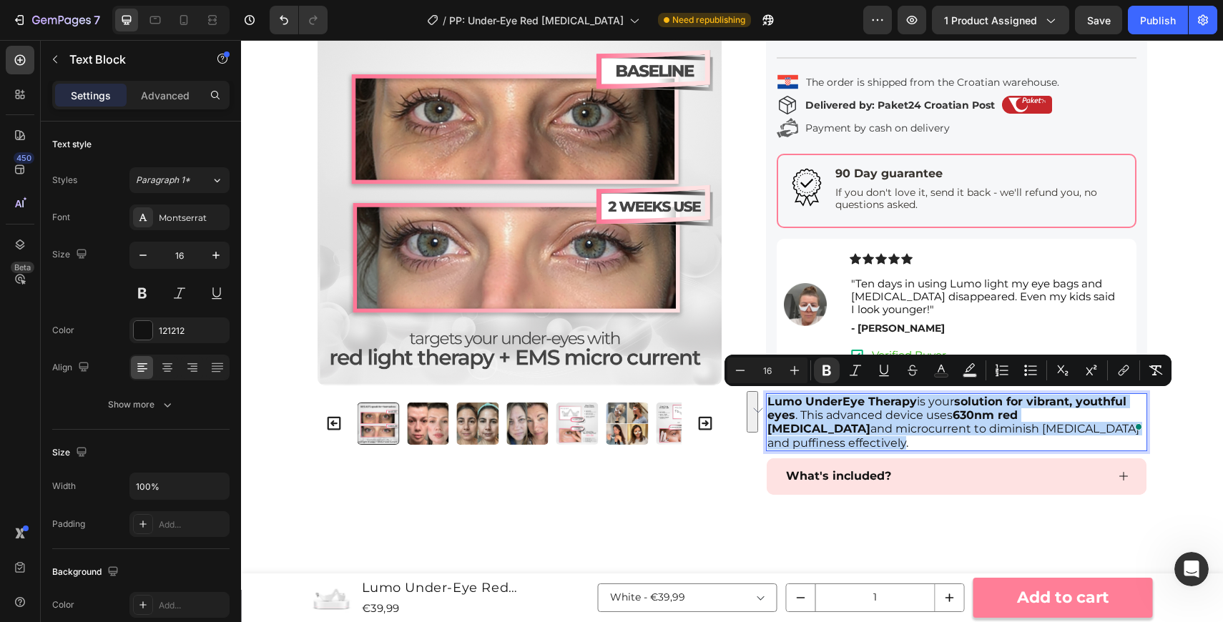
click at [848, 431] on p "Lumo UnderEye Therapy is your solution for vibrant, youthful eyes . This advanc…" at bounding box center [956, 422] width 378 height 55
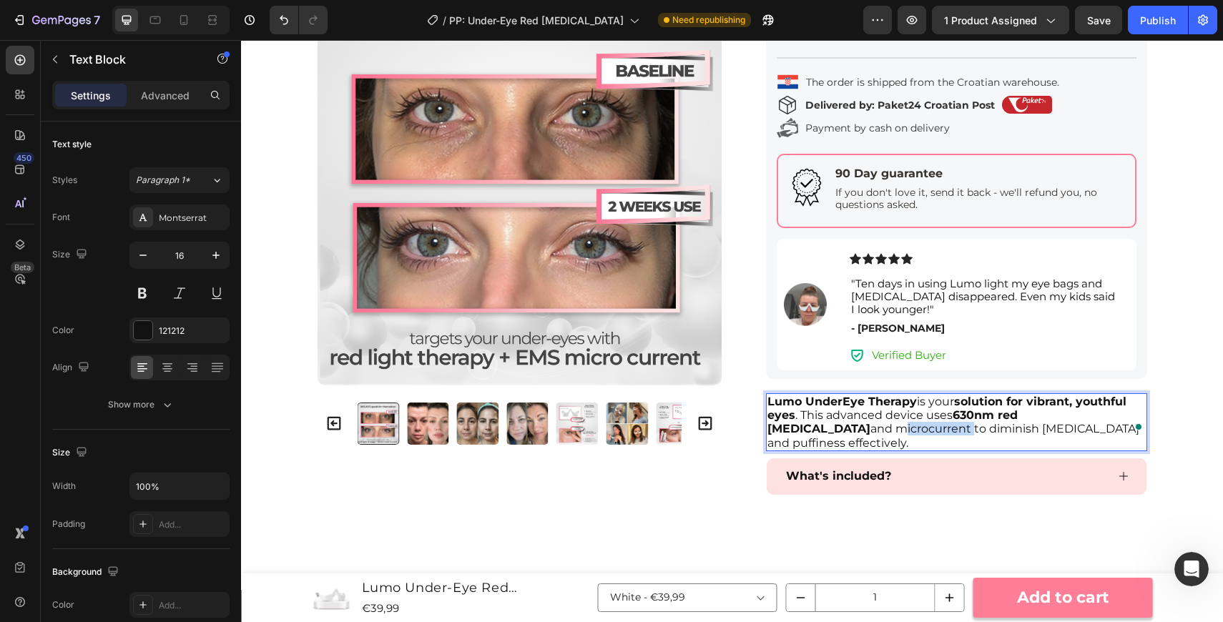
drag, startPoint x: 841, startPoint y: 431, endPoint x: 765, endPoint y: 430, distance: 75.8
click at [766, 430] on div "Lumo UnderEye Therapy is your solution for vibrant, youthful eyes . This advanc…" at bounding box center [956, 422] width 381 height 58
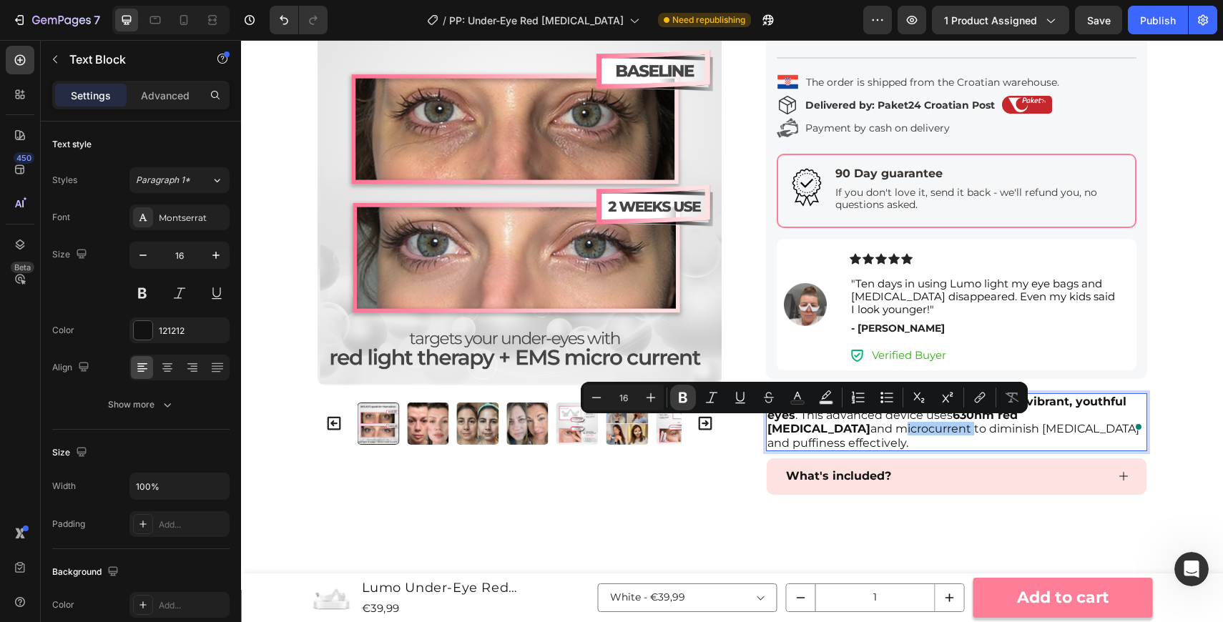
click at [686, 396] on icon "Editor contextual toolbar" at bounding box center [683, 398] width 9 height 11
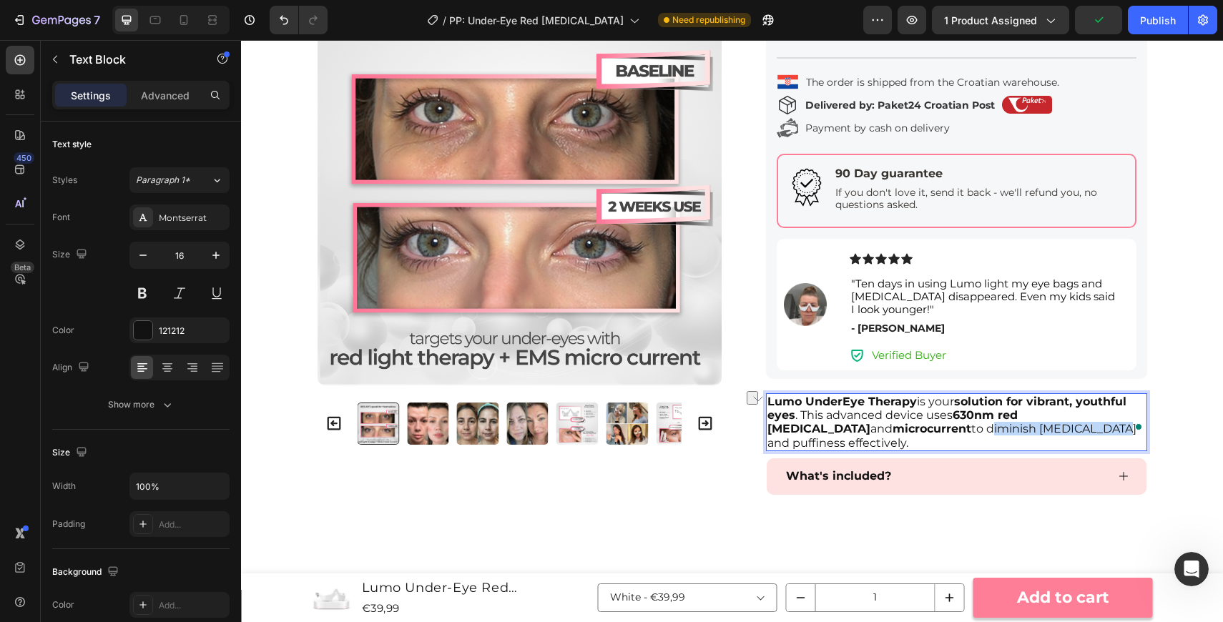
drag, startPoint x: 865, startPoint y: 427, endPoint x: 980, endPoint y: 428, distance: 114.4
click at [981, 428] on p "Lumo UnderEye Therapy is your solution for vibrant, youthful eyes . This advanc…" at bounding box center [956, 422] width 378 height 55
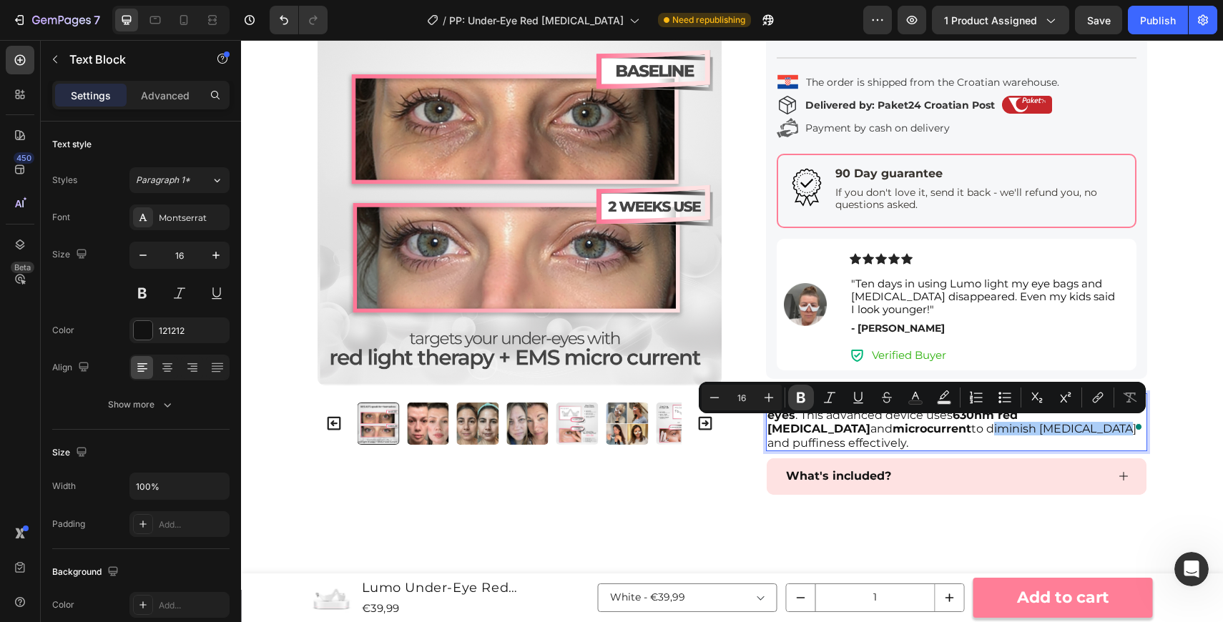
click at [802, 398] on icon "Editor contextual toolbar" at bounding box center [801, 398] width 9 height 11
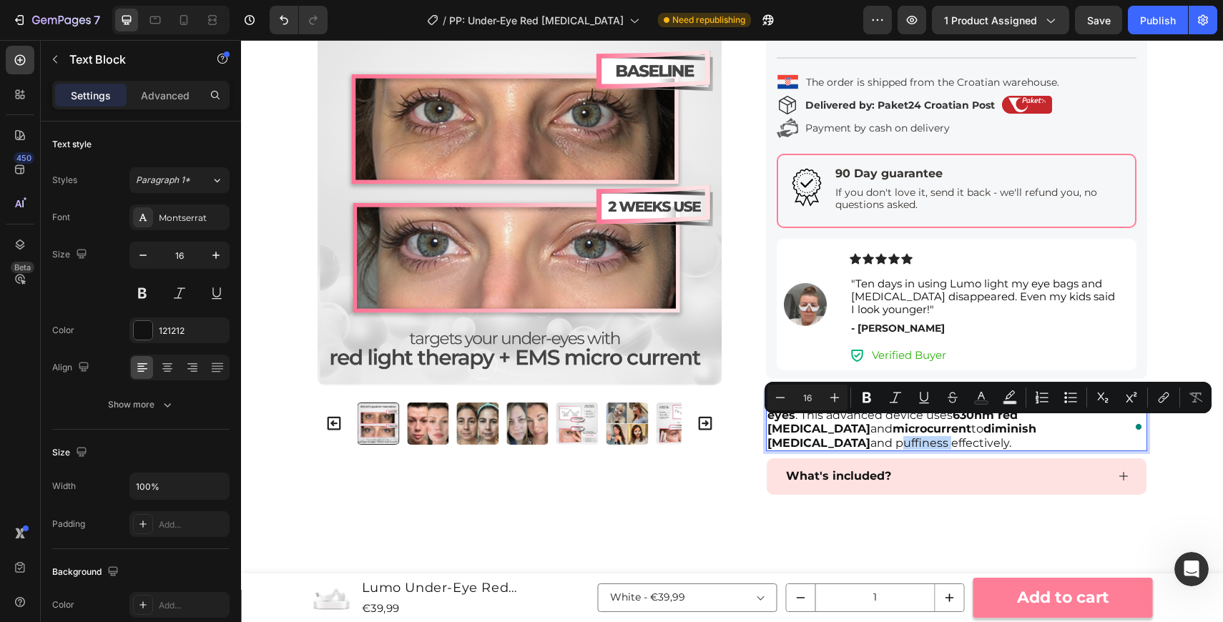
drag, startPoint x: 1068, startPoint y: 429, endPoint x: 1017, endPoint y: 430, distance: 50.8
click at [1017, 430] on p "Lumo UnderEye Therapy is your solution for vibrant, youthful eyes . This advanc…" at bounding box center [956, 422] width 378 height 55
click at [878, 395] on button "Bold" at bounding box center [867, 398] width 26 height 26
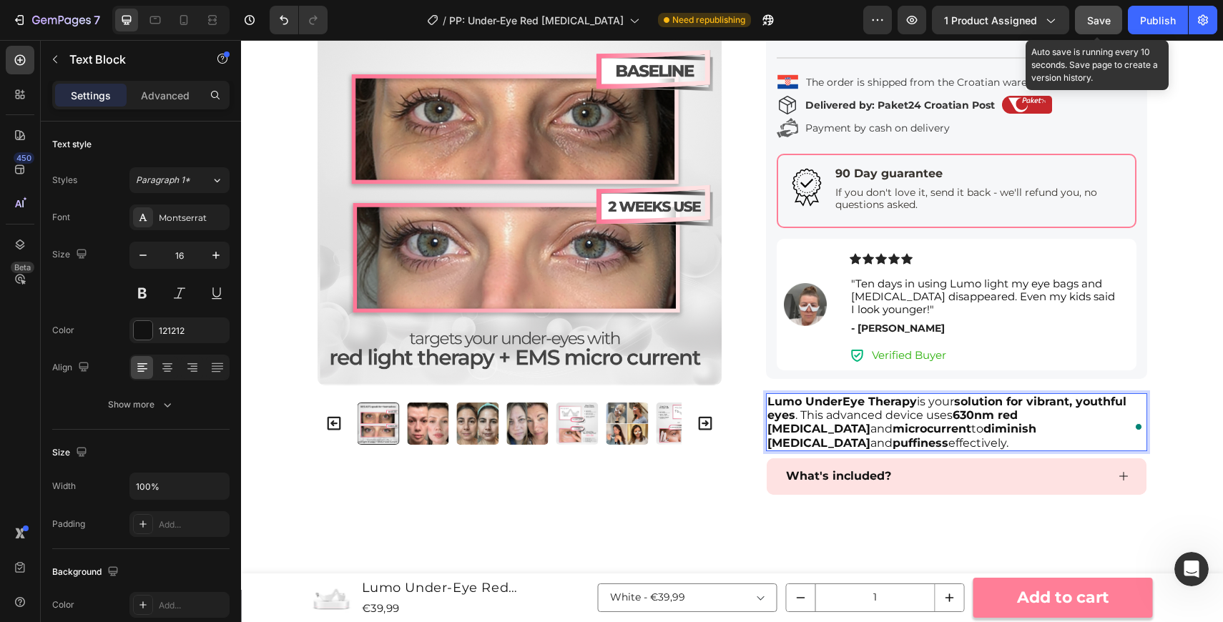
click at [1094, 29] on button "Save" at bounding box center [1098, 20] width 47 height 29
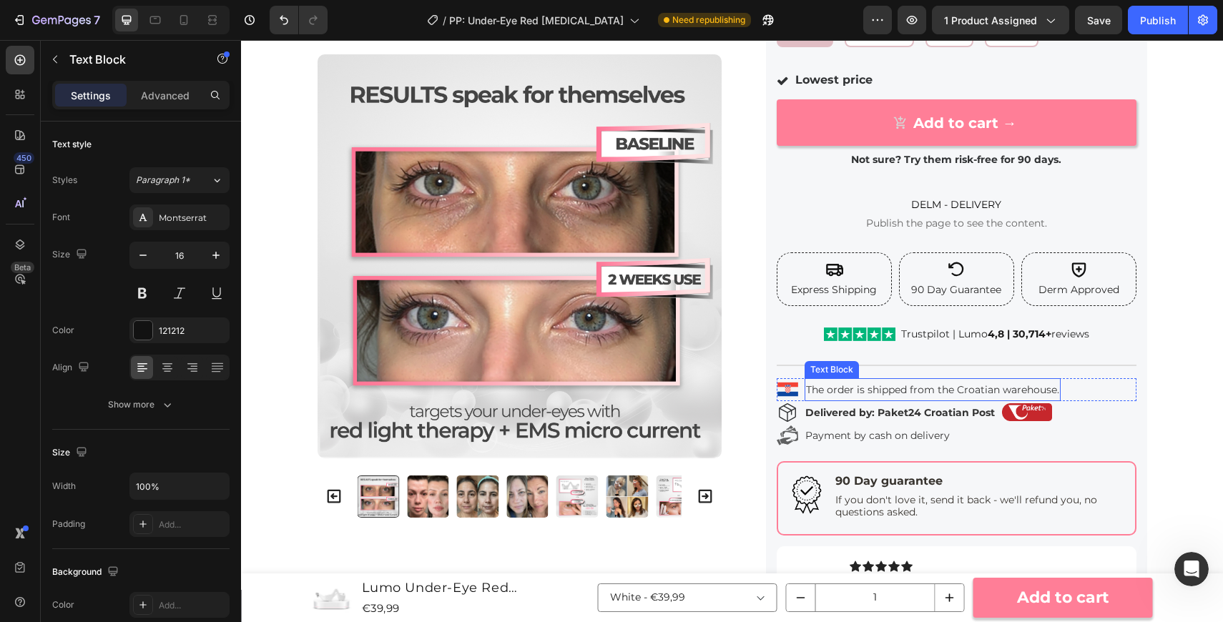
scroll to position [31, 0]
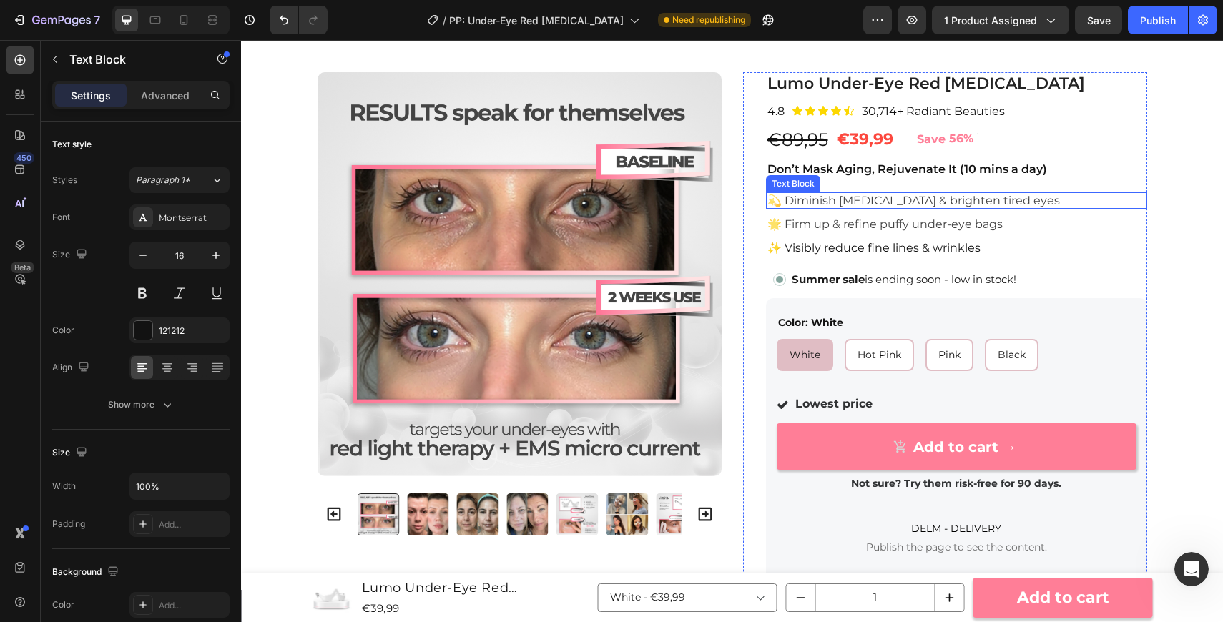
click at [945, 202] on span "💫 Diminish [MEDICAL_DATA] & brighten tired eyes" at bounding box center [913, 201] width 293 height 14
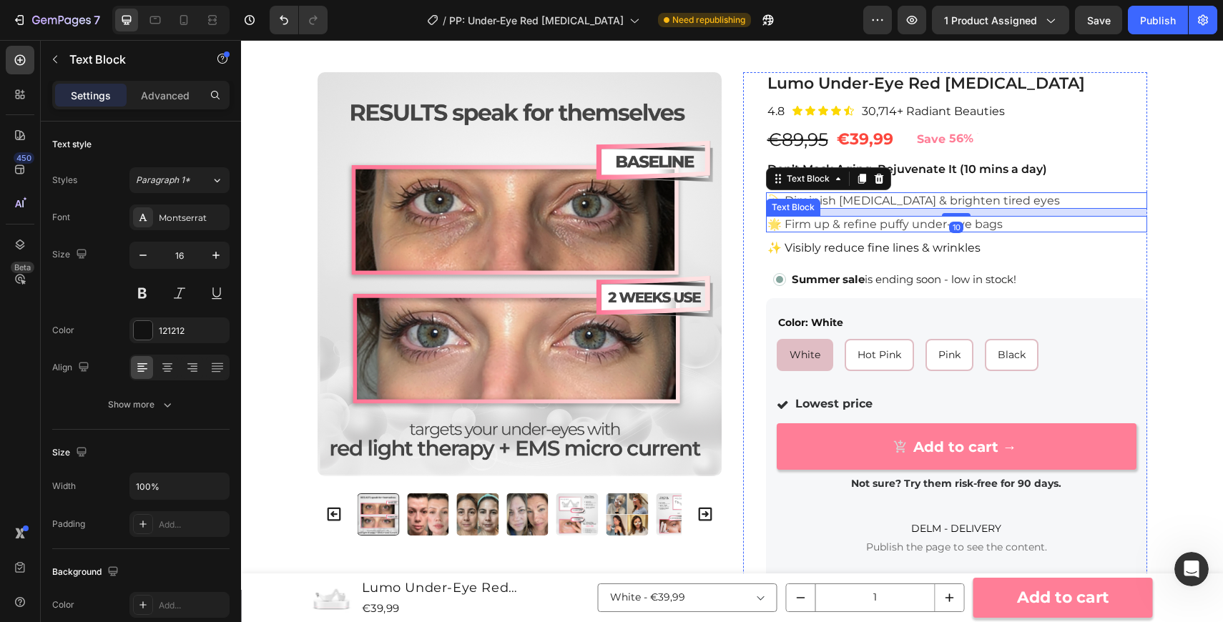
click at [940, 222] on span "🌟 Firm up & refine puffy under-eye bags" at bounding box center [884, 224] width 235 height 14
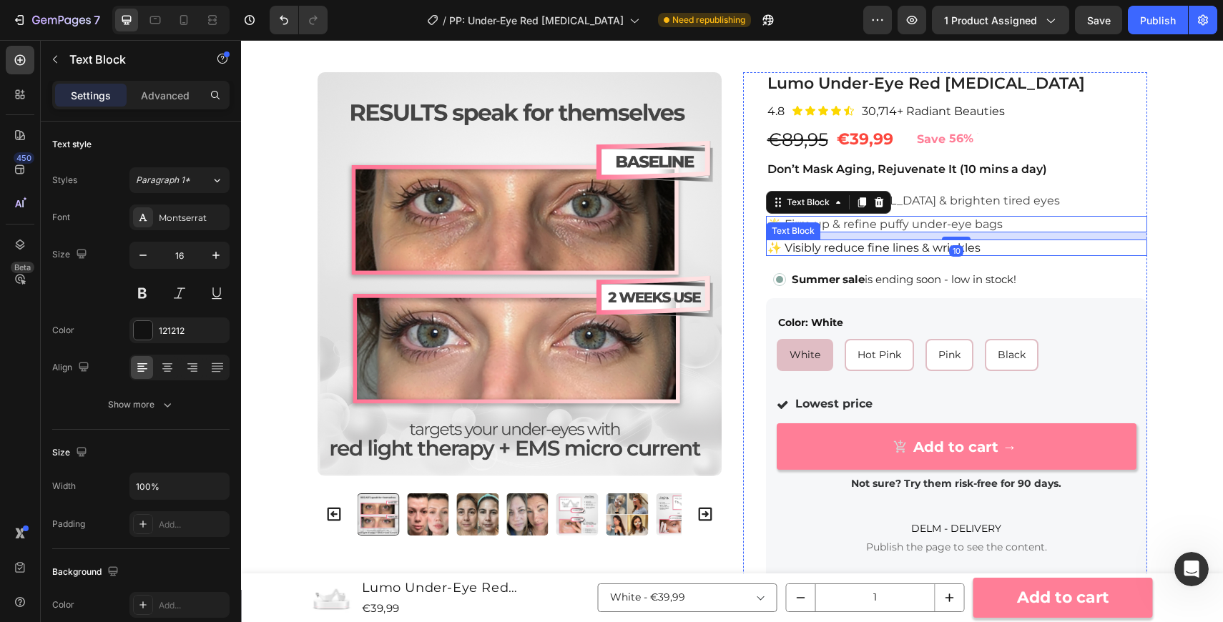
click at [914, 248] on span "✨ Visibly reduce fine lines & wrinkles" at bounding box center [873, 248] width 213 height 14
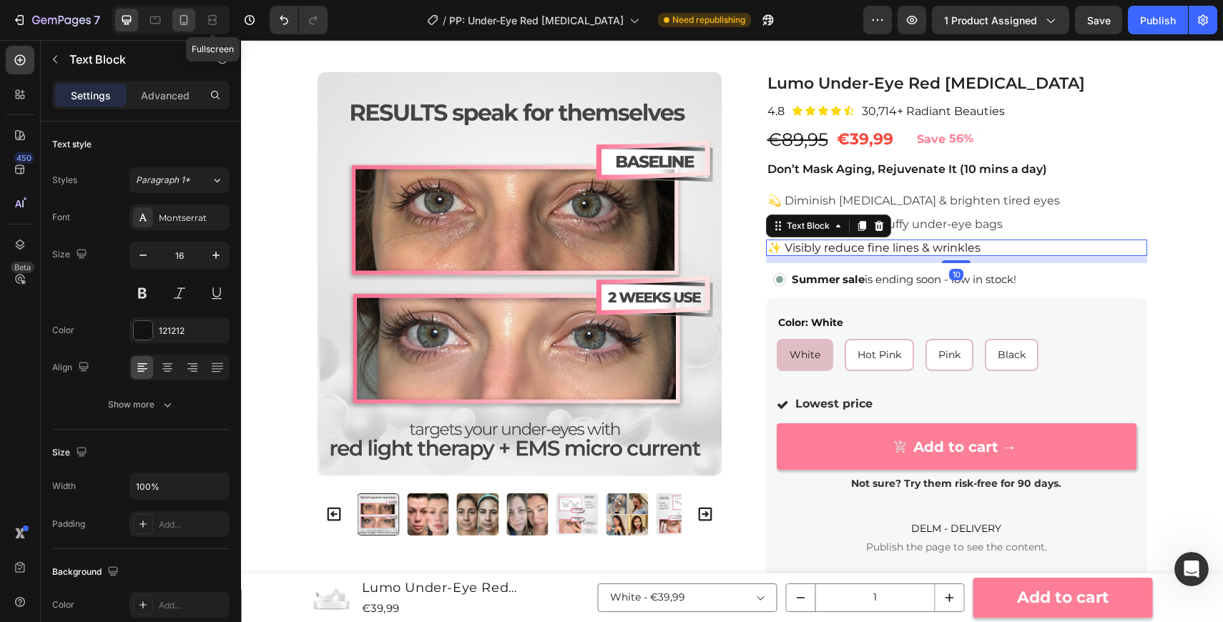
click at [189, 22] on icon at bounding box center [184, 20] width 14 height 14
type input "15"
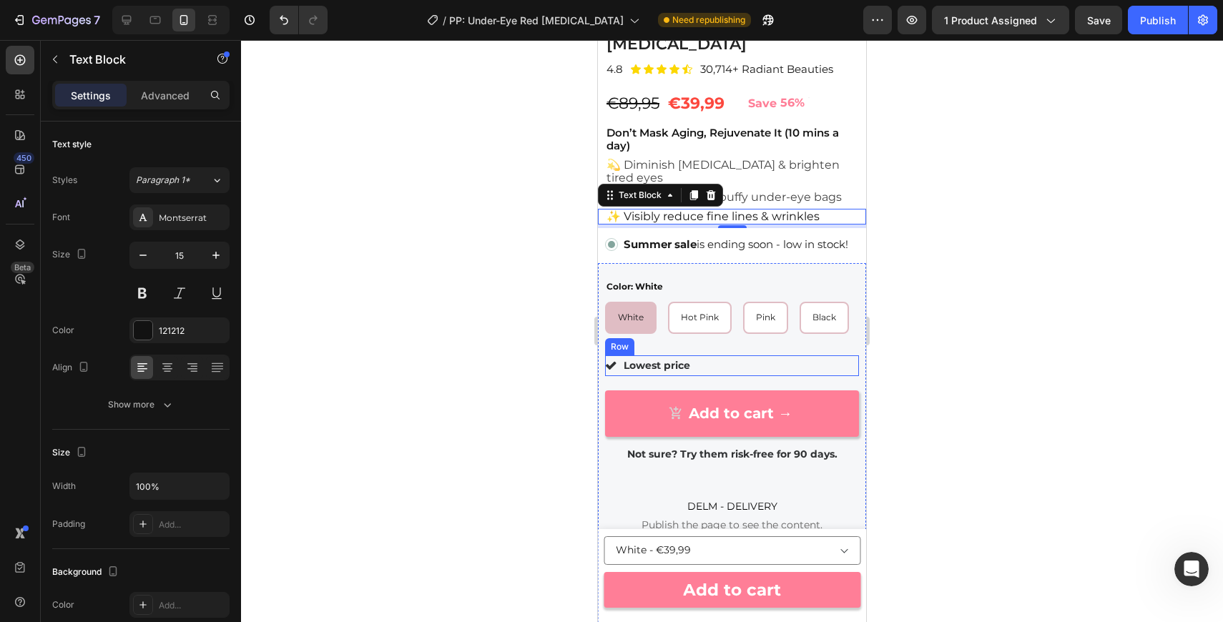
scroll to position [328, 0]
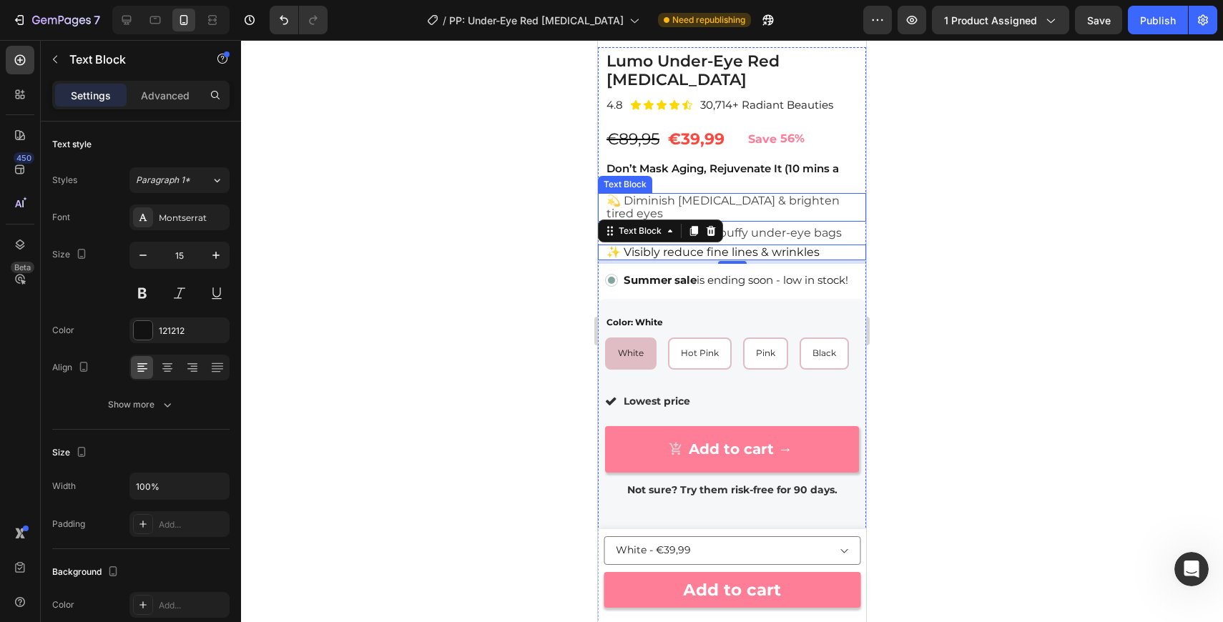
click at [777, 202] on span "💫 Diminish [MEDICAL_DATA] & brighten tired eyes" at bounding box center [723, 207] width 233 height 26
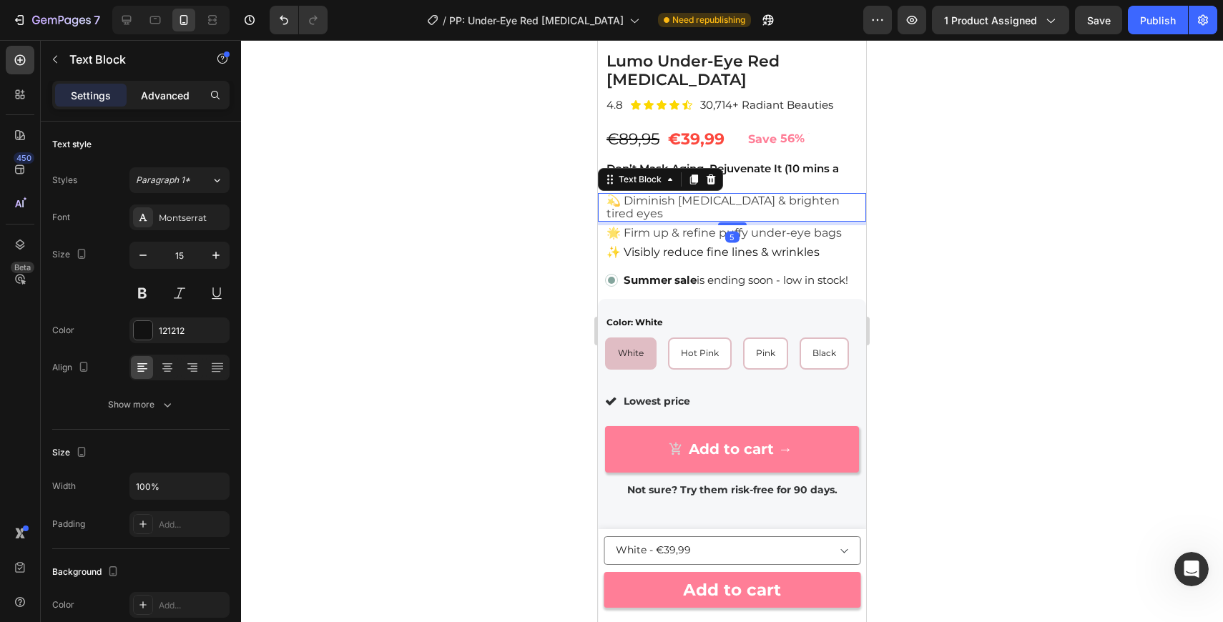
click at [160, 103] on div "Advanced" at bounding box center [165, 95] width 72 height 23
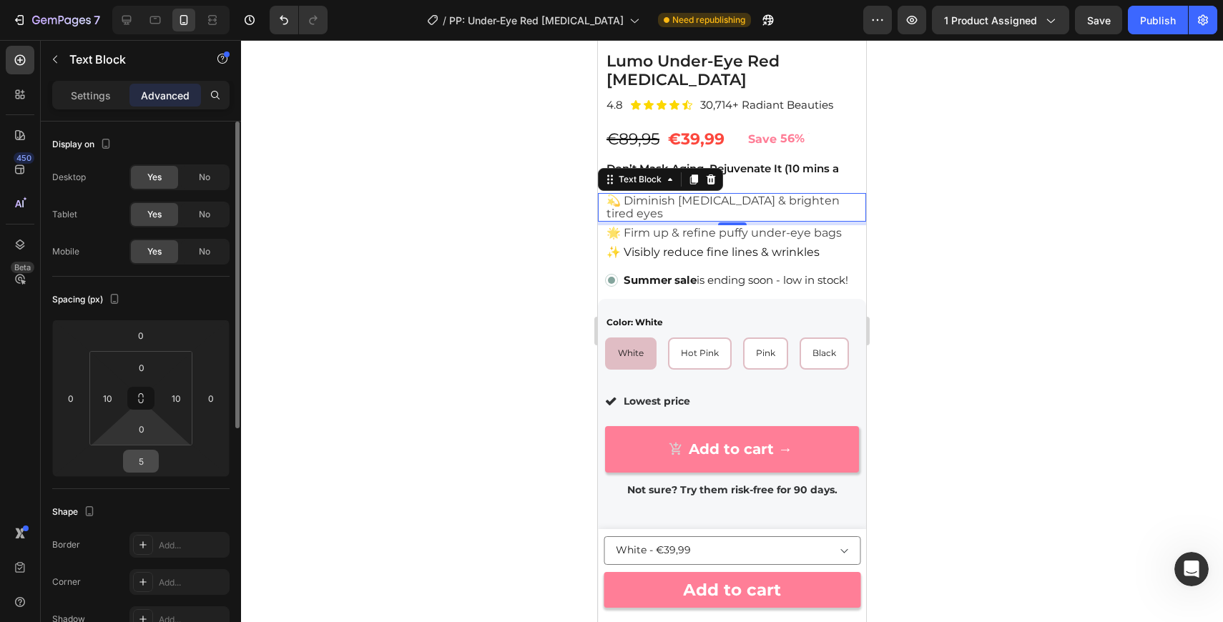
click at [139, 462] on input "5" at bounding box center [141, 461] width 29 height 21
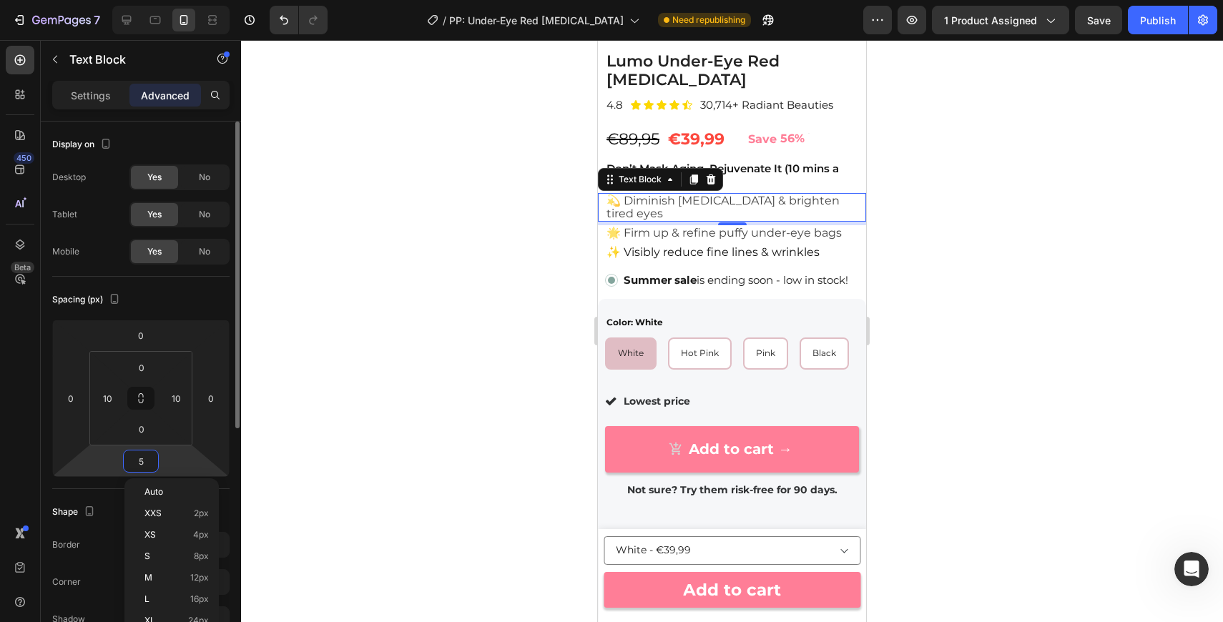
click at [139, 462] on input "5" at bounding box center [141, 461] width 29 height 21
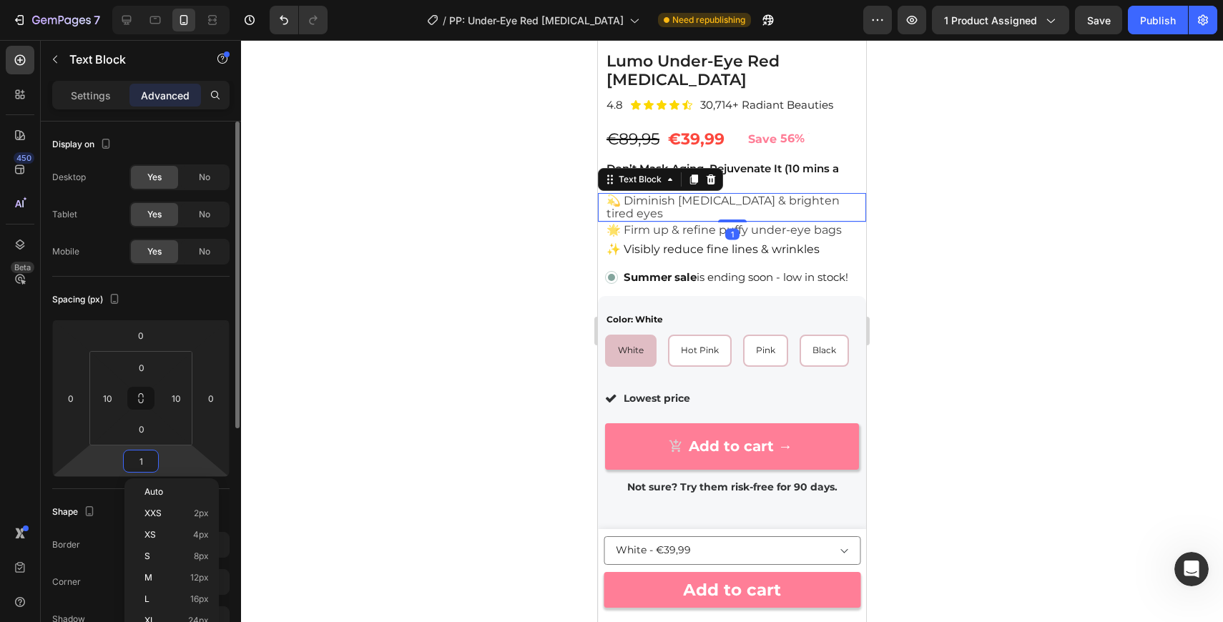
type input "10"
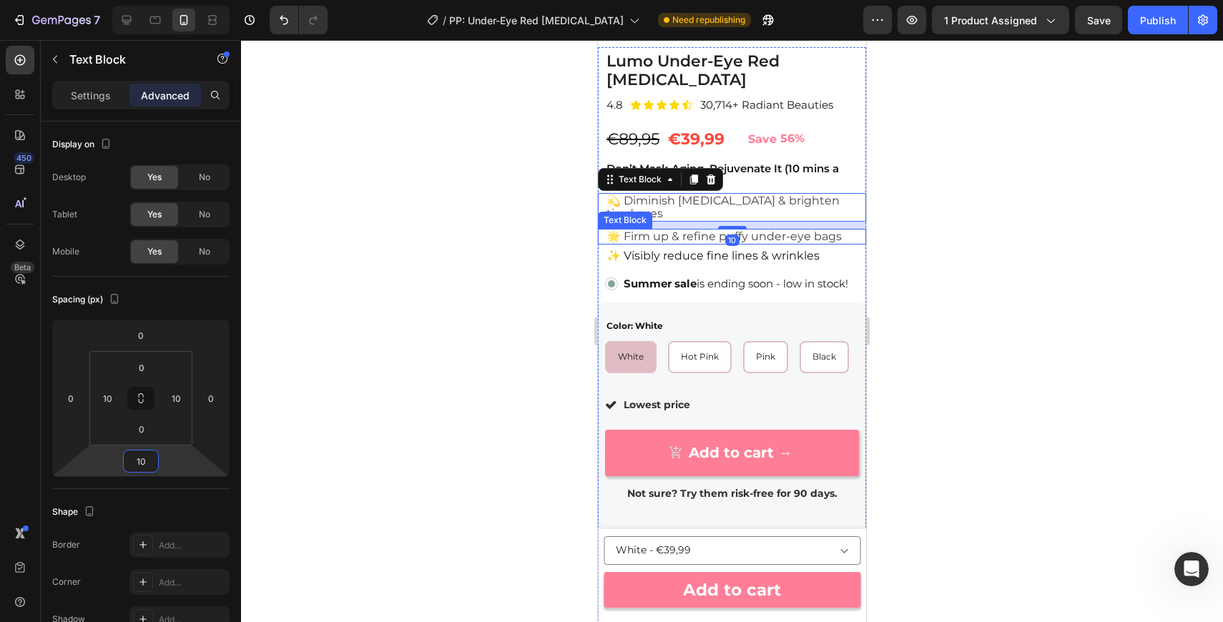
click at [672, 240] on span "🌟 Firm up & refine puffy under-eye bags" at bounding box center [724, 237] width 235 height 14
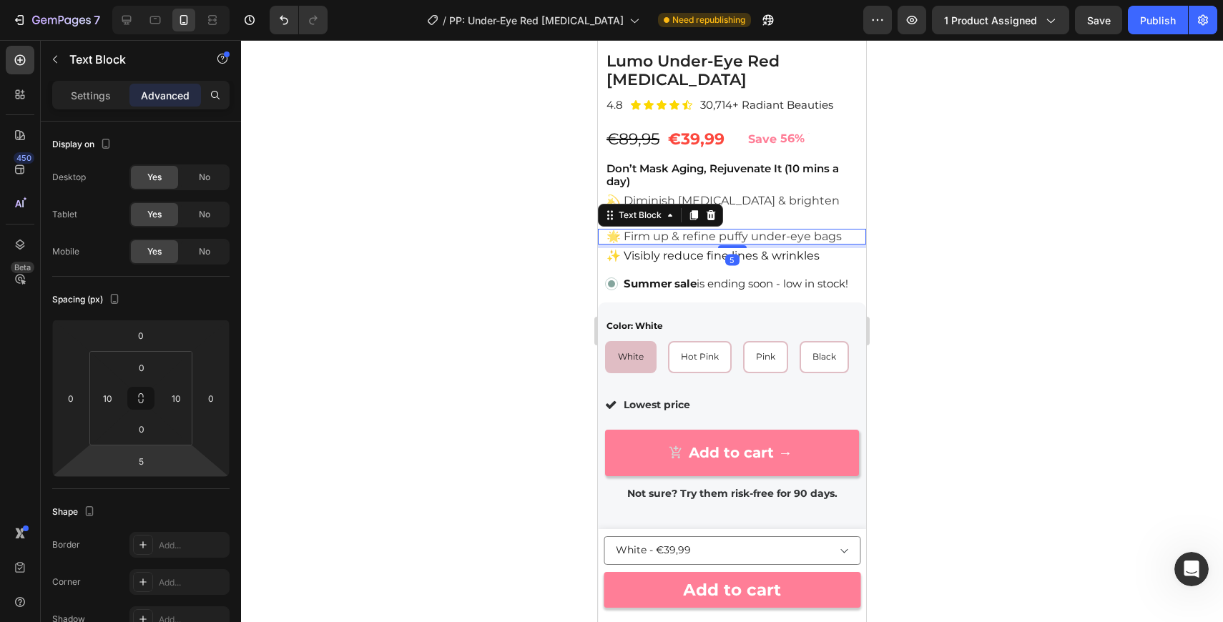
click at [132, 0] on html "7 Version history / PP: Under-Eye Red [MEDICAL_DATA] Need republishing Preview …" at bounding box center [611, 0] width 1223 height 0
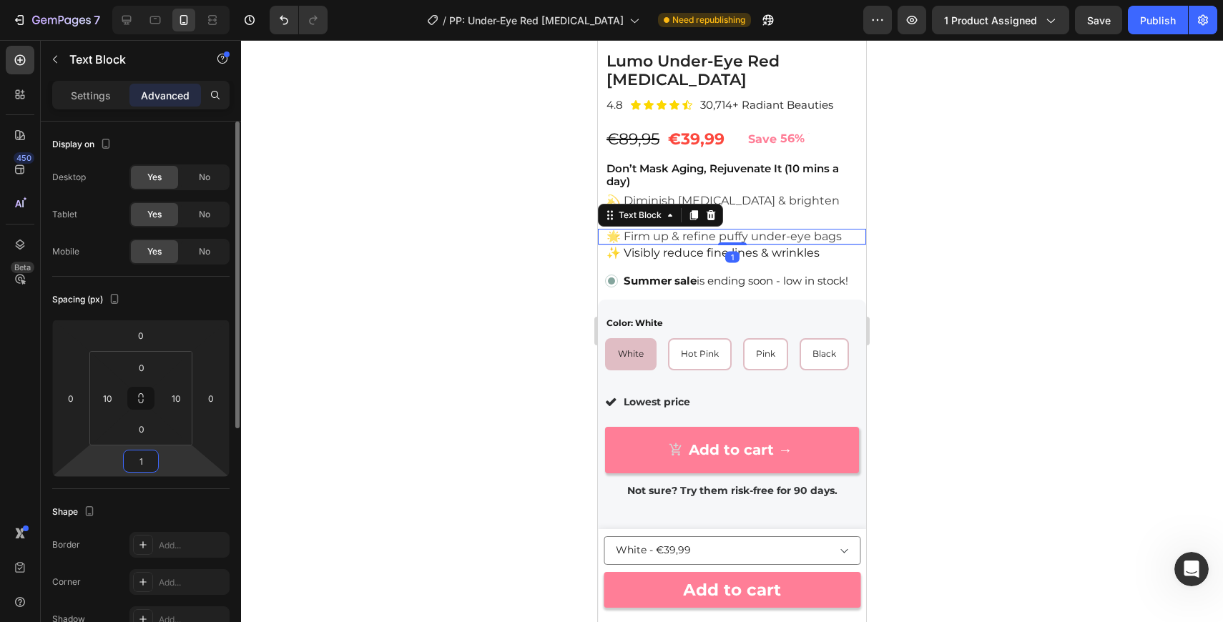
type input "10"
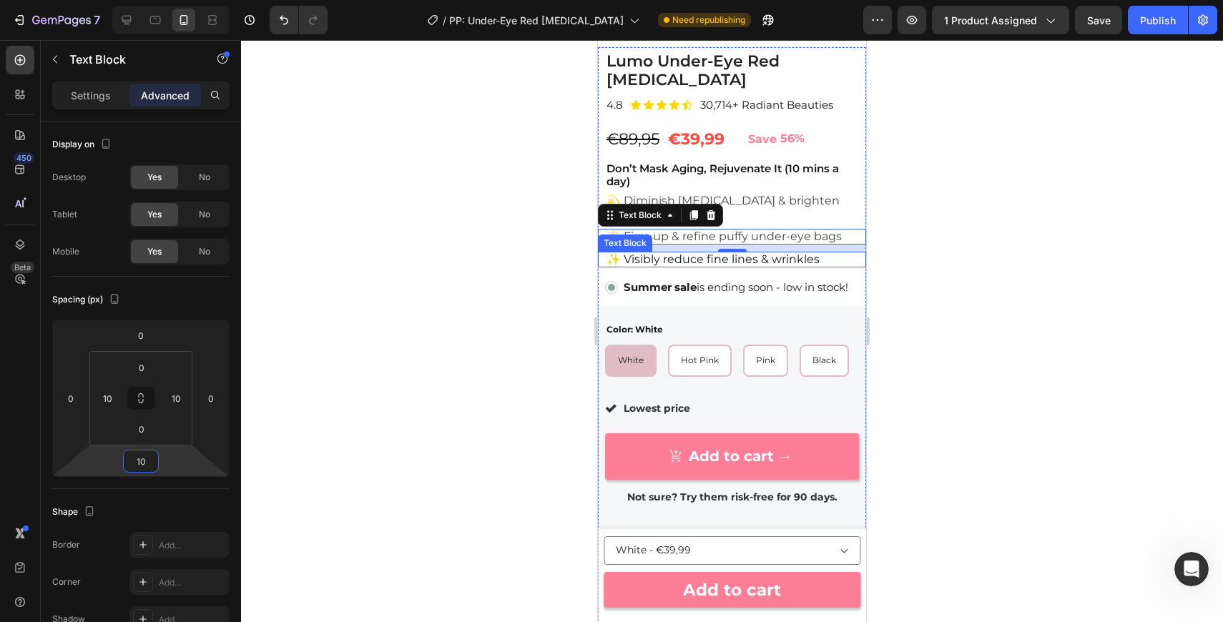
click at [693, 266] on span "✨ Visibly reduce fine lines & wrinkles" at bounding box center [713, 259] width 213 height 14
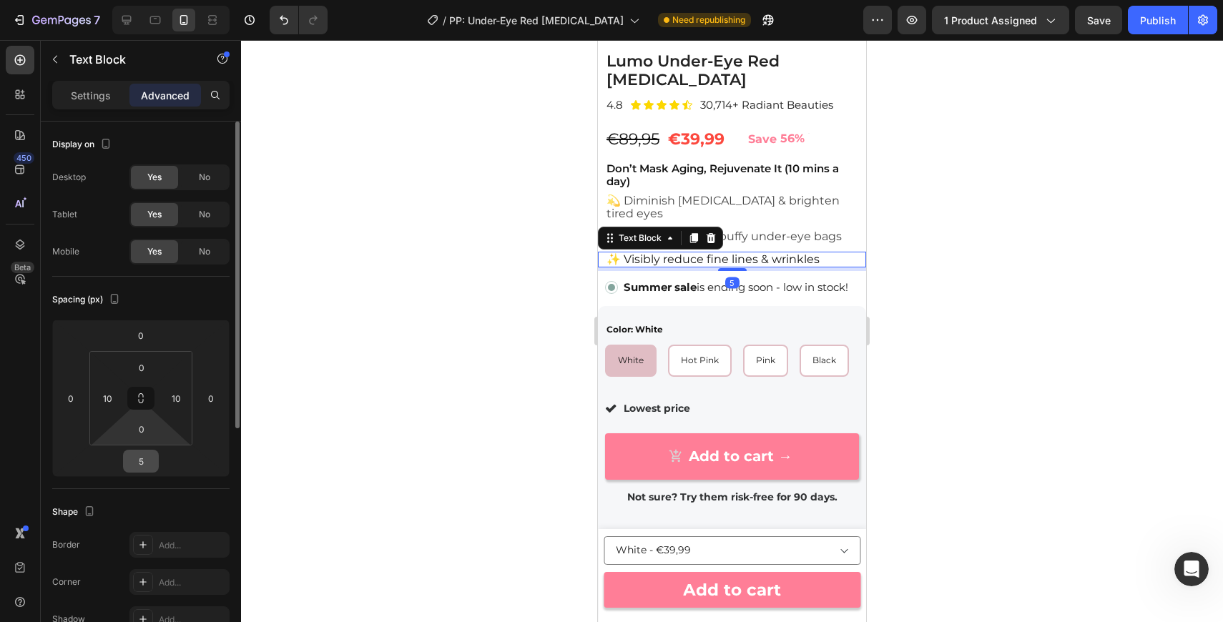
click at [141, 457] on input "5" at bounding box center [141, 461] width 29 height 21
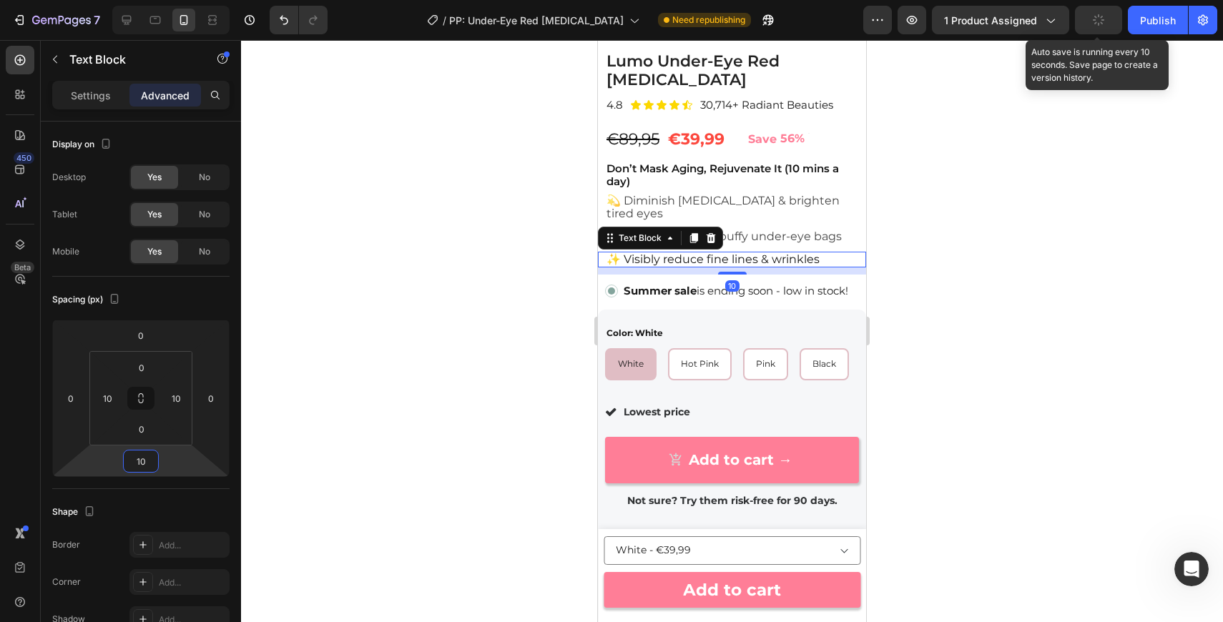
type input "10"
click at [1092, 26] on button "button" at bounding box center [1098, 20] width 47 height 29
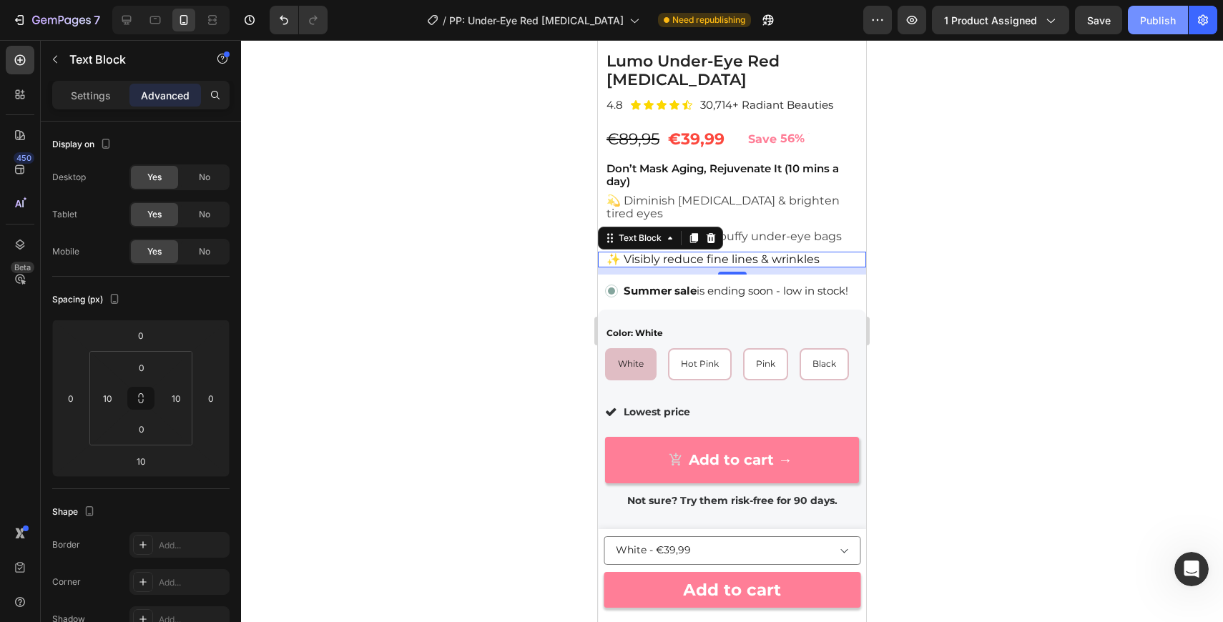
click at [1149, 23] on div "Publish" at bounding box center [1158, 20] width 36 height 15
click at [730, 180] on p "Don’t Mask Aging, Rejuvenate It (10 mins a day)" at bounding box center [732, 175] width 251 height 26
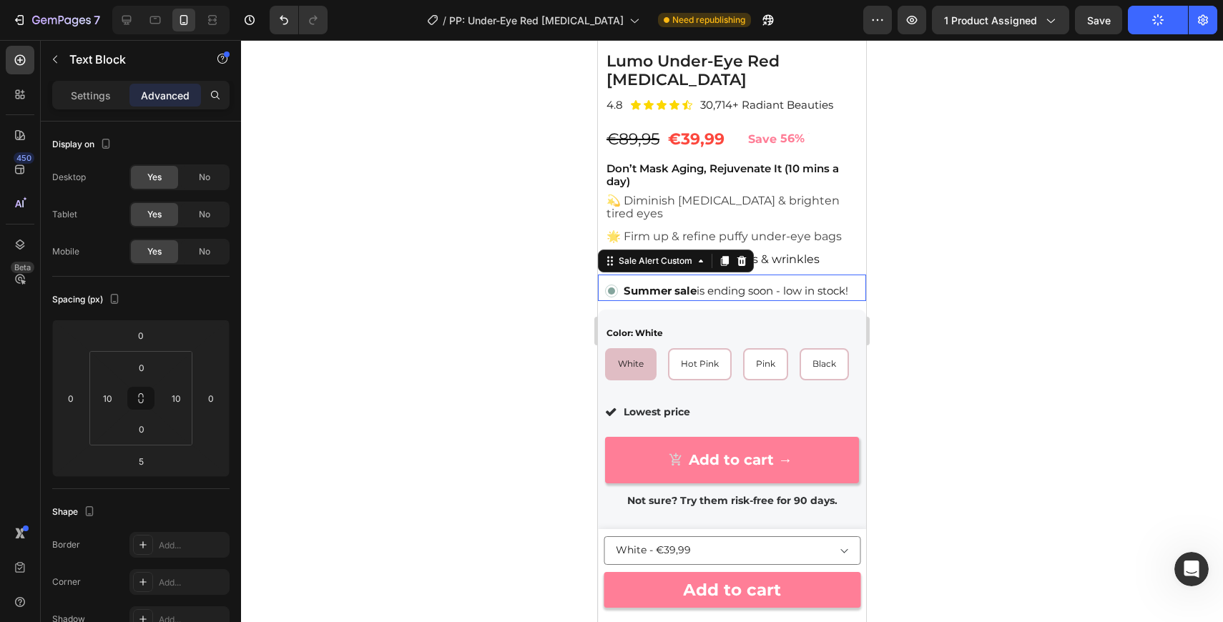
click at [705, 293] on p "Summer sale is ending soon - low in stock!" at bounding box center [736, 290] width 225 height 15
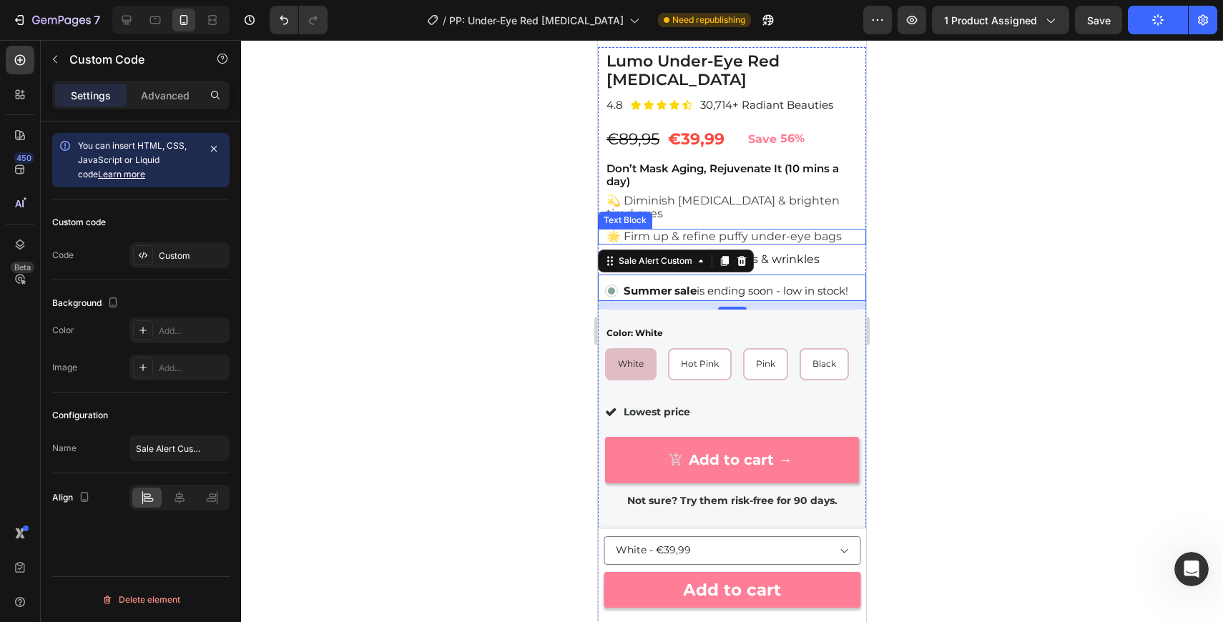
click at [700, 234] on span "🌟 Firm up & refine puffy under-eye bags" at bounding box center [724, 237] width 235 height 14
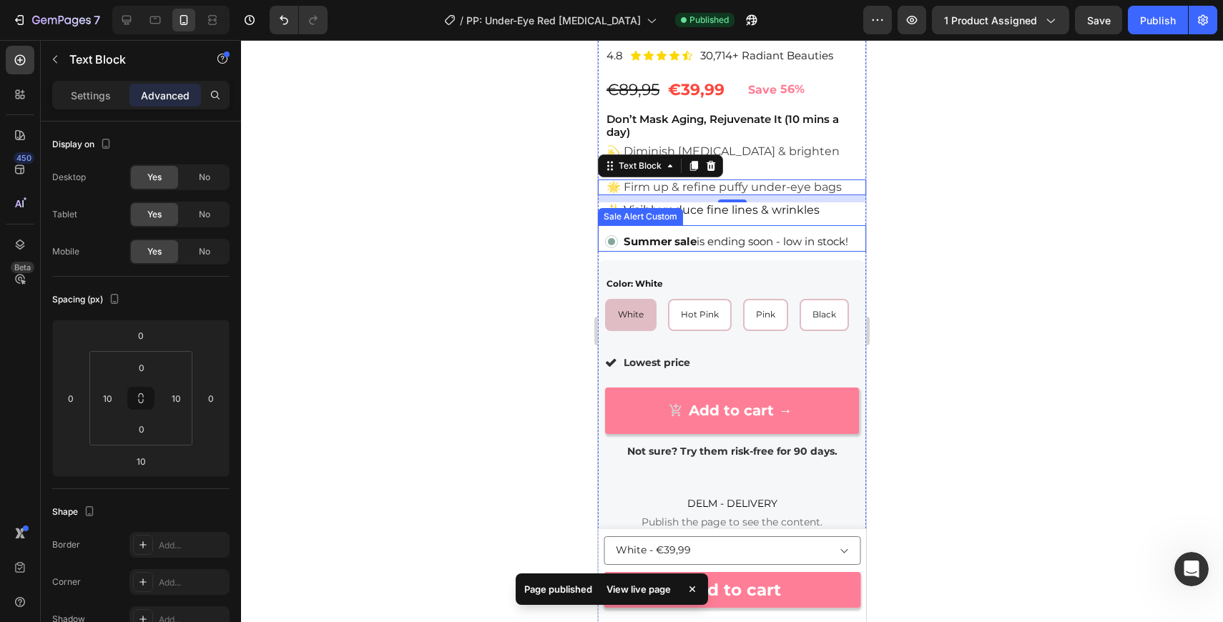
scroll to position [391, 0]
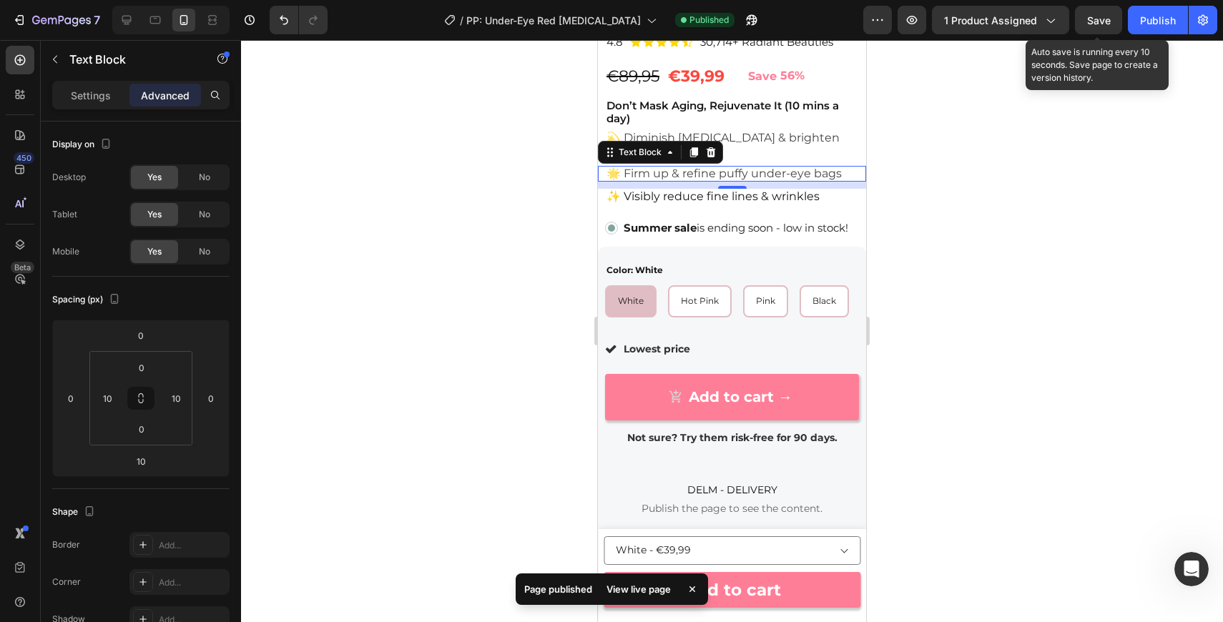
click at [1101, 26] on div "Save" at bounding box center [1099, 20] width 24 height 15
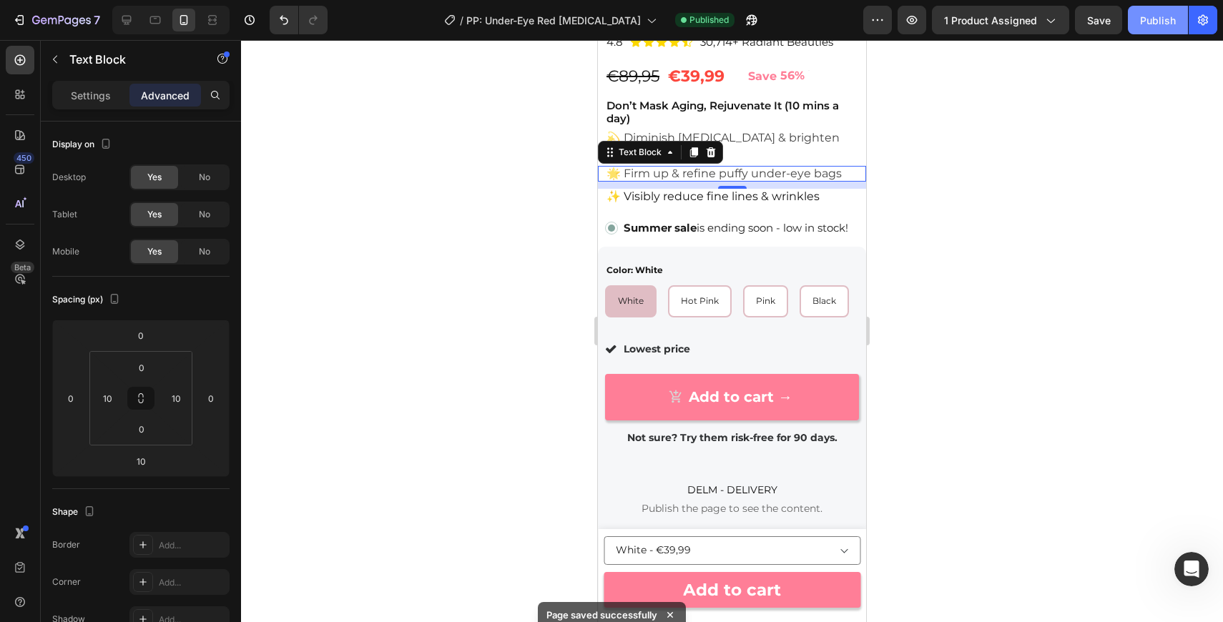
click at [1166, 19] on div "Publish" at bounding box center [1158, 20] width 36 height 15
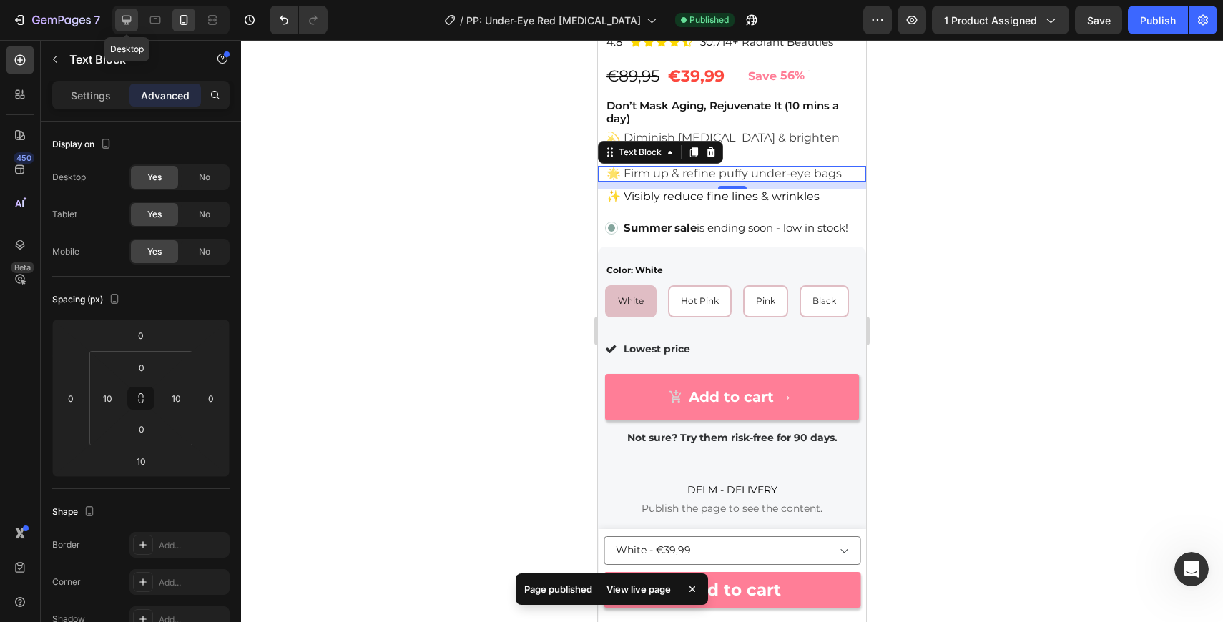
click at [126, 19] on icon at bounding box center [126, 20] width 14 height 14
type input "0"
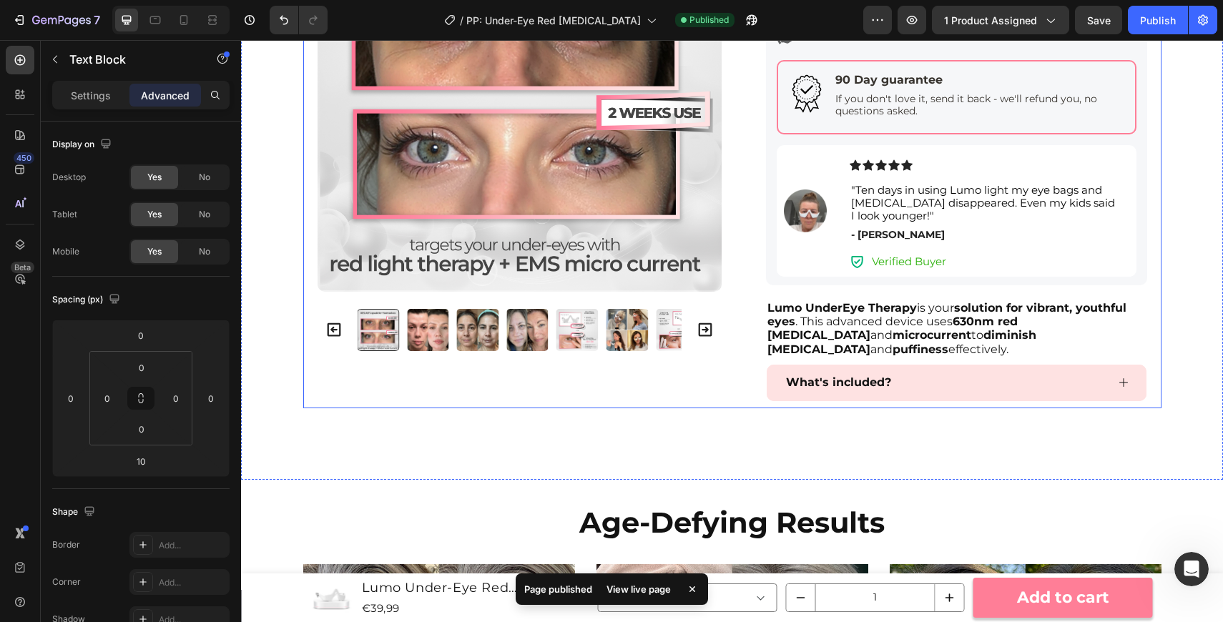
scroll to position [755, 0]
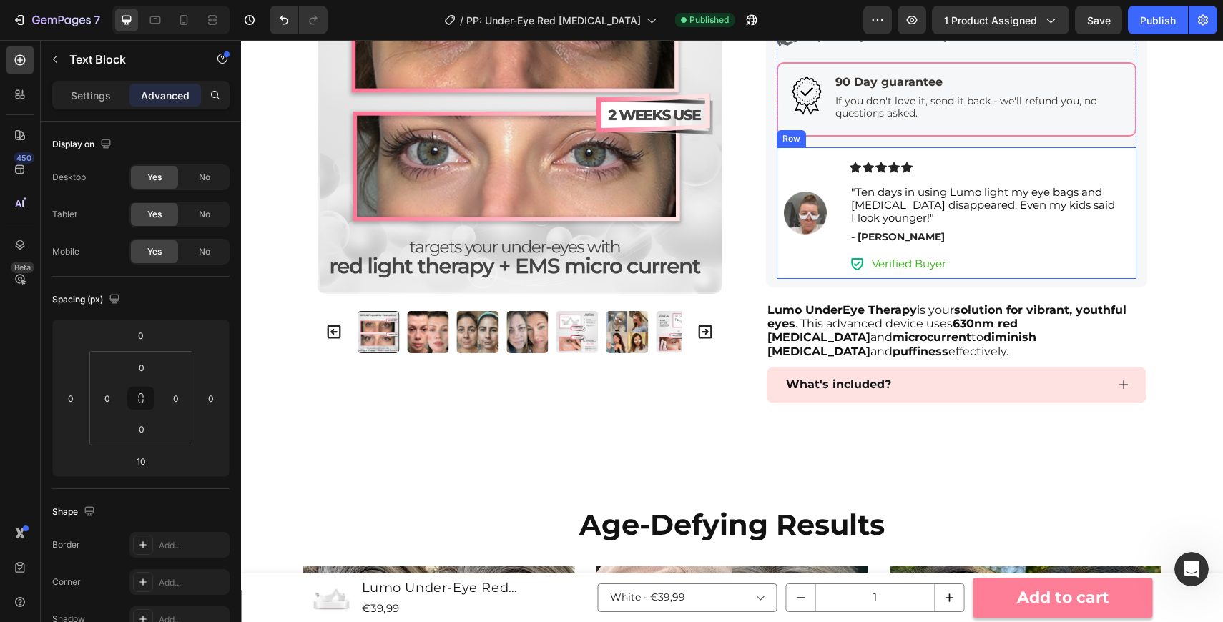
click at [803, 165] on div "Image" at bounding box center [805, 213] width 43 height 132
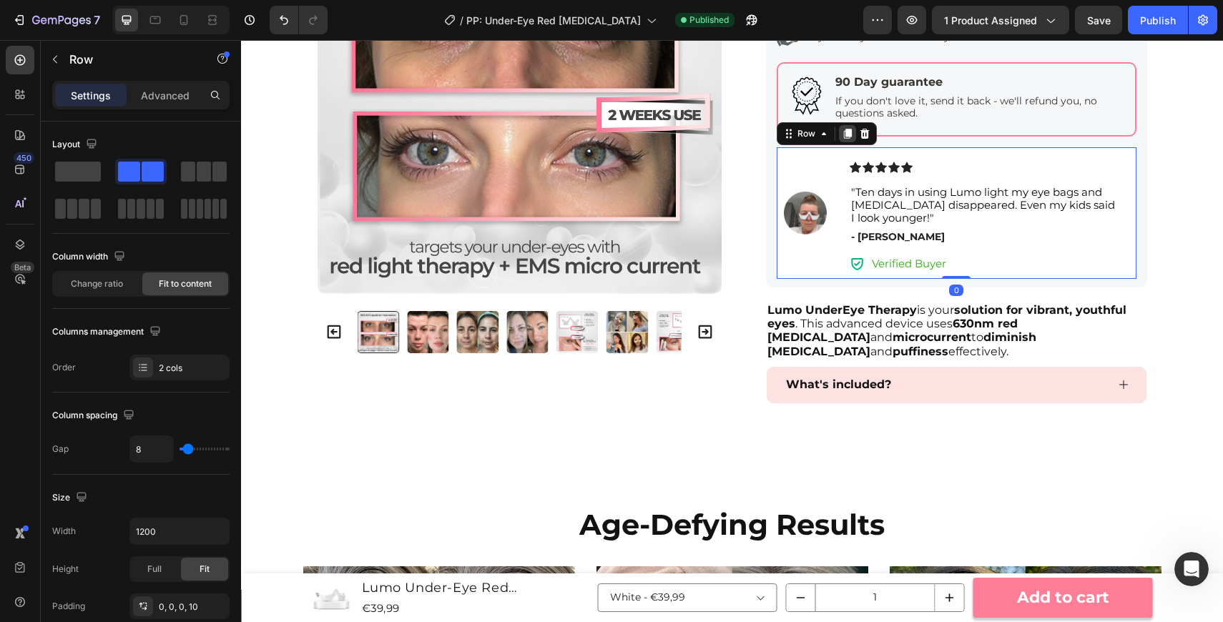
click at [846, 133] on icon at bounding box center [847, 134] width 8 height 10
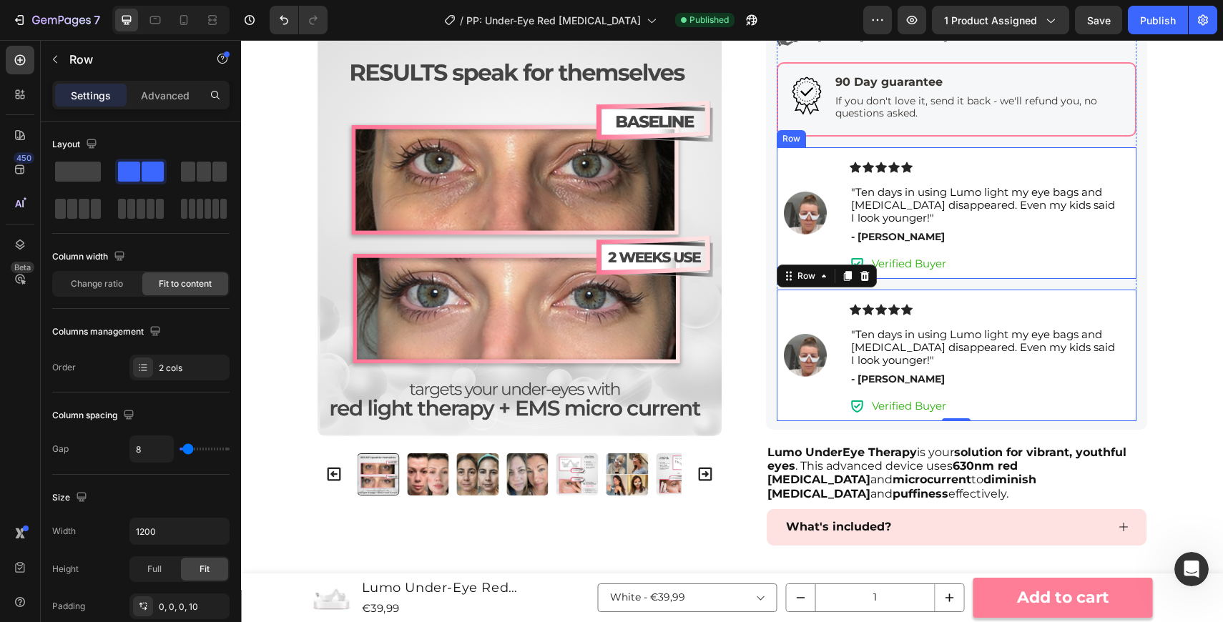
click at [798, 154] on div "Image" at bounding box center [805, 213] width 43 height 132
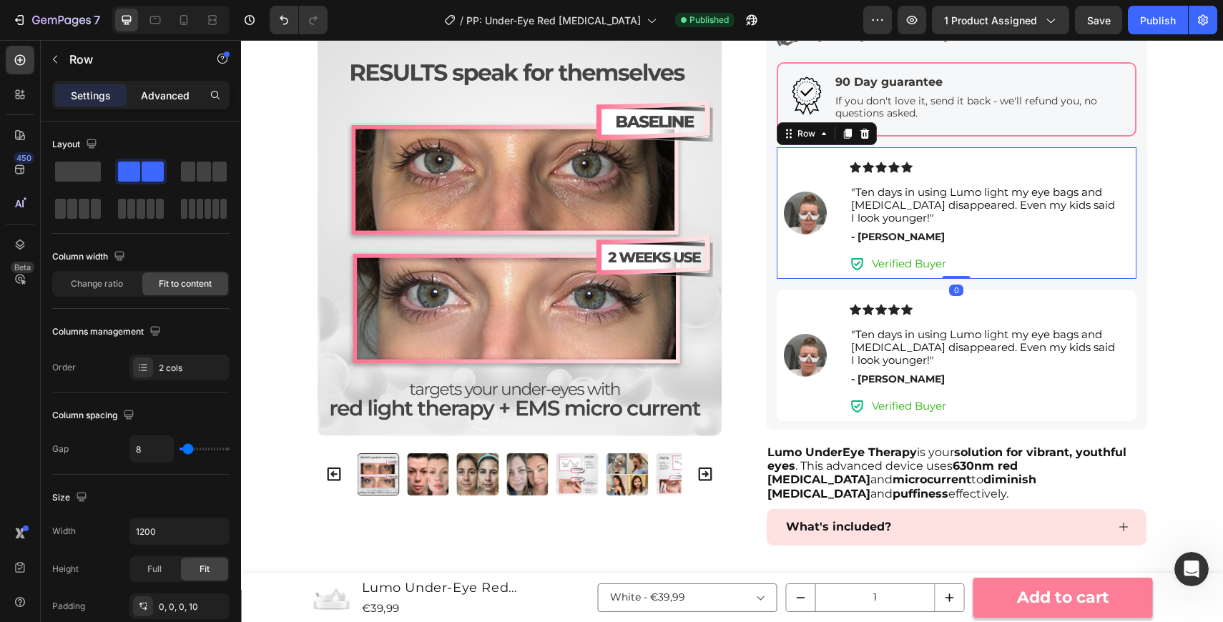
click at [167, 103] on div "Advanced" at bounding box center [165, 95] width 72 height 23
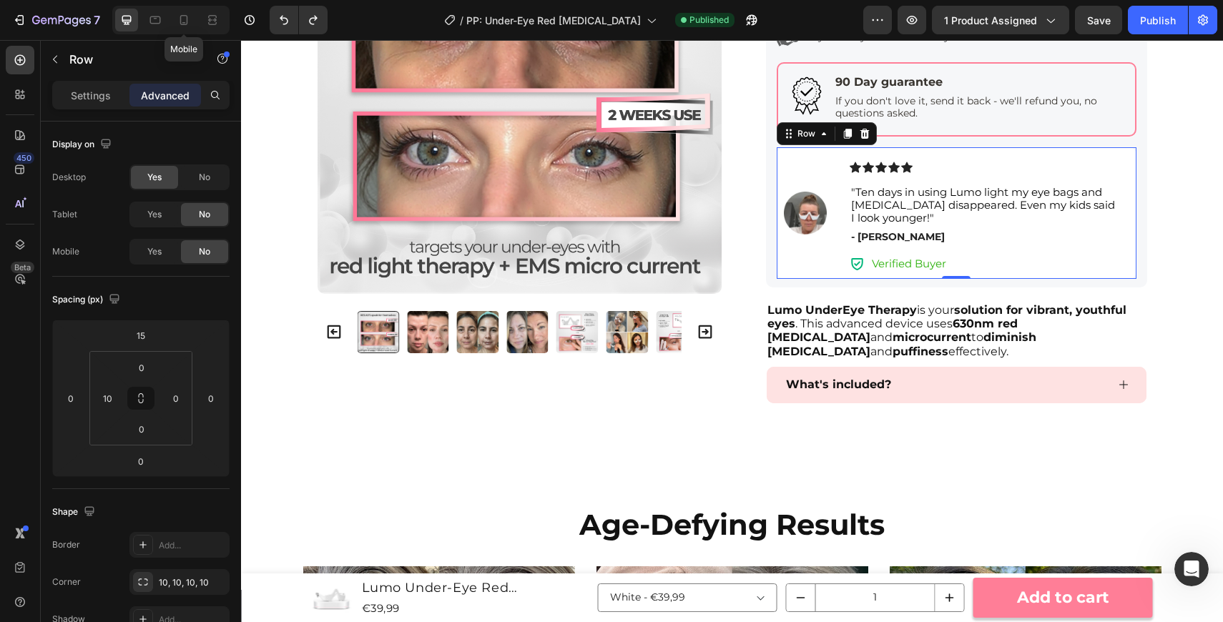
click at [183, 19] on icon at bounding box center [184, 20] width 14 height 14
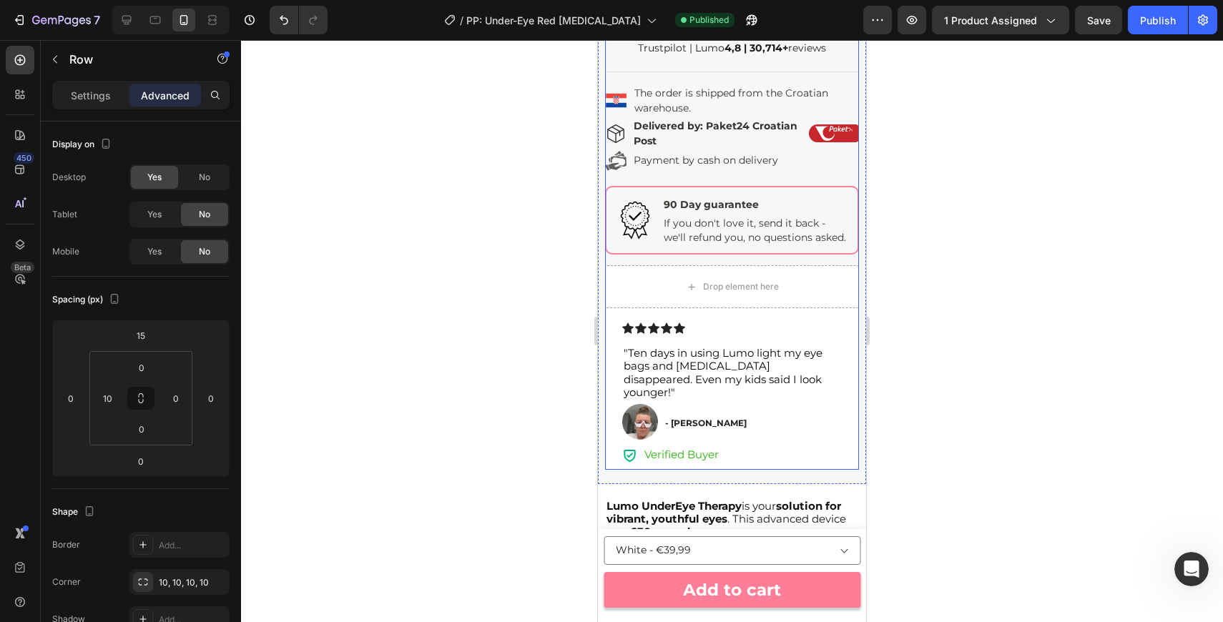
scroll to position [1112, 0]
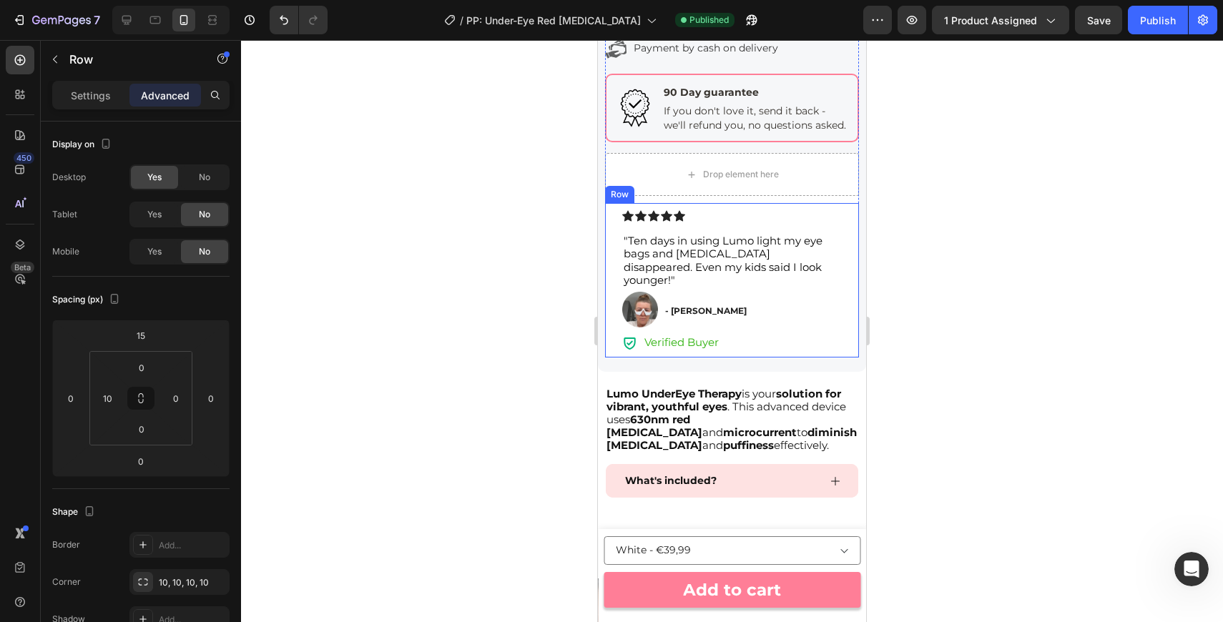
click at [849, 218] on div "Icon Icon Icon Icon Icon Icon List "Ten days in using Lumo light my eye bags an…" at bounding box center [732, 280] width 254 height 154
click at [782, 166] on div "Drop element here" at bounding box center [732, 174] width 116 height 23
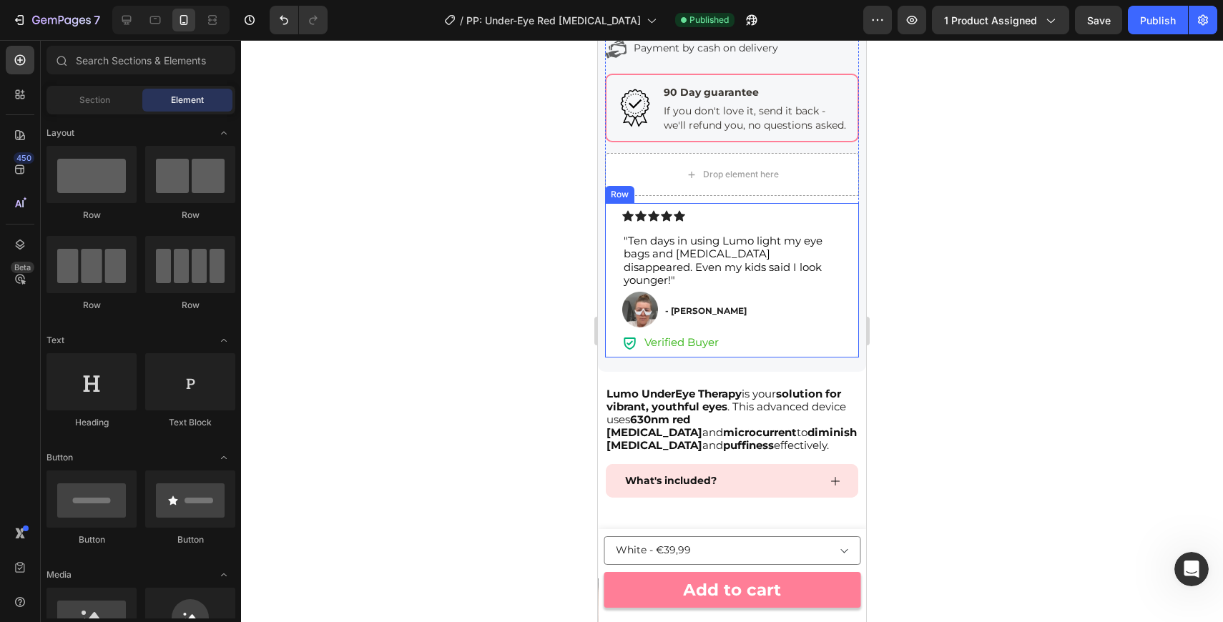
click at [613, 240] on div "Icon Icon Icon Icon Icon Icon List "Ten days in using Lumo light my eye bags an…" at bounding box center [732, 280] width 254 height 154
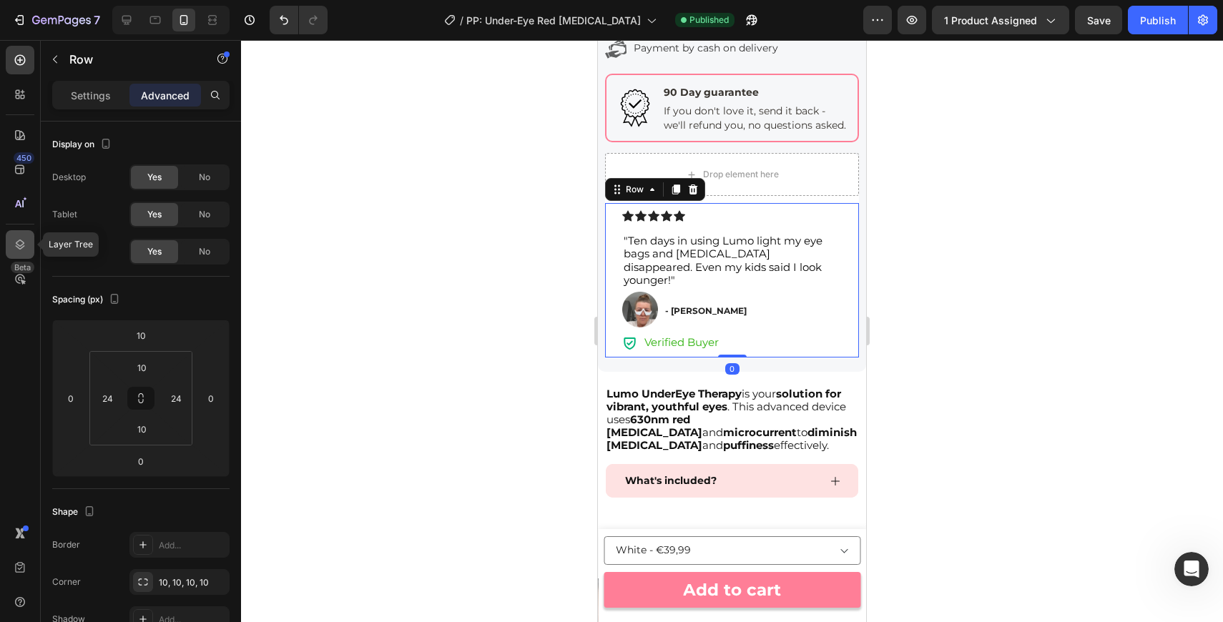
click at [19, 234] on div at bounding box center [20, 244] width 29 height 29
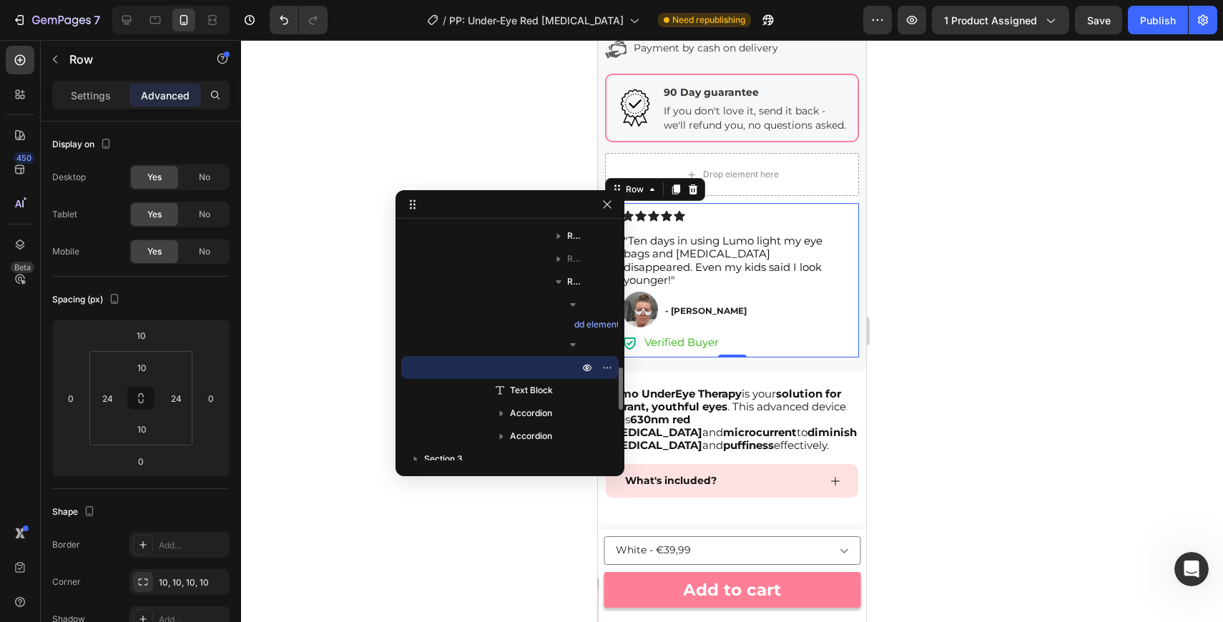
scroll to position [787, 0]
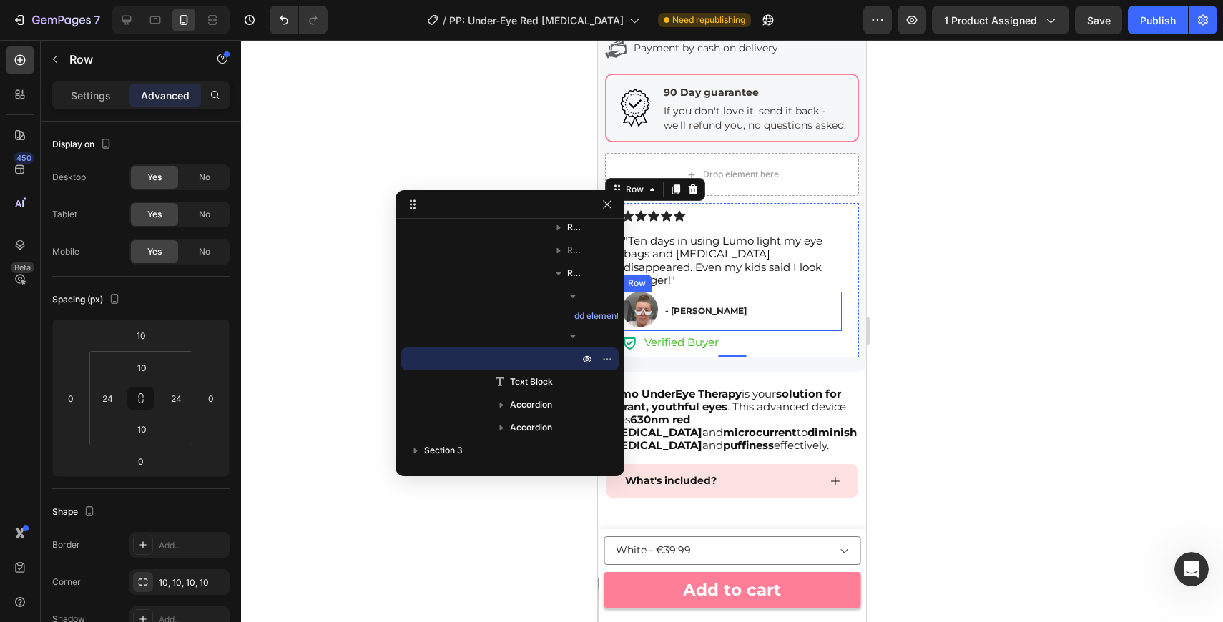
click at [794, 297] on div "Image - [PERSON_NAME] Text Block Row" at bounding box center [732, 311] width 220 height 39
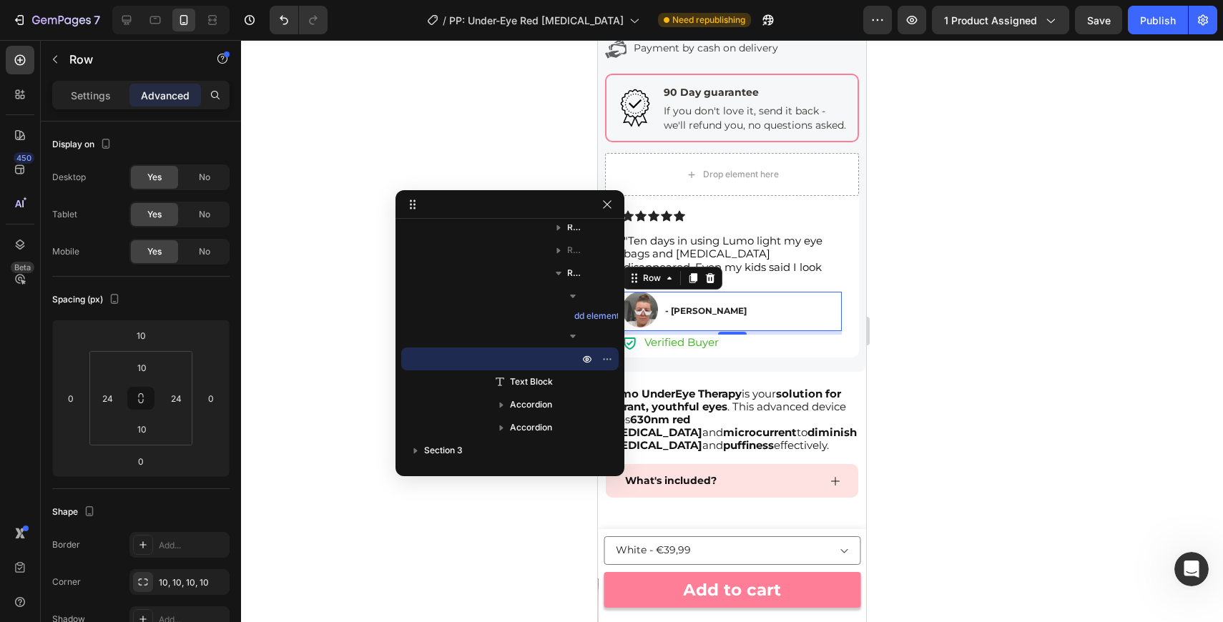
scroll to position [906, 0]
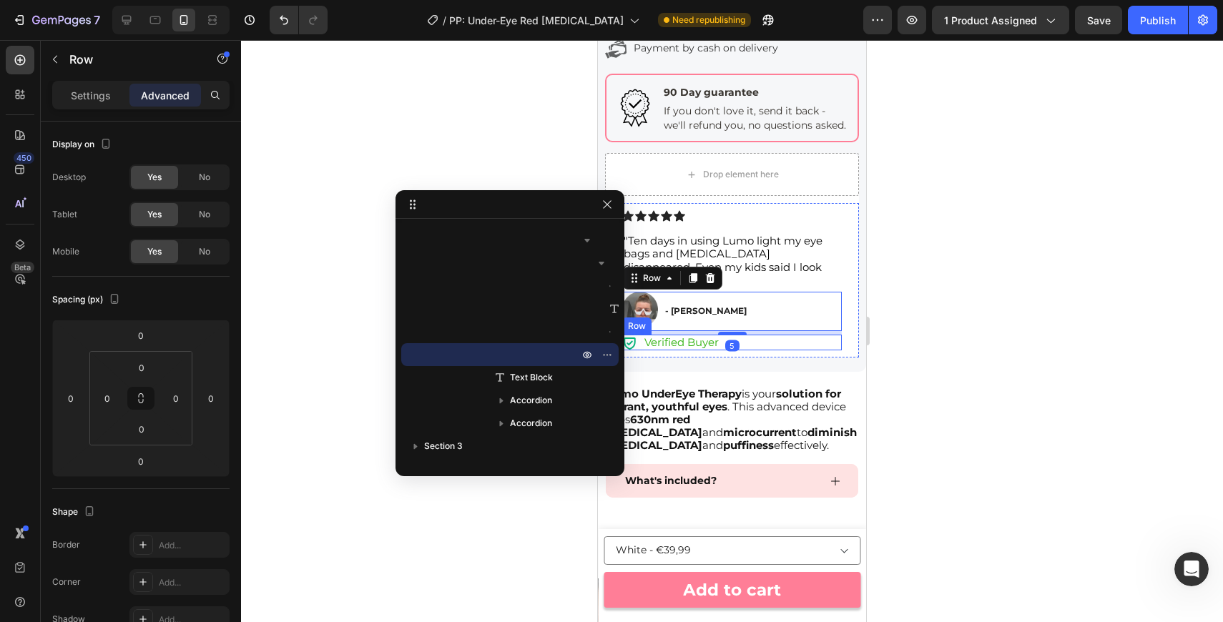
click at [840, 338] on div "Icon Verified Buyer Text Block Row" at bounding box center [732, 343] width 220 height 16
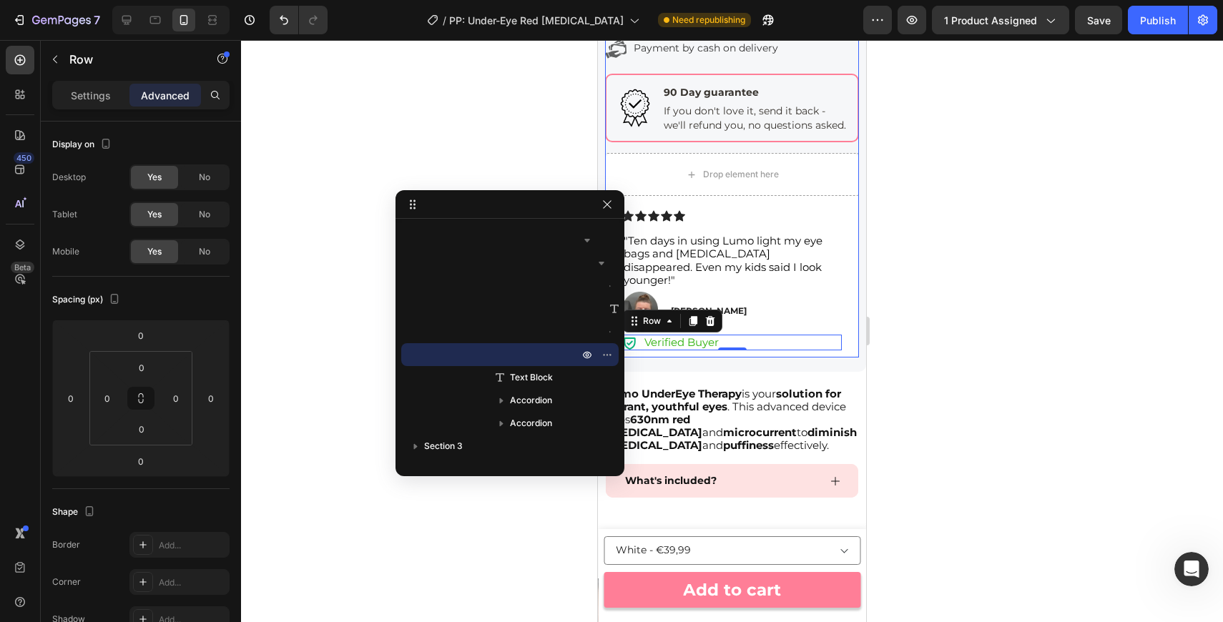
click at [853, 200] on div "Icon Icon Icon Icon Icon Icon List "Ten days in using Lumo light my eye bags an…" at bounding box center [732, 277] width 254 height 162
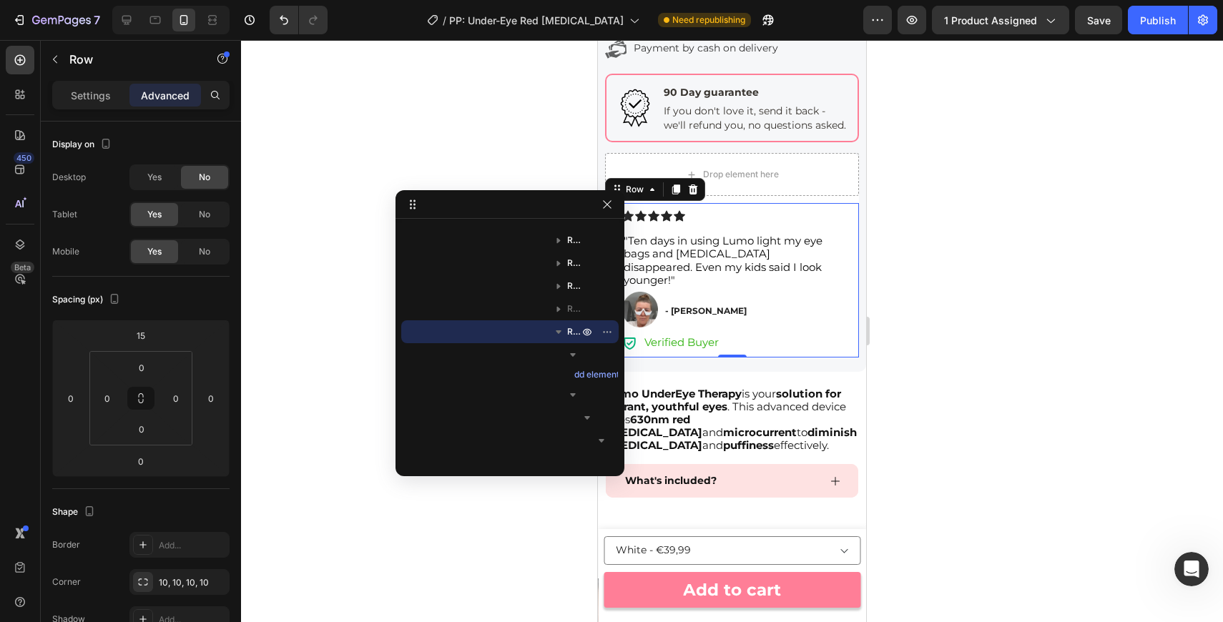
click at [840, 339] on div "Icon Icon Icon Icon Icon Icon List "Ten days in using Lumo light my eye bags an…" at bounding box center [732, 280] width 254 height 154
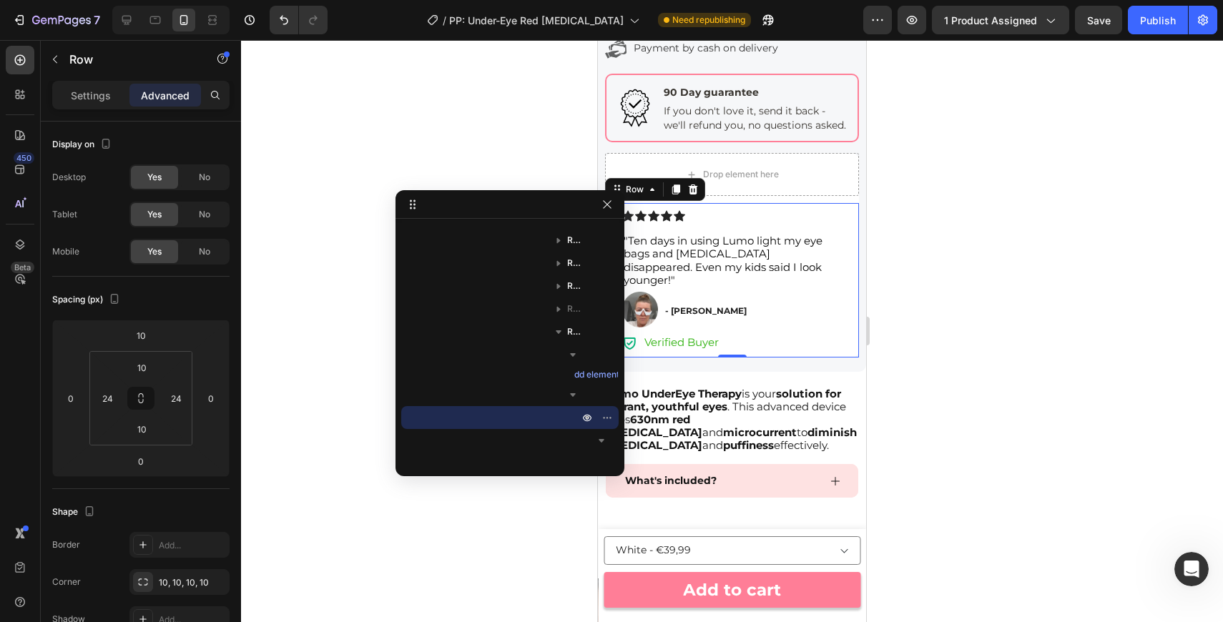
click at [607, 213] on div at bounding box center [510, 204] width 229 height 29
click at [607, 207] on icon "button" at bounding box center [607, 204] width 11 height 11
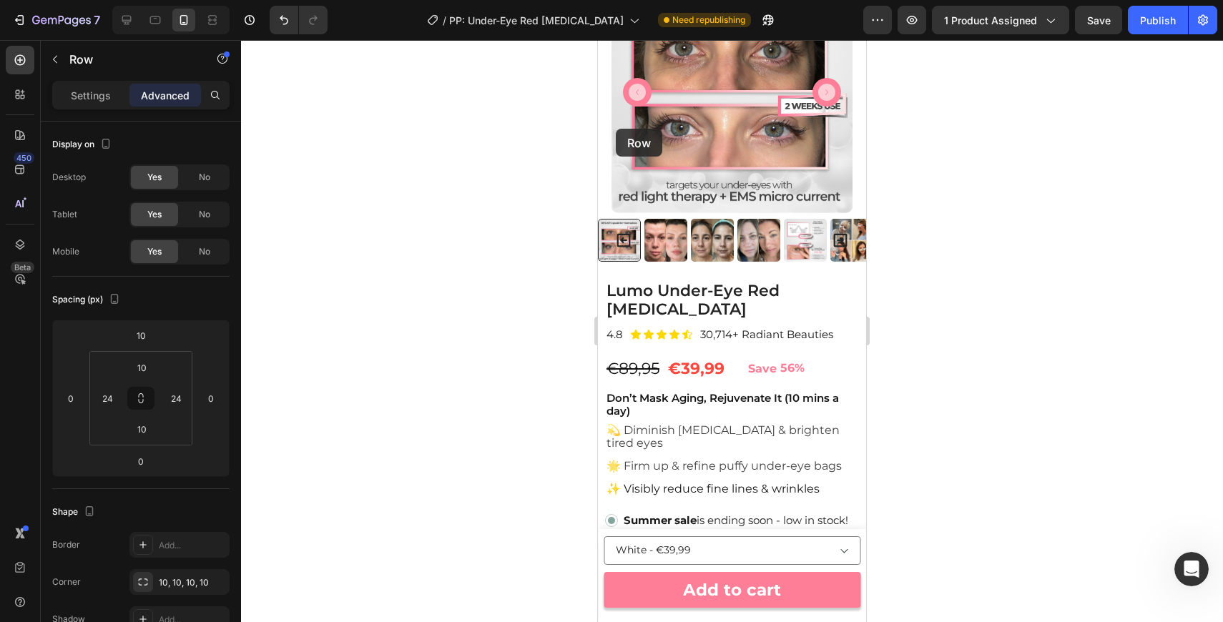
scroll to position [101, 0]
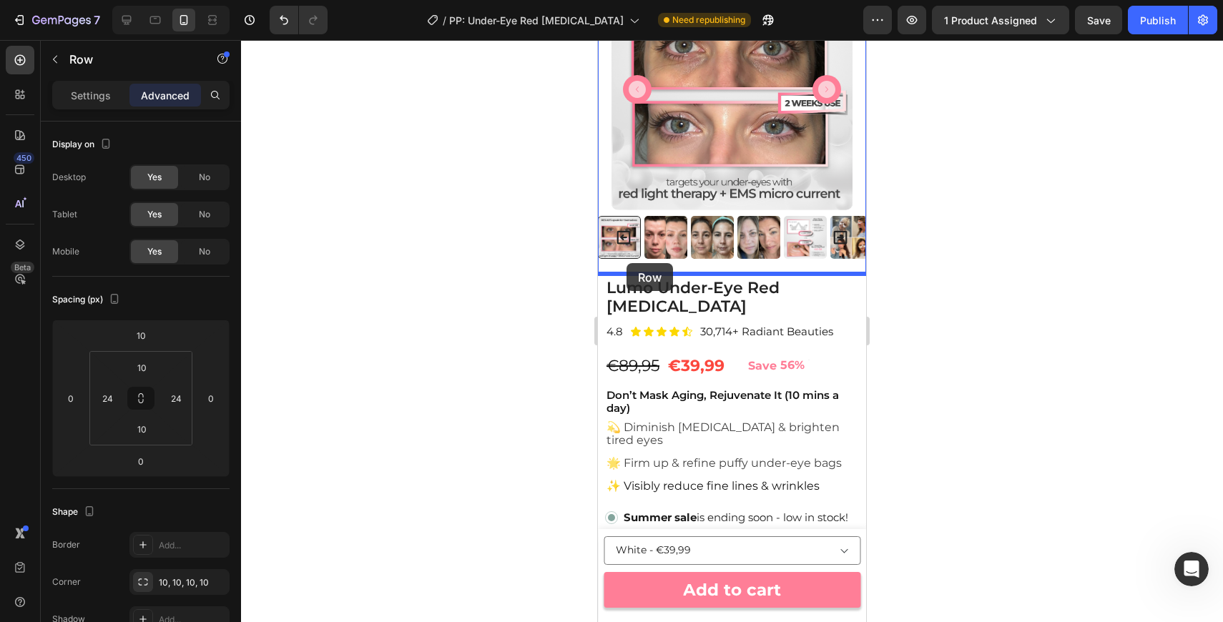
drag, startPoint x: 614, startPoint y: 195, endPoint x: 627, endPoint y: 263, distance: 69.9
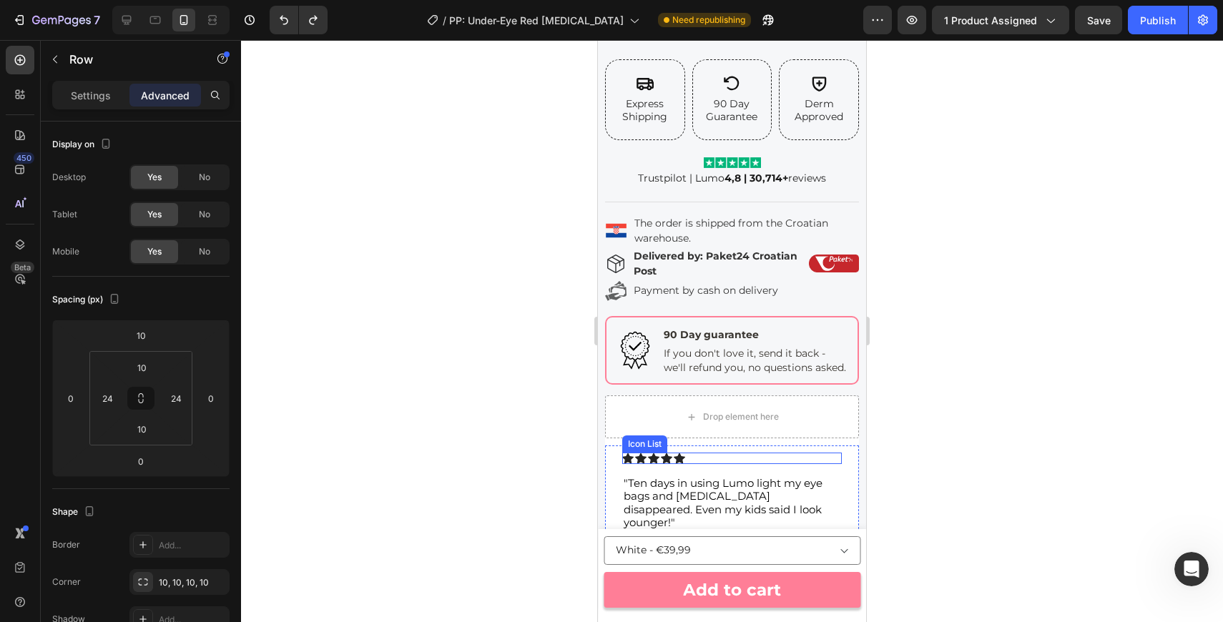
scroll to position [929, 0]
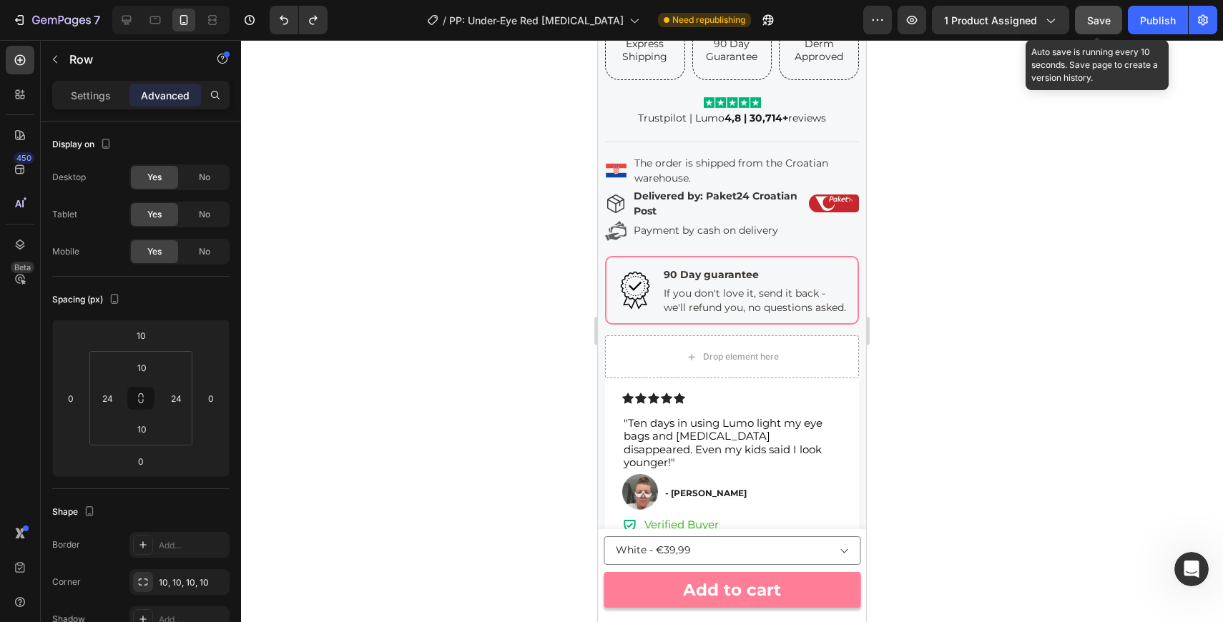
click at [1093, 27] on button "Save" at bounding box center [1098, 20] width 47 height 29
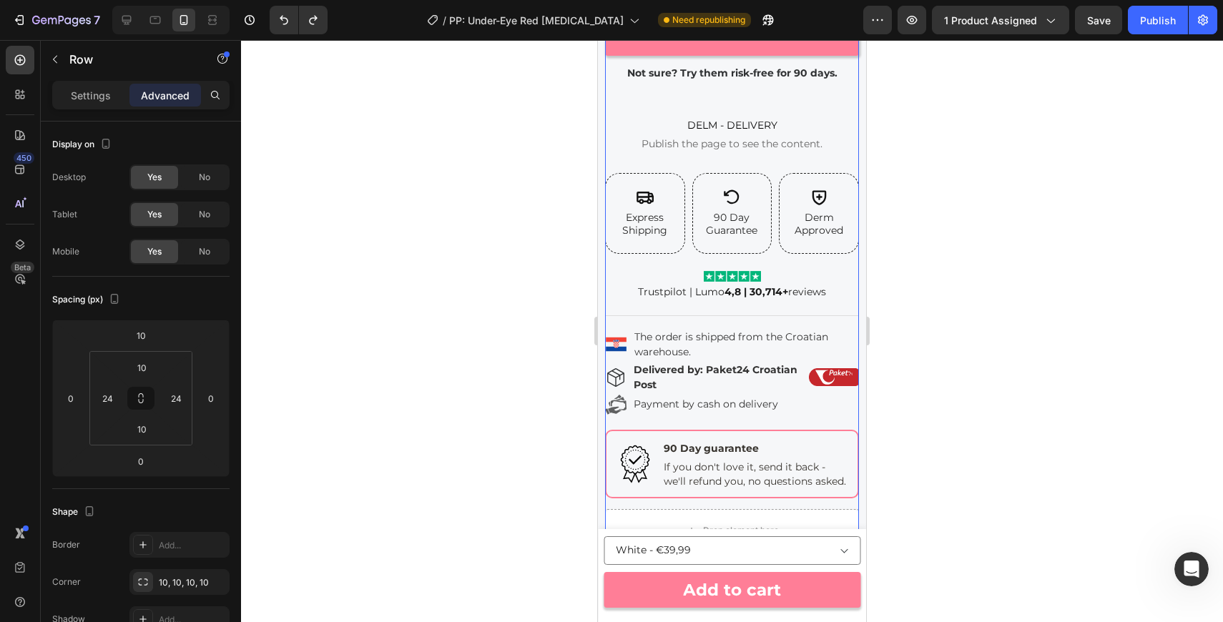
scroll to position [724, 0]
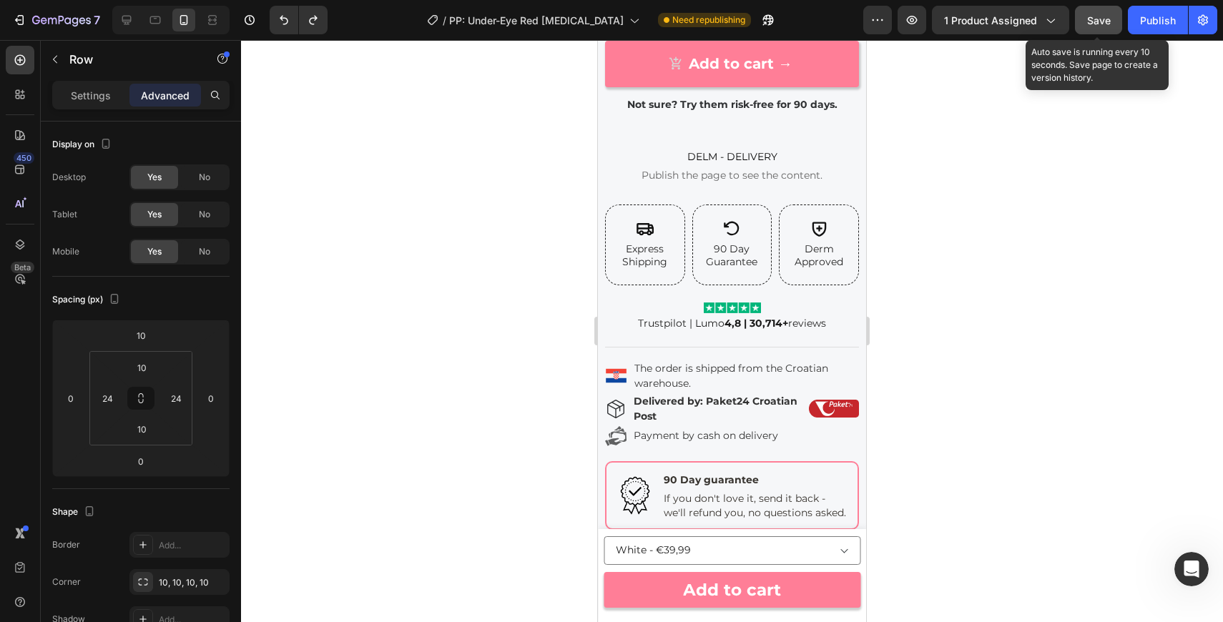
click at [1105, 18] on span "Save" at bounding box center [1099, 20] width 24 height 12
click at [1147, 21] on div "Publish" at bounding box center [1158, 20] width 36 height 15
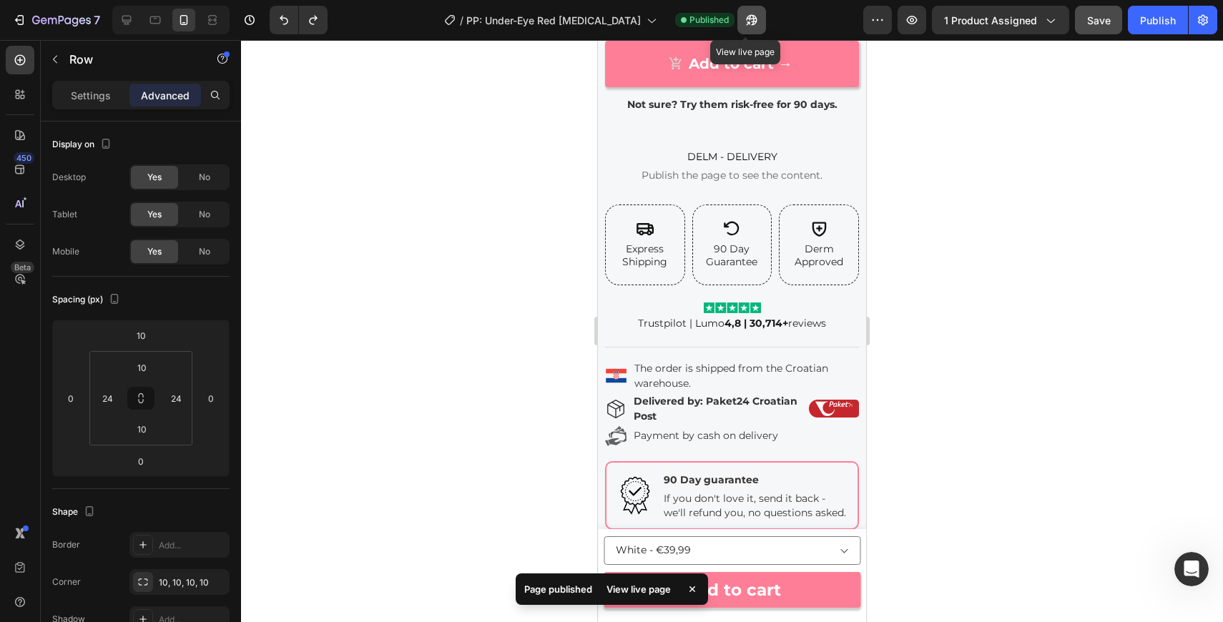
click at [746, 21] on icon "button" at bounding box center [752, 20] width 14 height 14
